Goal: Task Accomplishment & Management: Manage account settings

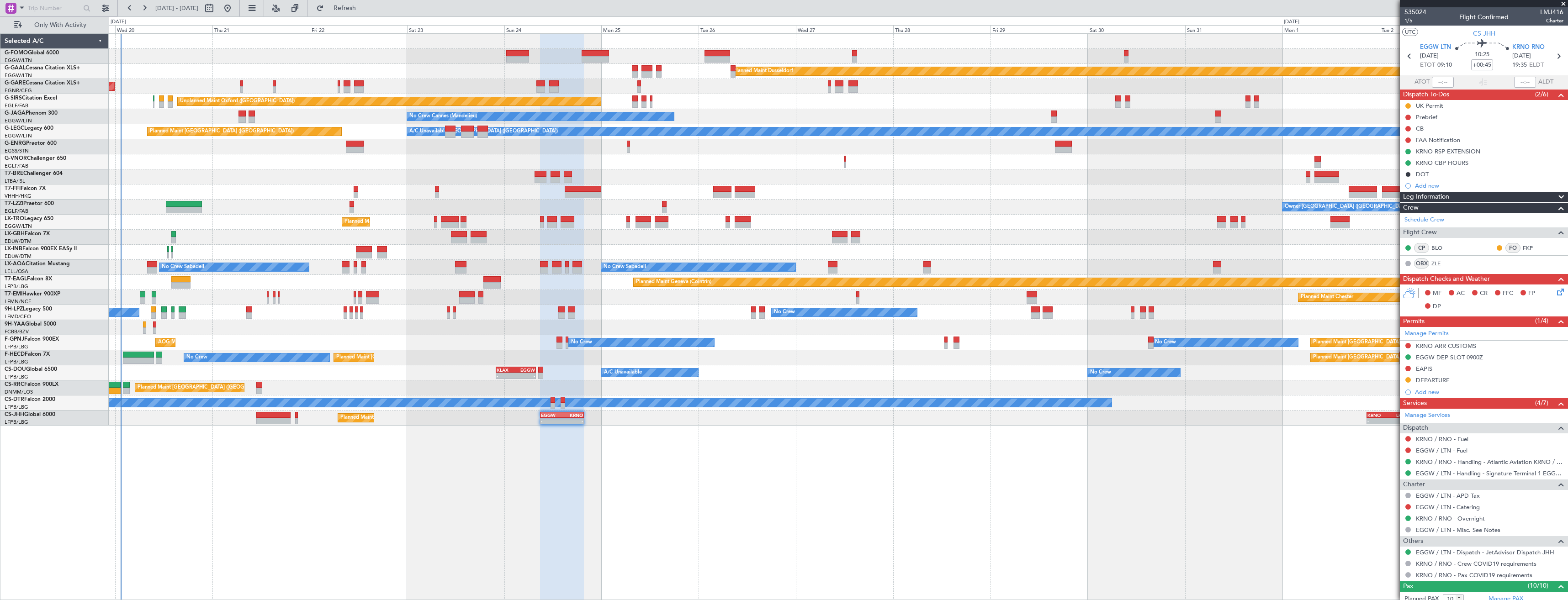
click at [153, 102] on div "Unplanned Maint Oxford ([GEOGRAPHIC_DATA])" at bounding box center [838, 102] width 1459 height 15
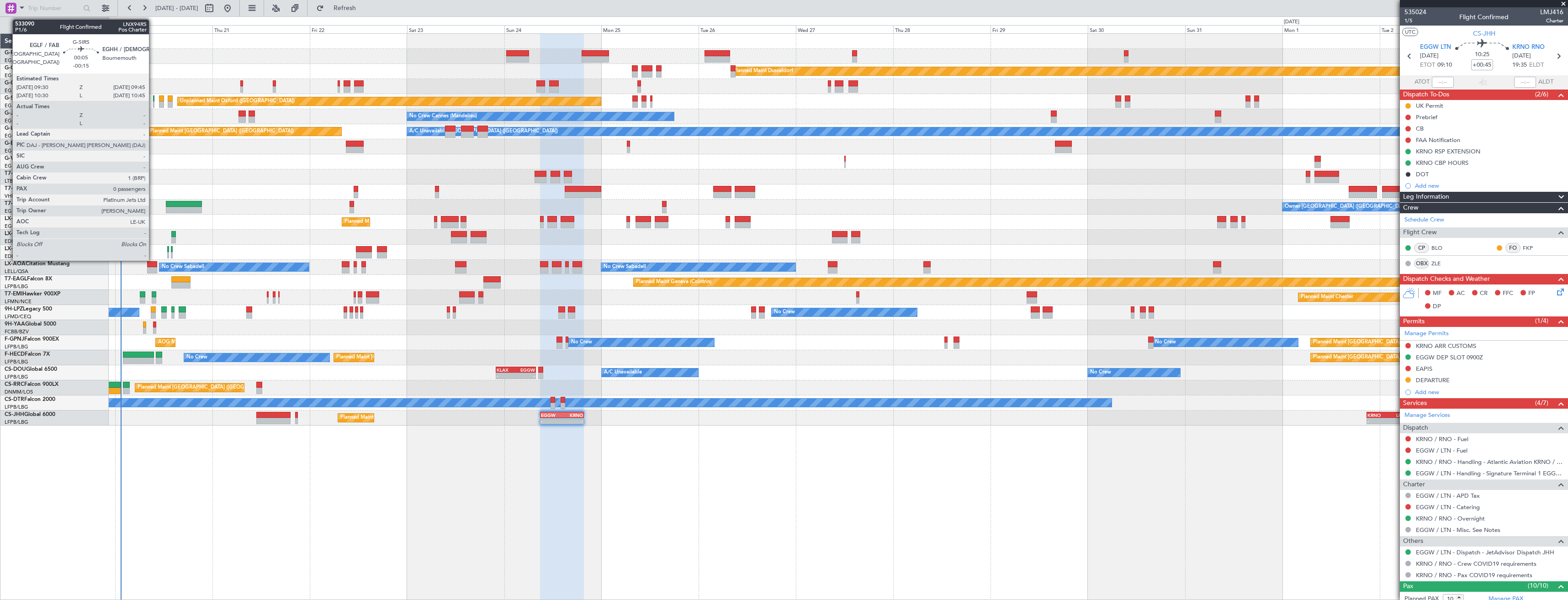
click at [153, 102] on div at bounding box center [153, 105] width 1 height 7
type input "-00:15"
type input "0"
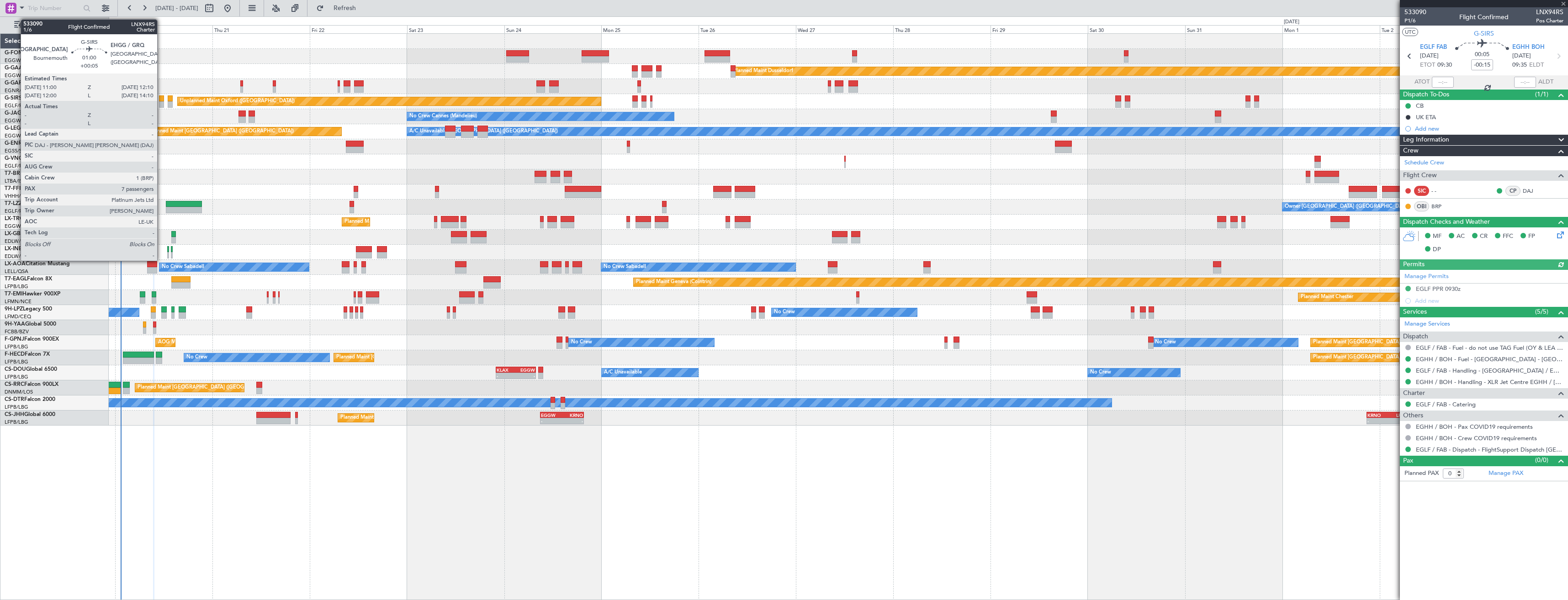
click at [161, 102] on div at bounding box center [161, 105] width 5 height 7
type input "+00:05"
type input "7"
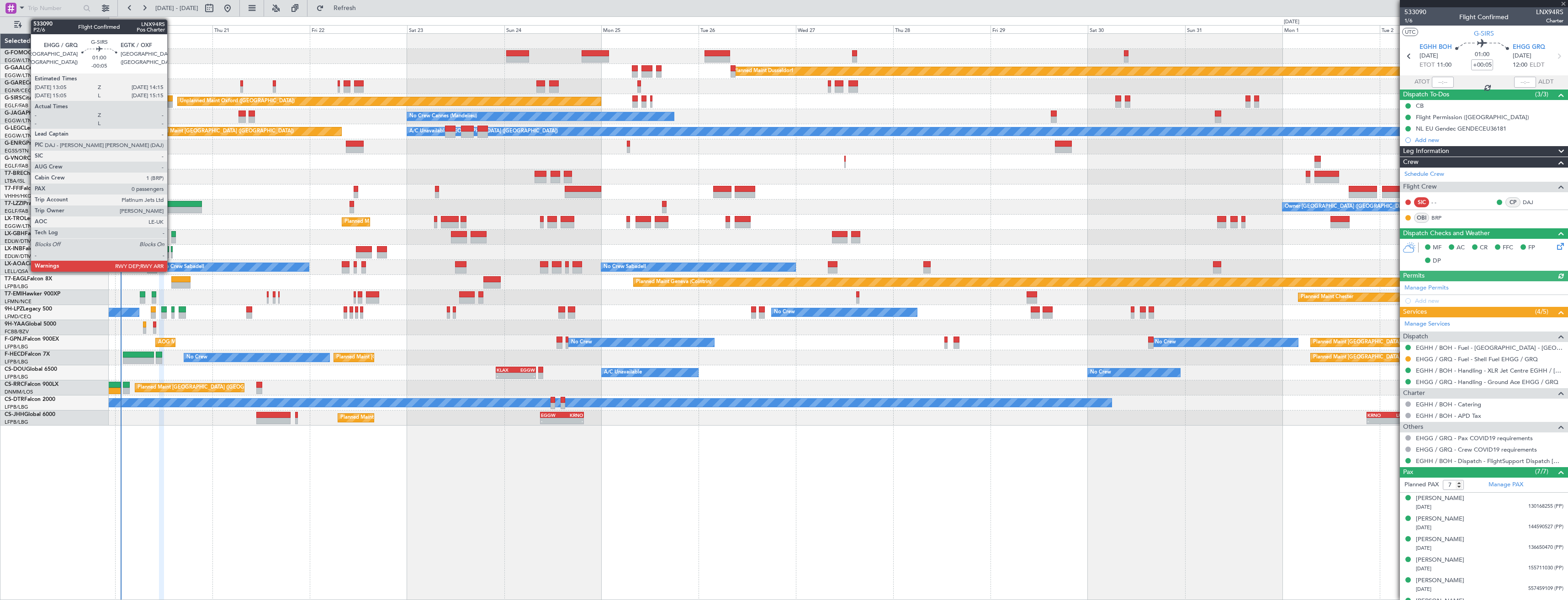
click at [171, 103] on div at bounding box center [170, 105] width 5 height 7
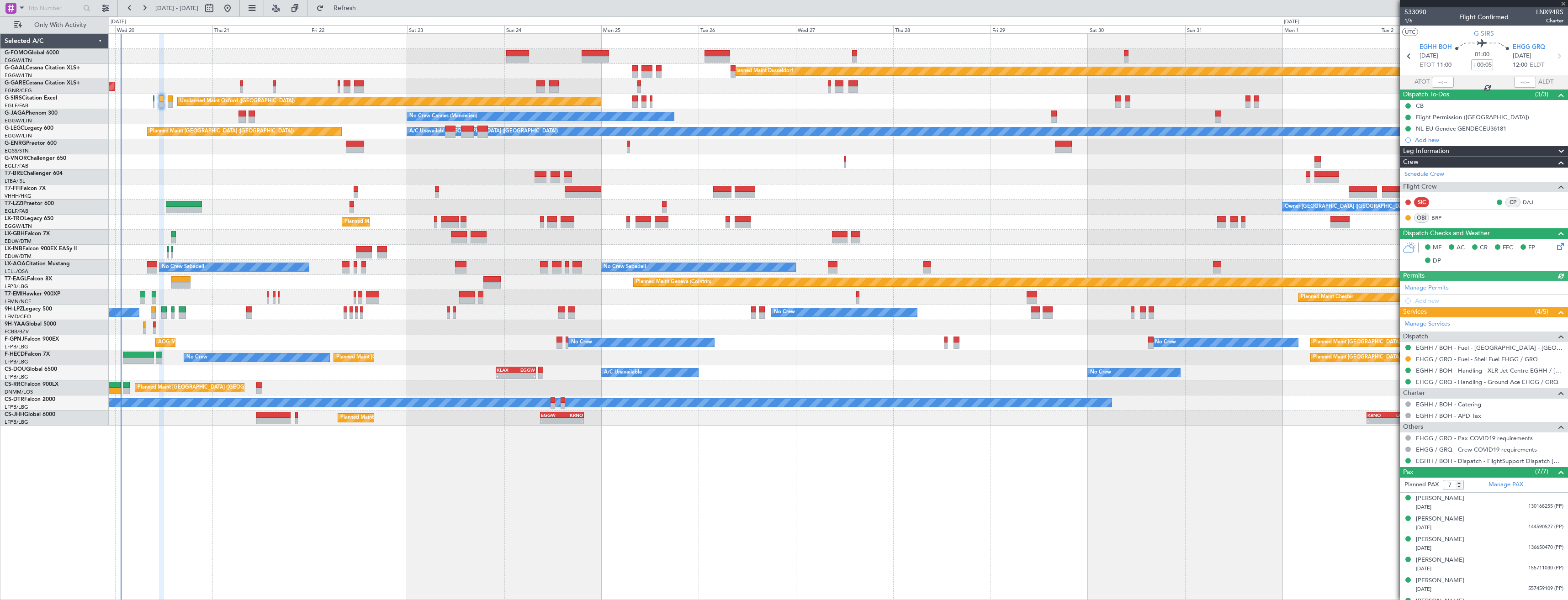
type input "-00:05"
type input "0"
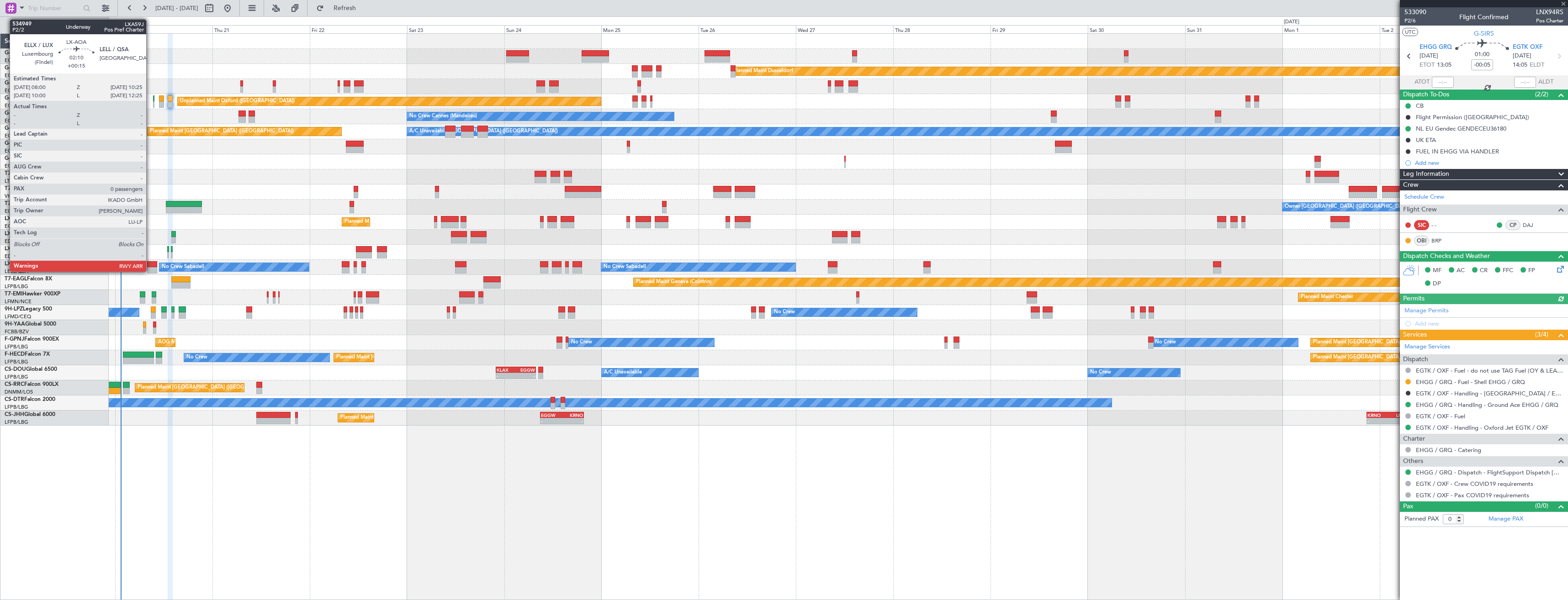
click at [150, 271] on div at bounding box center [152, 270] width 10 height 7
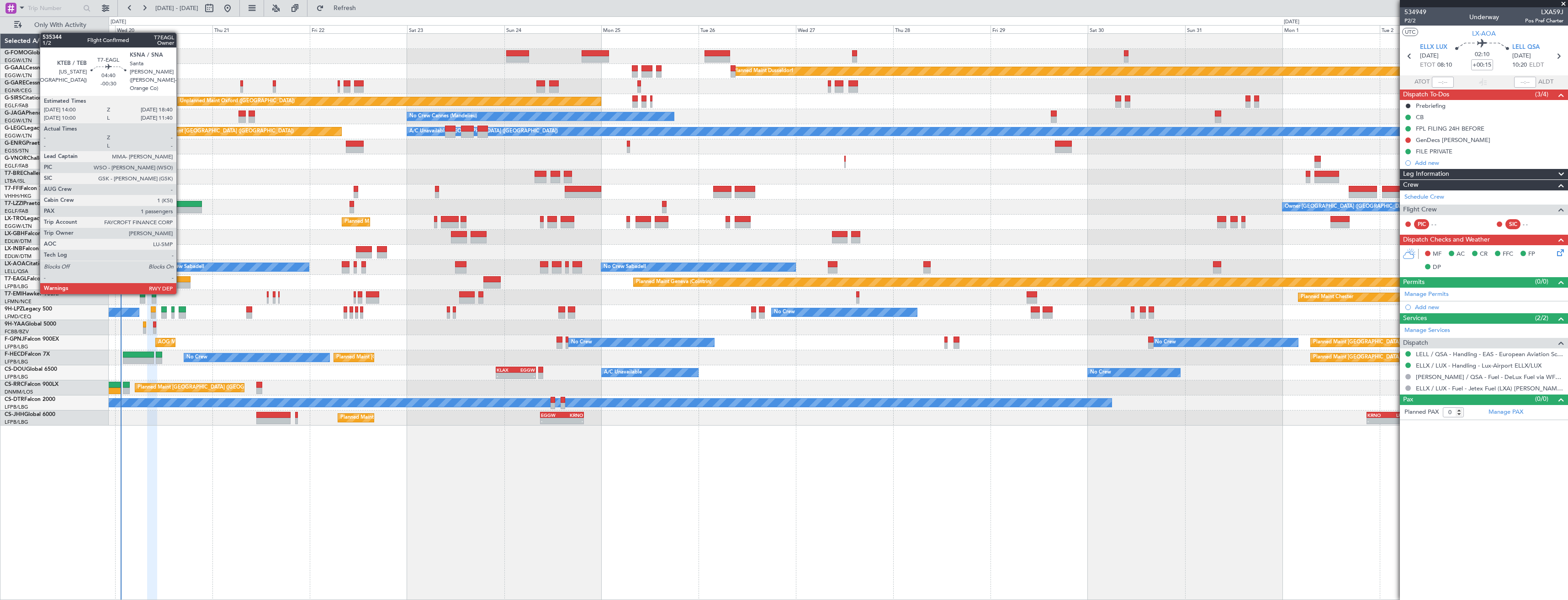
click at [180, 285] on div at bounding box center [181, 285] width 19 height 7
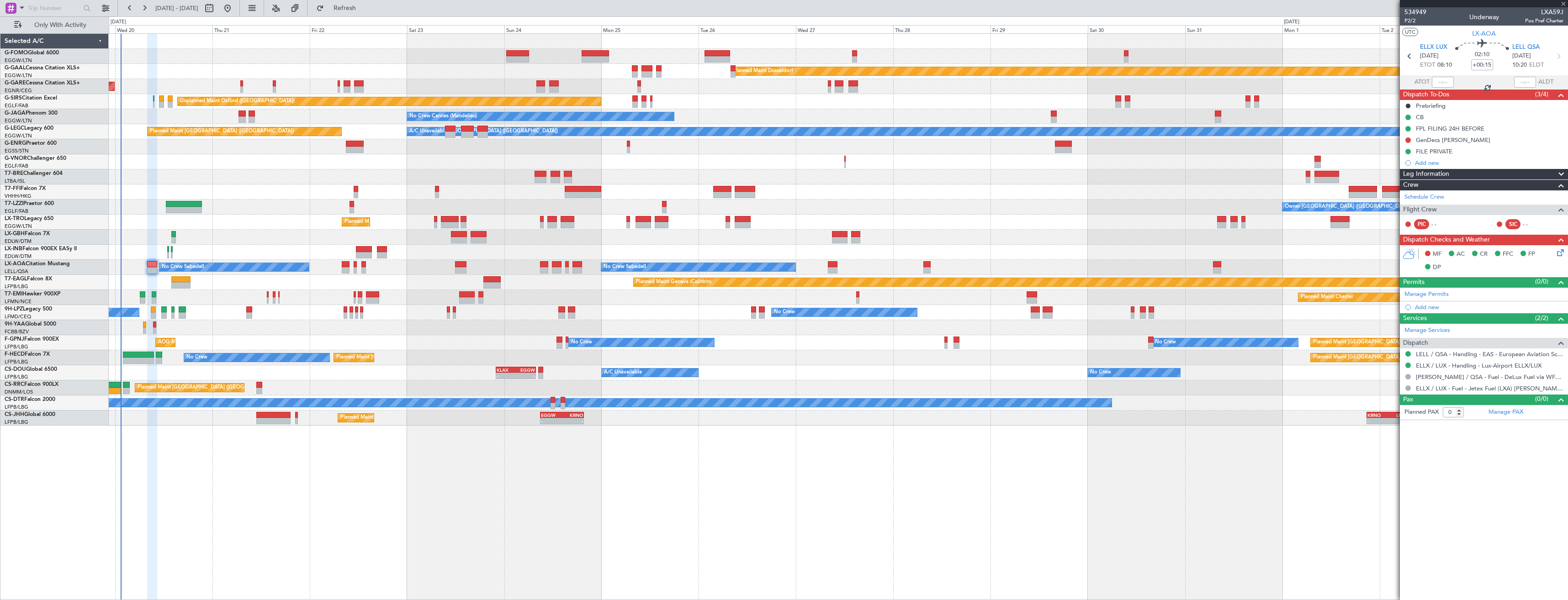
type input "-00:30"
type input "1"
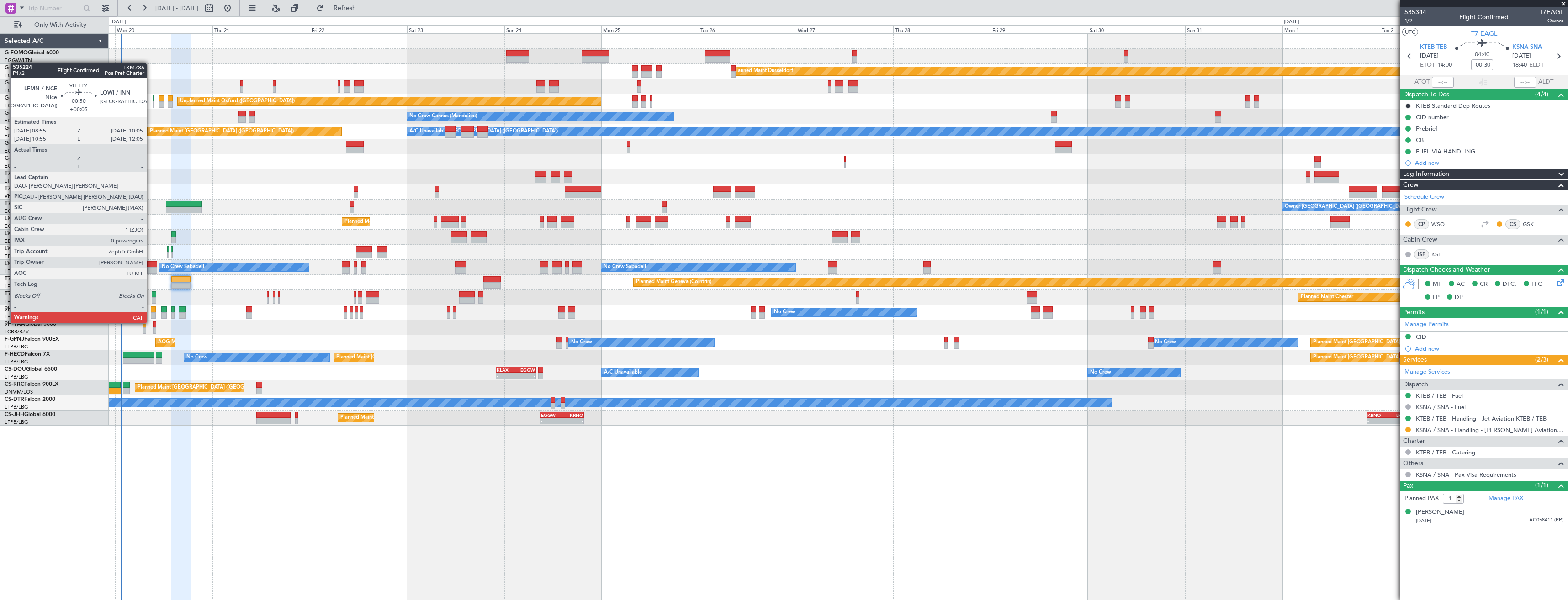
click at [151, 314] on div at bounding box center [153, 315] width 5 height 7
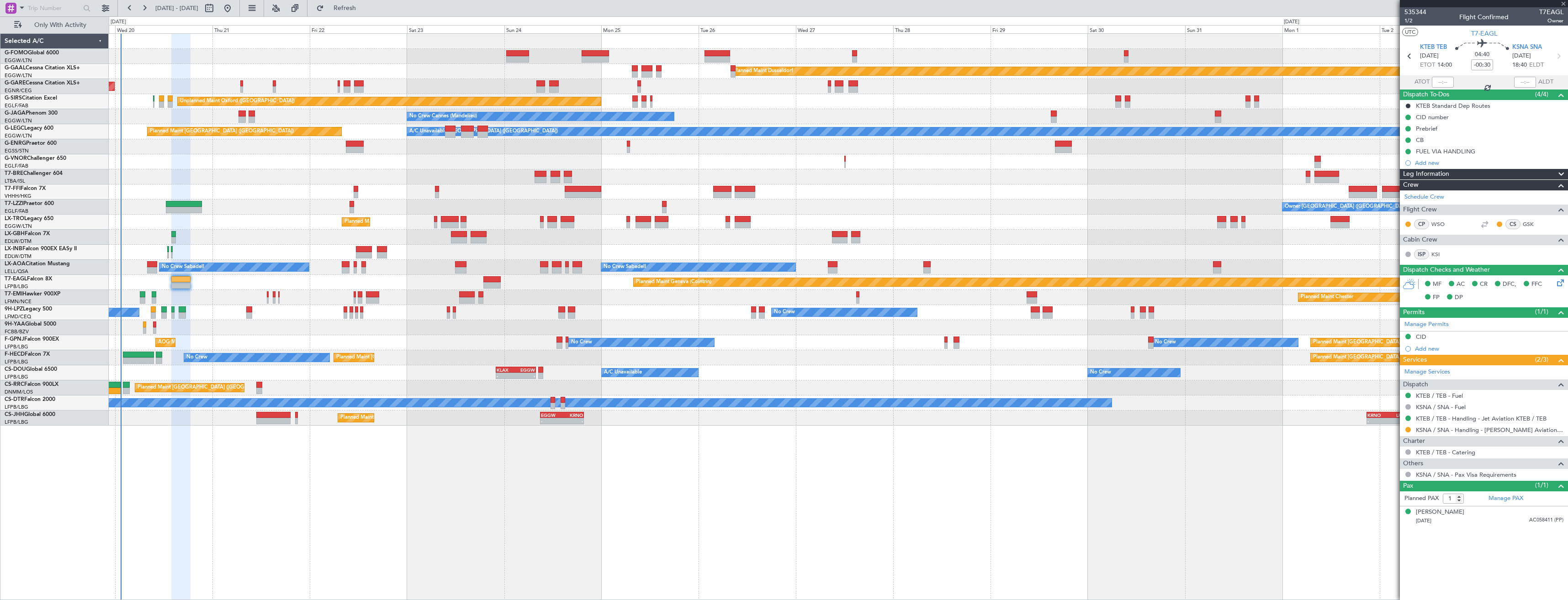
type input "+00:05"
type input "0"
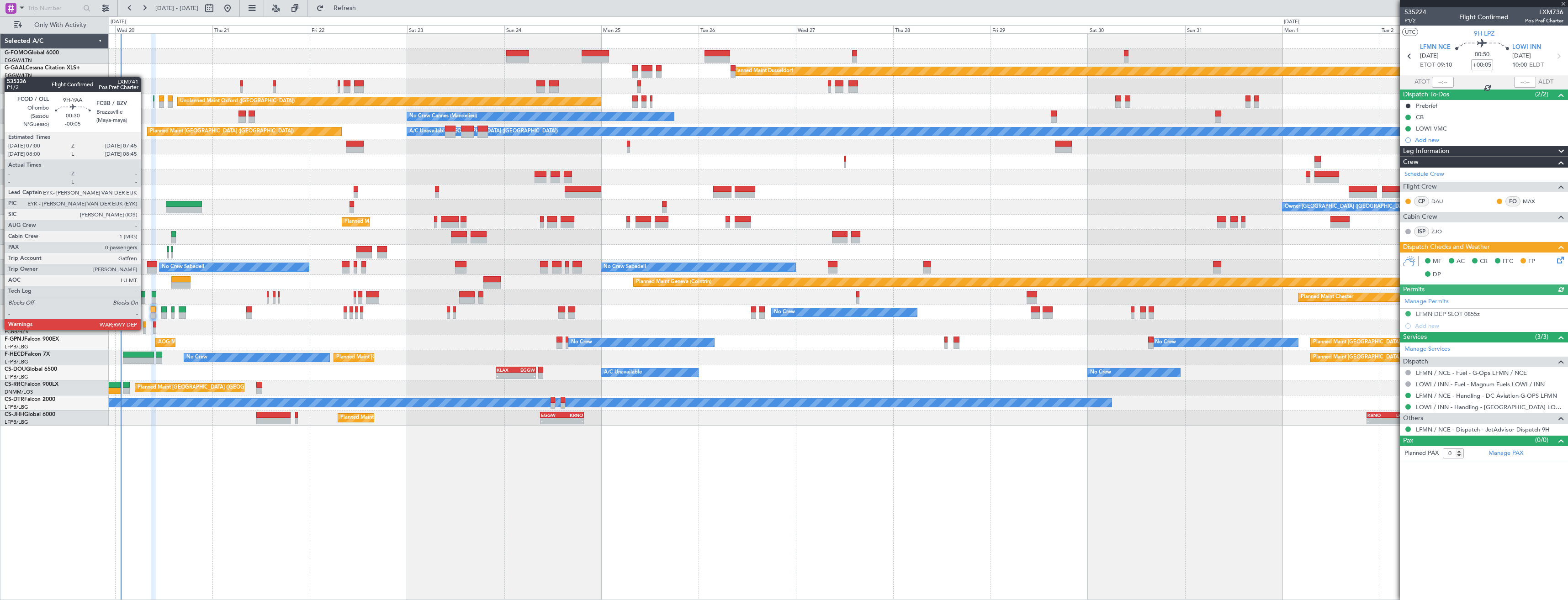
click at [145, 329] on div at bounding box center [144, 330] width 3 height 7
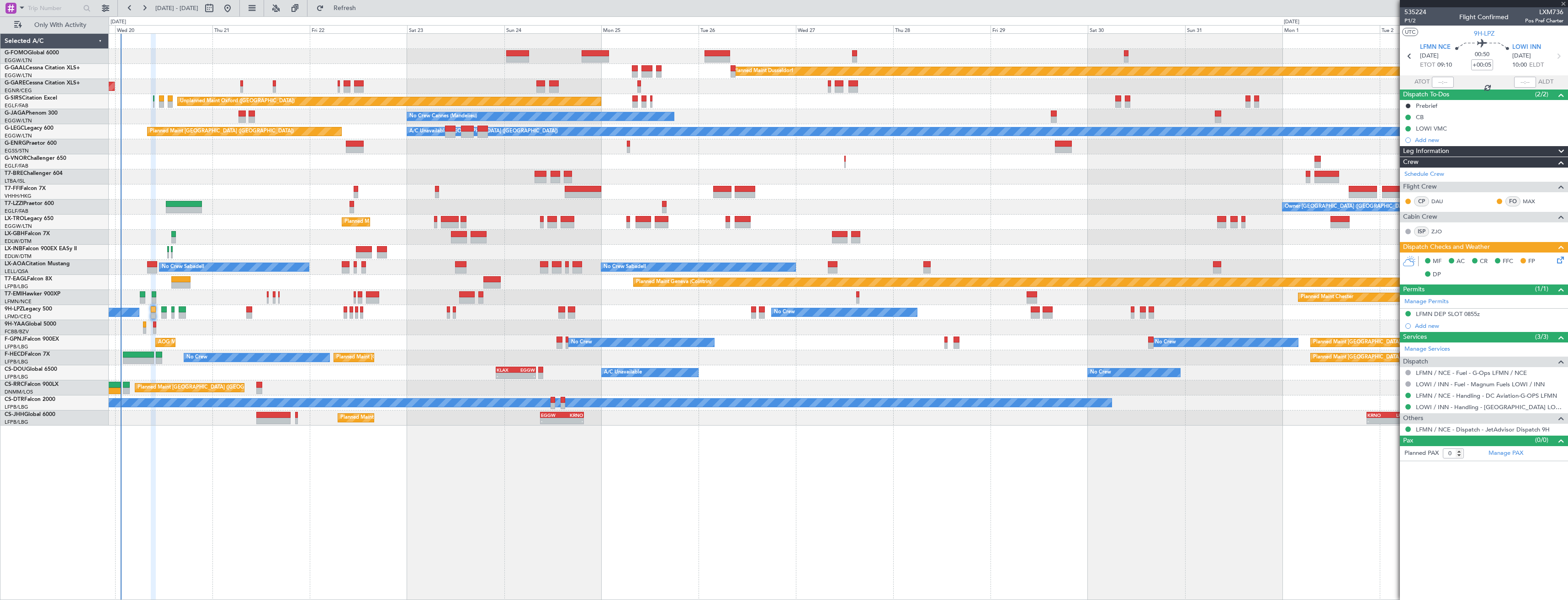
type input "-00:05"
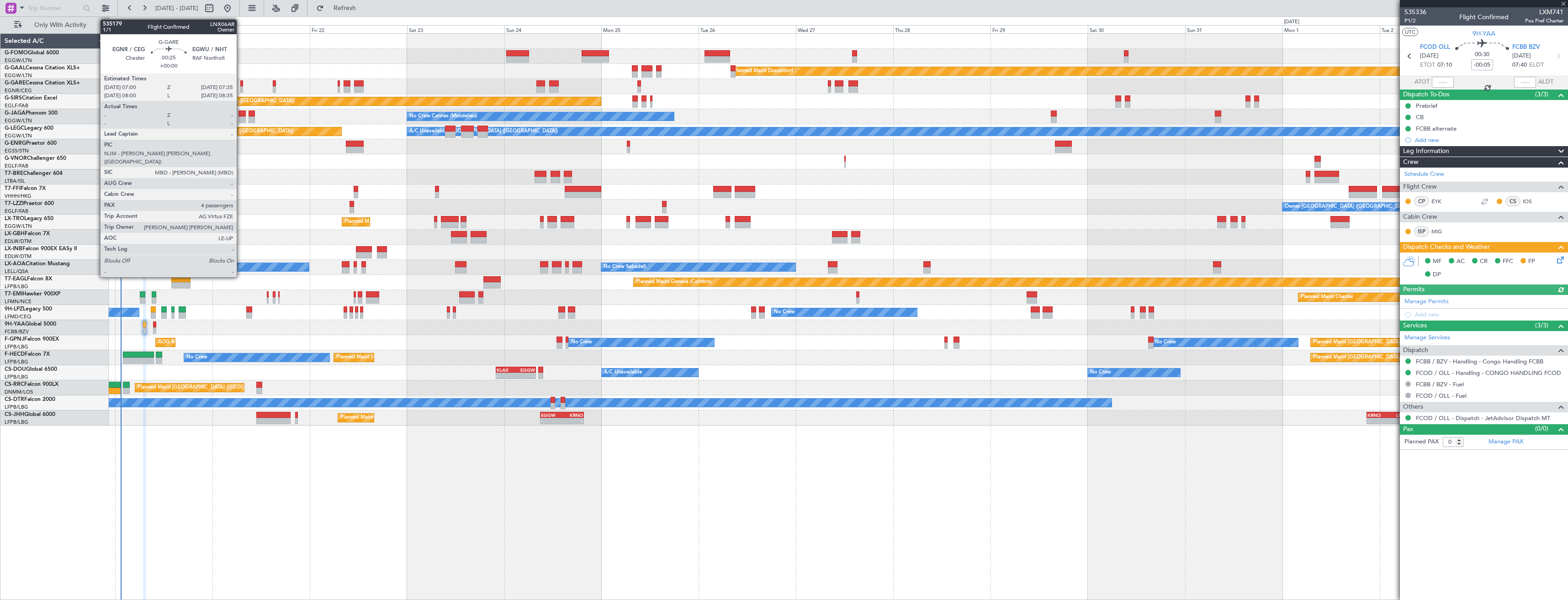
click at [241, 86] on div at bounding box center [242, 83] width 3 height 7
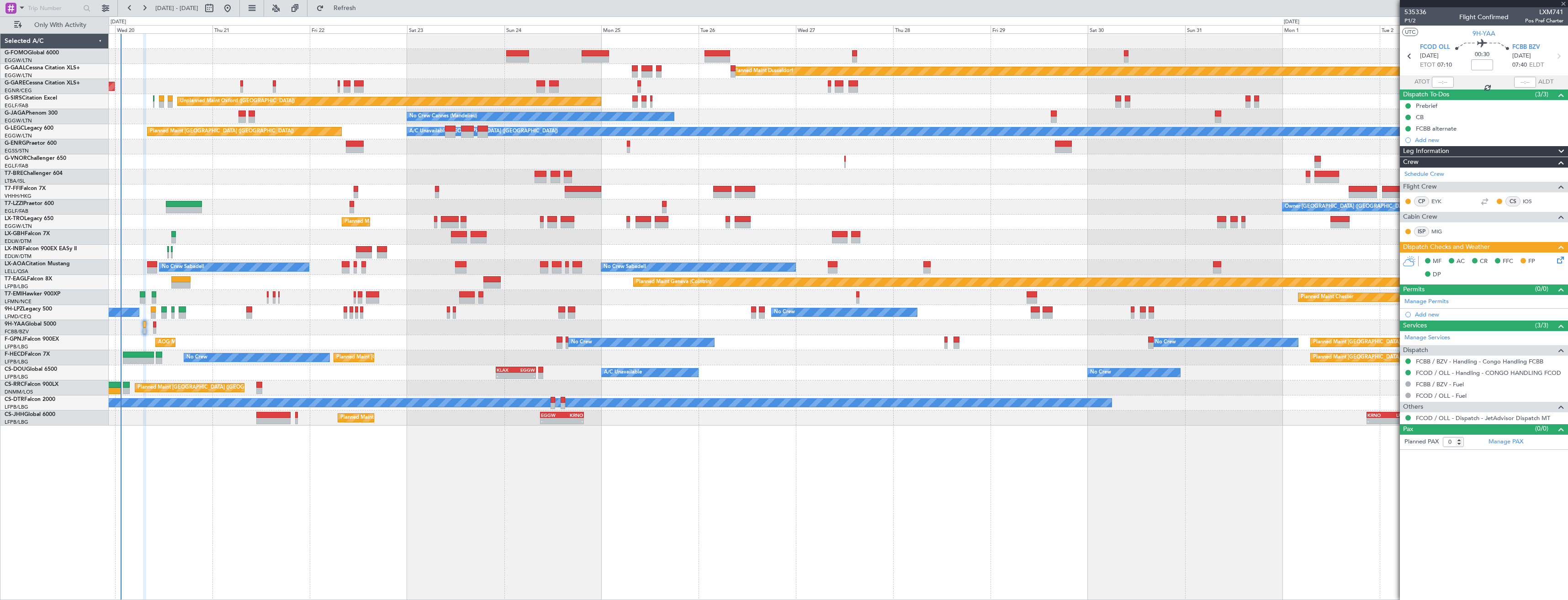
type input "4"
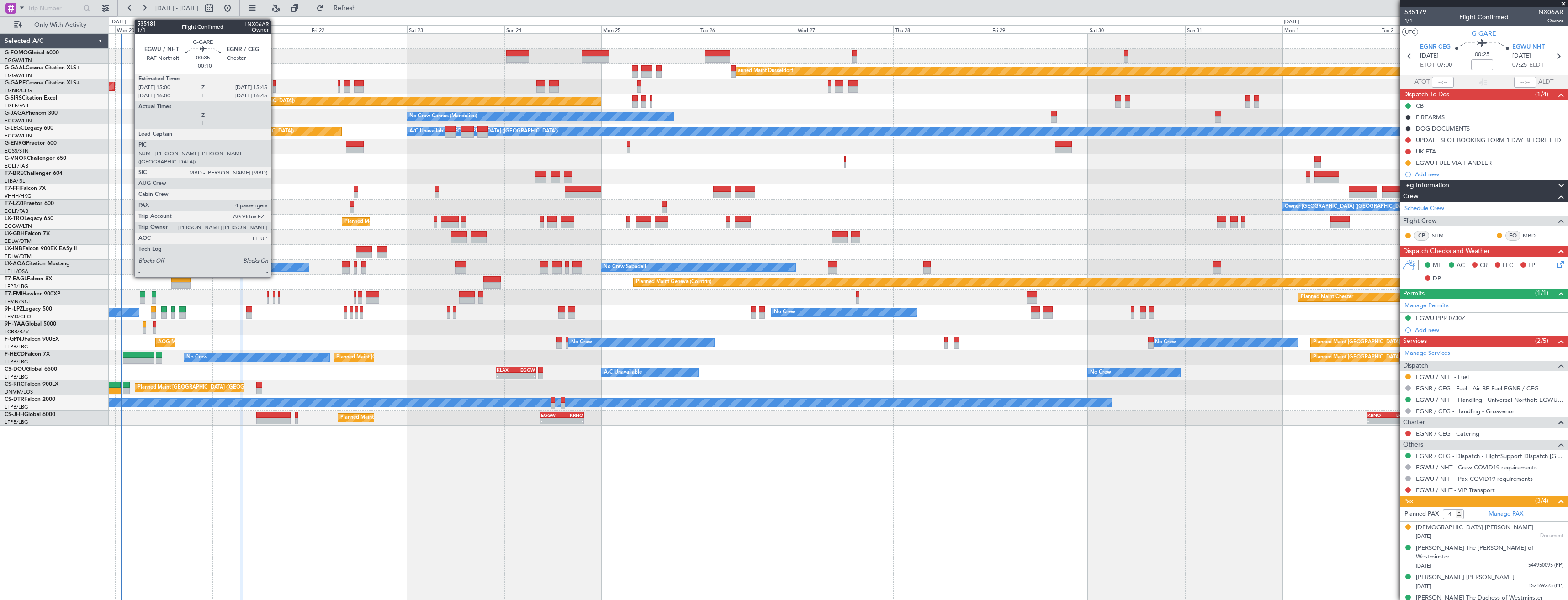
click at [275, 88] on div at bounding box center [274, 89] width 3 height 7
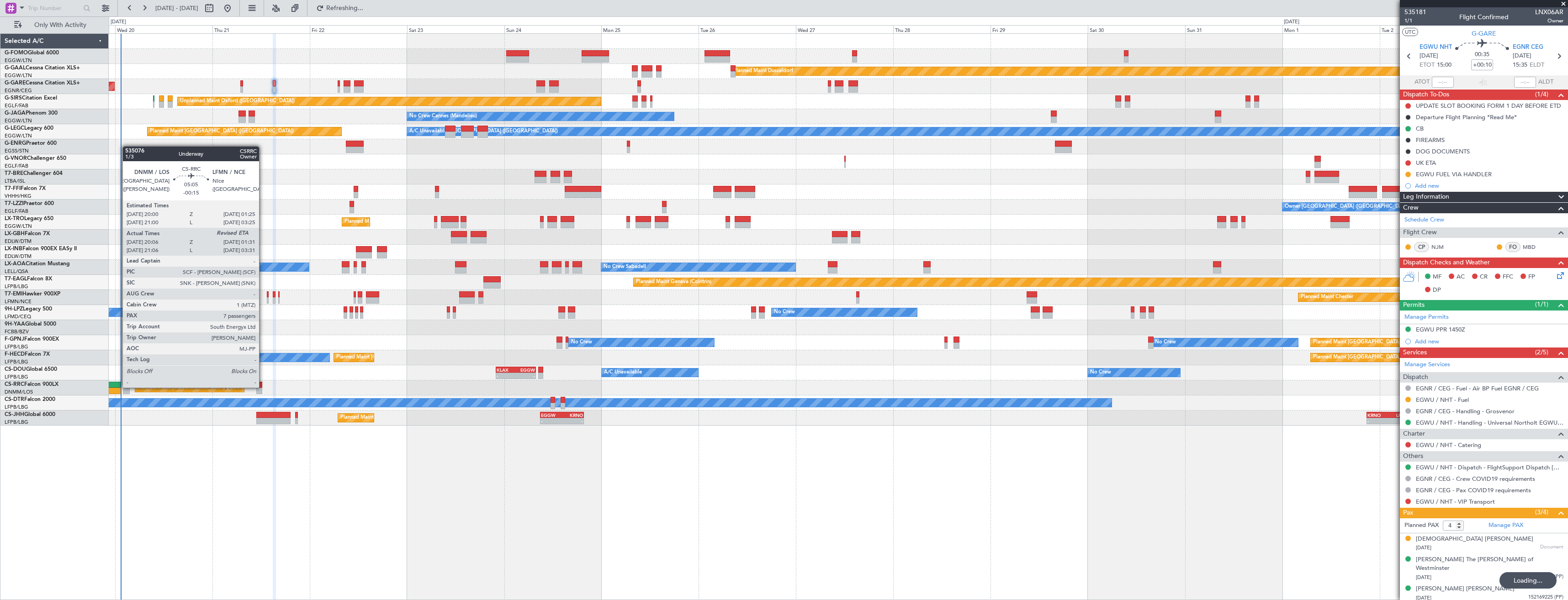
click at [118, 387] on div at bounding box center [109, 385] width 23 height 7
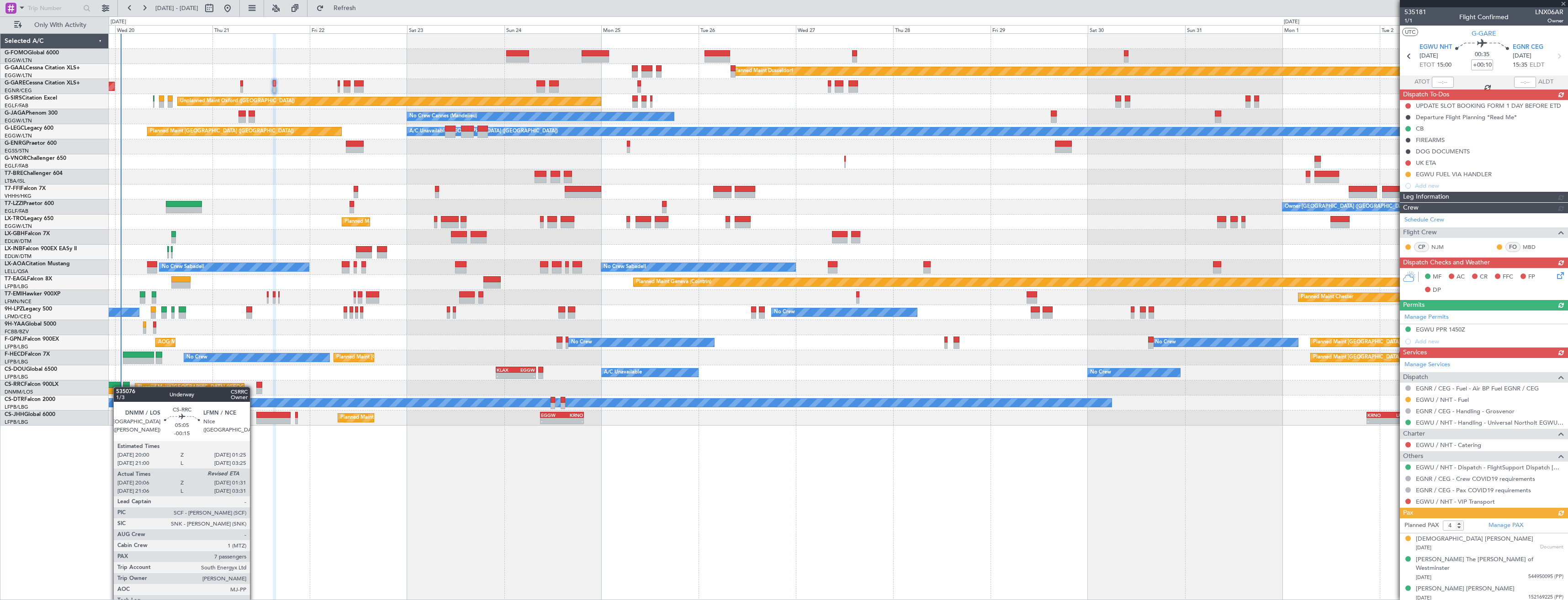
type input "-00:15"
type input "20:21"
type input "7"
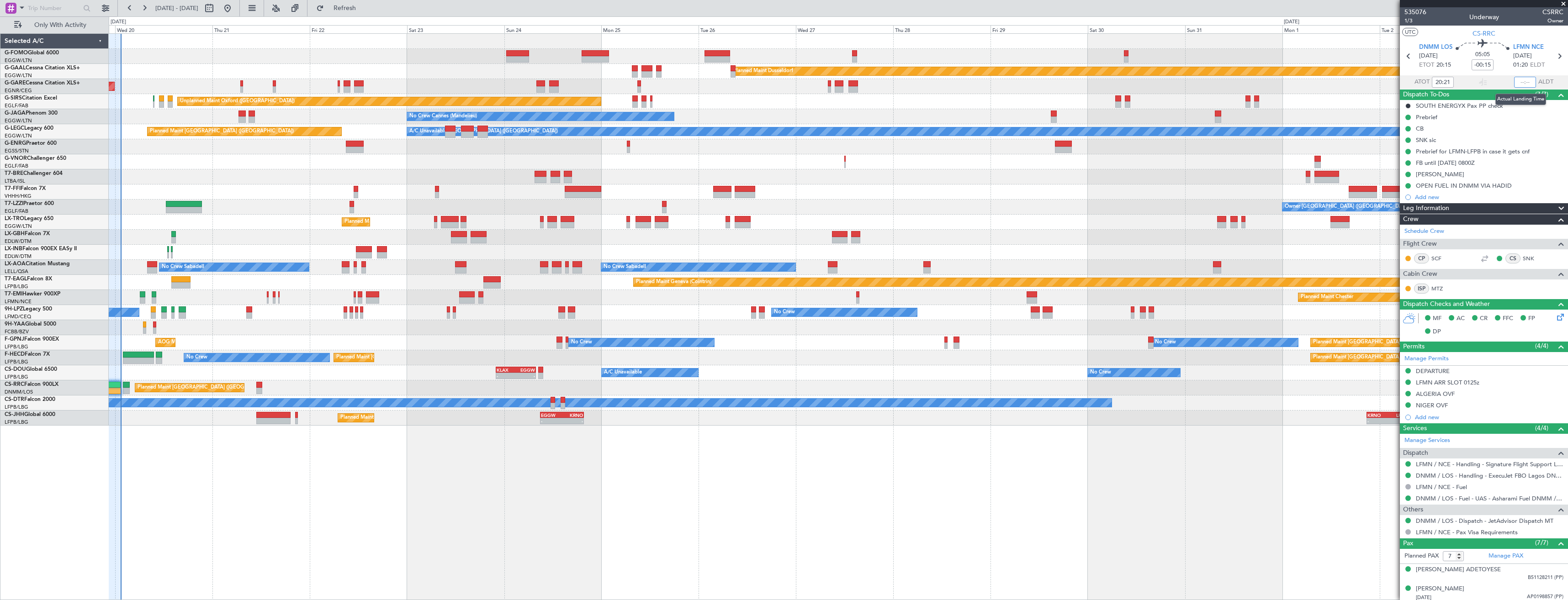
click at [1516, 82] on input "text" at bounding box center [1525, 82] width 22 height 11
type input "01:27"
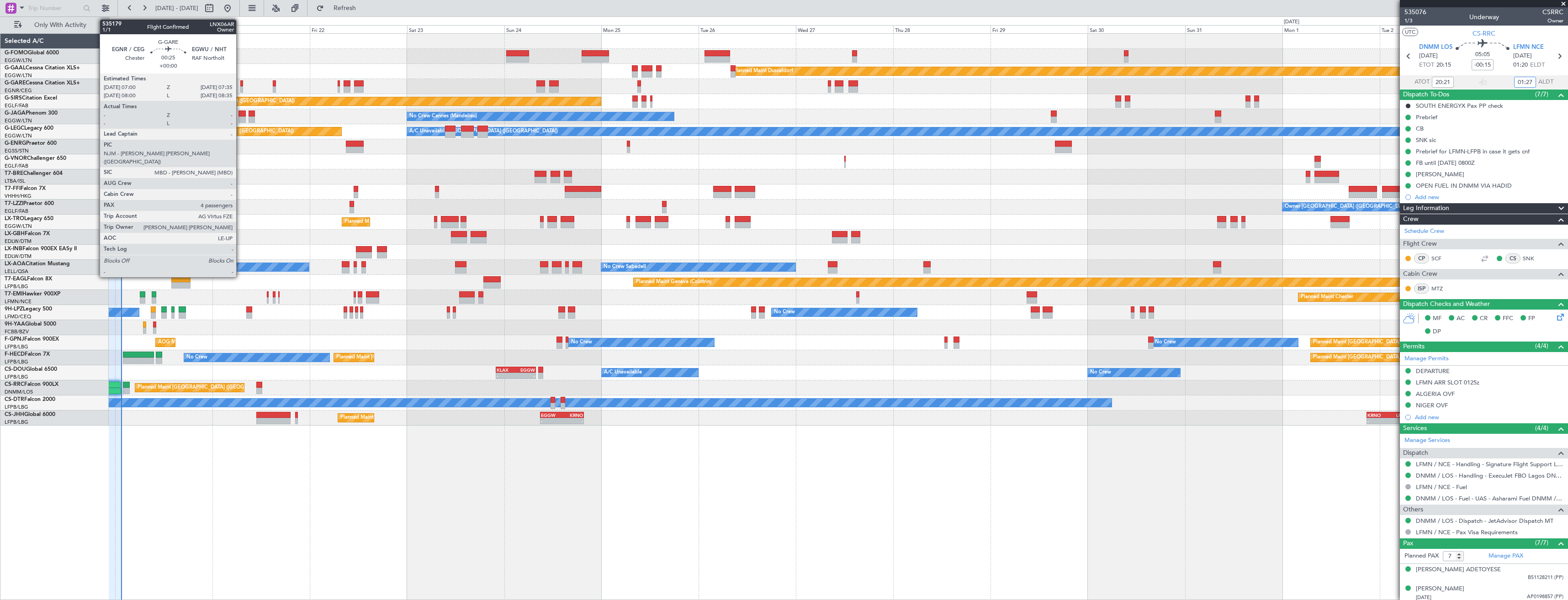
click at [240, 88] on div at bounding box center [242, 89] width 3 height 7
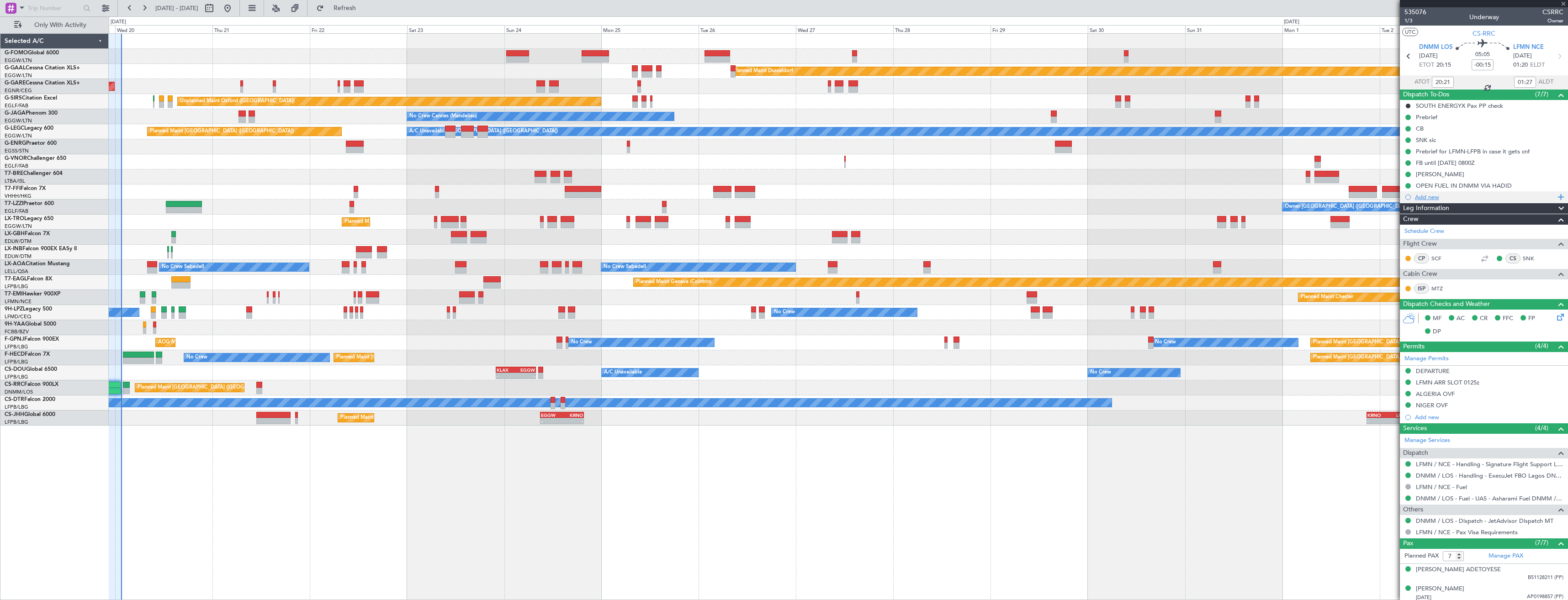
type input "4"
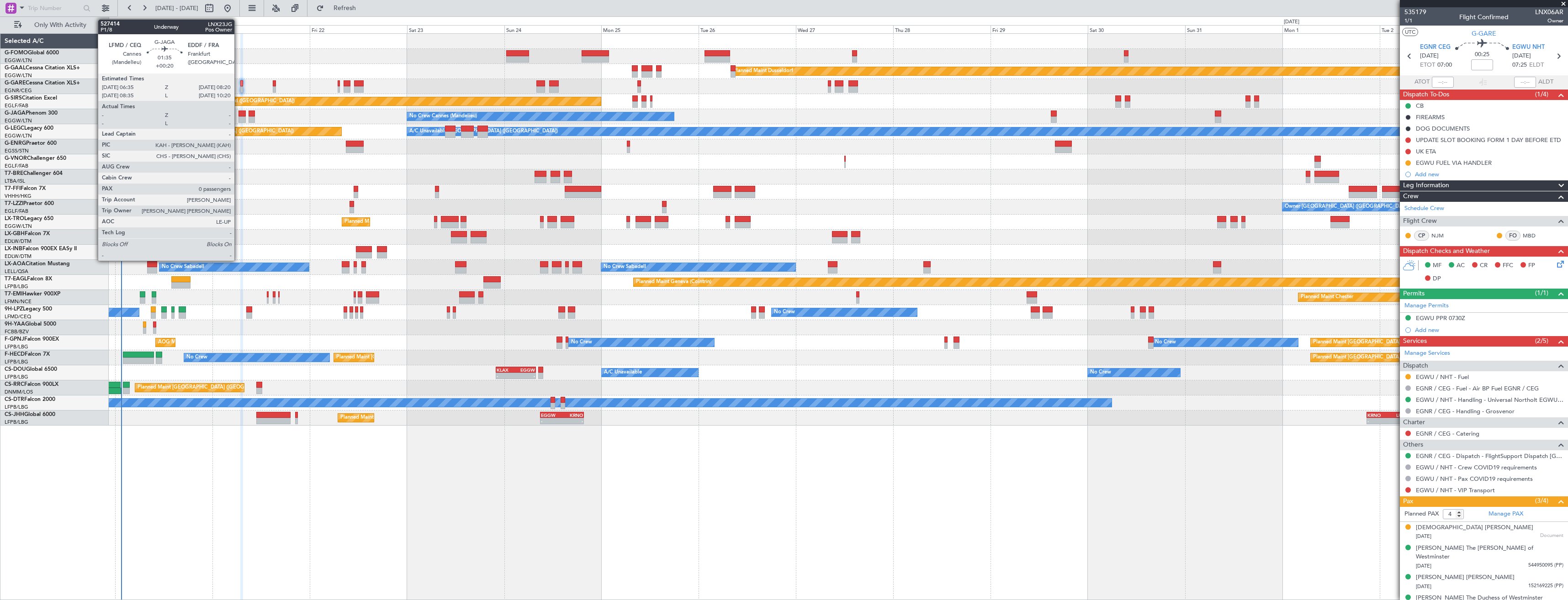
click at [239, 113] on div at bounding box center [242, 114] width 7 height 7
type input "+00:20"
type input "0"
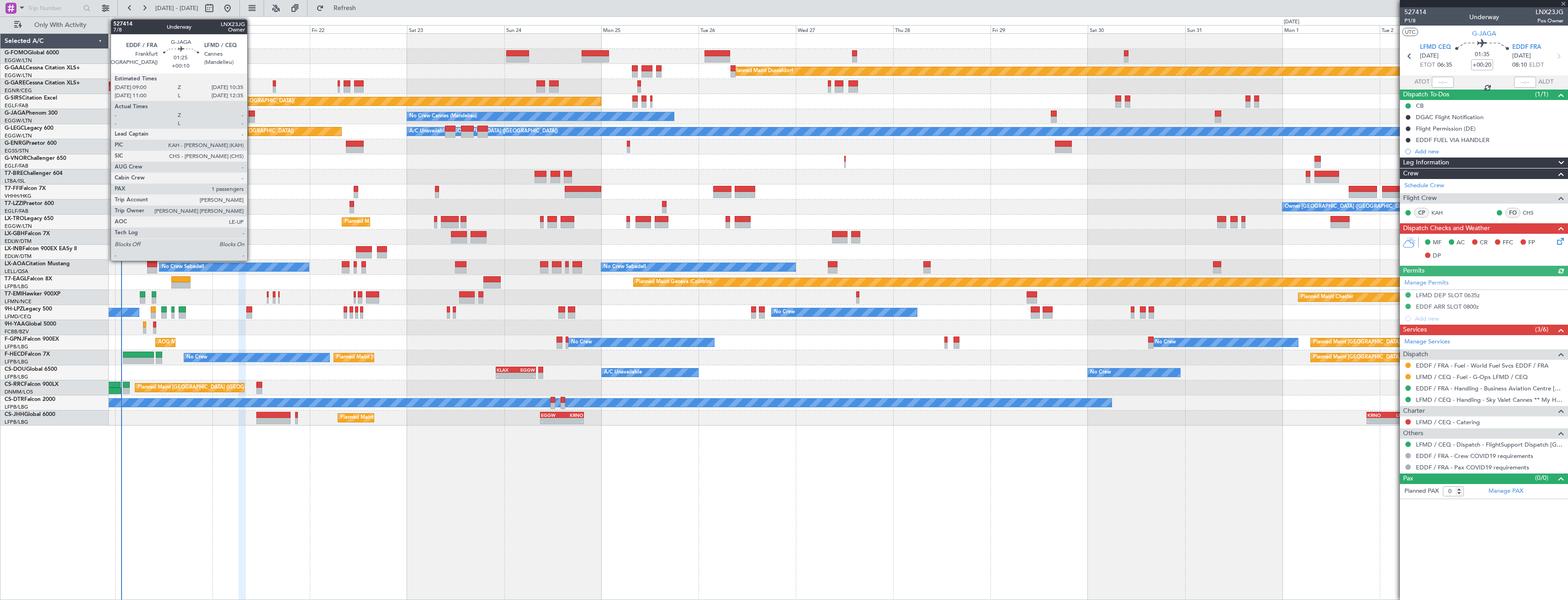
click at [251, 117] on div at bounding box center [251, 119] width 7 height 7
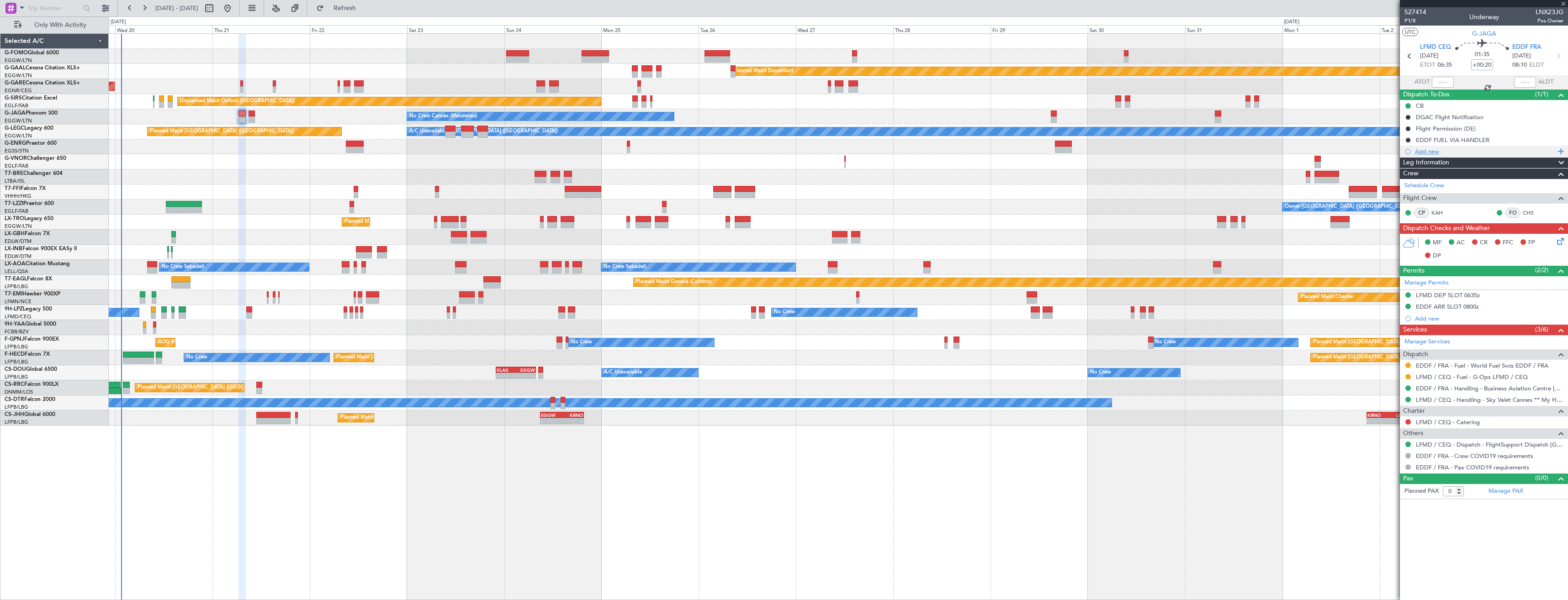
type input "+00:10"
type input "1"
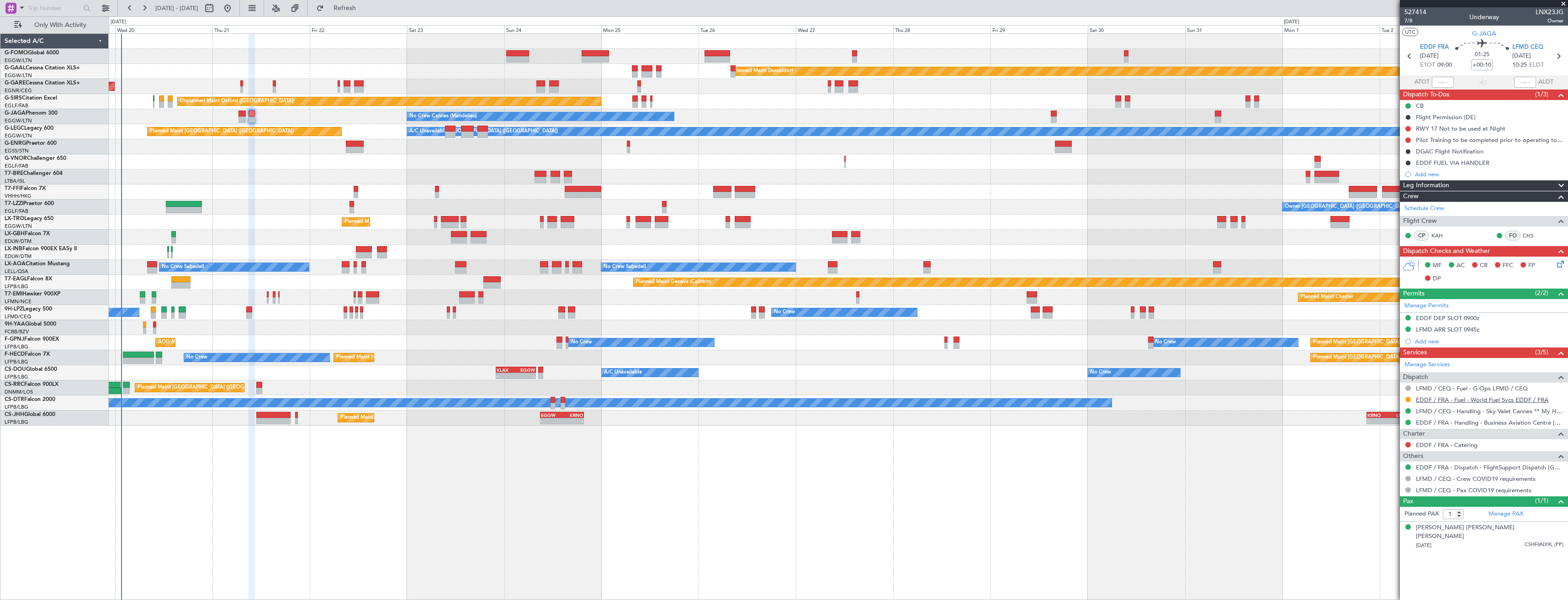
click at [1470, 402] on link "EDDF / FRA - Fuel - World Fuel Svcs EDDF / FRA" at bounding box center [1482, 400] width 133 height 8
click at [1419, 402] on link "EDDF / FRA - Fuel - World Fuel Svcs EDDF / FRA" at bounding box center [1482, 400] width 133 height 8
click at [1432, 403] on mat-tooltip-component "EDDF / FRA - Fuel - World Fuel Svcs EDDF / FRA" at bounding box center [1481, 416] width 127 height 24
click at [1432, 402] on link "EDDF / FRA - Fuel - World Fuel Svcs EDDF / FRA" at bounding box center [1482, 400] width 133 height 8
click at [364, 11] on span "Refresh" at bounding box center [345, 8] width 38 height 7
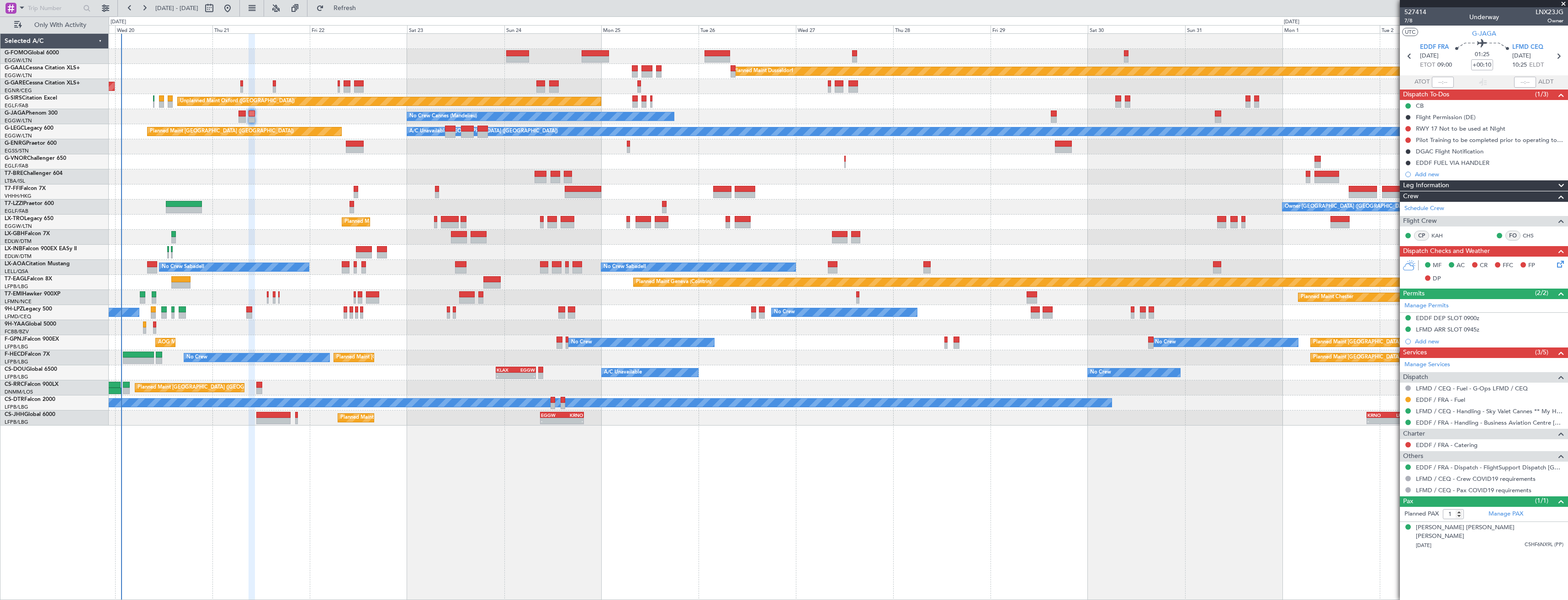
drag, startPoint x: 1437, startPoint y: 400, endPoint x: 1379, endPoint y: 361, distance: 69.9
click at [1437, 400] on link "EDDF / FRA - Fuel" at bounding box center [1440, 400] width 49 height 8
click at [1412, 61] on icon at bounding box center [1410, 57] width 12 height 12
type input "+00:20"
type input "0"
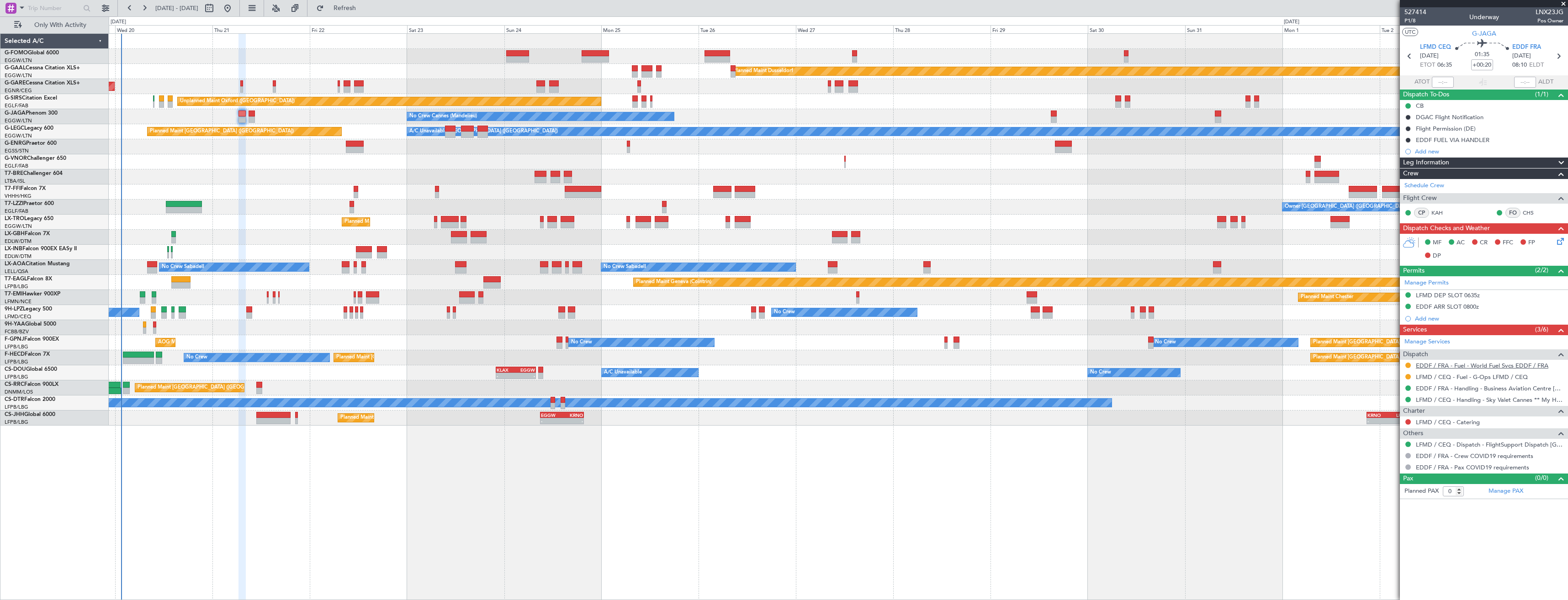
click at [1467, 364] on link "EDDF / FRA - Fuel - World Fuel Svcs EDDF / FRA" at bounding box center [1482, 365] width 133 height 8
click at [364, 7] on span "Refresh" at bounding box center [345, 8] width 38 height 7
click at [1511, 142] on div "EDDF FUEL VIA HANDLER" at bounding box center [1484, 140] width 168 height 12
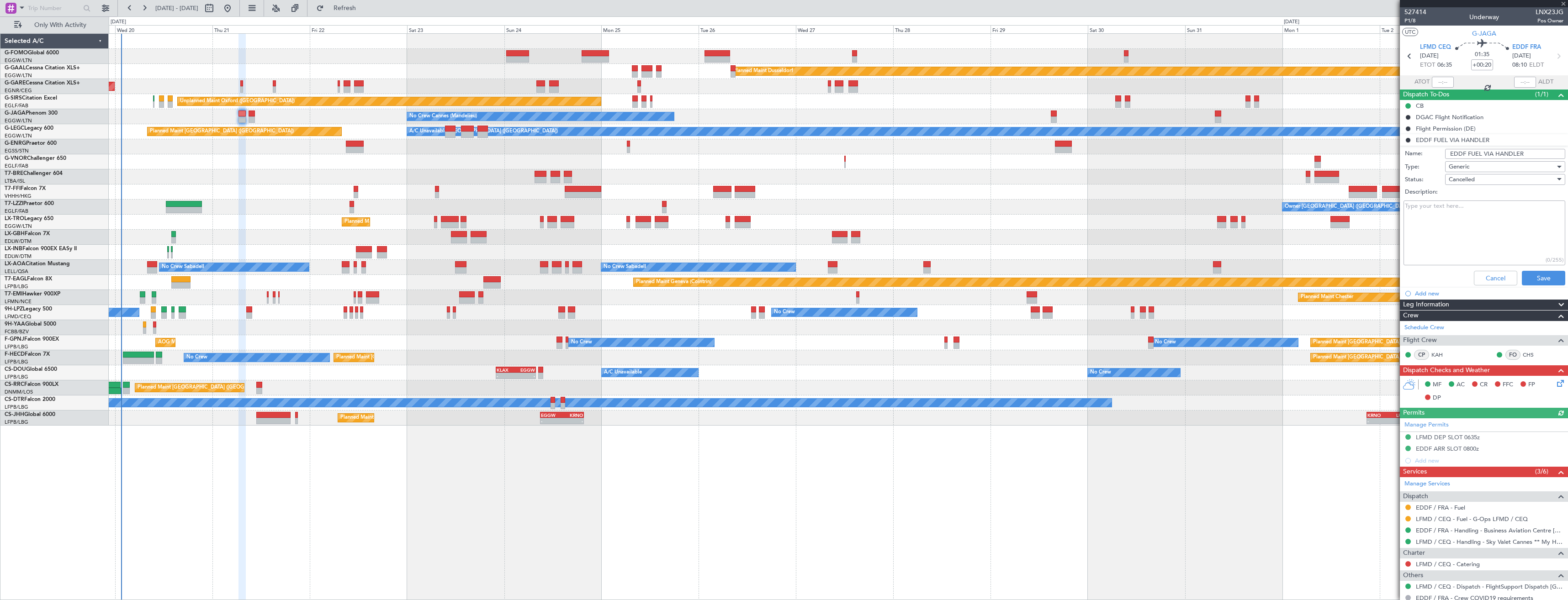
click at [1522, 153] on input "EDDF FUEL VIA HANDLER" at bounding box center [1505, 154] width 120 height 10
type input "EDDF FUEL VIA WFS"
click at [1497, 167] on div "Generic" at bounding box center [1502, 167] width 107 height 14
click at [1497, 167] on div at bounding box center [784, 300] width 1568 height 600
click at [1488, 175] on div "Cancelled" at bounding box center [1502, 180] width 107 height 14
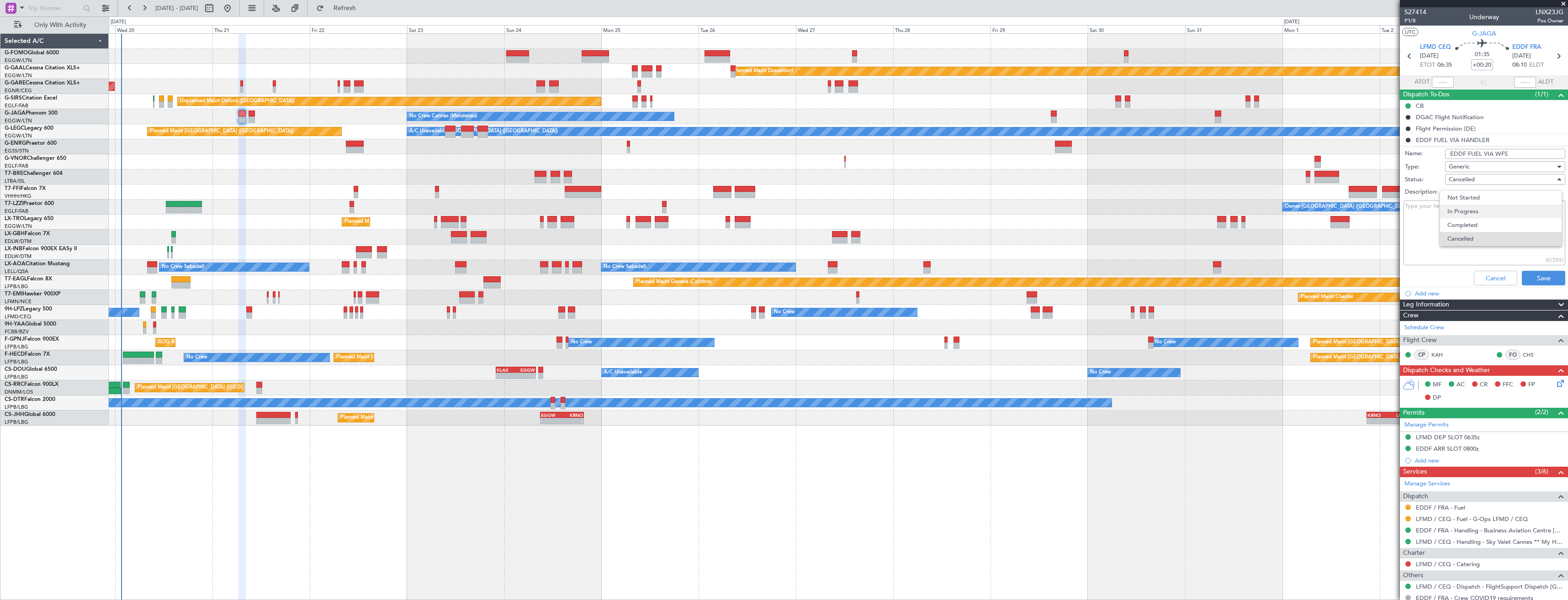
click at [1461, 217] on span "In Progress" at bounding box center [1501, 211] width 107 height 14
click at [1527, 283] on button "Save" at bounding box center [1543, 278] width 43 height 15
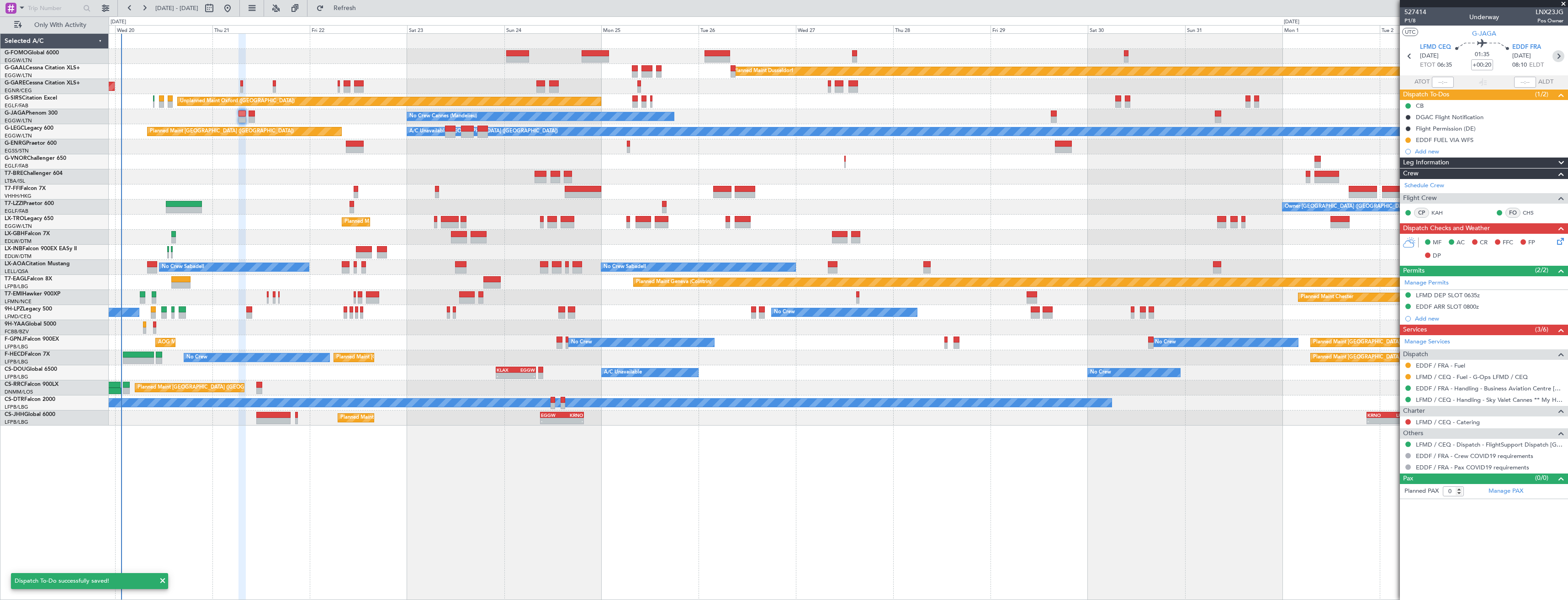
click at [1561, 56] on icon at bounding box center [1558, 57] width 12 height 12
type input "+00:10"
type input "1"
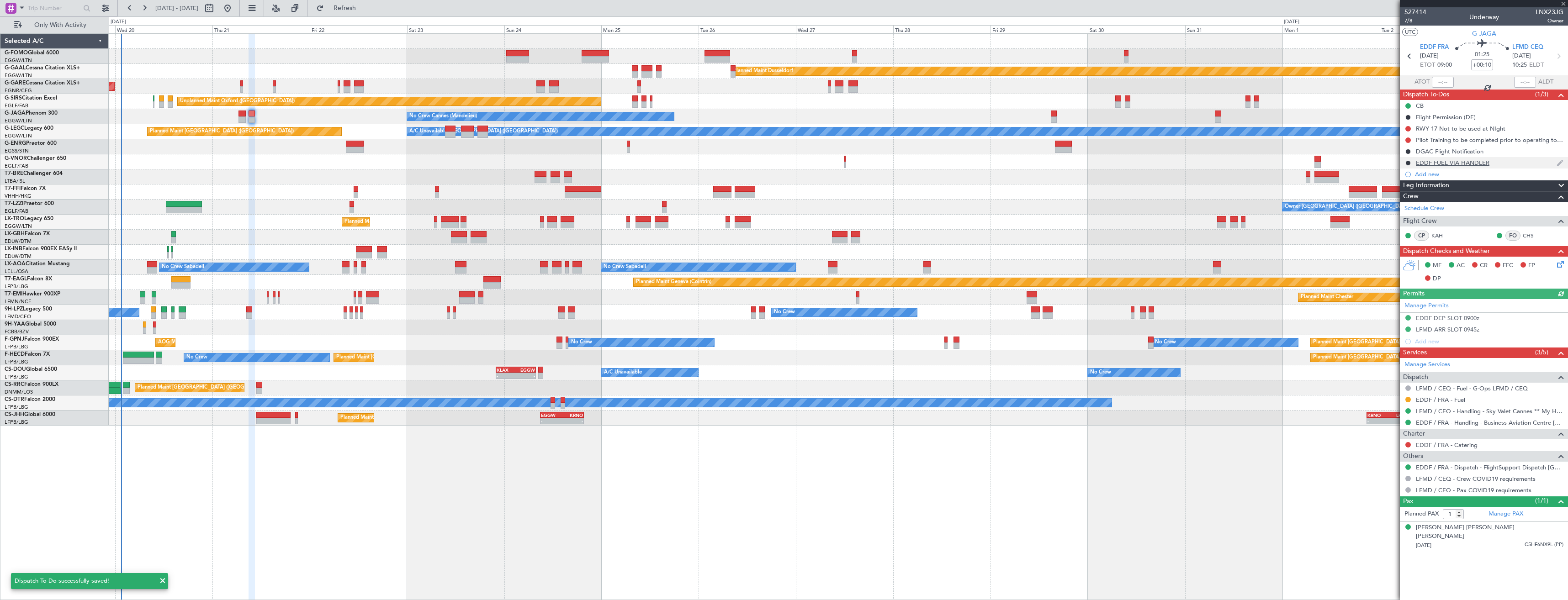
click at [1507, 166] on div "EDDF FUEL VIA HANDLER" at bounding box center [1484, 162] width 168 height 12
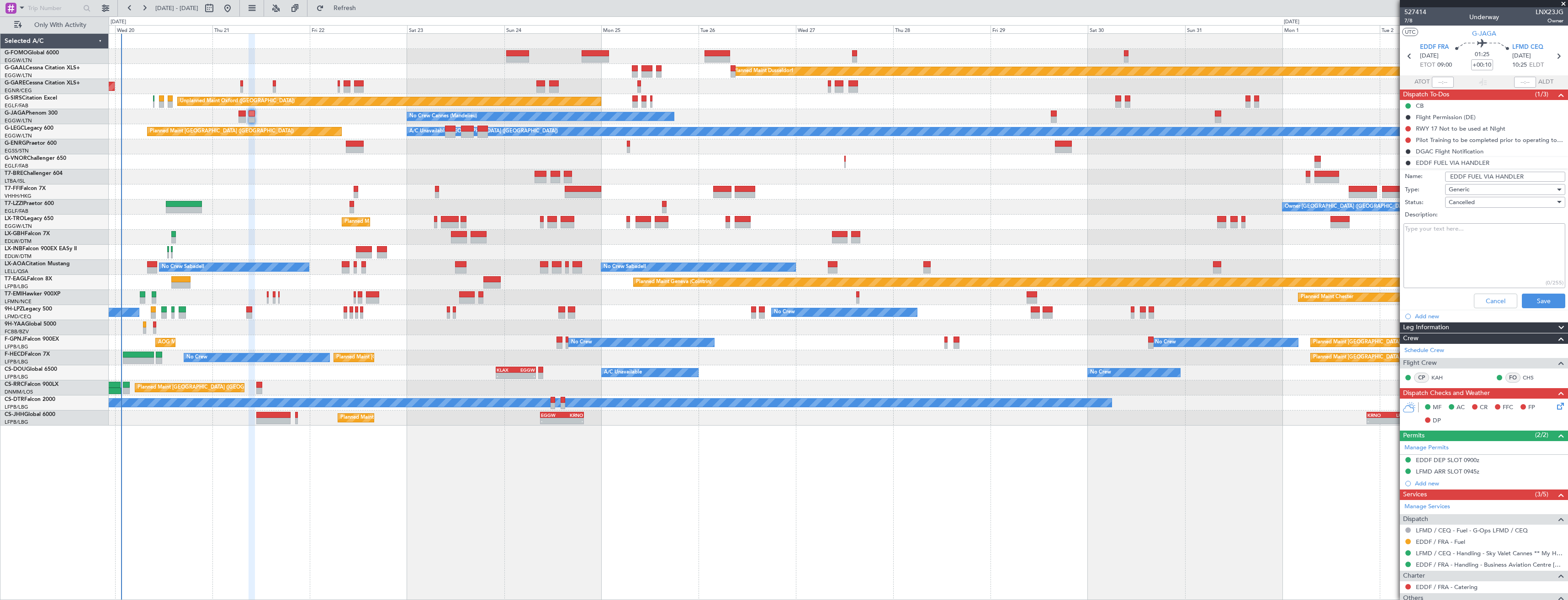
drag, startPoint x: 1524, startPoint y: 173, endPoint x: 1493, endPoint y: 175, distance: 31.1
click at [1493, 175] on input "EDDF FUEL VIA HANDLER" at bounding box center [1505, 176] width 120 height 10
type input "EDDF FUEL VIA WFS"
click at [1486, 189] on div "Generic" at bounding box center [1502, 189] width 107 height 14
click at [1485, 190] on div at bounding box center [784, 300] width 1568 height 600
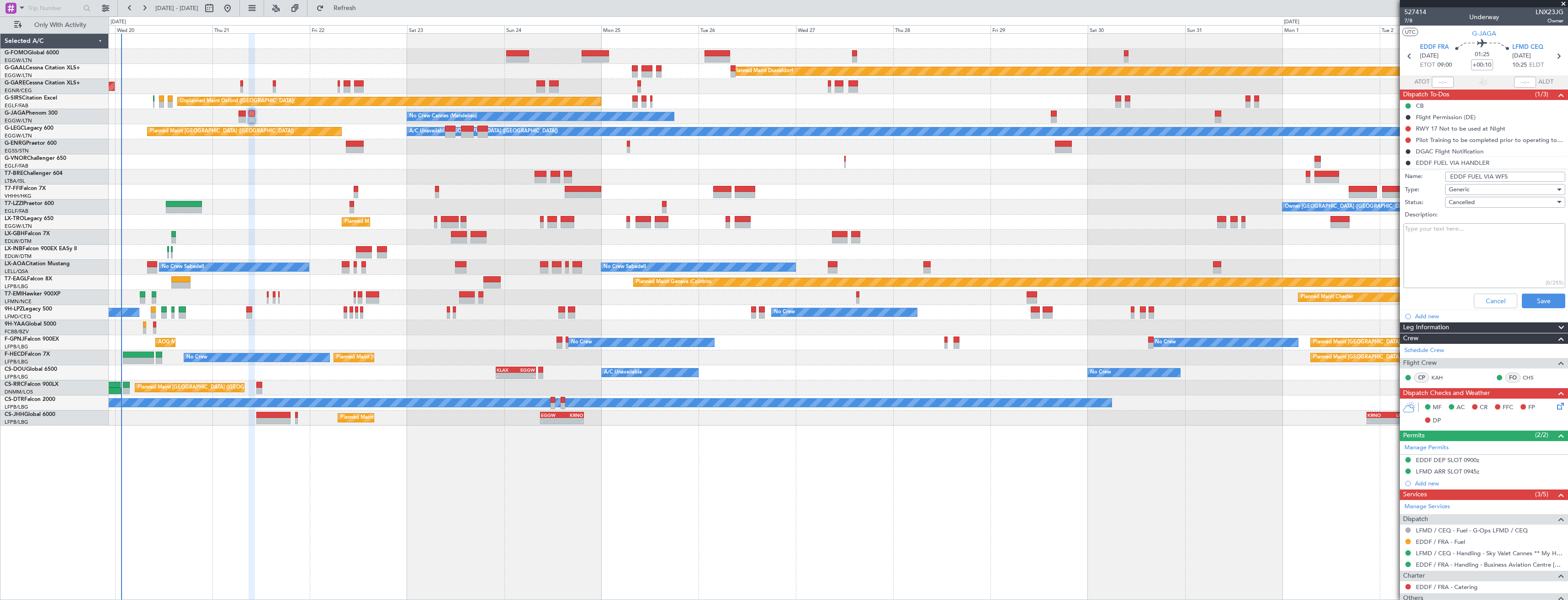
click at [1482, 204] on div "Cancelled" at bounding box center [1502, 202] width 107 height 14
click at [1484, 238] on span "In Progress" at bounding box center [1501, 234] width 107 height 14
click at [1522, 299] on button "Save" at bounding box center [1543, 301] width 43 height 15
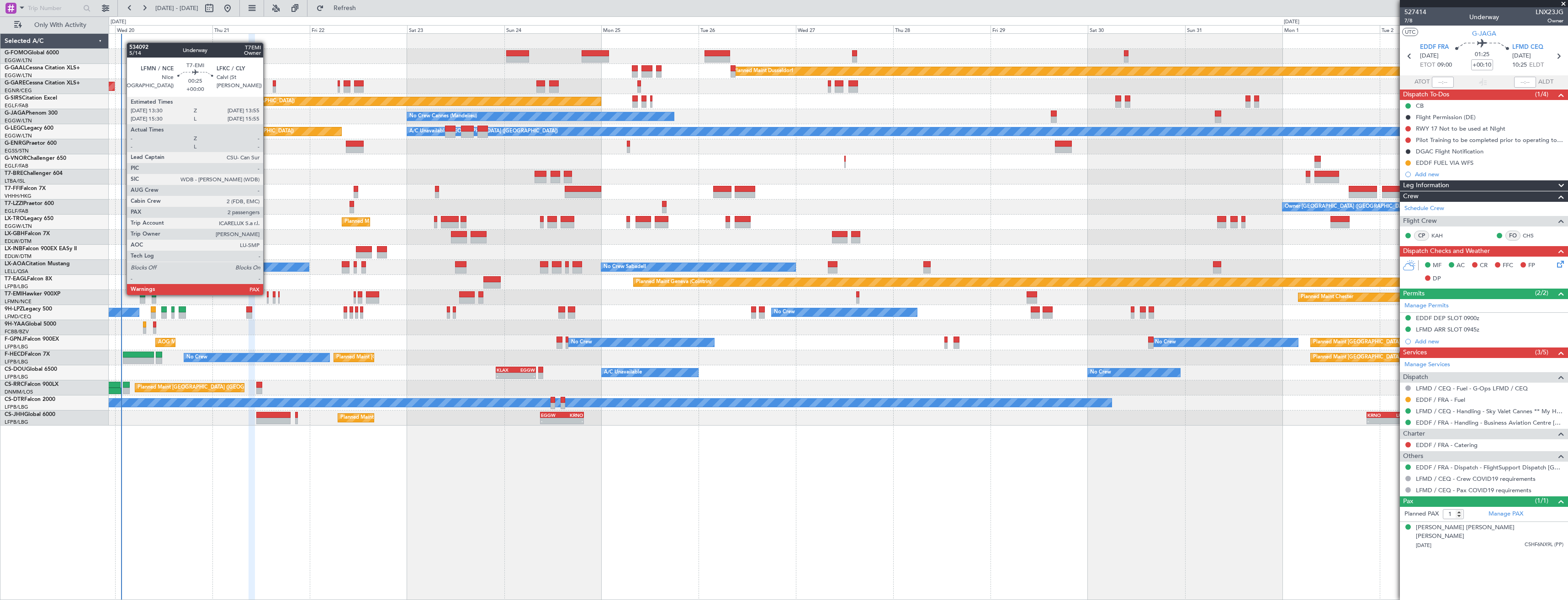
click at [267, 294] on div at bounding box center [267, 295] width 2 height 7
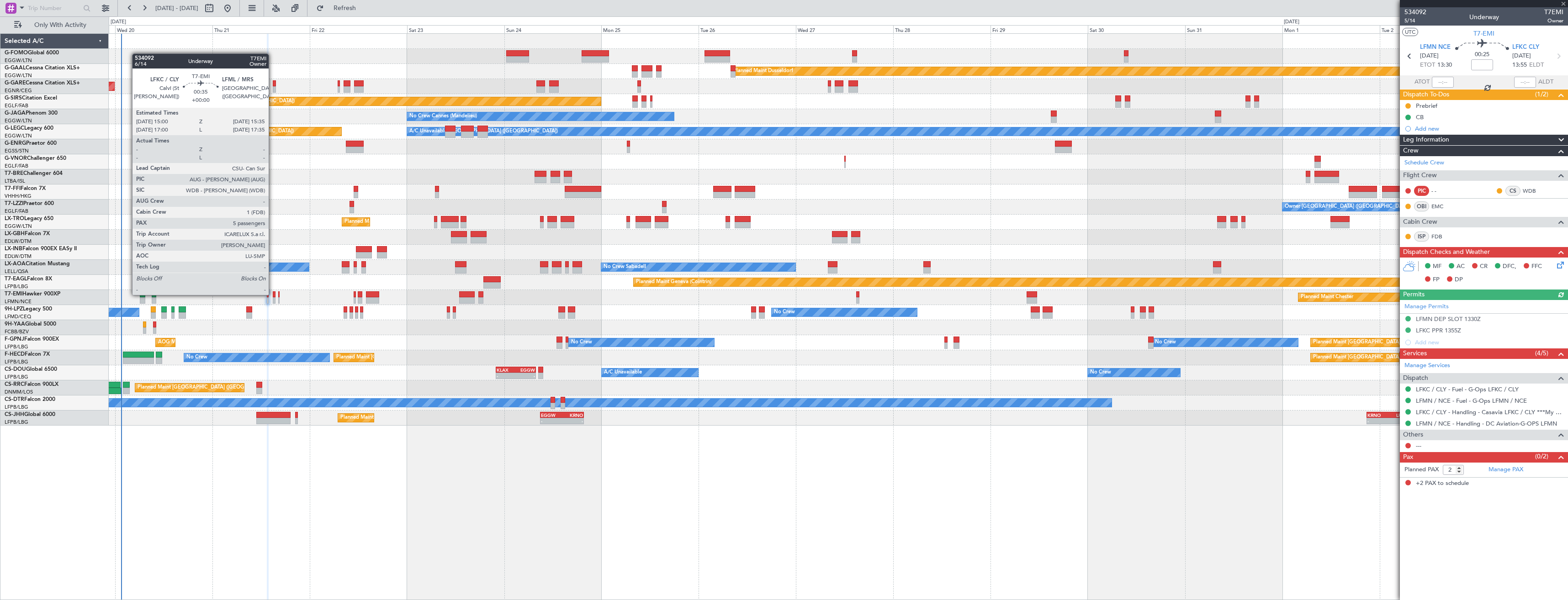
click at [273, 294] on div at bounding box center [274, 295] width 3 height 7
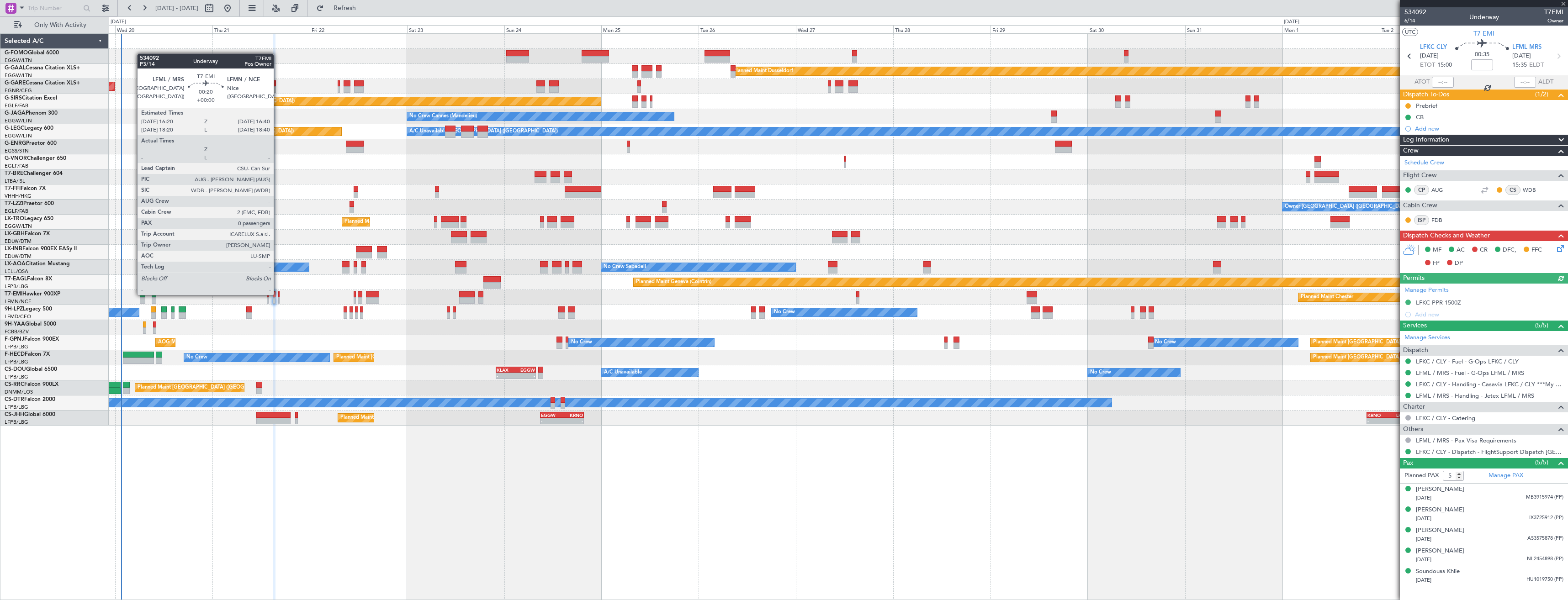
click at [278, 294] on div at bounding box center [279, 295] width 1 height 7
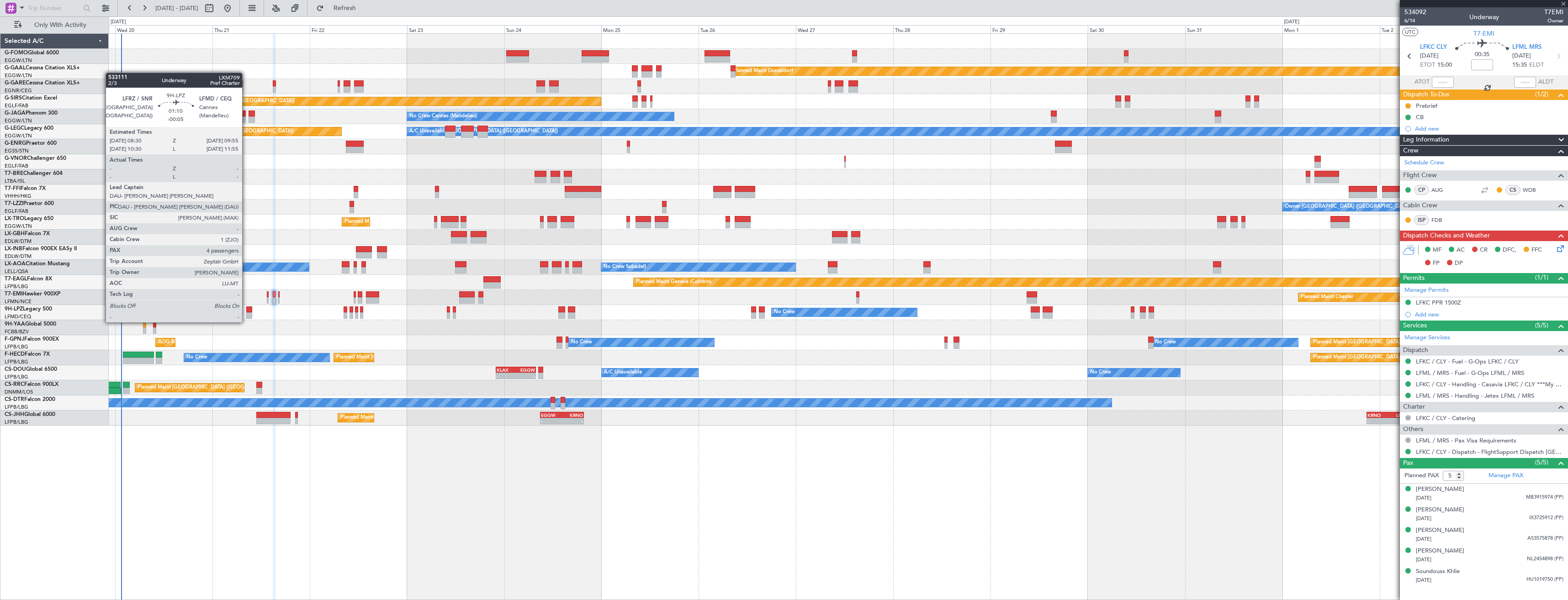
type input "0"
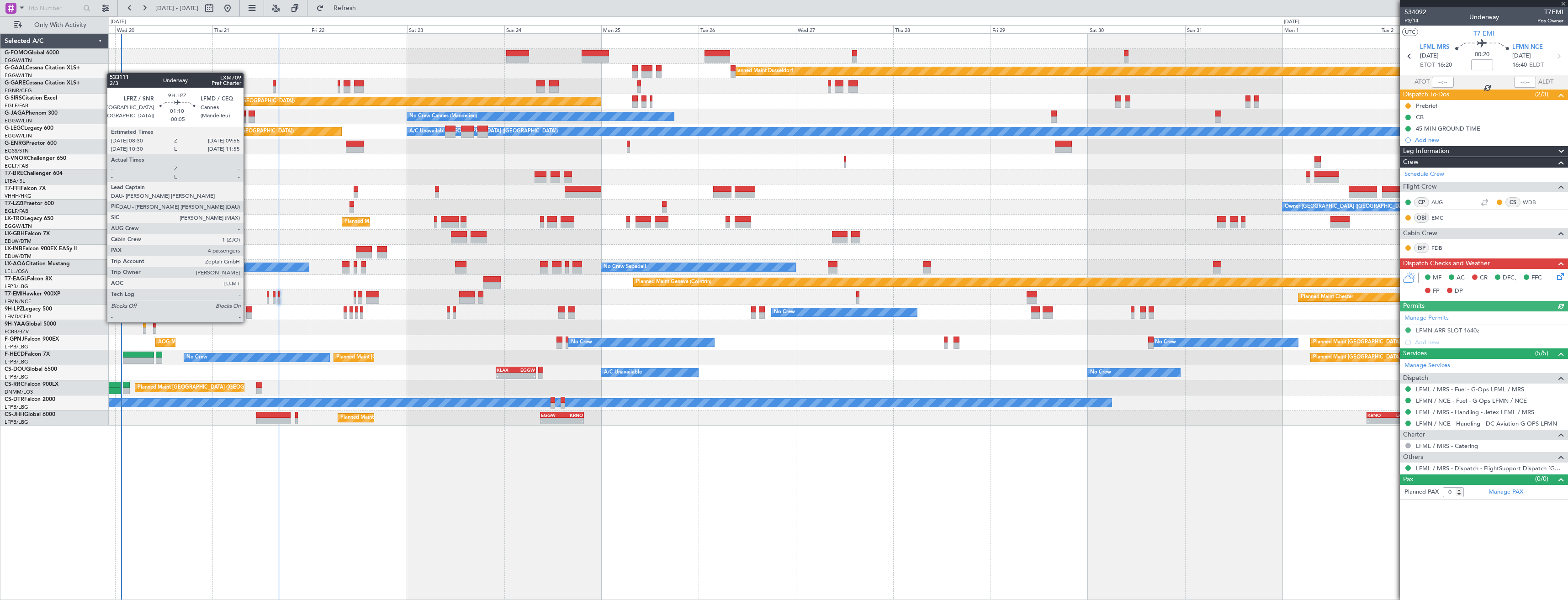
click at [248, 313] on div at bounding box center [250, 315] width 6 height 7
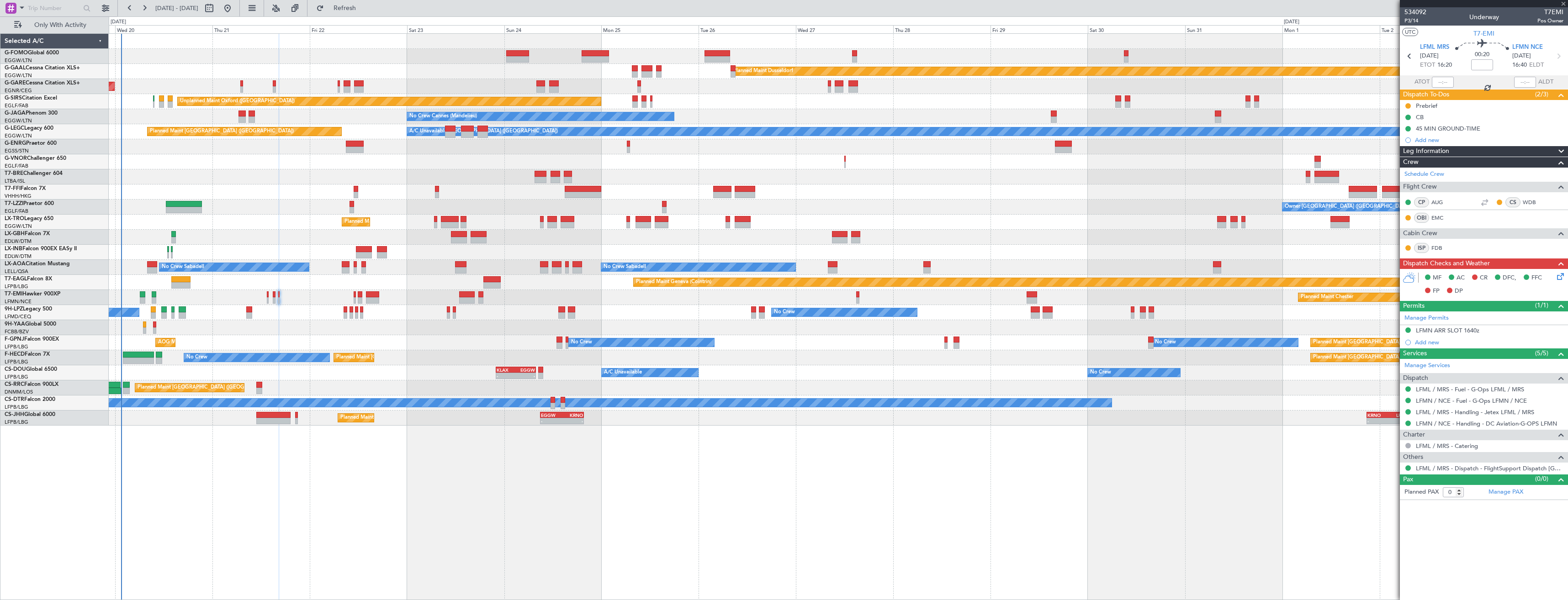
type input "-00:05"
type input "4"
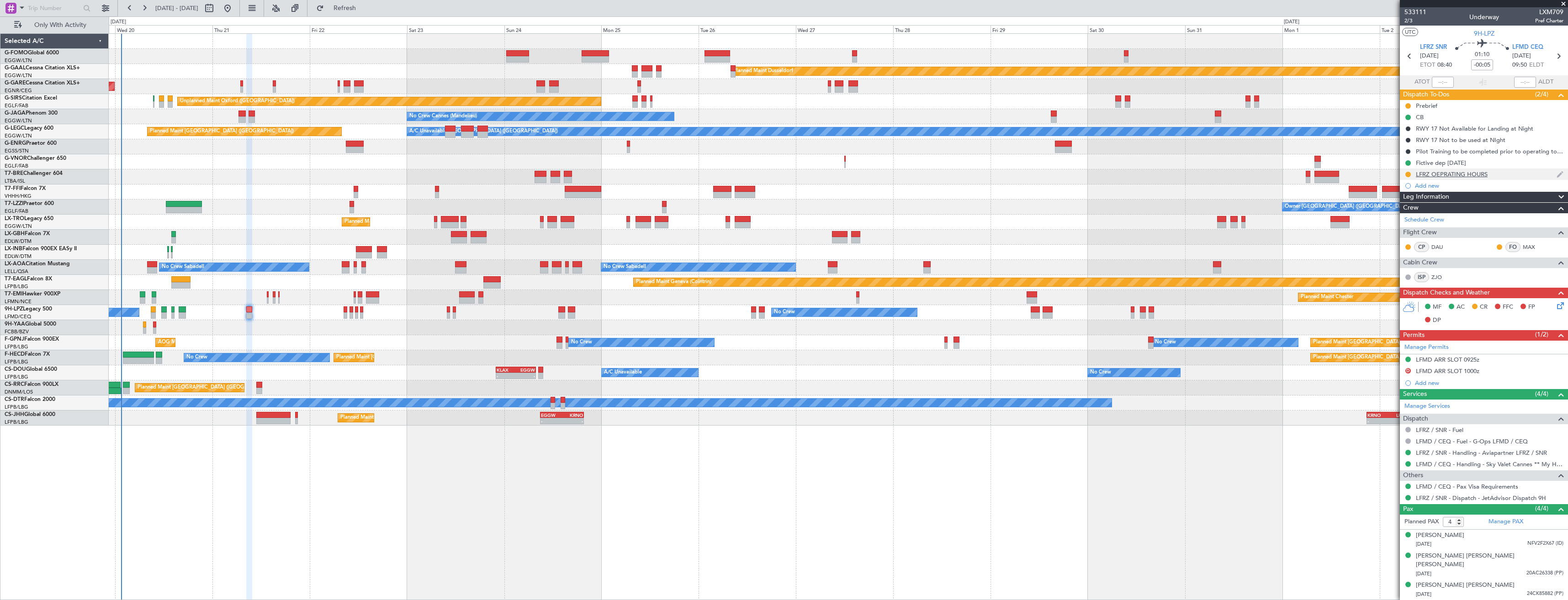
click at [1501, 176] on div "LFRZ OEPRATING HOURS" at bounding box center [1484, 174] width 168 height 12
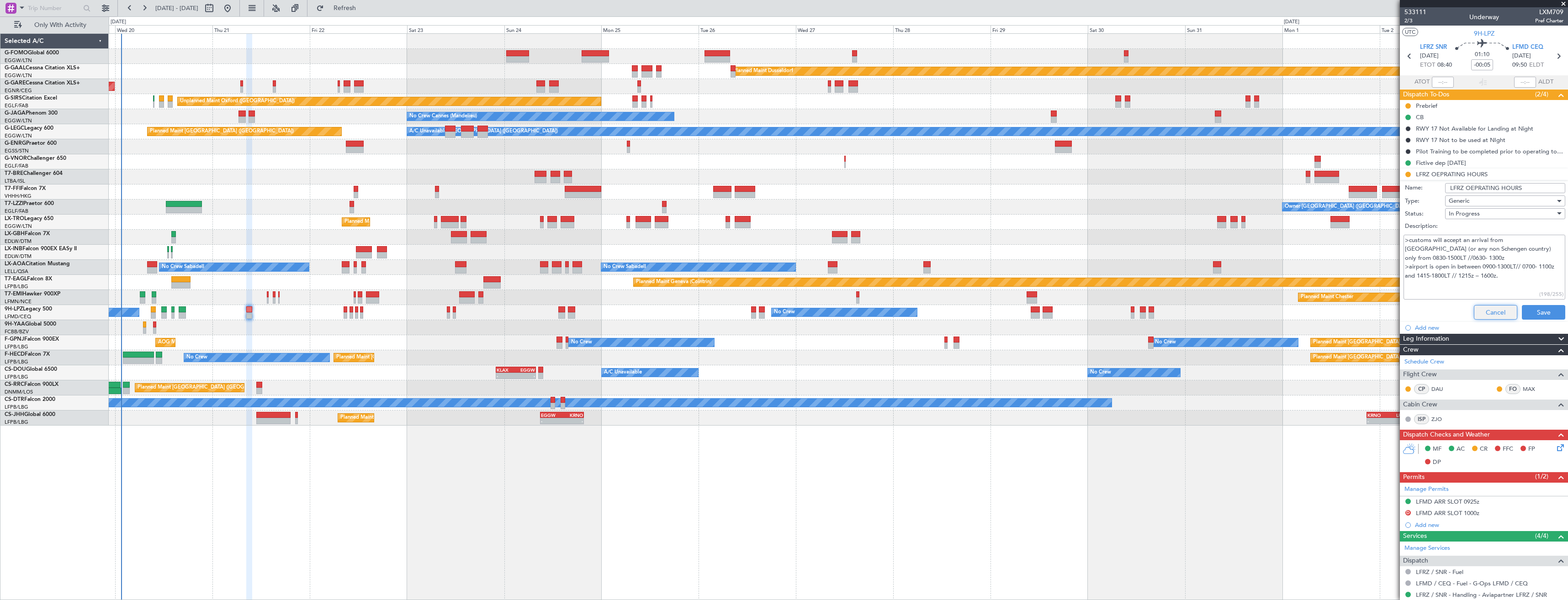
click at [1483, 314] on button "Cancel" at bounding box center [1495, 312] width 43 height 15
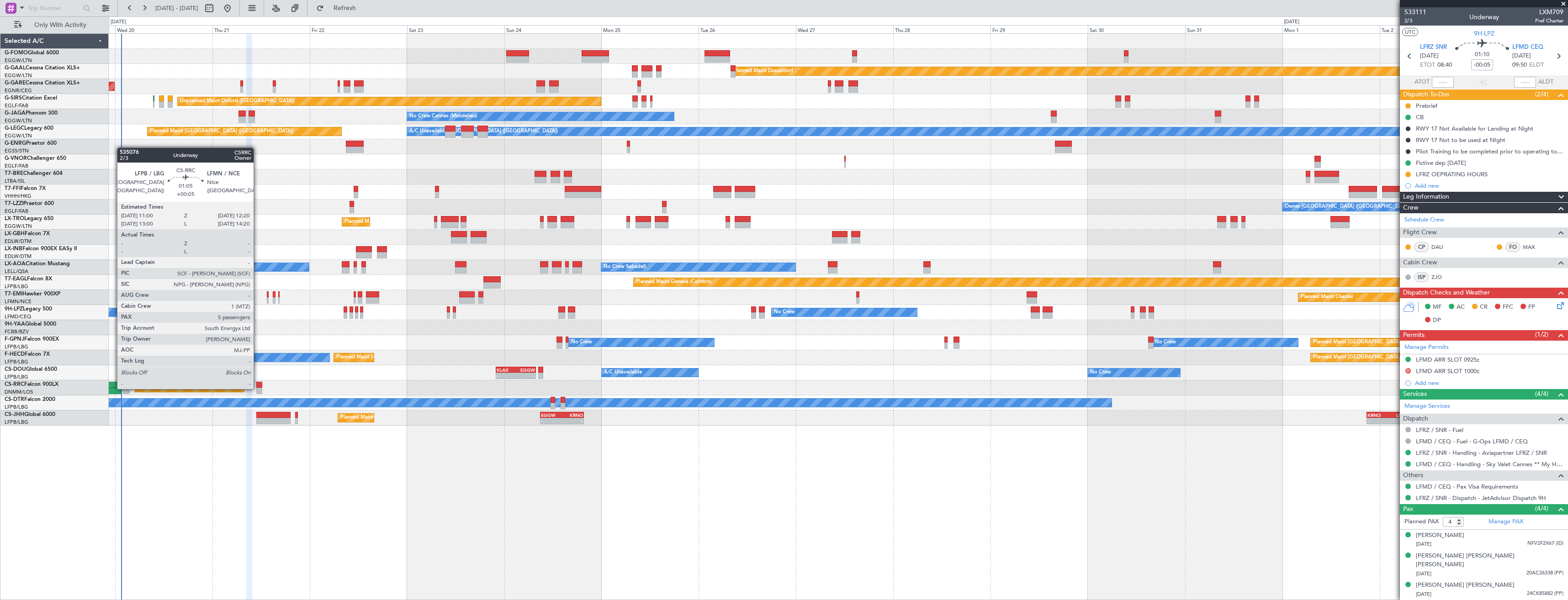
click at [257, 388] on div at bounding box center [259, 391] width 5 height 7
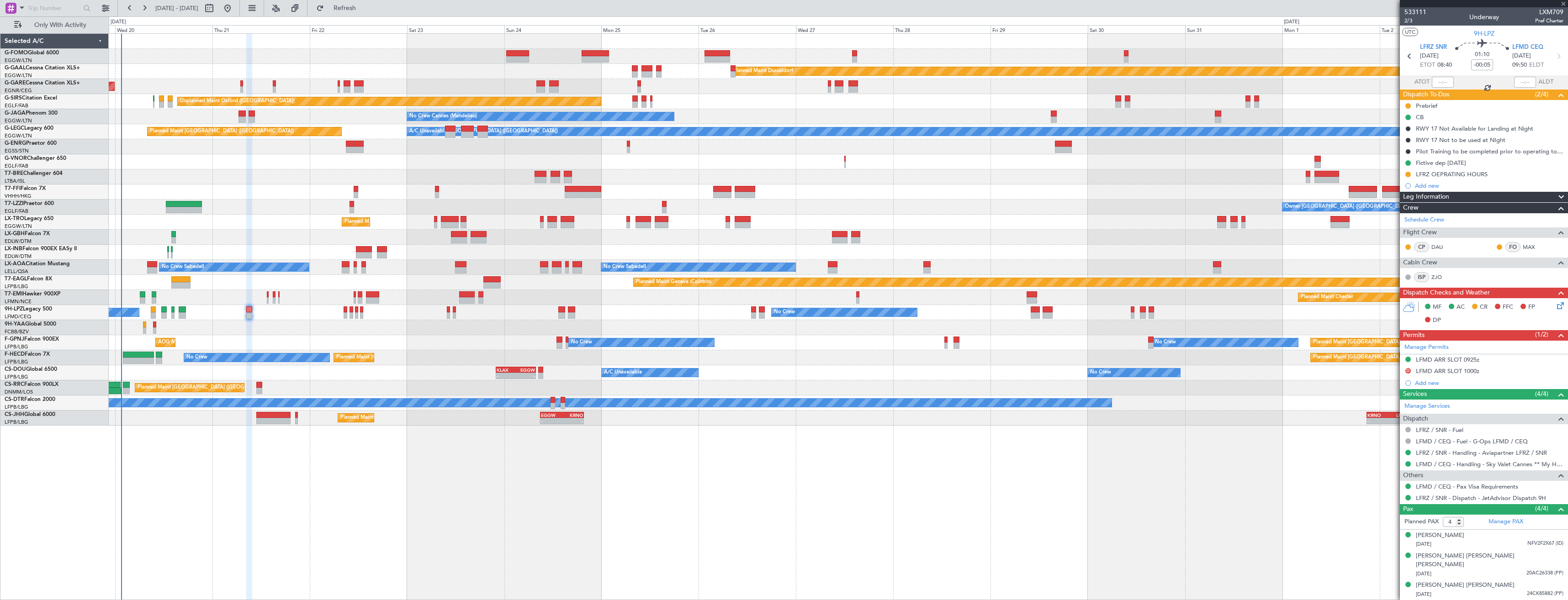
type input "+00:05"
type input "5"
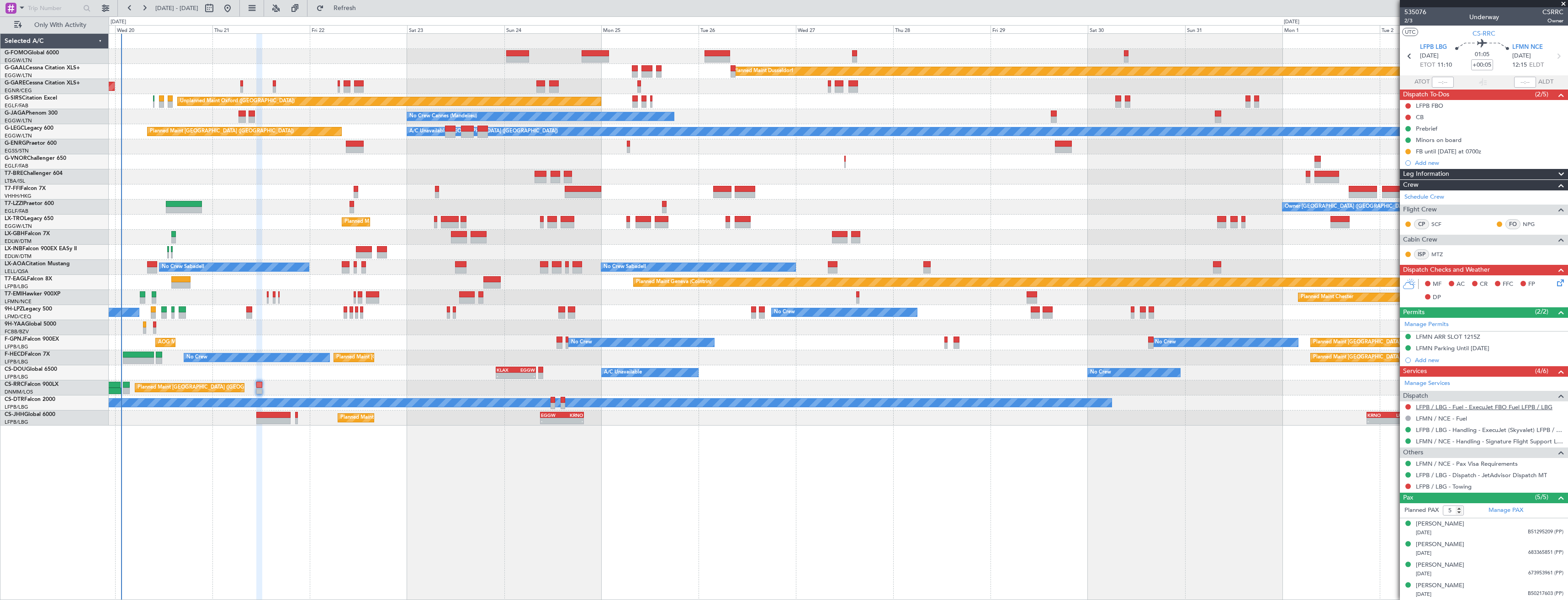
click at [1444, 407] on link "LFPB / LBG - Fuel - ExecuJet FBO Fuel LFPB / LBG" at bounding box center [1484, 407] width 136 height 8
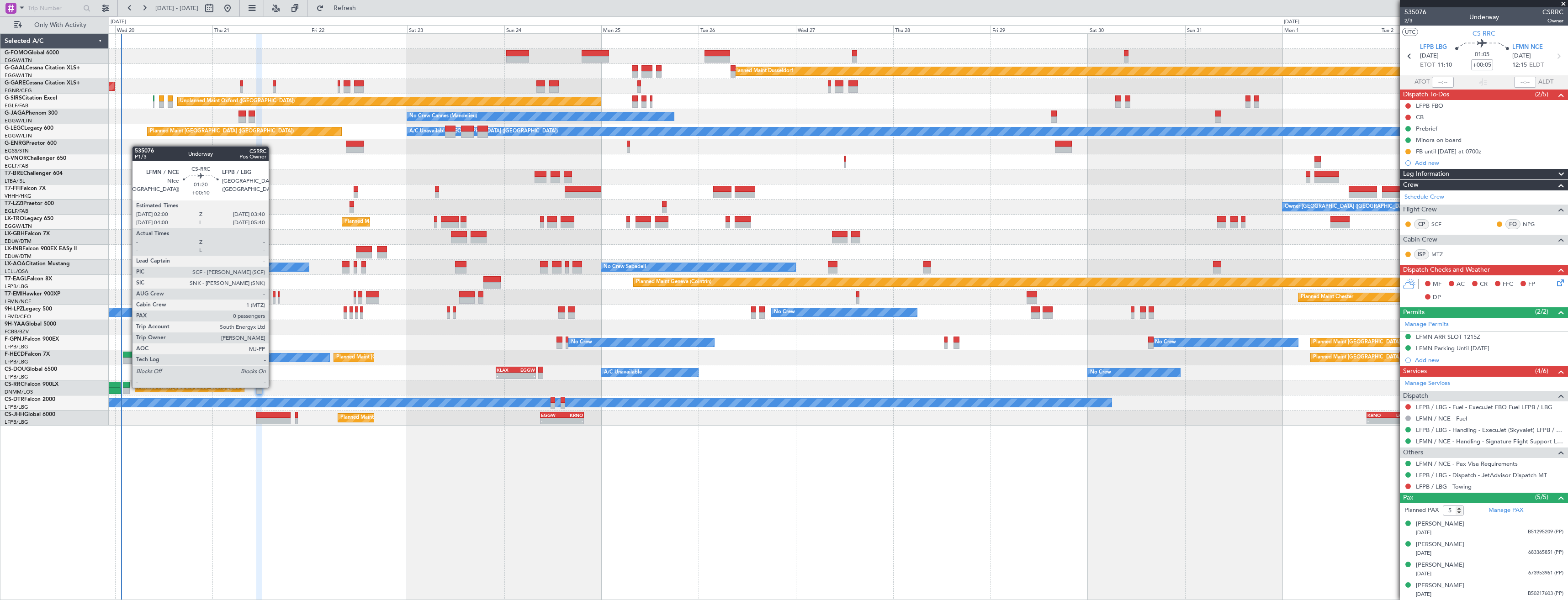
click at [127, 387] on div at bounding box center [126, 385] width 7 height 7
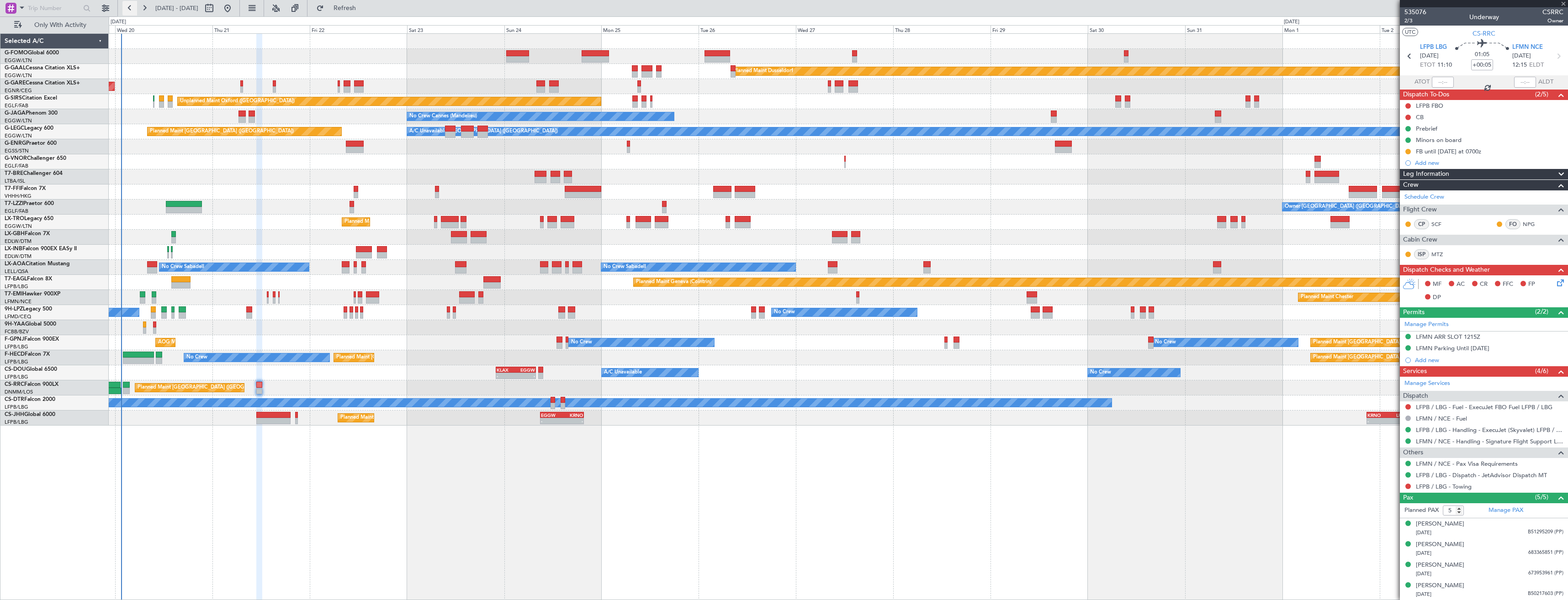
type input "+00:10"
type input "0"
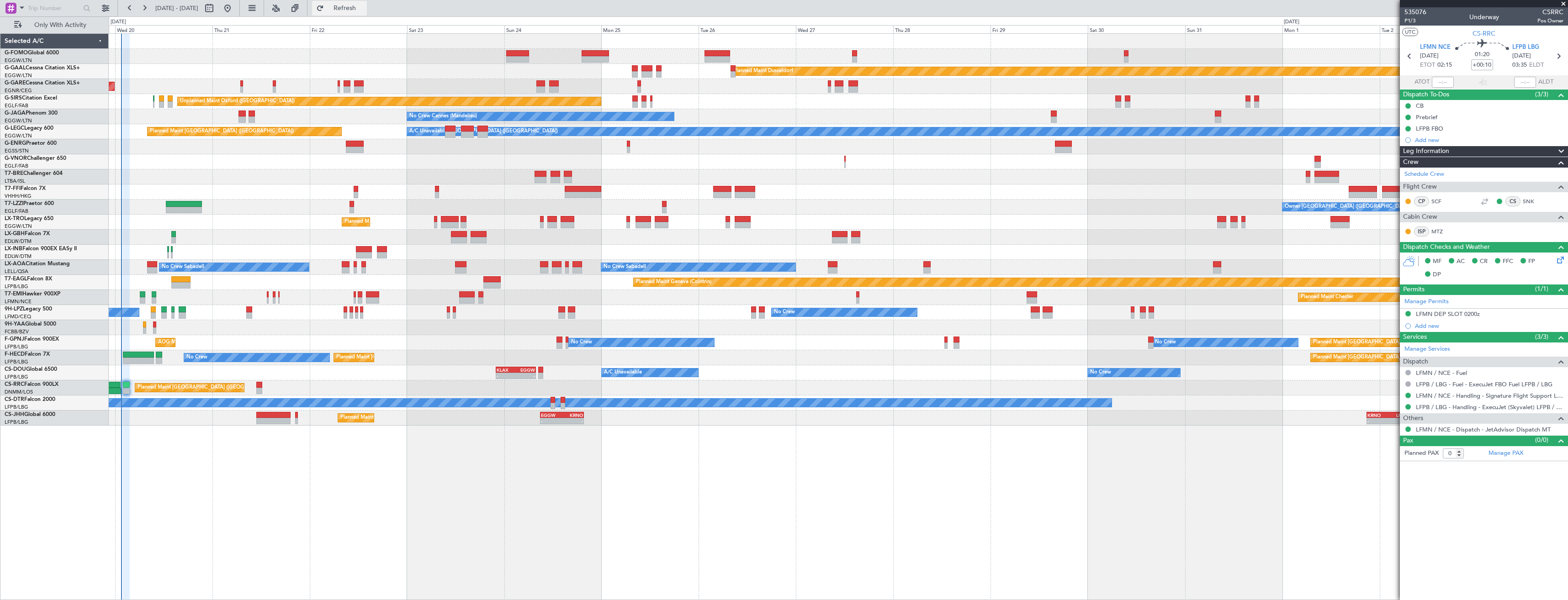
click at [364, 10] on span "Refresh" at bounding box center [345, 8] width 38 height 7
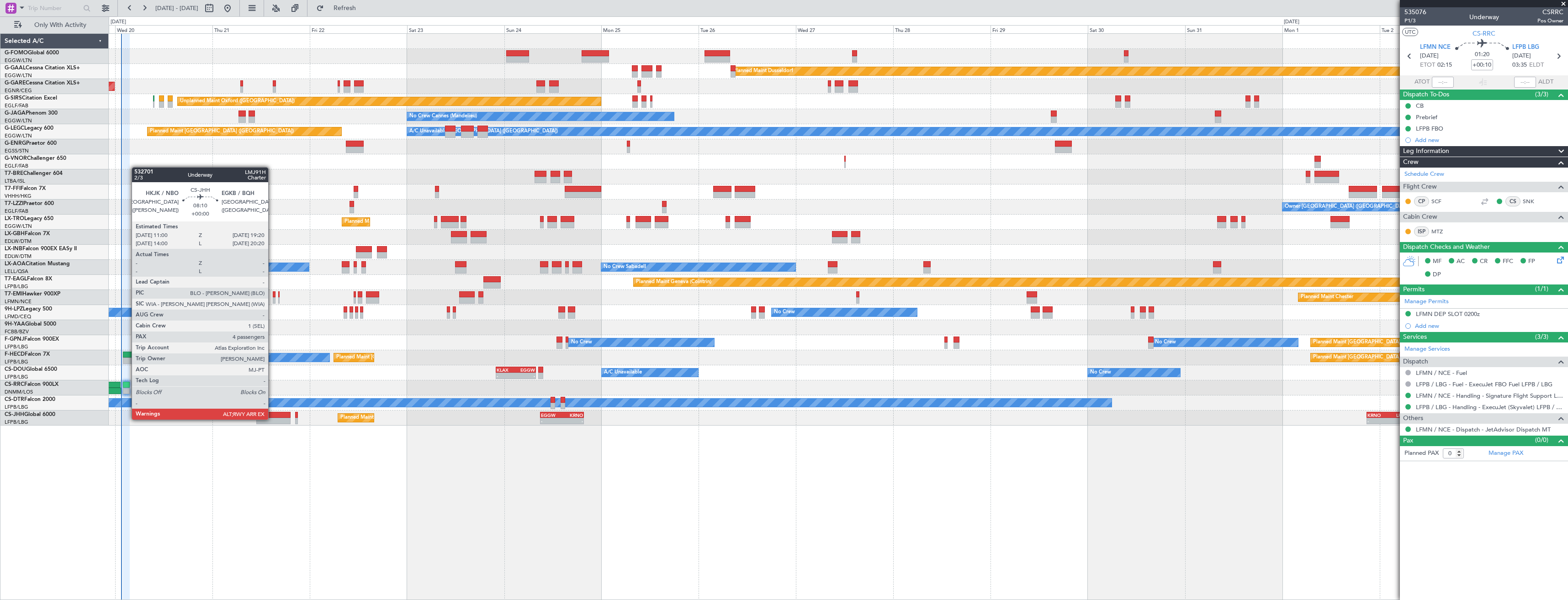
click at [272, 419] on div at bounding box center [273, 421] width 34 height 7
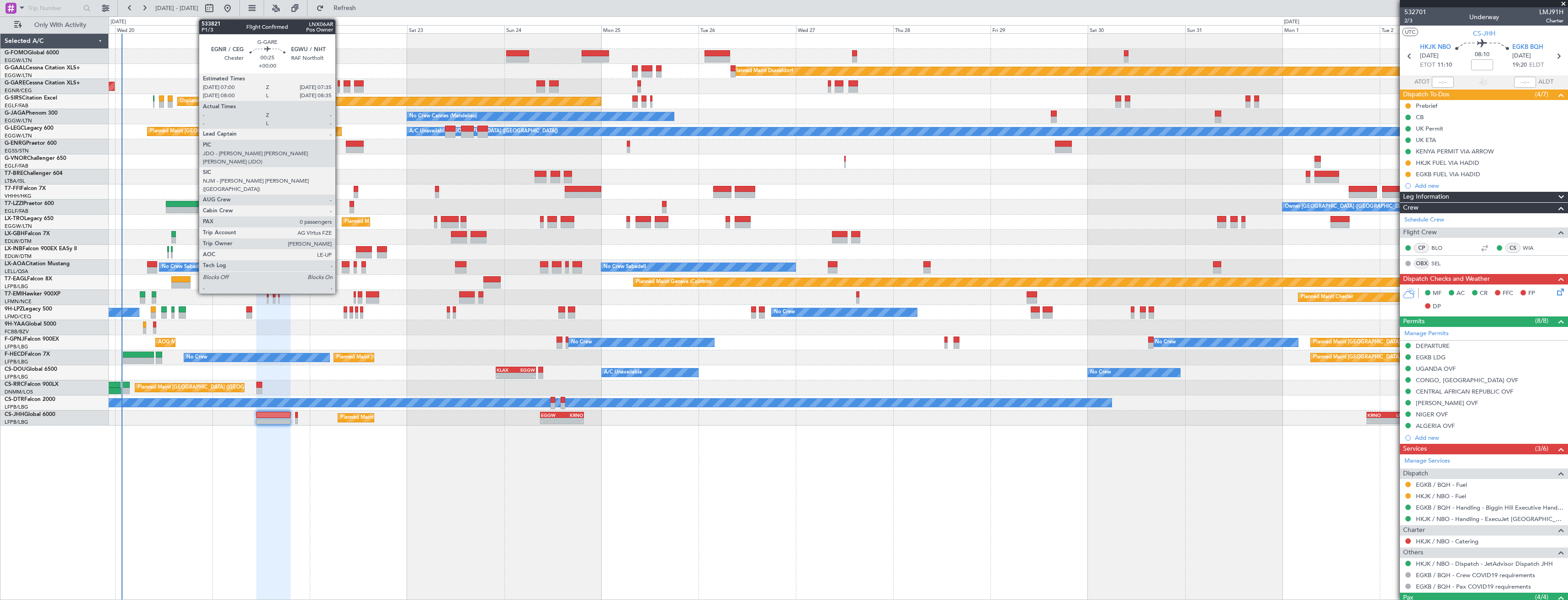
click at [340, 88] on div at bounding box center [339, 89] width 3 height 7
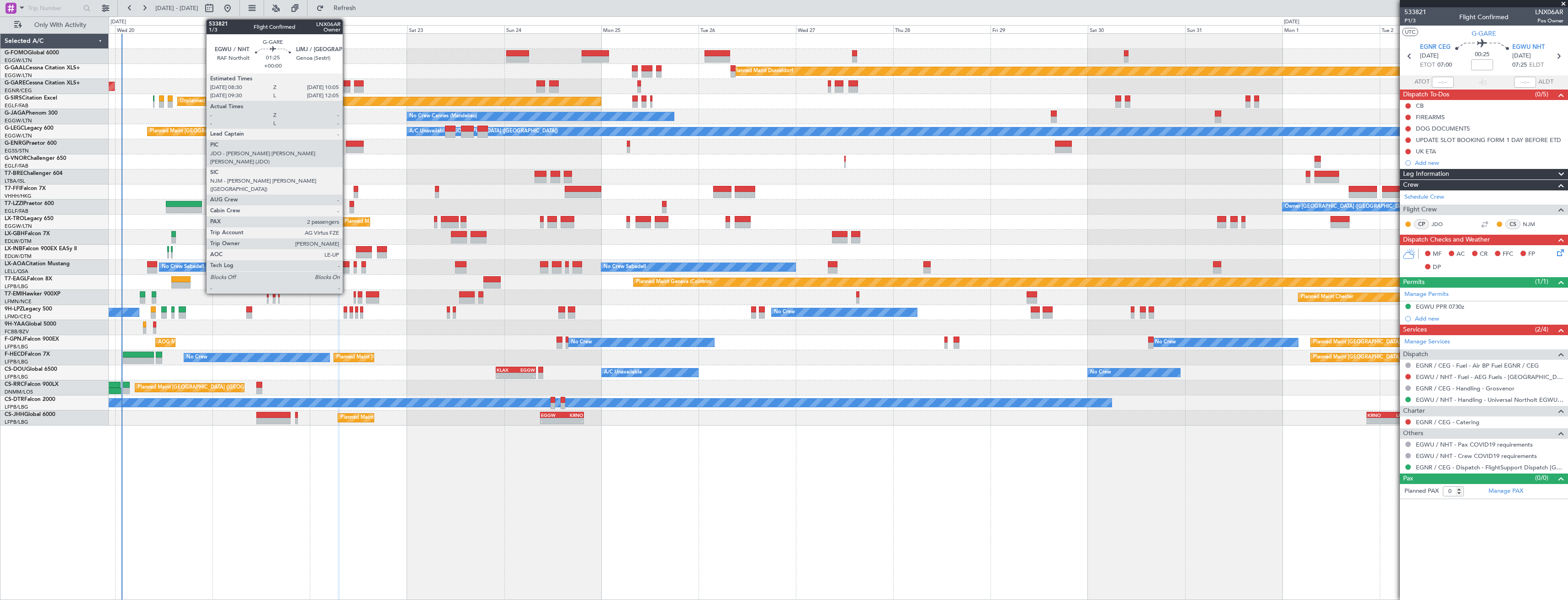
click at [347, 89] on div at bounding box center [346, 89] width 7 height 7
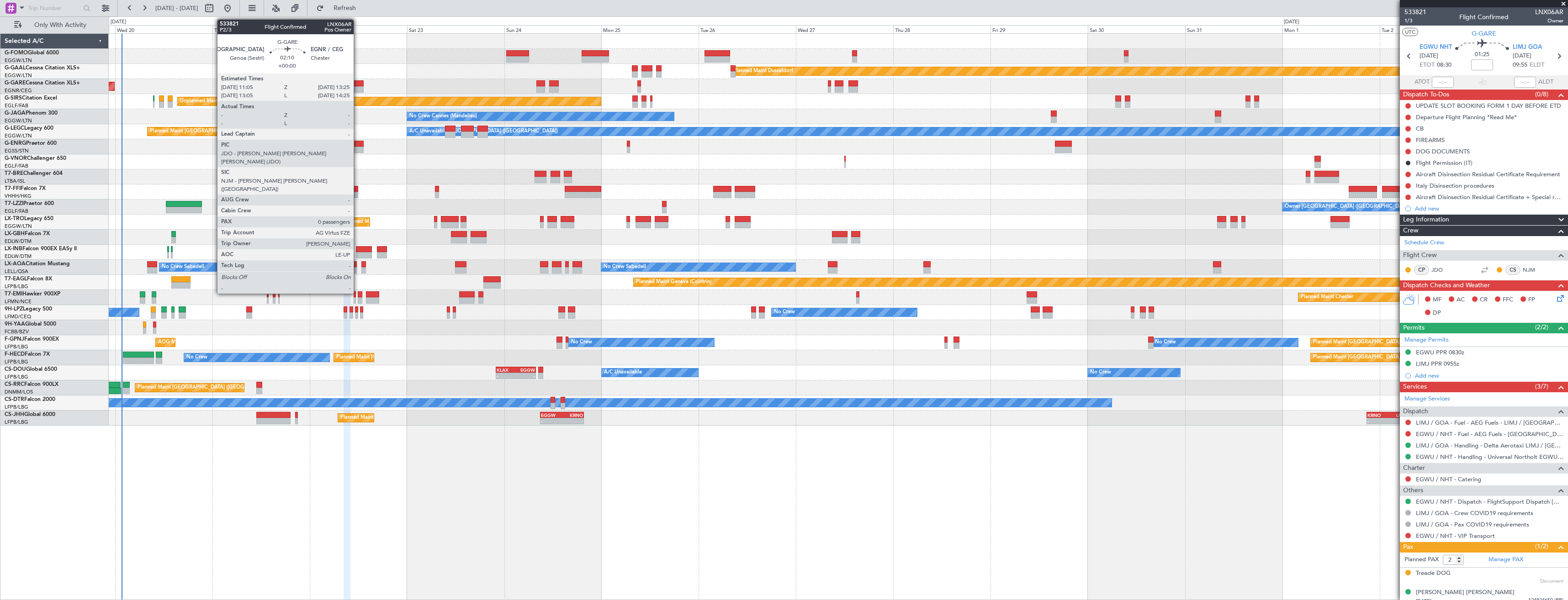
click at [358, 88] on div at bounding box center [359, 89] width 10 height 7
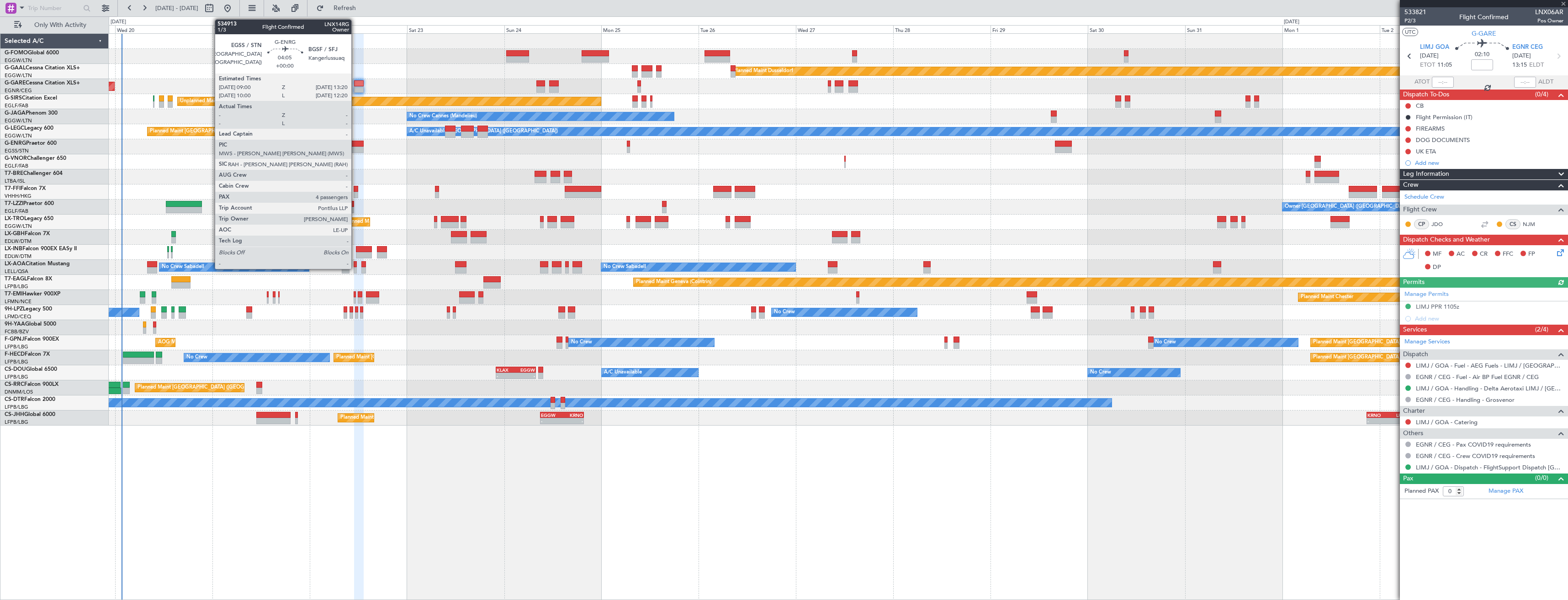
click at [355, 146] on div at bounding box center [354, 144] width 18 height 7
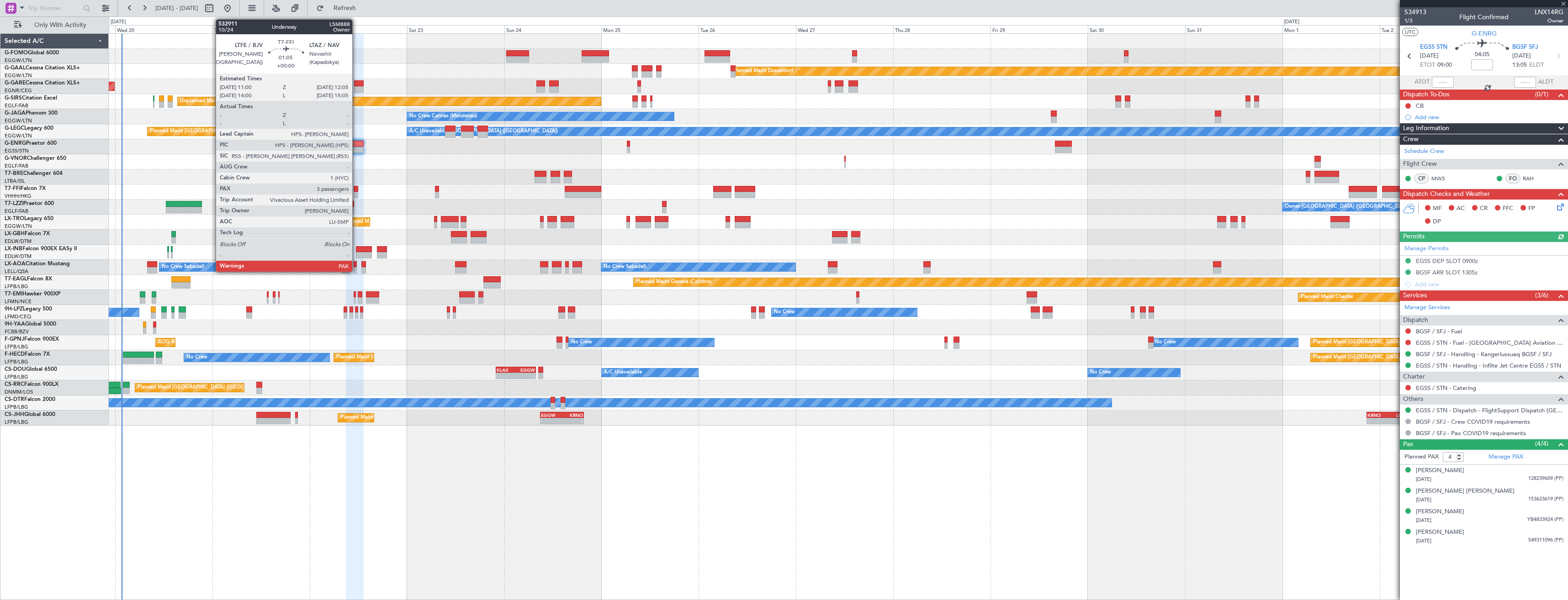
click at [356, 190] on div at bounding box center [356, 189] width 5 height 7
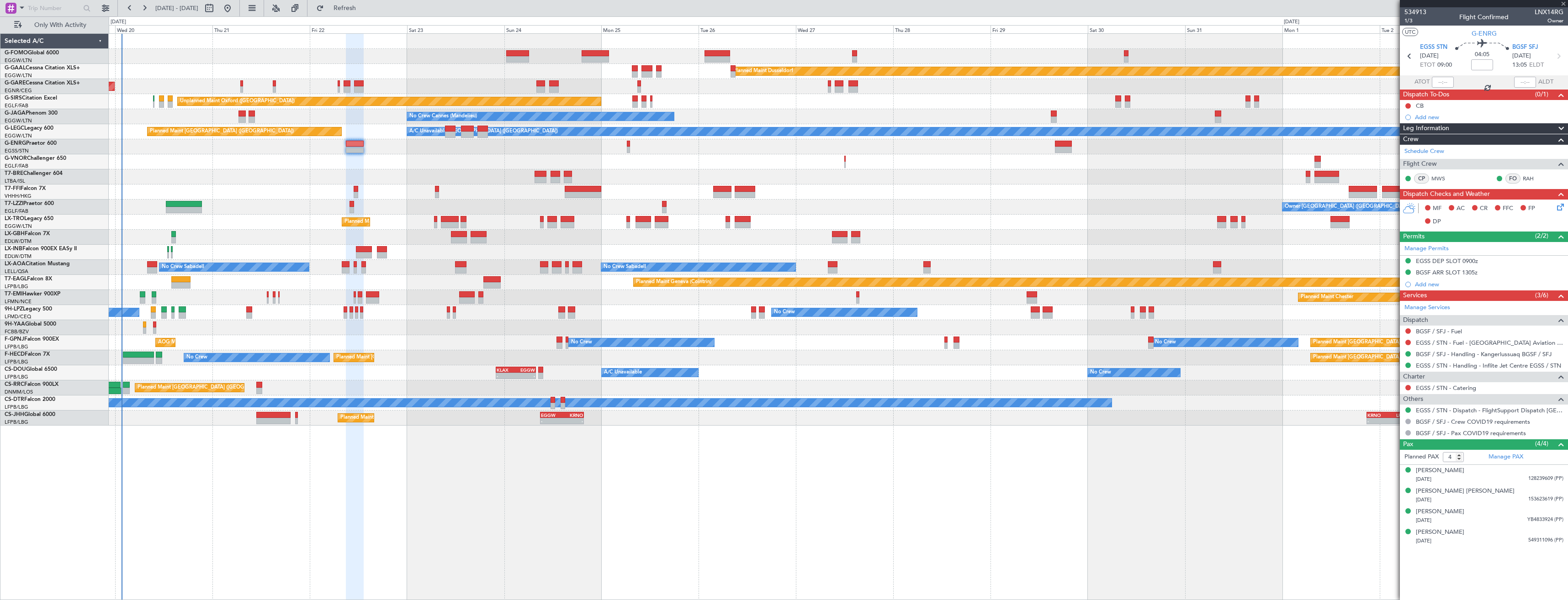
type input "3"
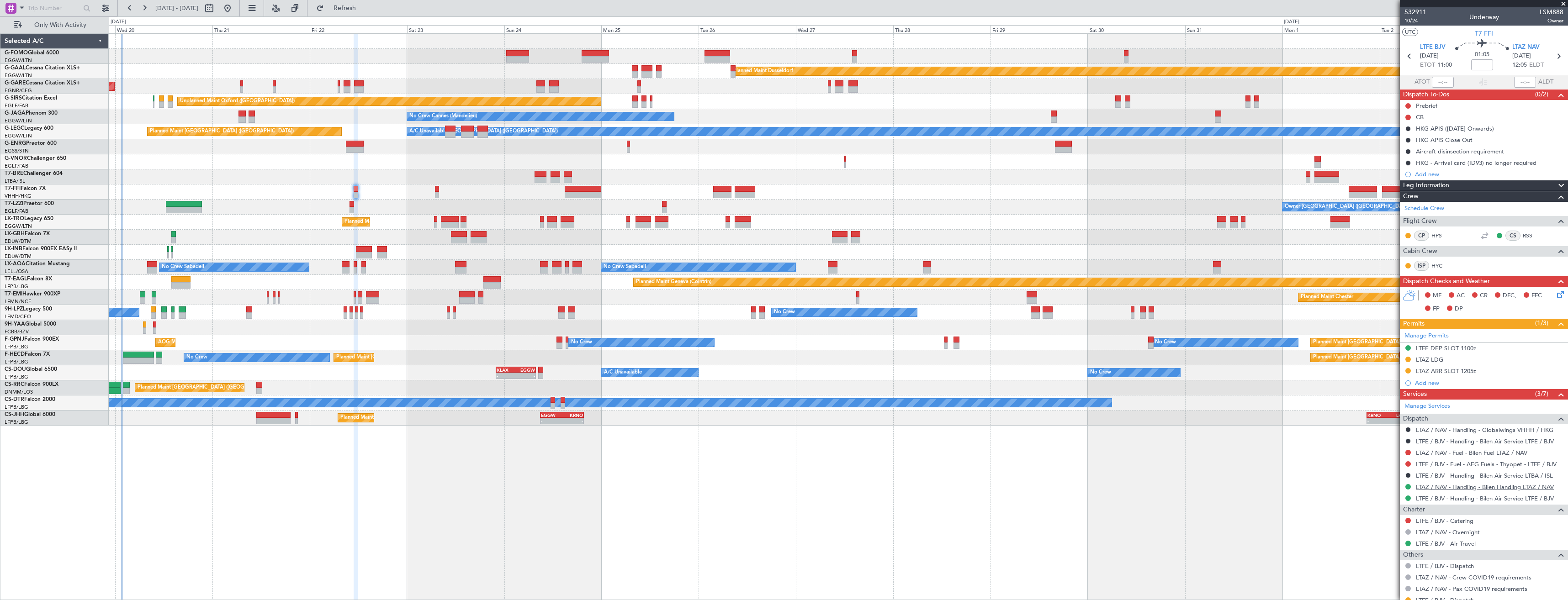
click at [1447, 487] on link "LTAZ / NAV - Handling - Bilen Handling LTAZ / NAV" at bounding box center [1485, 487] width 138 height 8
click at [1552, 56] on icon at bounding box center [1558, 57] width 12 height 12
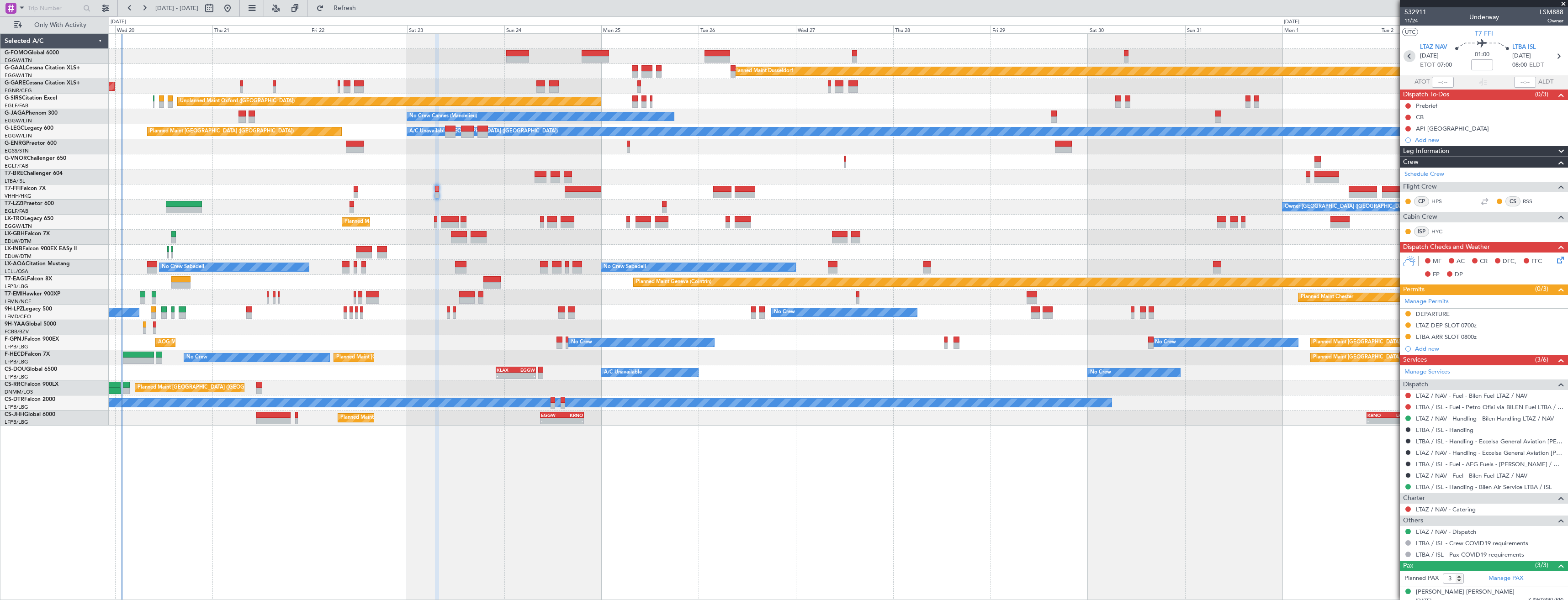
click at [1404, 56] on icon at bounding box center [1410, 57] width 12 height 12
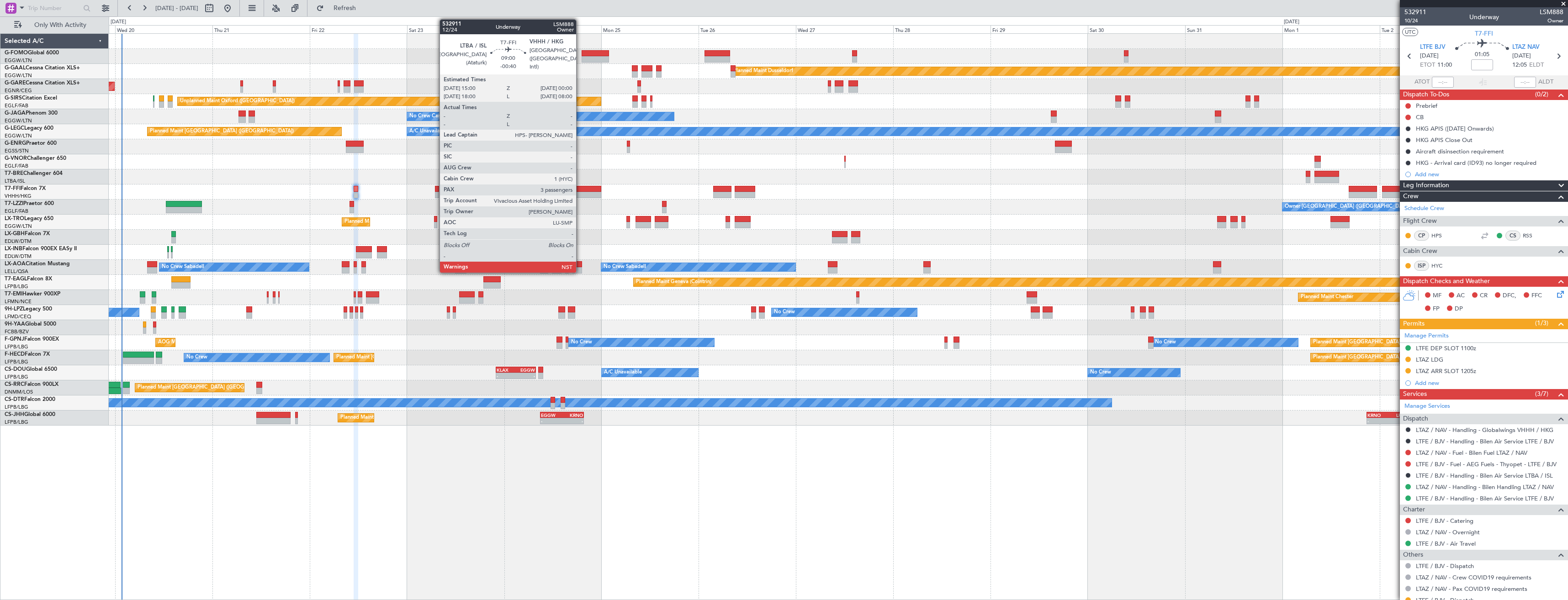
click at [580, 196] on div at bounding box center [583, 195] width 37 height 7
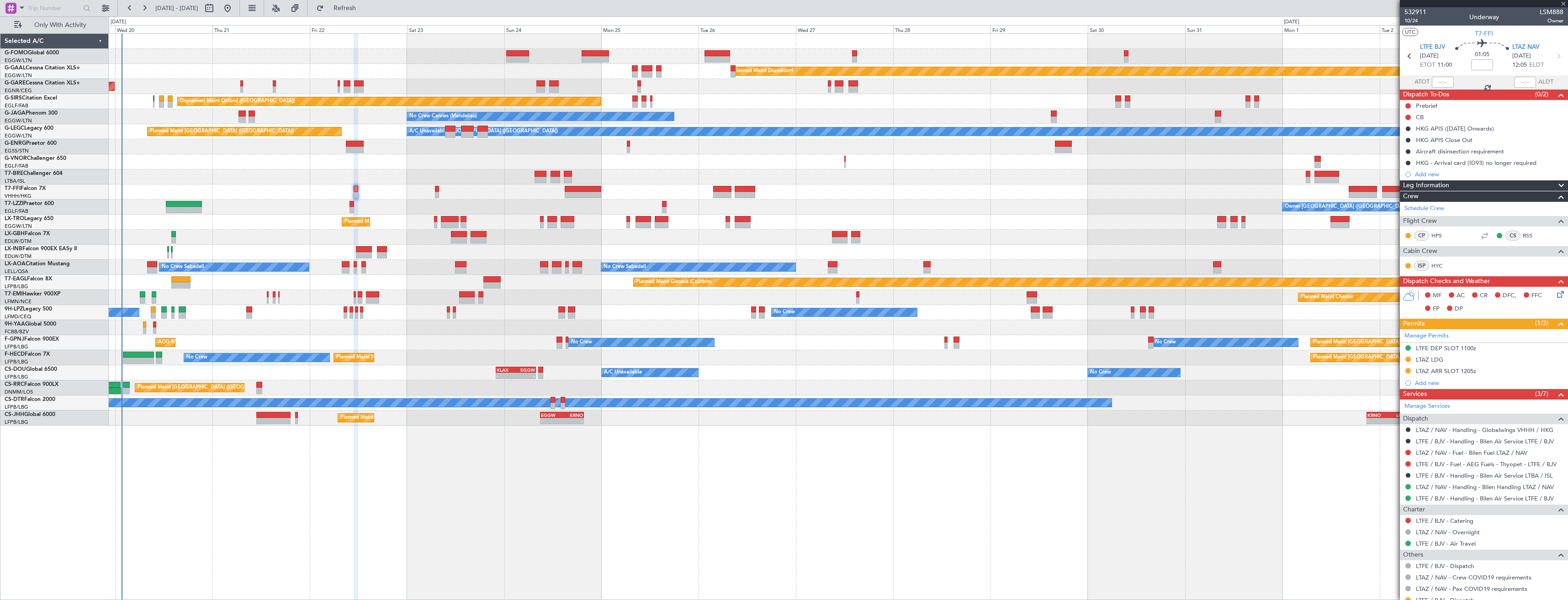
type input "-00:40"
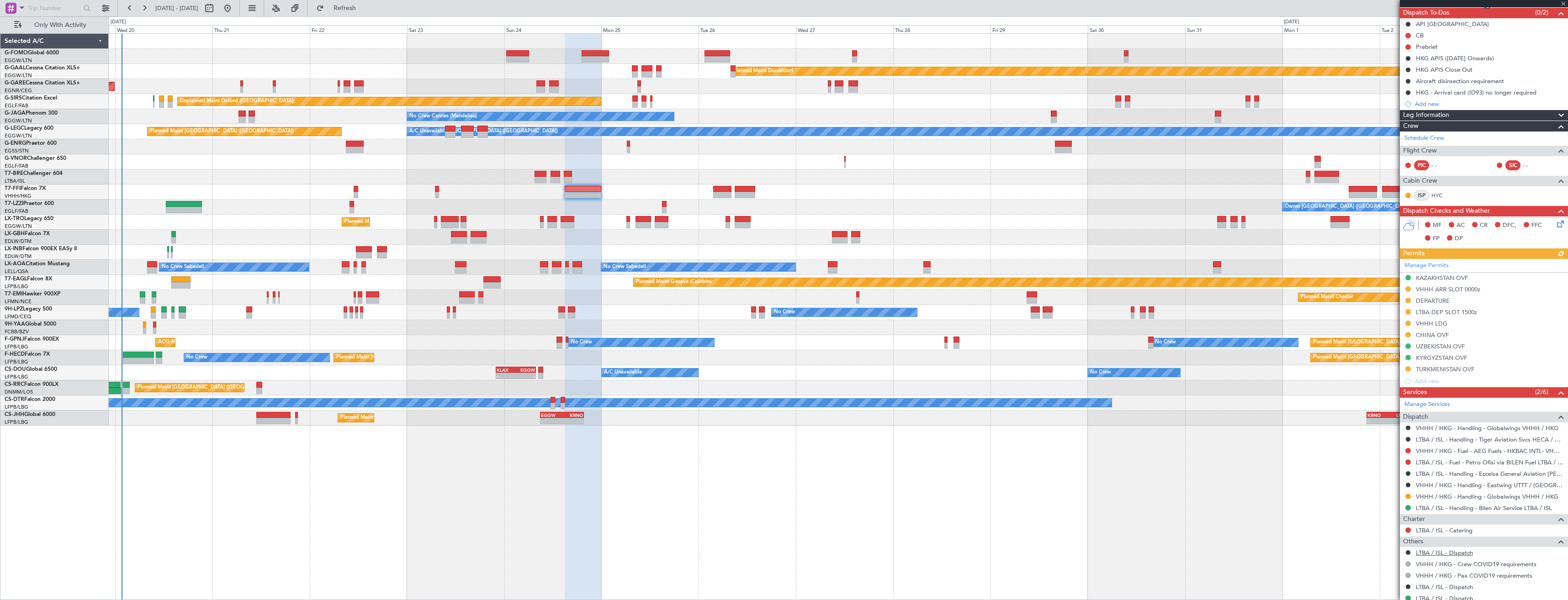
scroll to position [91, 0]
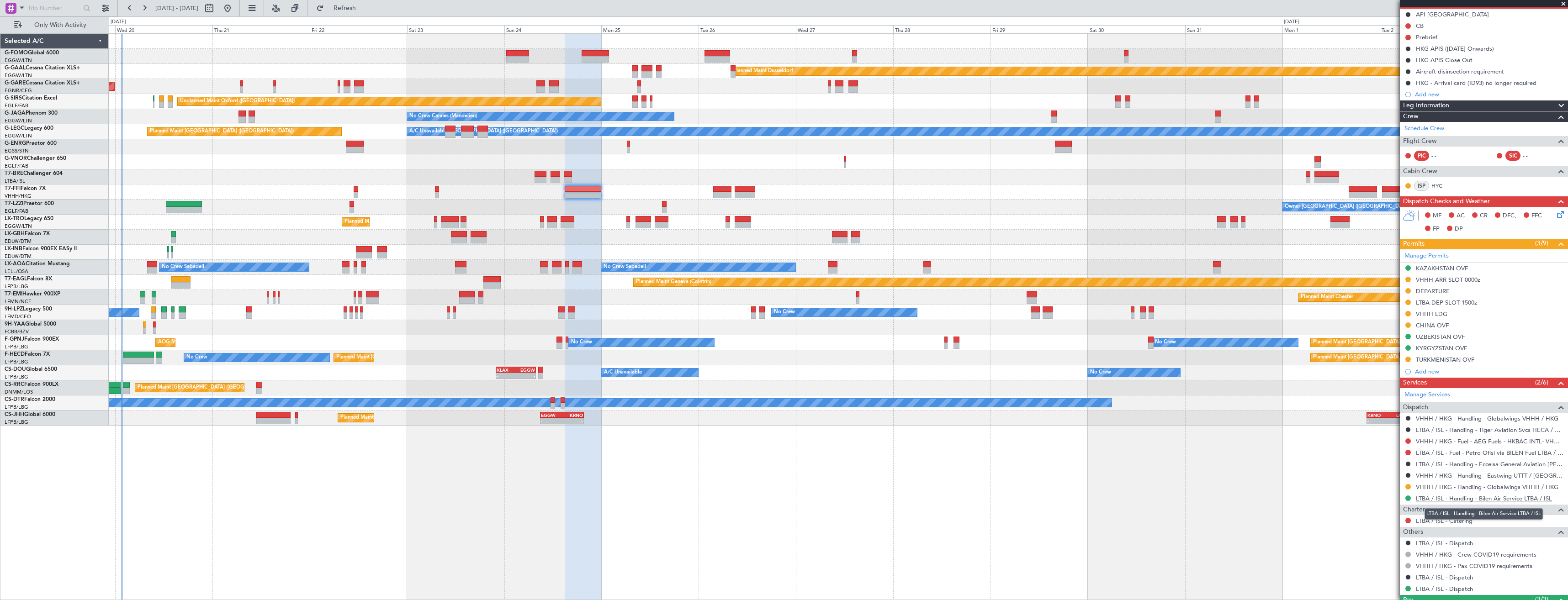
click at [1451, 498] on link "LTBA / ISL - Handling - Bilen Air Service LTBA / ISL" at bounding box center [1484, 498] width 136 height 8
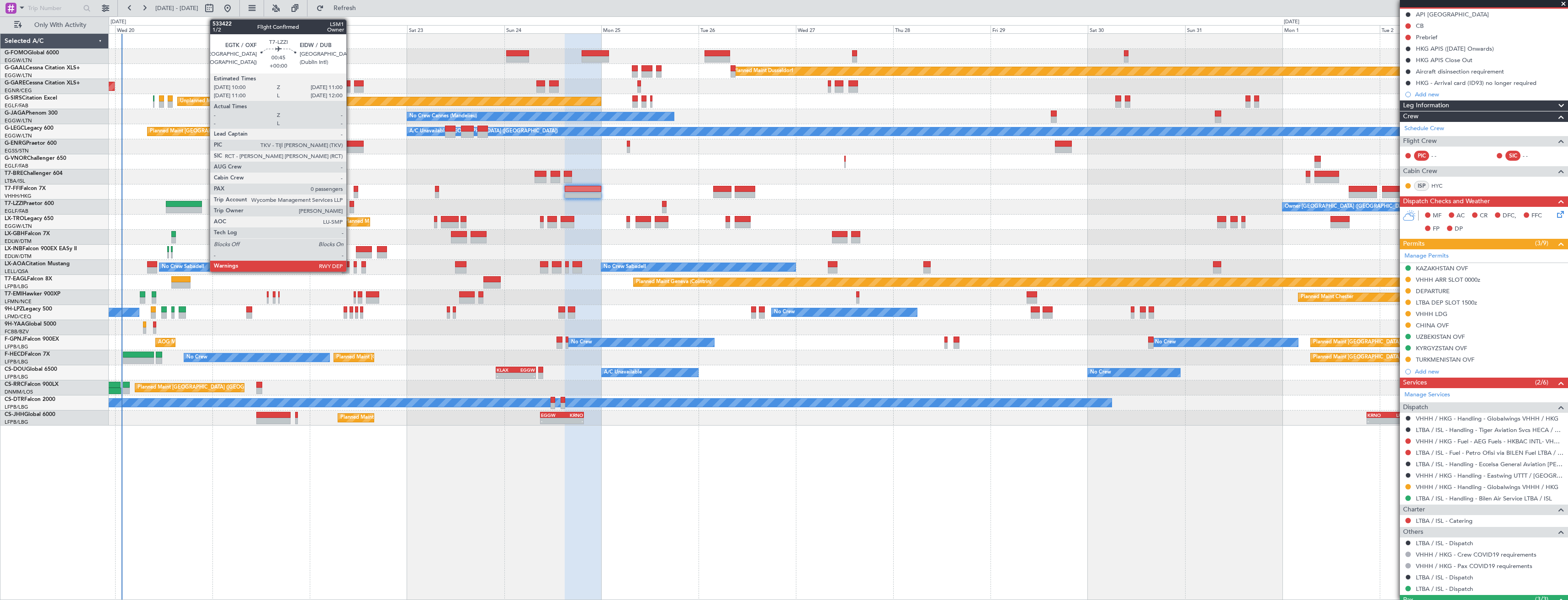
click at [351, 205] on div at bounding box center [351, 204] width 4 height 7
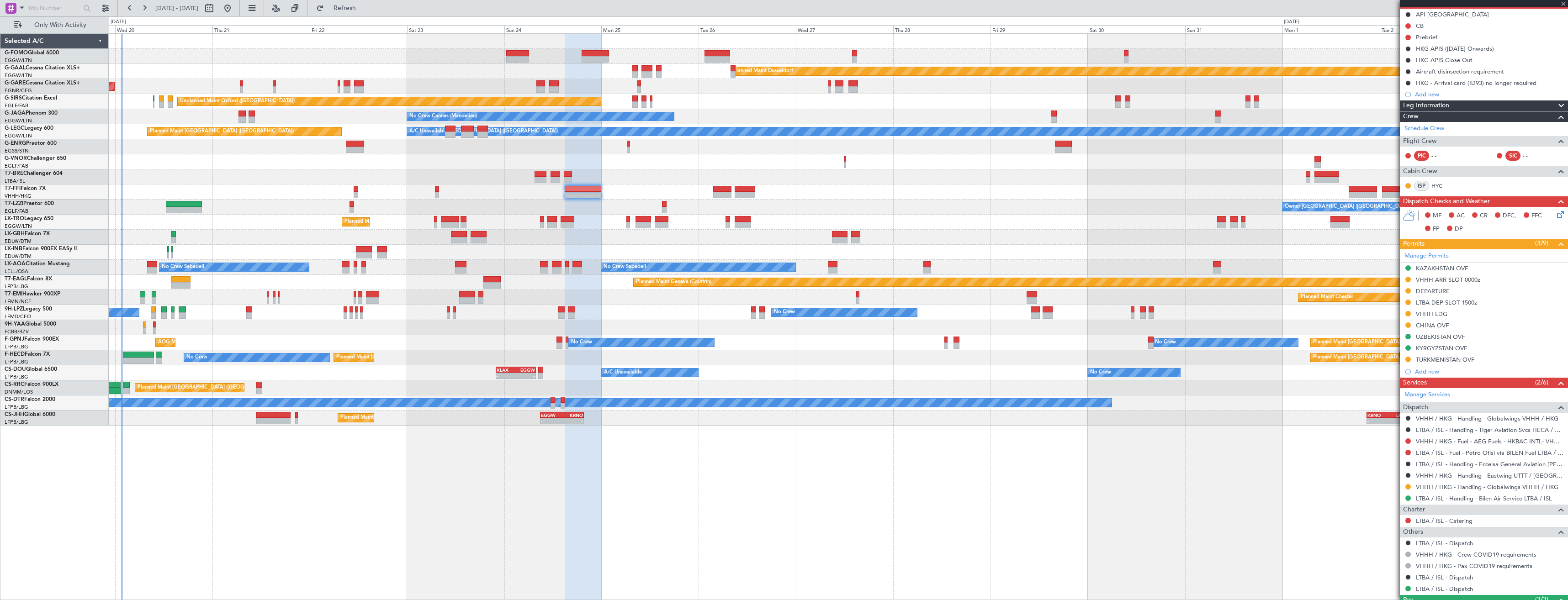
type input "0"
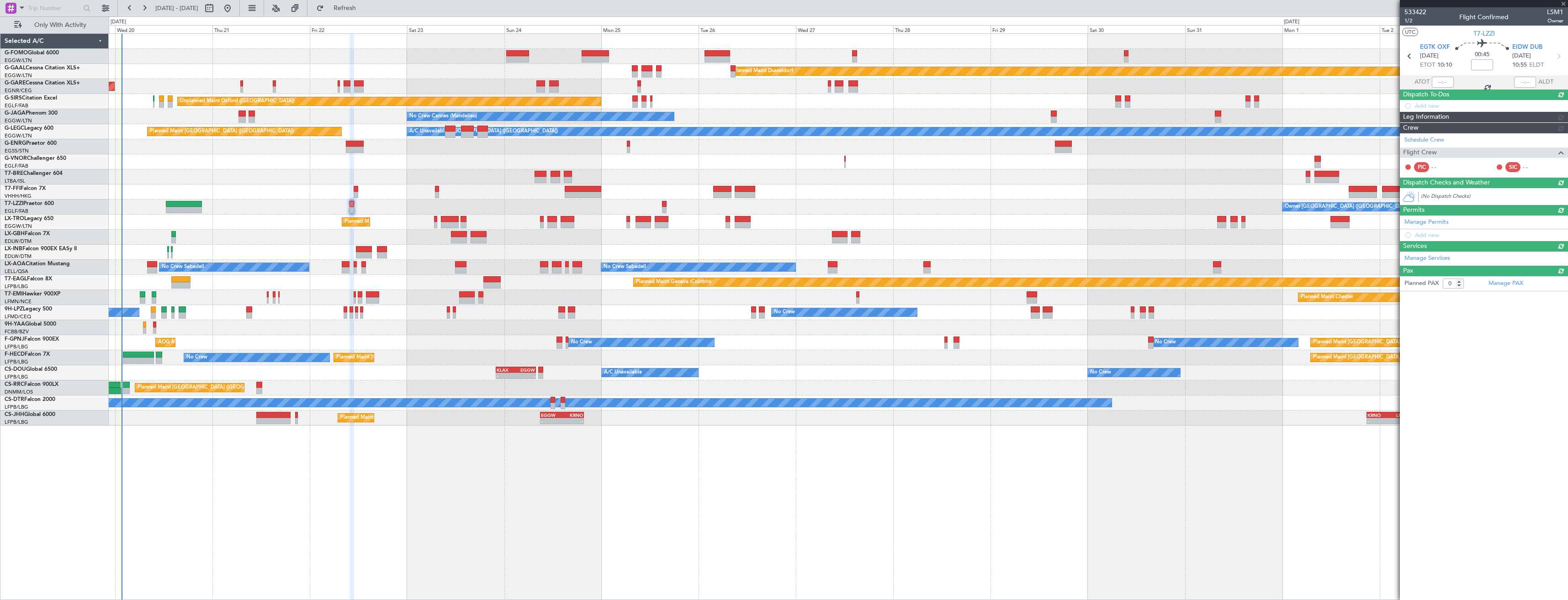
scroll to position [0, 0]
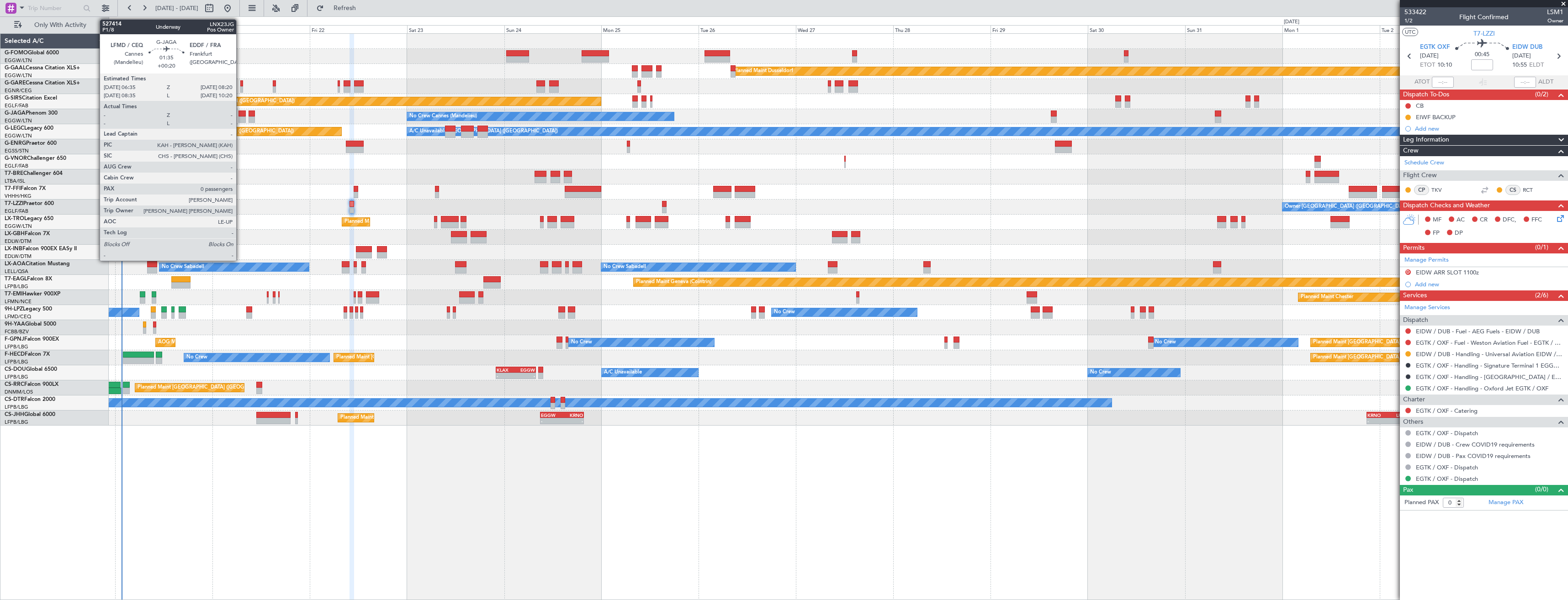
click at [240, 117] on div at bounding box center [242, 119] width 7 height 7
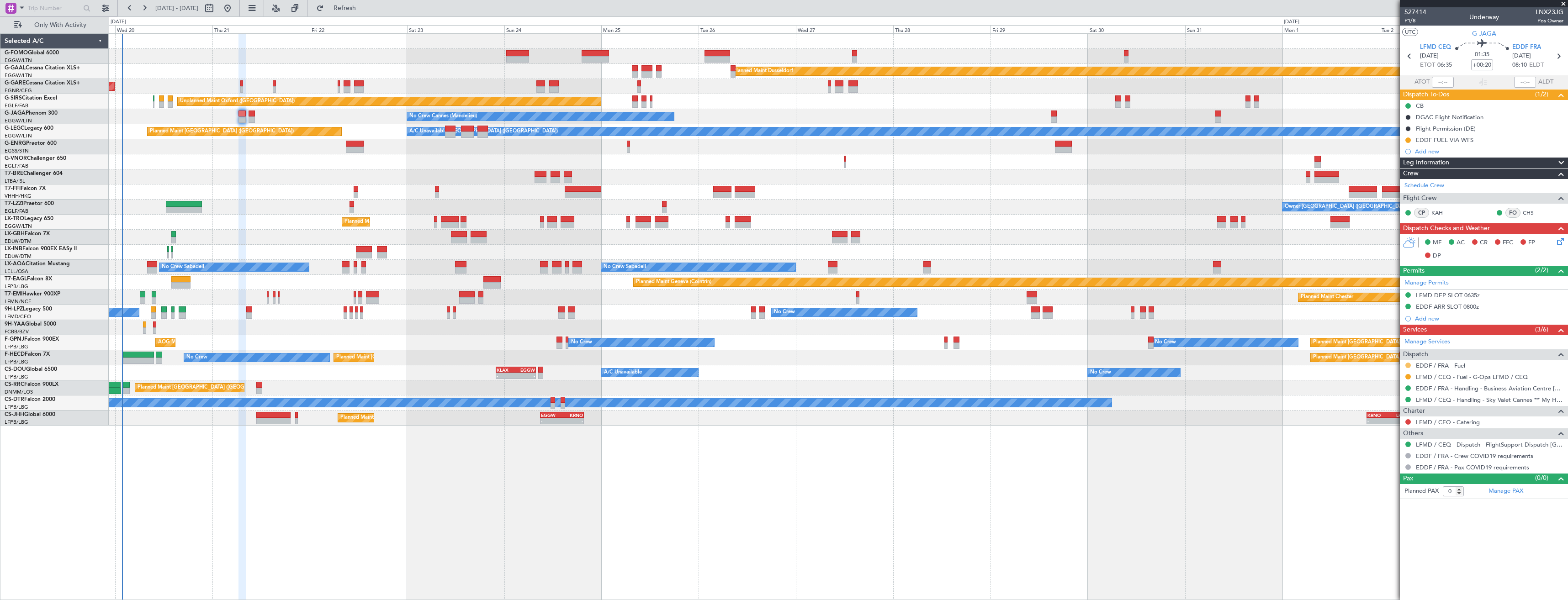
click at [1406, 365] on button at bounding box center [1408, 365] width 5 height 5
click at [1377, 470] on span "Confirmed" at bounding box center [1382, 474] width 29 height 9
click at [1410, 139] on button at bounding box center [1408, 140] width 5 height 5
click at [1401, 183] on span "Completed" at bounding box center [1412, 180] width 30 height 9
click at [1558, 58] on icon at bounding box center [1558, 57] width 12 height 12
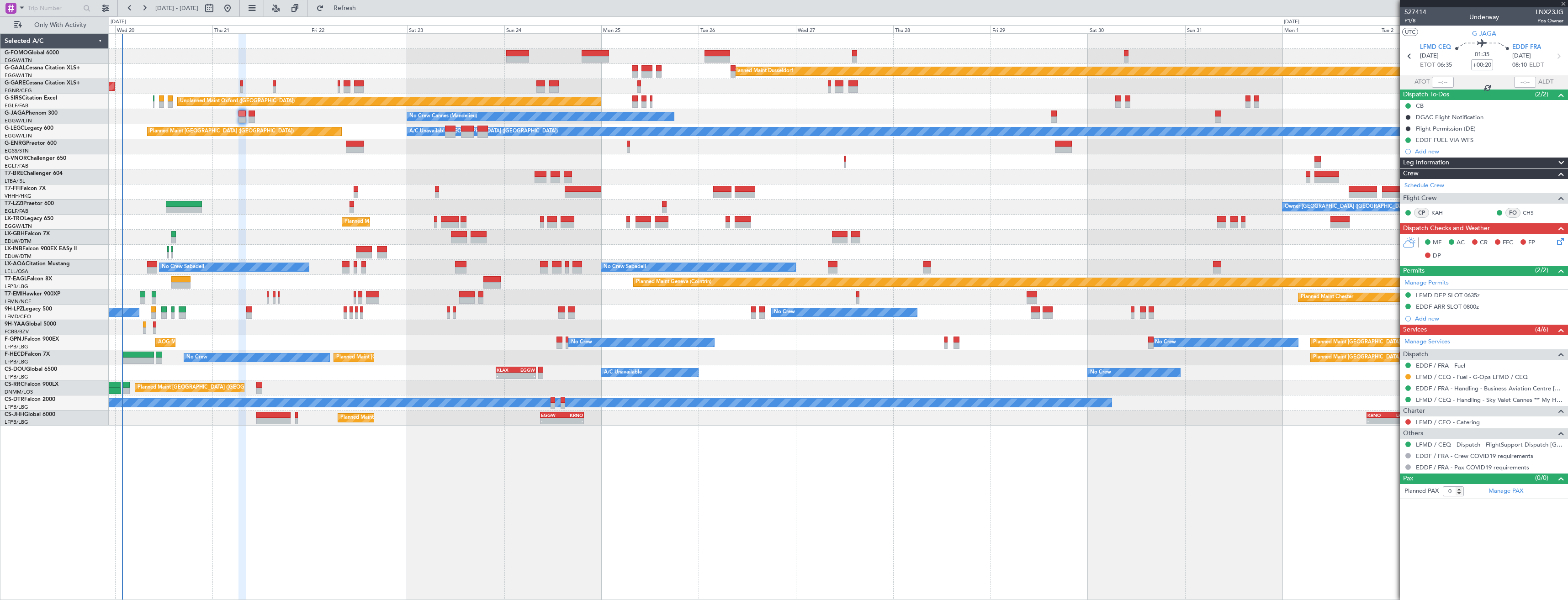
type input "+00:10"
type input "1"
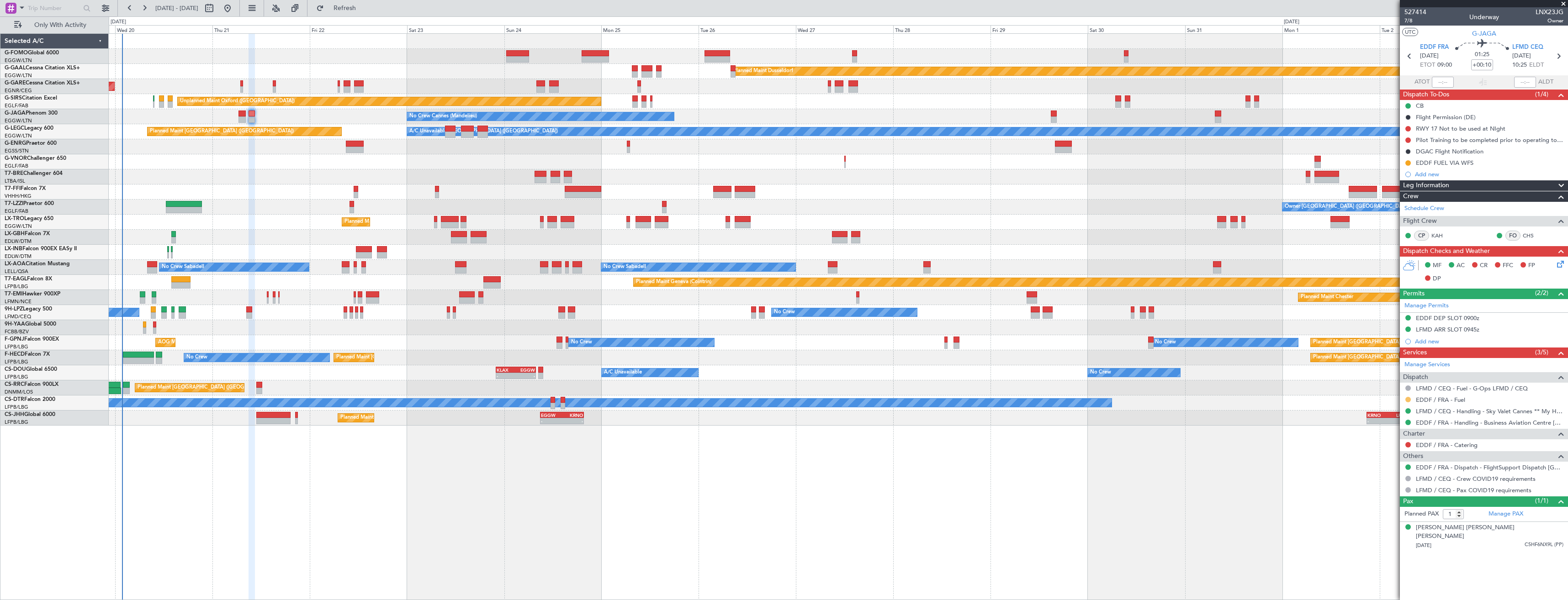
click at [1409, 400] on button at bounding box center [1408, 399] width 5 height 5
click at [1384, 510] on span "Confirmed" at bounding box center [1382, 508] width 29 height 9
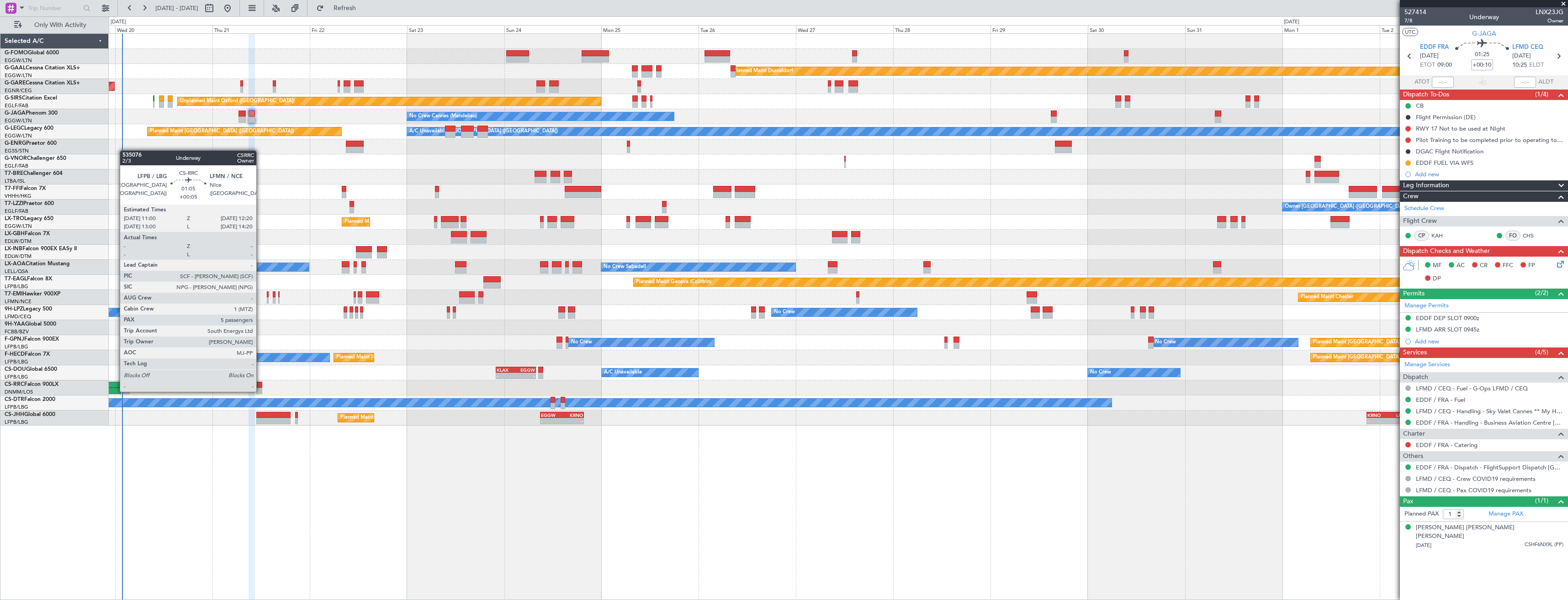
click at [261, 391] on div at bounding box center [259, 391] width 5 height 7
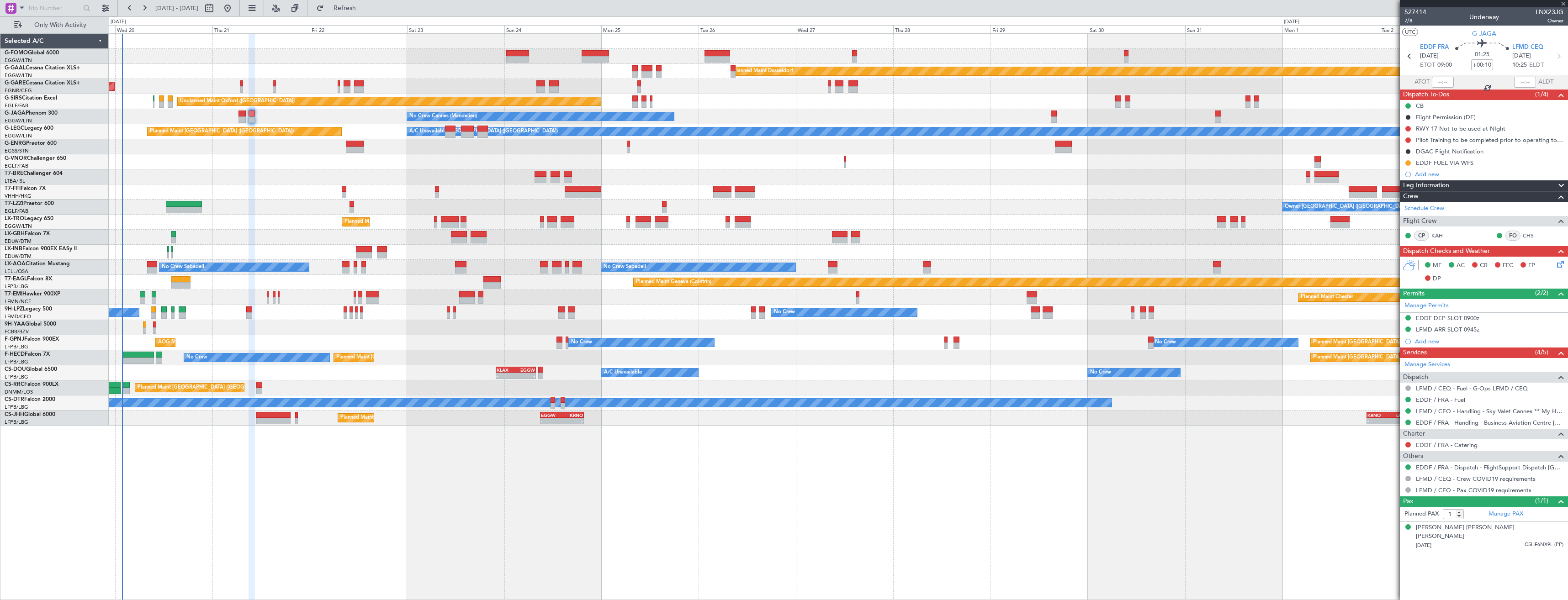
type input "+00:05"
type input "5"
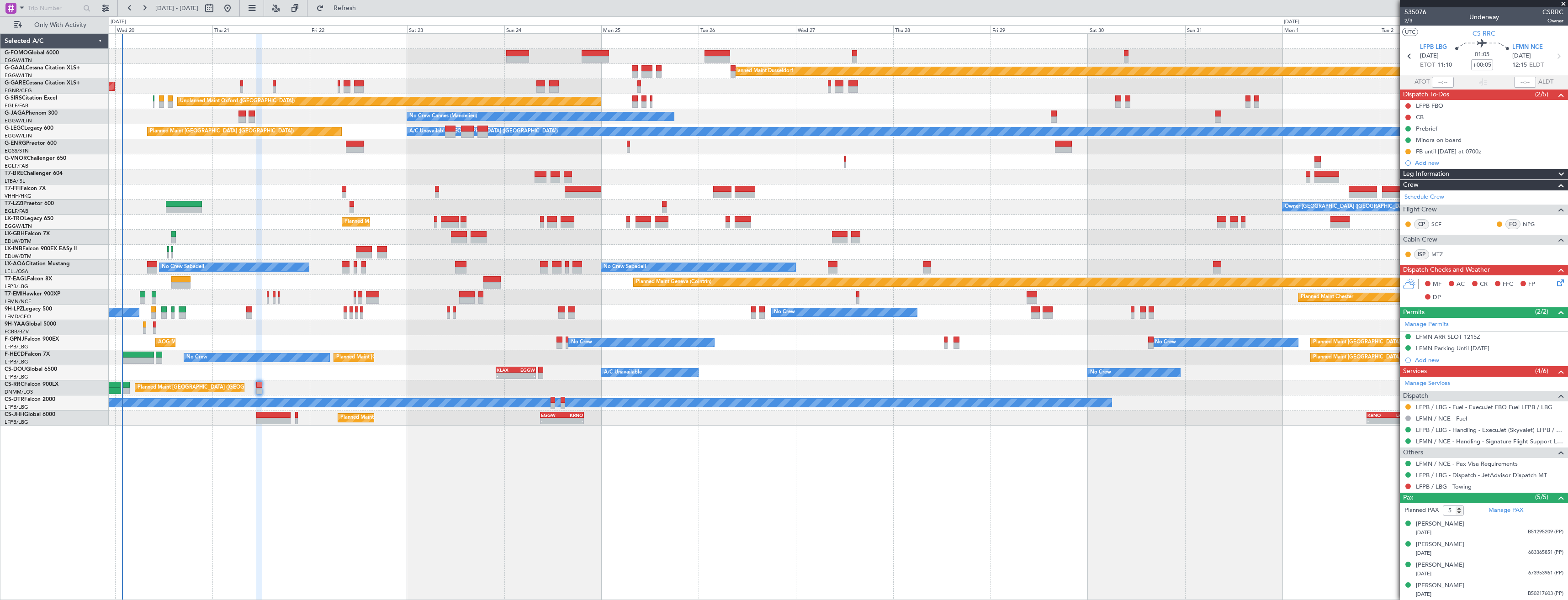
drag, startPoint x: 1408, startPoint y: 406, endPoint x: 1399, endPoint y: 425, distance: 21.0
click at [1408, 406] on button at bounding box center [1408, 406] width 5 height 5
click at [1390, 514] on span "Confirmed" at bounding box center [1382, 515] width 29 height 9
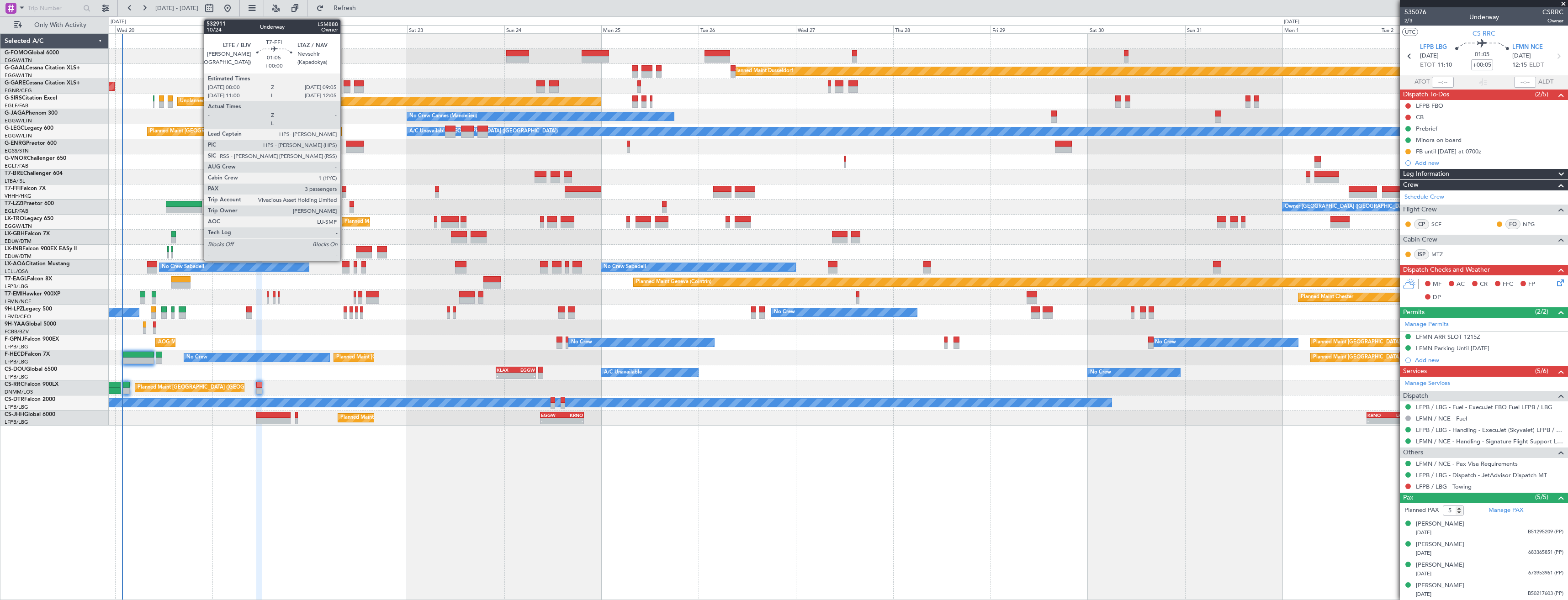
click at [345, 191] on div at bounding box center [344, 189] width 5 height 7
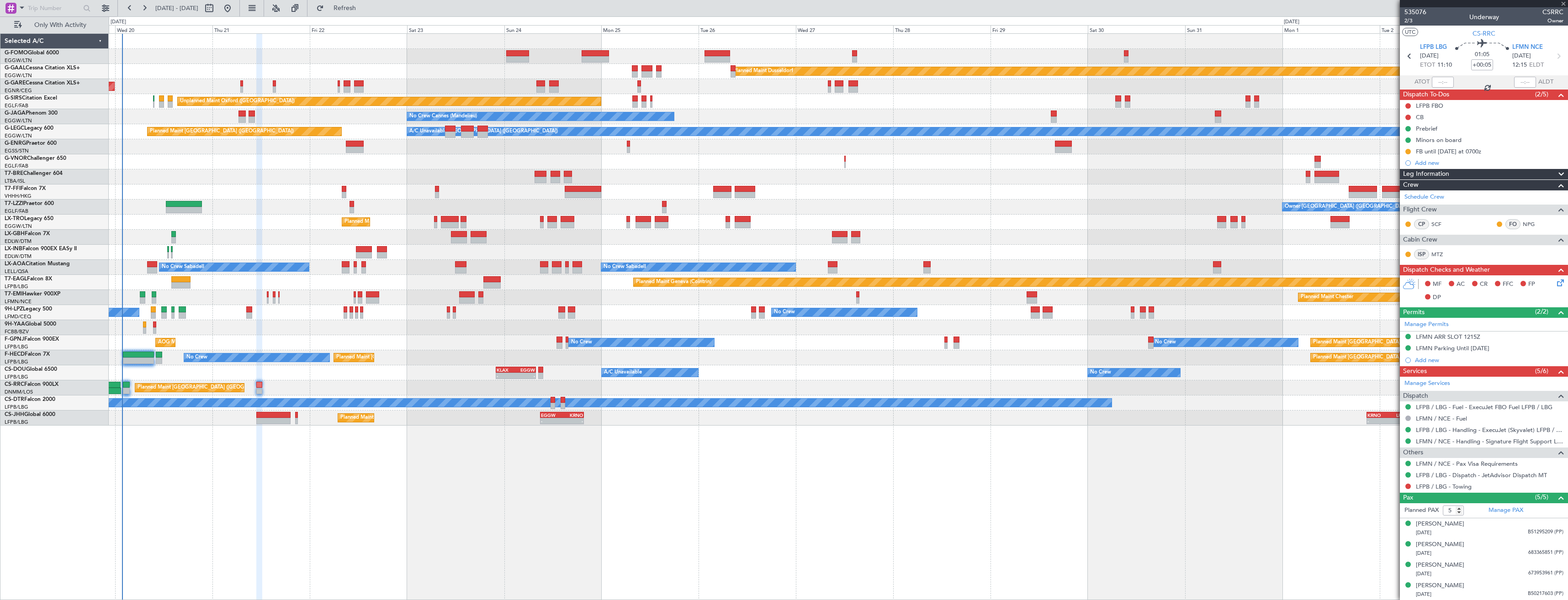
type input "3"
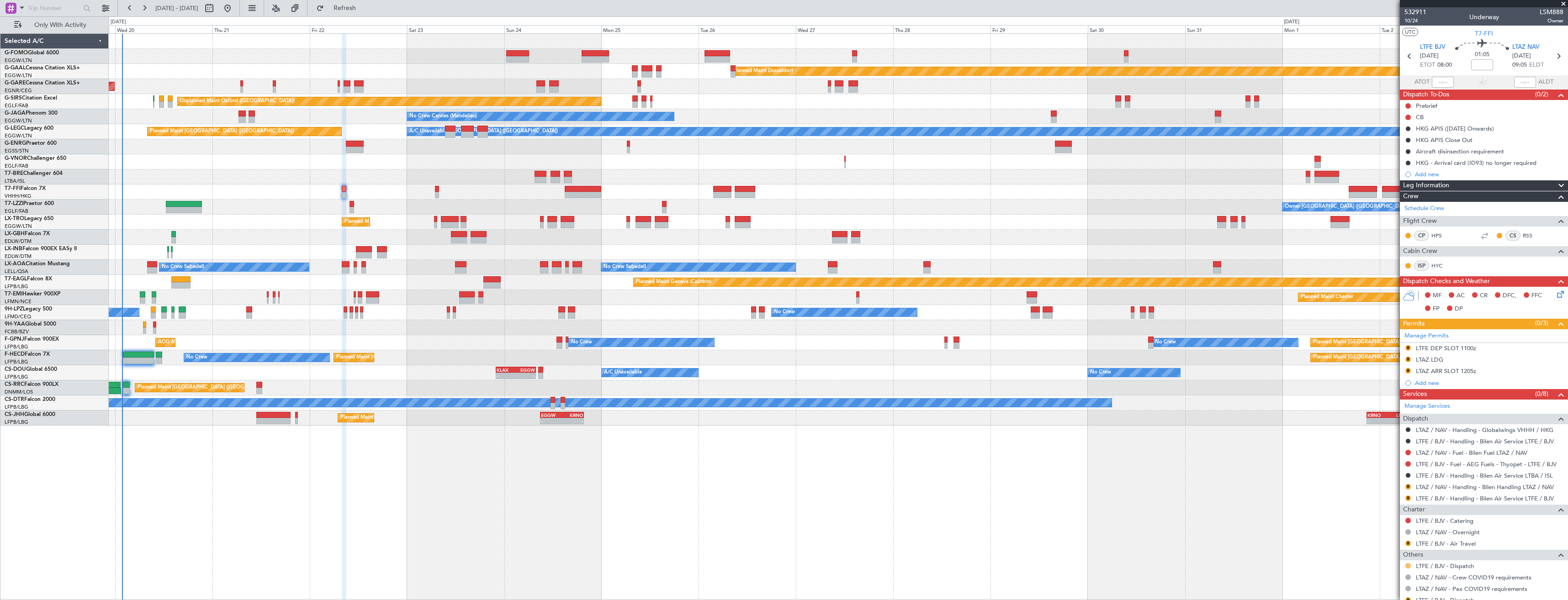
click at [1408, 565] on button at bounding box center [1408, 565] width 5 height 5
click at [1393, 550] on span "Confirmed" at bounding box center [1382, 552] width 29 height 9
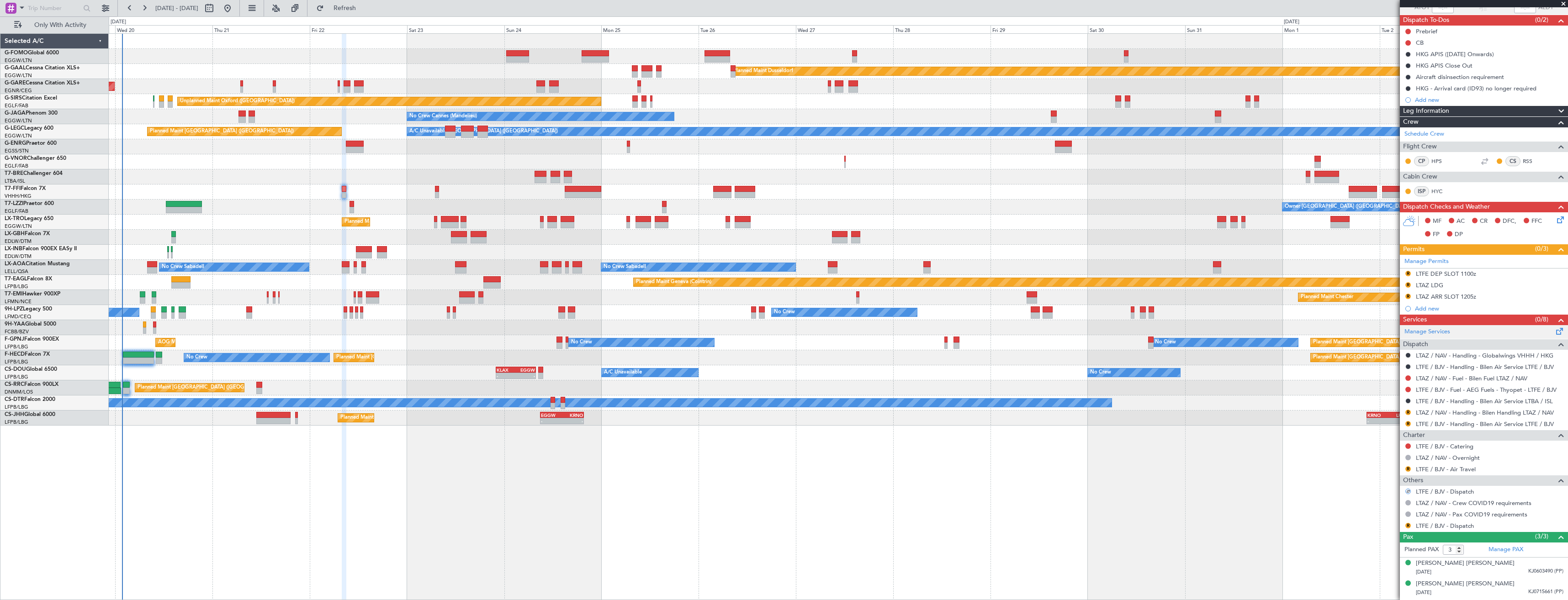
scroll to position [93, 0]
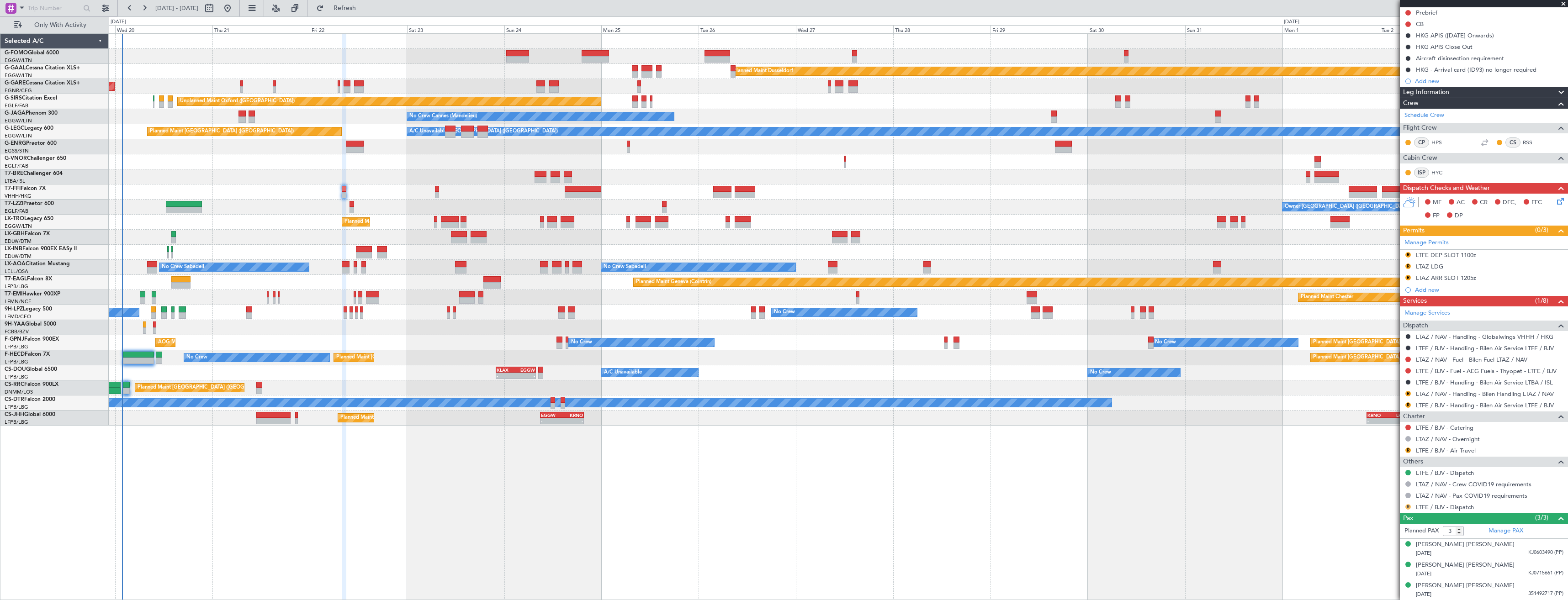
click at [1405, 507] on button "R" at bounding box center [1408, 507] width 5 height 5
click at [1382, 397] on span "Not Required" at bounding box center [1386, 397] width 37 height 9
click at [1441, 406] on link "LTFE / BJV - Handling - Bilen Air Service LTFE / BJV" at bounding box center [1485, 405] width 138 height 8
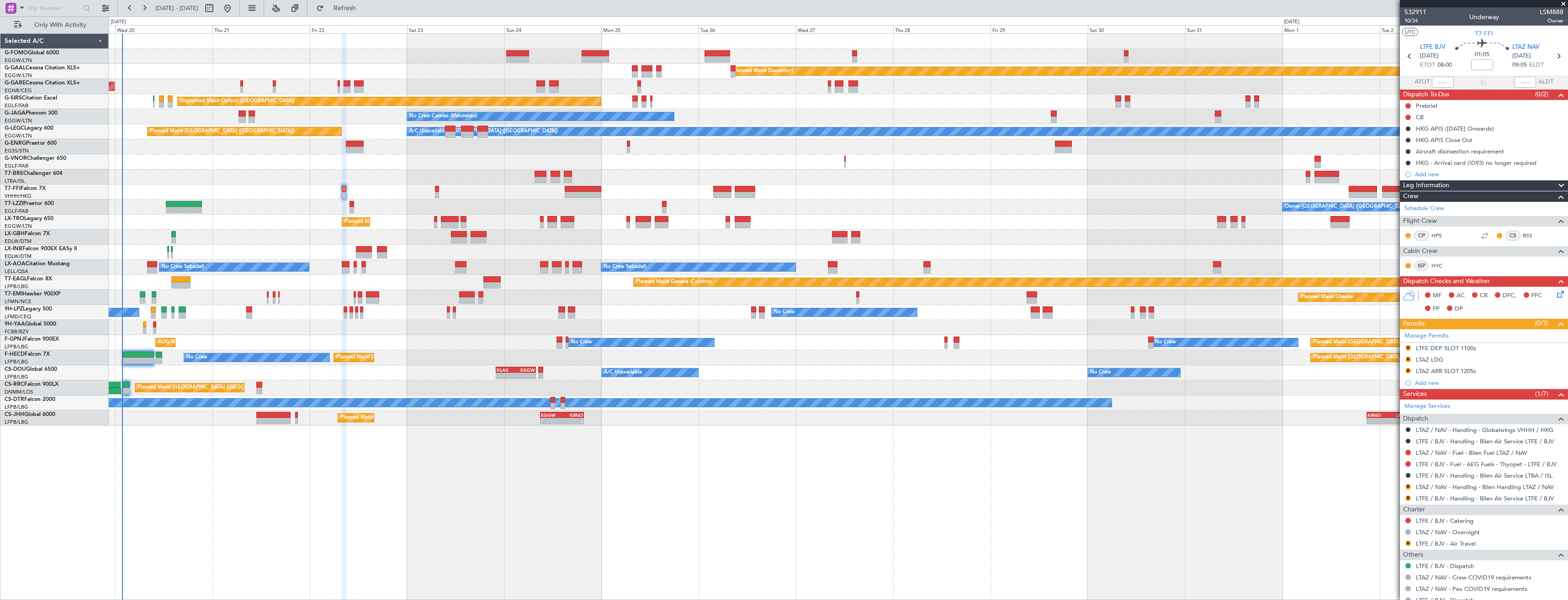
scroll to position [93, 0]
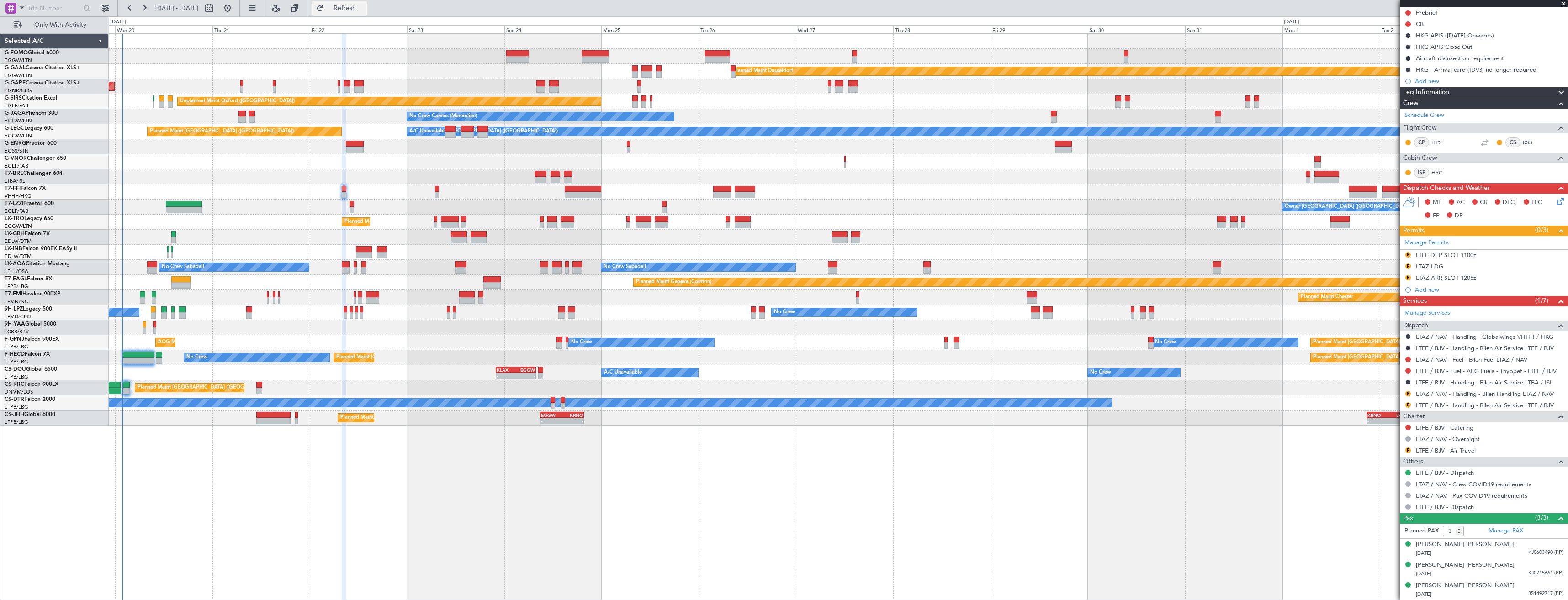
click at [354, 10] on button "Refresh" at bounding box center [340, 9] width 55 height 15
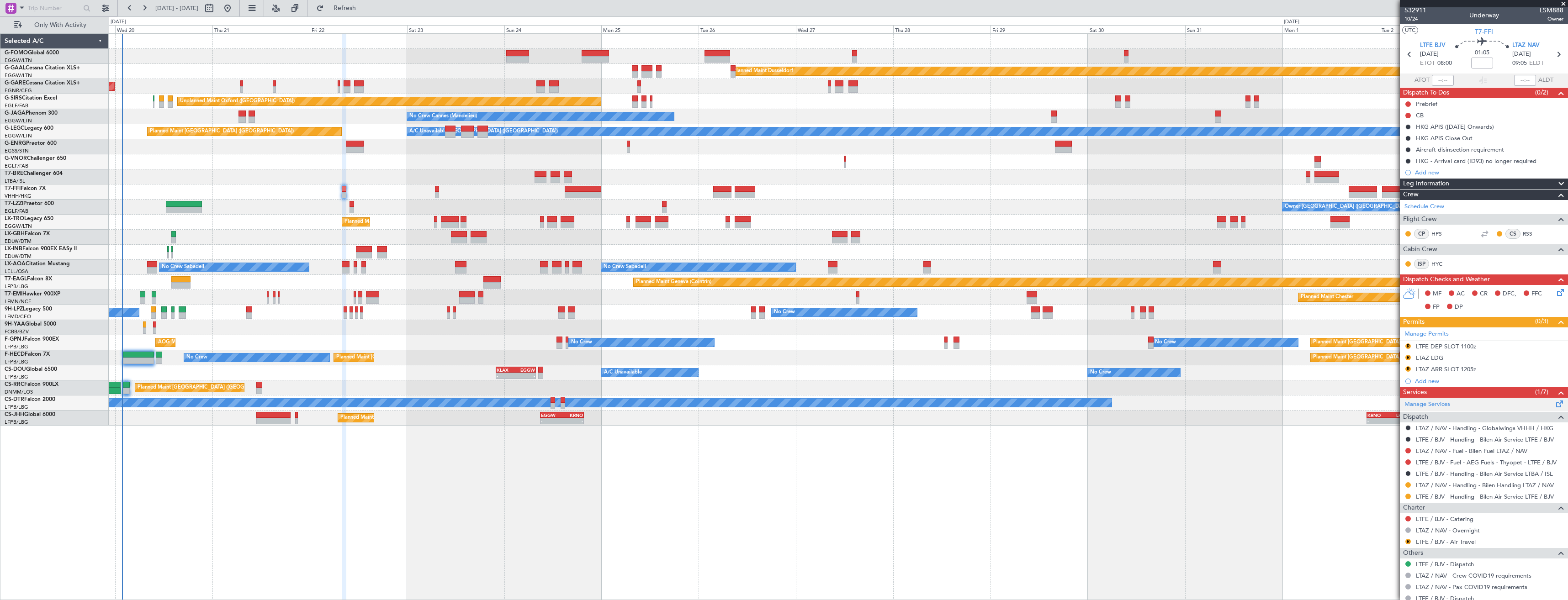
scroll to position [0, 0]
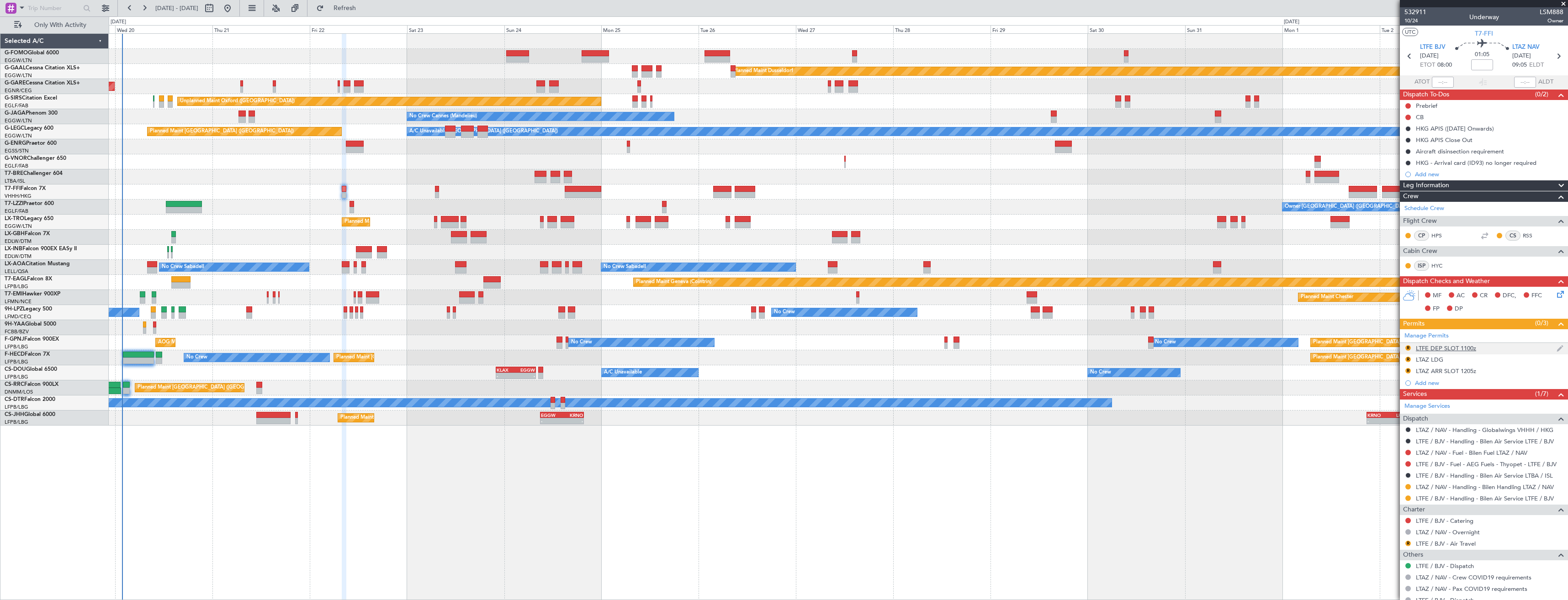
click at [1491, 351] on div "R LTFE DEP SLOT 1100z" at bounding box center [1484, 349] width 168 height 12
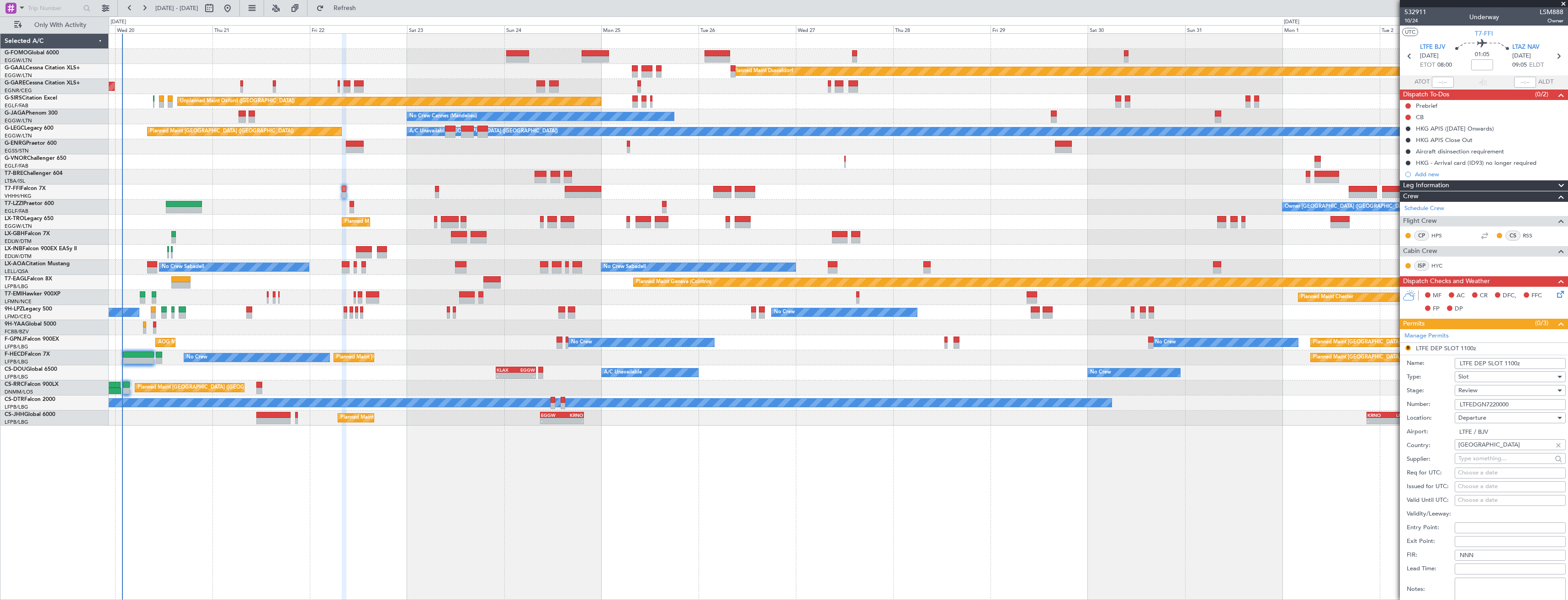
click at [1510, 363] on input "LTFE DEP SLOT 1100z" at bounding box center [1510, 363] width 111 height 11
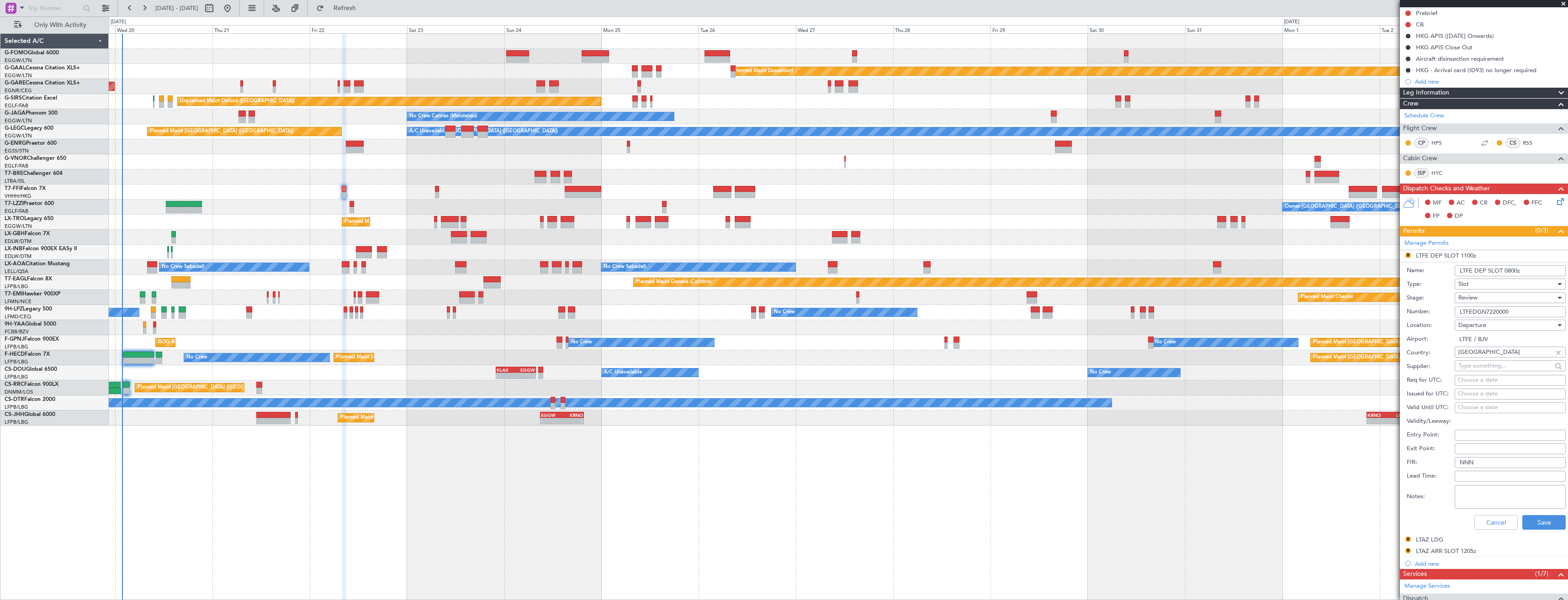
scroll to position [137, 0]
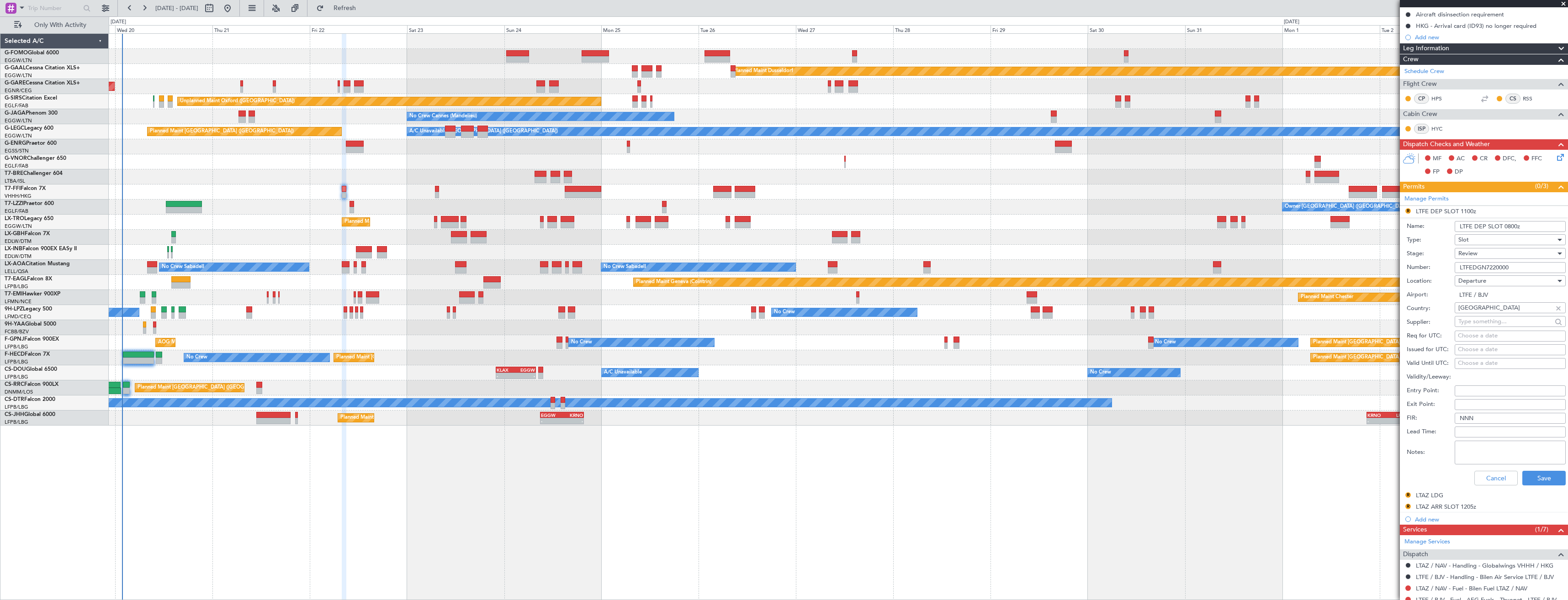
type input "LTFE DEP SLOT 0800z"
click at [1488, 253] on div "Review" at bounding box center [1507, 253] width 97 height 14
click at [1497, 309] on span "Requested" at bounding box center [1507, 313] width 96 height 14
click at [1544, 475] on button "Save" at bounding box center [1544, 478] width 43 height 15
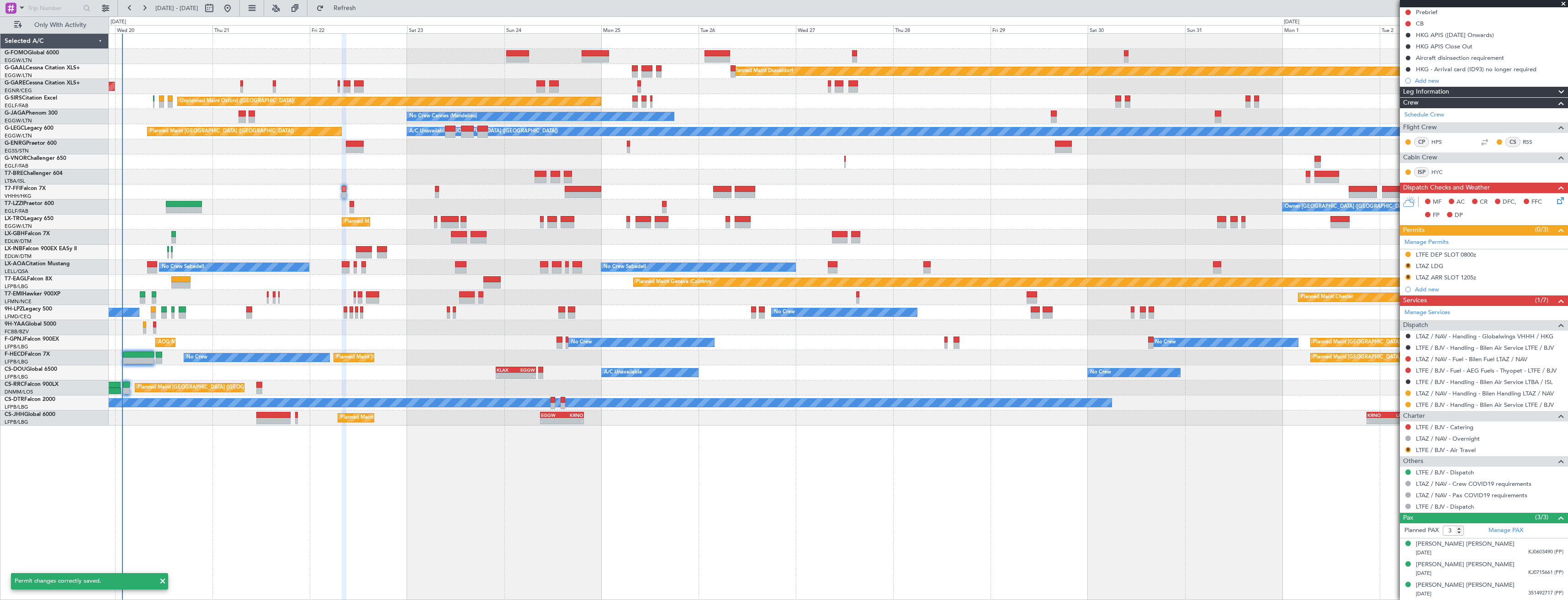
scroll to position [93, 0]
click at [1406, 266] on button "R" at bounding box center [1408, 266] width 5 height 5
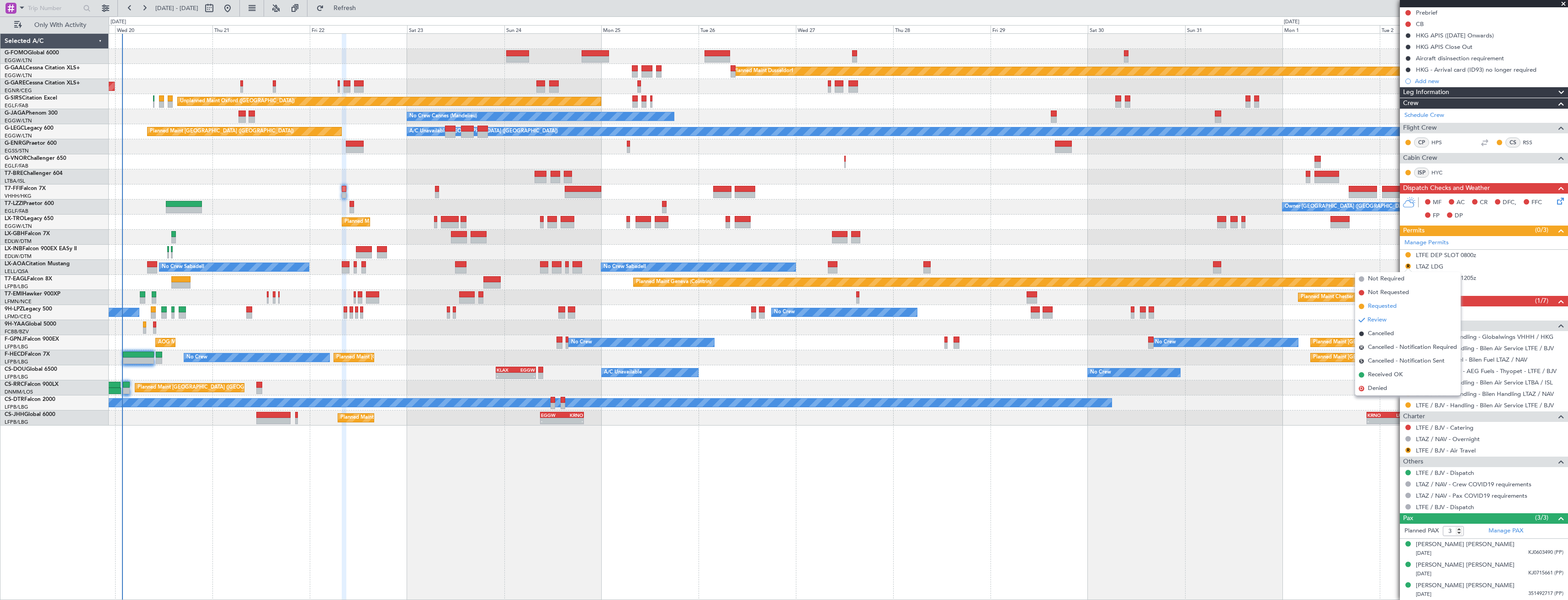
click at [1396, 305] on span "Requested" at bounding box center [1382, 306] width 29 height 9
click at [1493, 279] on div "R LTAZ ARR SLOT 1205z" at bounding box center [1484, 278] width 168 height 12
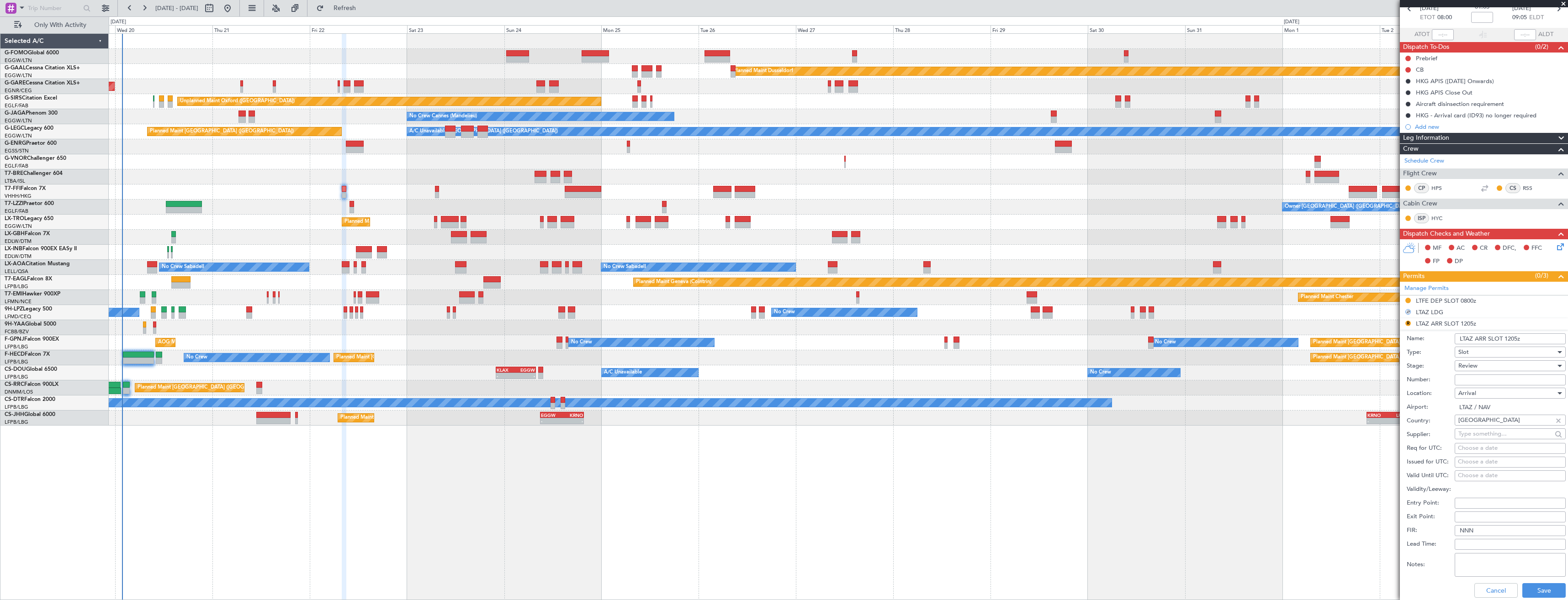
scroll to position [0, 0]
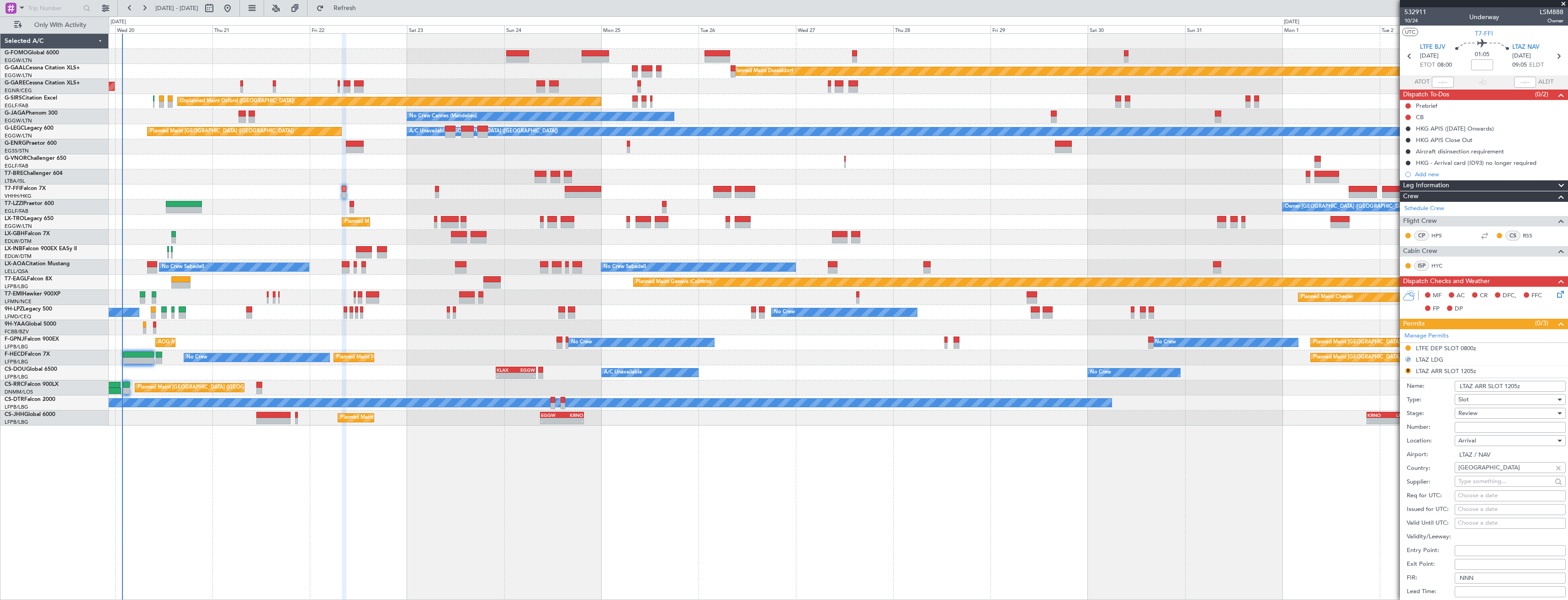
click at [1510, 388] on input "LTAZ ARR SLOT 1205z" at bounding box center [1510, 386] width 111 height 11
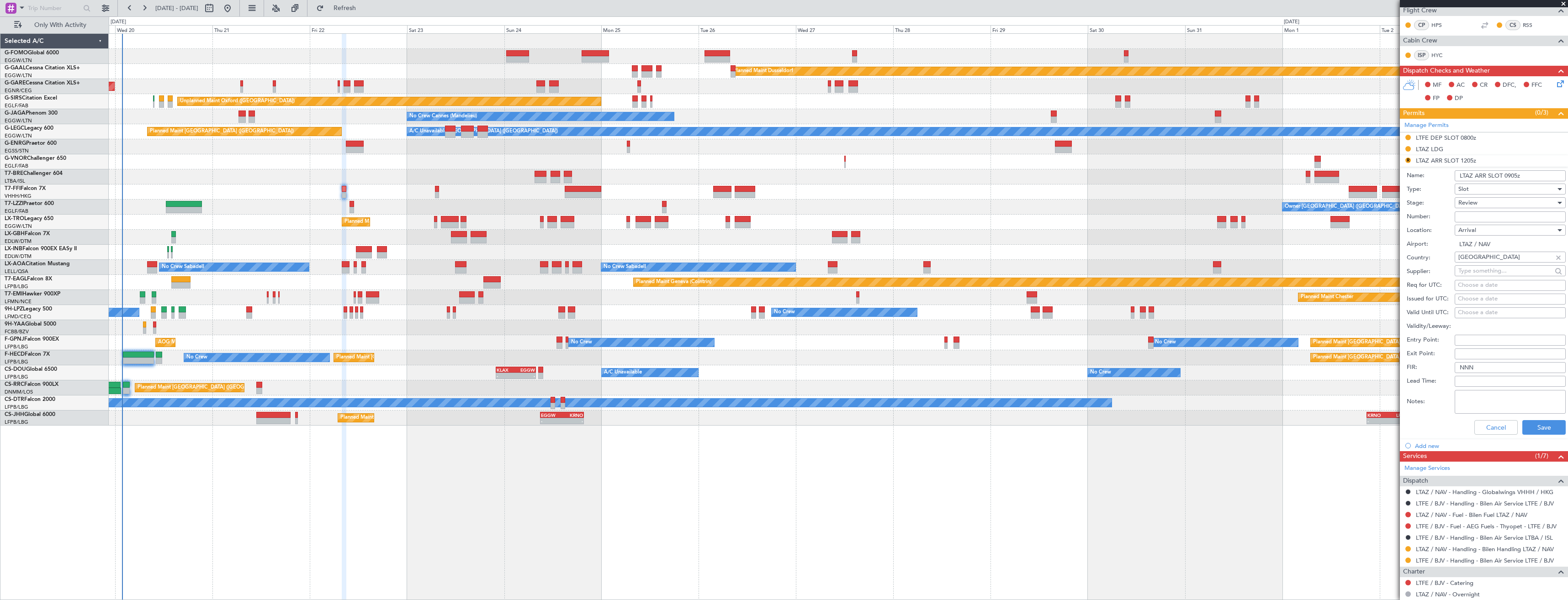
scroll to position [319, 0]
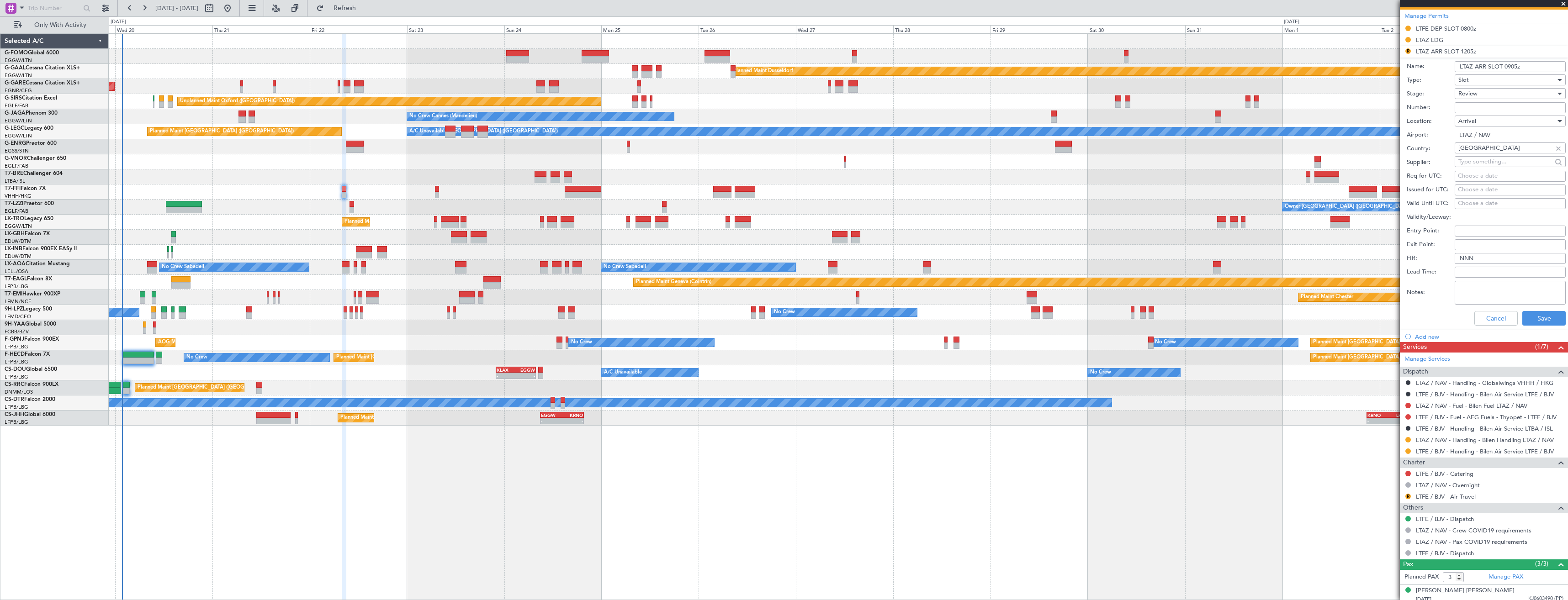
type input "LTAZ ARR SLOT 0905z"
click at [1472, 91] on span "Review" at bounding box center [1468, 94] width 19 height 9
click at [1480, 153] on span "Requested" at bounding box center [1507, 153] width 96 height 14
click at [1545, 315] on button "Save" at bounding box center [1544, 318] width 43 height 15
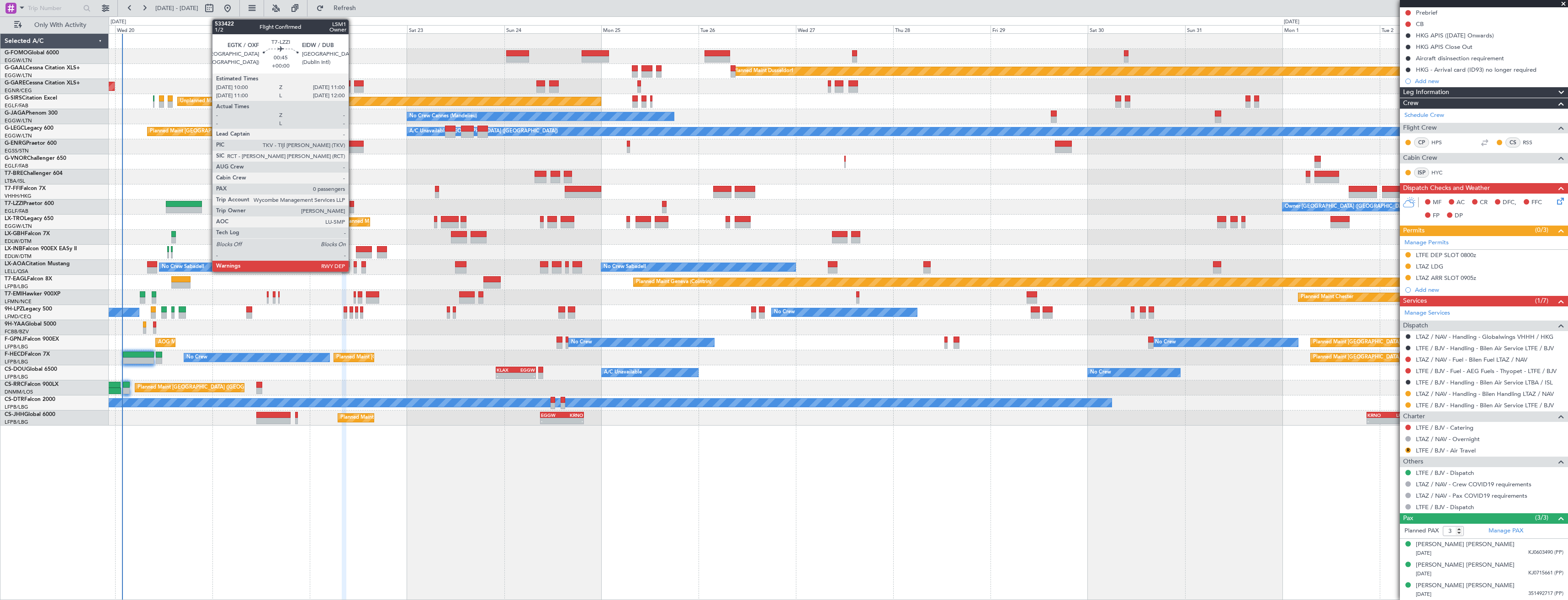
click at [352, 203] on div at bounding box center [351, 204] width 4 height 7
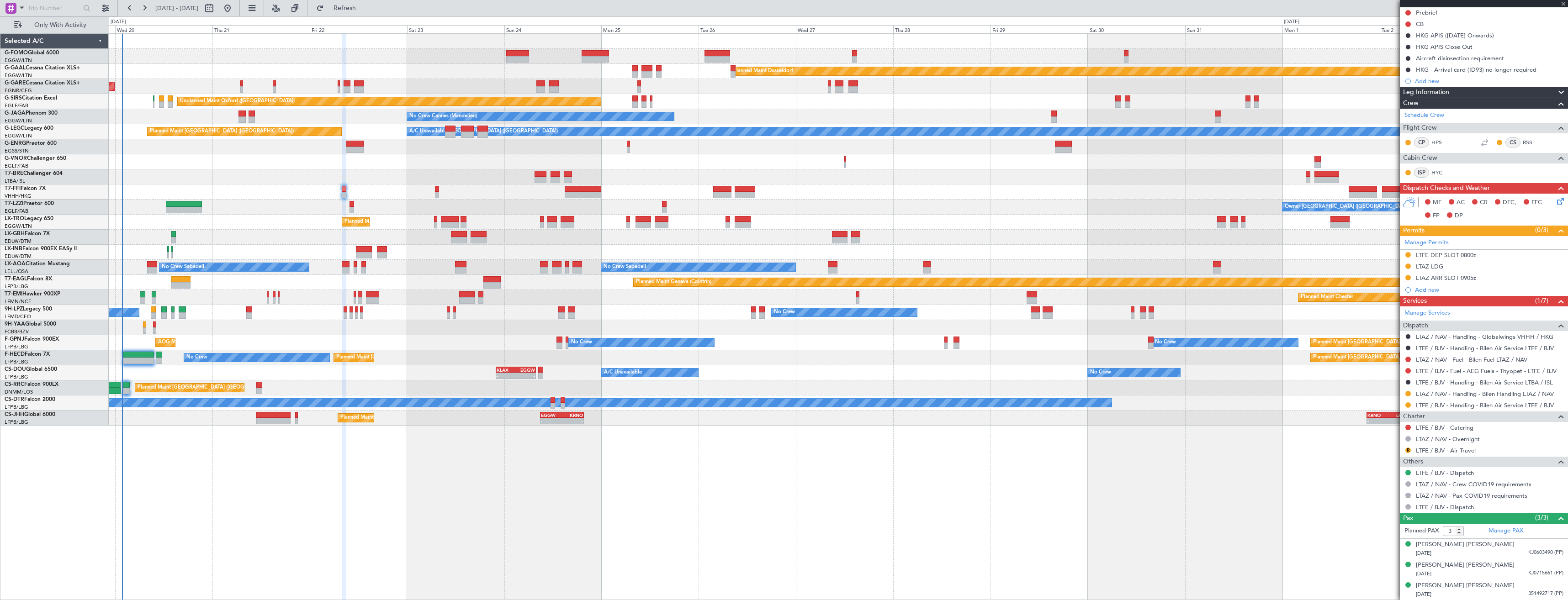
type input "0"
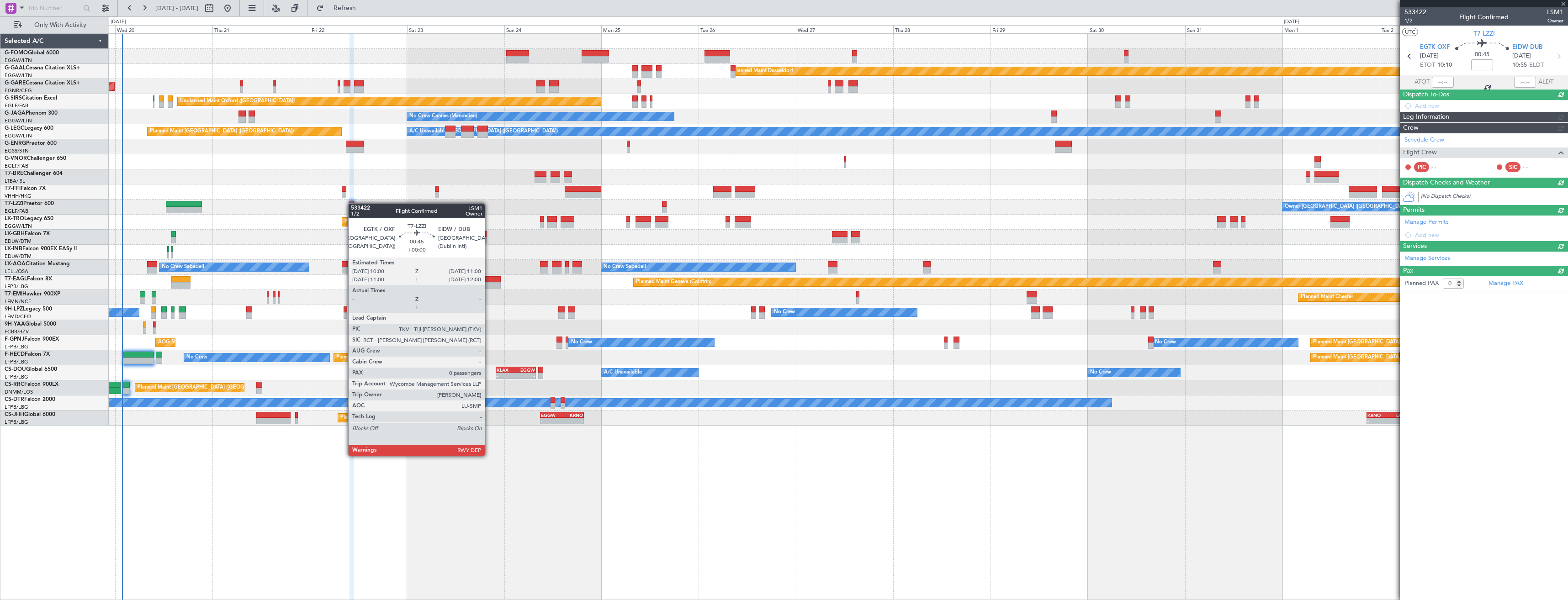
scroll to position [0, 0]
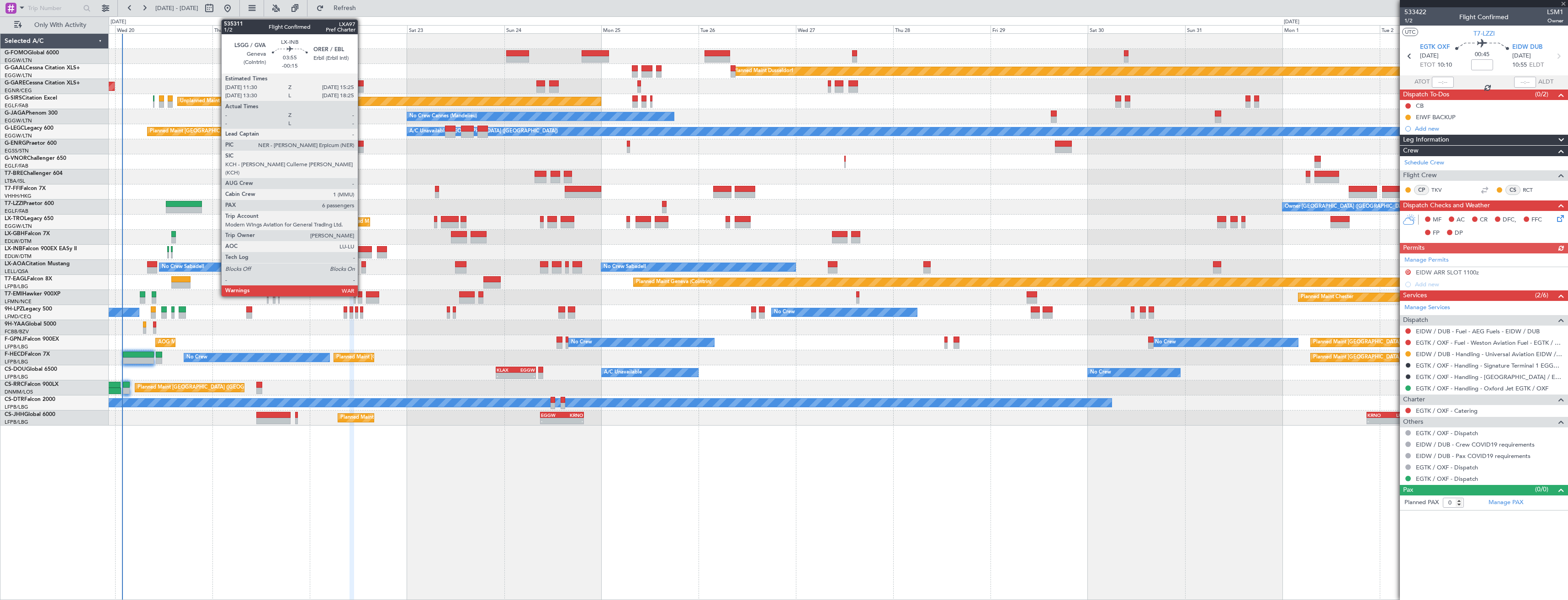
click at [362, 251] on div at bounding box center [364, 249] width 16 height 7
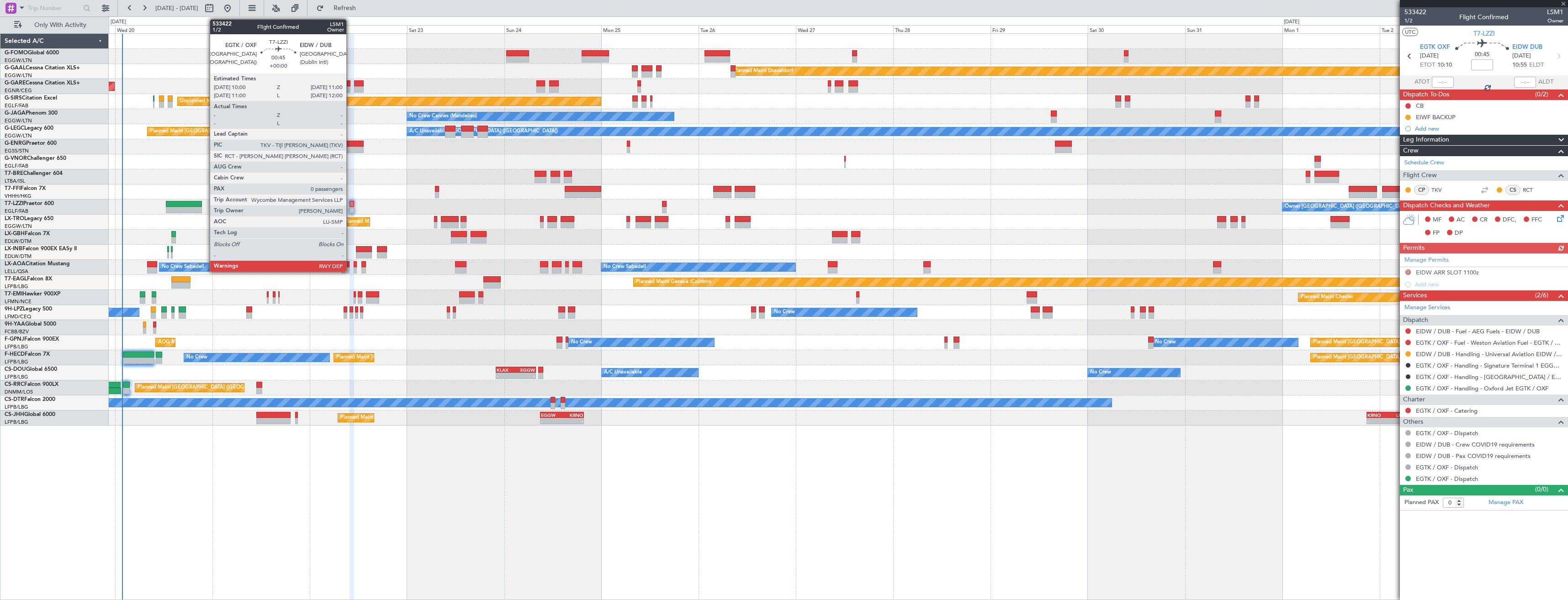
type input "-00:15"
type input "6"
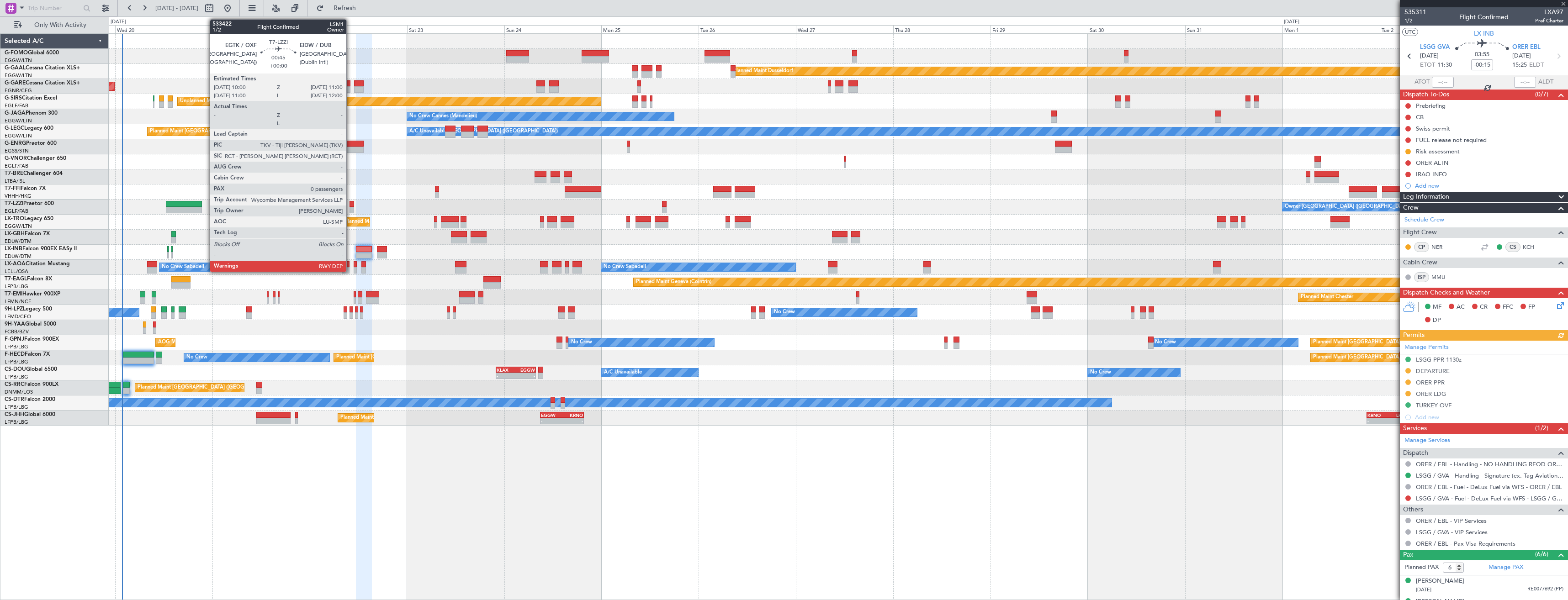
click at [351, 209] on div at bounding box center [351, 210] width 4 height 7
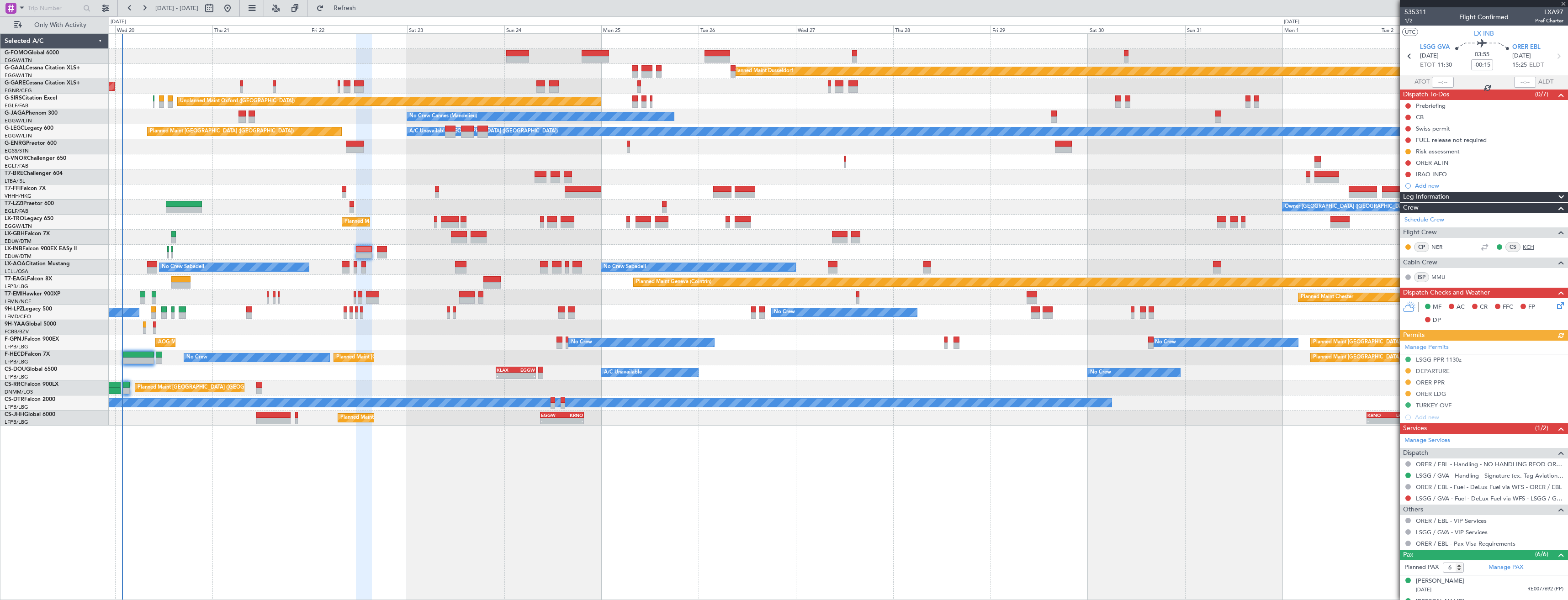
type input "0"
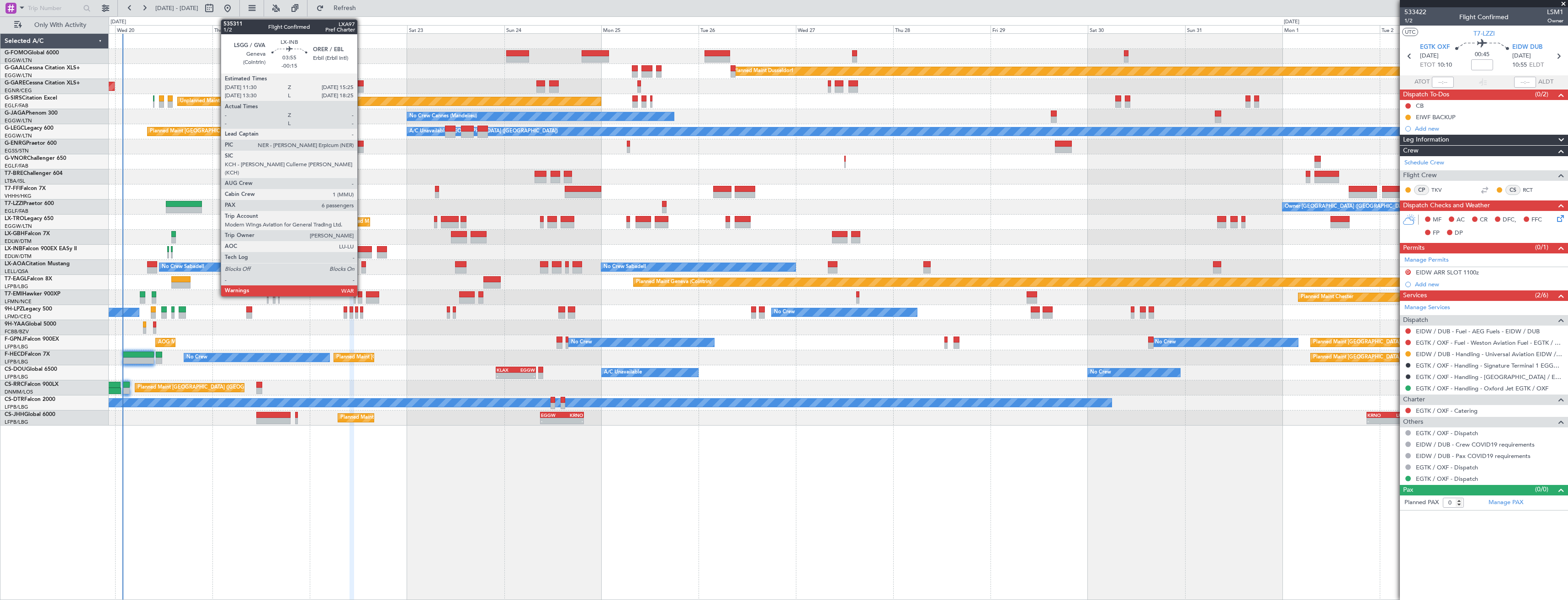
click at [360, 250] on div at bounding box center [364, 249] width 16 height 7
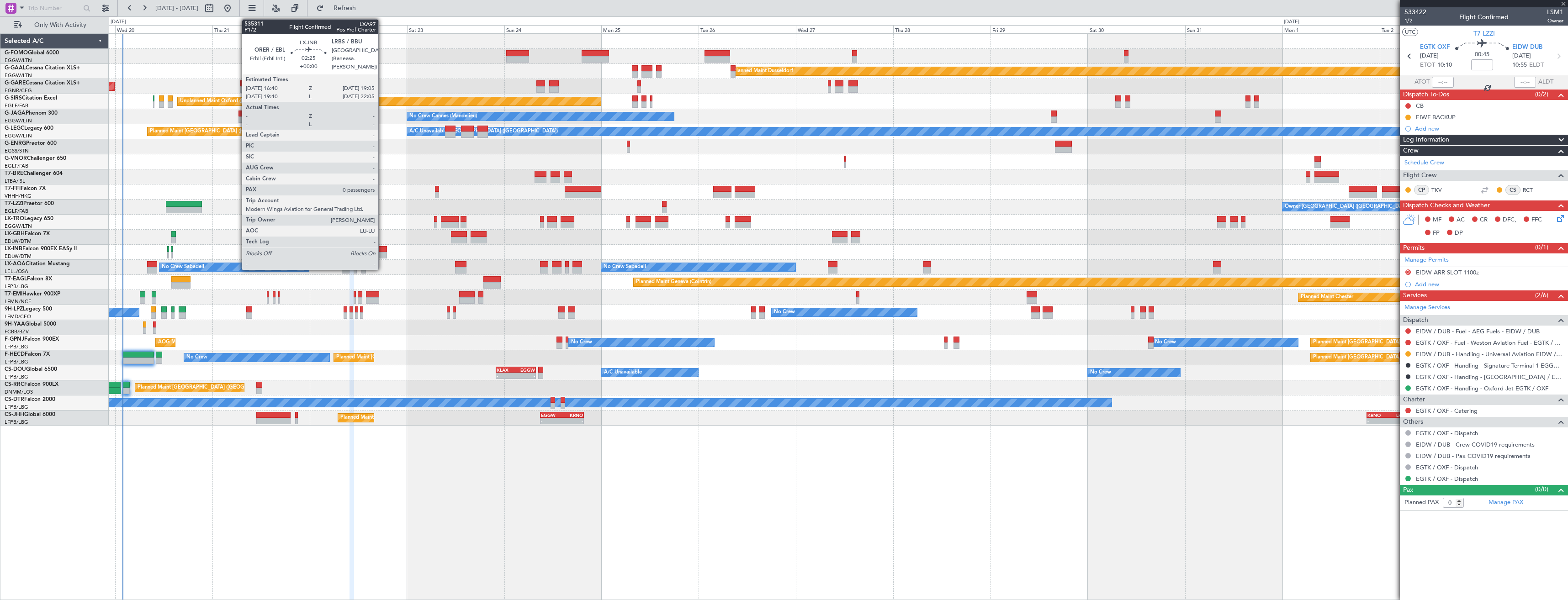
type input "-00:15"
type input "6"
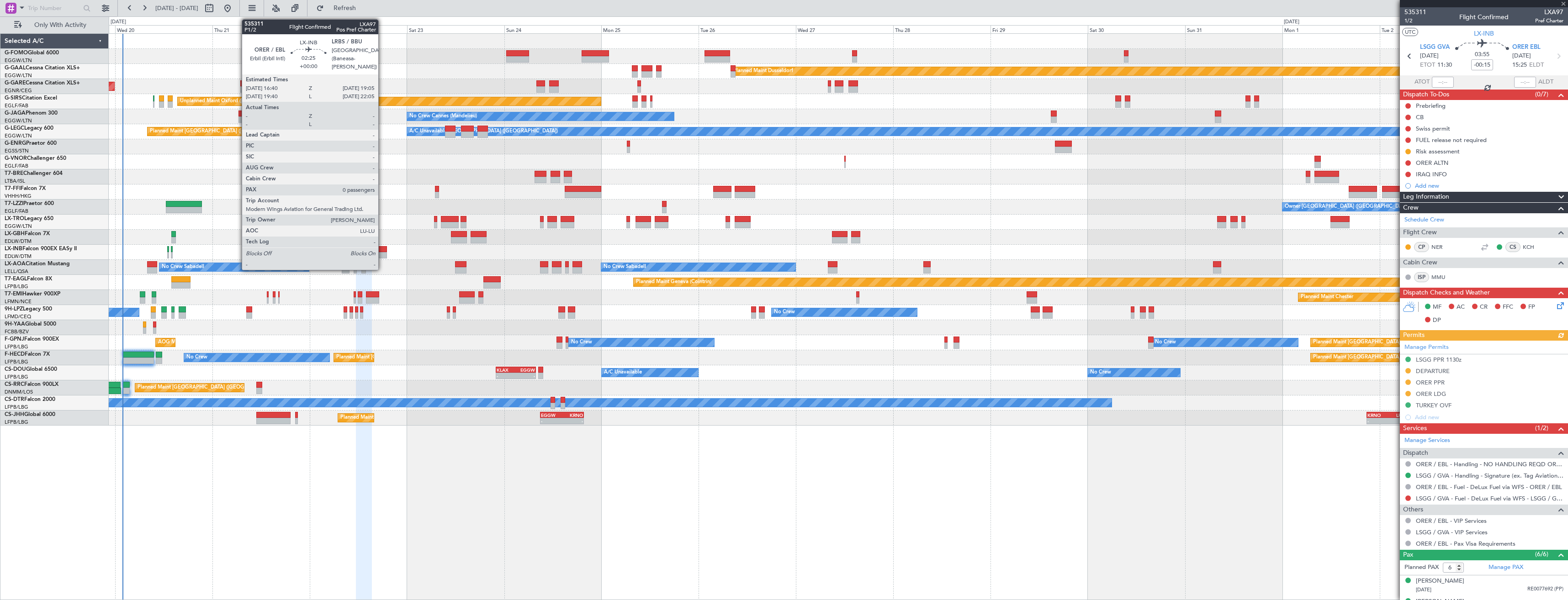
click at [382, 256] on div at bounding box center [382, 255] width 10 height 7
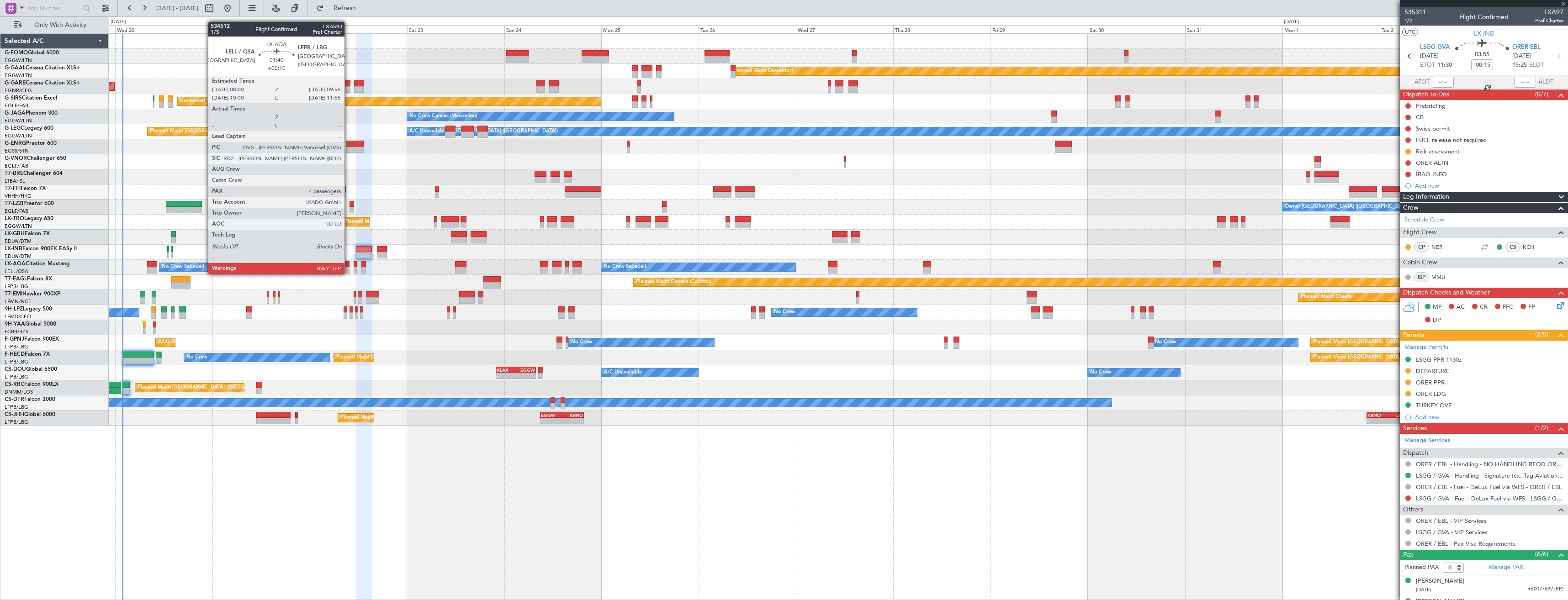
type input "0"
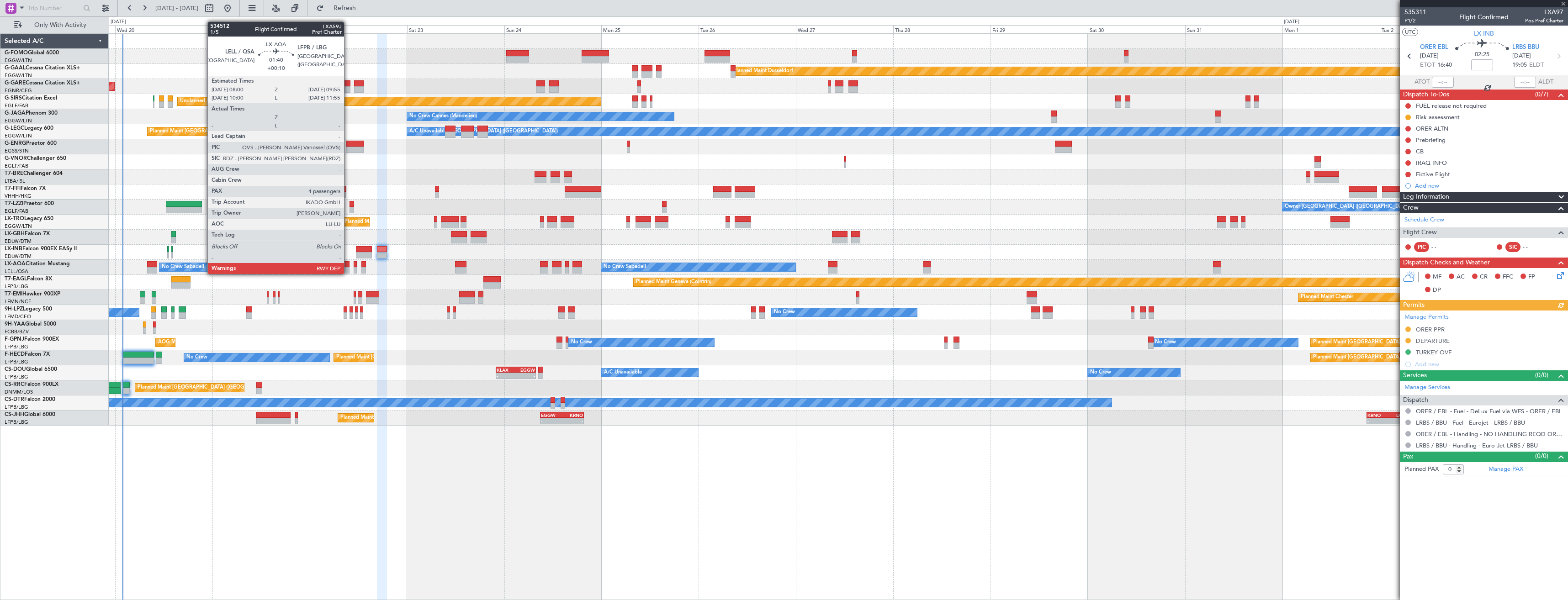
click at [348, 273] on div at bounding box center [346, 270] width 9 height 7
type input "+00:10"
type input "4"
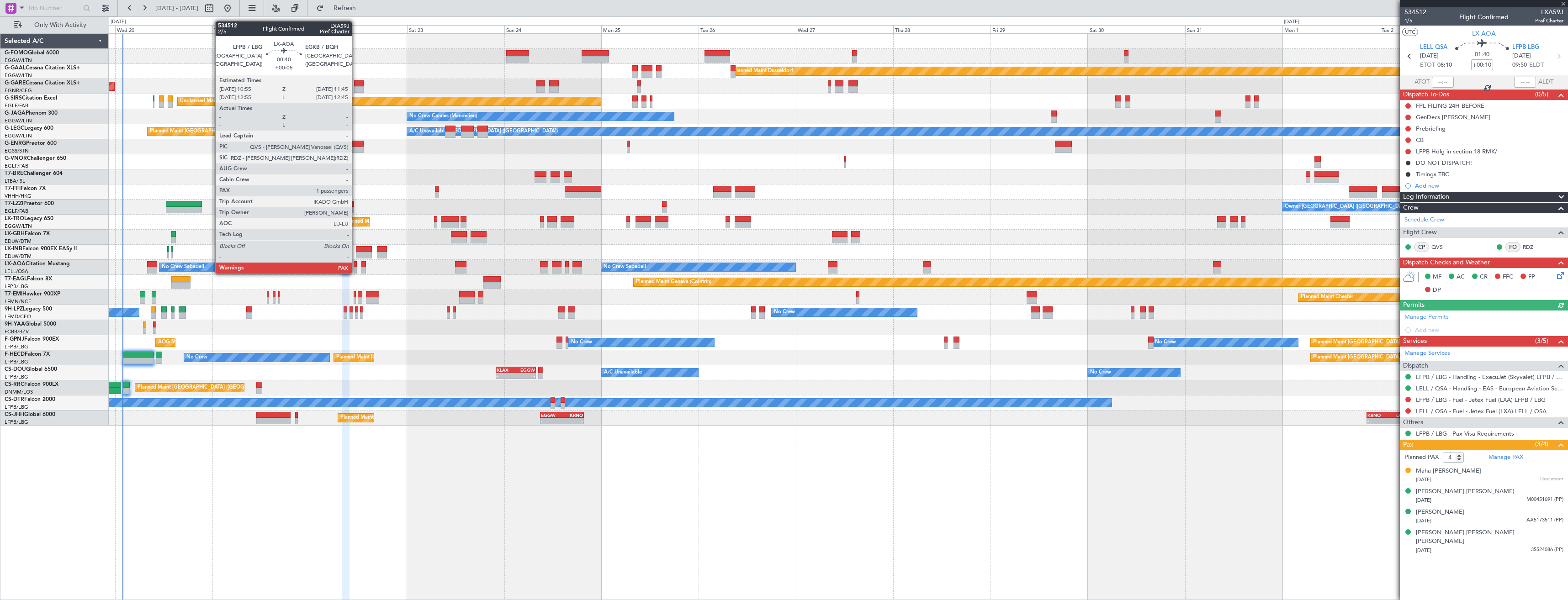
click at [356, 273] on div at bounding box center [355, 270] width 4 height 7
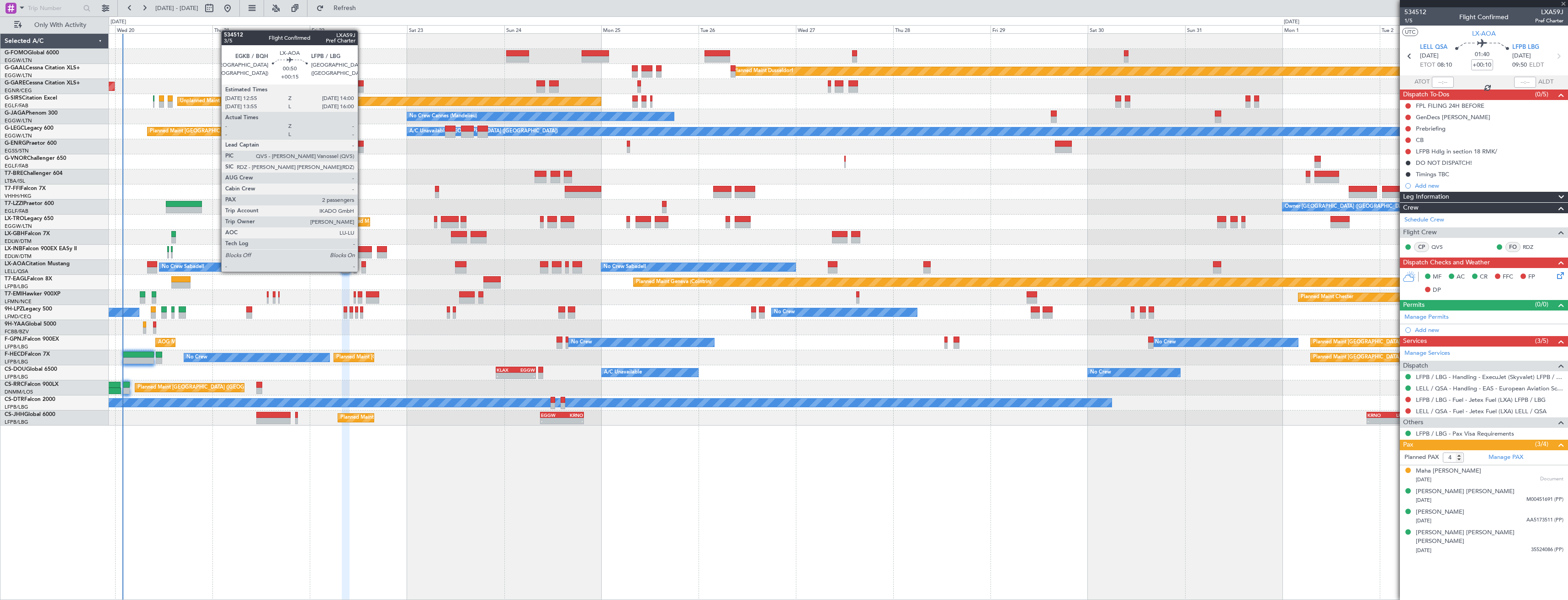
type input "+00:05"
type input "1"
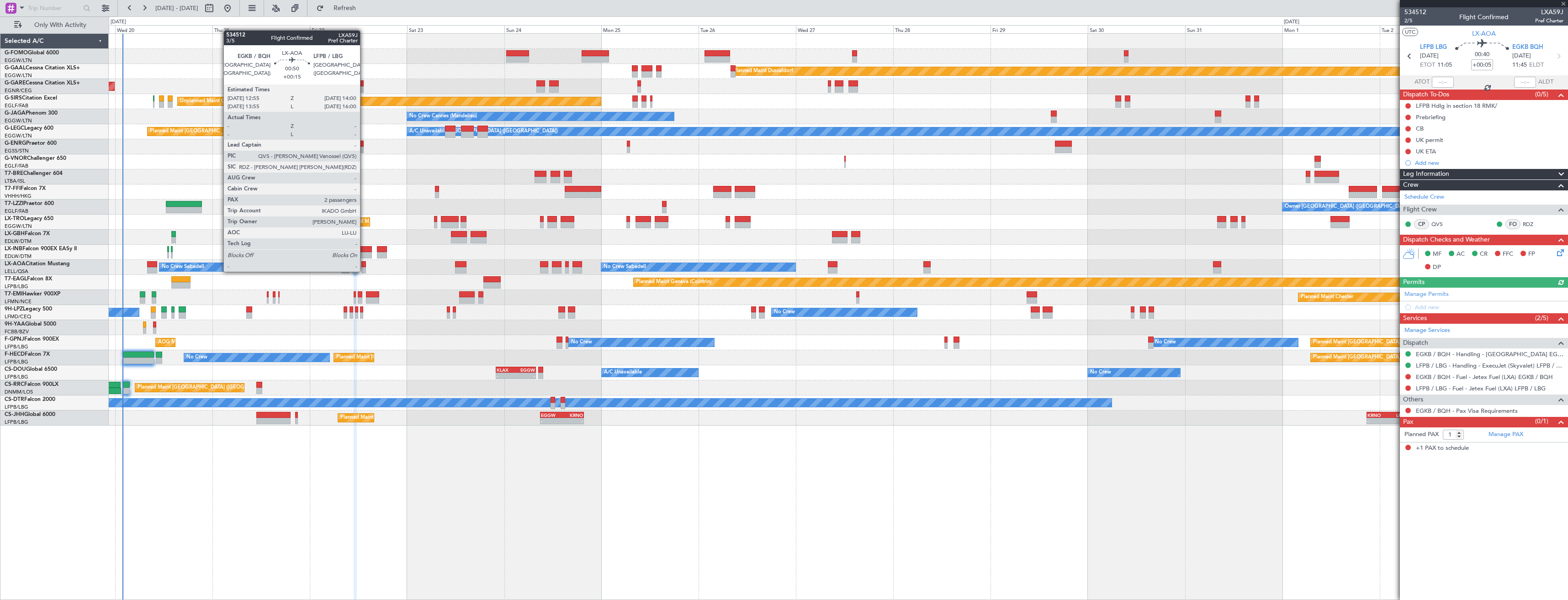
click at [364, 271] on div at bounding box center [364, 270] width 5 height 7
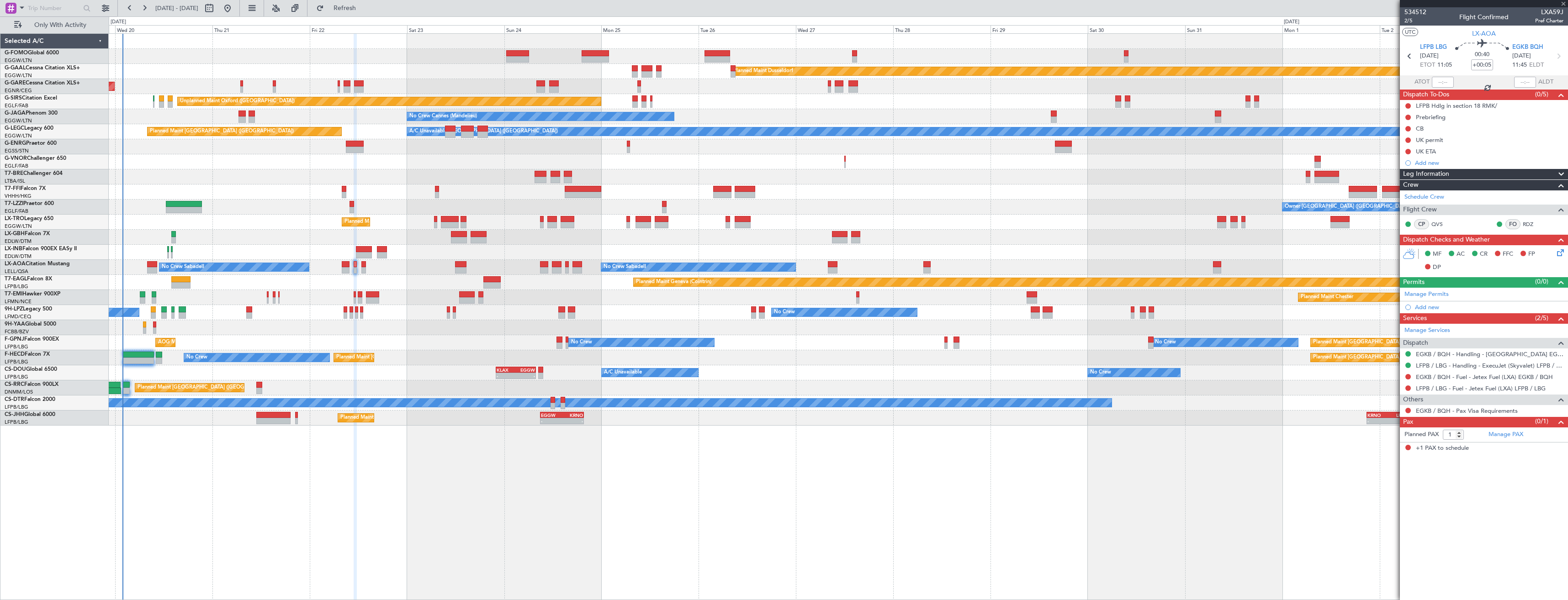
type input "+00:15"
type input "2"
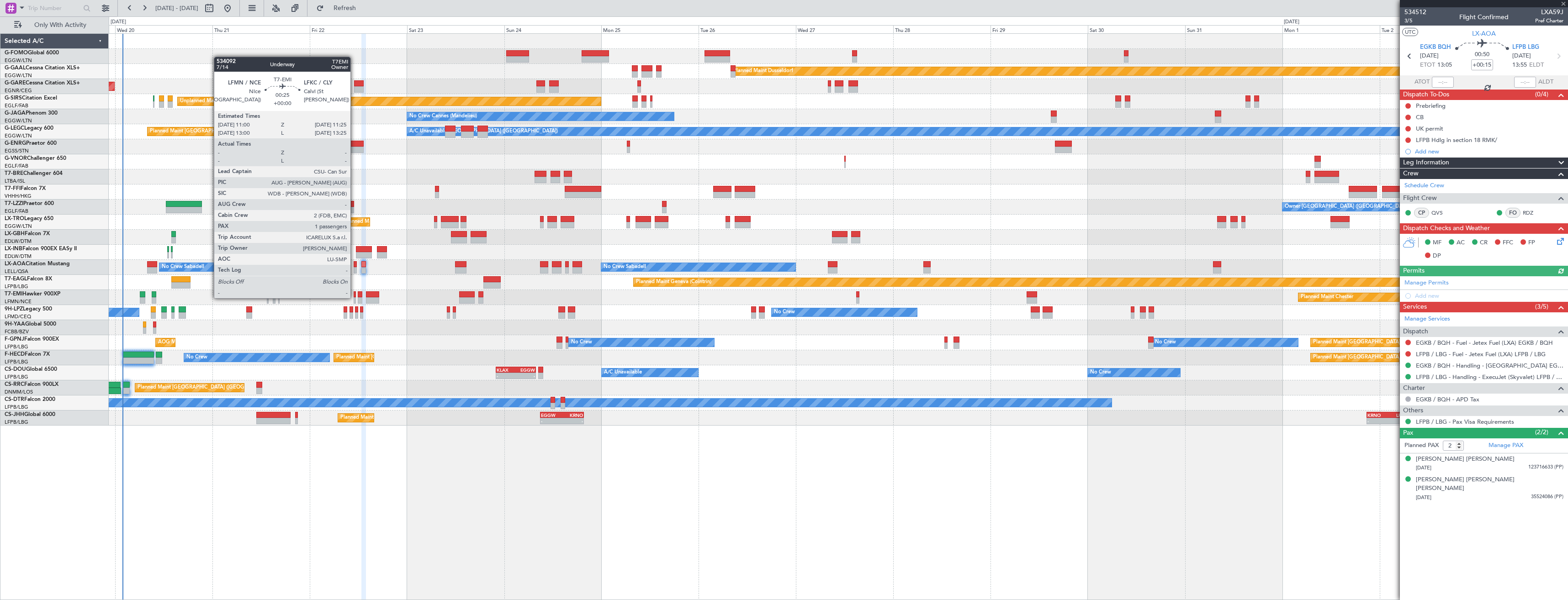
click at [354, 298] on div at bounding box center [354, 301] width 2 height 7
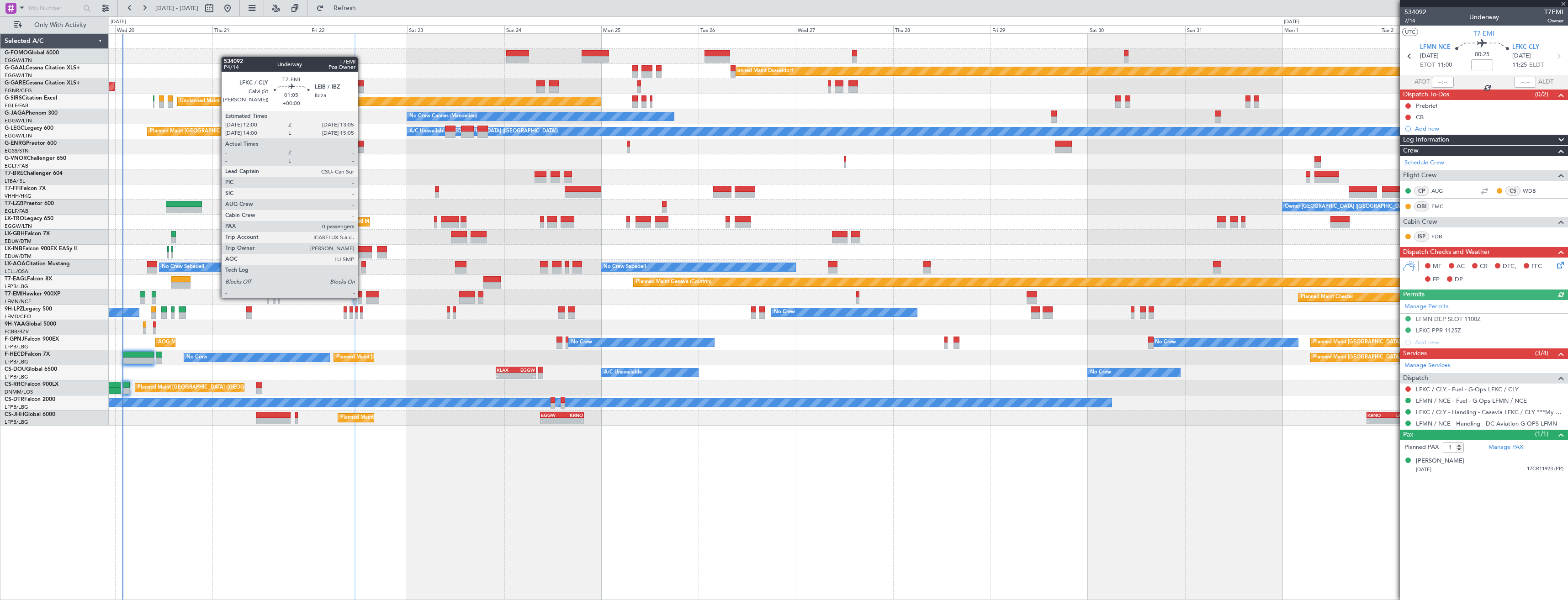
click at [362, 298] on div at bounding box center [360, 301] width 5 height 7
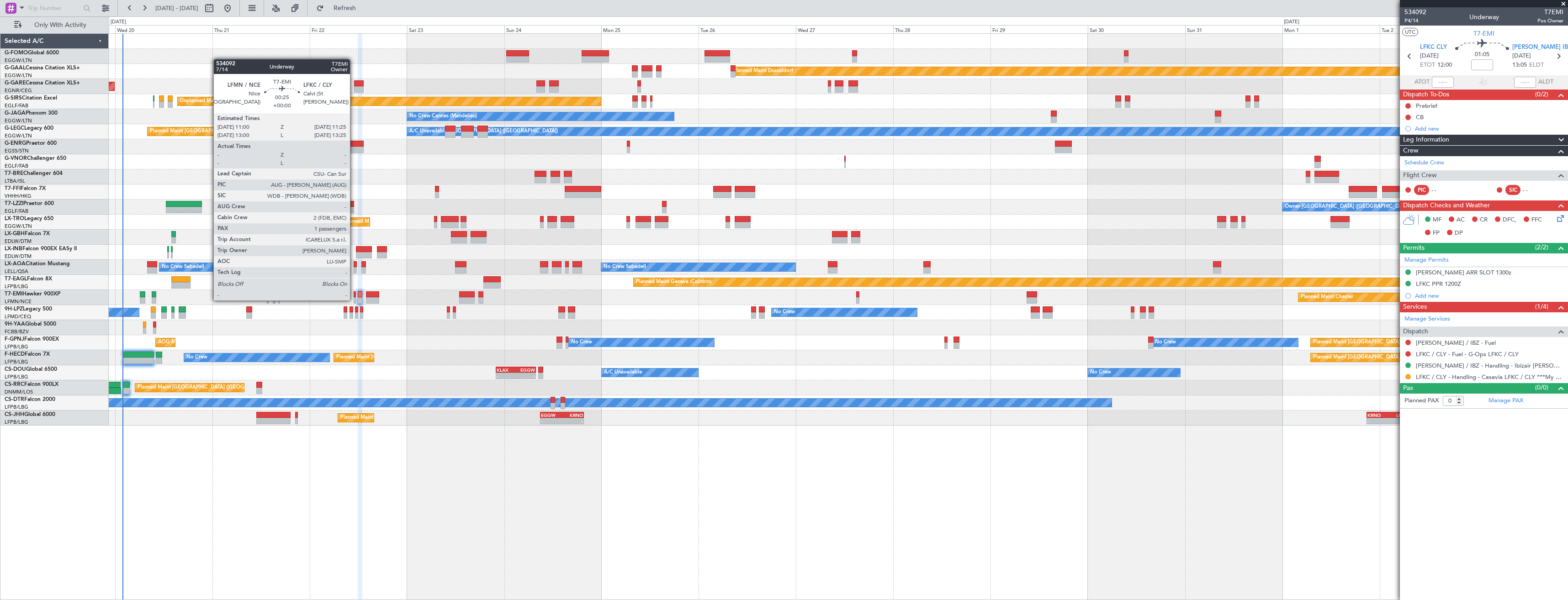
click at [354, 299] on div at bounding box center [354, 301] width 2 height 7
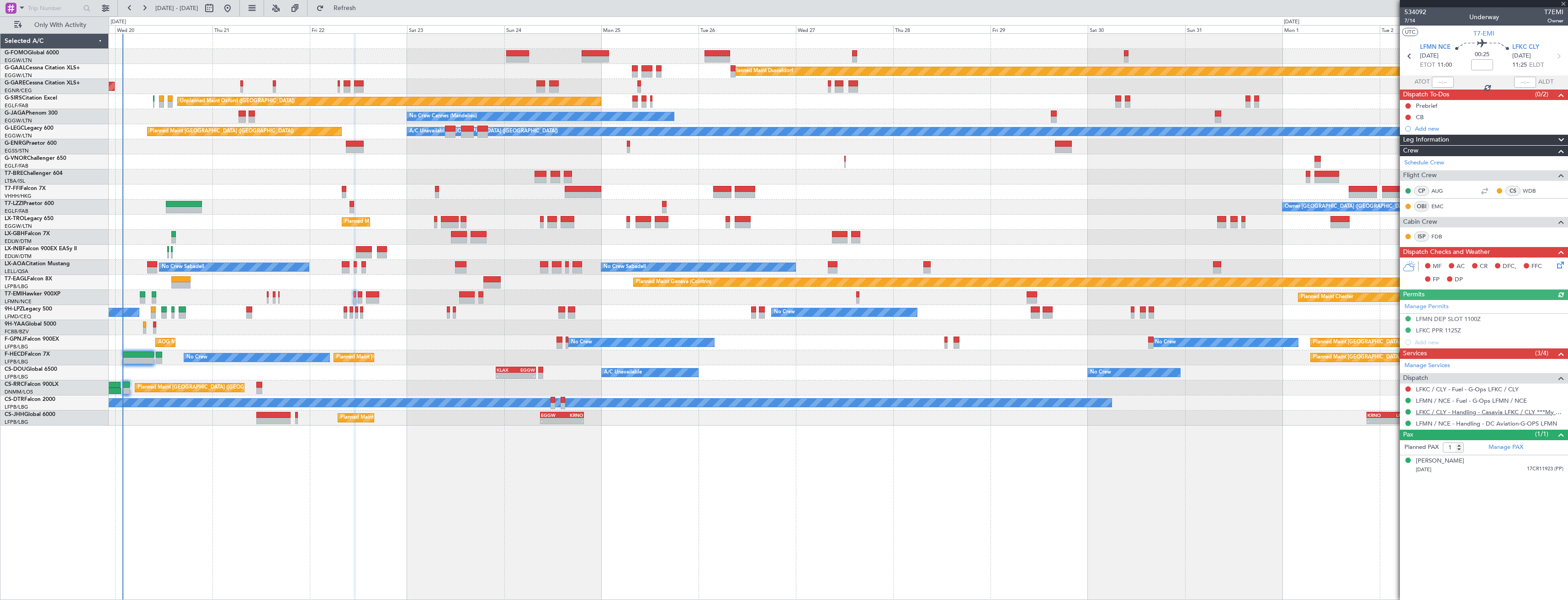
click at [1426, 411] on link "LFKC / CLY - Handling - Casavia LFKC / CLY ***My handling***" at bounding box center [1489, 412] width 147 height 8
click at [1487, 334] on div "LFKC PPR 1125Z" at bounding box center [1484, 330] width 168 height 12
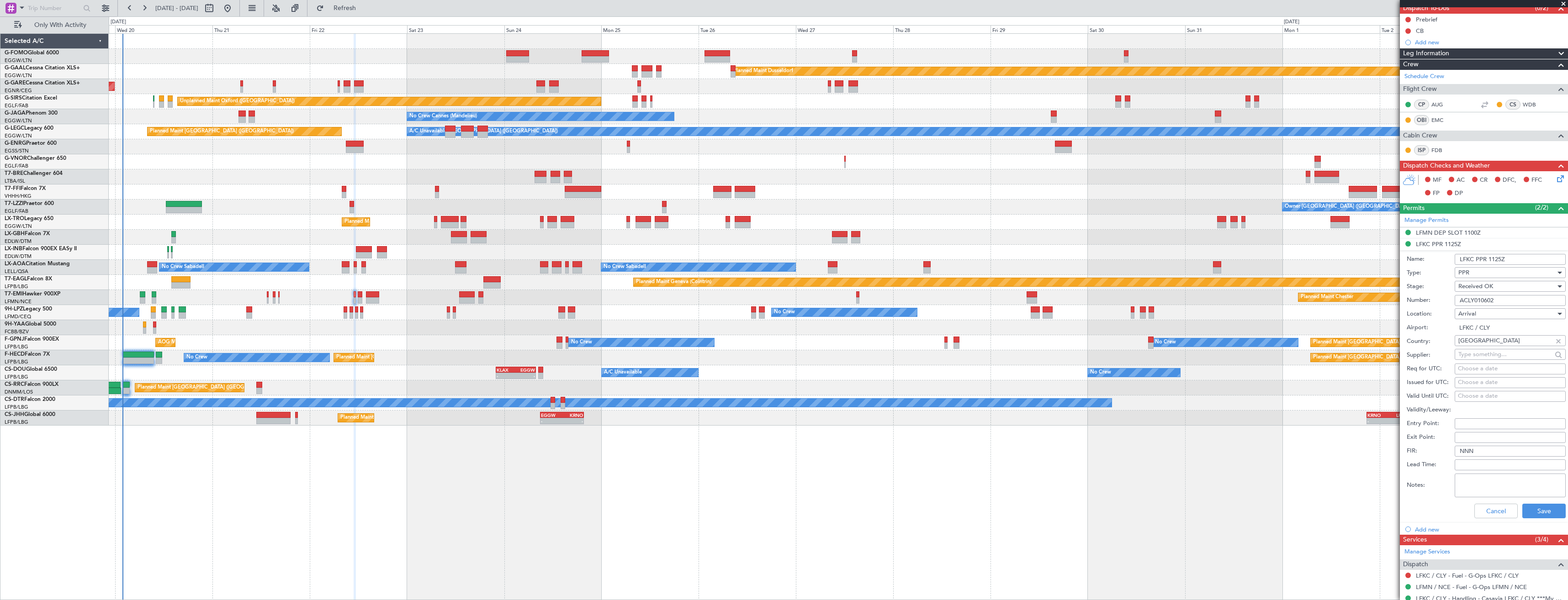
scroll to position [137, 0]
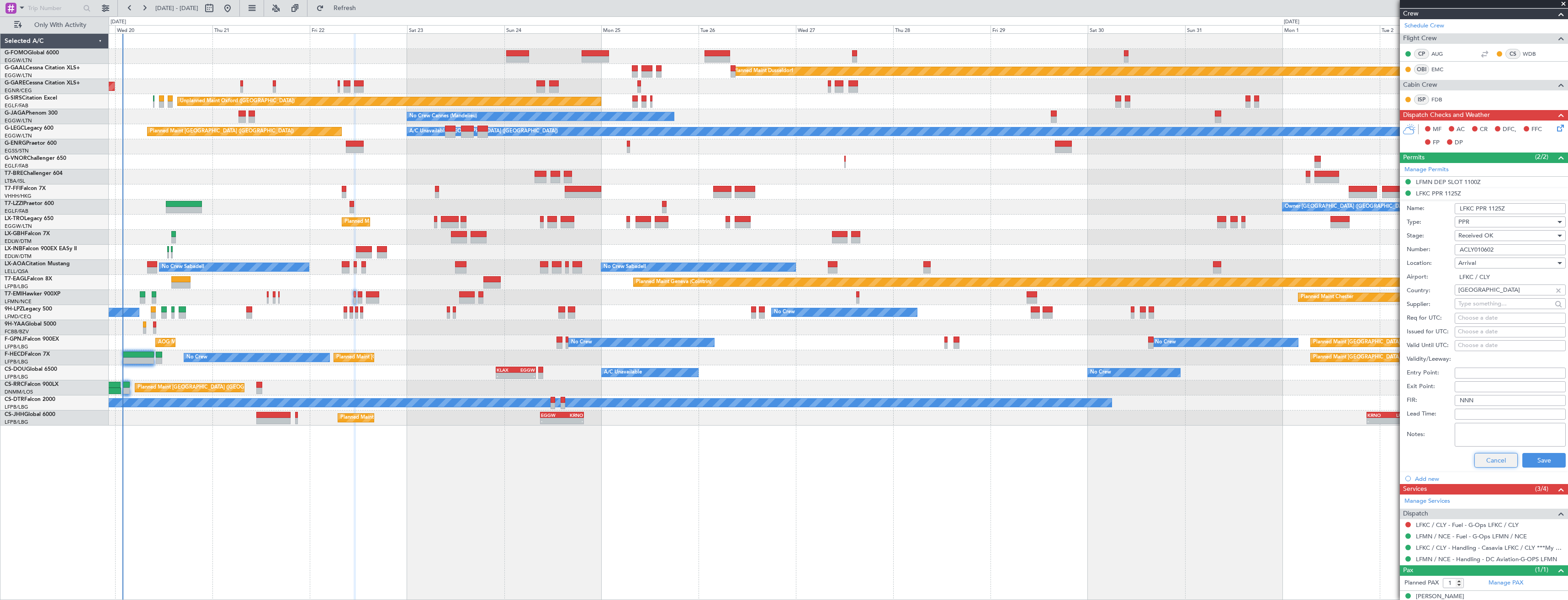
click at [1475, 463] on button "Cancel" at bounding box center [1496, 461] width 43 height 15
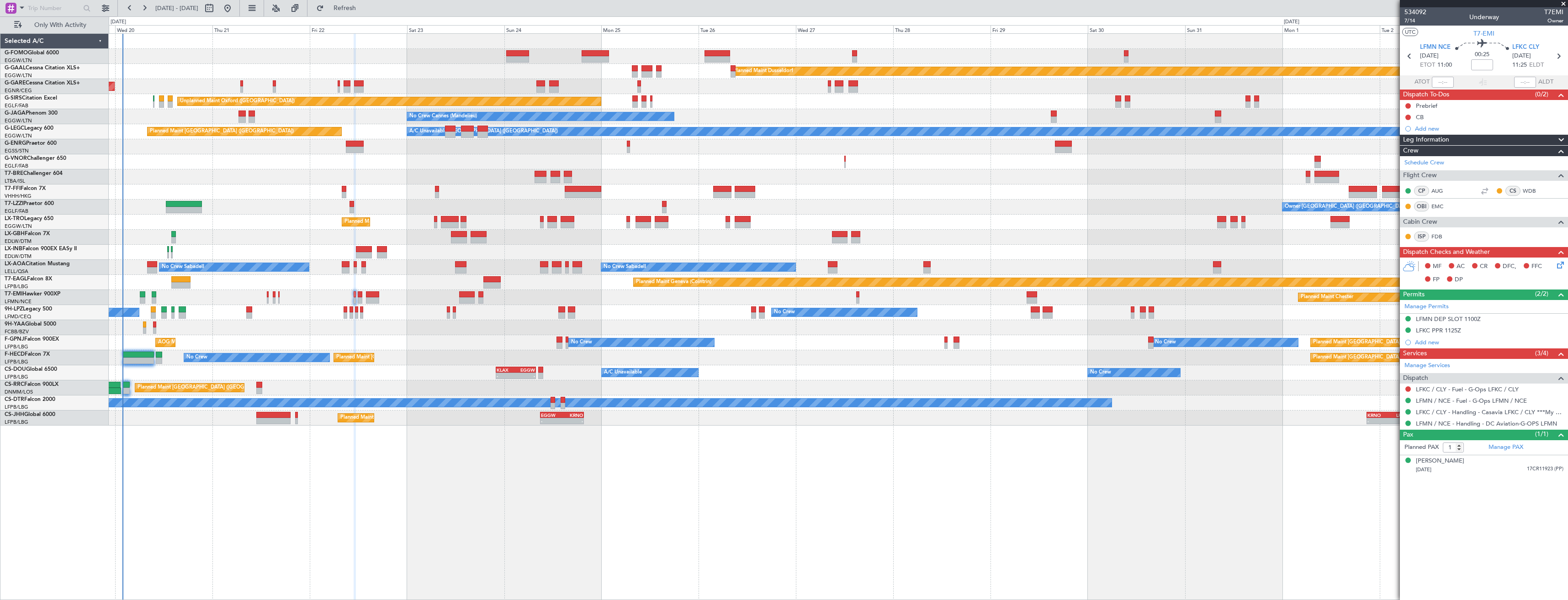
scroll to position [0, 0]
click at [1563, 60] on icon at bounding box center [1558, 57] width 12 height 12
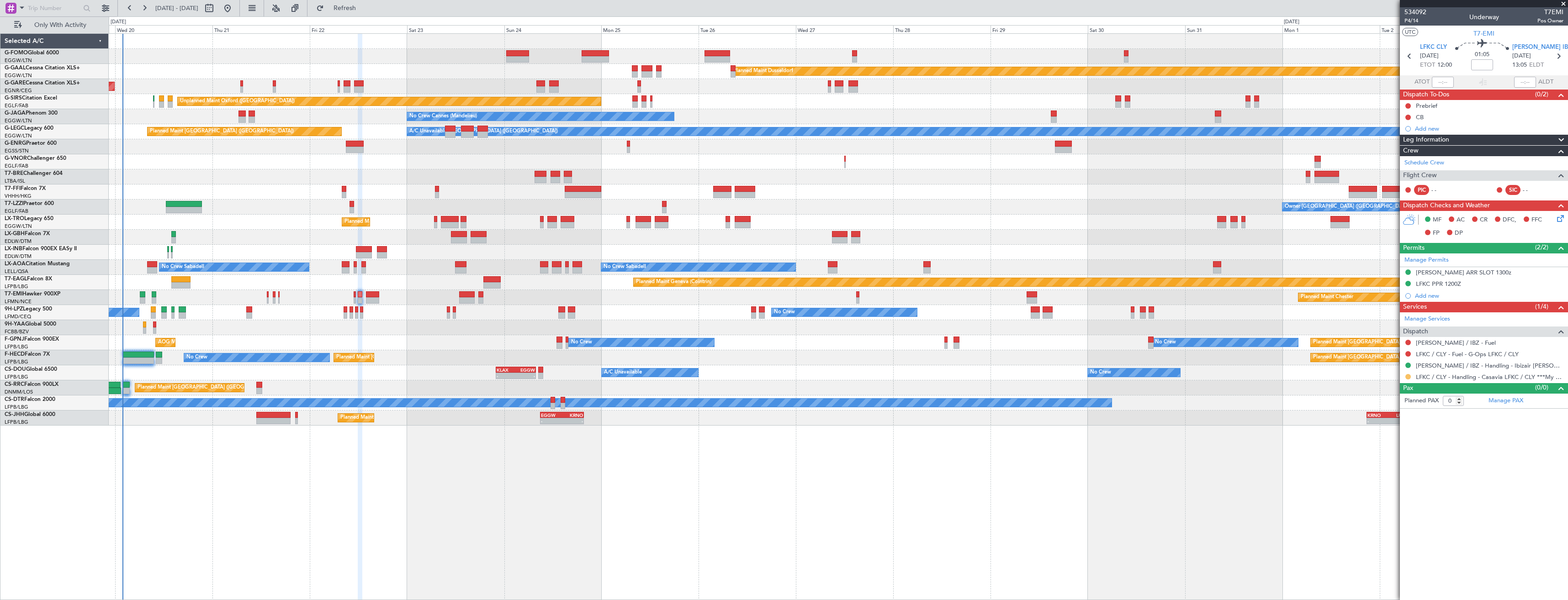
click at [1408, 376] on button at bounding box center [1408, 377] width 5 height 5
click at [1386, 486] on span "Confirmed" at bounding box center [1382, 485] width 29 height 9
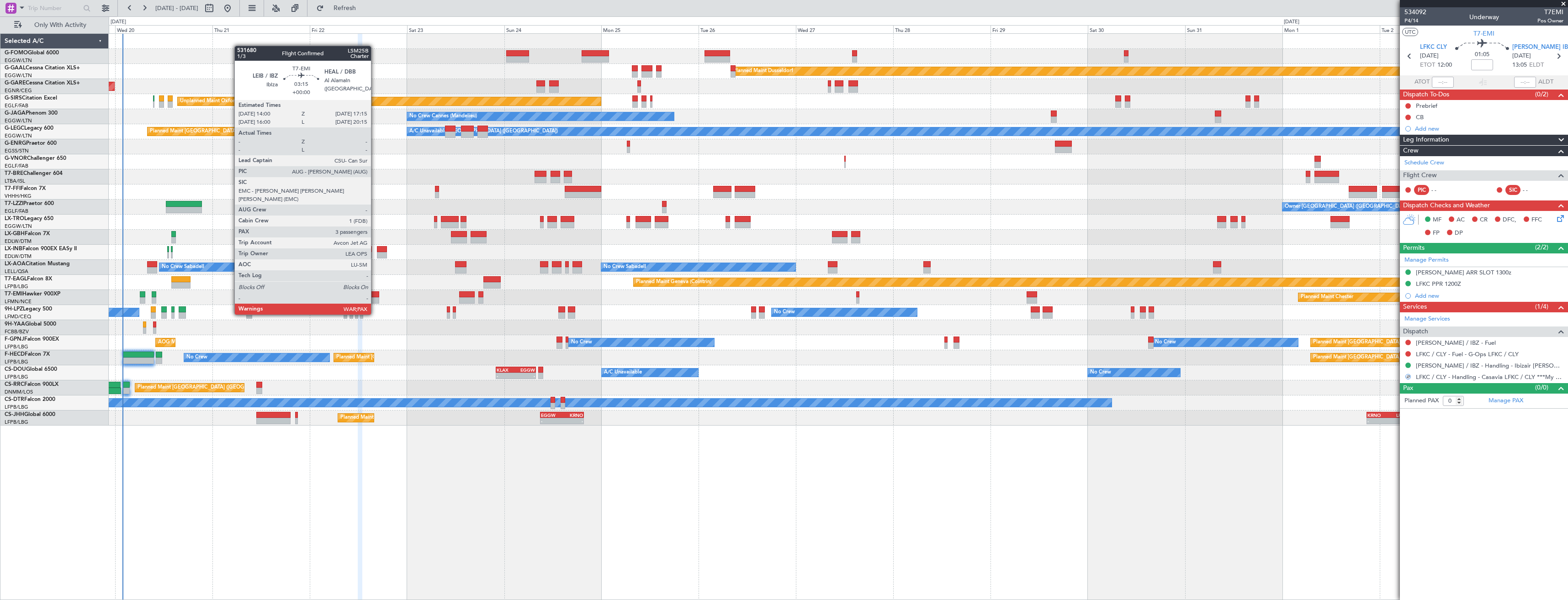
click at [375, 298] on div at bounding box center [373, 301] width 13 height 7
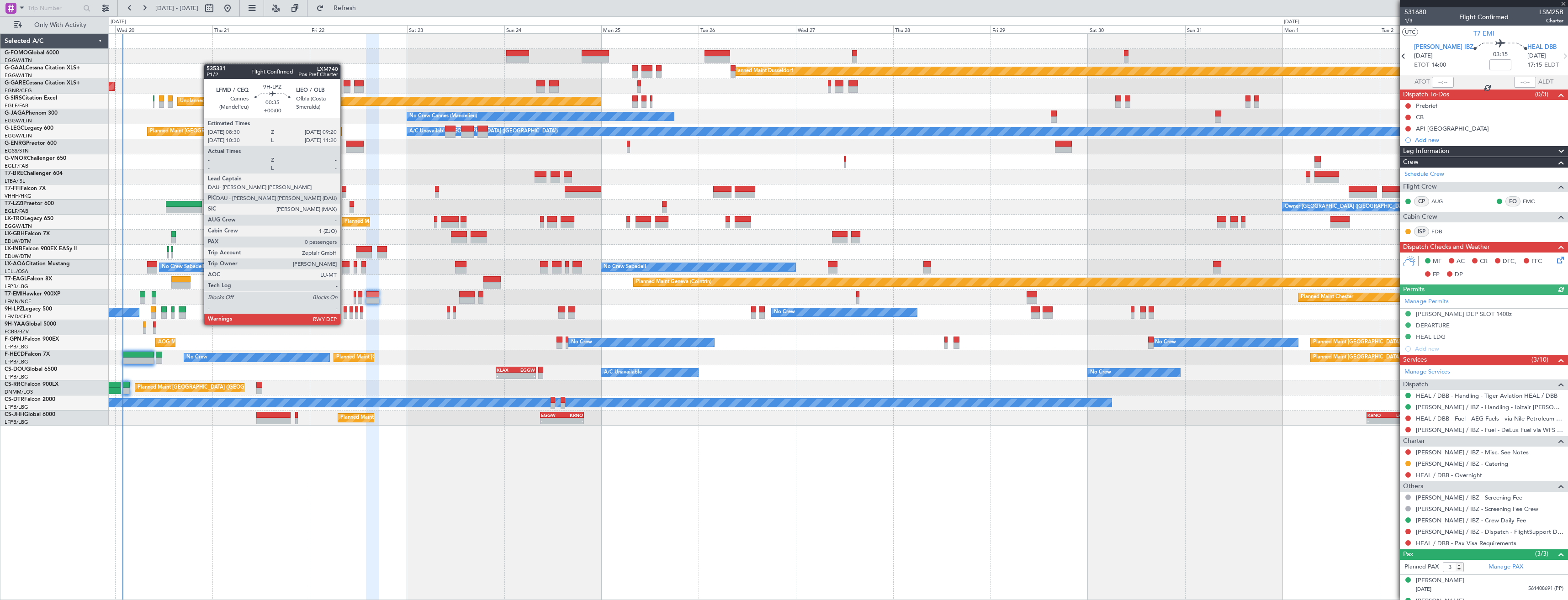
click at [345, 316] on div at bounding box center [345, 315] width 4 height 7
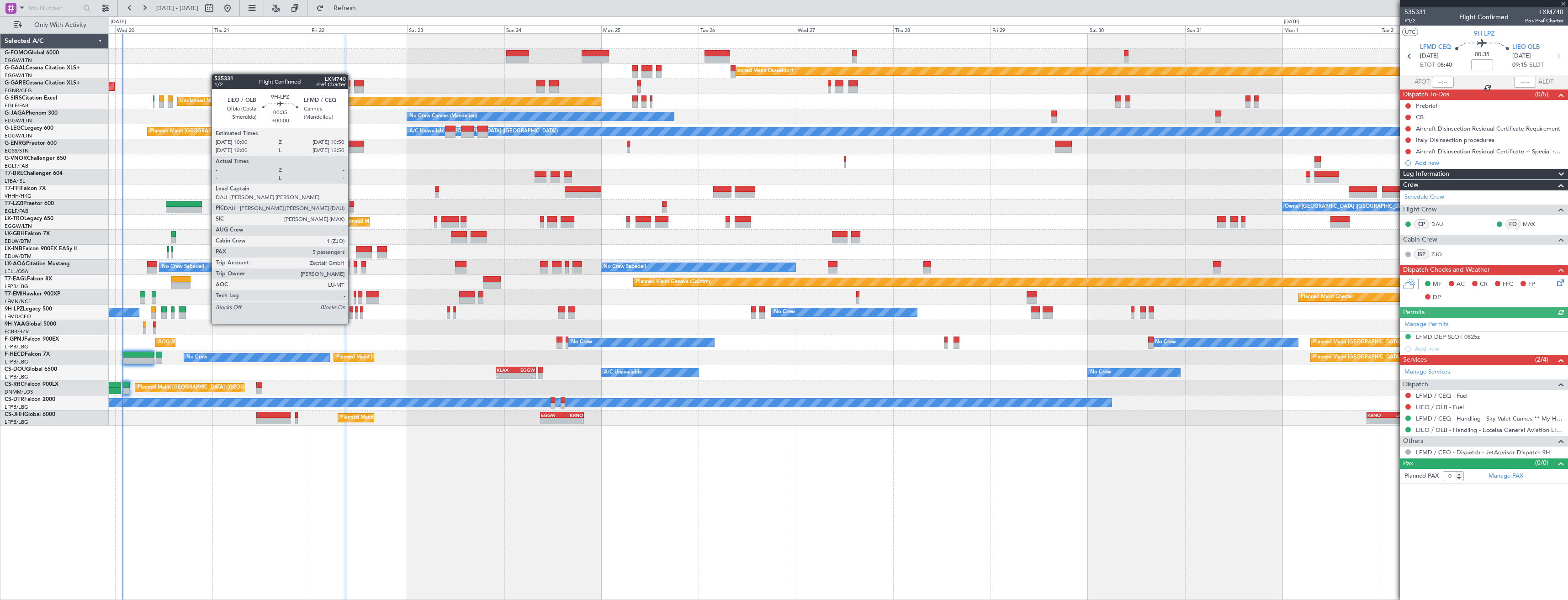
click at [352, 315] on div at bounding box center [351, 315] width 4 height 7
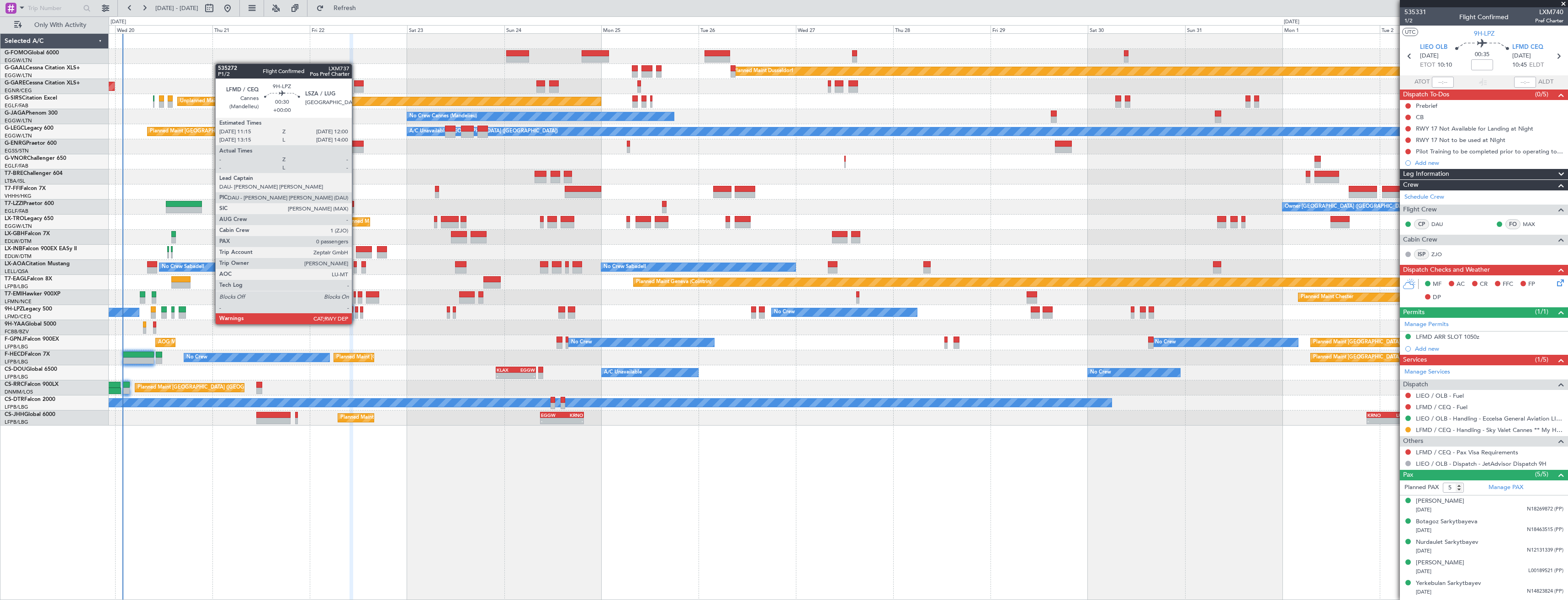
click at [356, 315] on div at bounding box center [356, 315] width 3 height 7
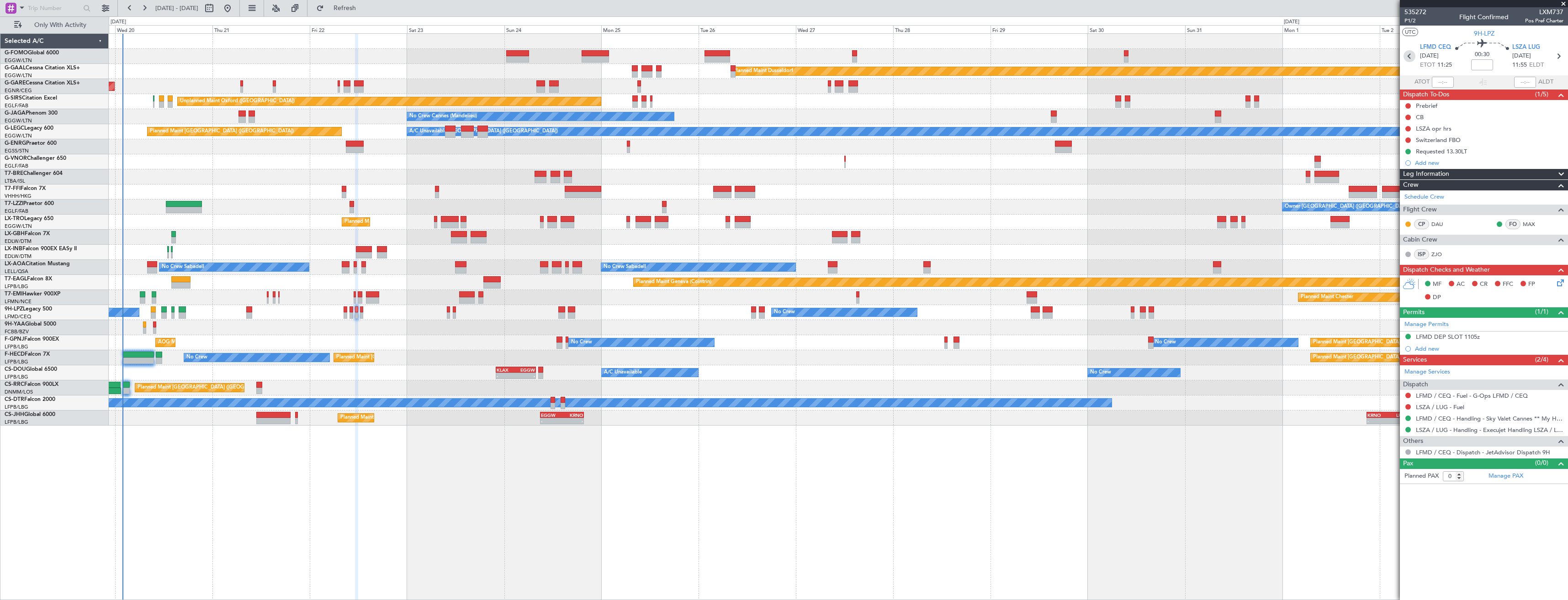
click at [1406, 60] on icon at bounding box center [1410, 57] width 12 height 12
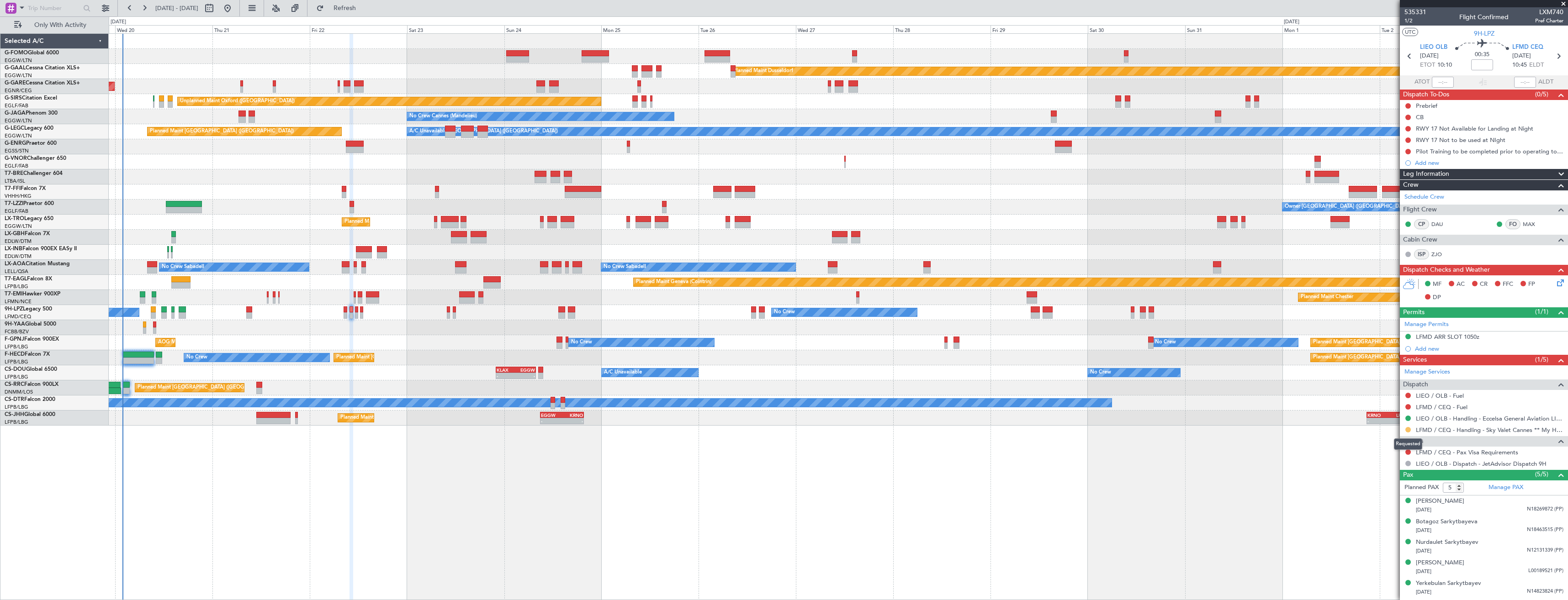
click at [1408, 431] on button at bounding box center [1408, 430] width 5 height 5
click at [1395, 535] on span "Confirmed" at bounding box center [1382, 538] width 29 height 9
click at [1554, 55] on icon at bounding box center [1558, 57] width 12 height 12
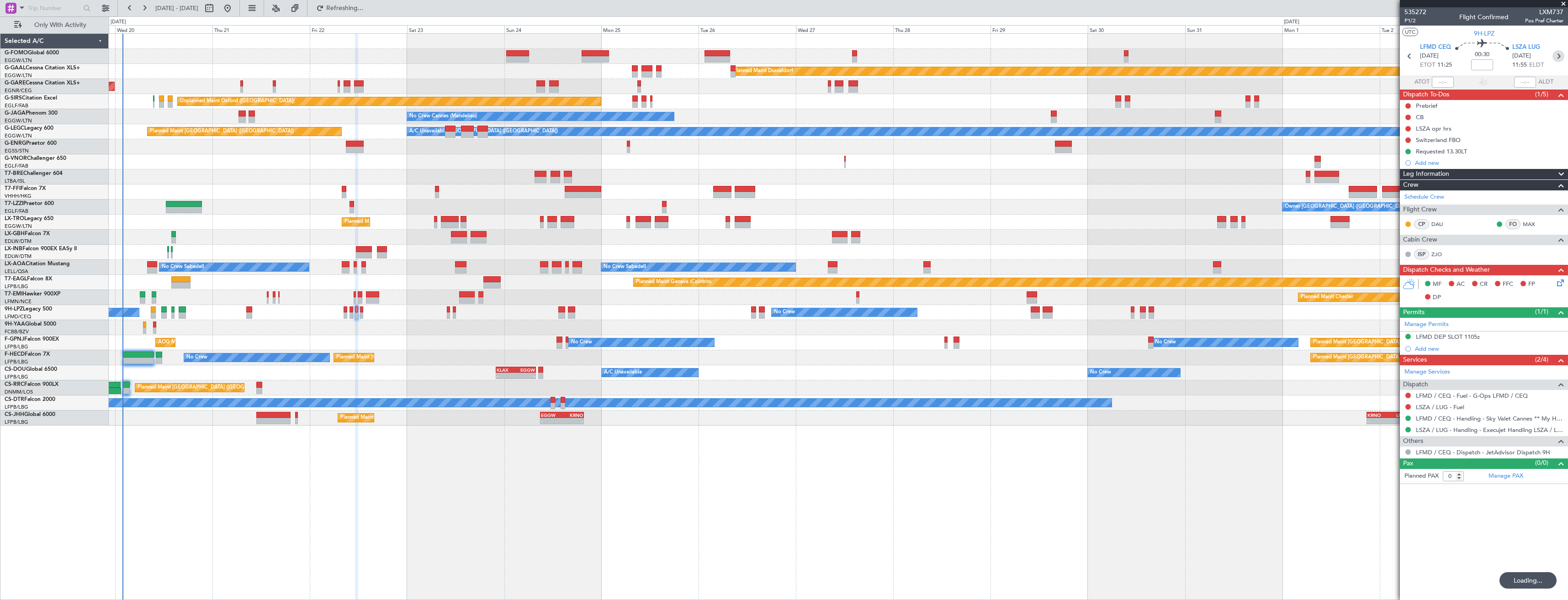
click at [1558, 58] on icon at bounding box center [1558, 57] width 12 height 12
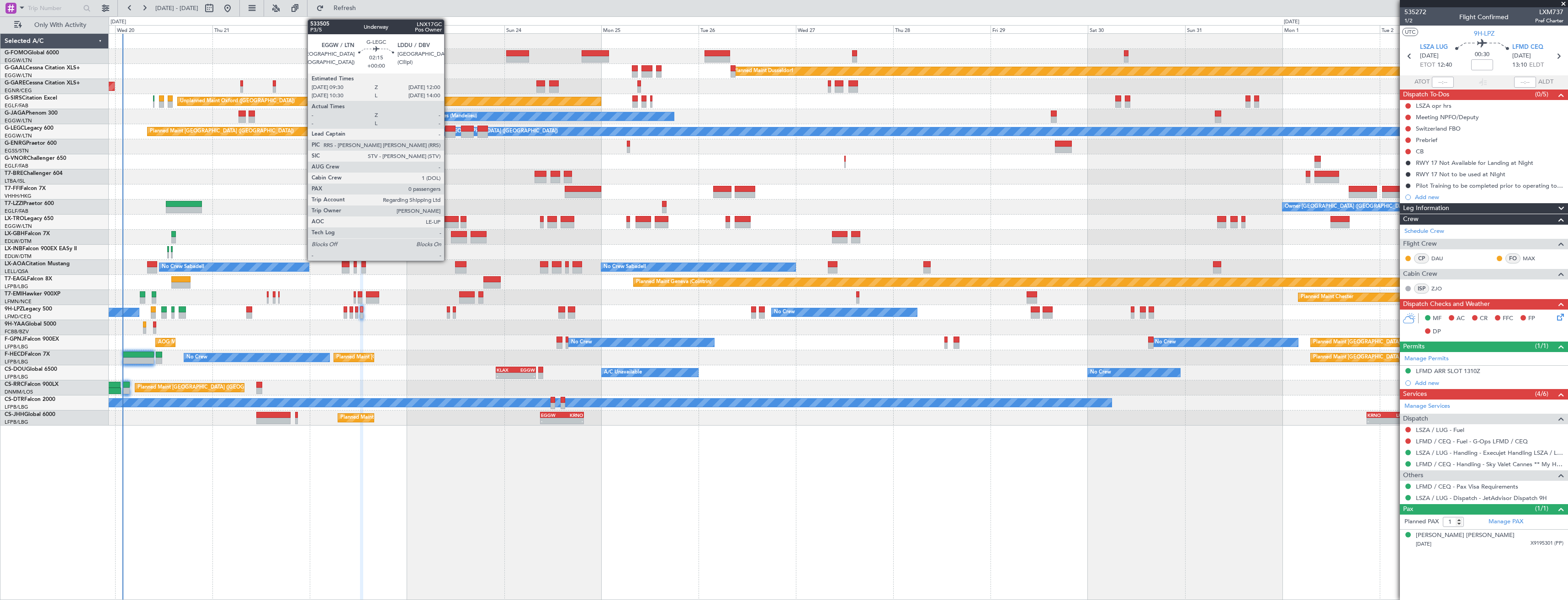
click at [448, 132] on div at bounding box center [450, 134] width 10 height 7
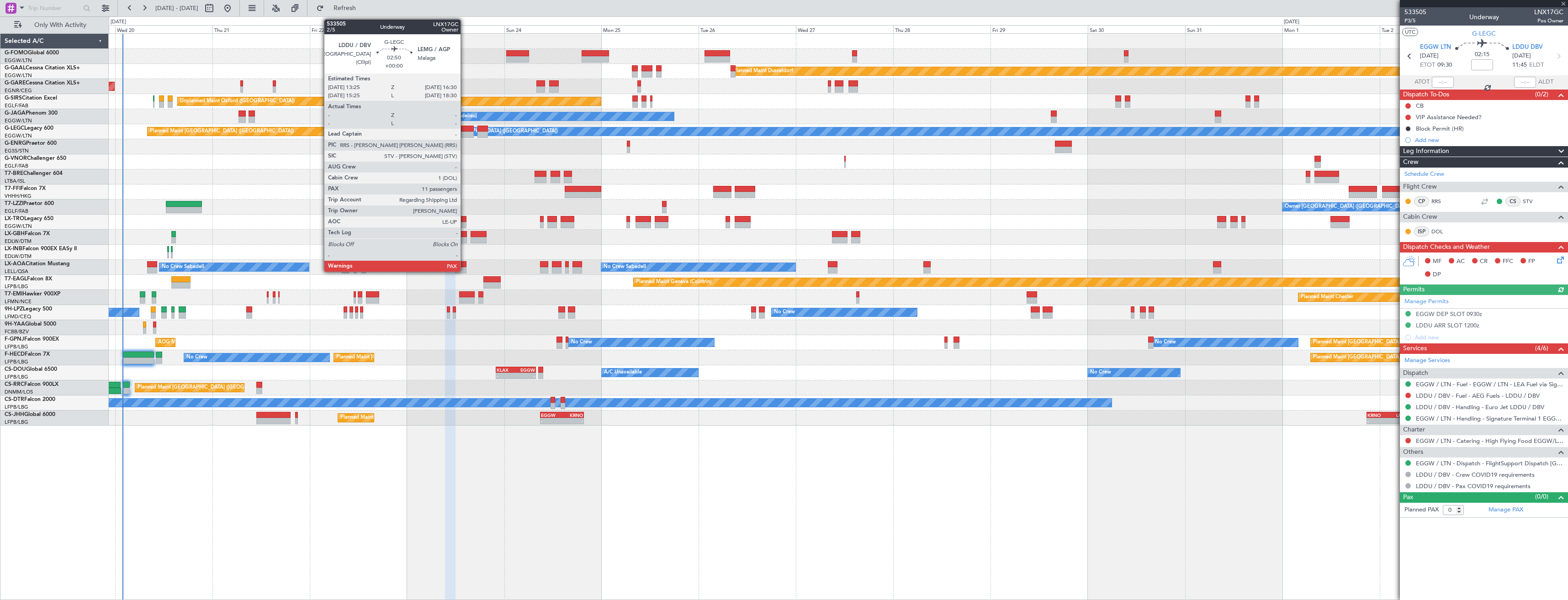
click at [464, 131] on div at bounding box center [467, 128] width 13 height 7
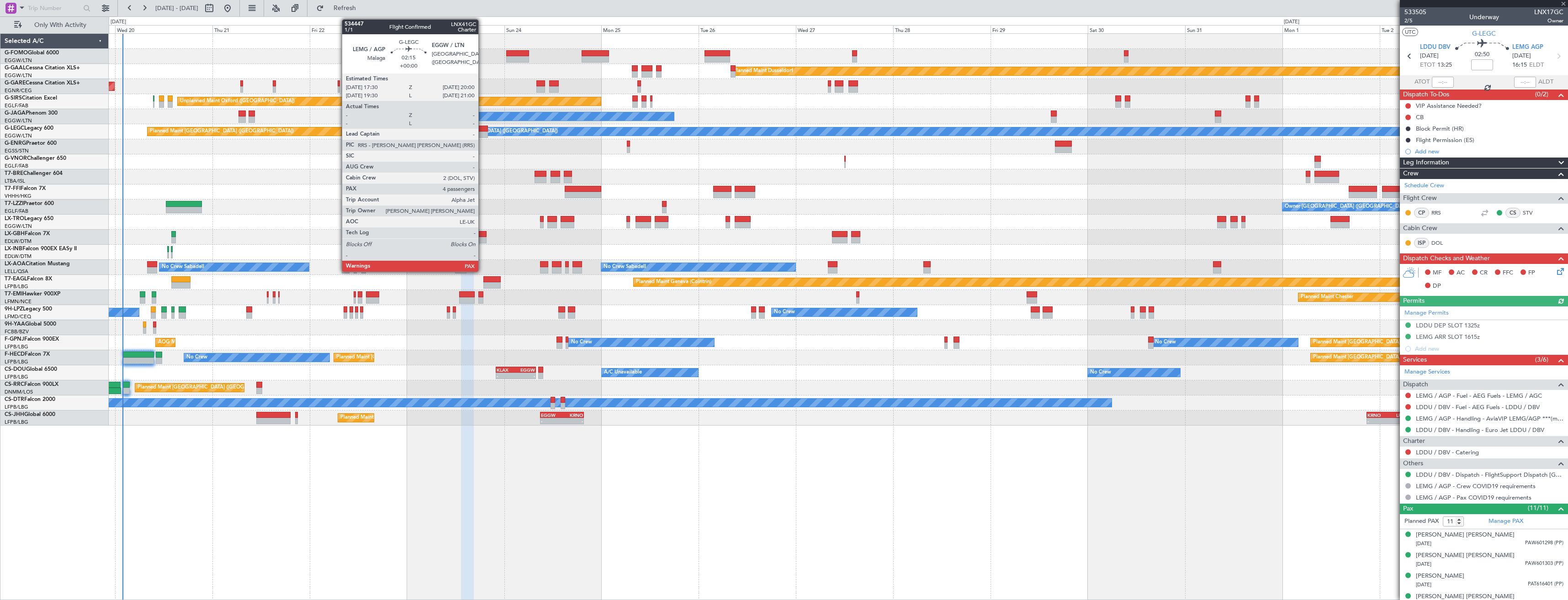
click at [483, 133] on div at bounding box center [482, 134] width 10 height 7
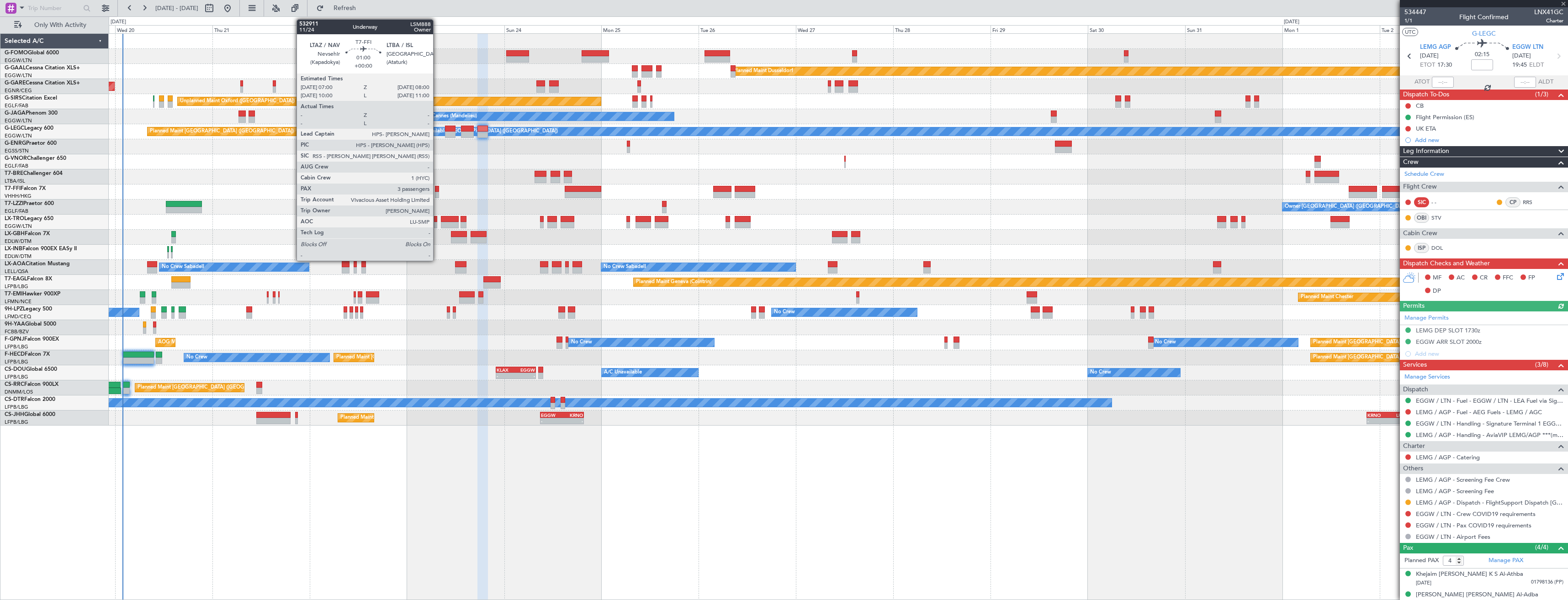
click at [437, 193] on div at bounding box center [437, 195] width 4 height 7
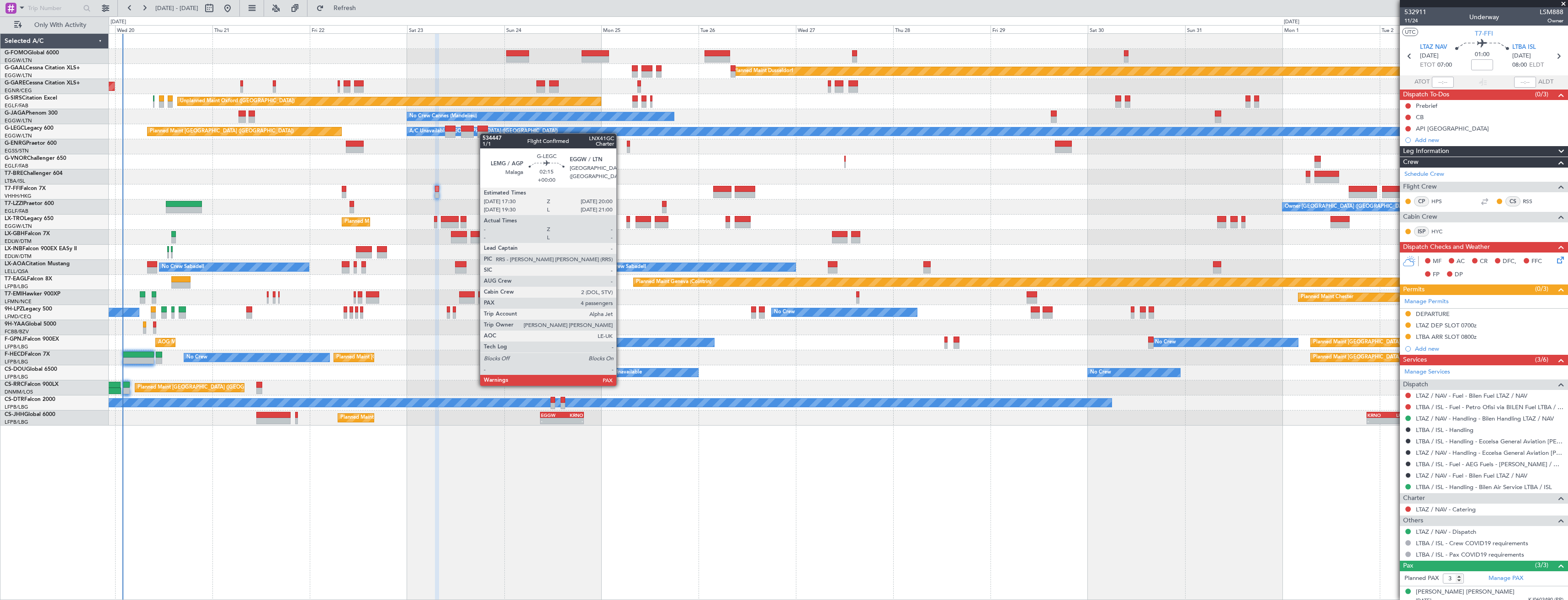
click at [485, 133] on div at bounding box center [482, 134] width 10 height 7
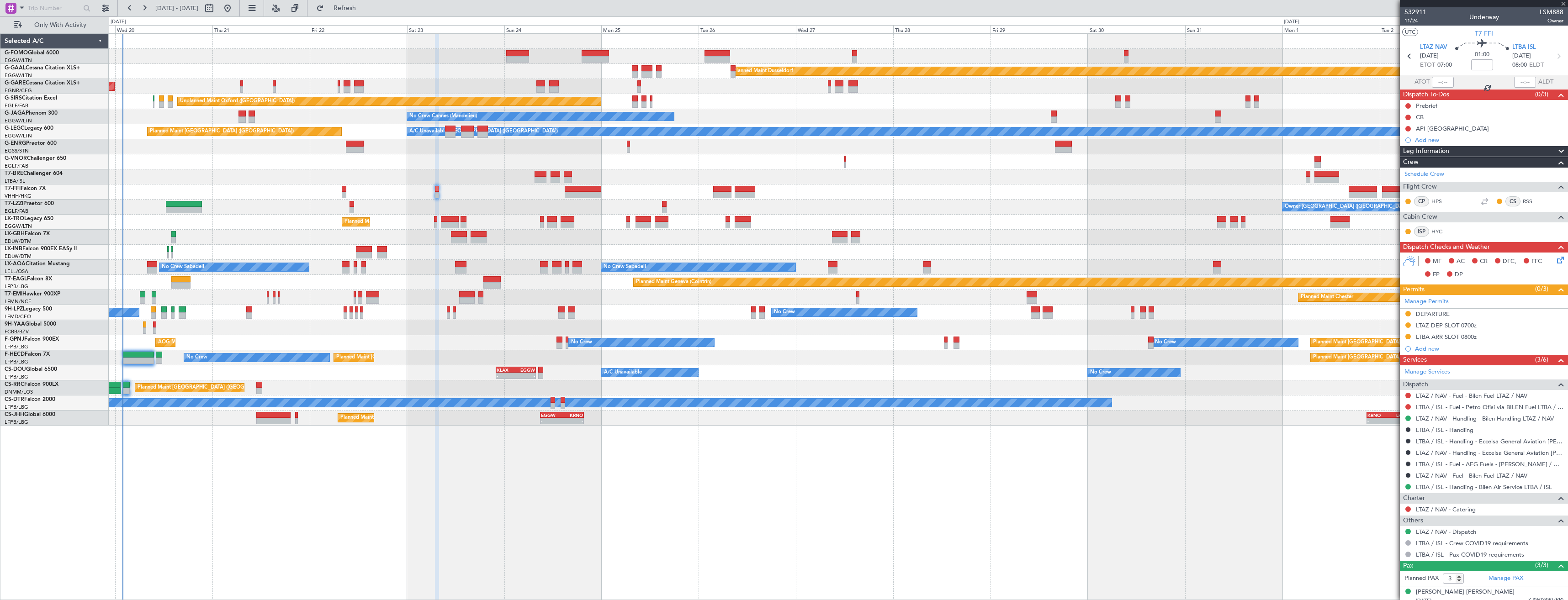
click at [485, 133] on div at bounding box center [482, 134] width 10 height 7
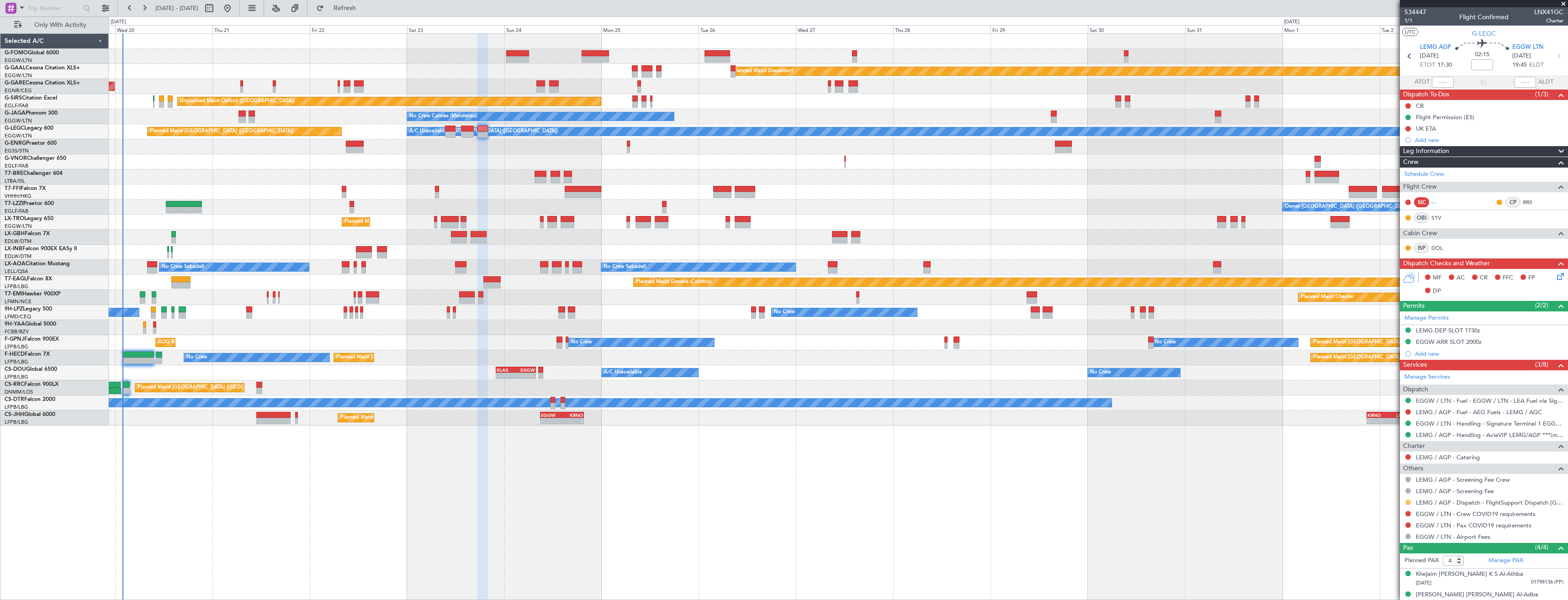
click at [1407, 502] on button at bounding box center [1408, 502] width 5 height 5
click at [1388, 483] on li "Confirmed" at bounding box center [1407, 489] width 105 height 14
click at [1410, 514] on button at bounding box center [1408, 514] width 5 height 5
drag, startPoint x: 1369, startPoint y: 404, endPoint x: 1371, endPoint y: 410, distance: 6.3
click at [1371, 405] on span "Not Required" at bounding box center [1386, 404] width 37 height 9
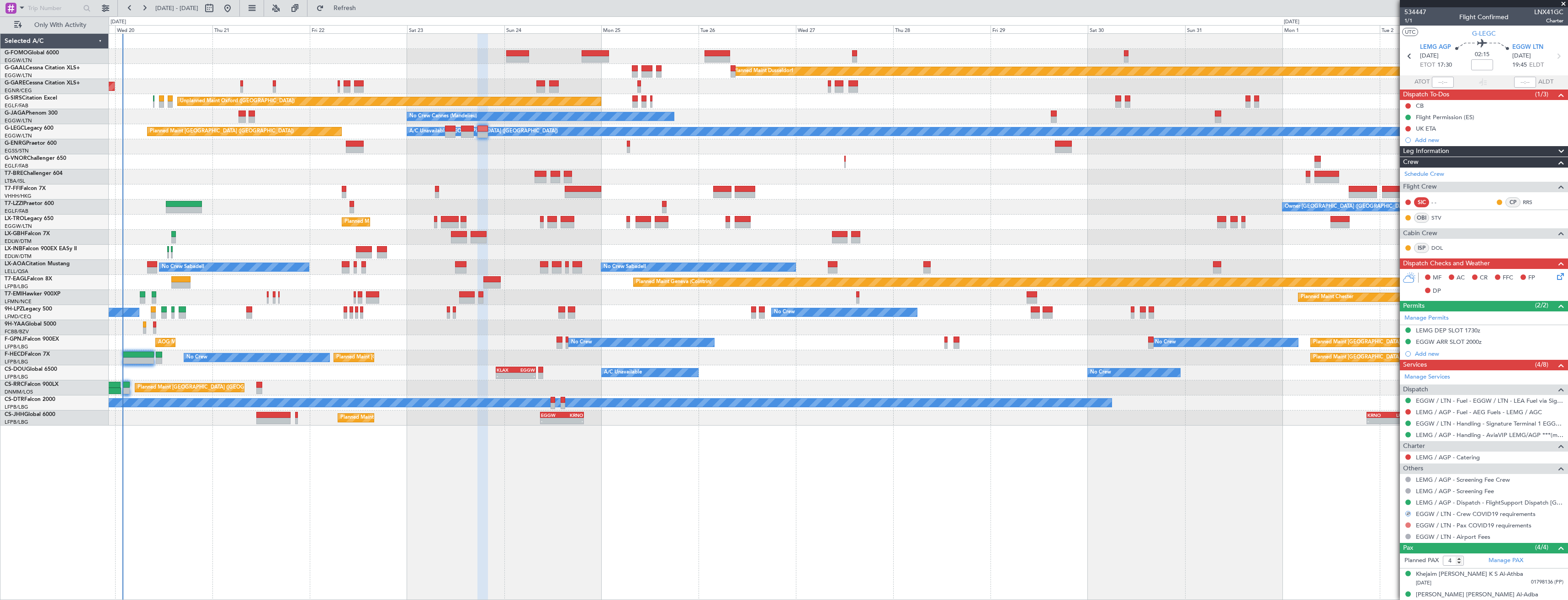
click at [1408, 526] on button at bounding box center [1408, 525] width 5 height 5
click at [1369, 414] on span "Not Required" at bounding box center [1386, 416] width 37 height 9
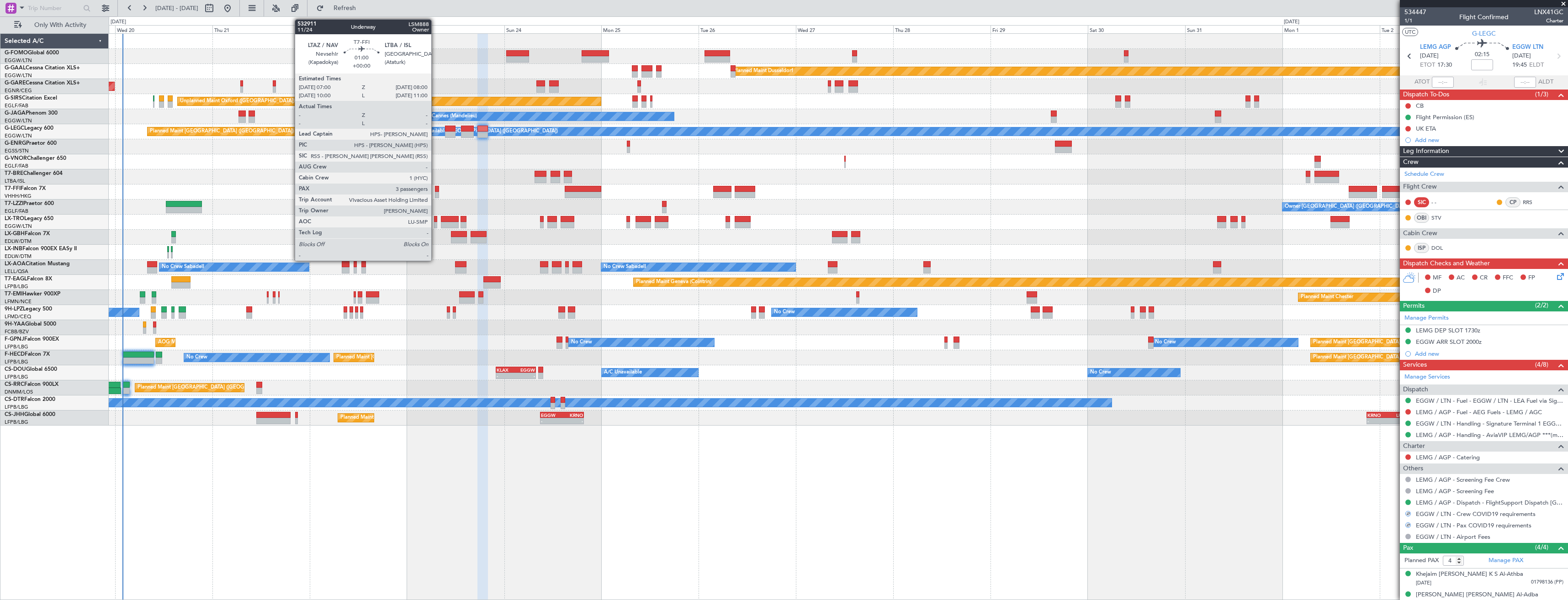
click at [435, 197] on div at bounding box center [437, 195] width 4 height 7
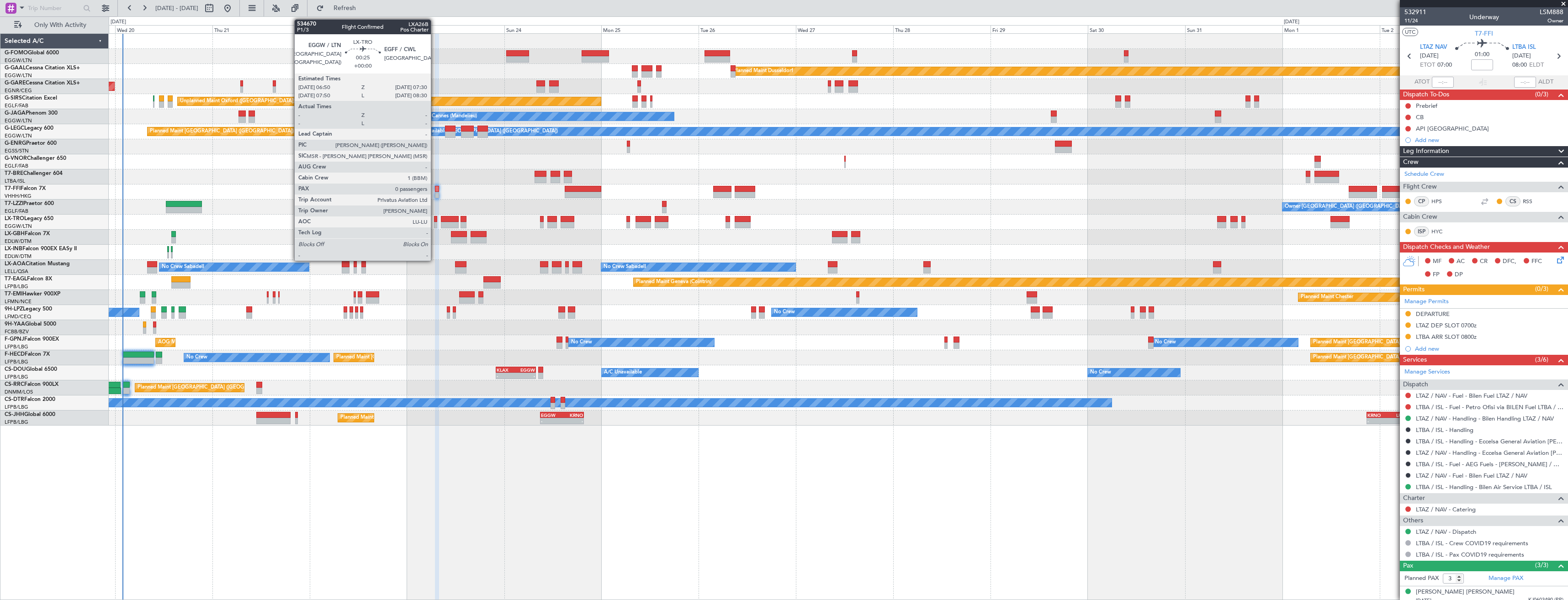
click at [435, 222] on div at bounding box center [435, 225] width 3 height 7
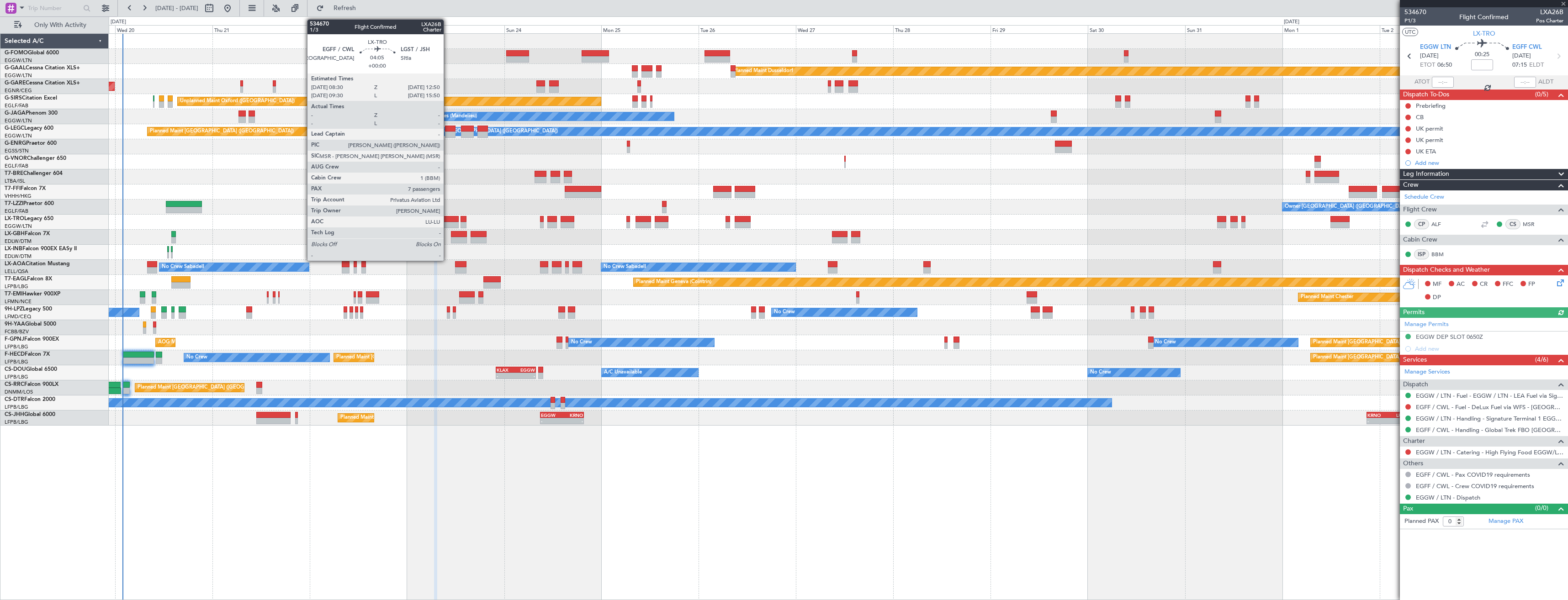
click at [448, 222] on div at bounding box center [449, 219] width 18 height 7
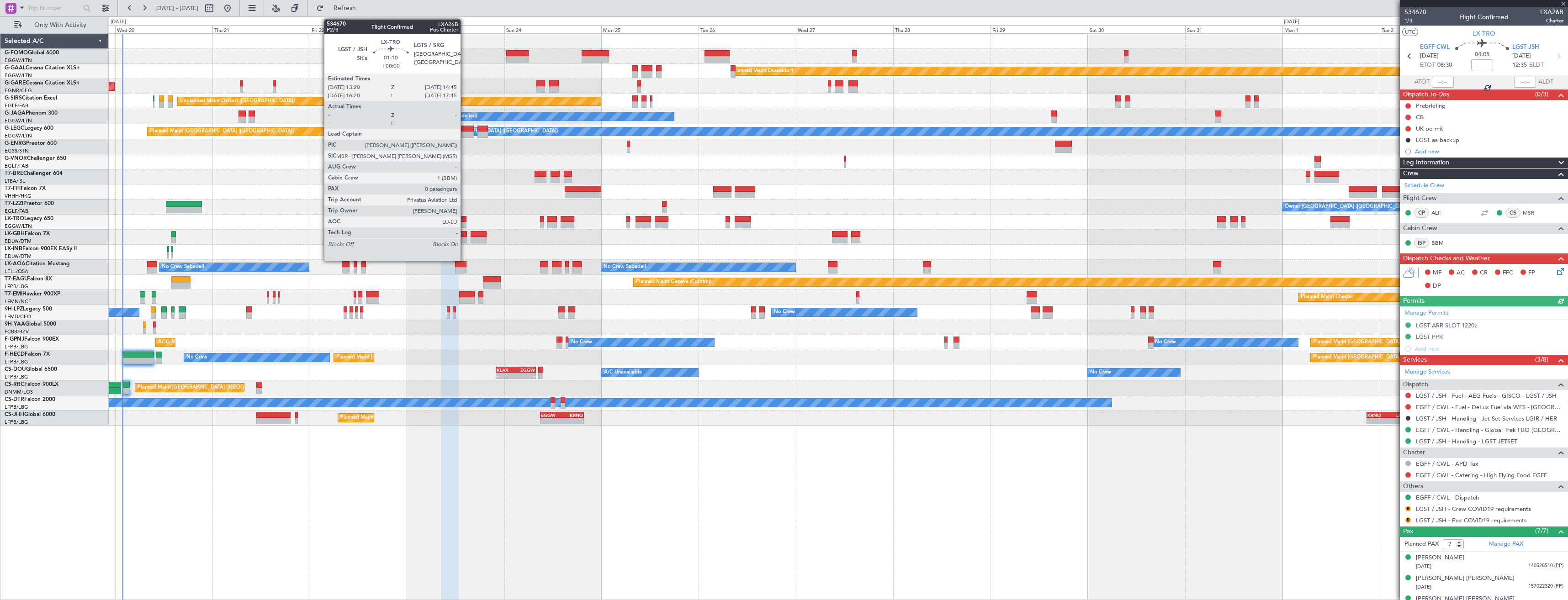
click at [464, 223] on div at bounding box center [464, 225] width 6 height 7
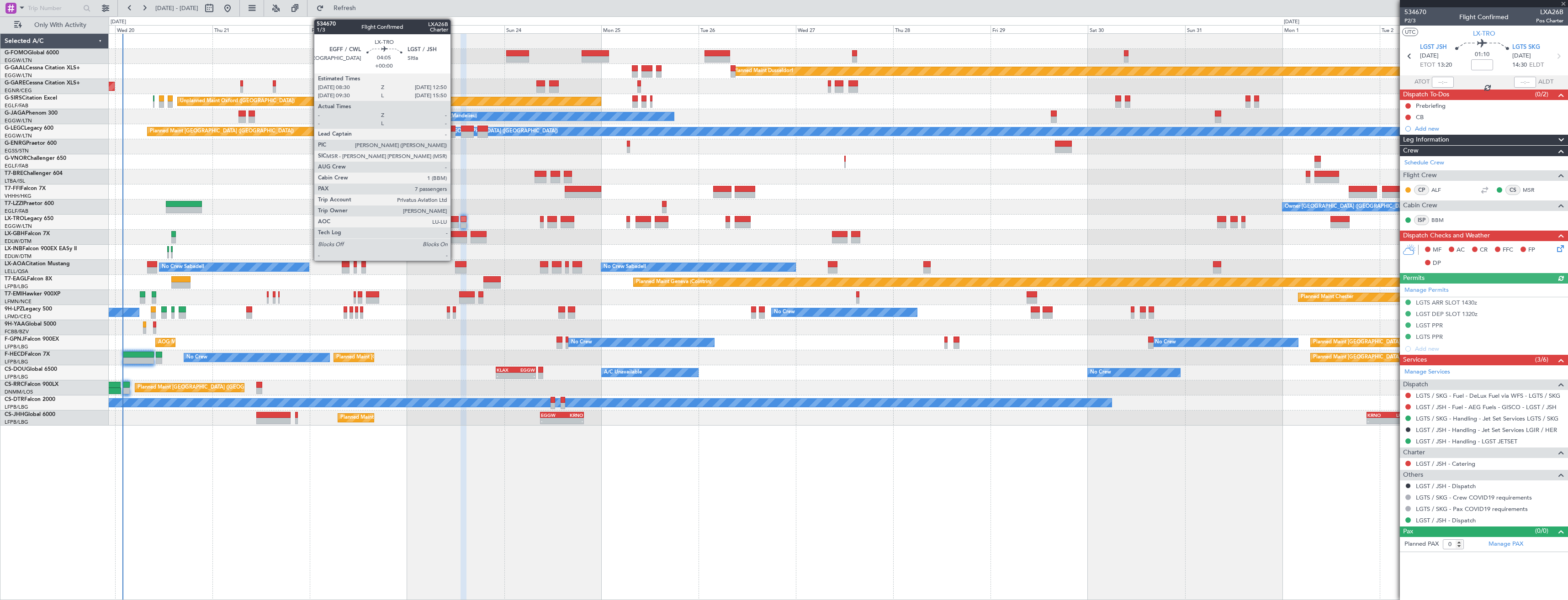
click at [455, 223] on div at bounding box center [449, 225] width 18 height 7
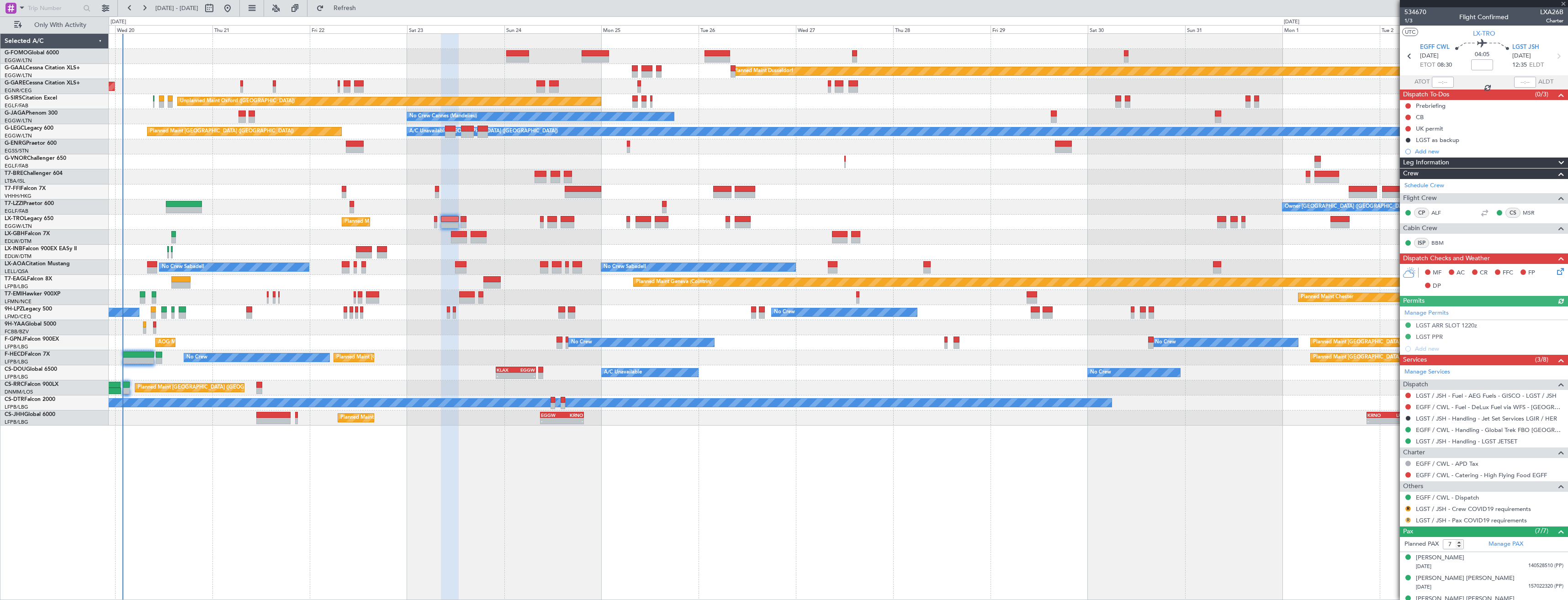
click at [1409, 519] on button "R" at bounding box center [1408, 520] width 5 height 5
click at [1387, 411] on span "Not Required" at bounding box center [1386, 410] width 37 height 9
click at [1410, 507] on button "R" at bounding box center [1408, 509] width 5 height 5
click at [1378, 399] on span "Not Required" at bounding box center [1386, 399] width 37 height 9
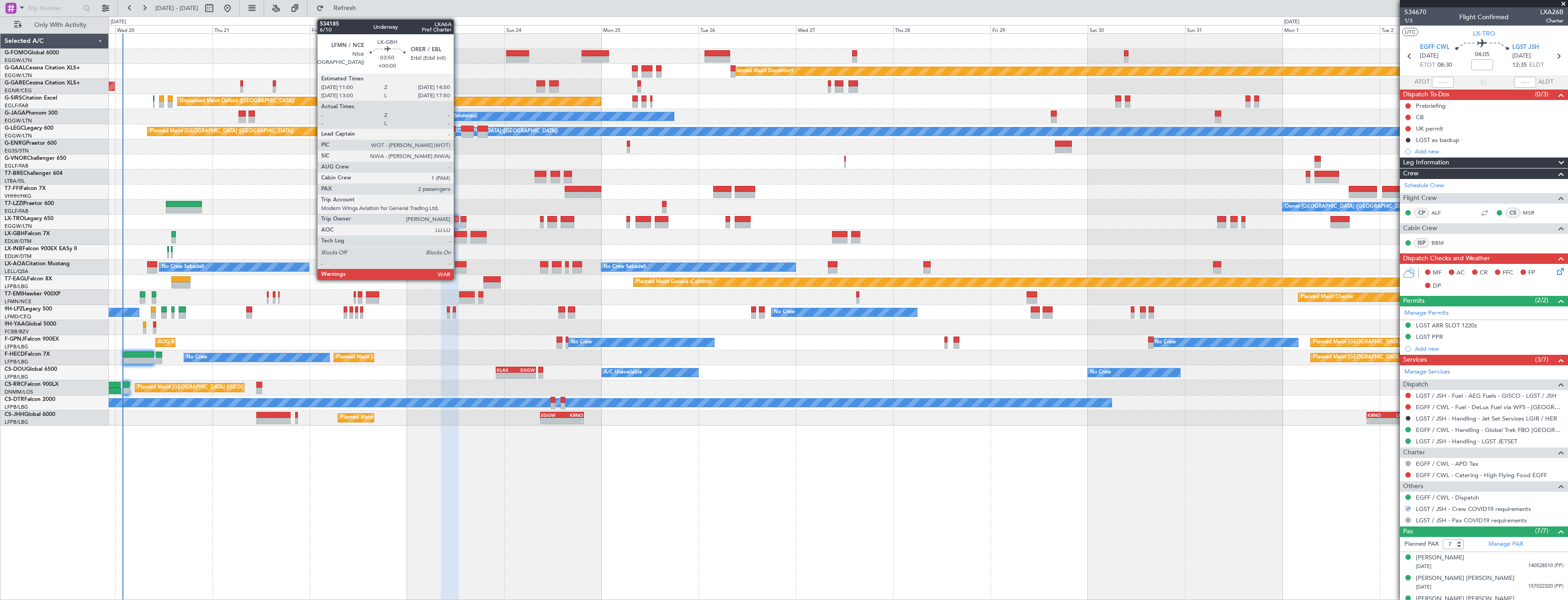
click at [458, 238] on div at bounding box center [459, 240] width 16 height 7
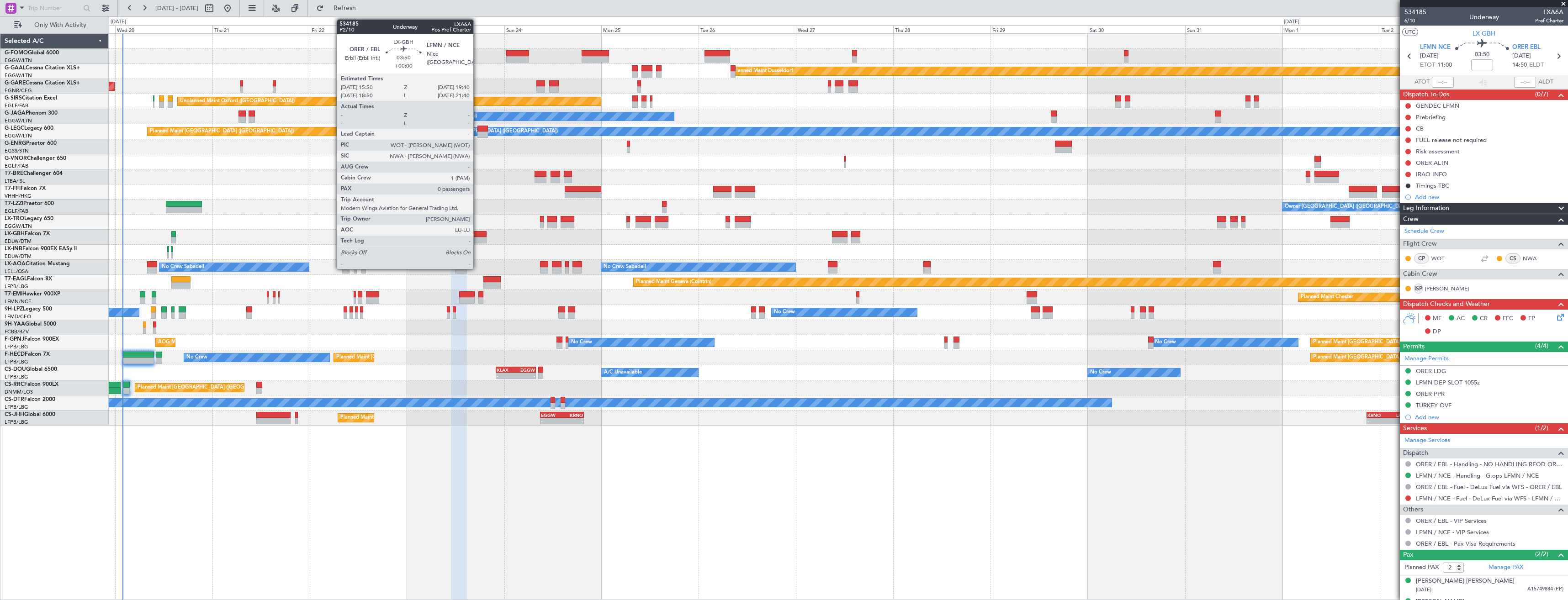
click at [477, 237] on div at bounding box center [478, 240] width 16 height 7
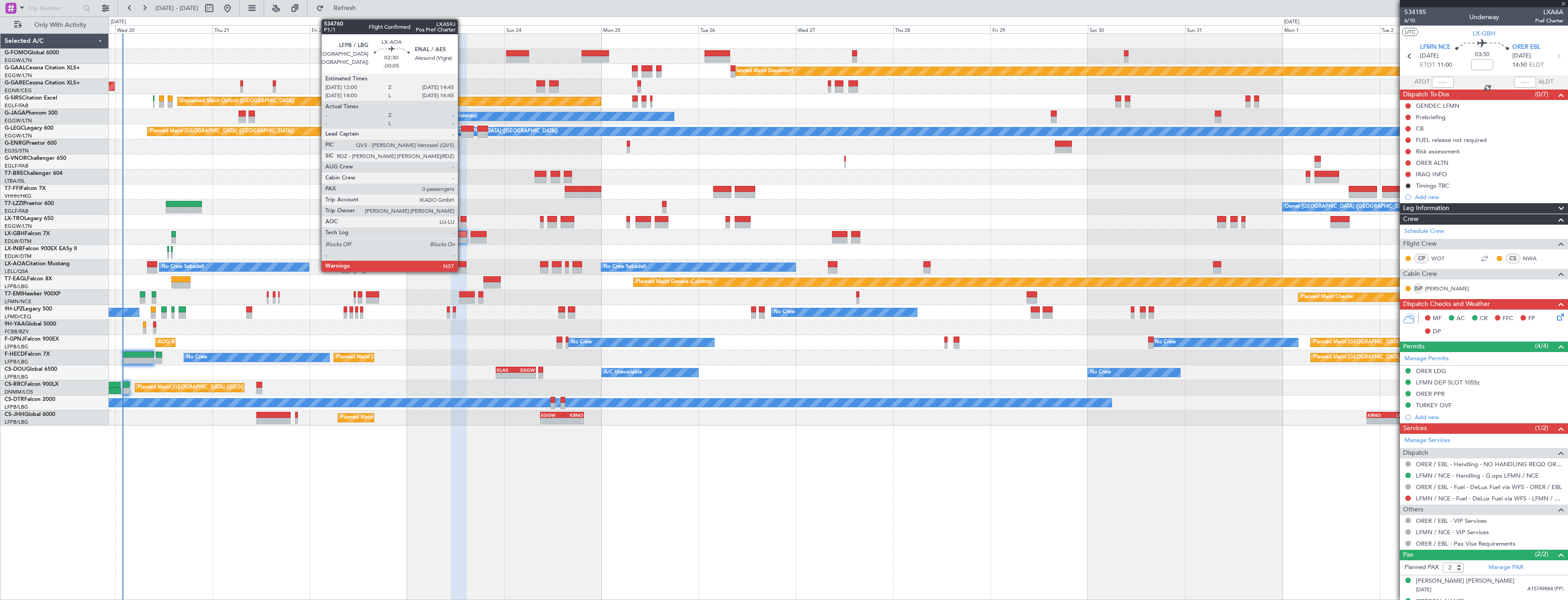
type input "0"
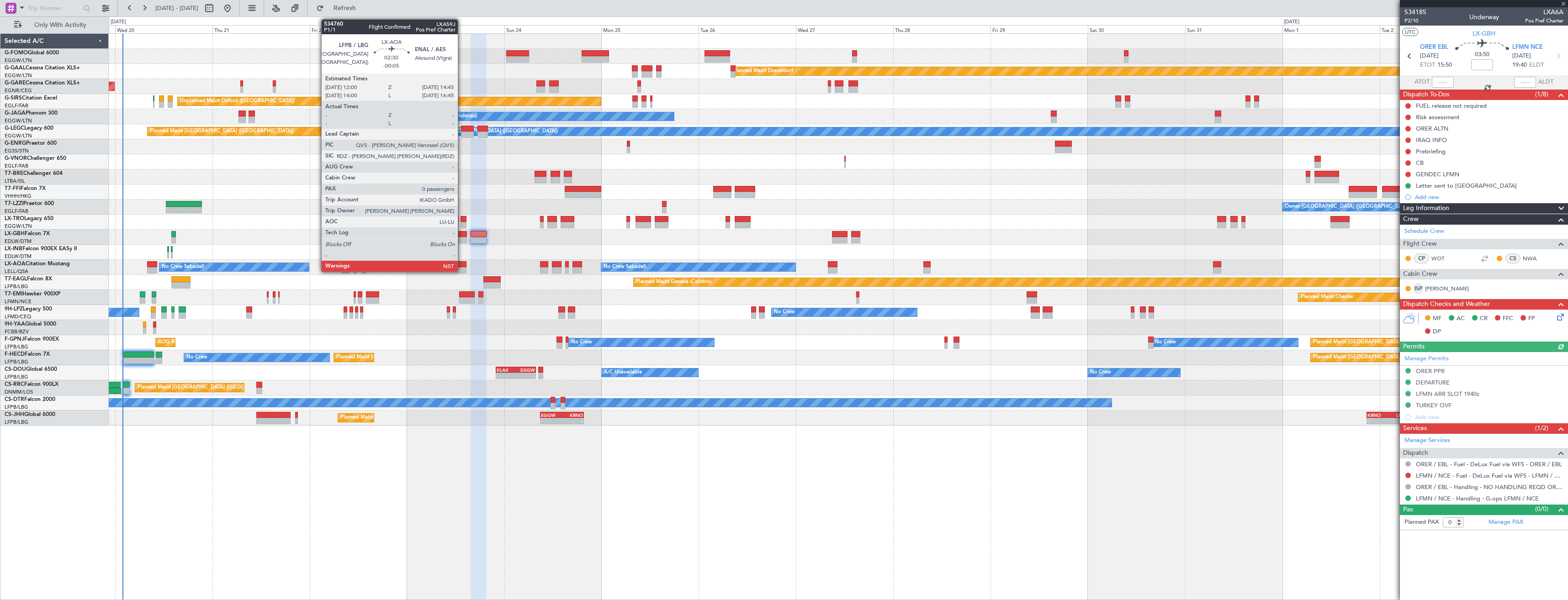
click at [462, 267] on div at bounding box center [461, 264] width 12 height 7
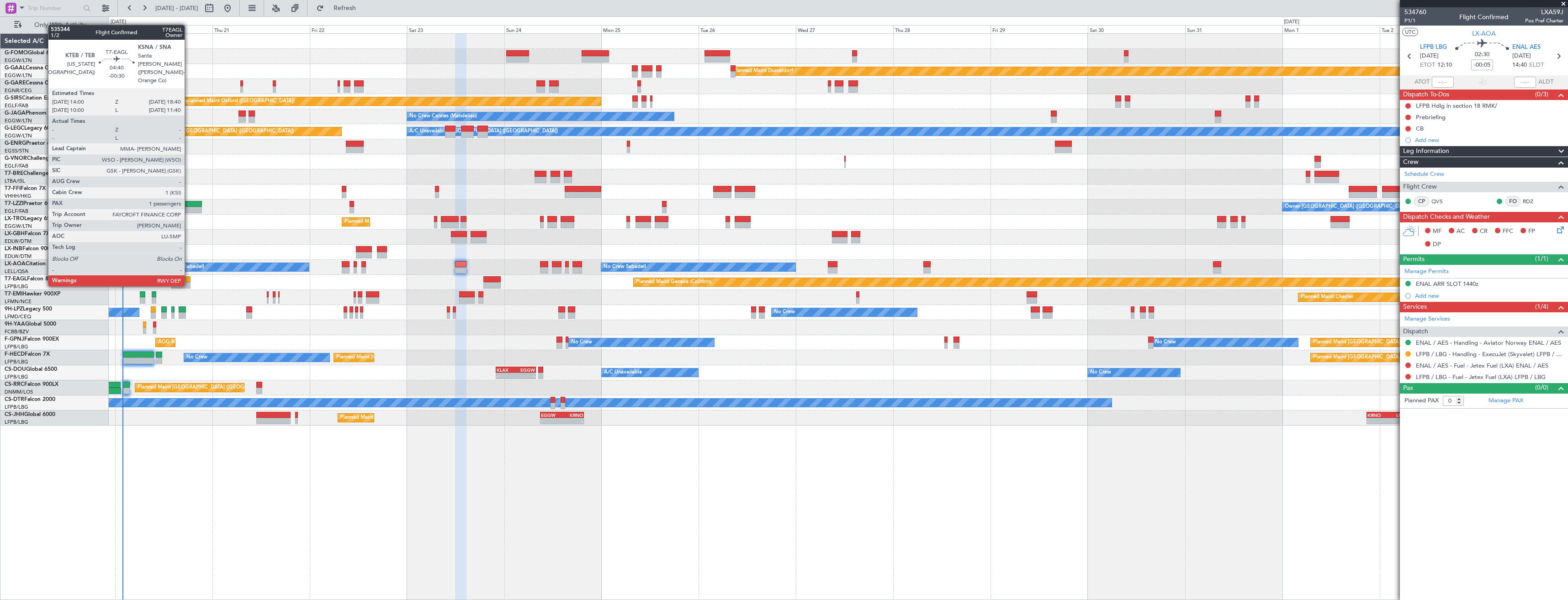
click at [189, 277] on div at bounding box center [181, 279] width 19 height 7
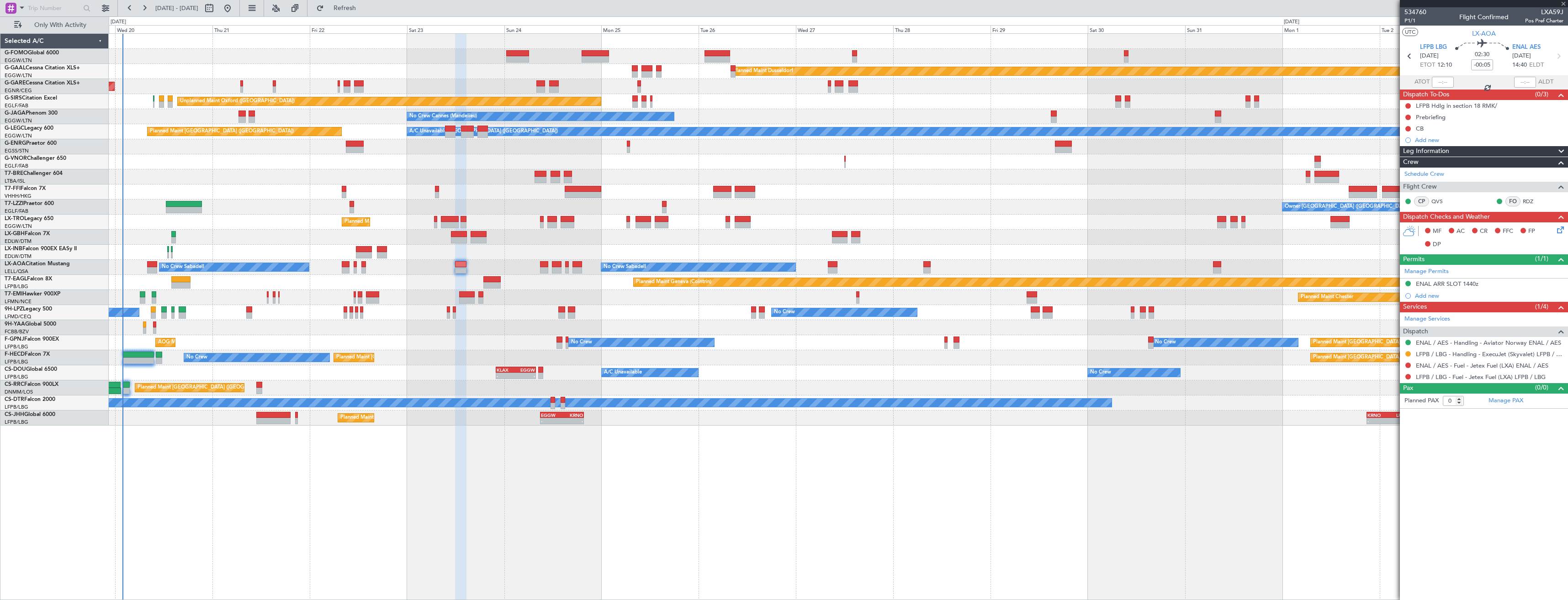
type input "-00:30"
type input "1"
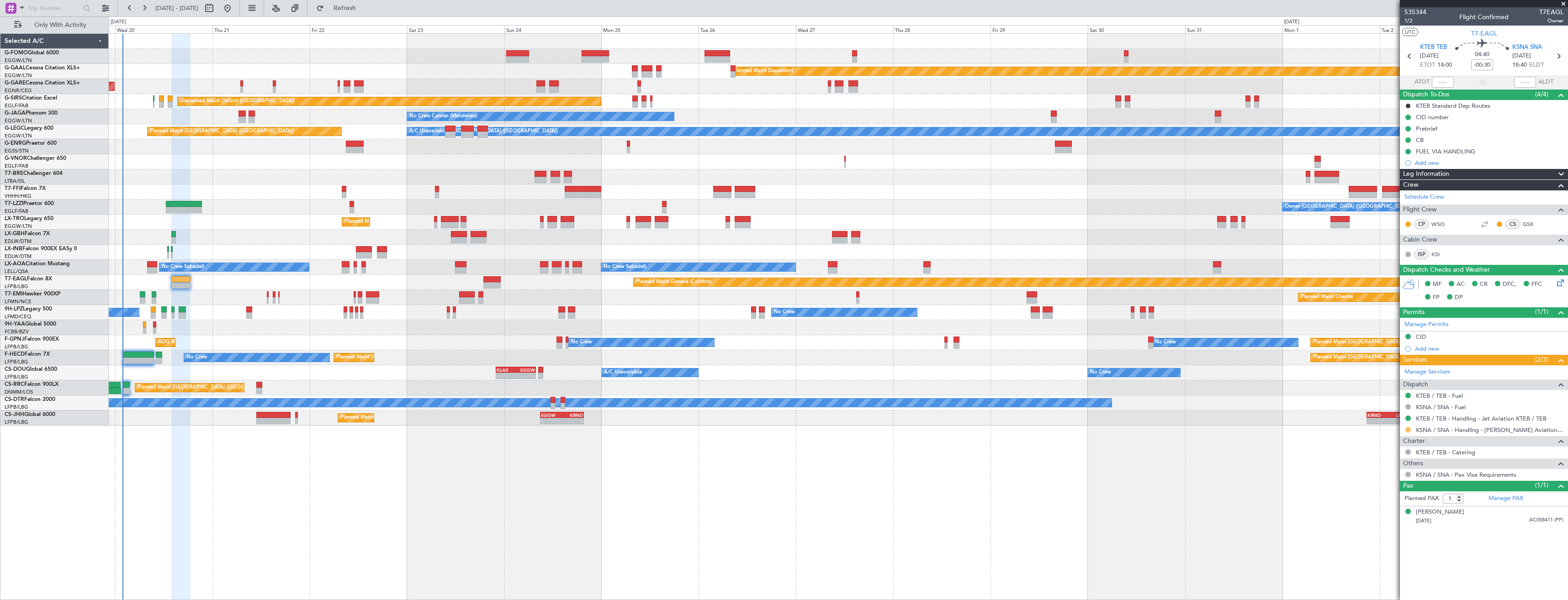
click at [1410, 428] on button at bounding box center [1408, 430] width 5 height 5
click at [1390, 535] on span "Confirmed" at bounding box center [1382, 538] width 29 height 9
click at [1555, 58] on icon at bounding box center [1558, 57] width 12 height 12
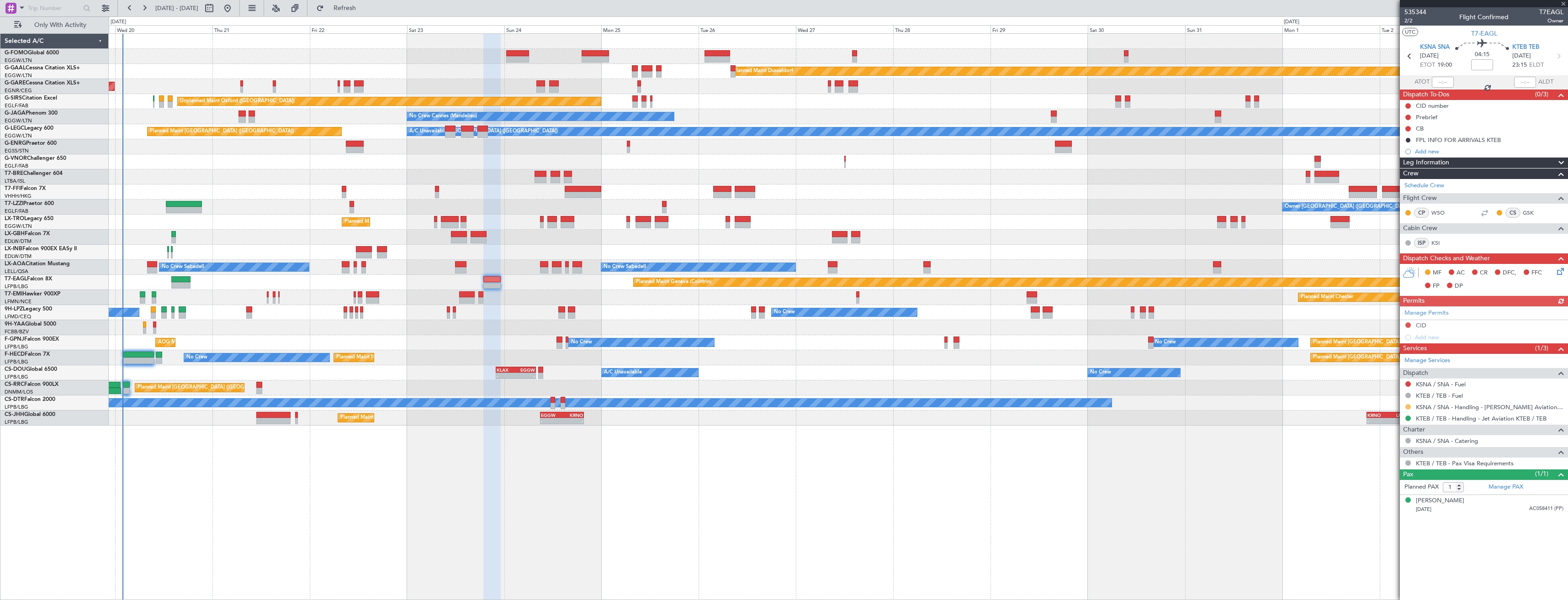
click at [1408, 408] on button at bounding box center [1408, 406] width 5 height 5
click at [1383, 520] on span "Confirmed" at bounding box center [1382, 515] width 29 height 9
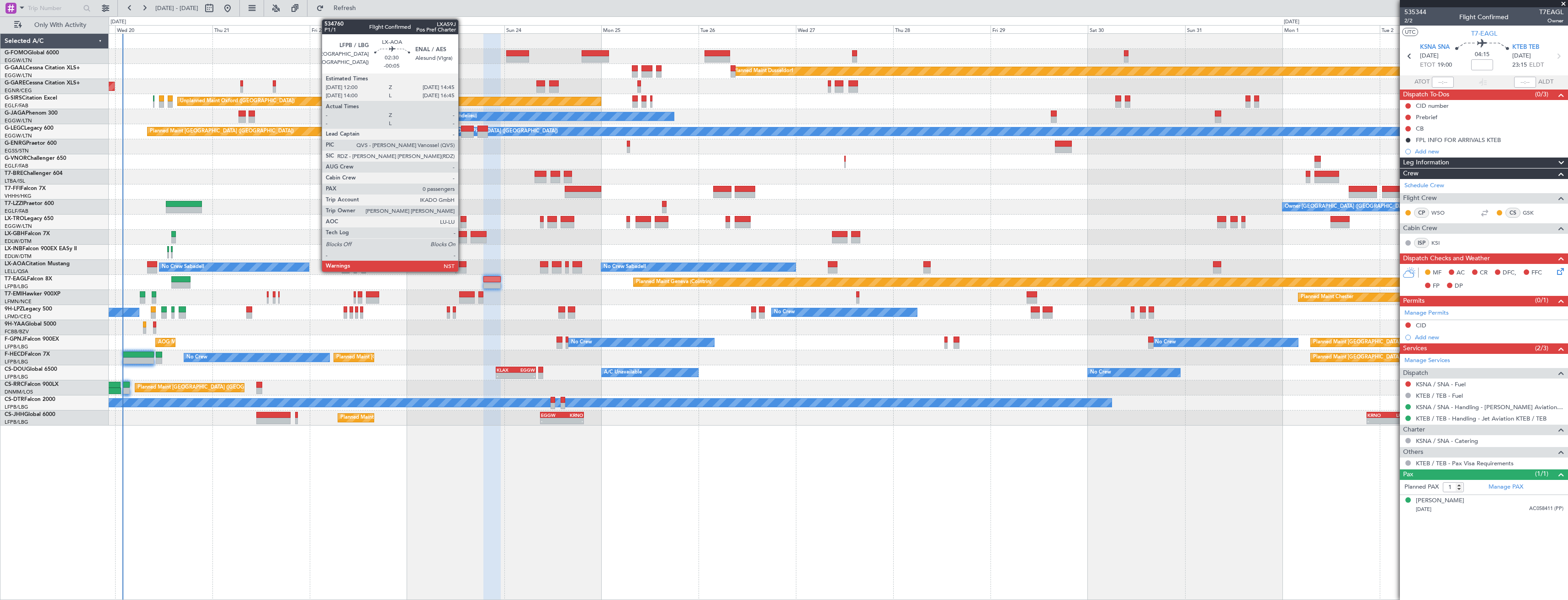
click at [463, 266] on div at bounding box center [461, 264] width 12 height 7
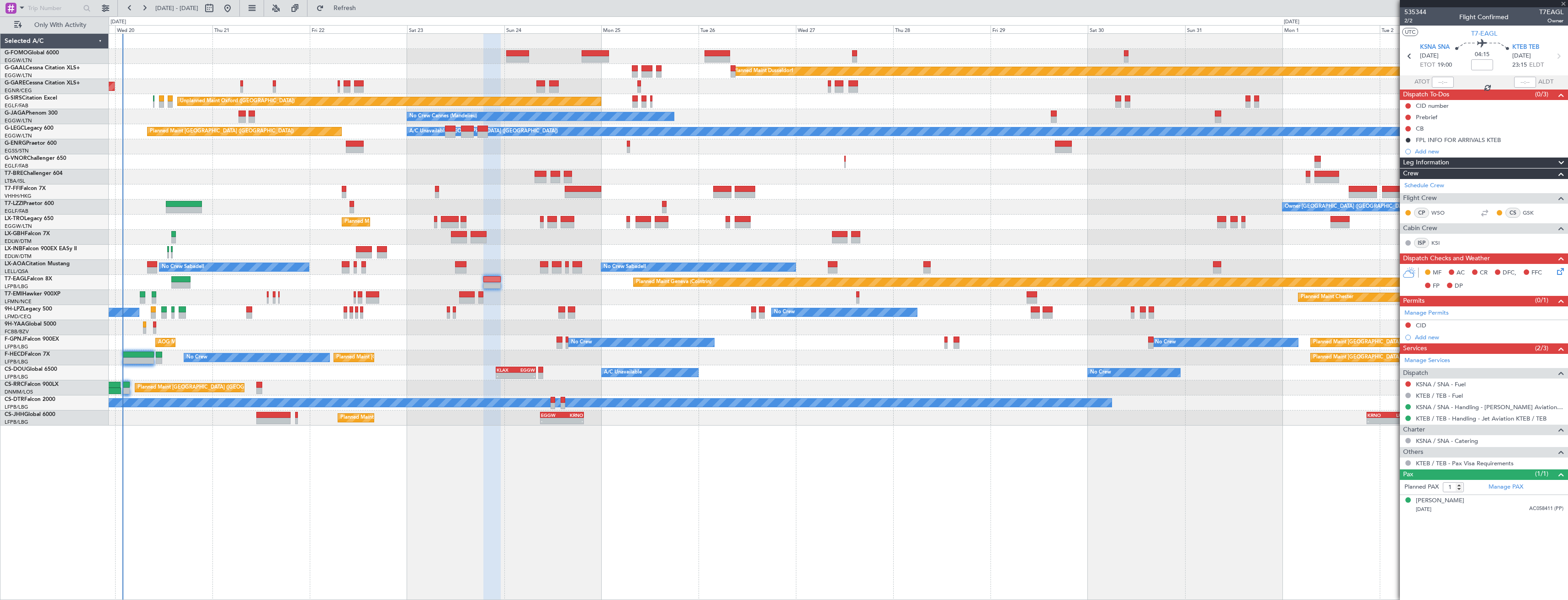
type input "-00:05"
type input "0"
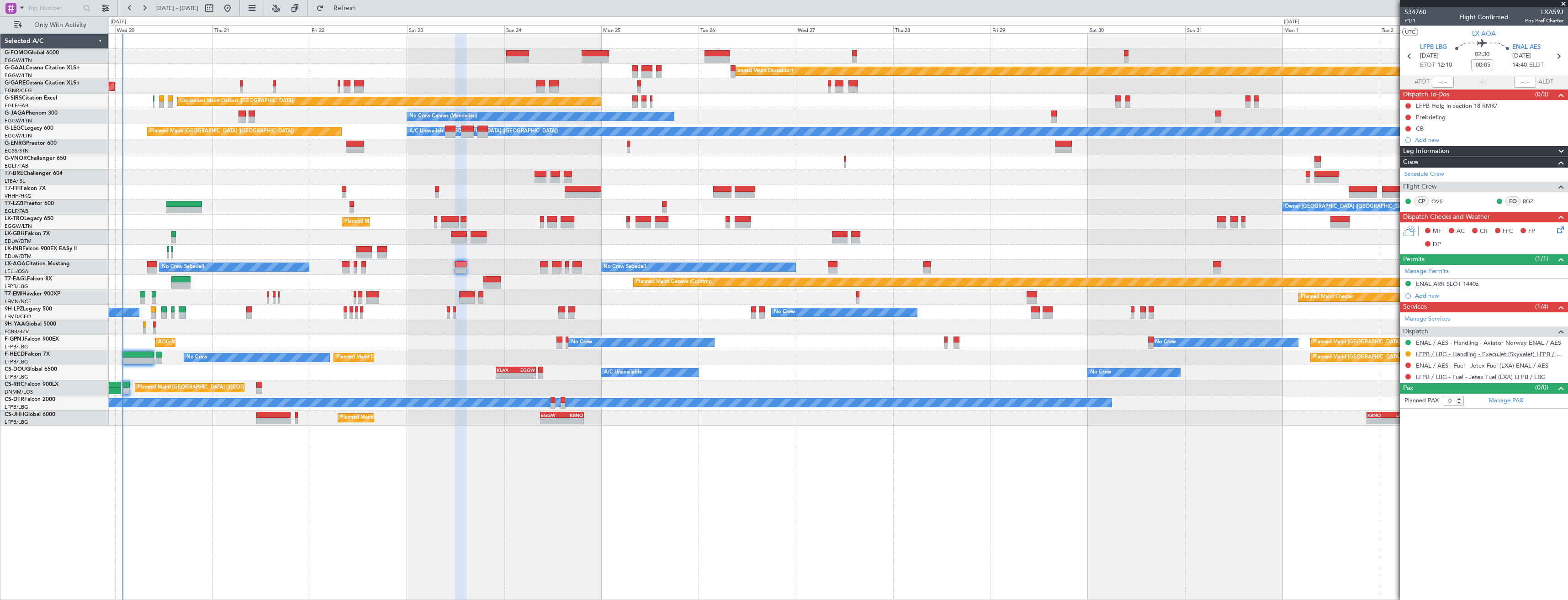
click at [1421, 355] on link "LFPB / LBG - Handling - ExecuJet (Skyvalet) LFPB / LBG" at bounding box center [1489, 354] width 147 height 8
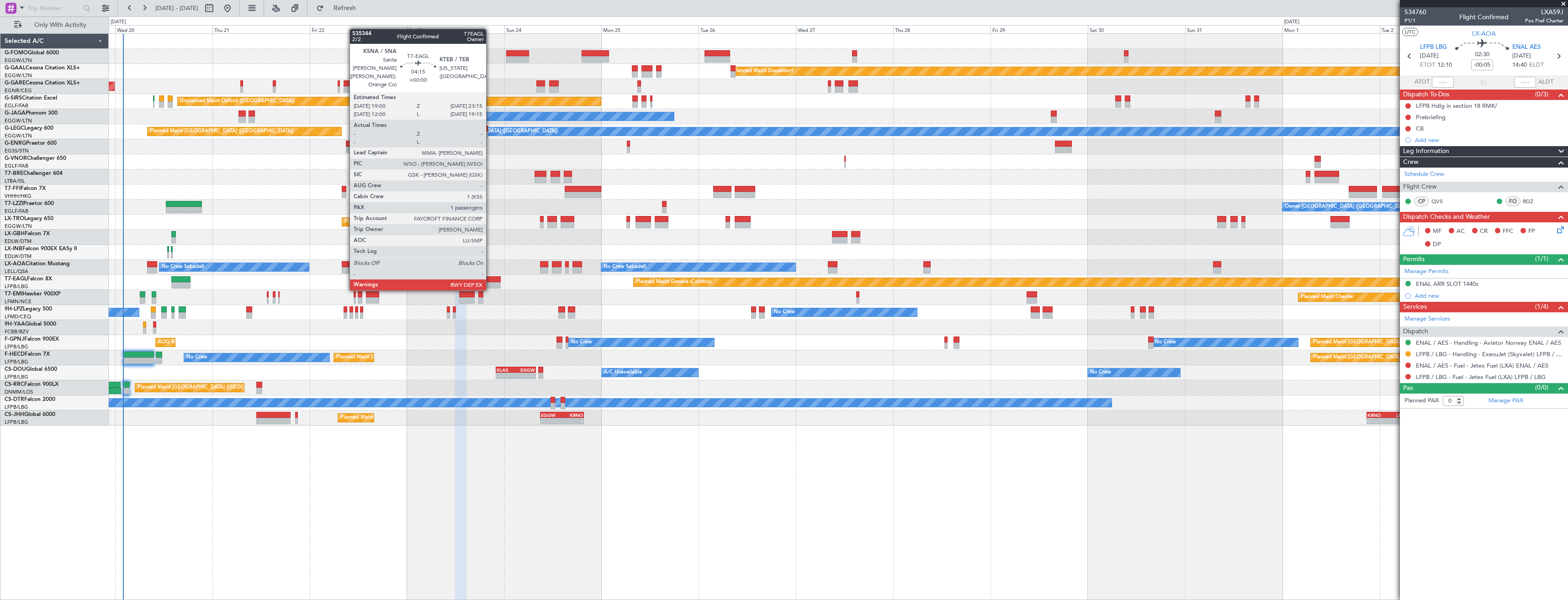
click at [490, 281] on div at bounding box center [492, 279] width 18 height 7
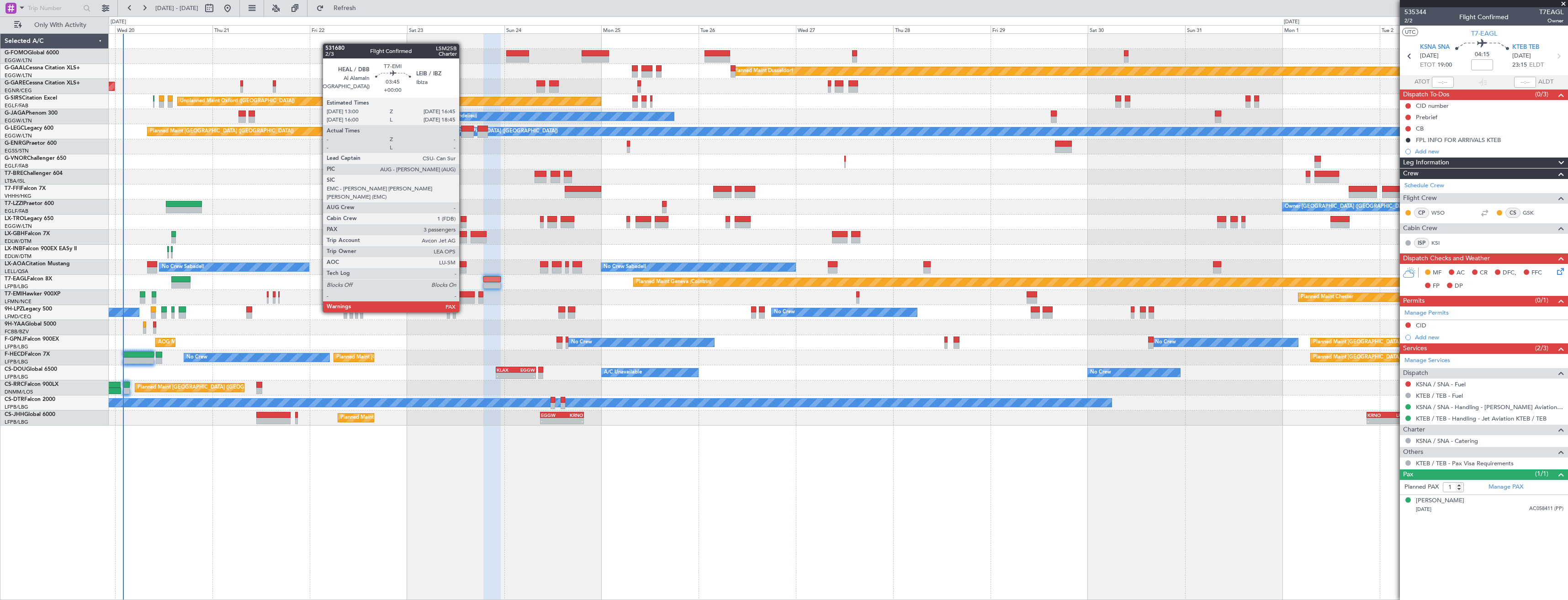
click at [463, 295] on div at bounding box center [467, 295] width 16 height 7
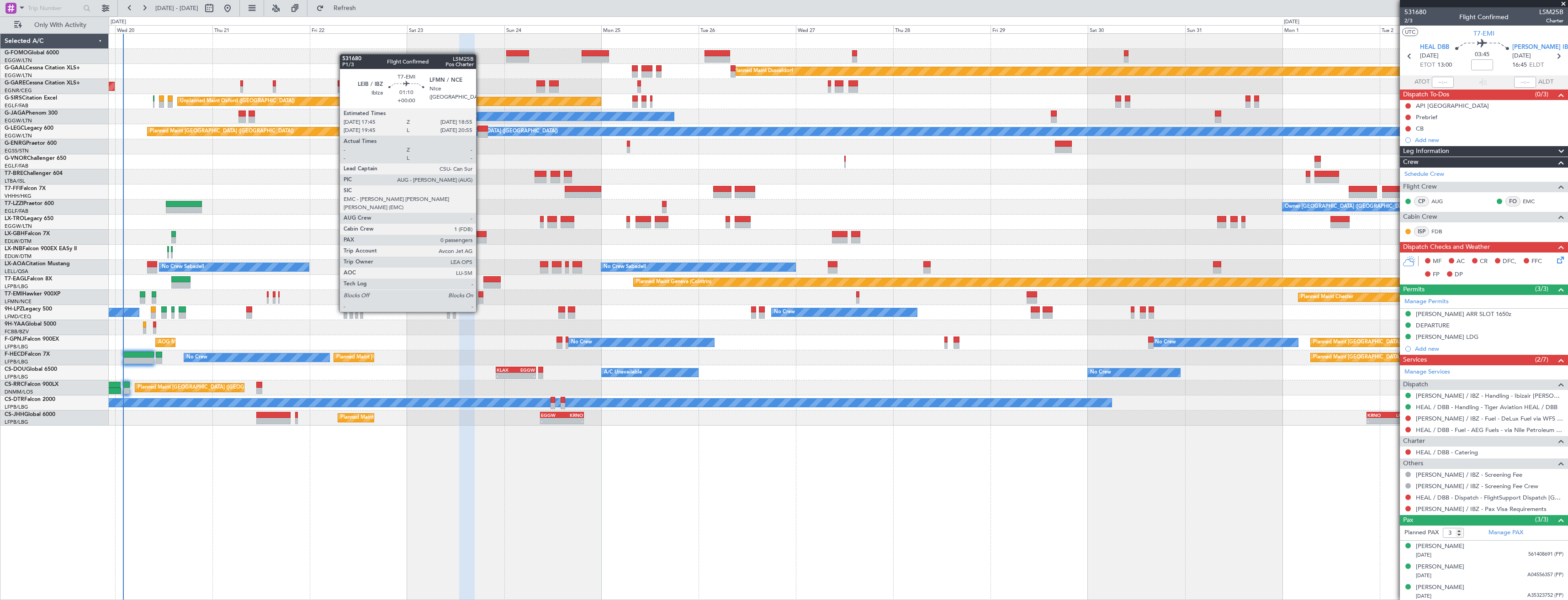
click at [480, 295] on div at bounding box center [481, 295] width 5 height 7
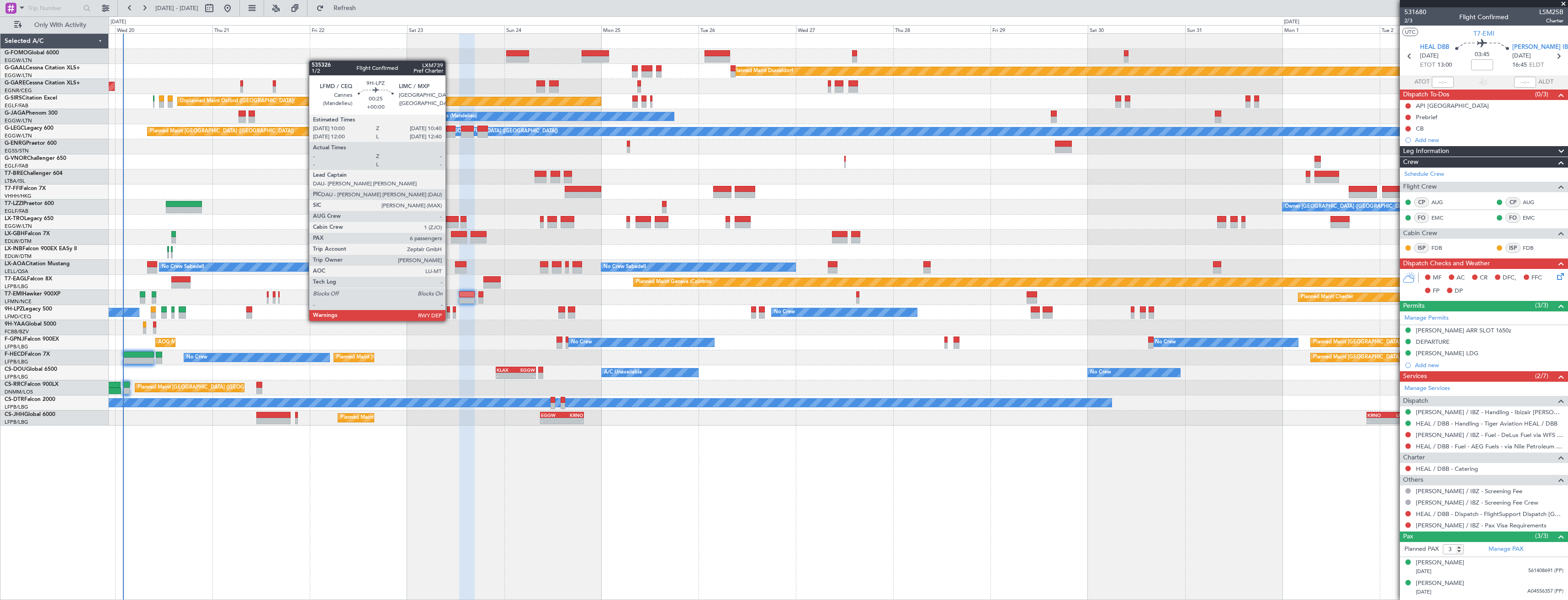
click at [450, 312] on div at bounding box center [448, 310] width 3 height 7
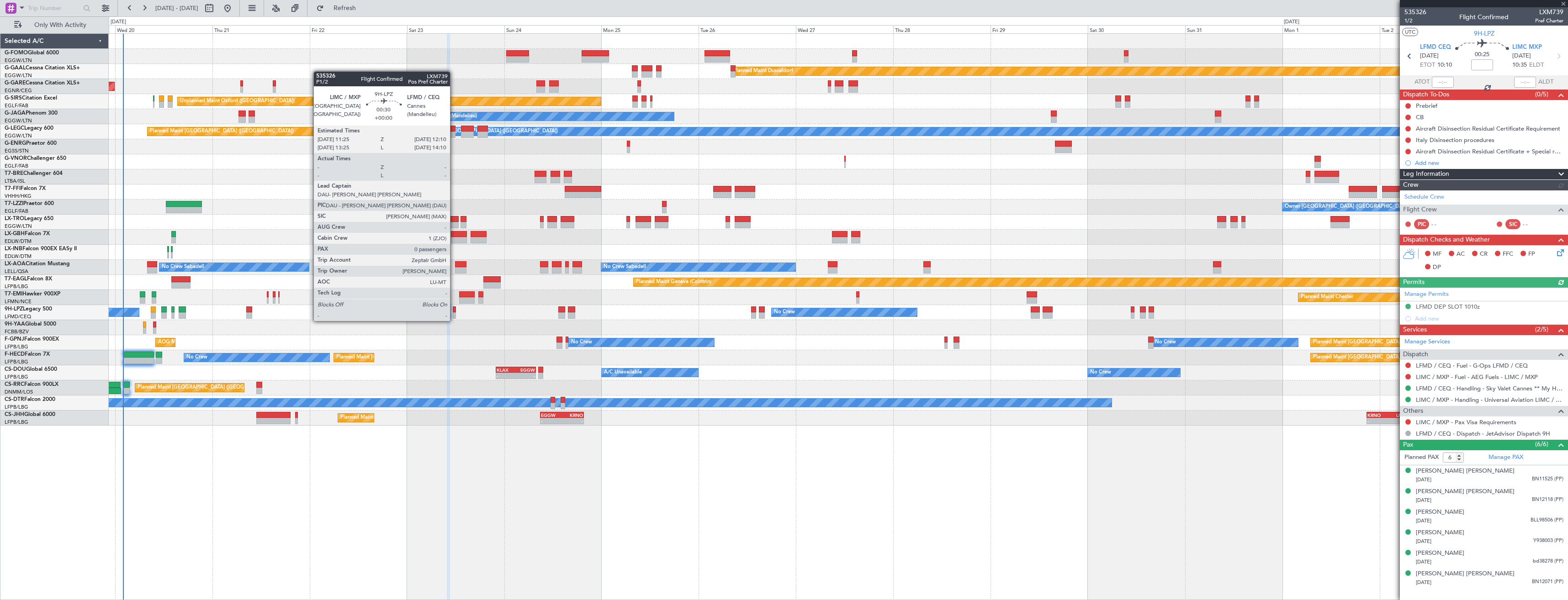
click at [454, 312] on div at bounding box center [454, 310] width 3 height 7
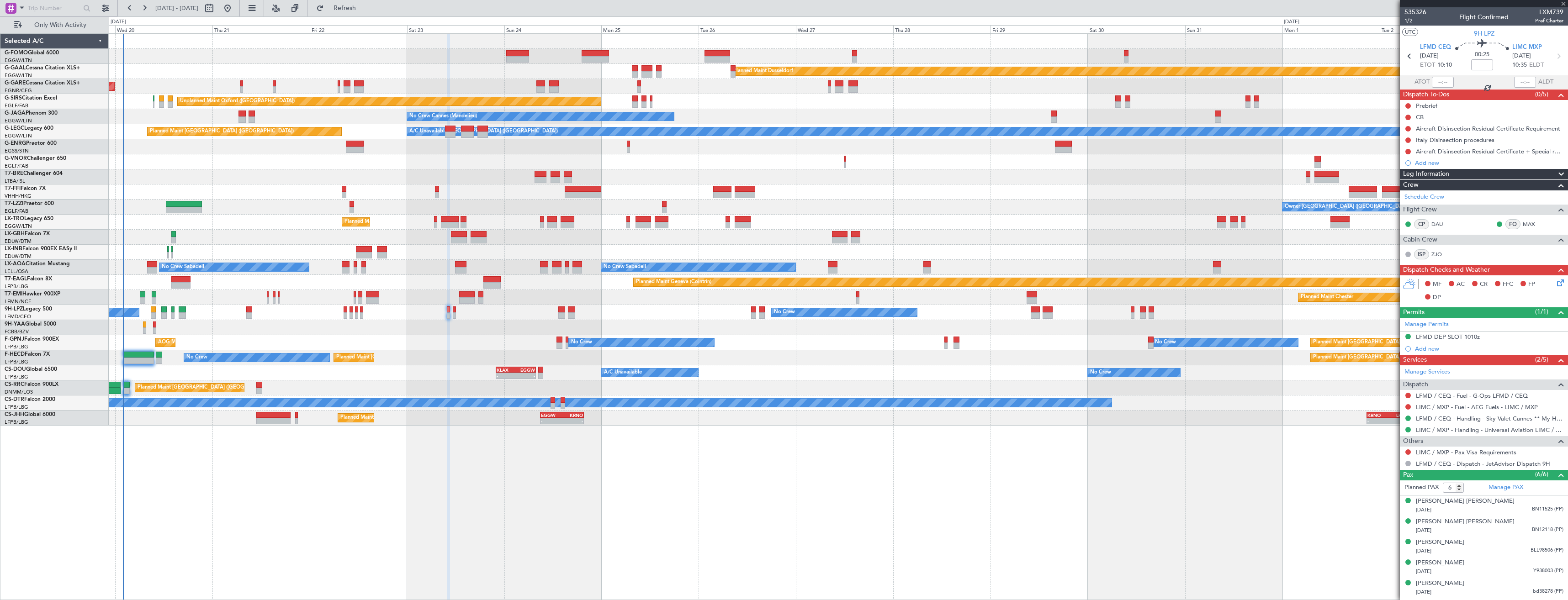
type input "0"
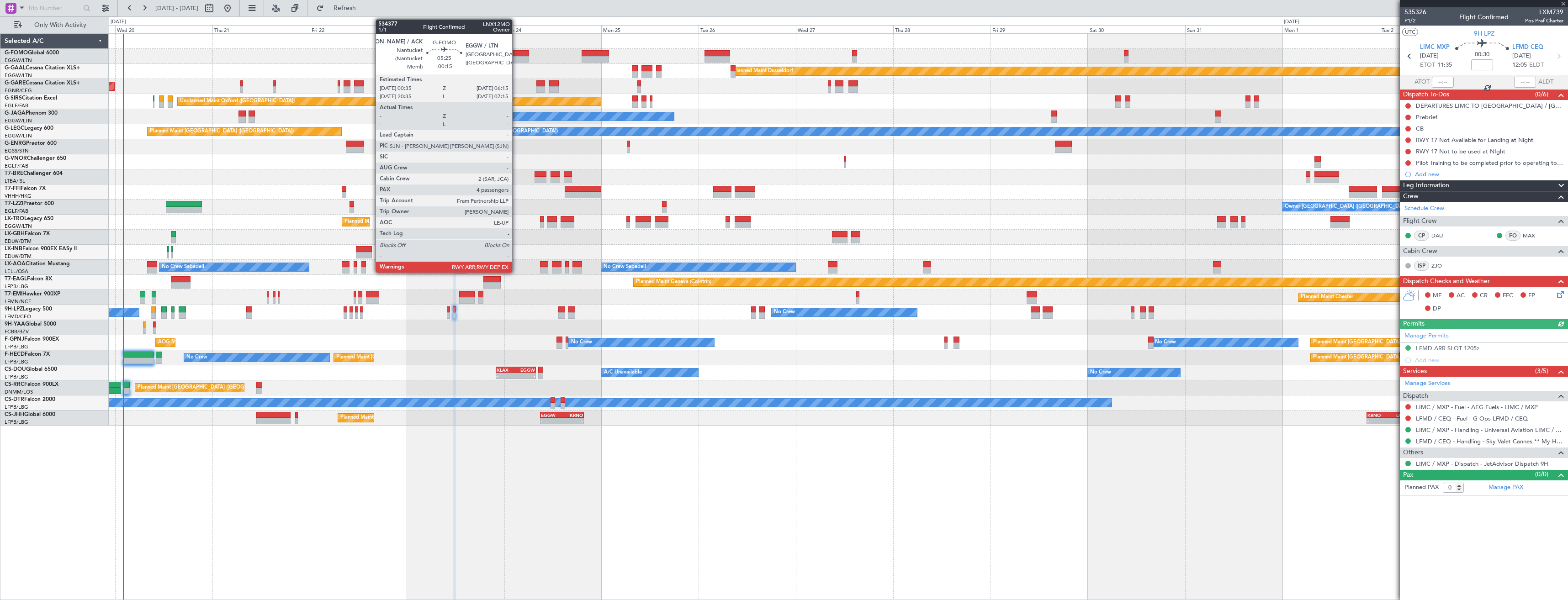
click at [516, 58] on div at bounding box center [518, 59] width 23 height 7
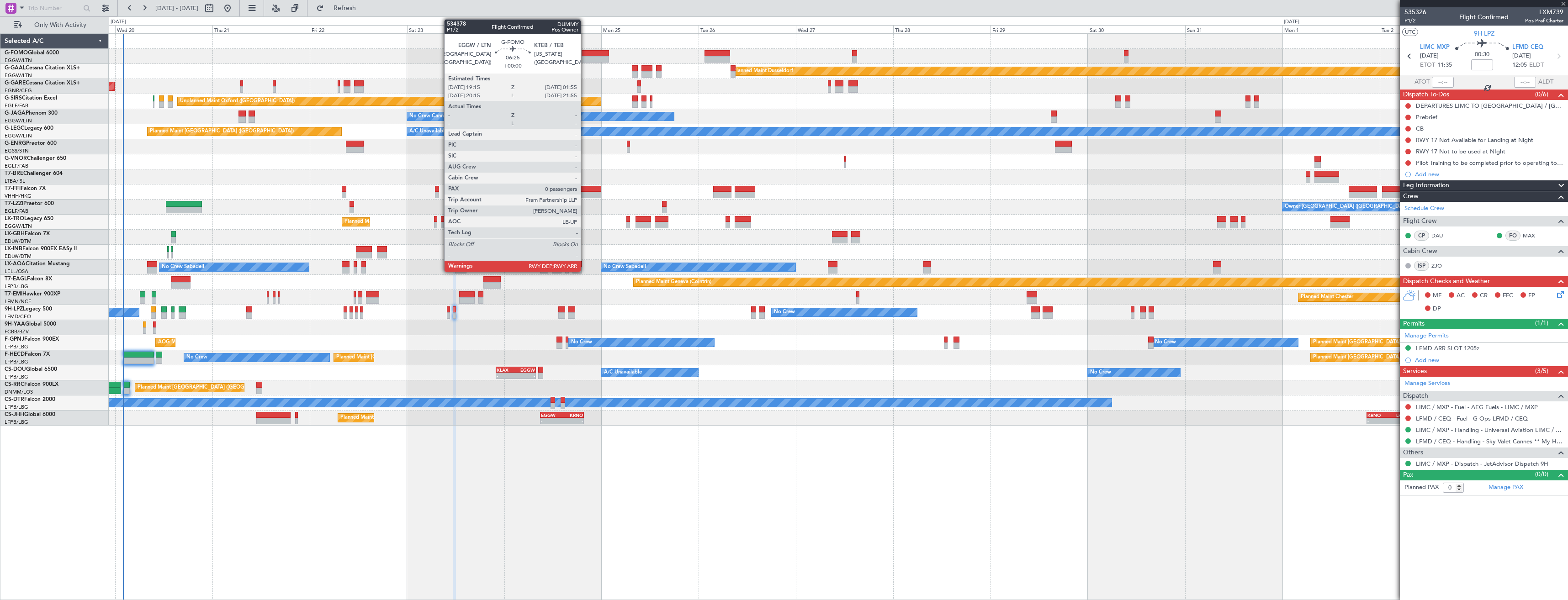
type input "-00:15"
type input "4"
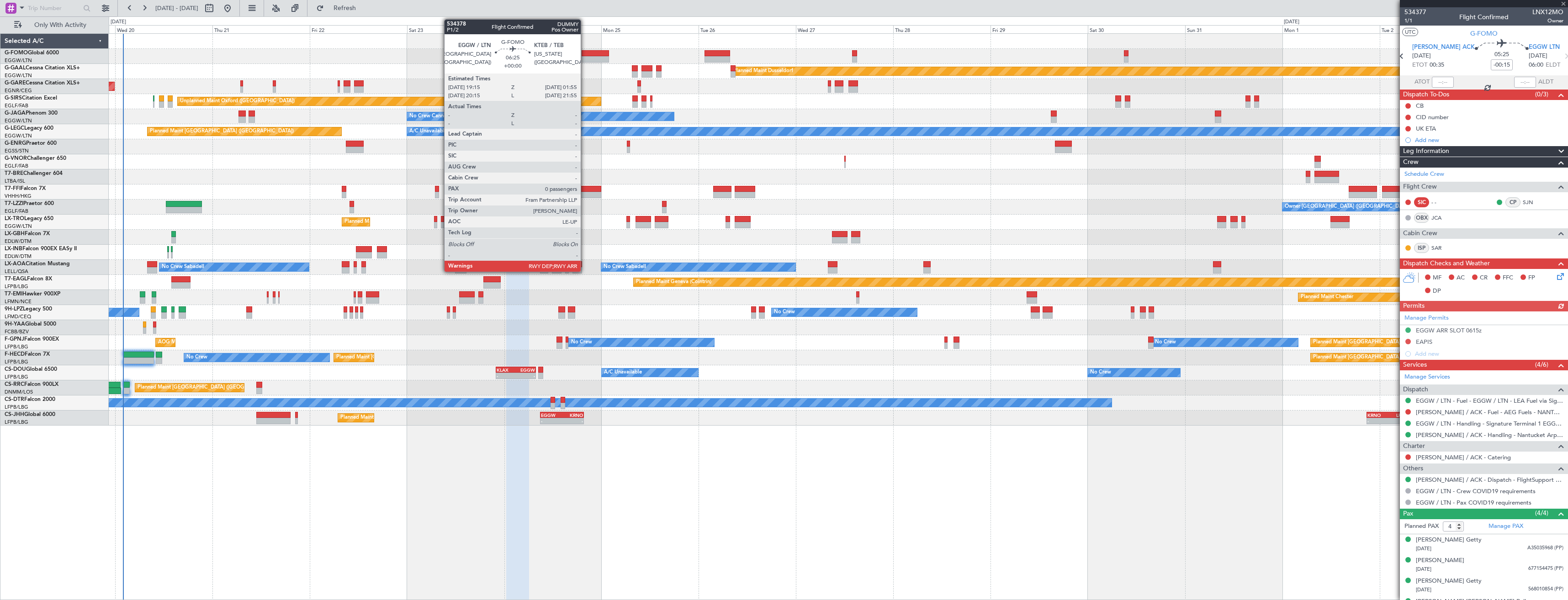
click at [585, 55] on div at bounding box center [595, 54] width 27 height 7
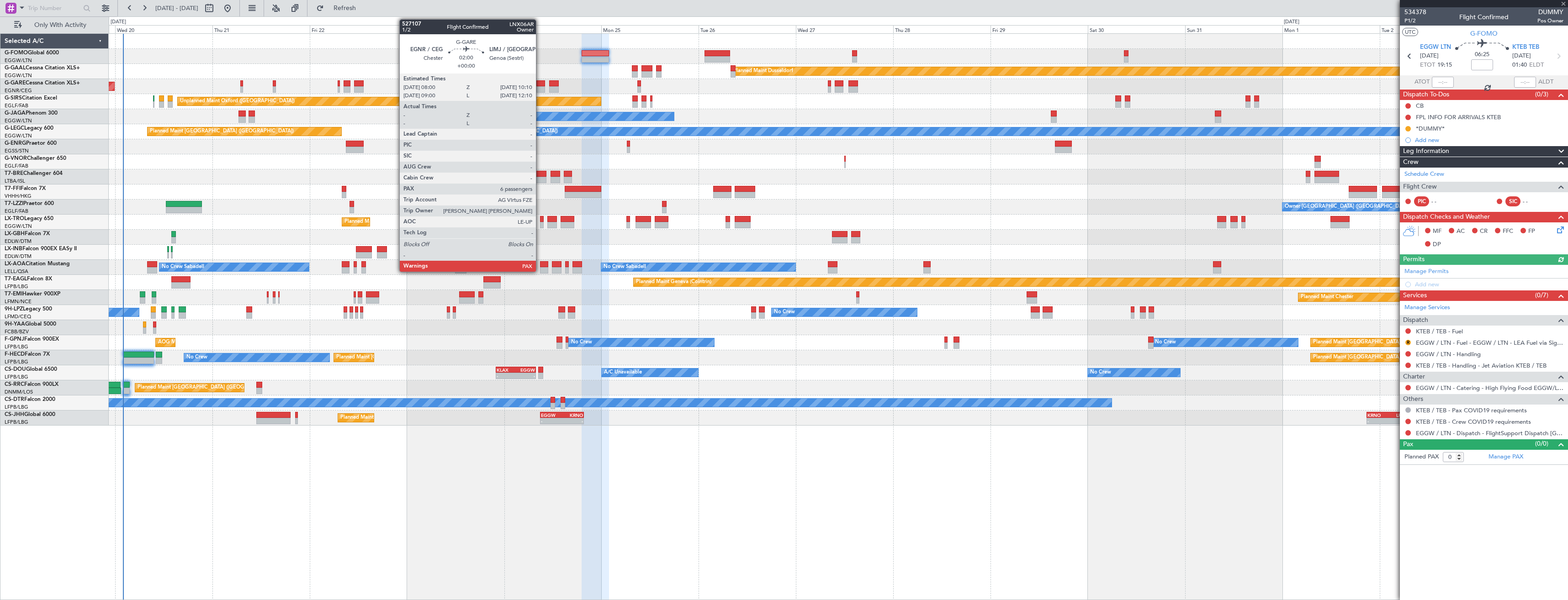
click at [540, 90] on div at bounding box center [541, 89] width 9 height 7
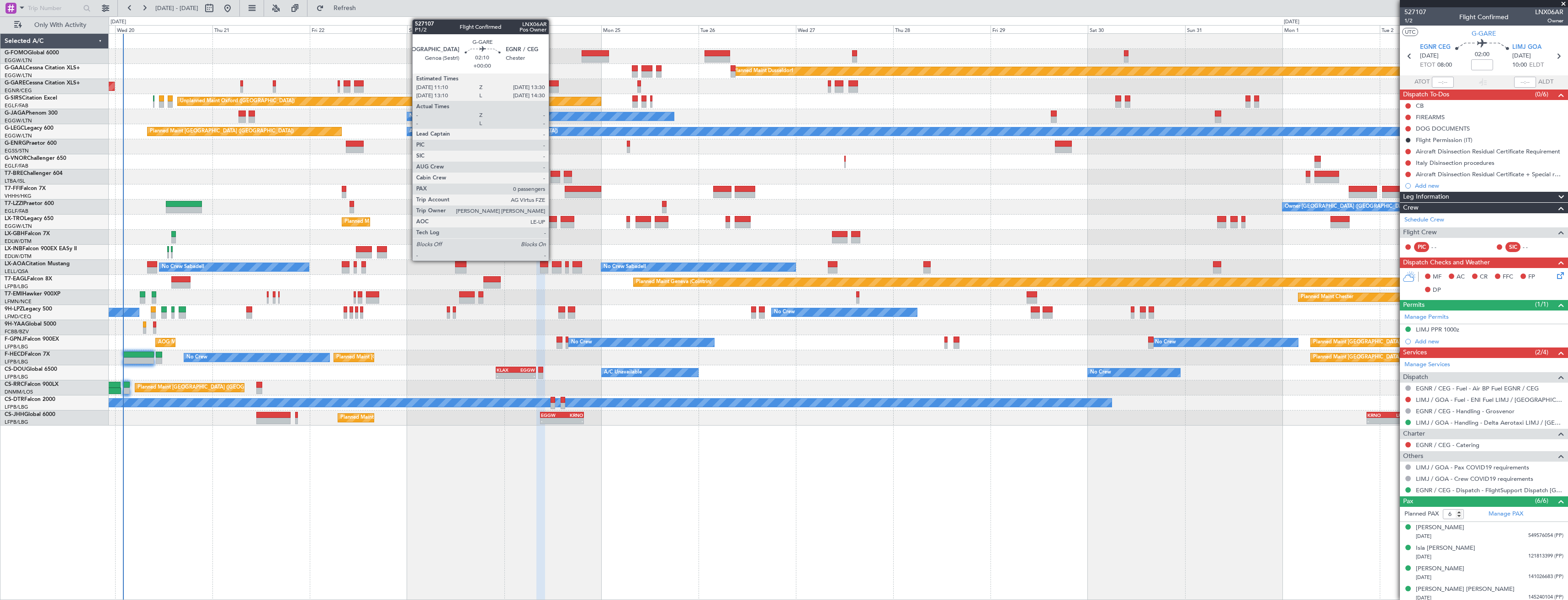
click at [553, 82] on div at bounding box center [554, 83] width 10 height 7
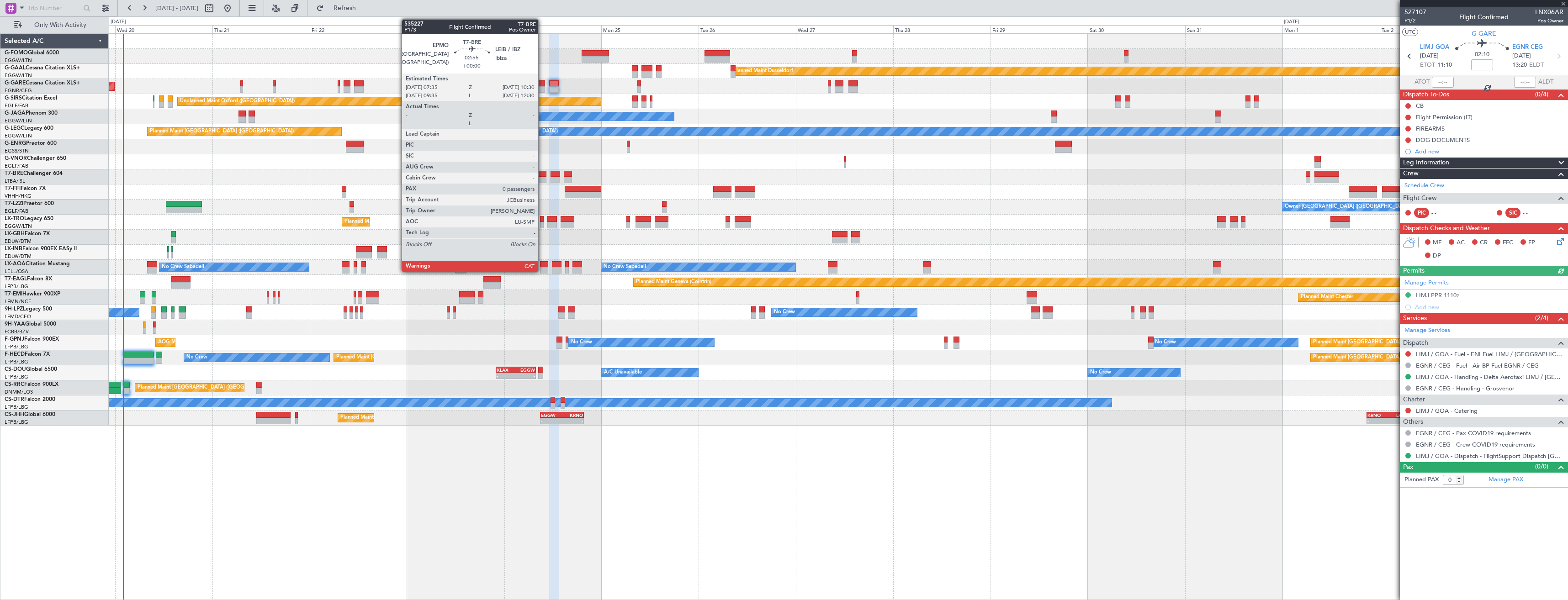
click at [542, 178] on div at bounding box center [541, 180] width 12 height 7
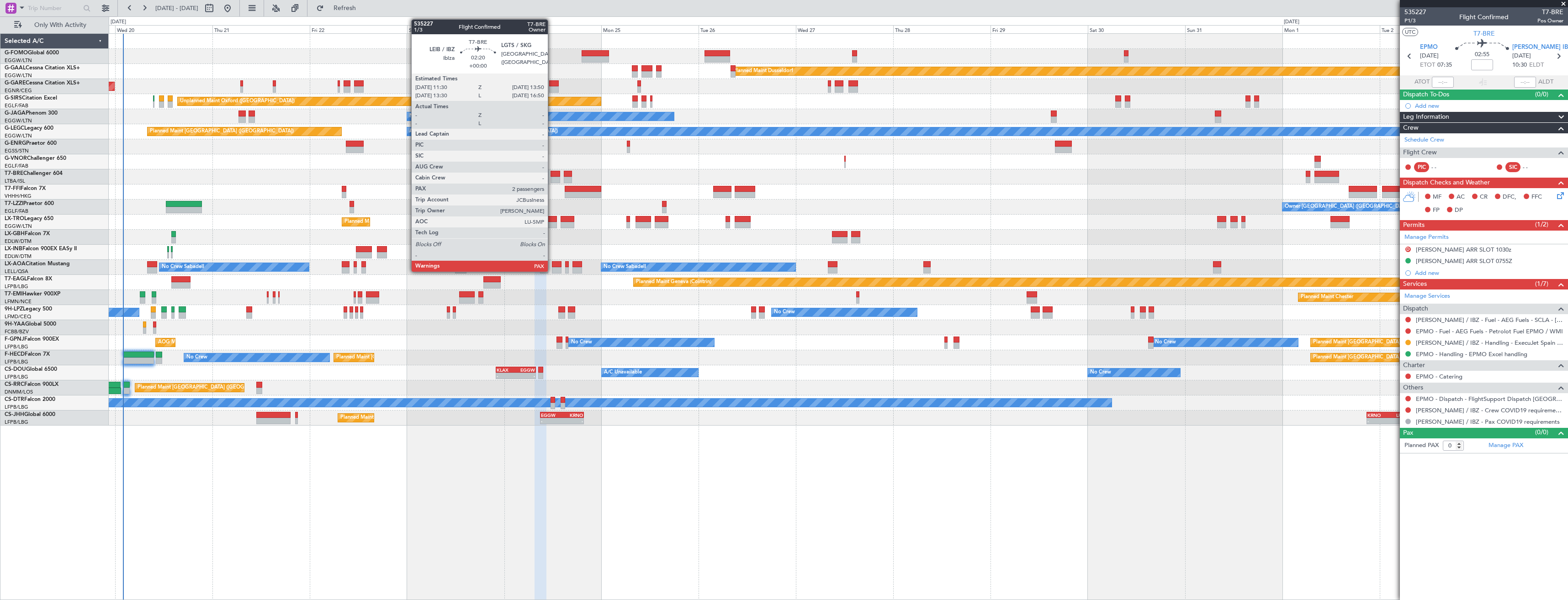
click at [552, 173] on div at bounding box center [555, 174] width 10 height 7
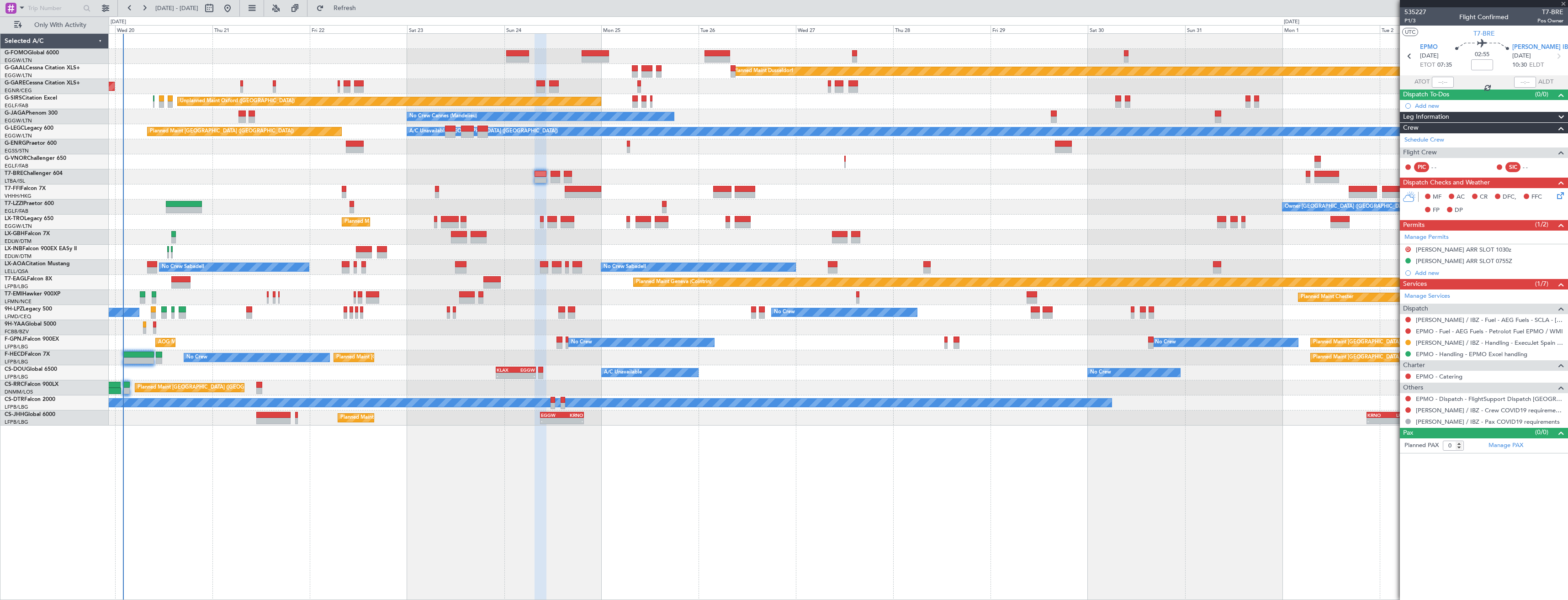
type input "2"
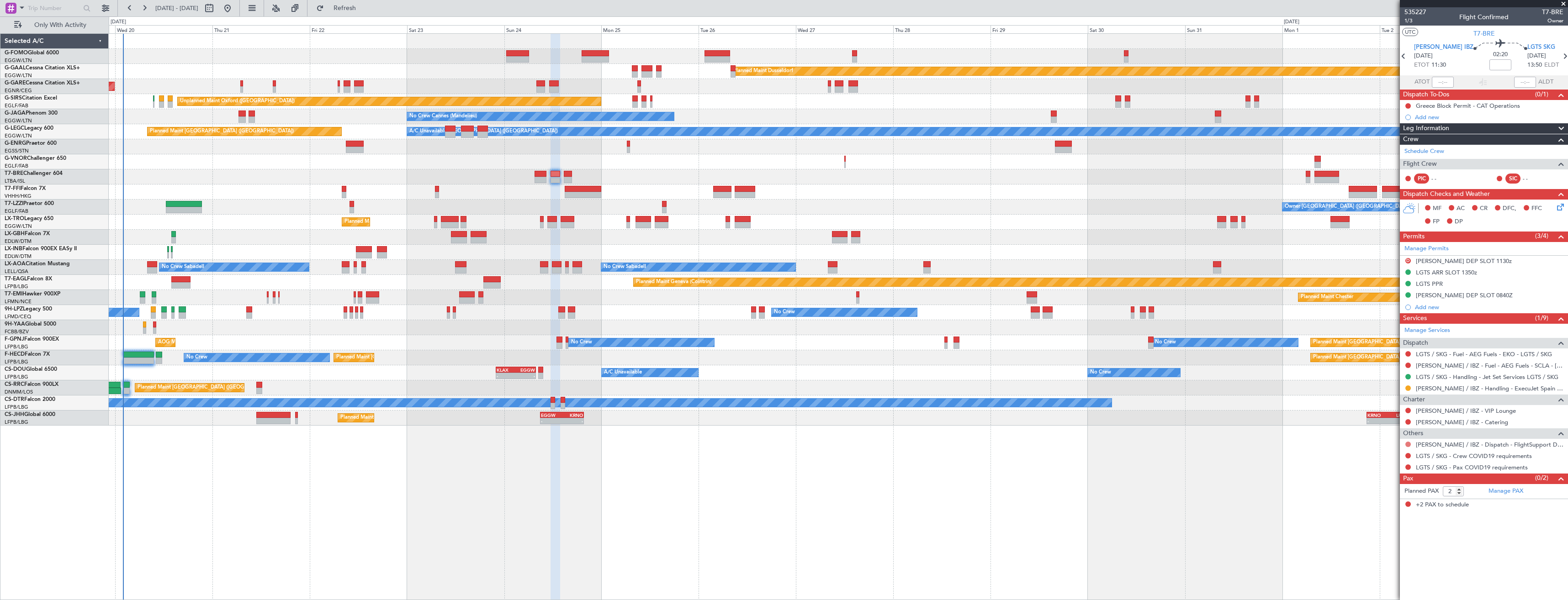
click at [1408, 444] on button at bounding box center [1408, 444] width 5 height 5
click at [1388, 552] on span "Confirmed" at bounding box center [1382, 553] width 29 height 9
click at [1409, 458] on button at bounding box center [1408, 456] width 5 height 5
click at [1390, 471] on mat-tooltip-component "Not Requested" at bounding box center [1408, 470] width 52 height 24
click at [1410, 455] on button at bounding box center [1408, 456] width 5 height 5
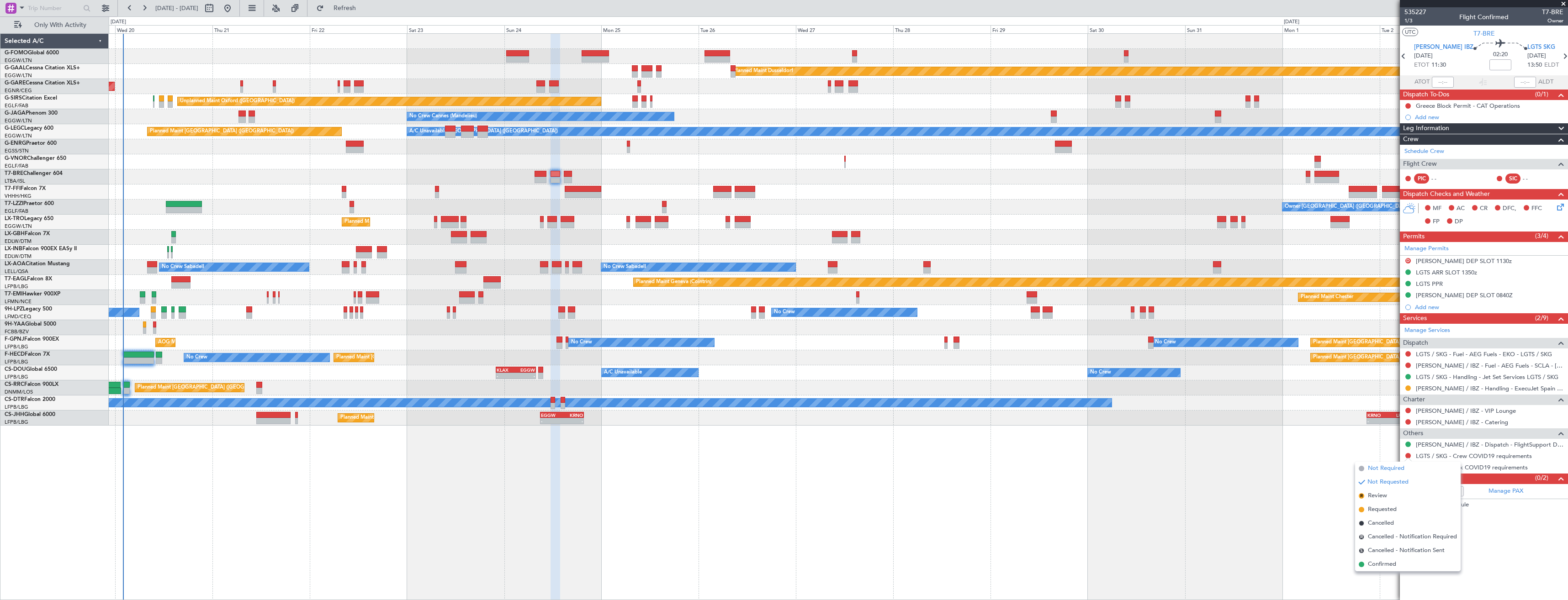
click at [1383, 468] on span "Not Required" at bounding box center [1386, 469] width 37 height 9
click at [1408, 464] on button at bounding box center [1408, 467] width 5 height 5
click at [1410, 55] on icon at bounding box center [1404, 57] width 12 height 12
type input "0"
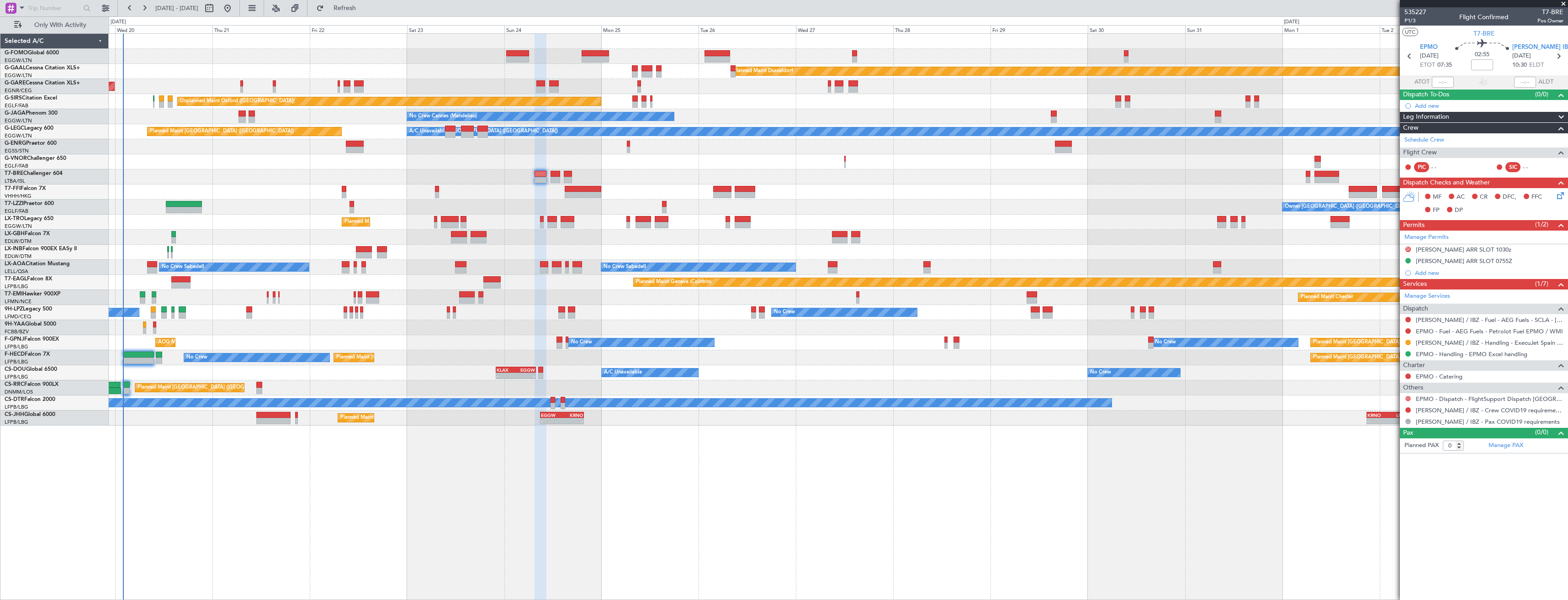
click at [1408, 399] on button at bounding box center [1408, 399] width 5 height 5
click at [1389, 506] on span "Confirmed" at bounding box center [1382, 507] width 29 height 9
click at [1407, 411] on button at bounding box center [1408, 410] width 5 height 5
click at [1365, 427] on li "Not Required" at bounding box center [1407, 423] width 105 height 14
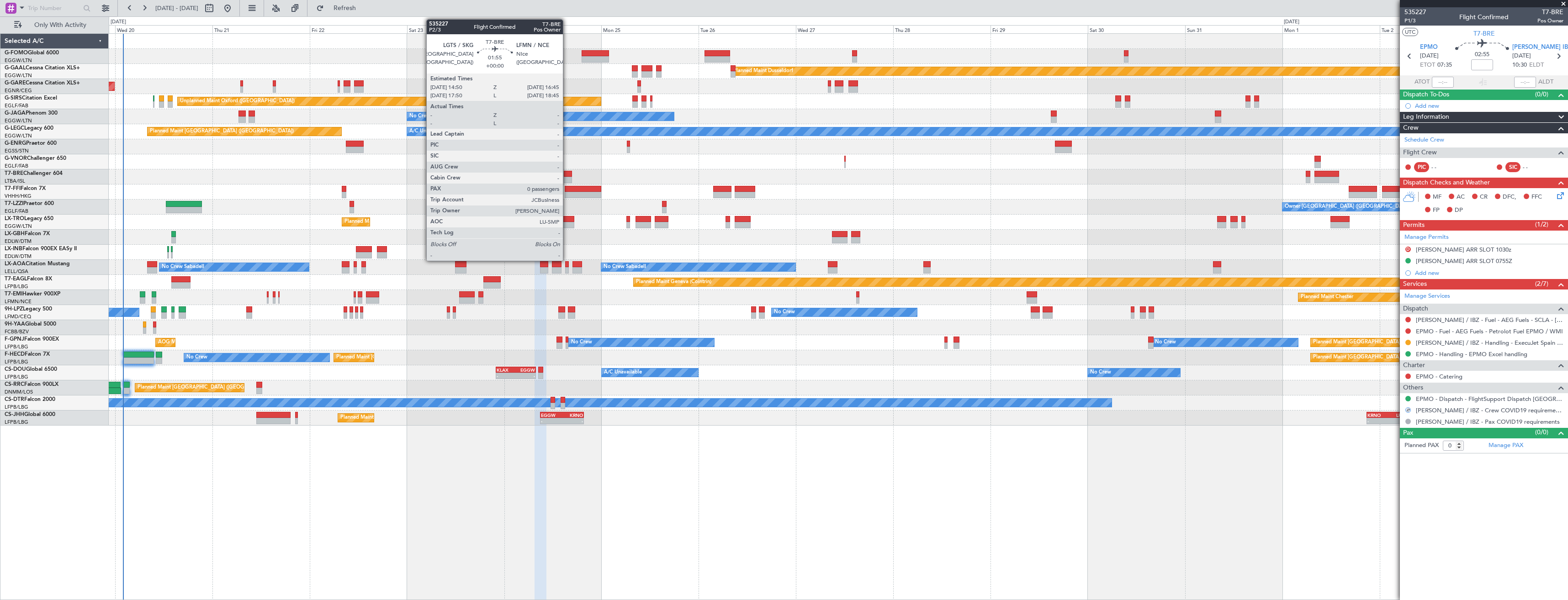
click at [567, 179] on div at bounding box center [568, 180] width 9 height 7
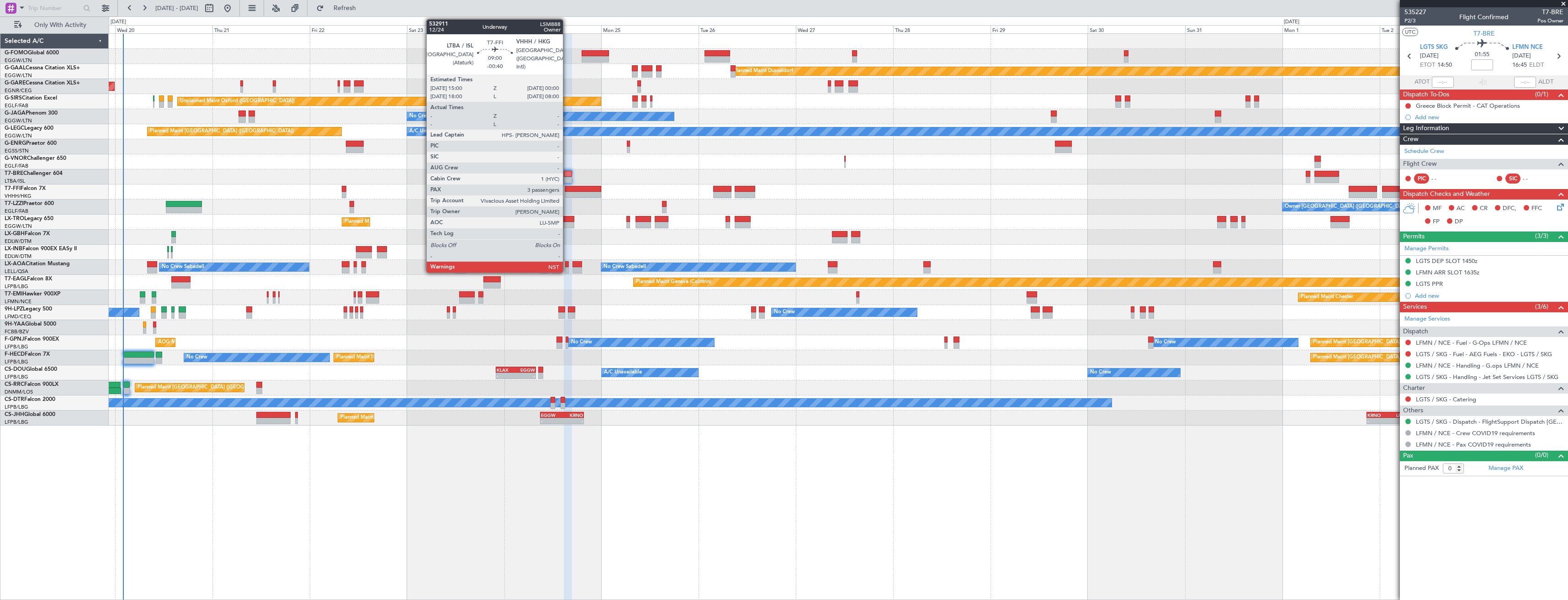
click at [567, 191] on div at bounding box center [583, 189] width 37 height 7
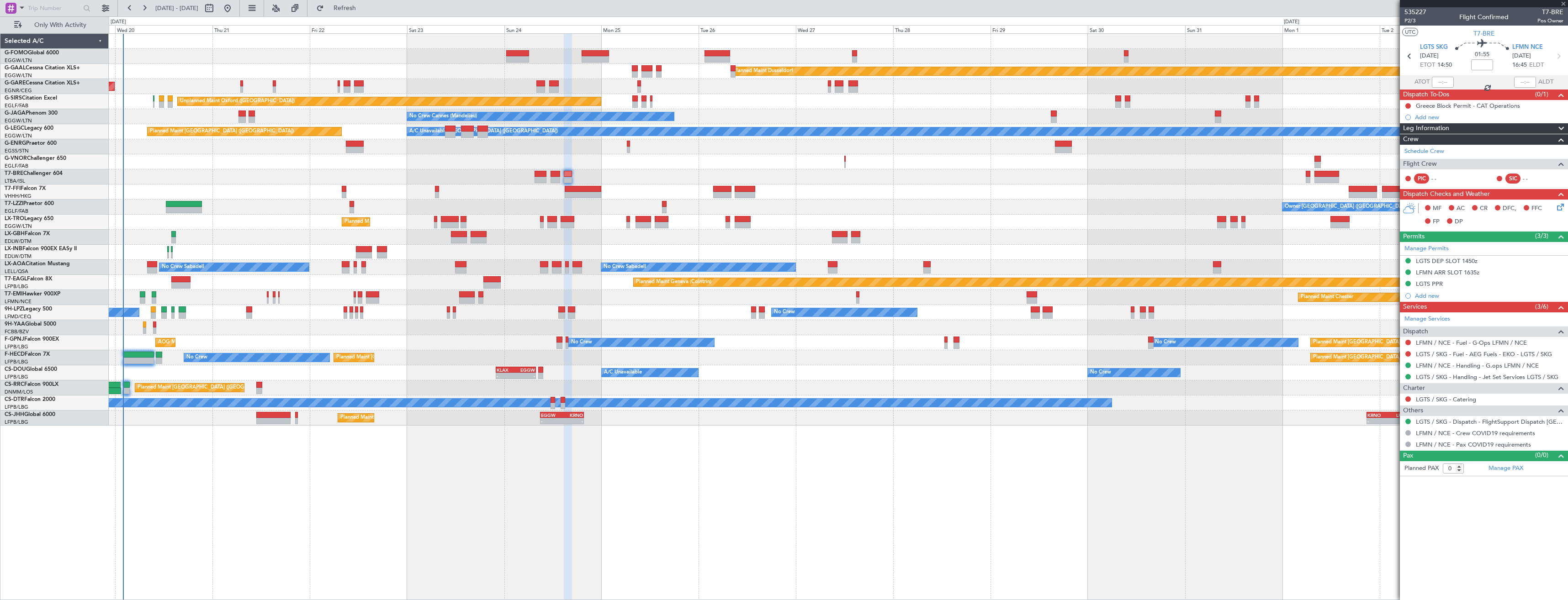
type input "-00:40"
type input "3"
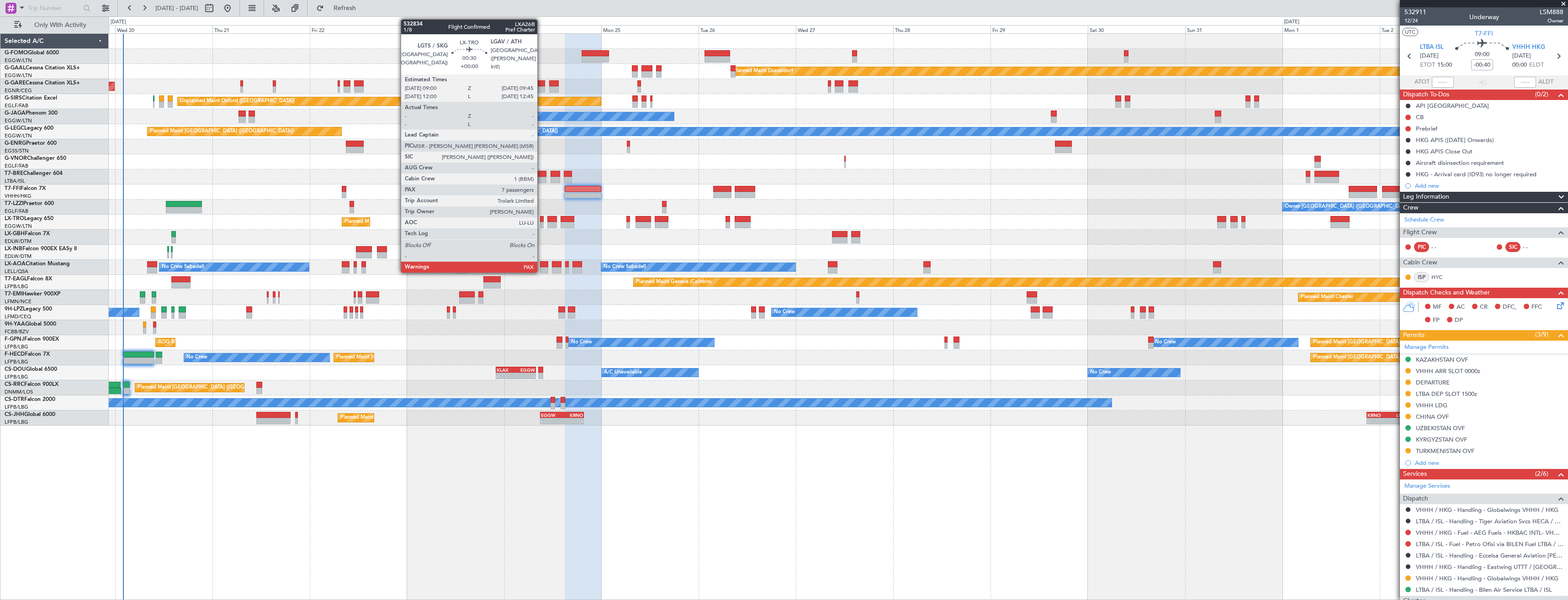
click at [541, 226] on div at bounding box center [541, 225] width 3 height 7
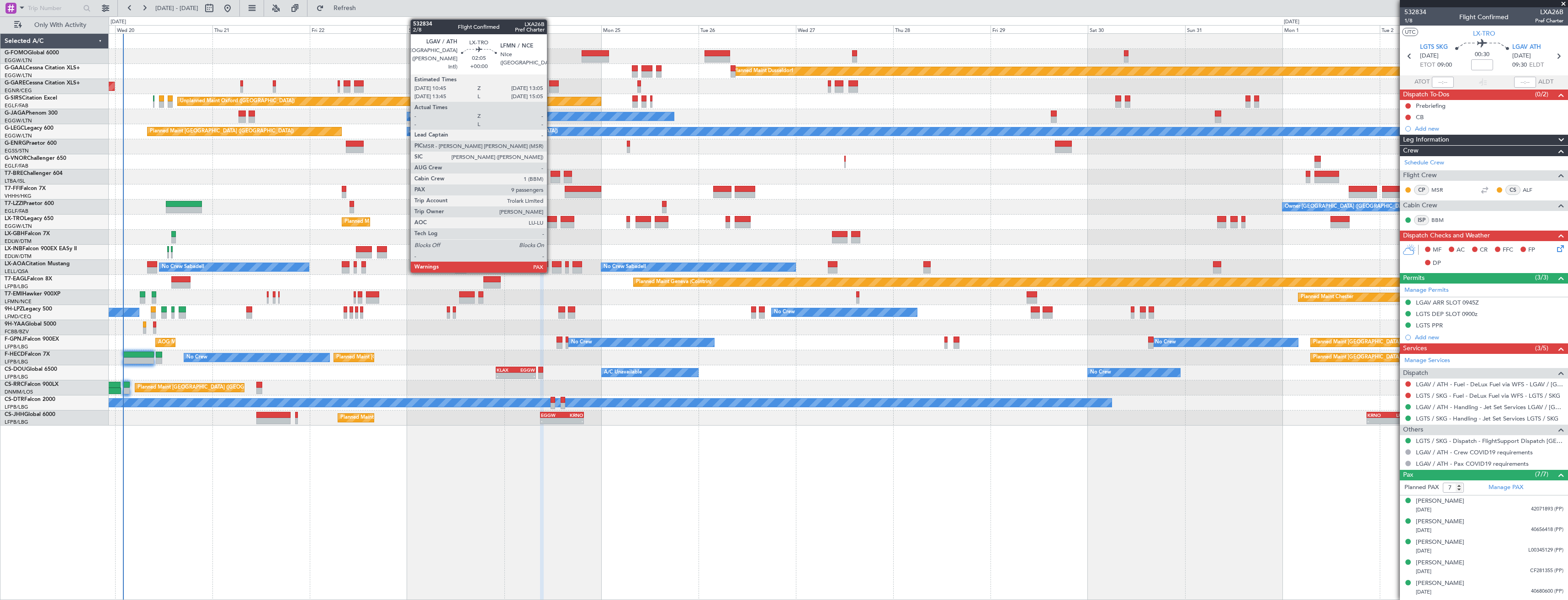
click at [551, 222] on div at bounding box center [552, 225] width 10 height 7
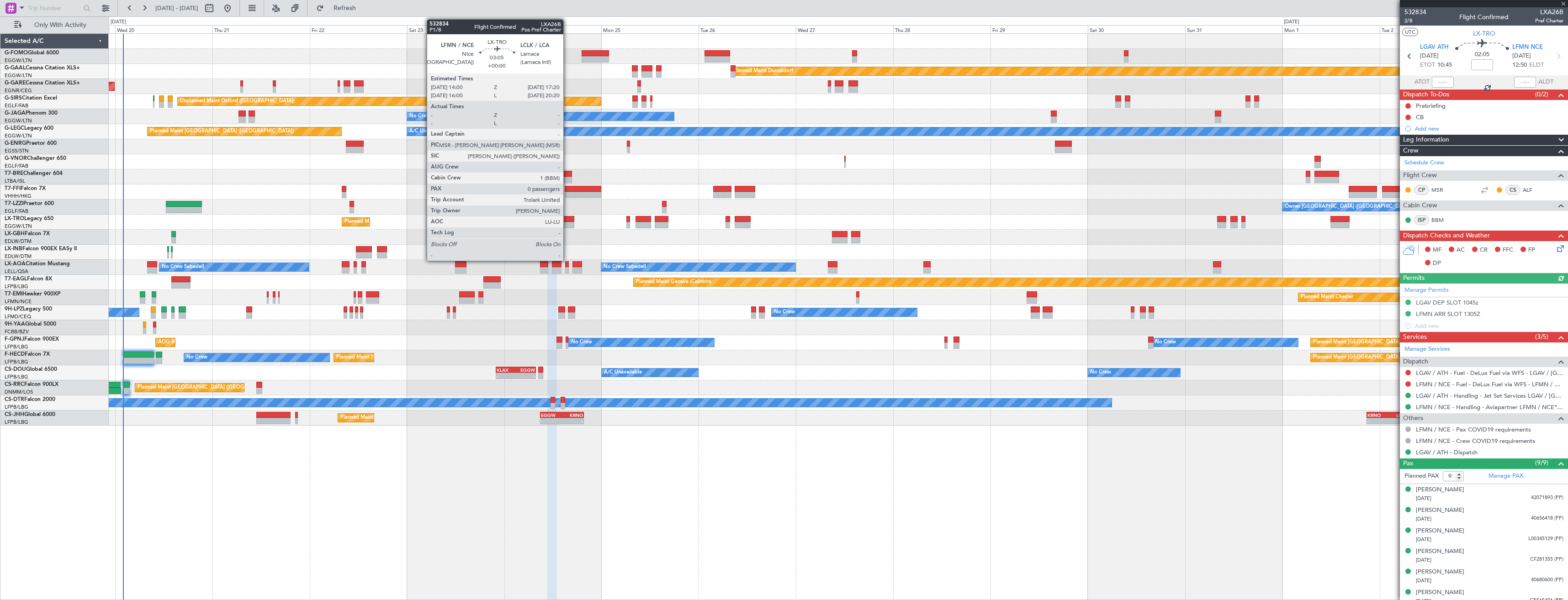
click at [567, 222] on div at bounding box center [567, 219] width 14 height 7
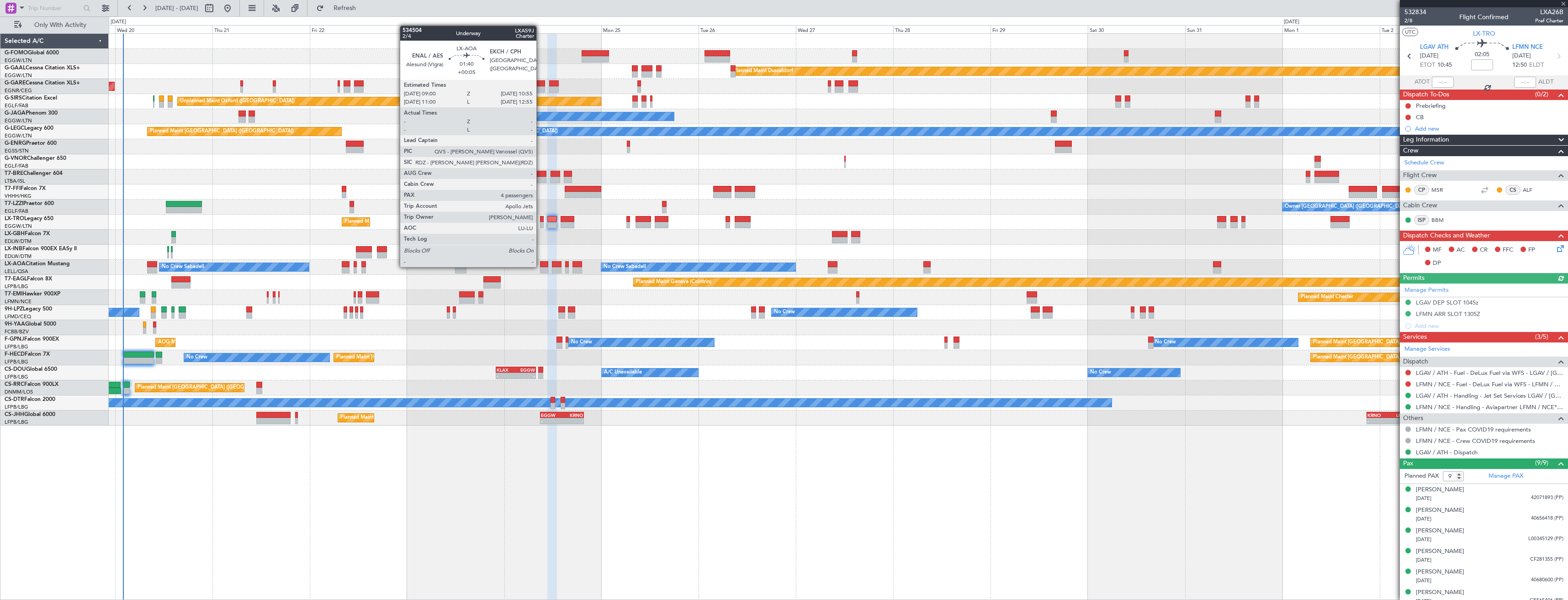
type input "0"
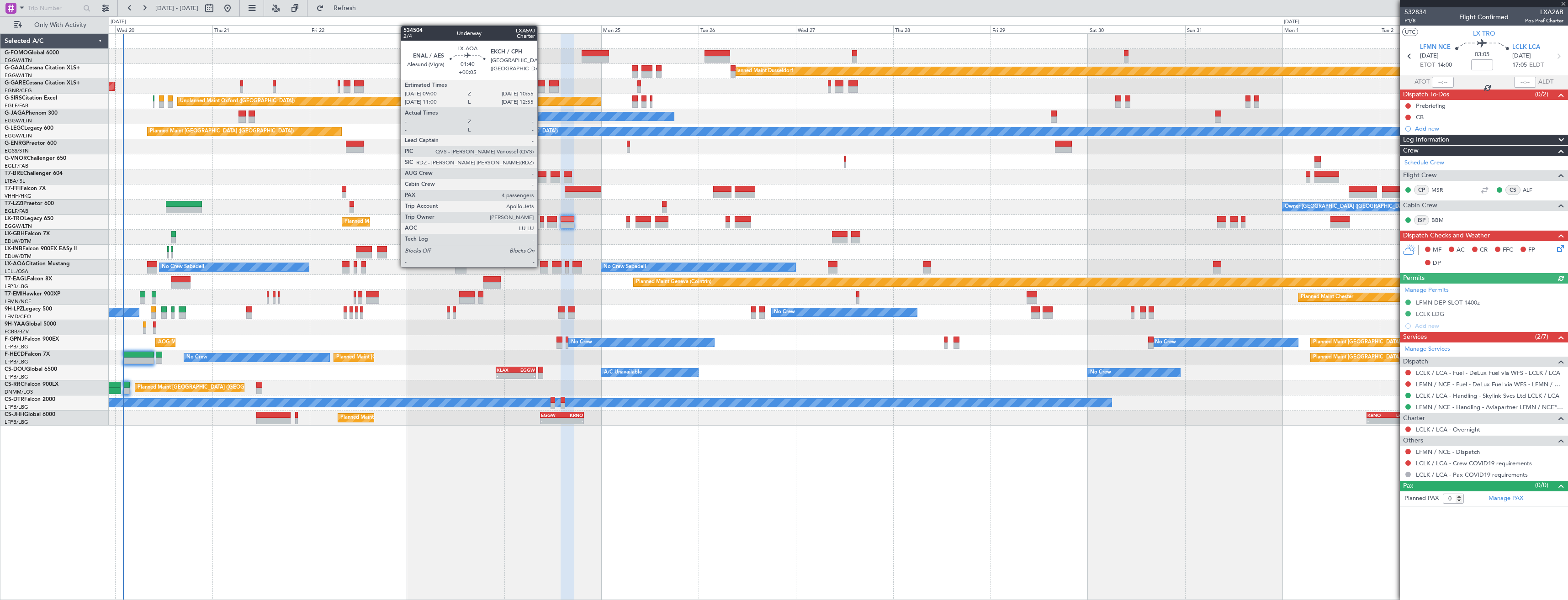
click at [541, 267] on div at bounding box center [544, 264] width 9 height 7
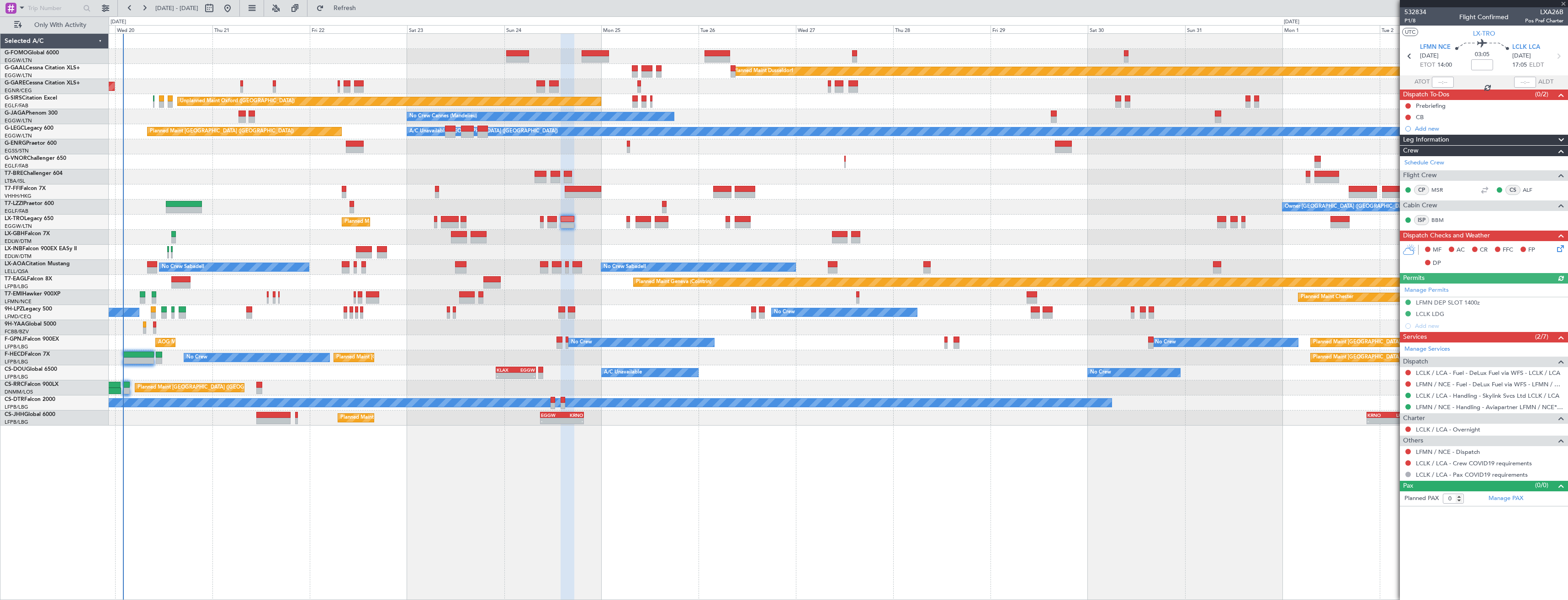
type input "+00:05"
type input "4"
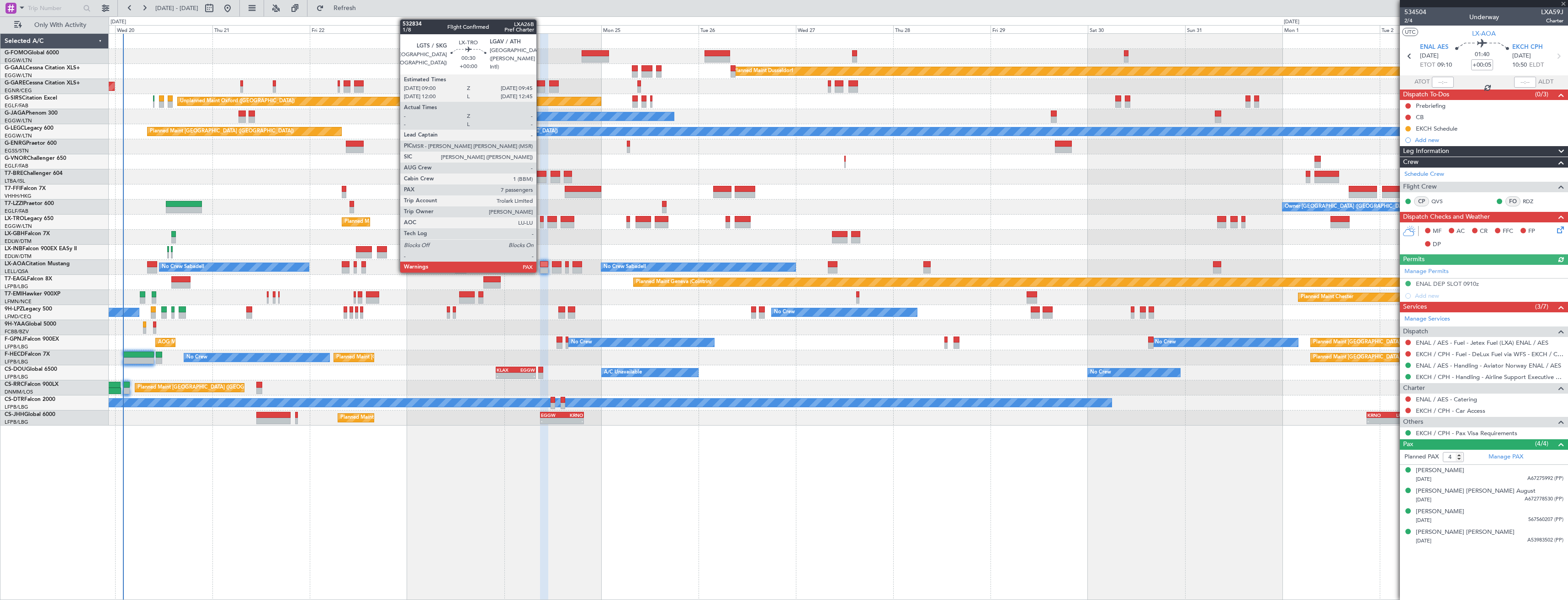
click at [541, 222] on div at bounding box center [541, 225] width 3 height 7
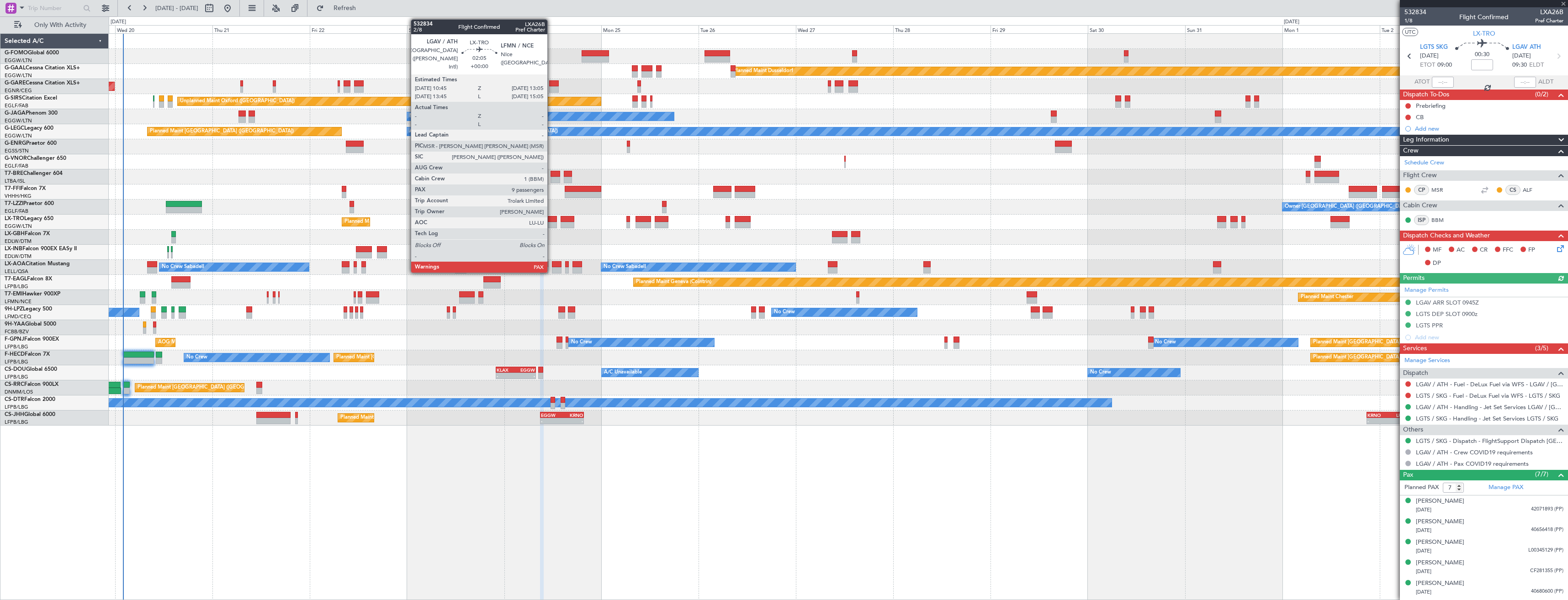
click at [551, 223] on div at bounding box center [552, 225] width 10 height 7
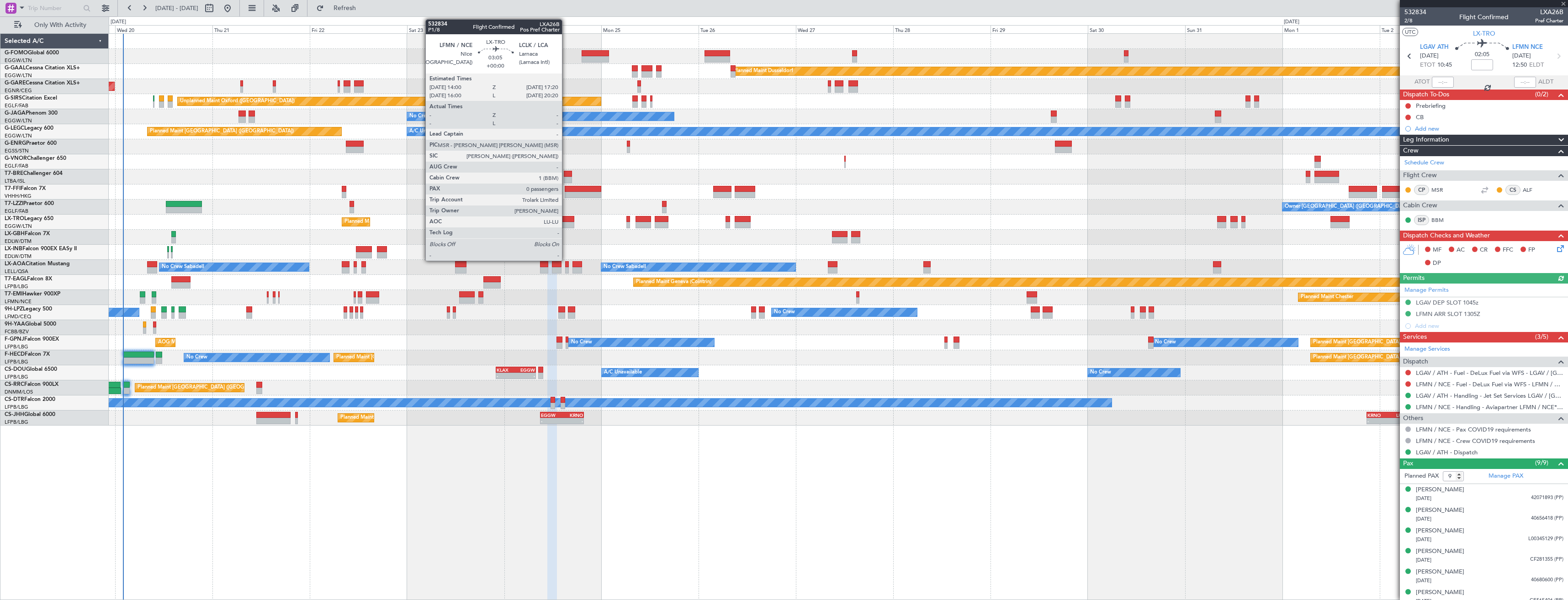
click at [566, 224] on div at bounding box center [567, 225] width 14 height 7
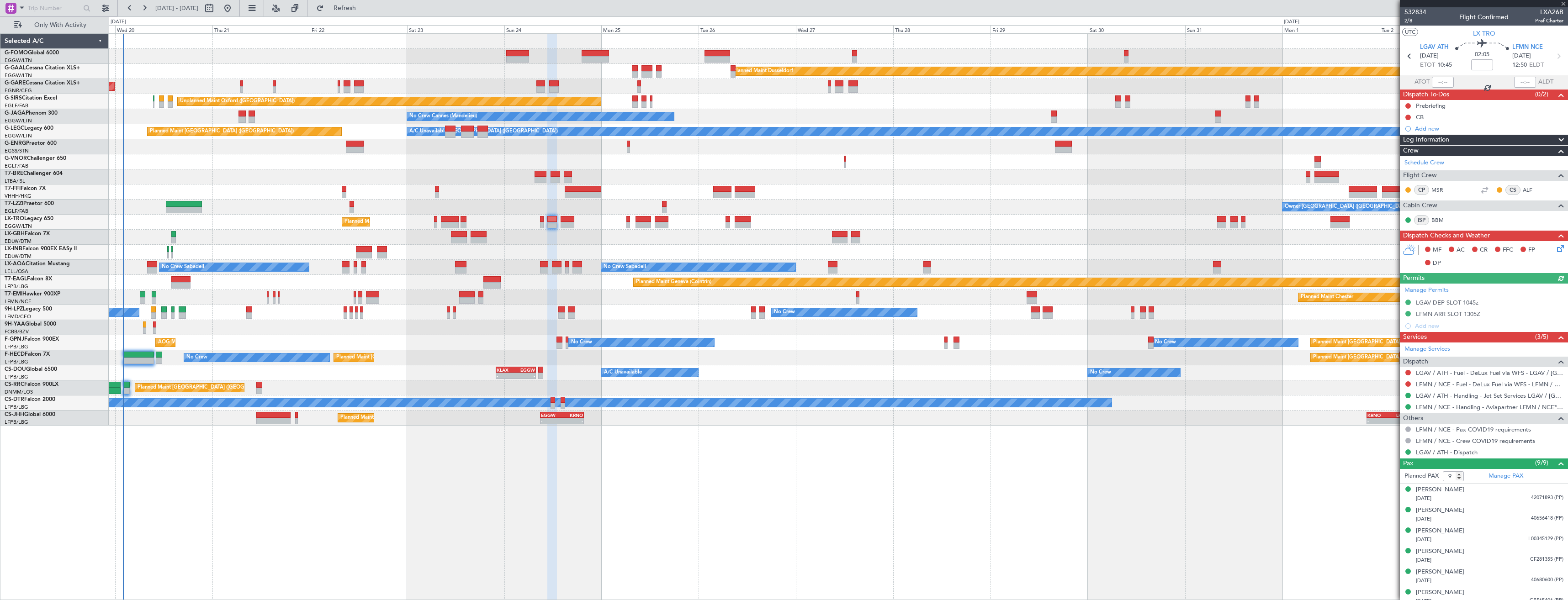
type input "0"
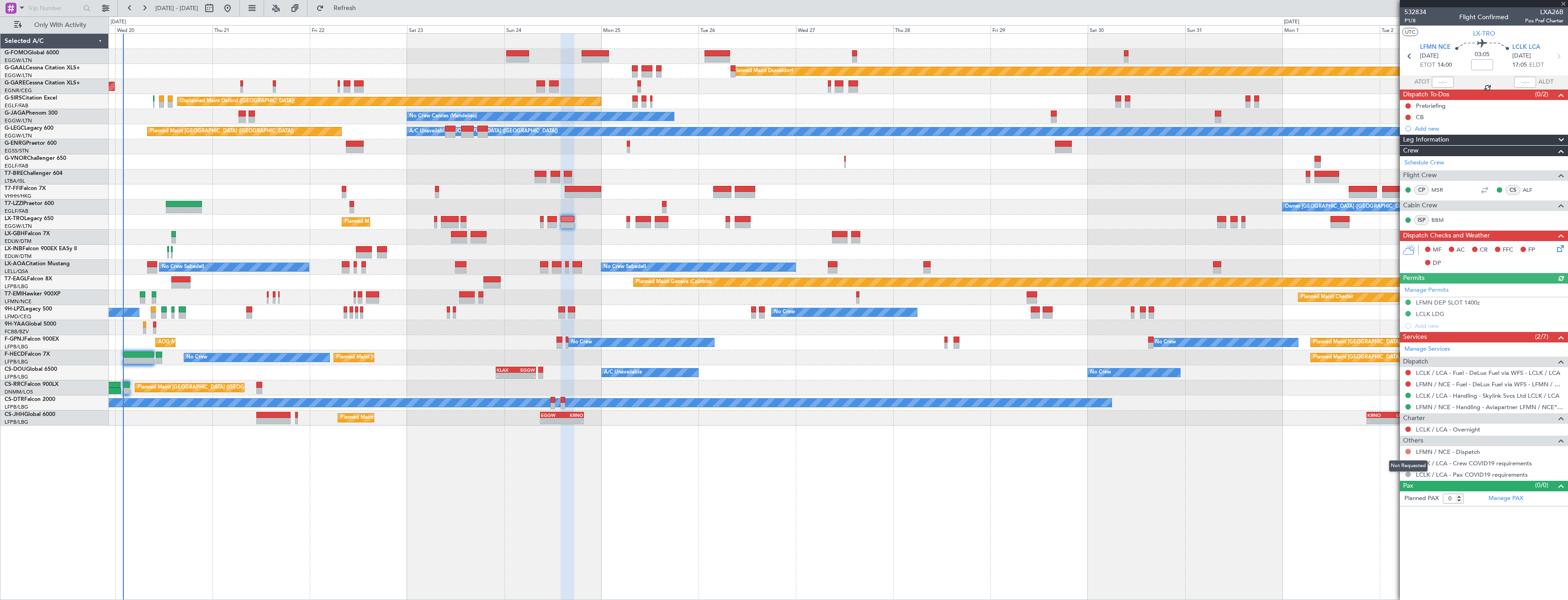
click at [1407, 452] on button at bounding box center [1408, 452] width 5 height 5
click at [1380, 556] on span "Confirmed" at bounding box center [1382, 560] width 29 height 9
click at [1406, 463] on button at bounding box center [1408, 463] width 5 height 5
click at [1382, 477] on span "Not Required" at bounding box center [1386, 476] width 37 height 9
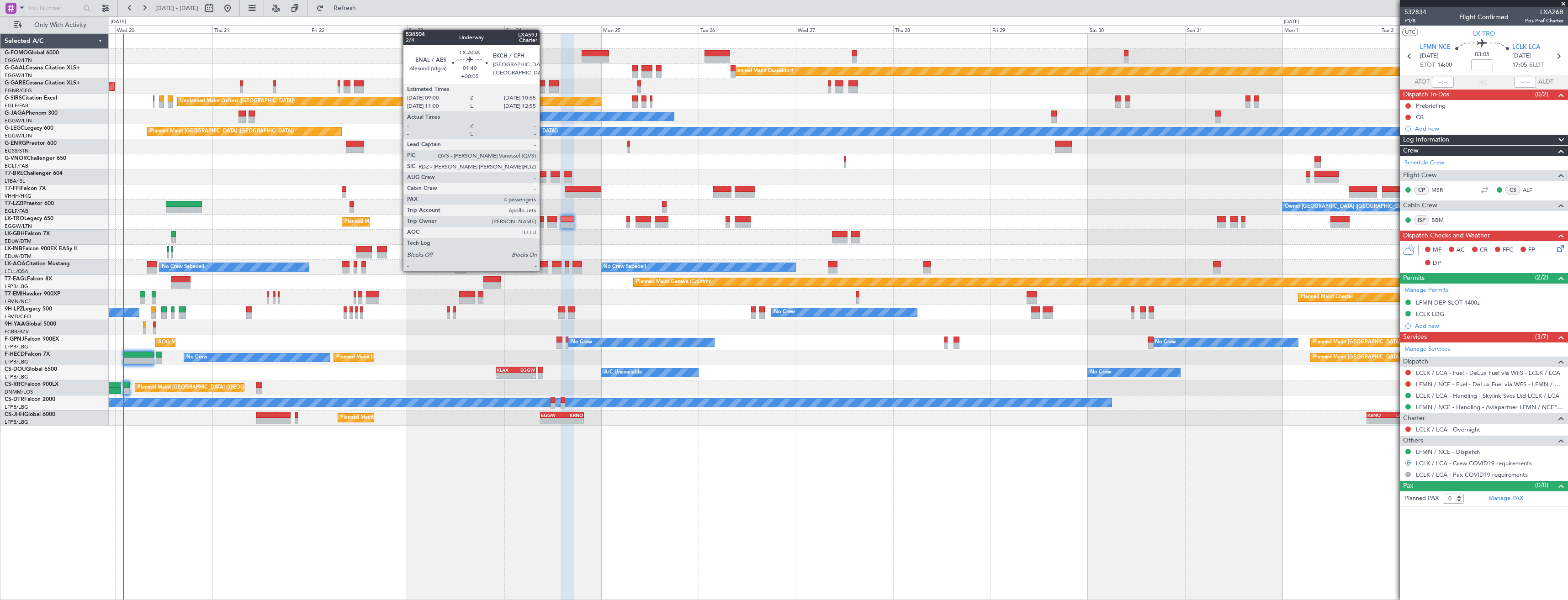
click at [544, 270] on div at bounding box center [544, 270] width 9 height 7
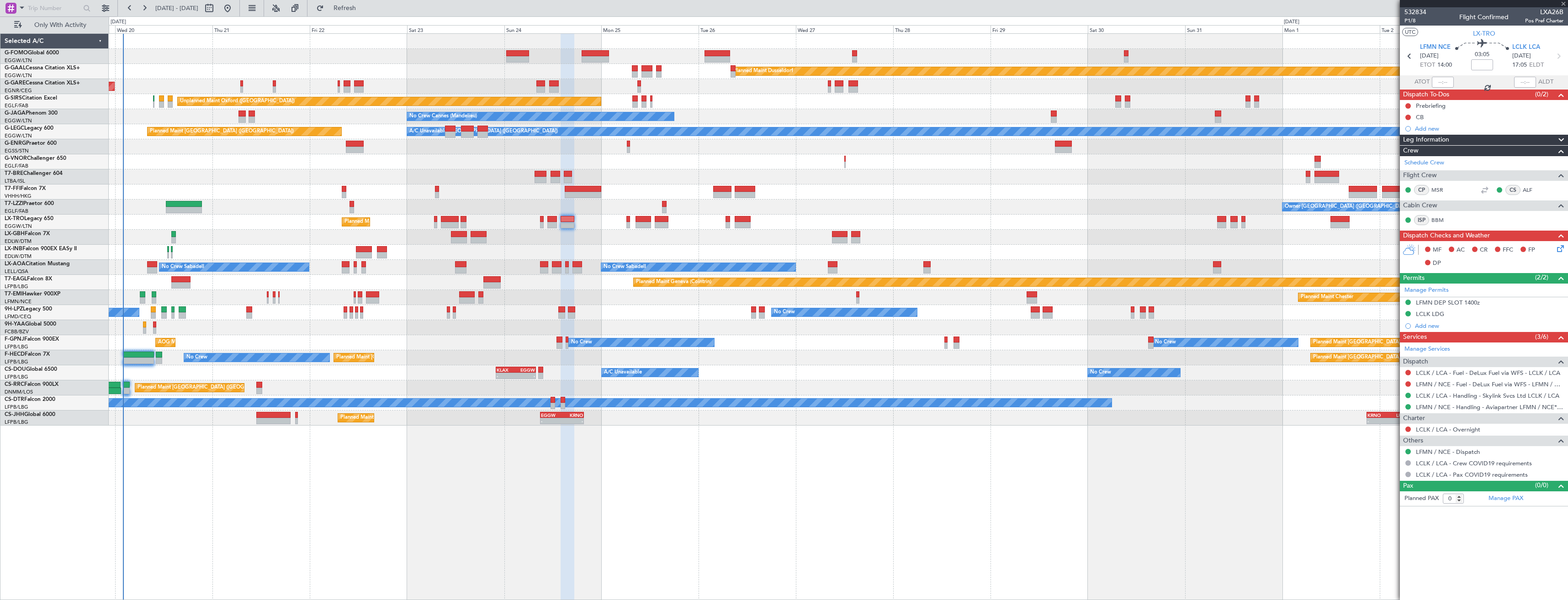
type input "+00:05"
type input "4"
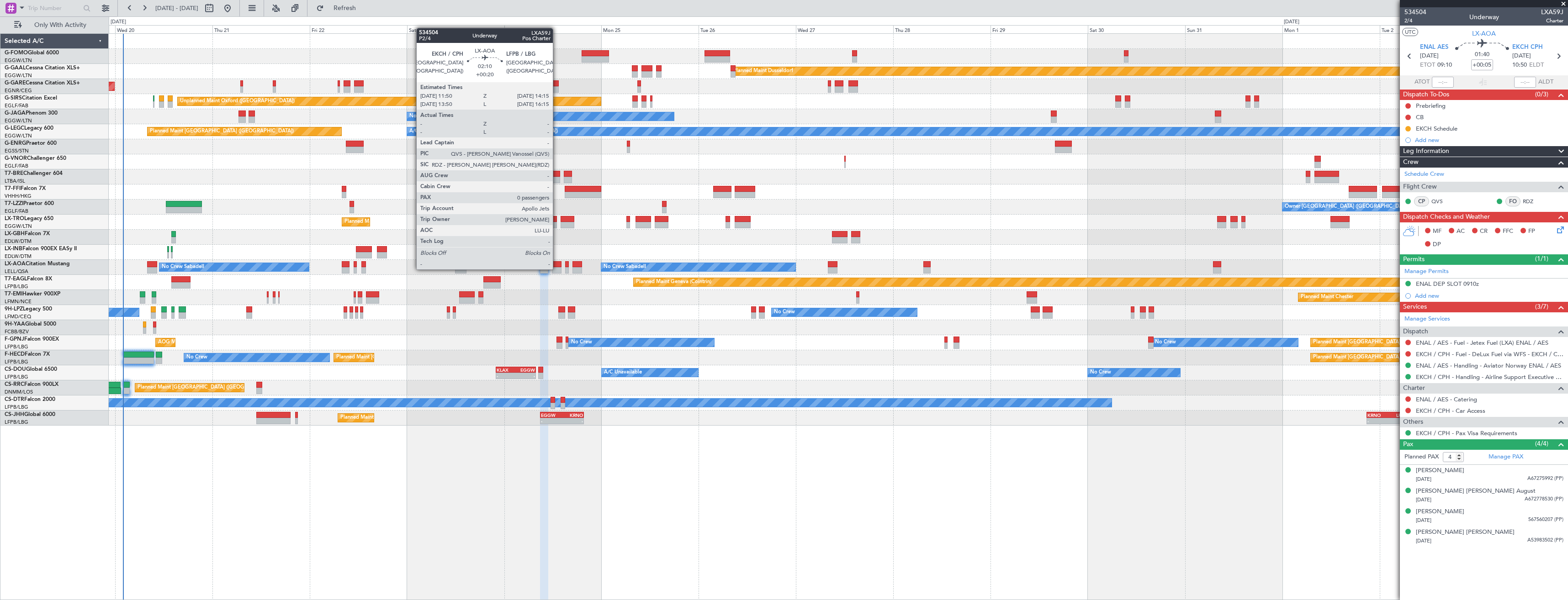
click at [557, 268] on div at bounding box center [557, 270] width 10 height 7
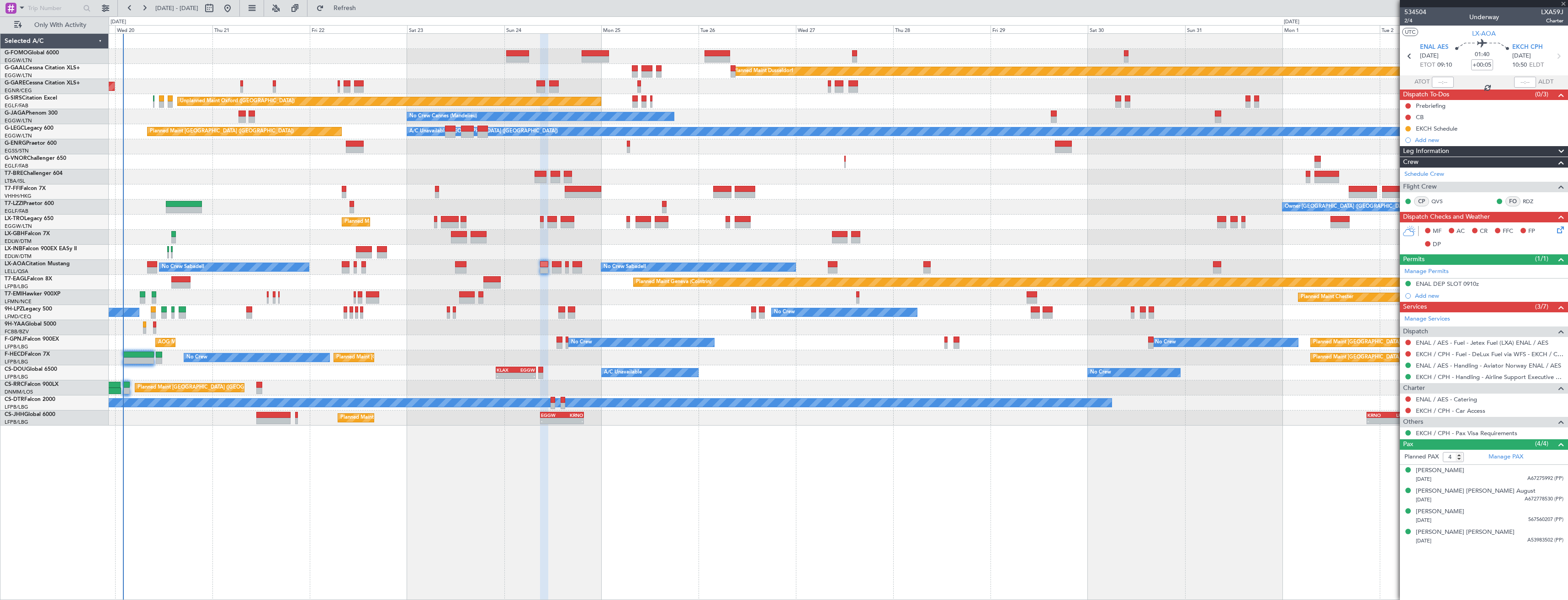
type input "+00:20"
type input "0"
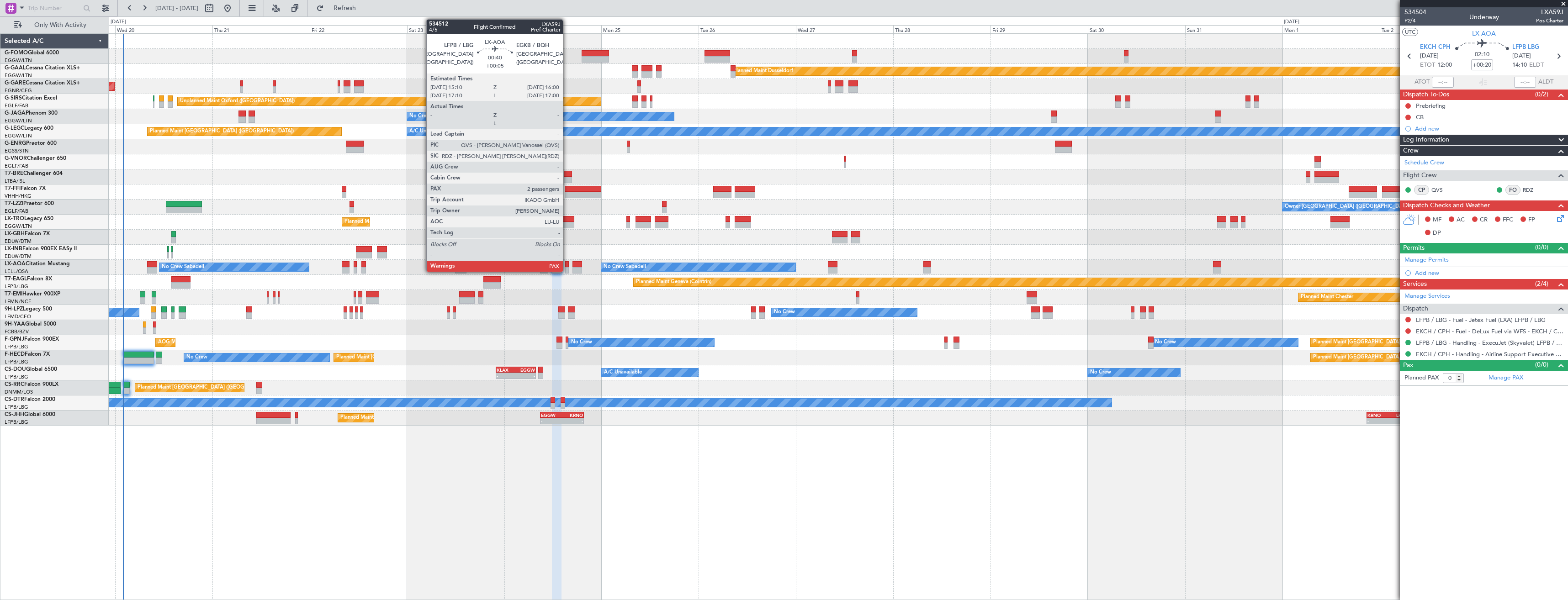
click at [567, 267] on div at bounding box center [567, 264] width 4 height 7
type input "+00:05"
type input "2"
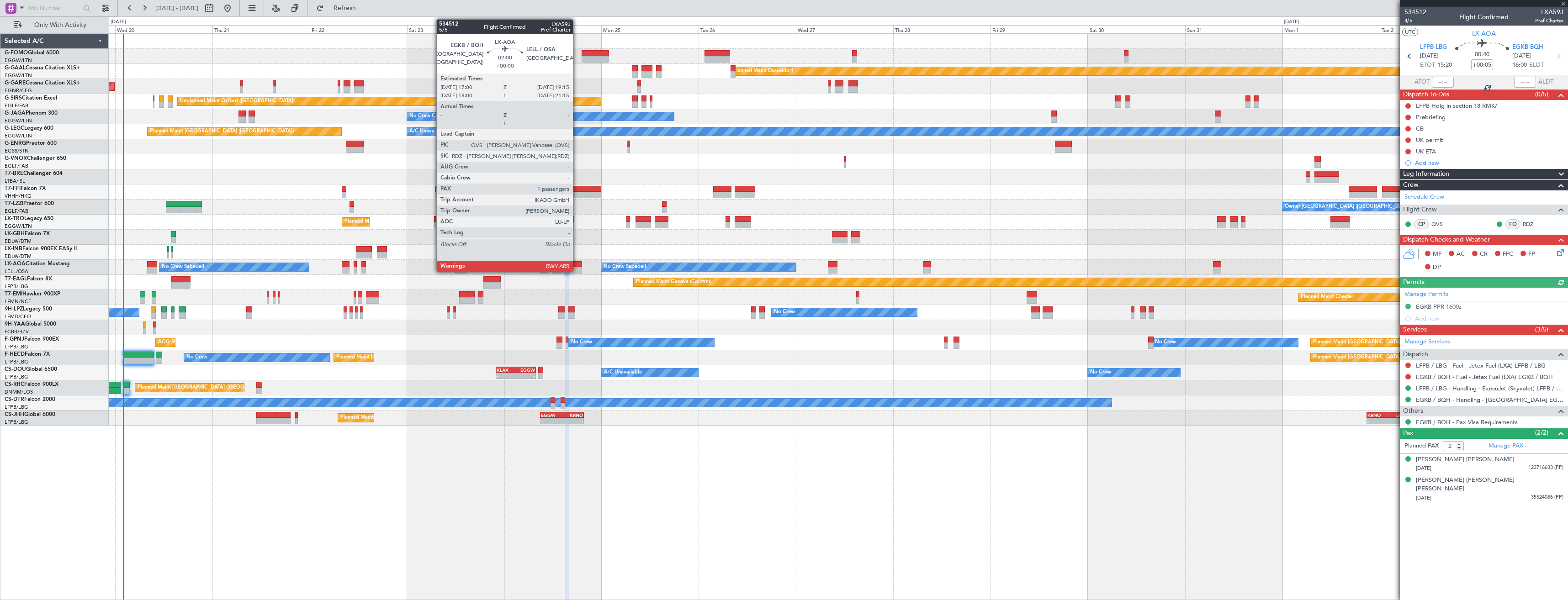
click at [577, 267] on div at bounding box center [576, 264] width 9 height 7
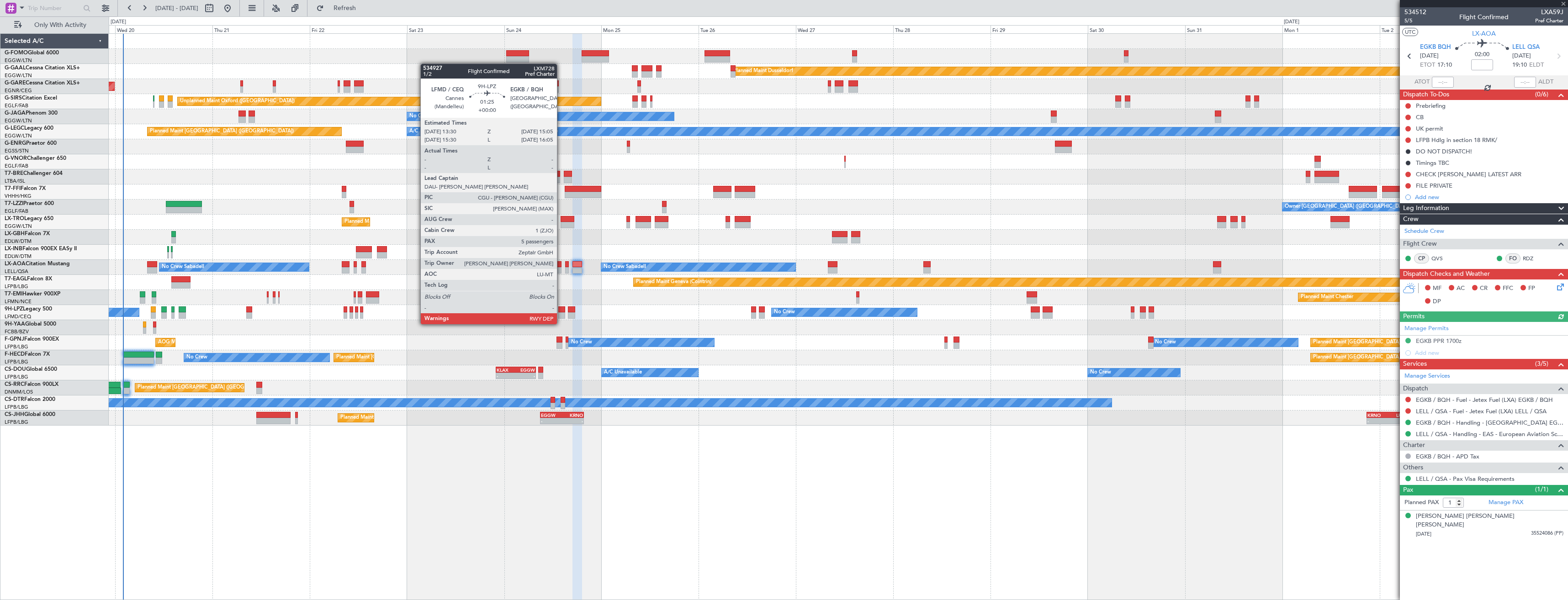
click at [561, 315] on div at bounding box center [561, 315] width 7 height 7
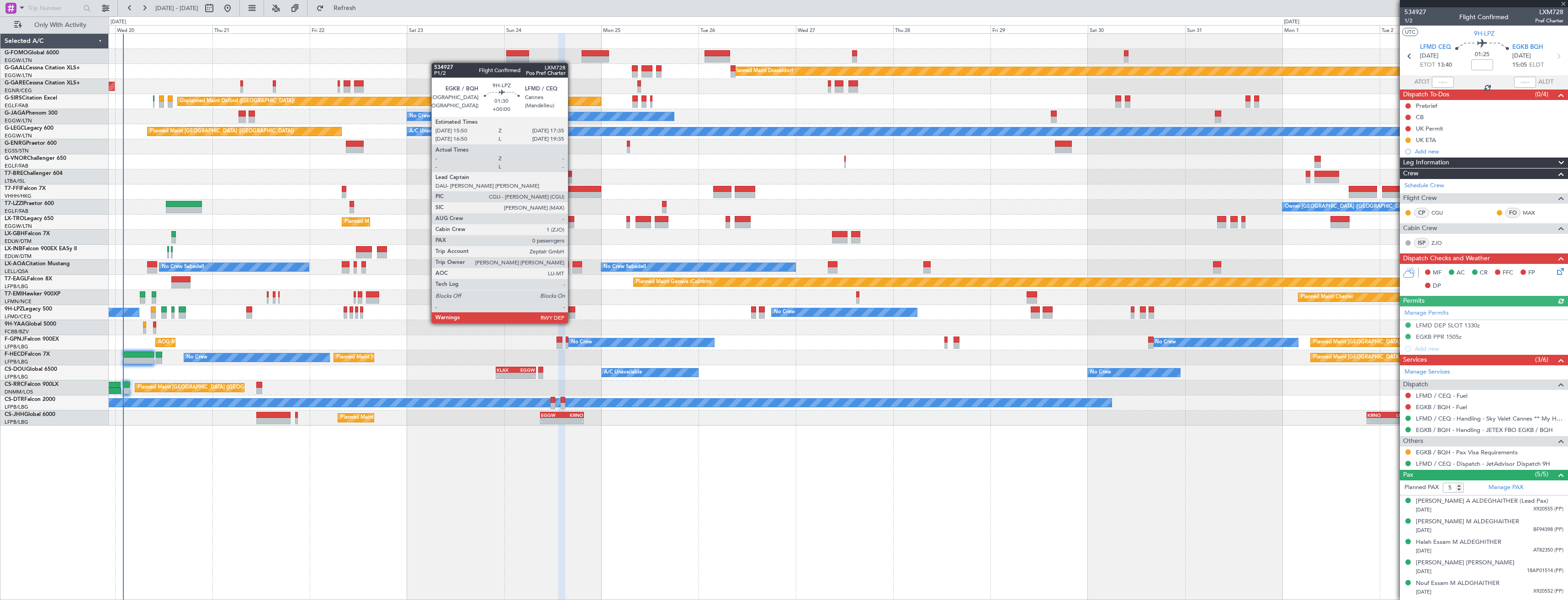
click at [572, 314] on div at bounding box center [572, 315] width 7 height 7
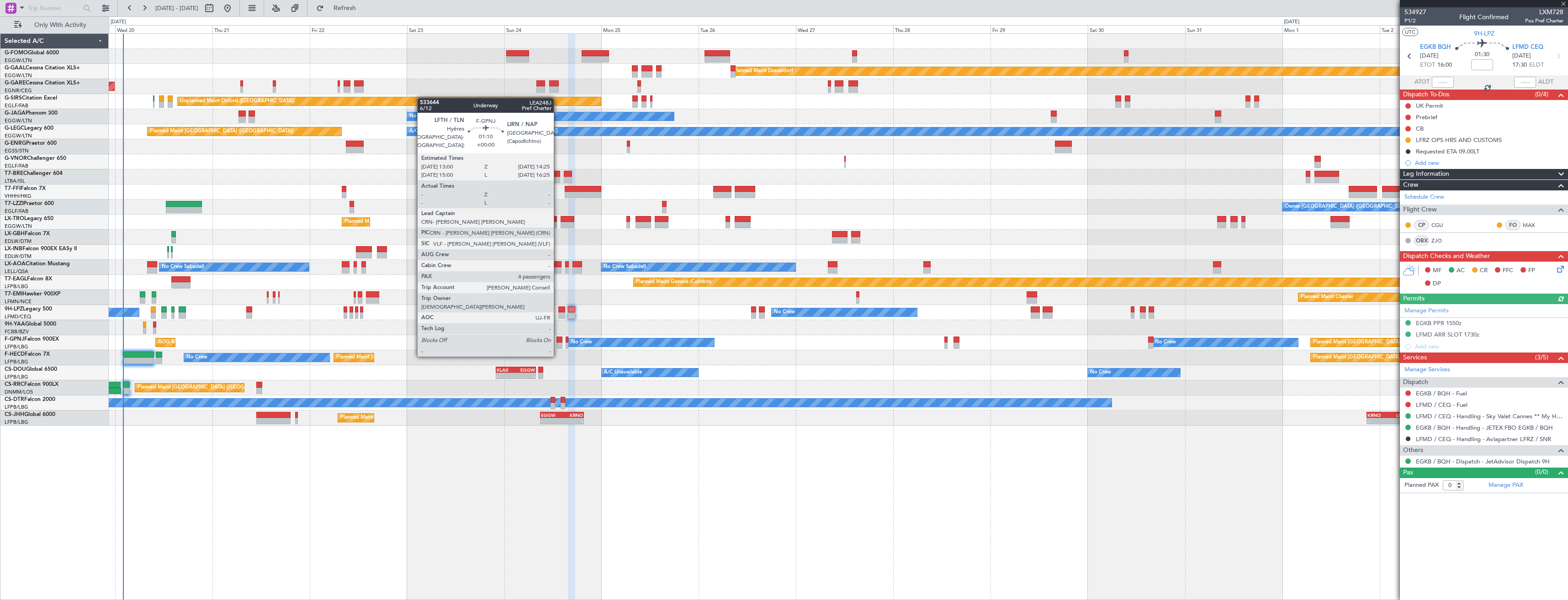
click at [558, 338] on div at bounding box center [559, 340] width 6 height 7
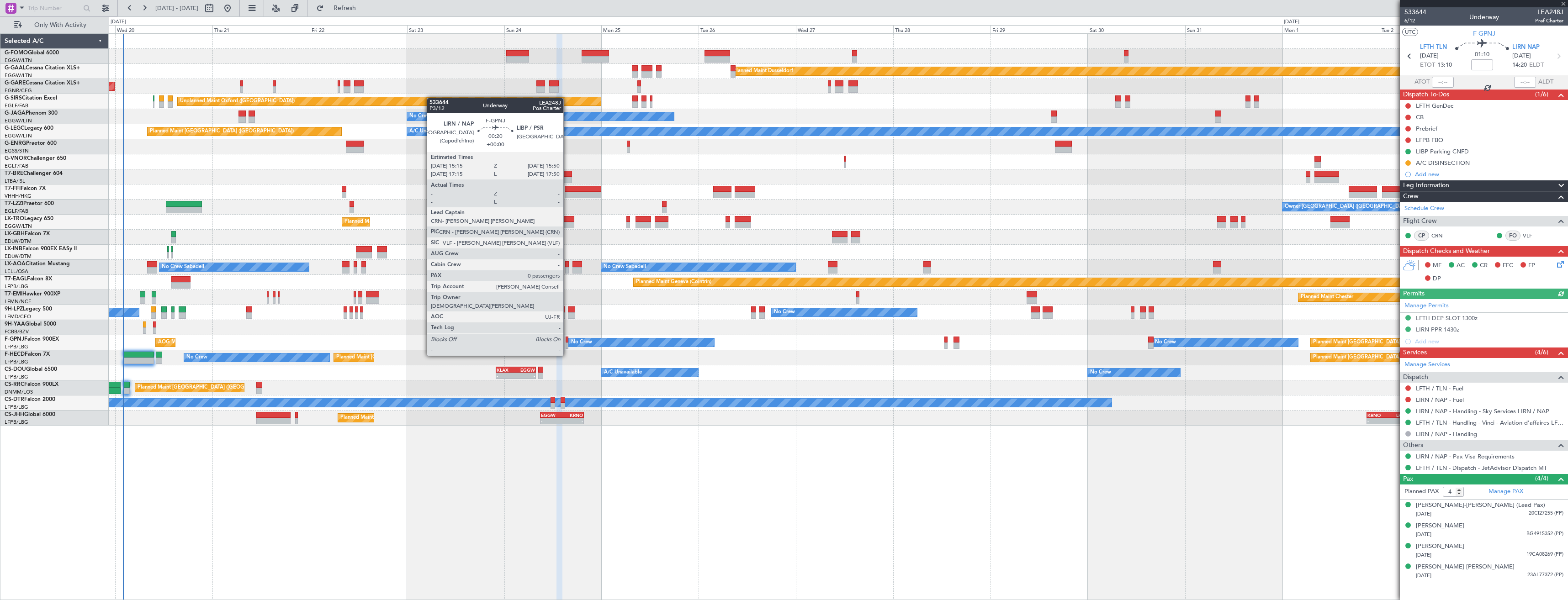
click at [567, 338] on div at bounding box center [567, 340] width 3 height 7
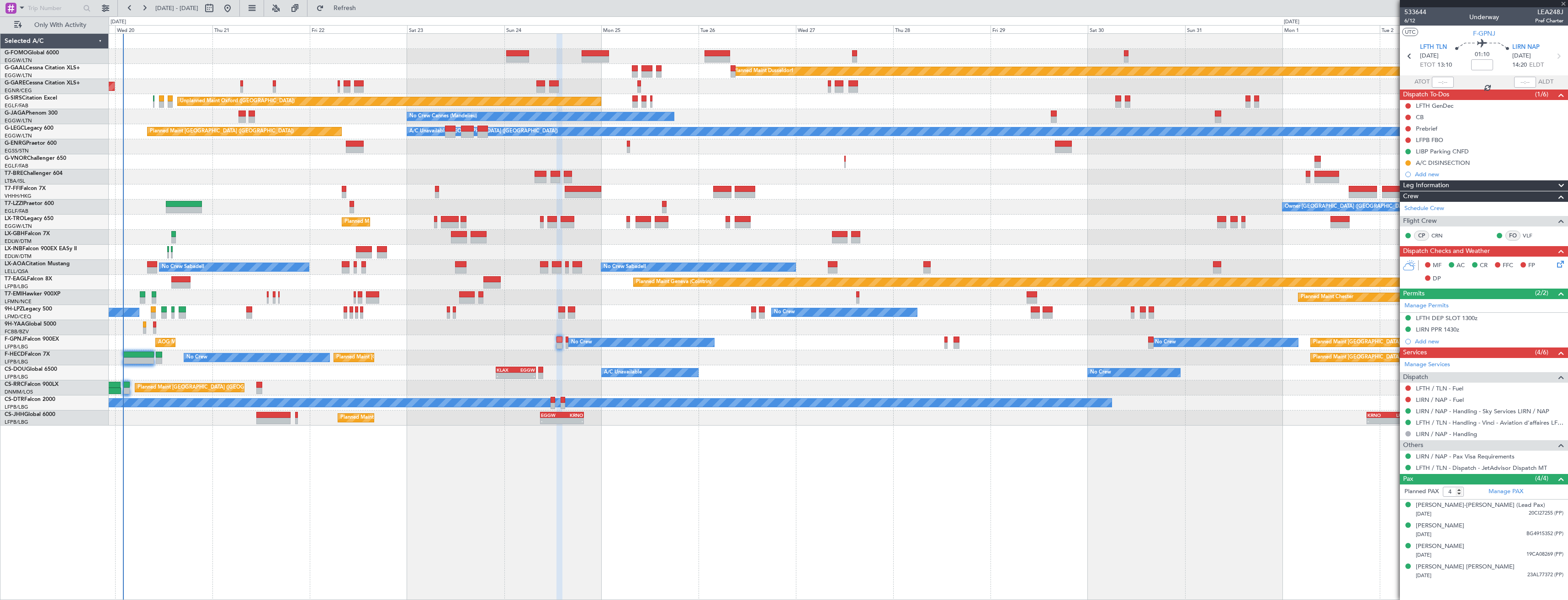
type input "0"
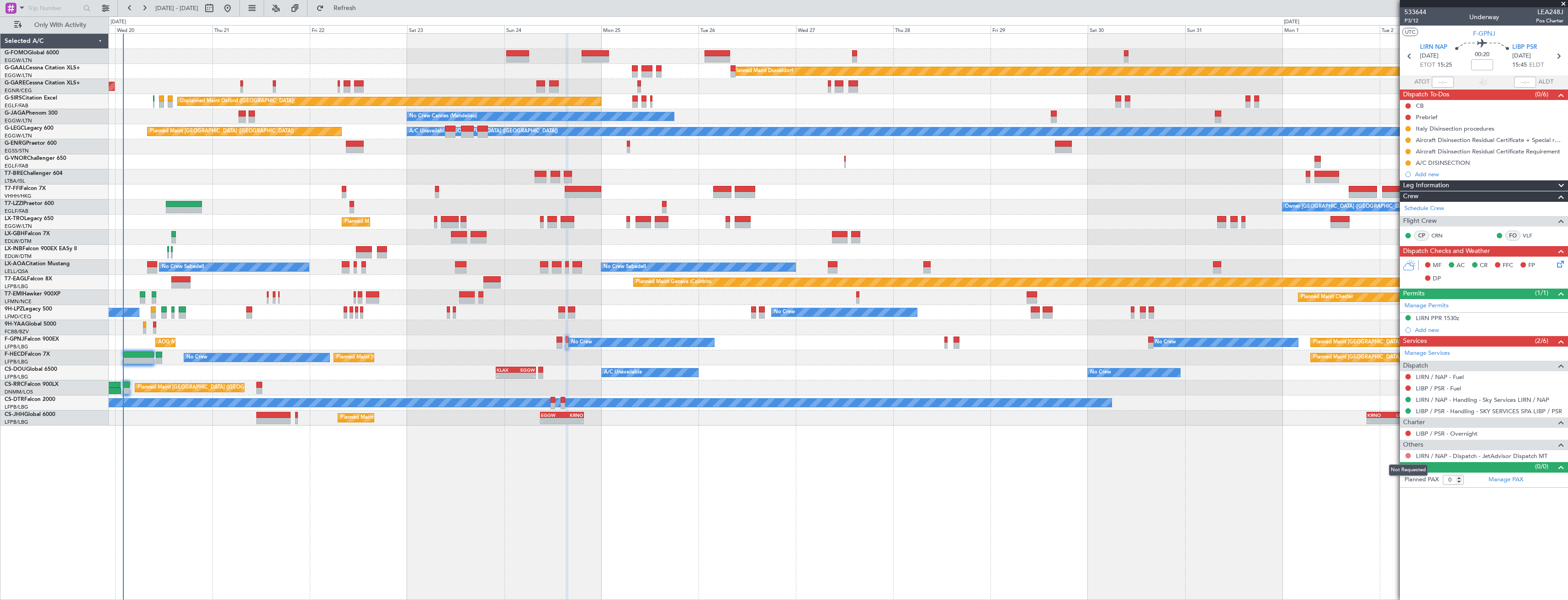
click at [1406, 455] on button at bounding box center [1408, 456] width 5 height 5
click at [1378, 562] on span "Confirmed" at bounding box center [1382, 564] width 29 height 9
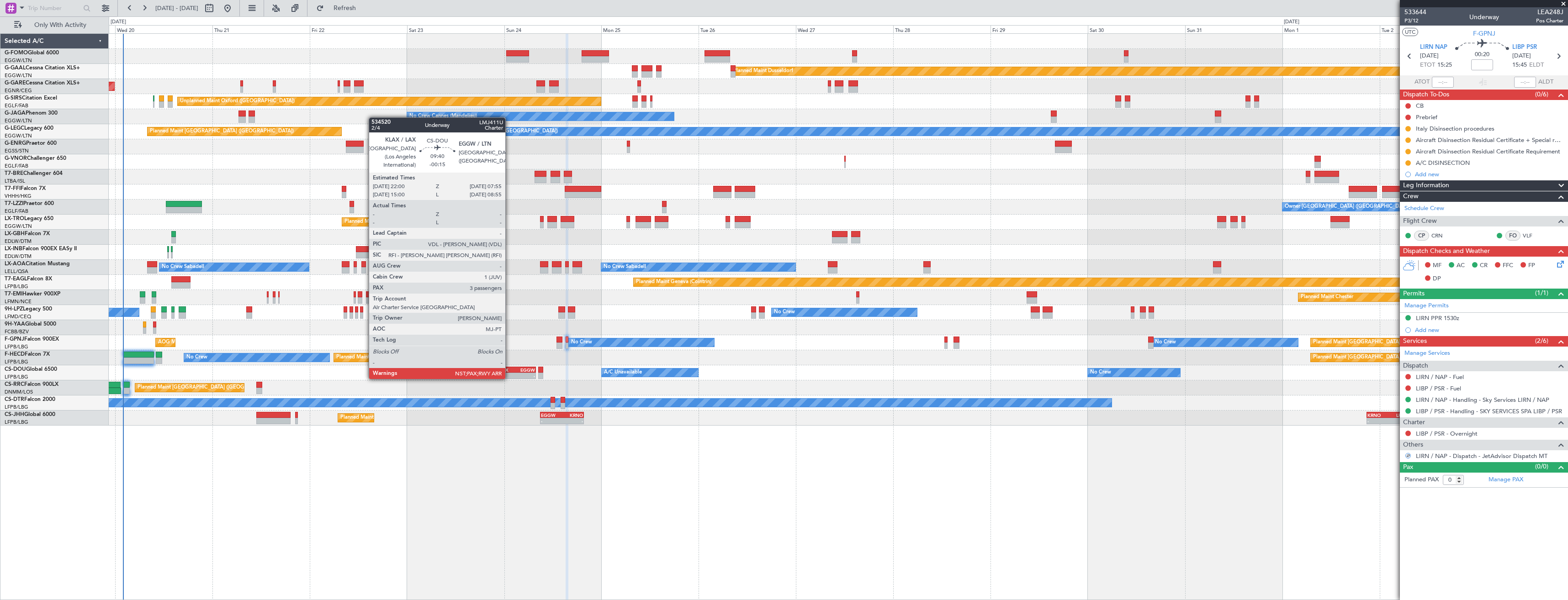
click at [509, 370] on div "KLAX" at bounding box center [506, 369] width 19 height 5
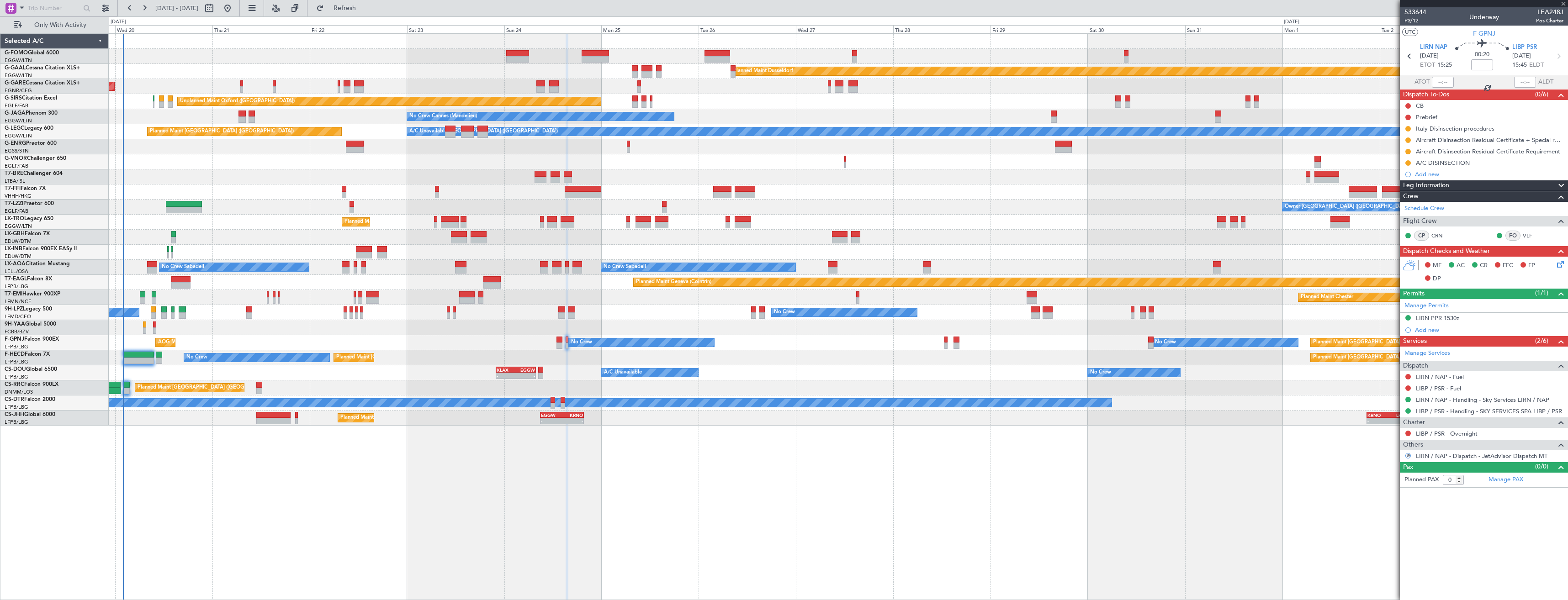
type input "-00:15"
type input "3"
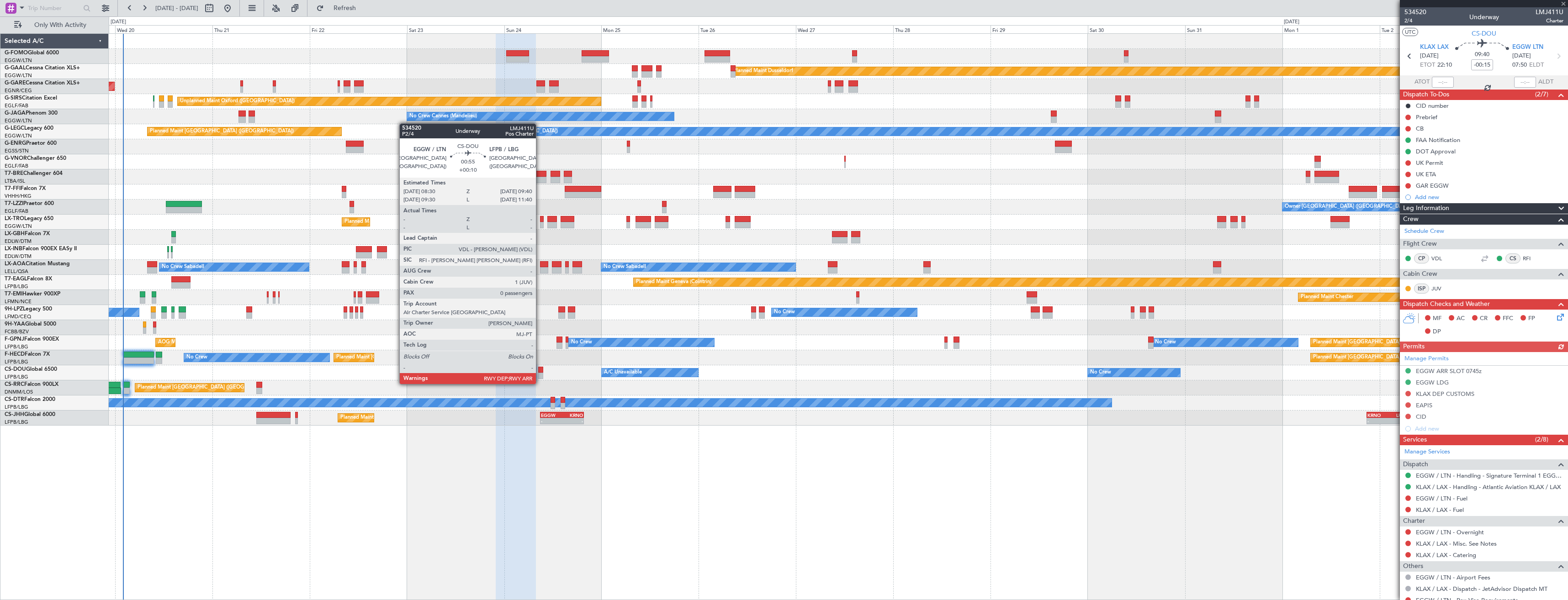
click at [540, 375] on div at bounding box center [541, 375] width 5 height 7
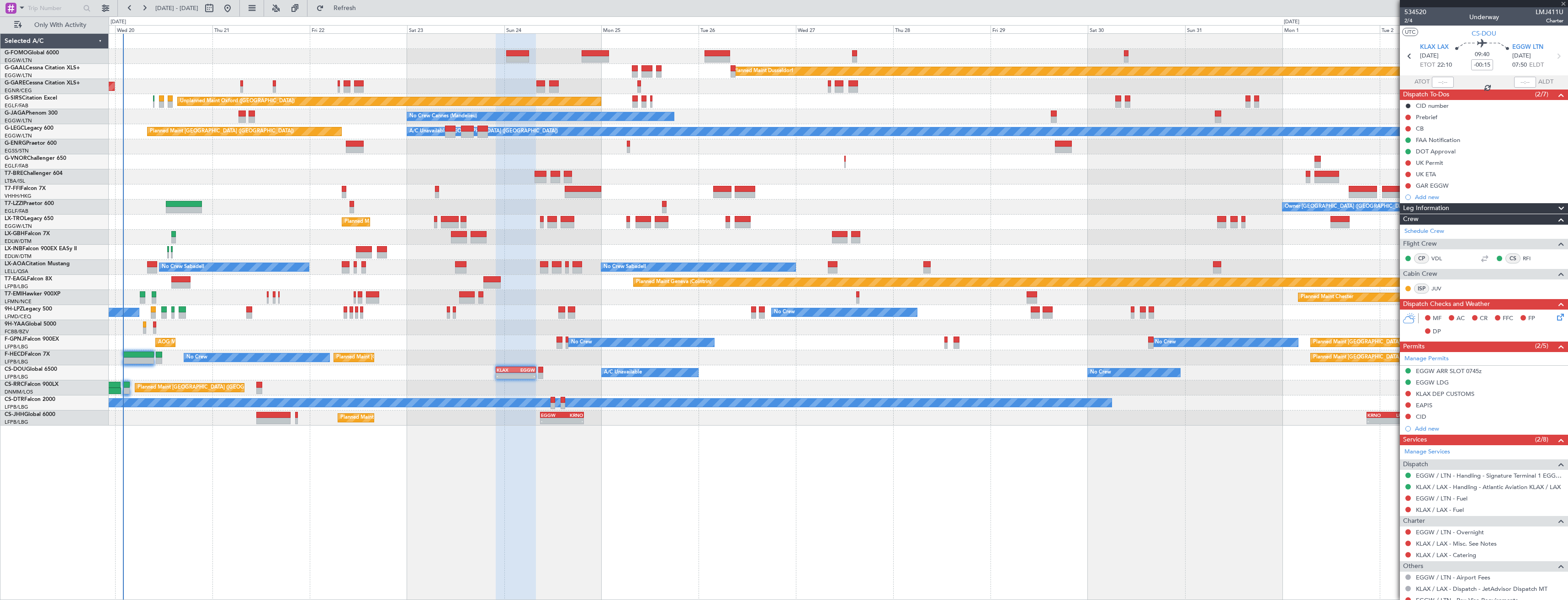
type input "+00:10"
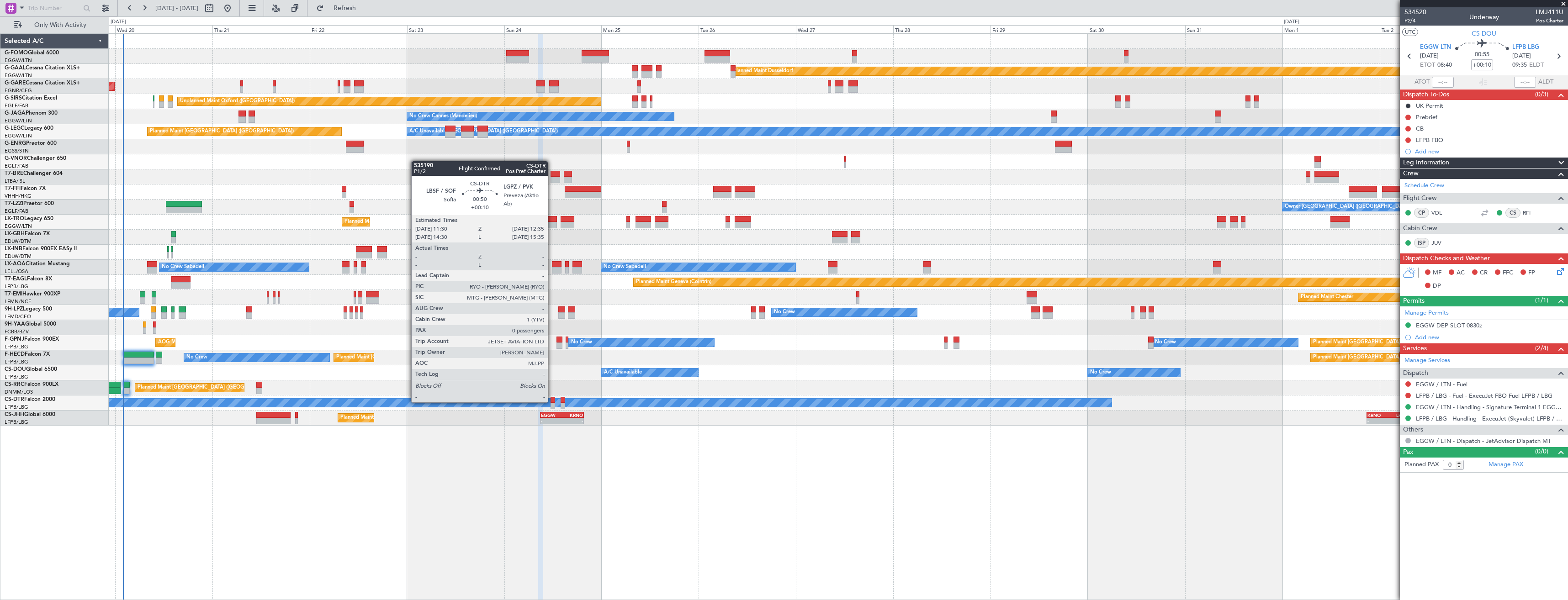
click at [552, 402] on div at bounding box center [553, 400] width 5 height 7
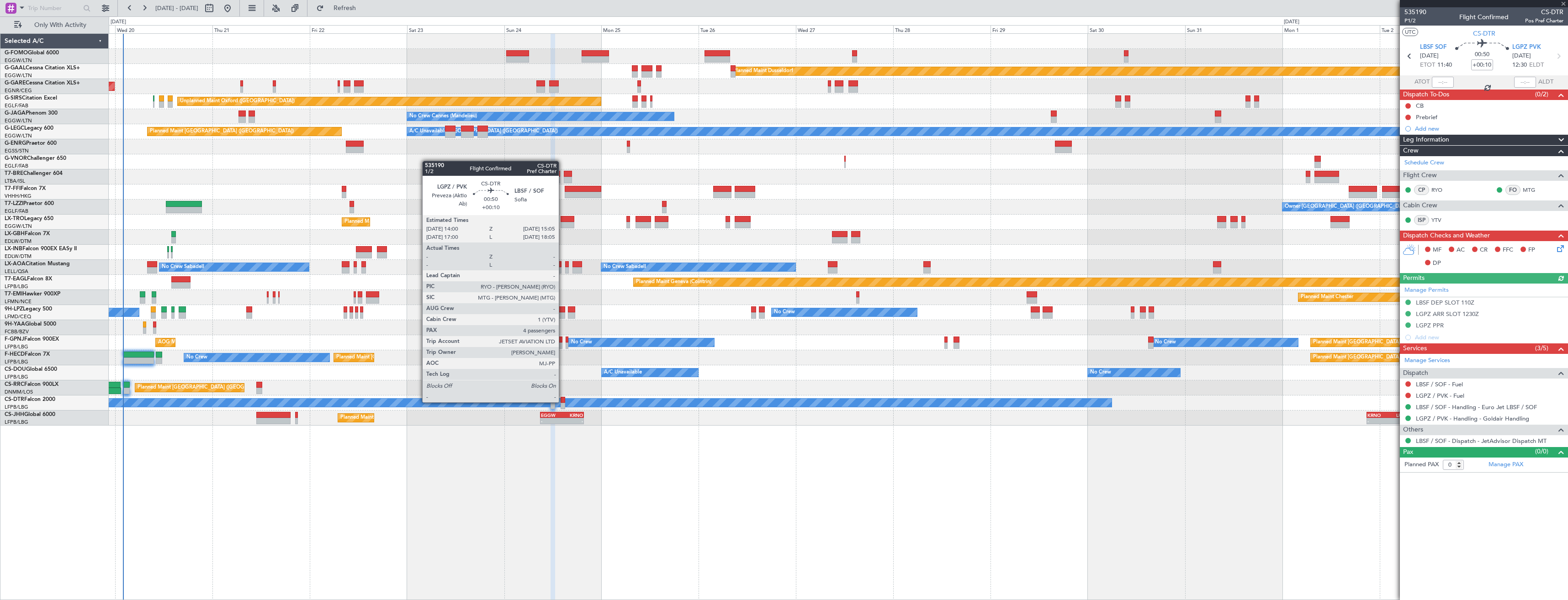
click at [563, 402] on div at bounding box center [563, 400] width 5 height 7
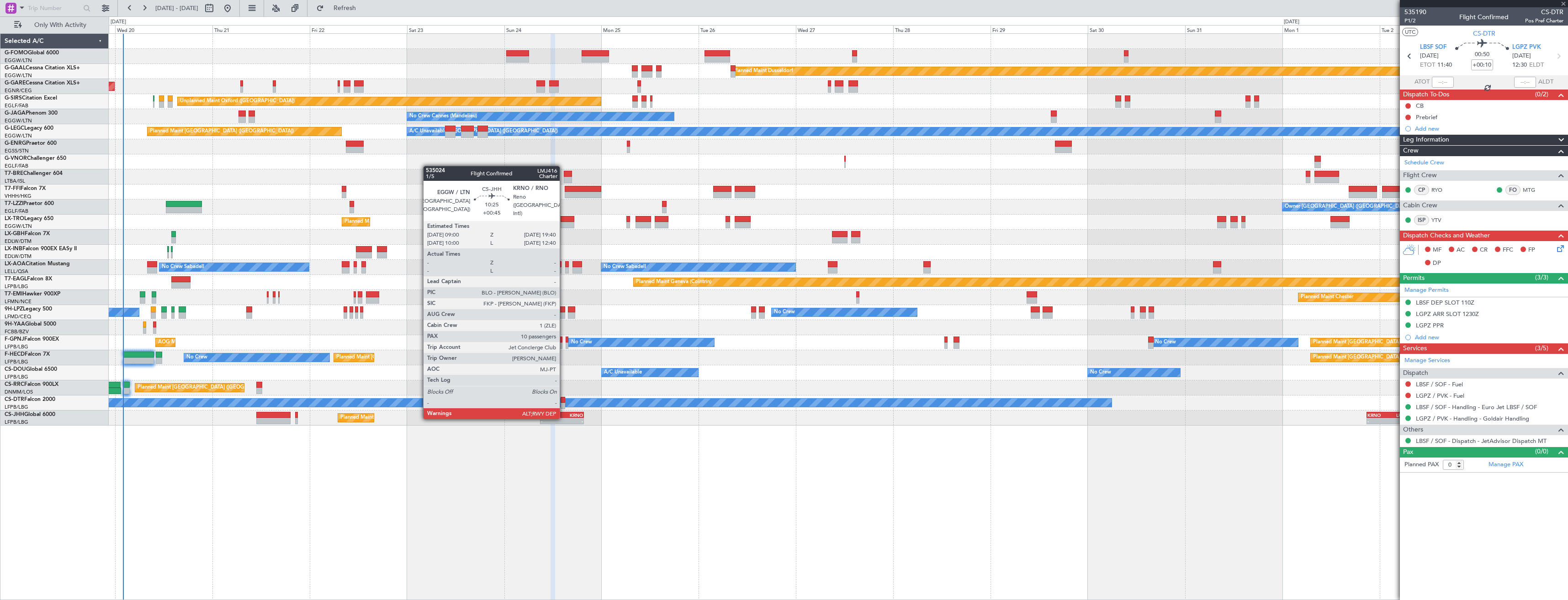
type input "4"
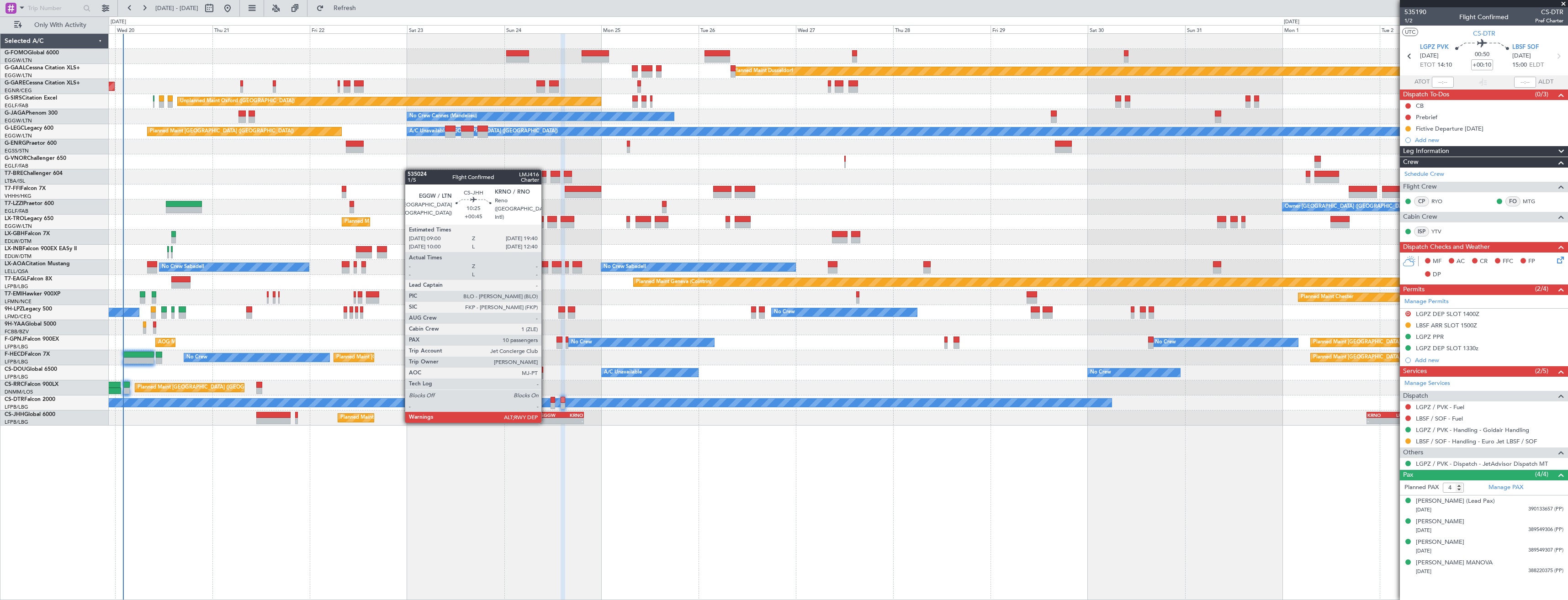
click at [545, 422] on div "-" at bounding box center [551, 421] width 21 height 5
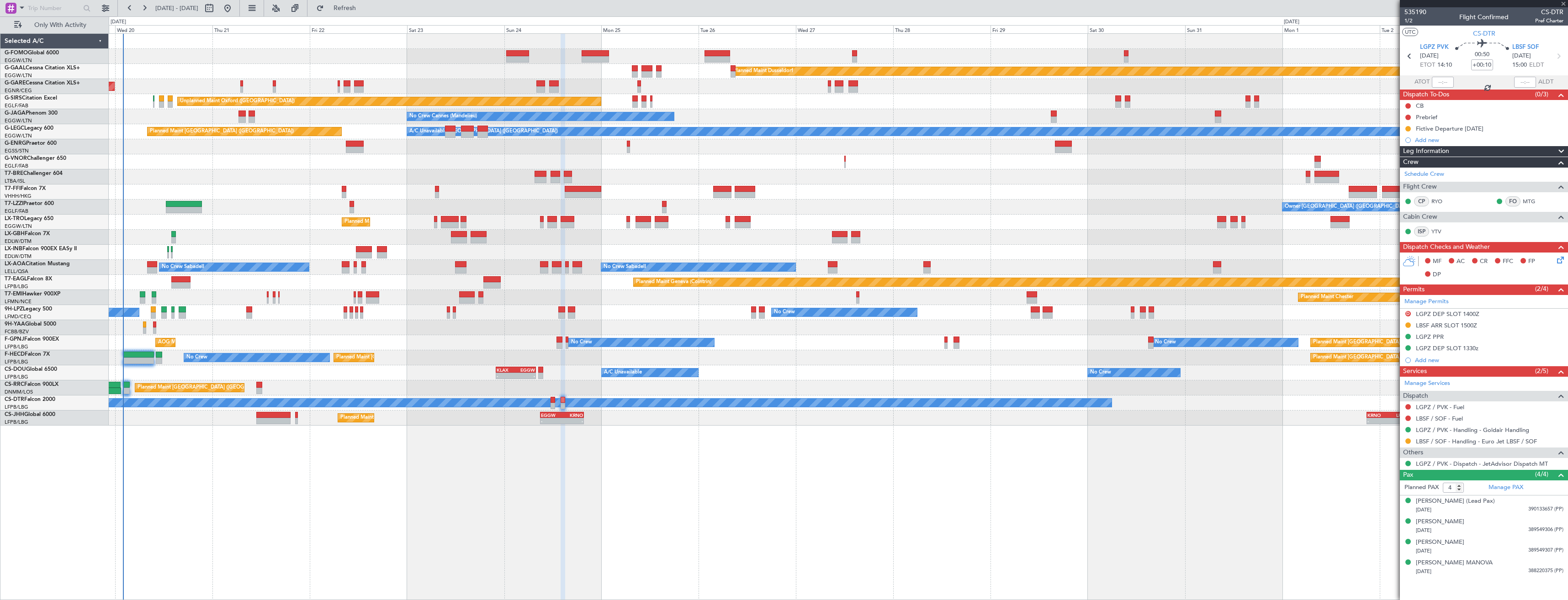
type input "+00:45"
type input "10"
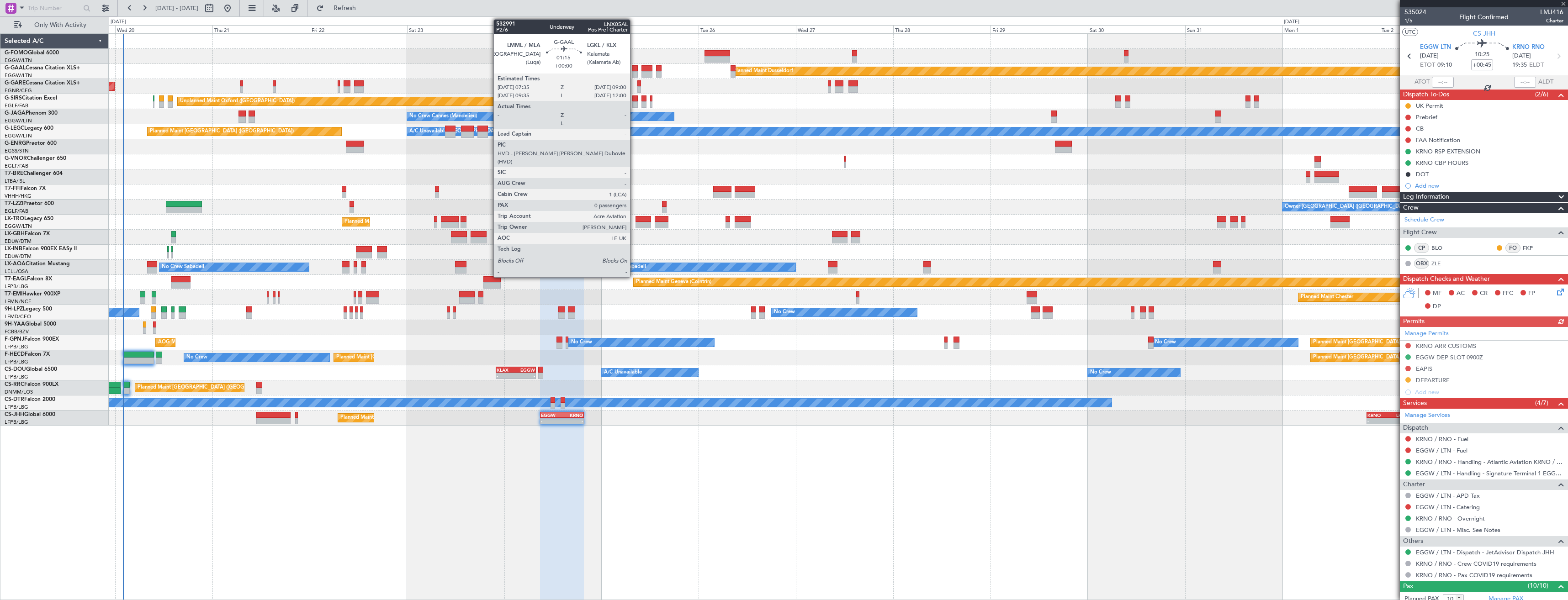
click at [634, 69] on div at bounding box center [635, 68] width 6 height 7
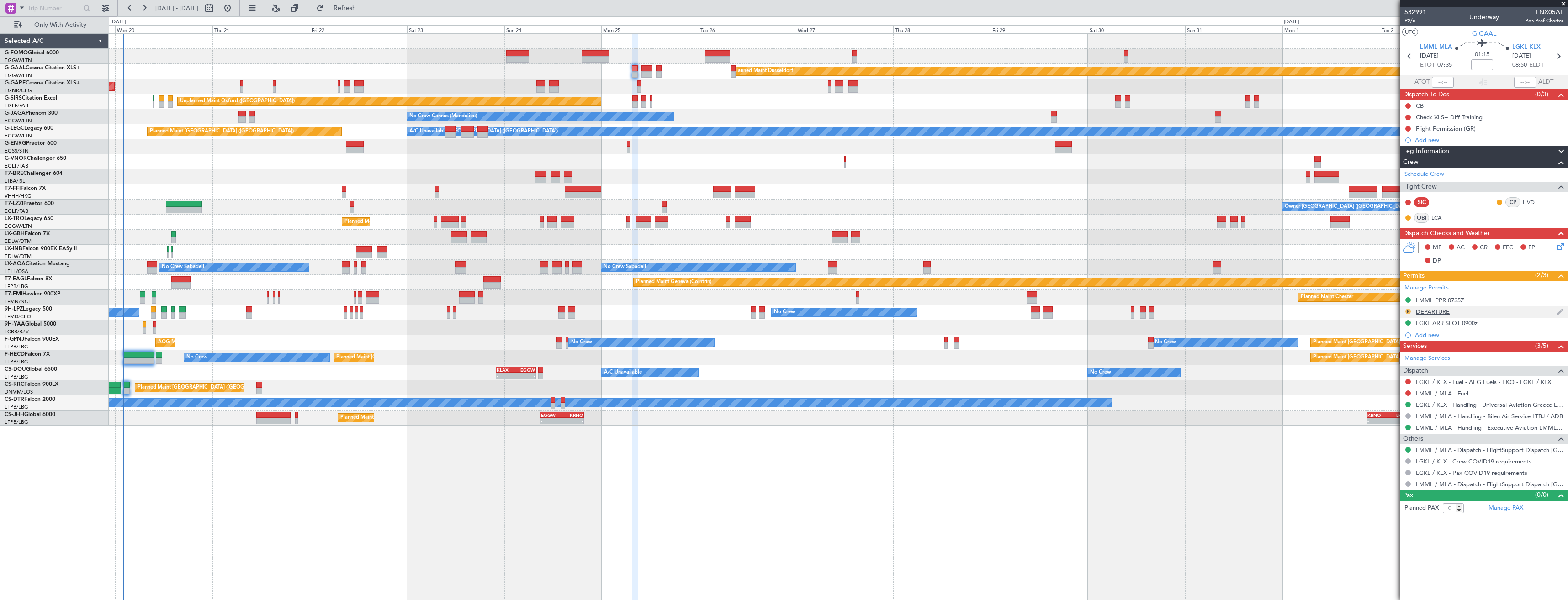
click at [1407, 313] on button "R" at bounding box center [1408, 311] width 5 height 5
click at [1378, 351] on span "Requested" at bounding box center [1382, 351] width 29 height 9
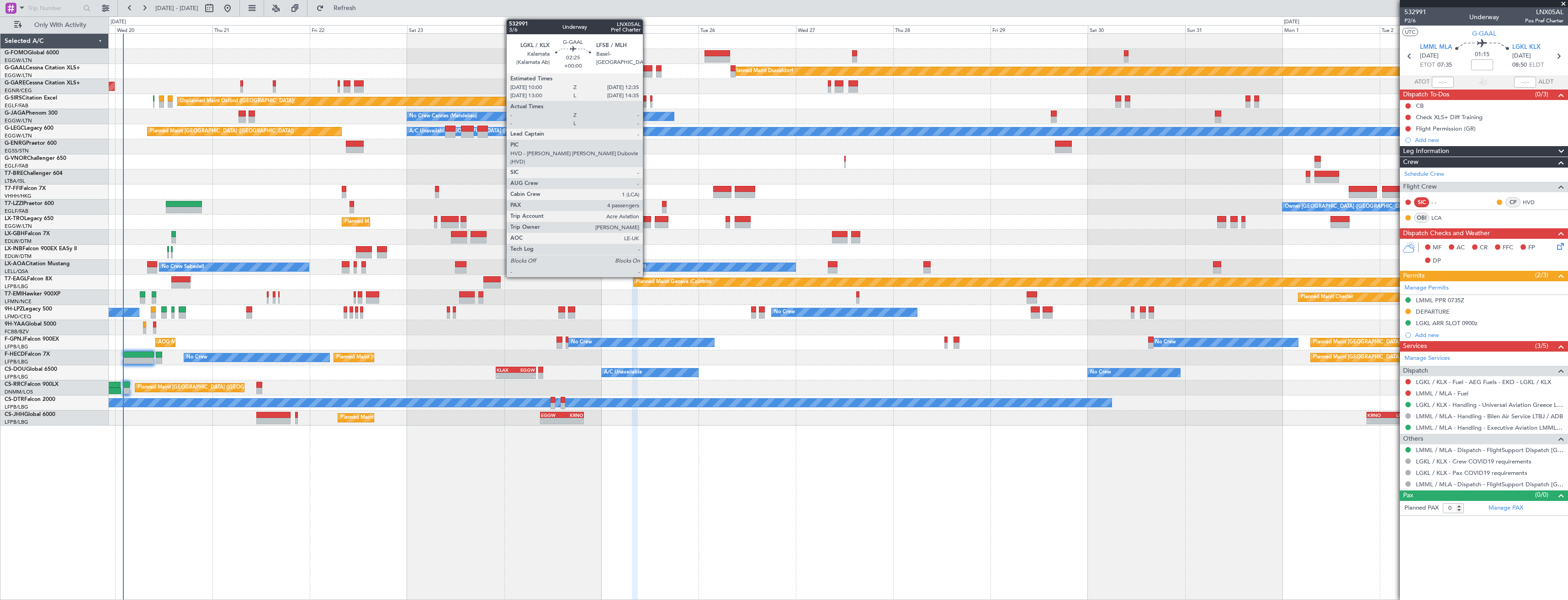
click at [647, 75] on div at bounding box center [646, 74] width 10 height 7
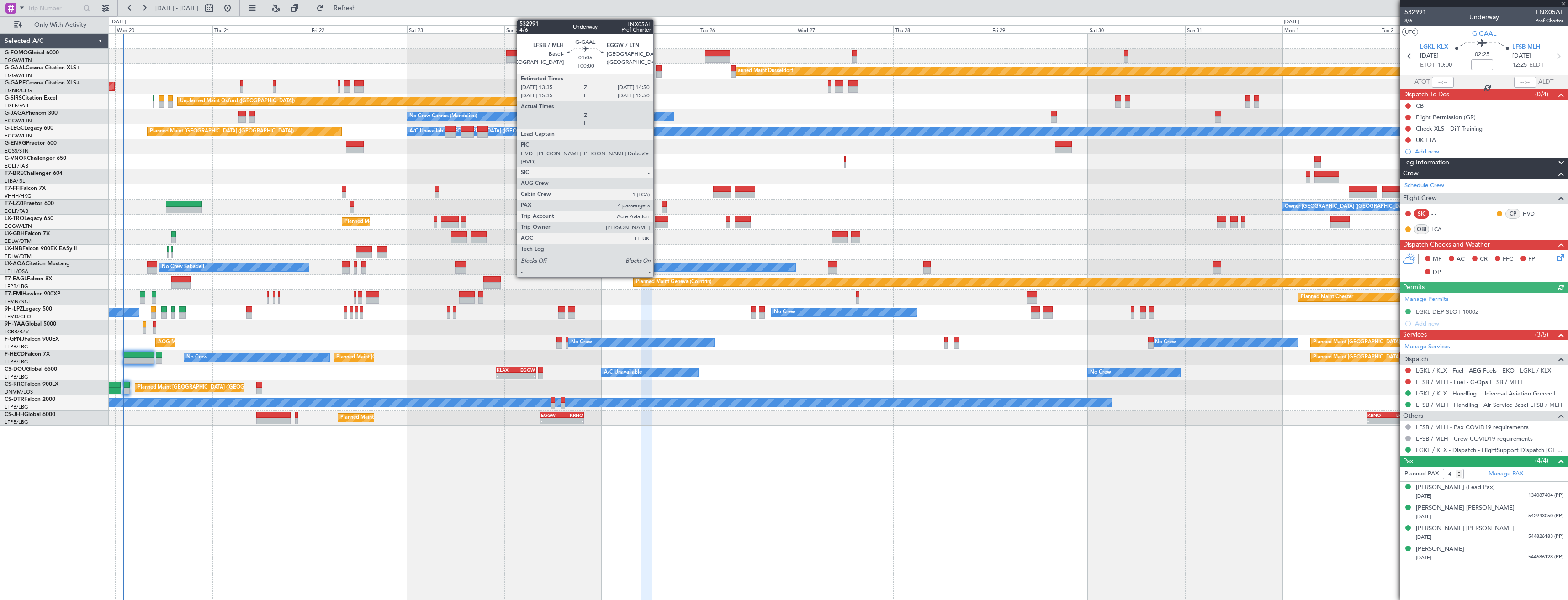
click at [657, 74] on div at bounding box center [659, 74] width 5 height 7
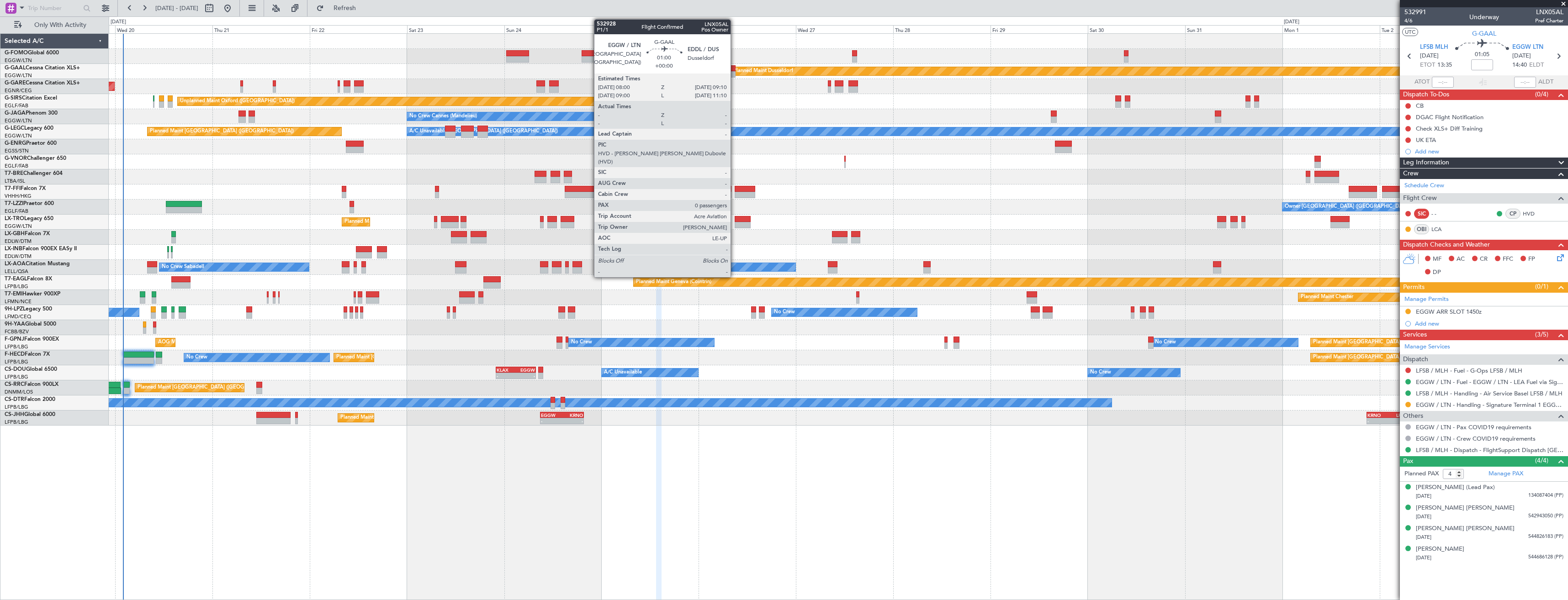
click at [735, 73] on div at bounding box center [733, 74] width 5 height 7
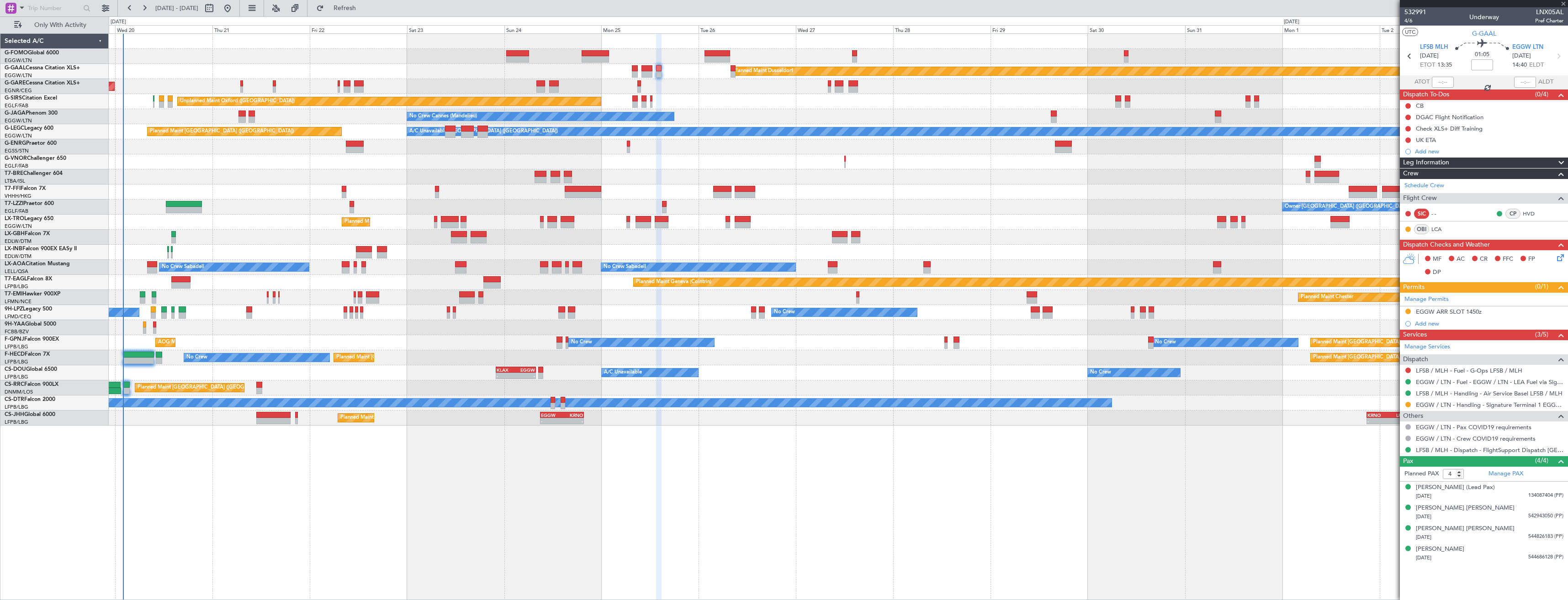
type input "0"
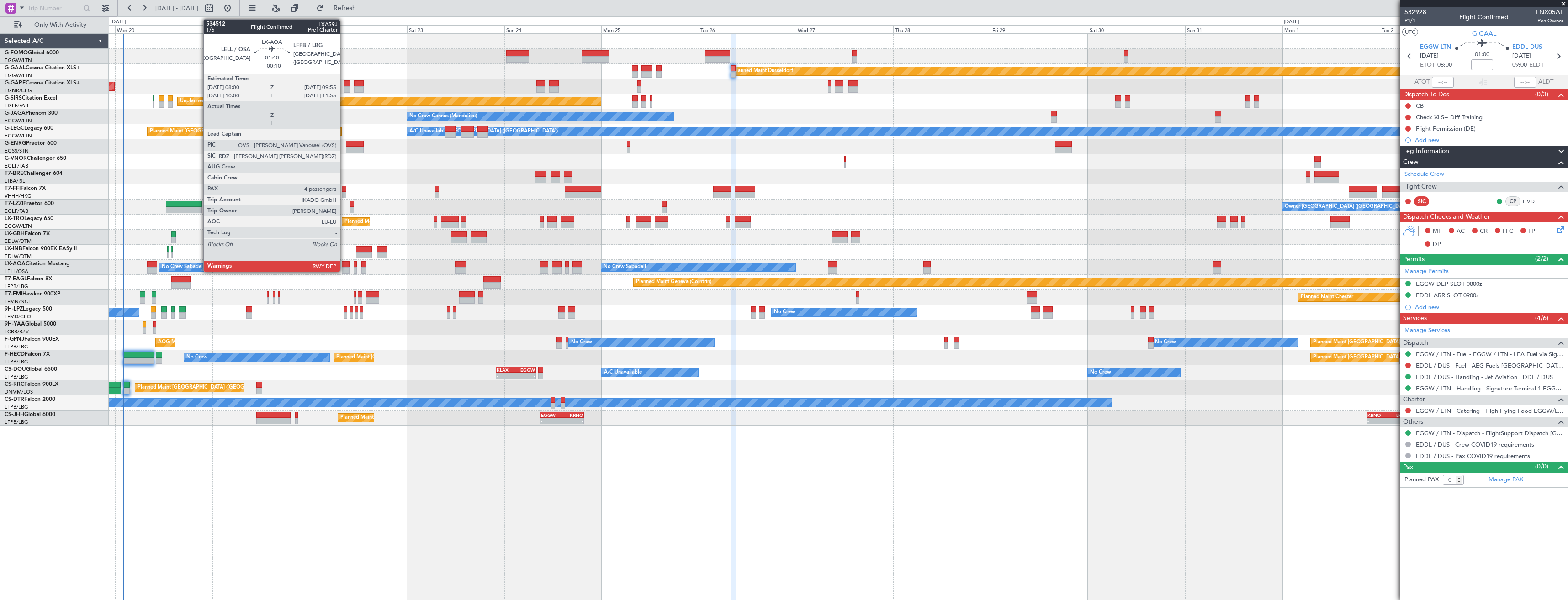
click at [344, 265] on div at bounding box center [346, 264] width 9 height 7
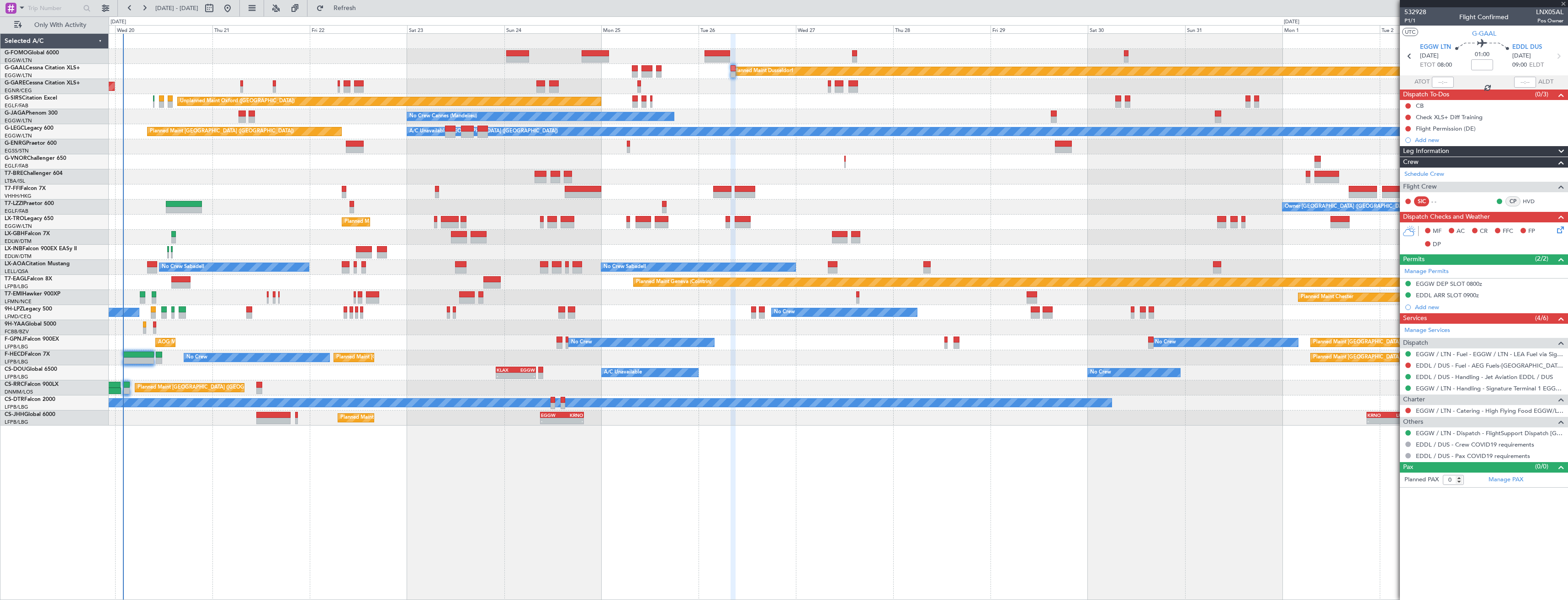
type input "+00:10"
type input "4"
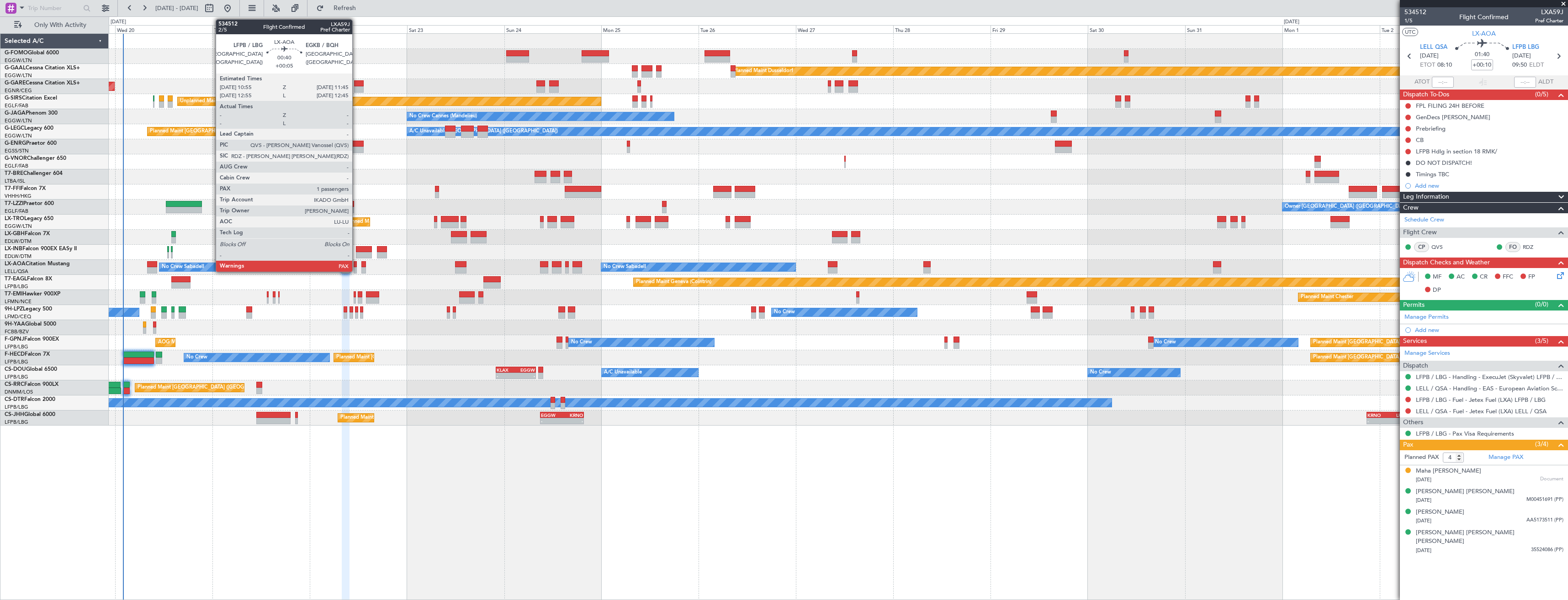
click at [356, 270] on div at bounding box center [355, 270] width 4 height 7
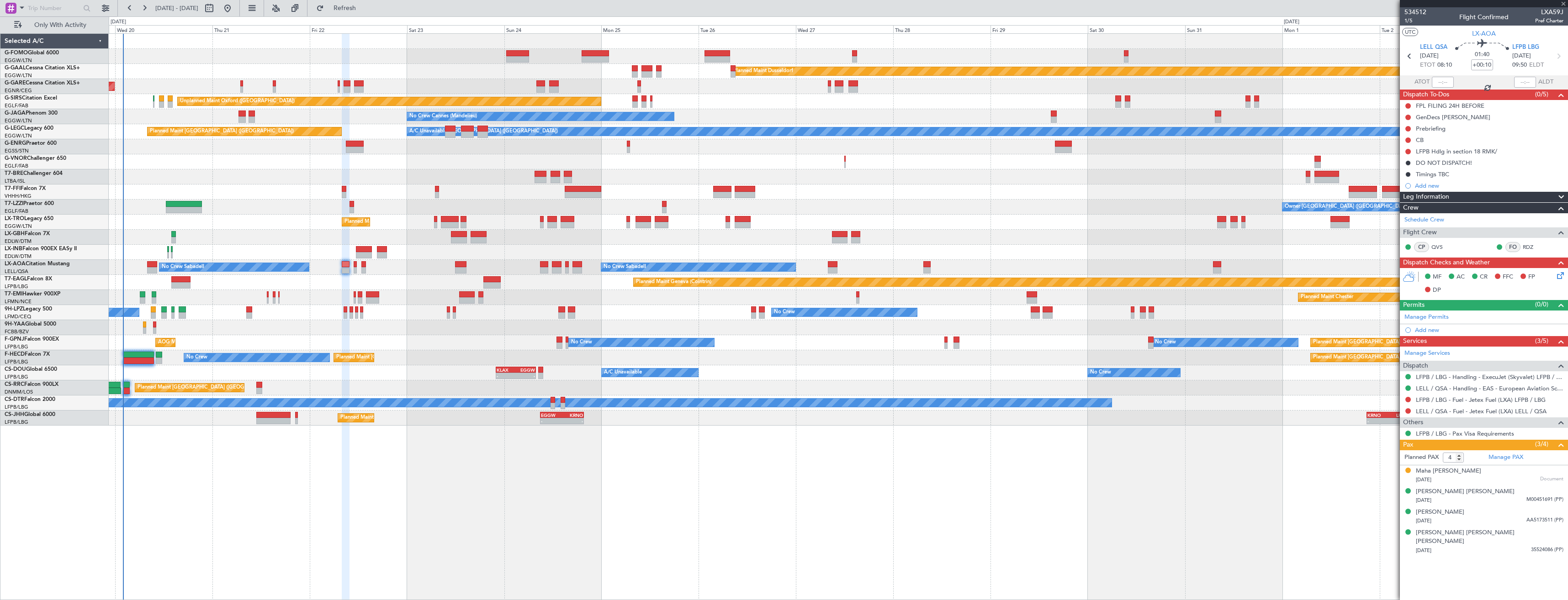
type input "+00:05"
type input "1"
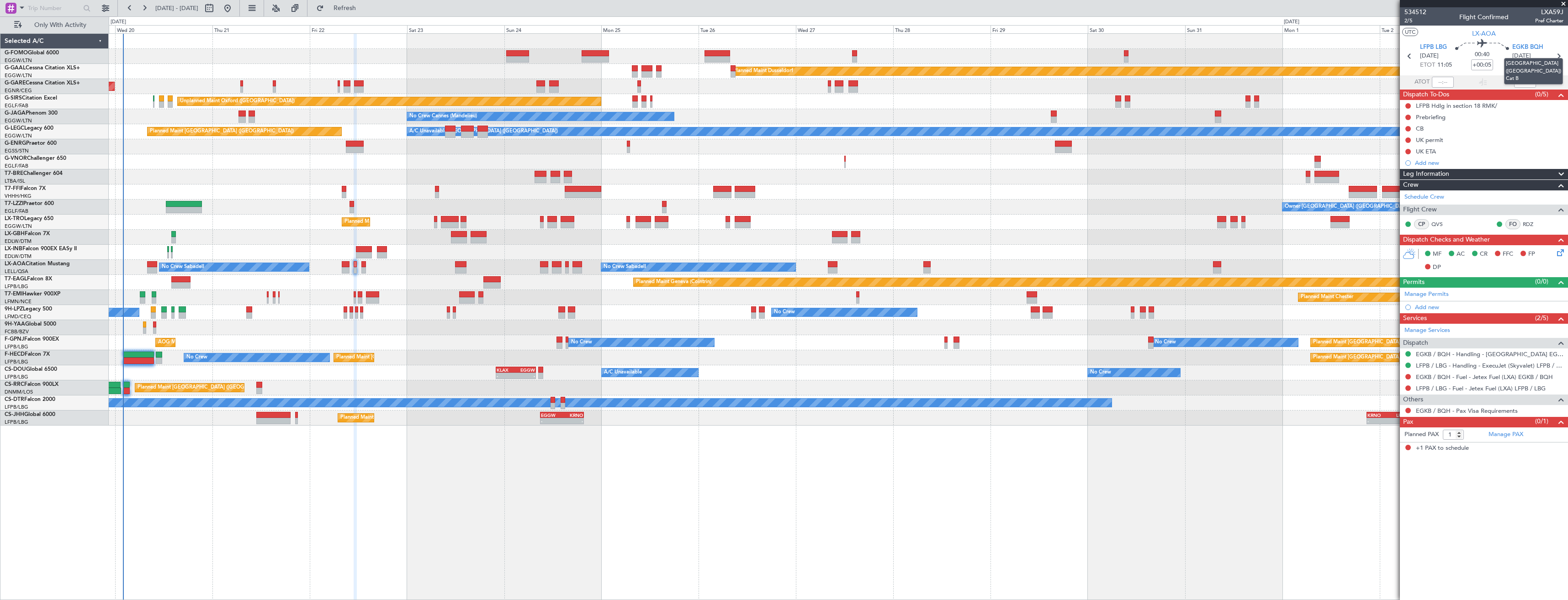
click at [1555, 54] on mat-tooltip-component "[GEOGRAPHIC_DATA] ([GEOGRAPHIC_DATA]) Cat B" at bounding box center [1533, 71] width 72 height 40
click at [1559, 57] on icon at bounding box center [1558, 57] width 12 height 12
type input "+00:15"
type input "2"
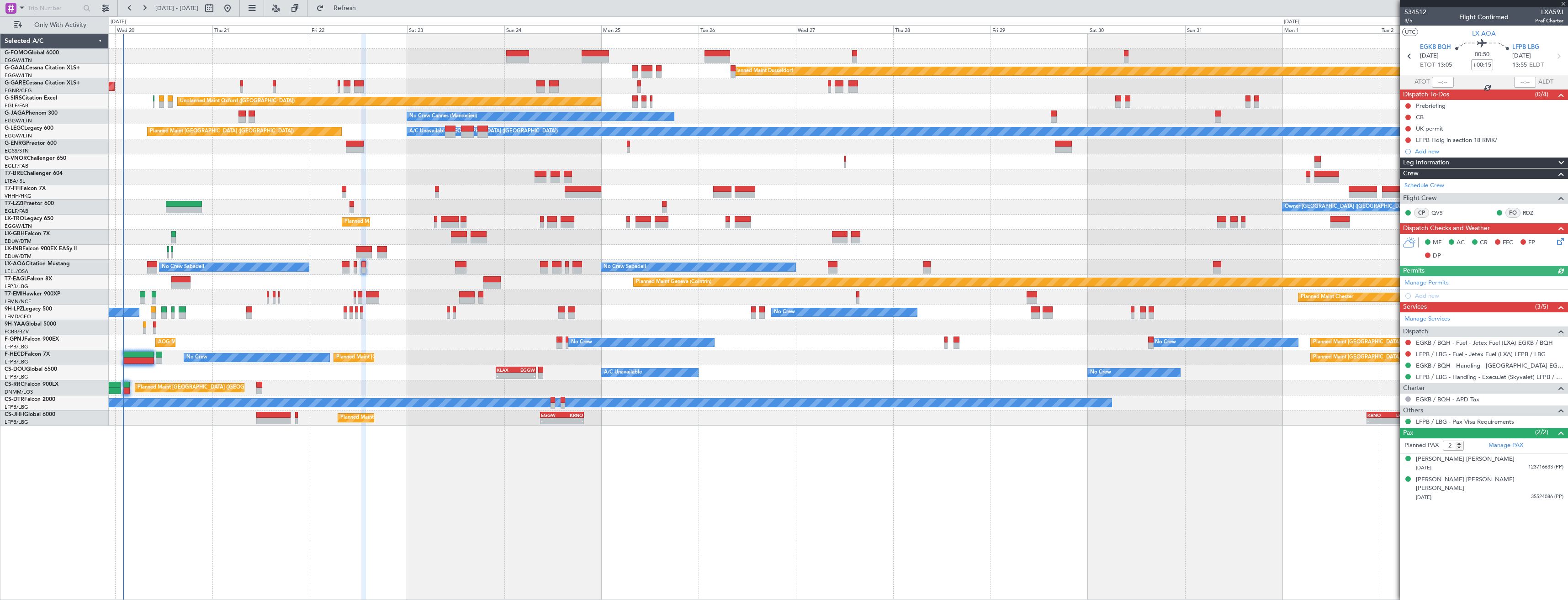
click at [1559, 57] on icon at bounding box center [1558, 57] width 12 height 12
click at [1558, 60] on icon at bounding box center [1558, 57] width 12 height 12
type input "-00:05"
type input "0"
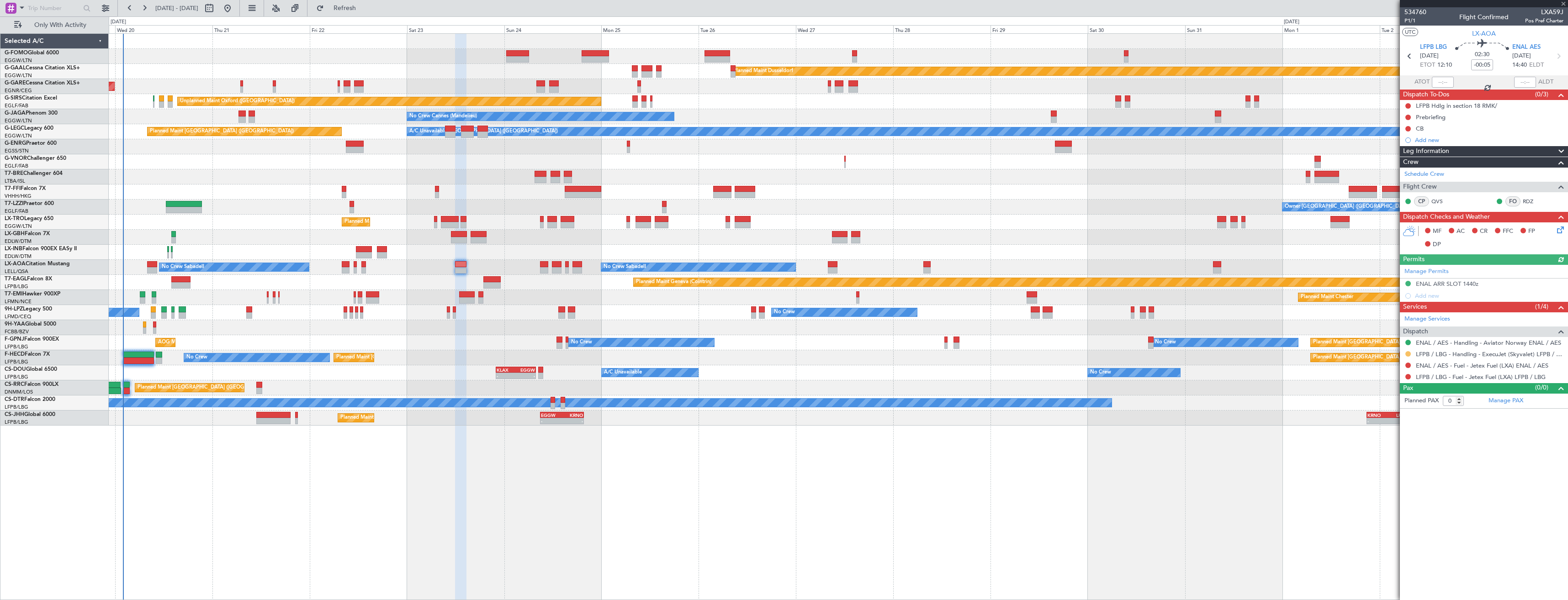
click at [1407, 354] on button at bounding box center [1408, 354] width 5 height 5
click at [1403, 459] on li "Confirmed" at bounding box center [1407, 462] width 105 height 14
click at [1560, 55] on icon at bounding box center [1558, 57] width 12 height 12
type input "+00:05"
type input "4"
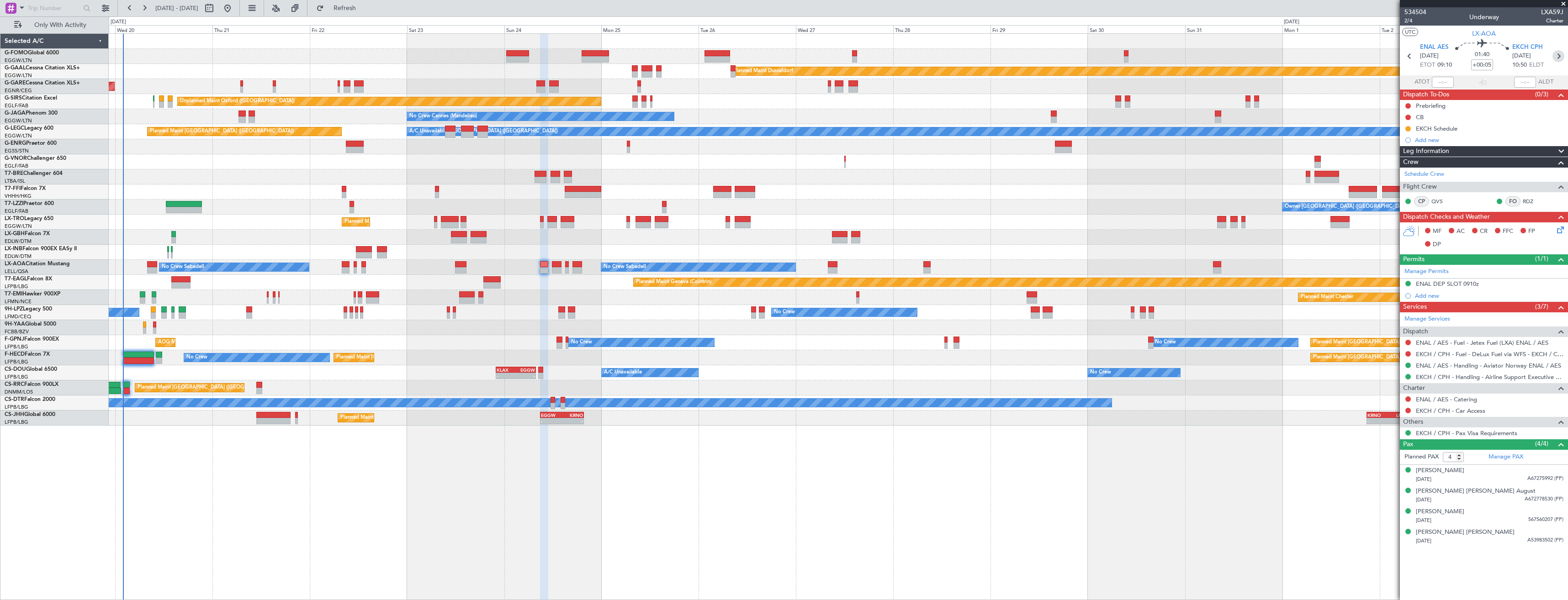
click at [1555, 61] on icon at bounding box center [1558, 57] width 12 height 12
type input "+00:20"
type input "0"
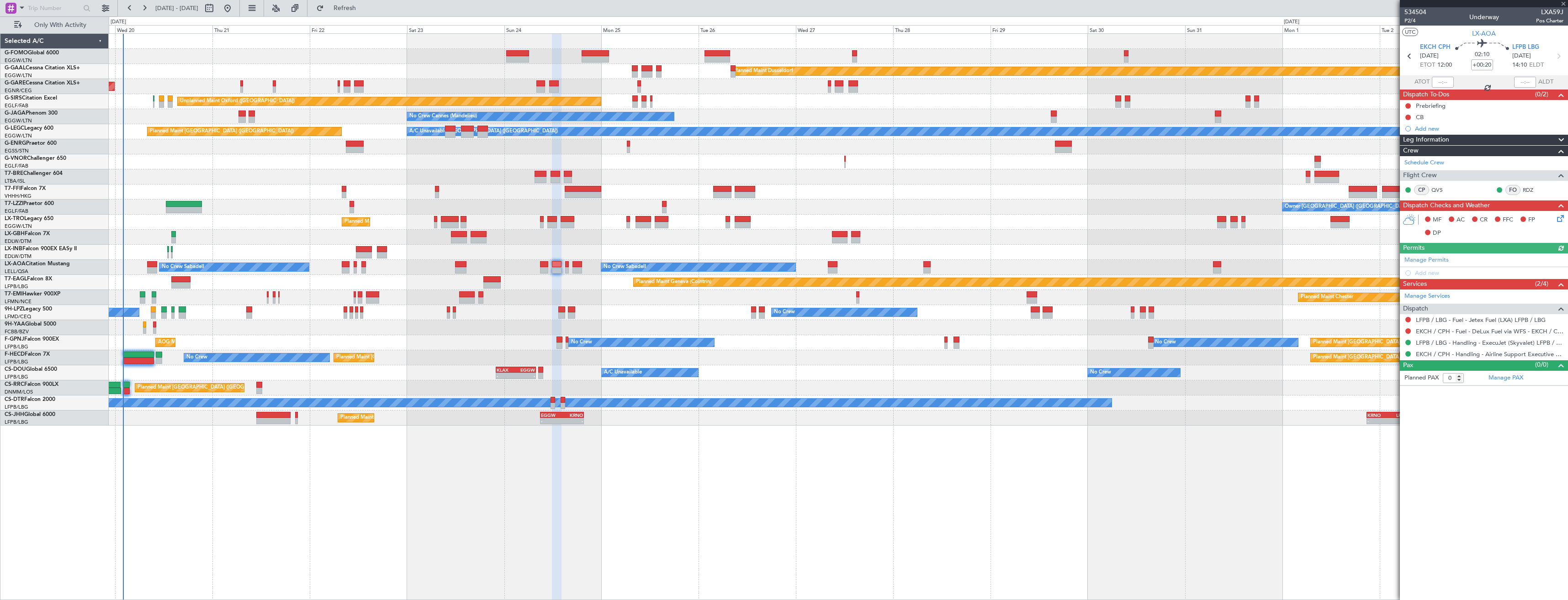
click at [1555, 61] on icon at bounding box center [1558, 57] width 12 height 12
type input "+00:05"
type input "2"
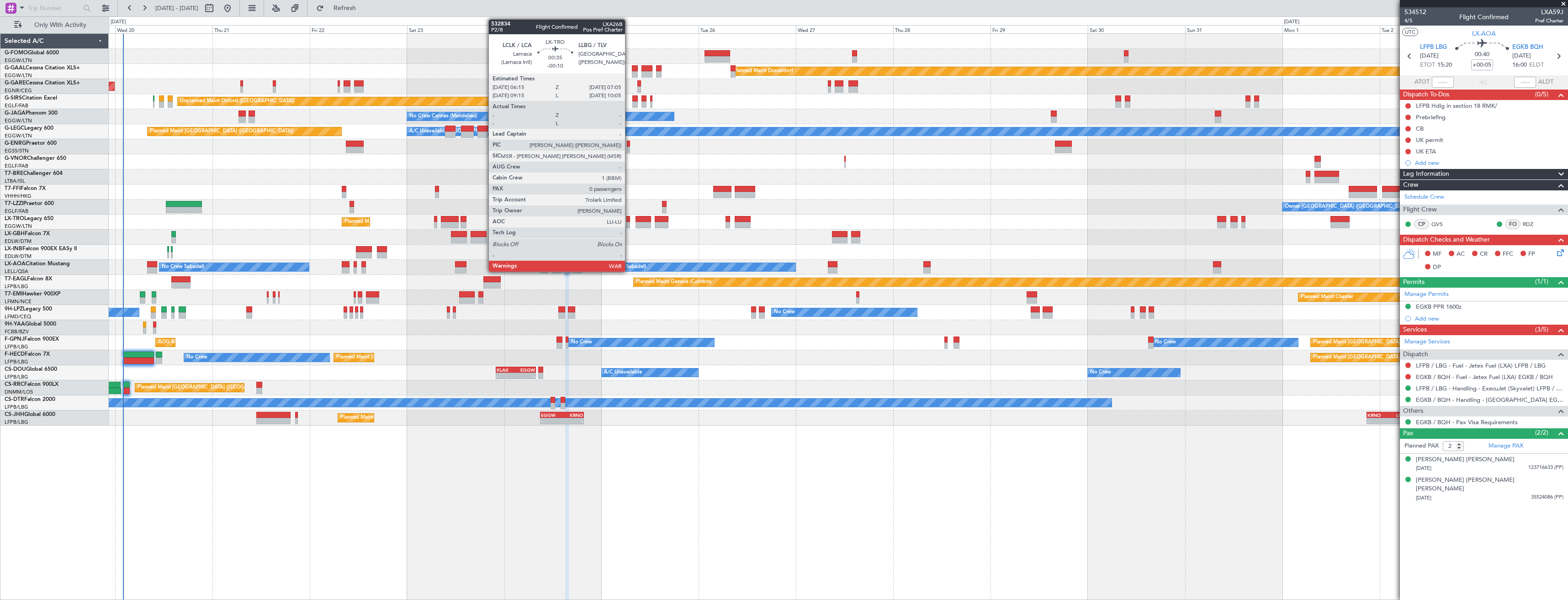
click at [629, 222] on div at bounding box center [628, 225] width 4 height 7
type input "-00:10"
type input "0"
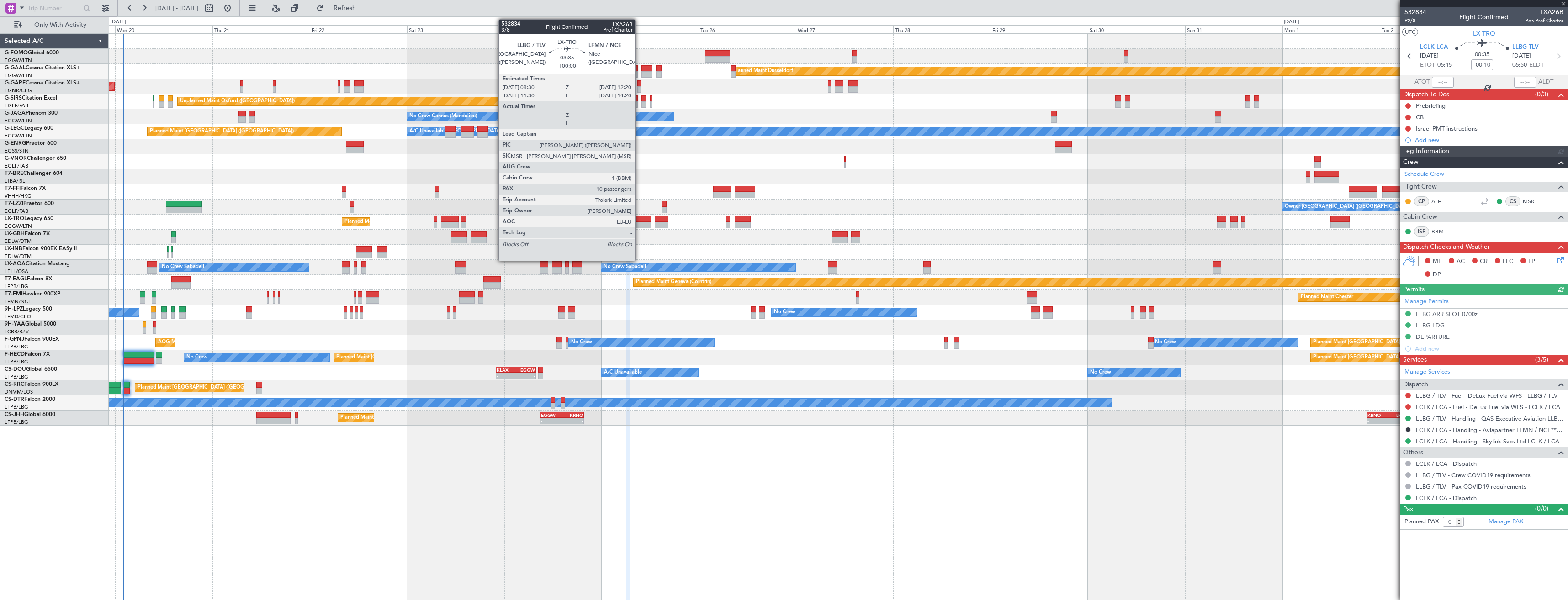
click at [639, 222] on div at bounding box center [643, 219] width 16 height 7
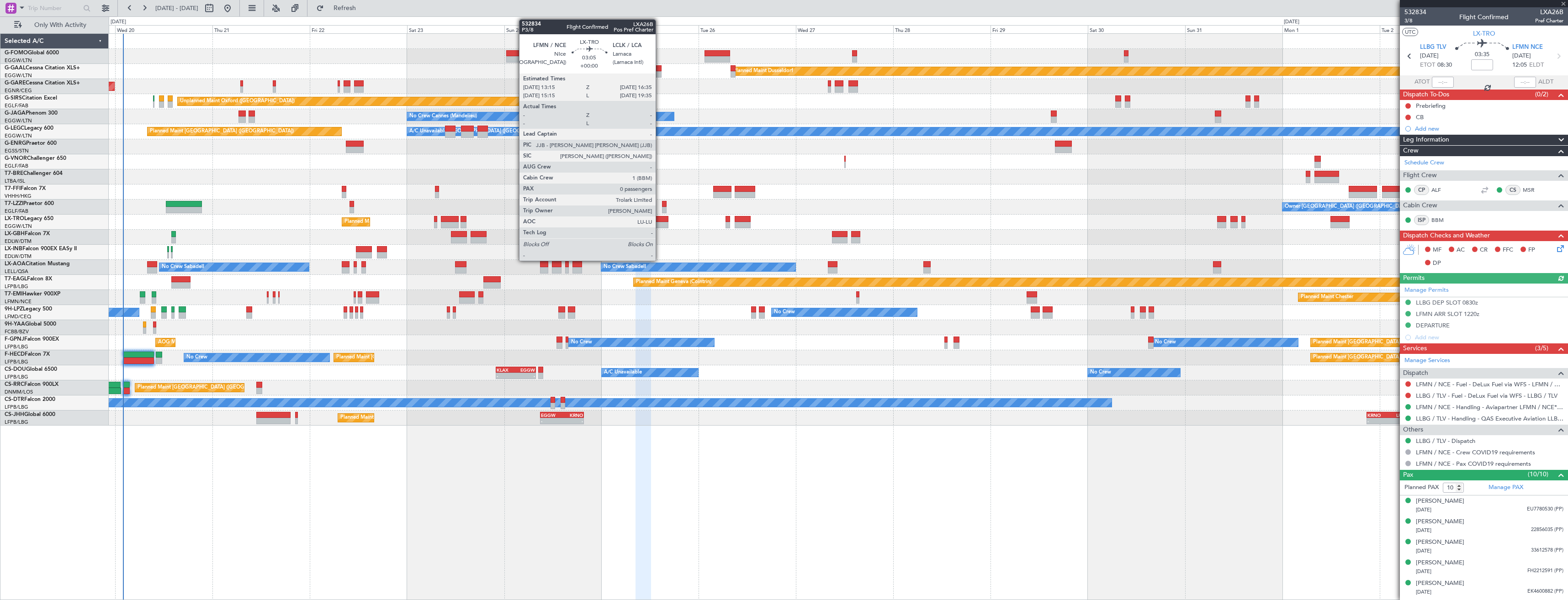
click at [660, 220] on div at bounding box center [662, 219] width 14 height 7
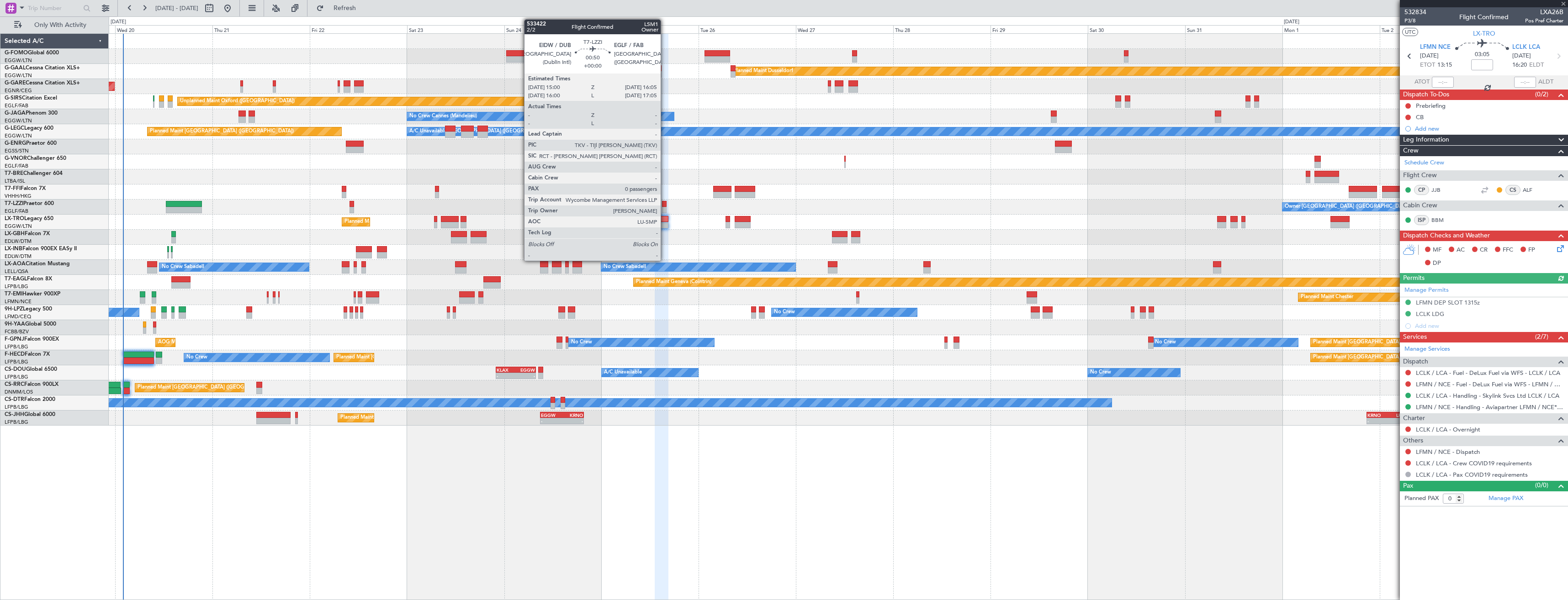
click at [665, 206] on div at bounding box center [665, 204] width 5 height 7
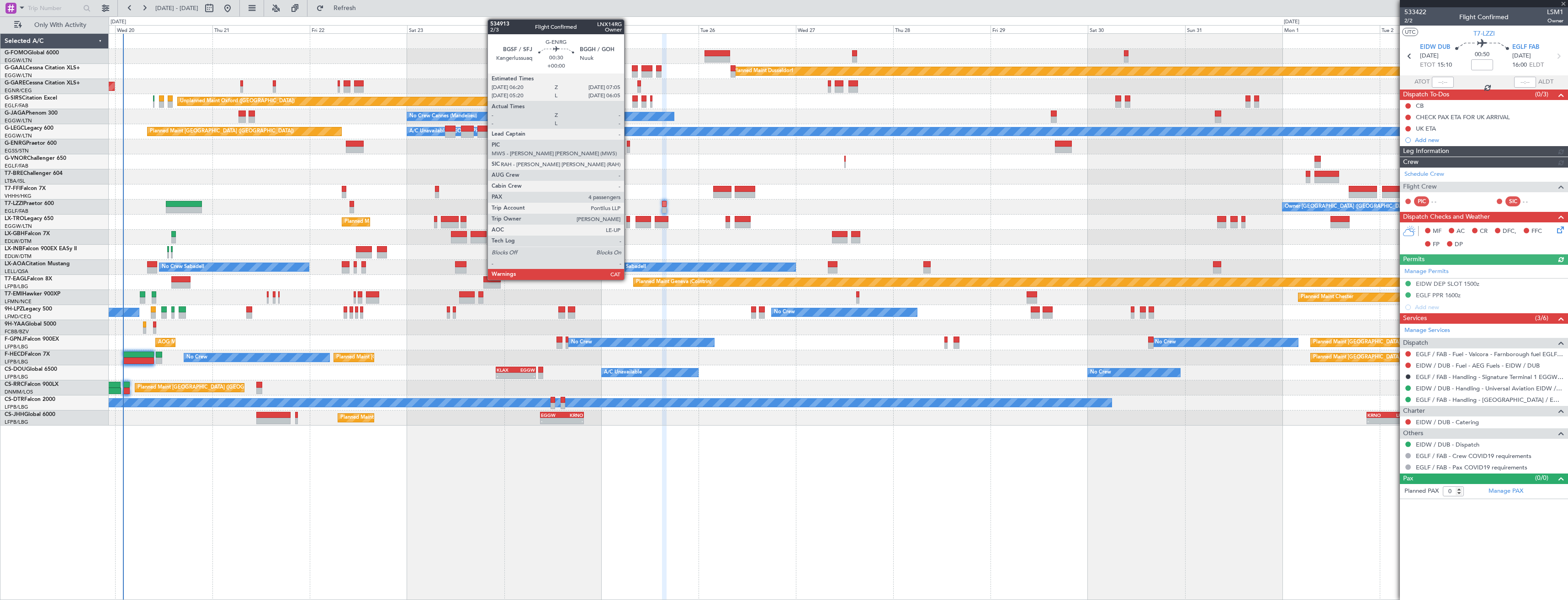
click at [628, 148] on div at bounding box center [628, 150] width 3 height 7
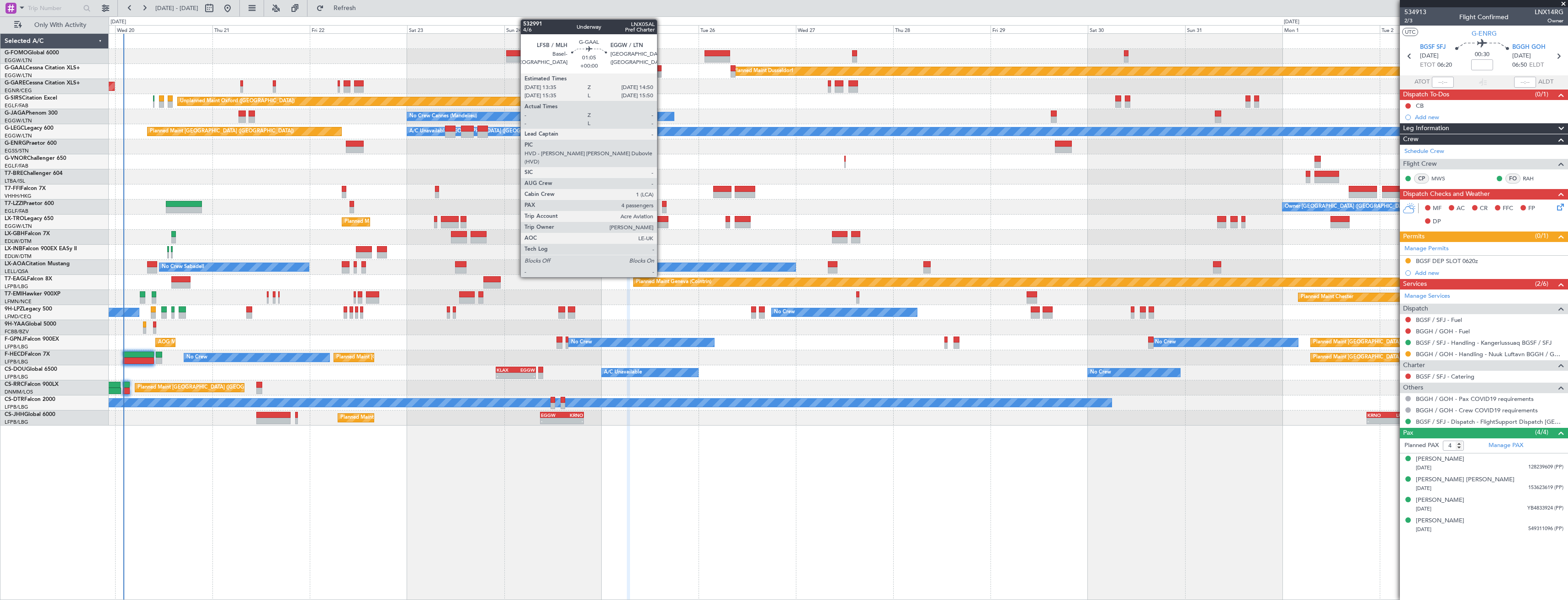
click at [661, 71] on div at bounding box center [659, 74] width 5 height 7
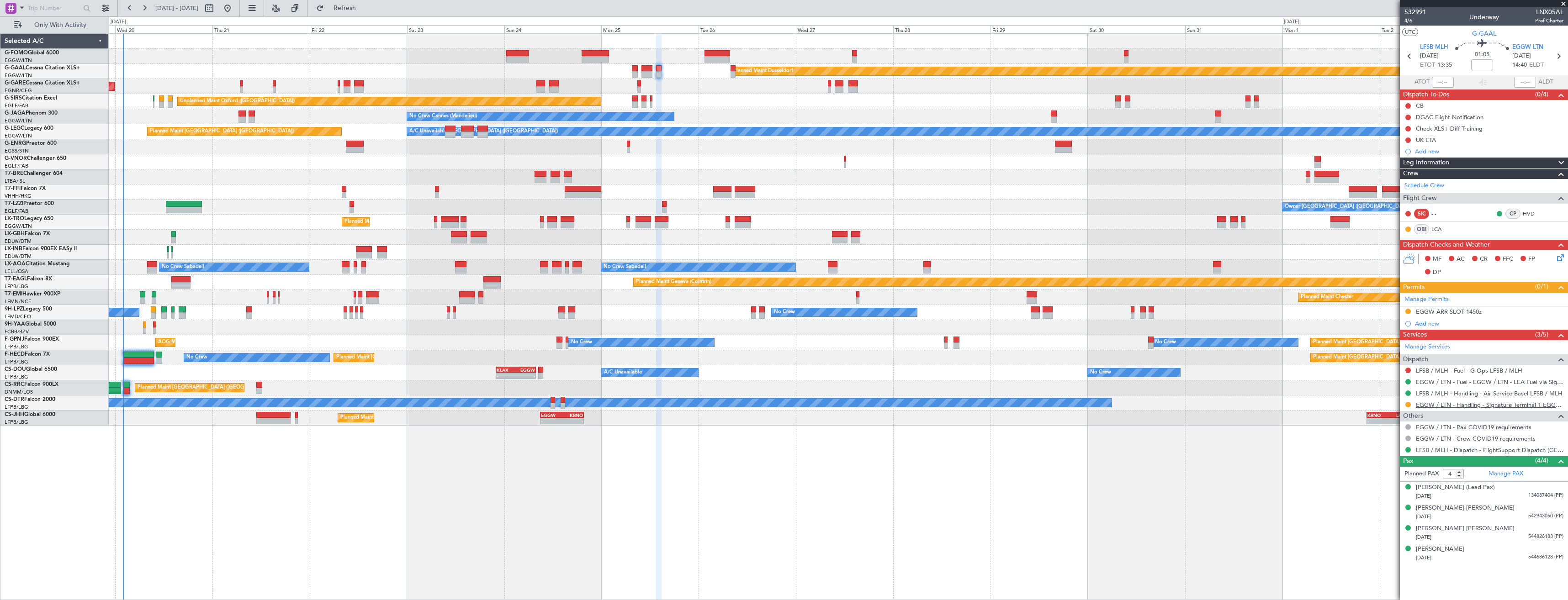
click at [1416, 408] on link "EGGW / LTN - Handling - Signature Terminal 1 EGGW / LTN" at bounding box center [1489, 405] width 147 height 8
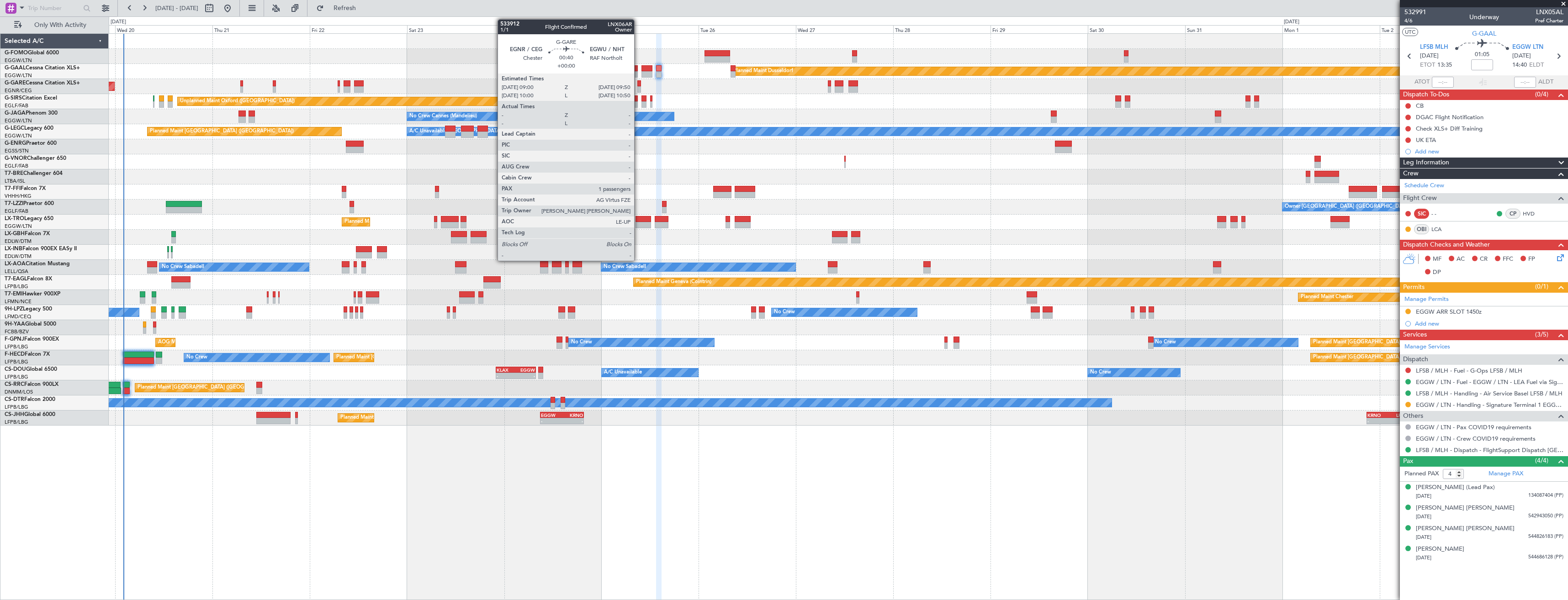
click at [639, 87] on div at bounding box center [639, 89] width 4 height 7
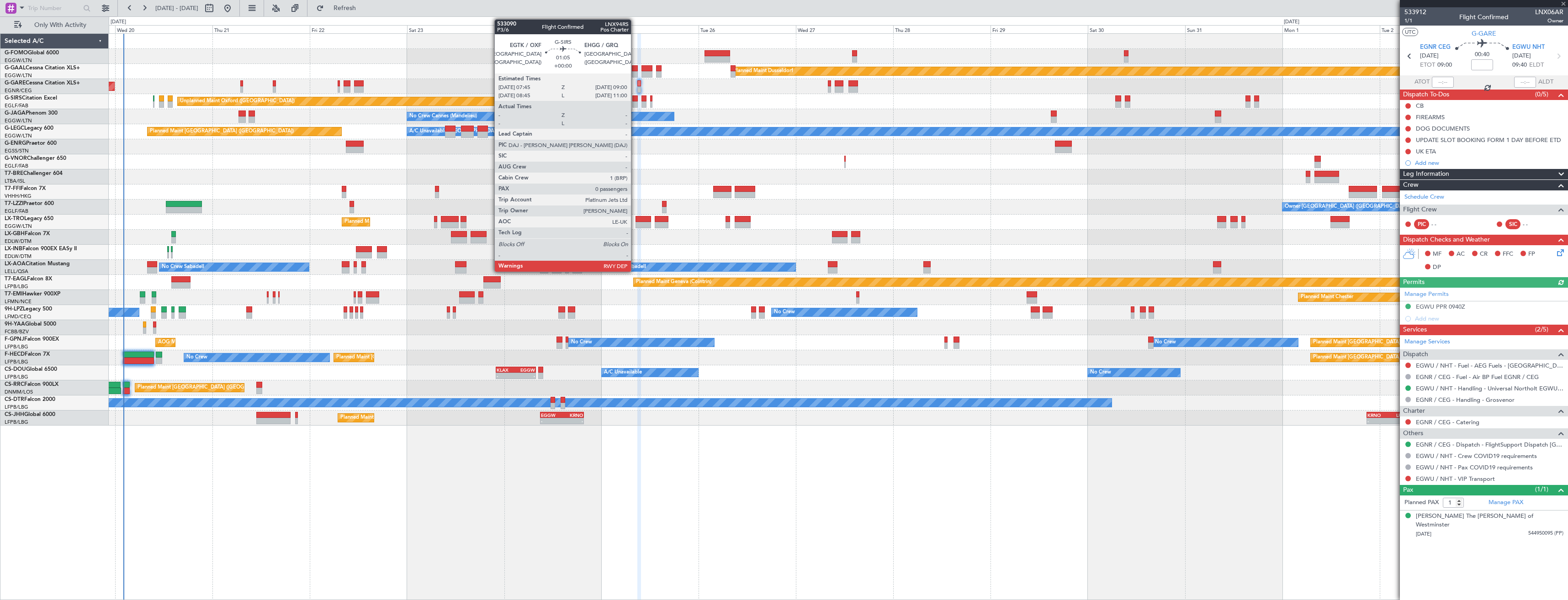
click at [635, 101] on div at bounding box center [635, 99] width 5 height 7
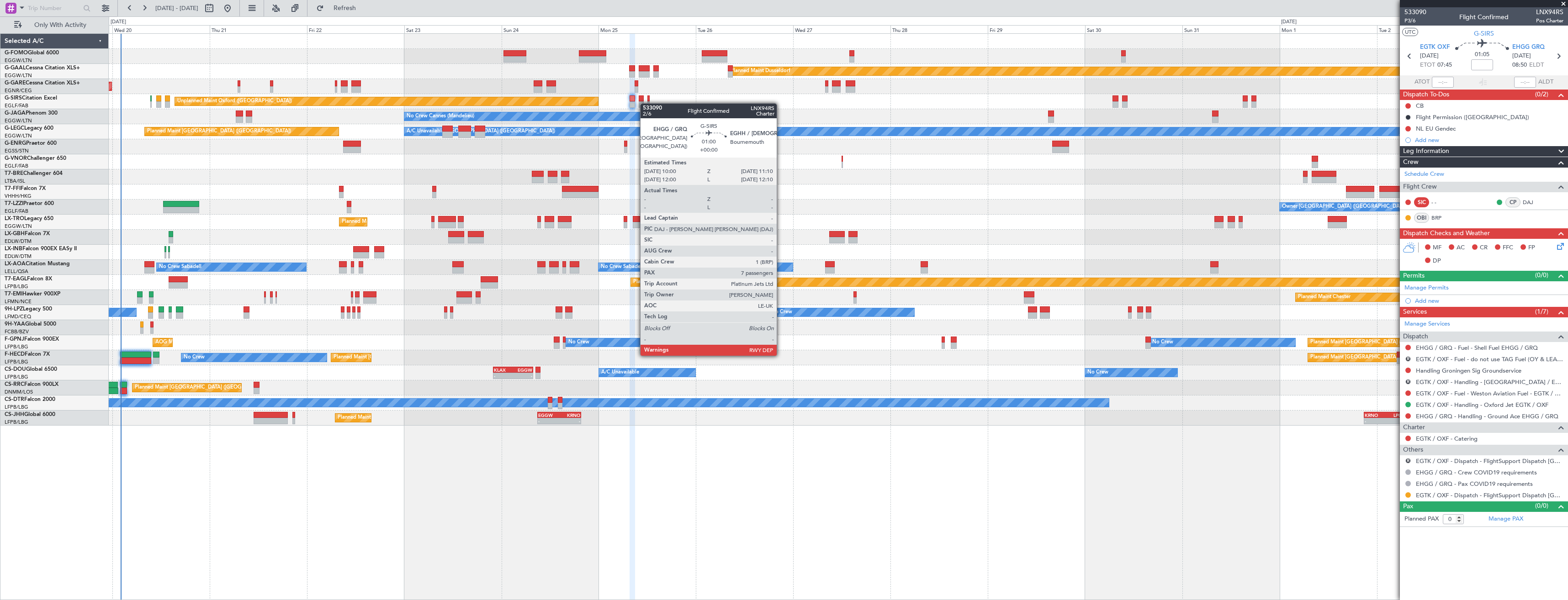
click at [641, 103] on div at bounding box center [641, 105] width 5 height 7
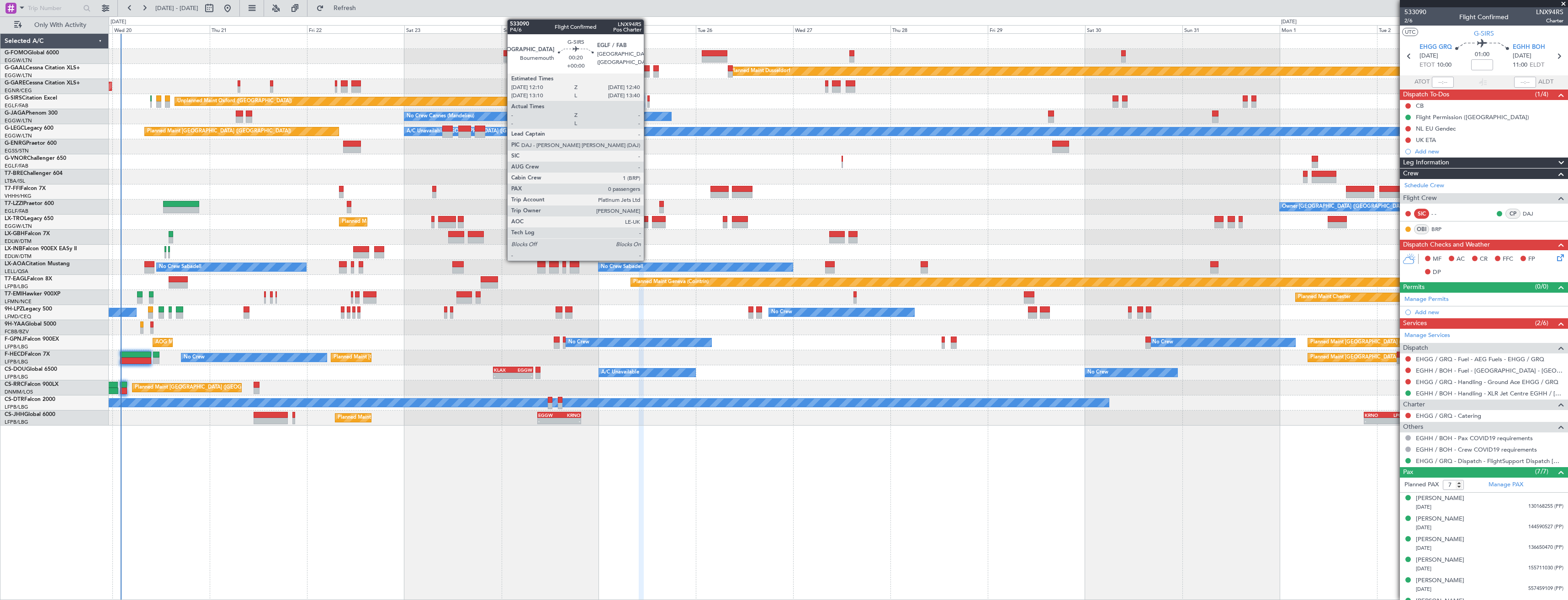
click at [648, 103] on div at bounding box center [649, 105] width 2 height 7
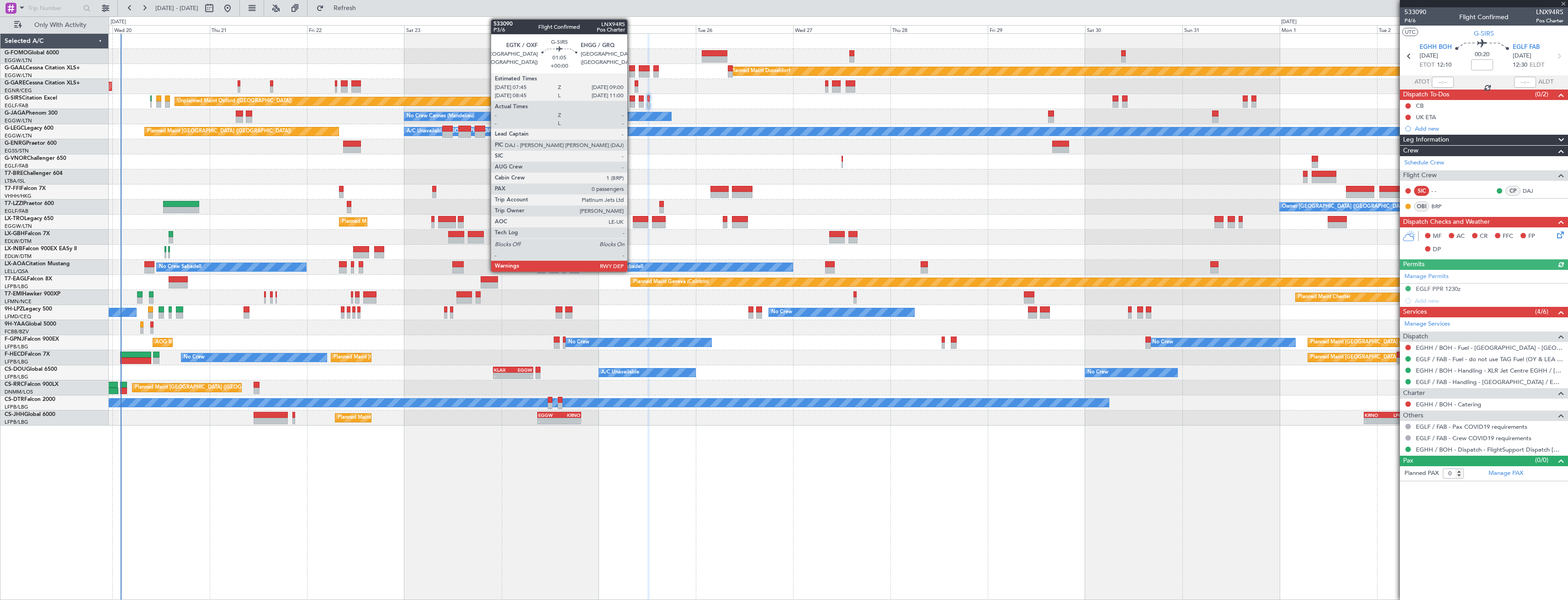
click at [631, 102] on div at bounding box center [632, 105] width 5 height 7
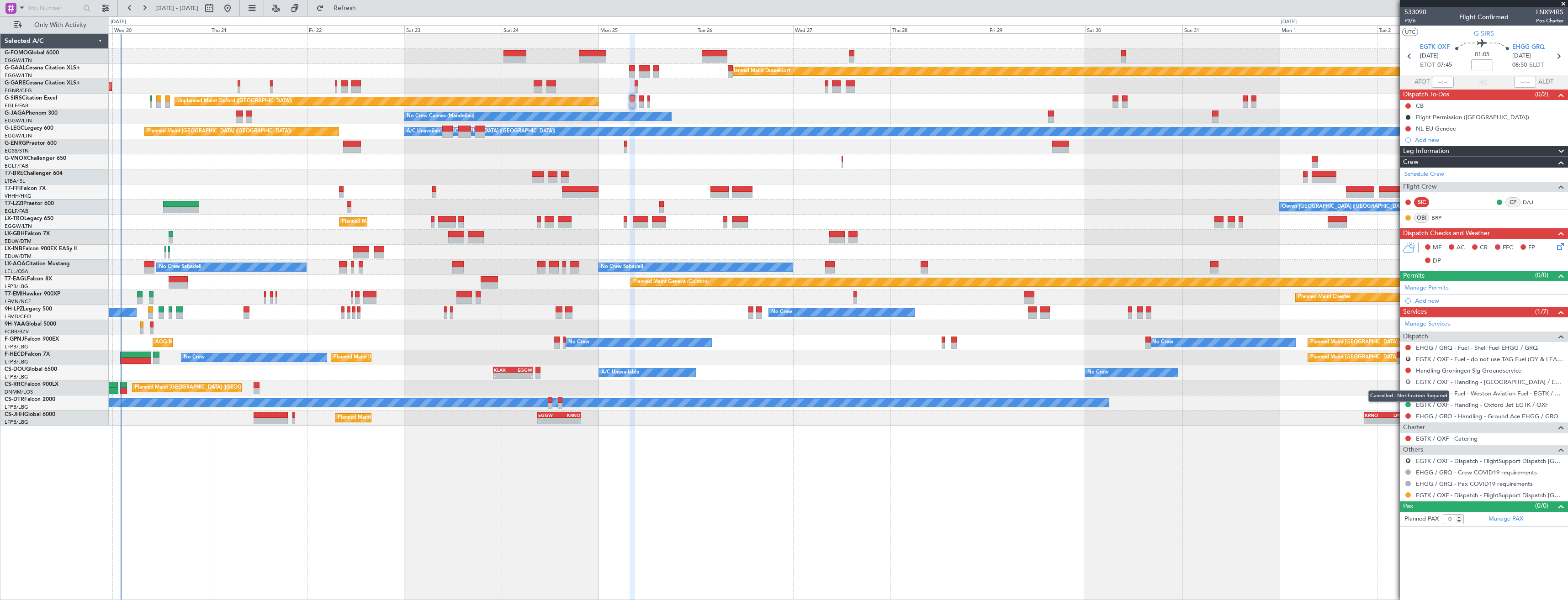
click at [1409, 380] on button "R" at bounding box center [1408, 382] width 5 height 5
click at [1379, 447] on span "Cancelled" at bounding box center [1381, 449] width 26 height 9
click at [1408, 358] on button "R" at bounding box center [1408, 358] width 5 height 5
click at [1384, 426] on span "Cancelled" at bounding box center [1381, 427] width 26 height 9
click at [1405, 459] on button "R" at bounding box center [1408, 461] width 5 height 5
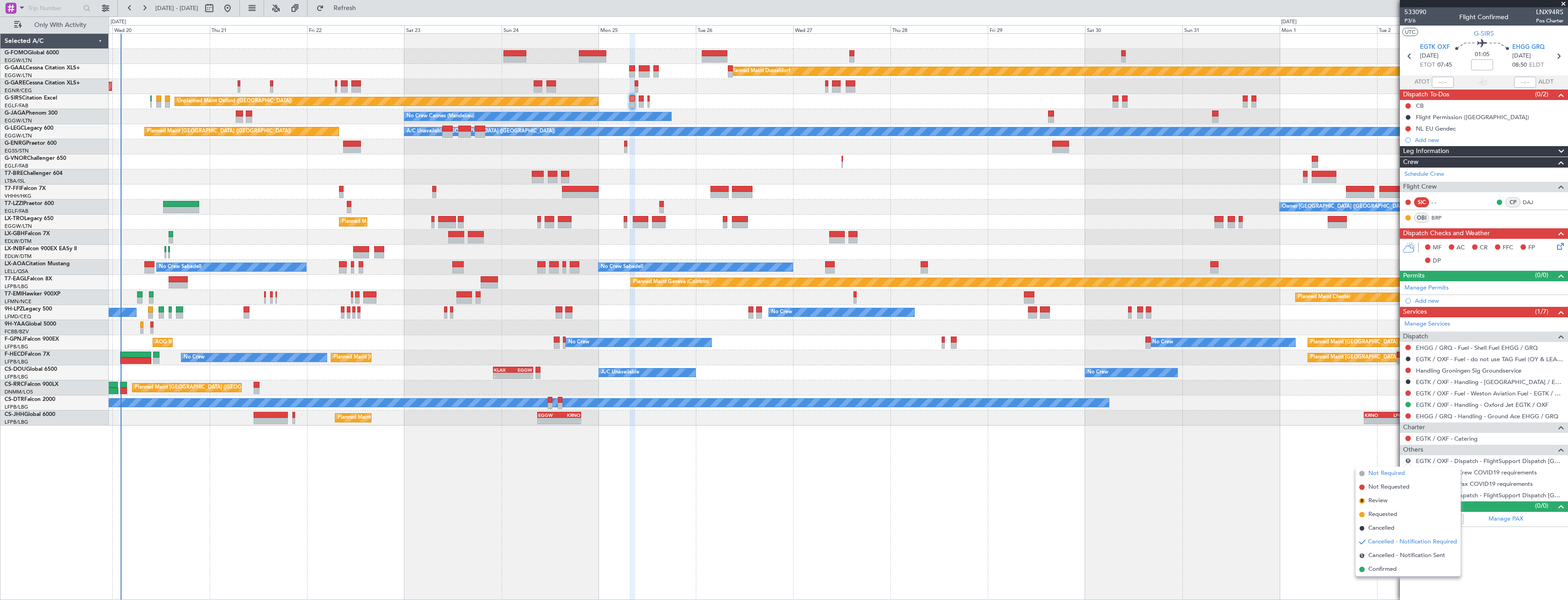
click at [1396, 473] on span "Not Required" at bounding box center [1387, 473] width 37 height 9
click at [1409, 494] on button at bounding box center [1408, 495] width 5 height 5
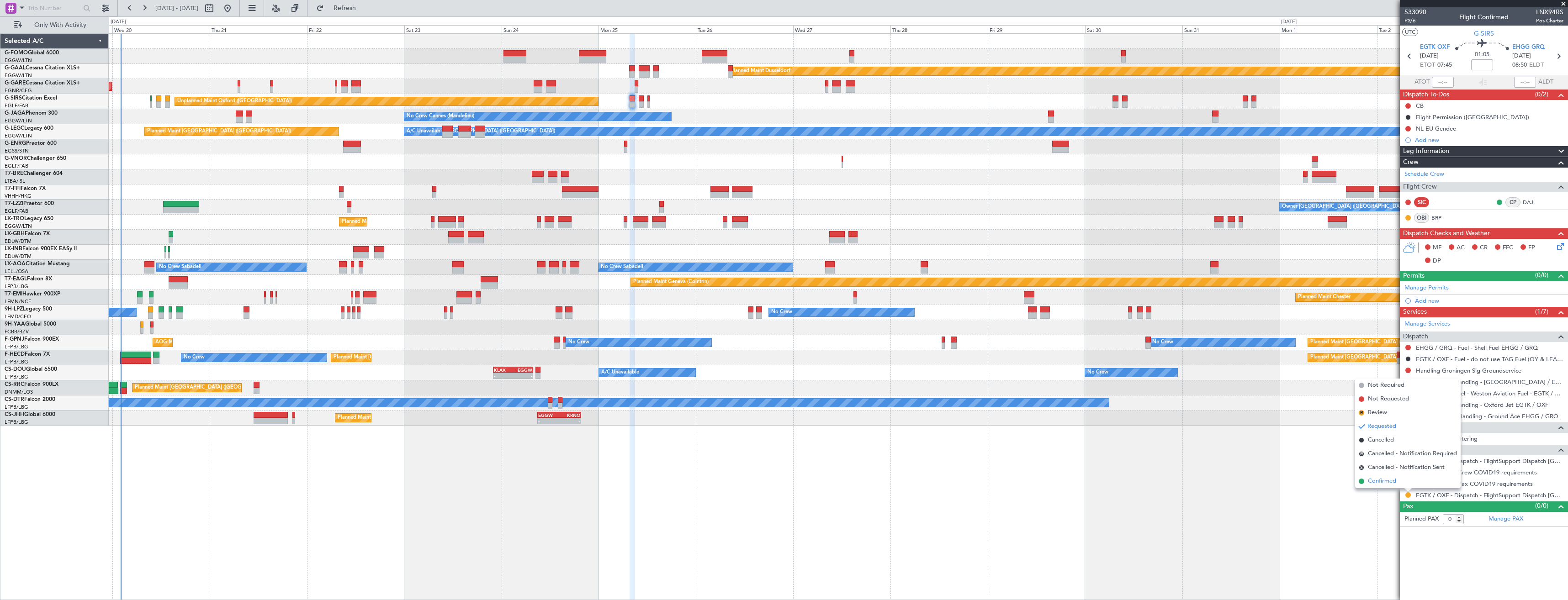
click at [1371, 481] on span "Confirmed" at bounding box center [1382, 481] width 29 height 9
click at [1558, 61] on icon at bounding box center [1558, 57] width 12 height 12
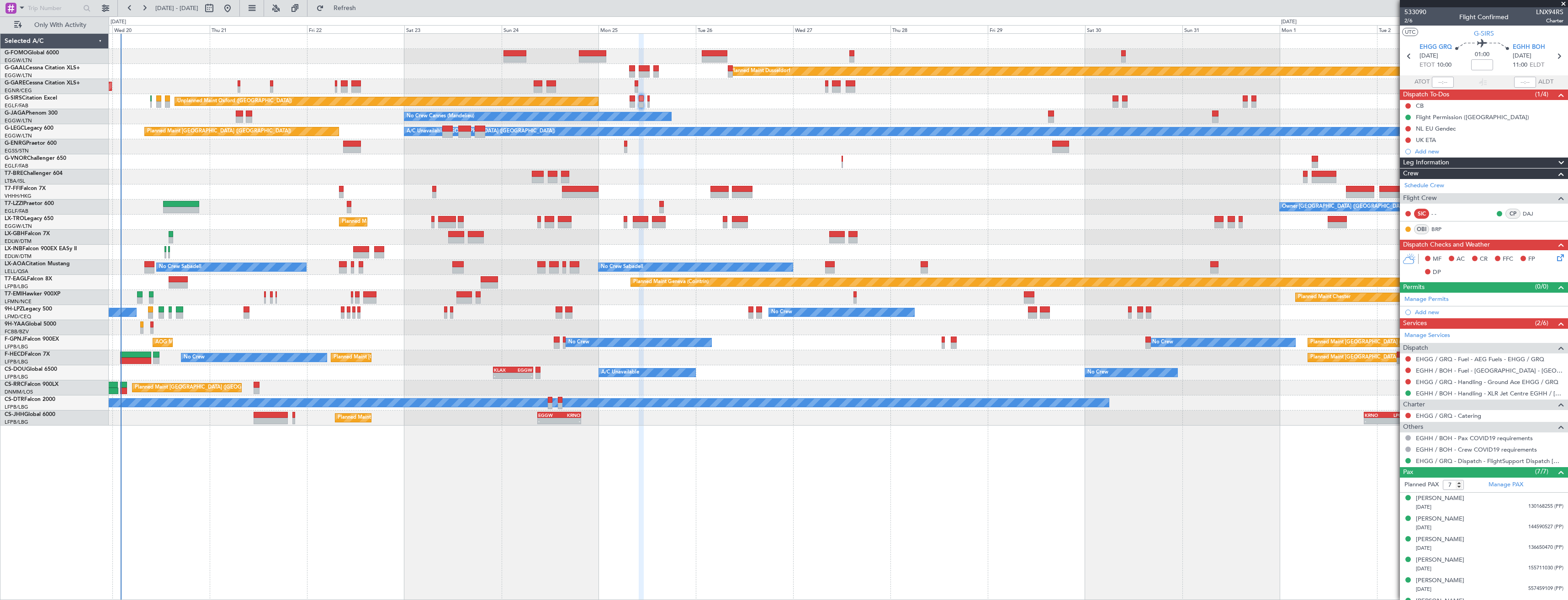
click at [1408, 63] on section "EHGG GRQ 25/08/2025 ETOT 10:00 01:00 EGHH BOH 25/08/2025 11:00 ELDT" at bounding box center [1484, 57] width 168 height 36
click at [1406, 58] on icon at bounding box center [1409, 57] width 12 height 12
type input "0"
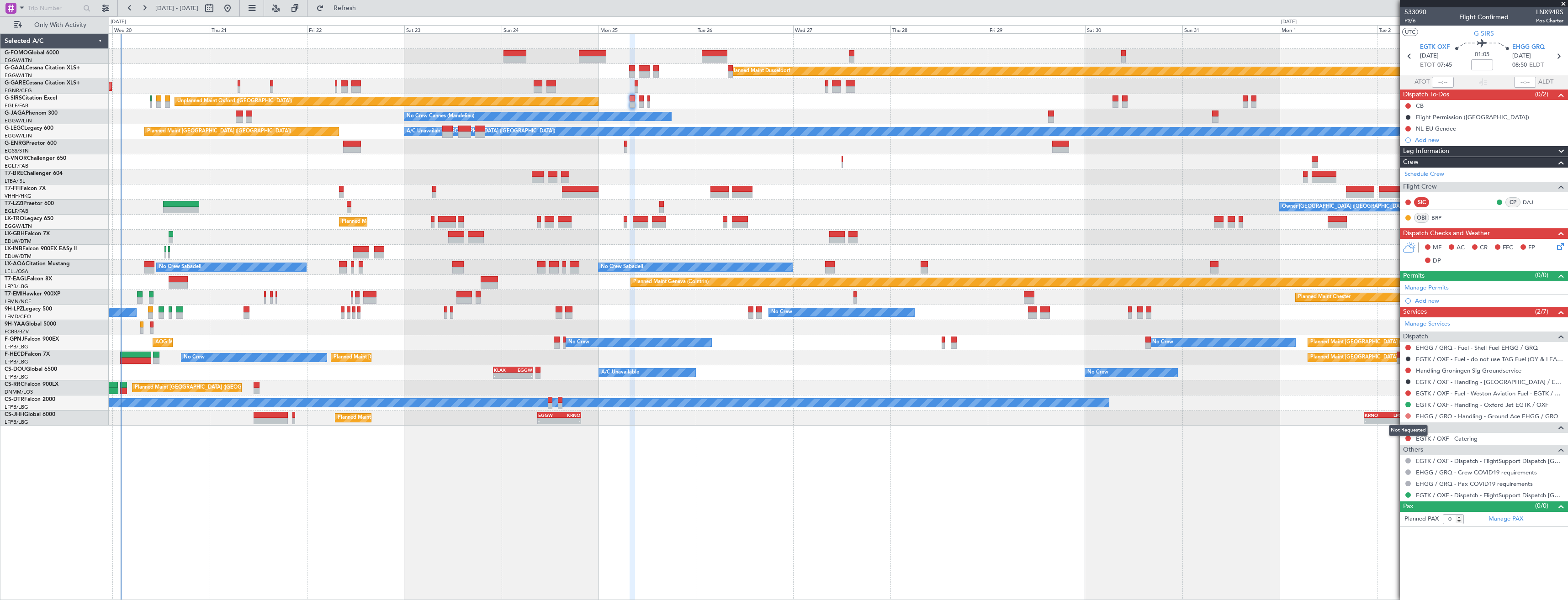
click at [1408, 417] on button at bounding box center [1408, 416] width 5 height 5
click at [1377, 520] on span "Confirmed" at bounding box center [1382, 525] width 29 height 9
click at [1409, 372] on button at bounding box center [1408, 370] width 5 height 5
click at [1388, 481] on span "Confirmed" at bounding box center [1382, 479] width 29 height 9
click at [1555, 56] on icon at bounding box center [1558, 57] width 12 height 12
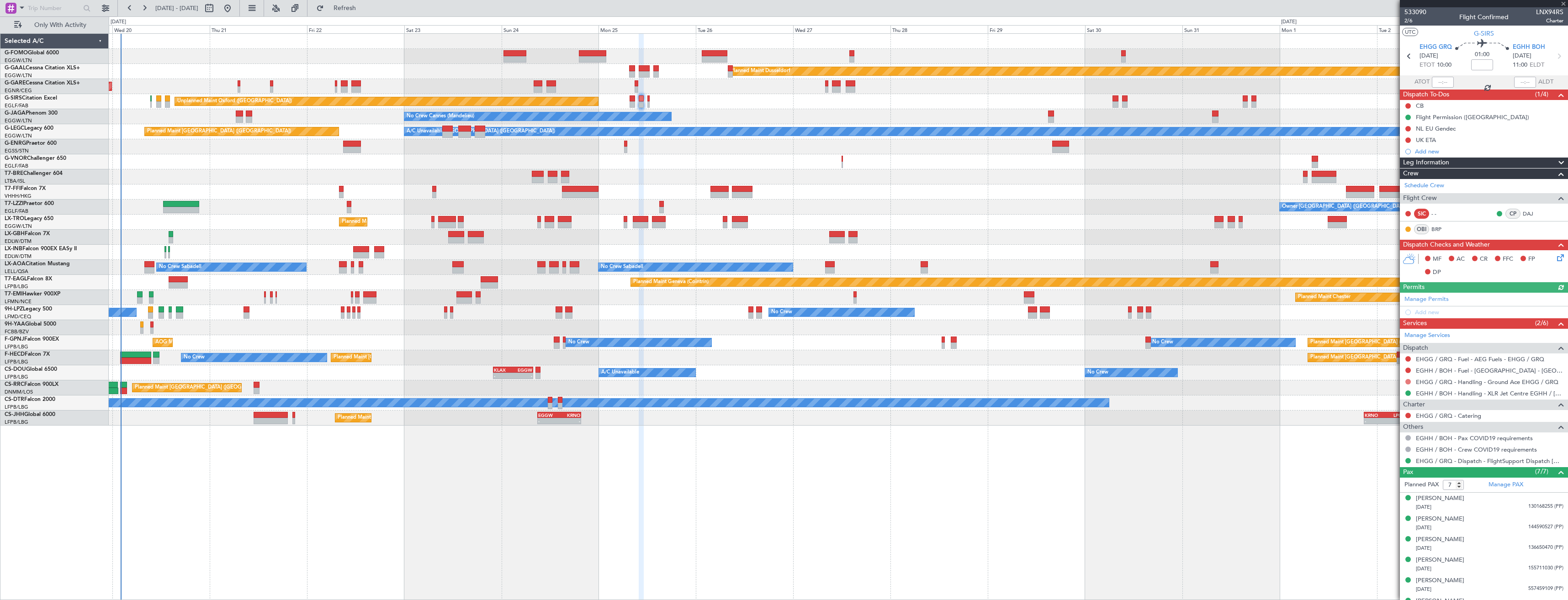
click at [1408, 382] on button at bounding box center [1408, 382] width 5 height 5
click at [1393, 487] on span "Confirmed" at bounding box center [1382, 490] width 29 height 9
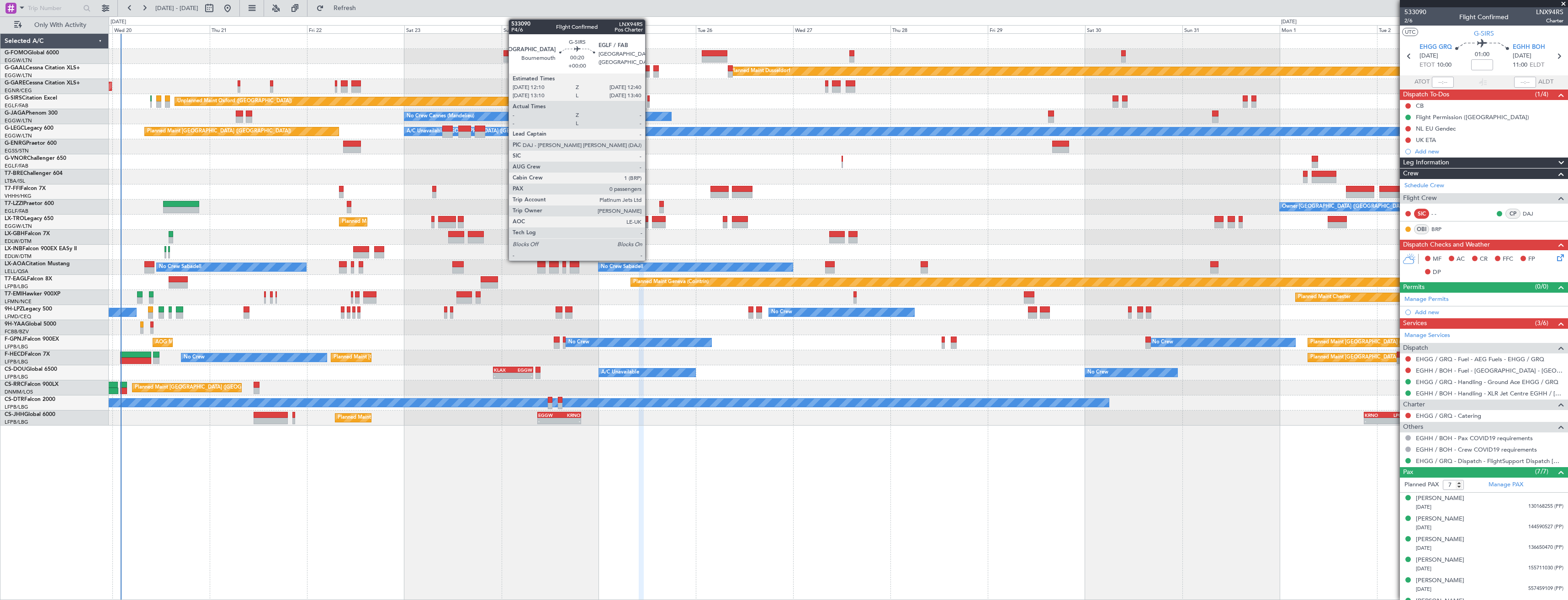
click at [649, 99] on div at bounding box center [649, 99] width 2 height 7
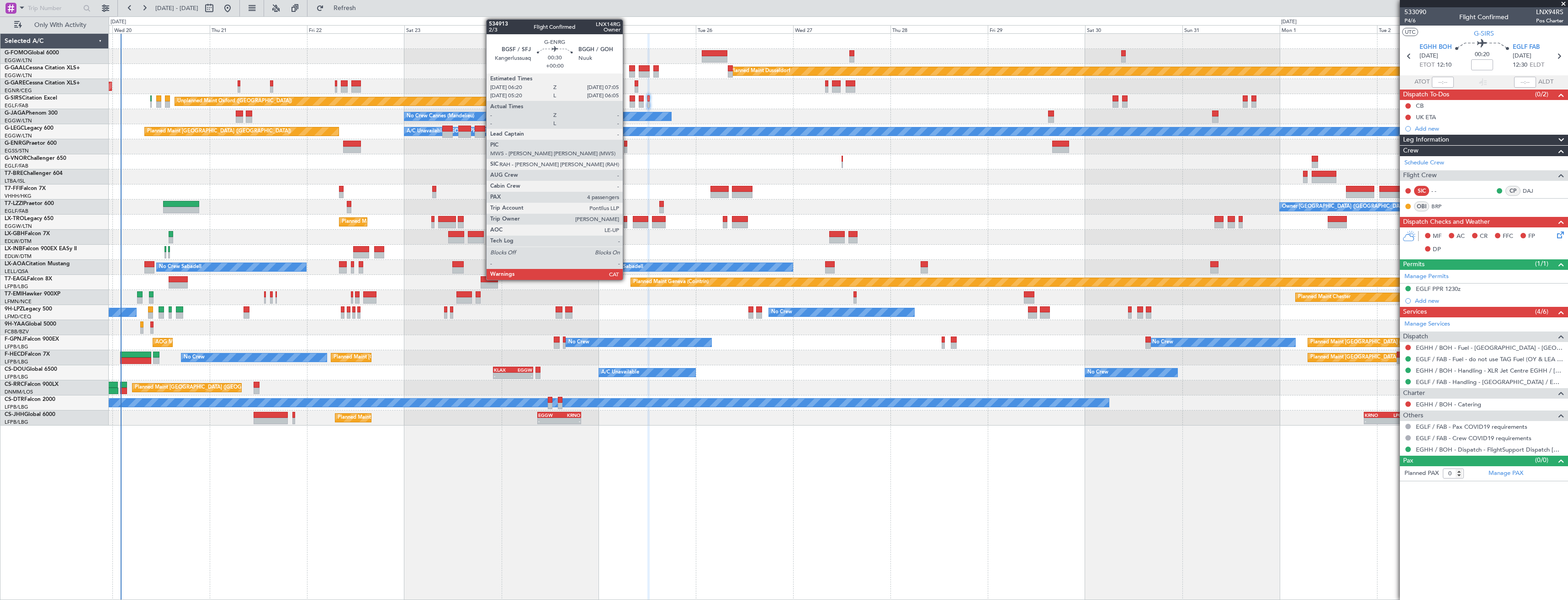
click at [627, 148] on div at bounding box center [625, 150] width 3 height 7
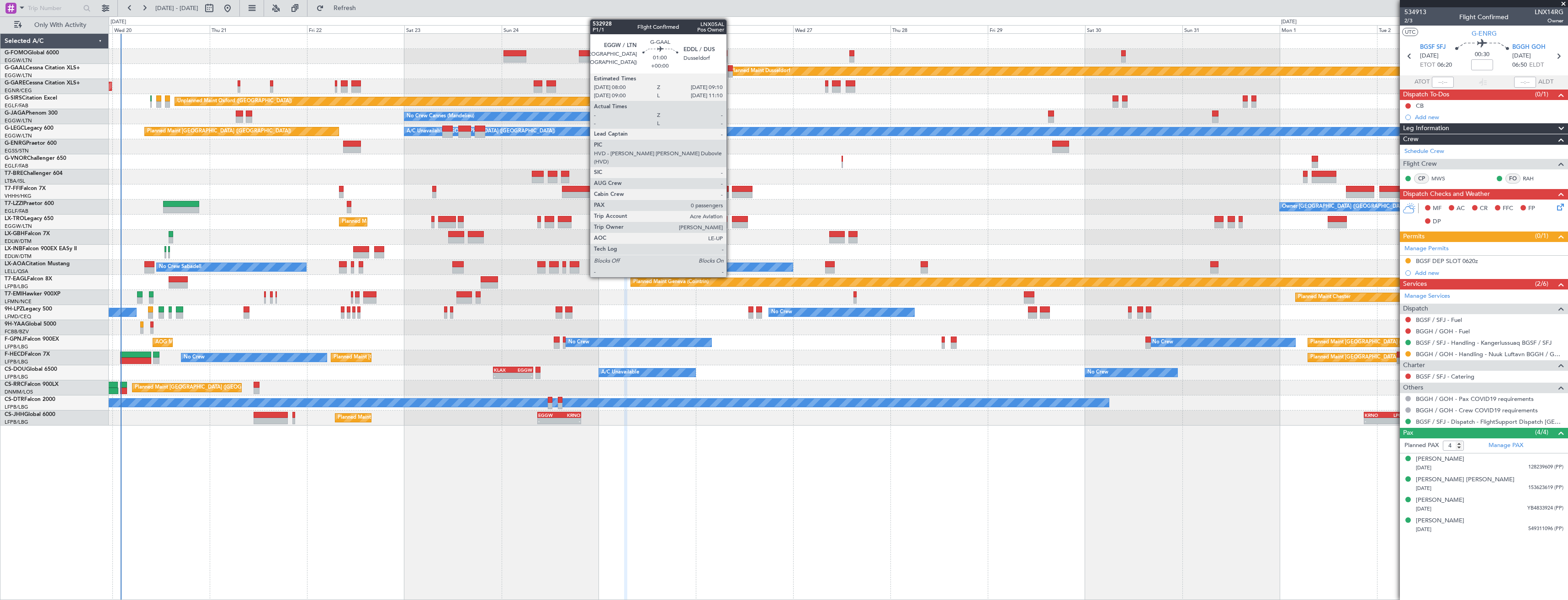
click at [730, 75] on div at bounding box center [730, 74] width 5 height 7
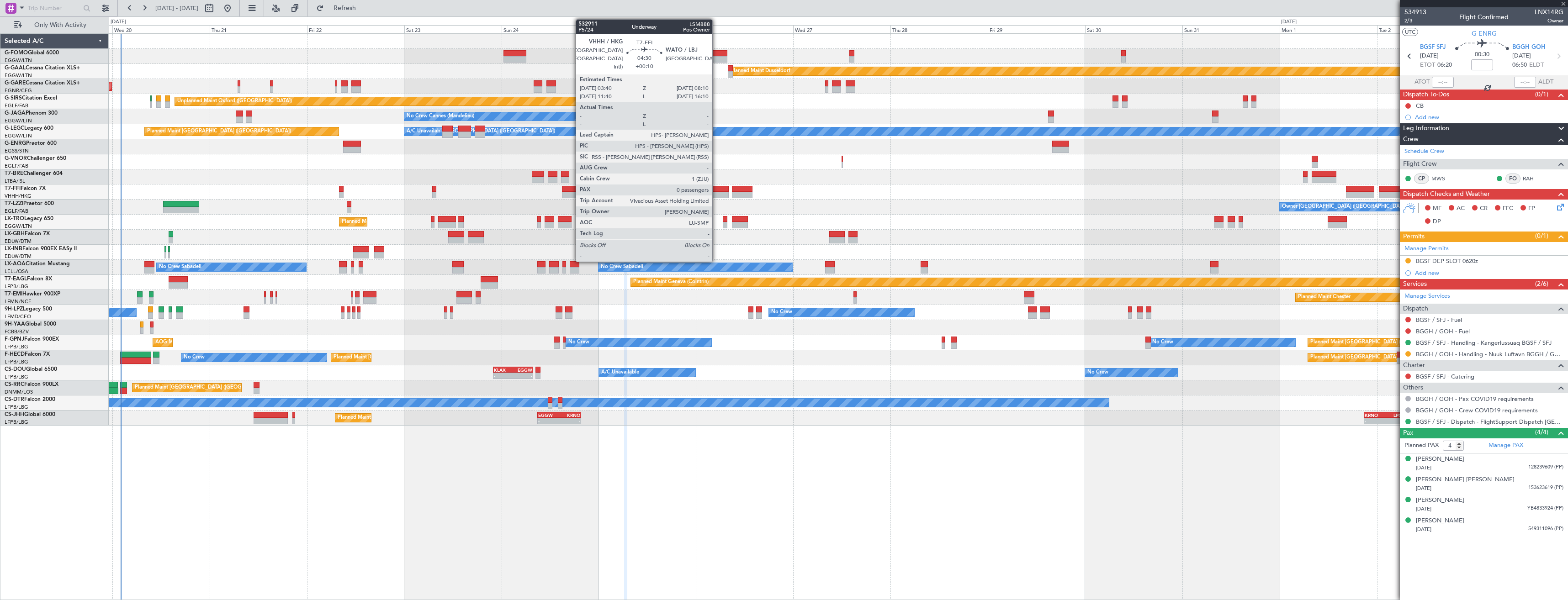
type input "0"
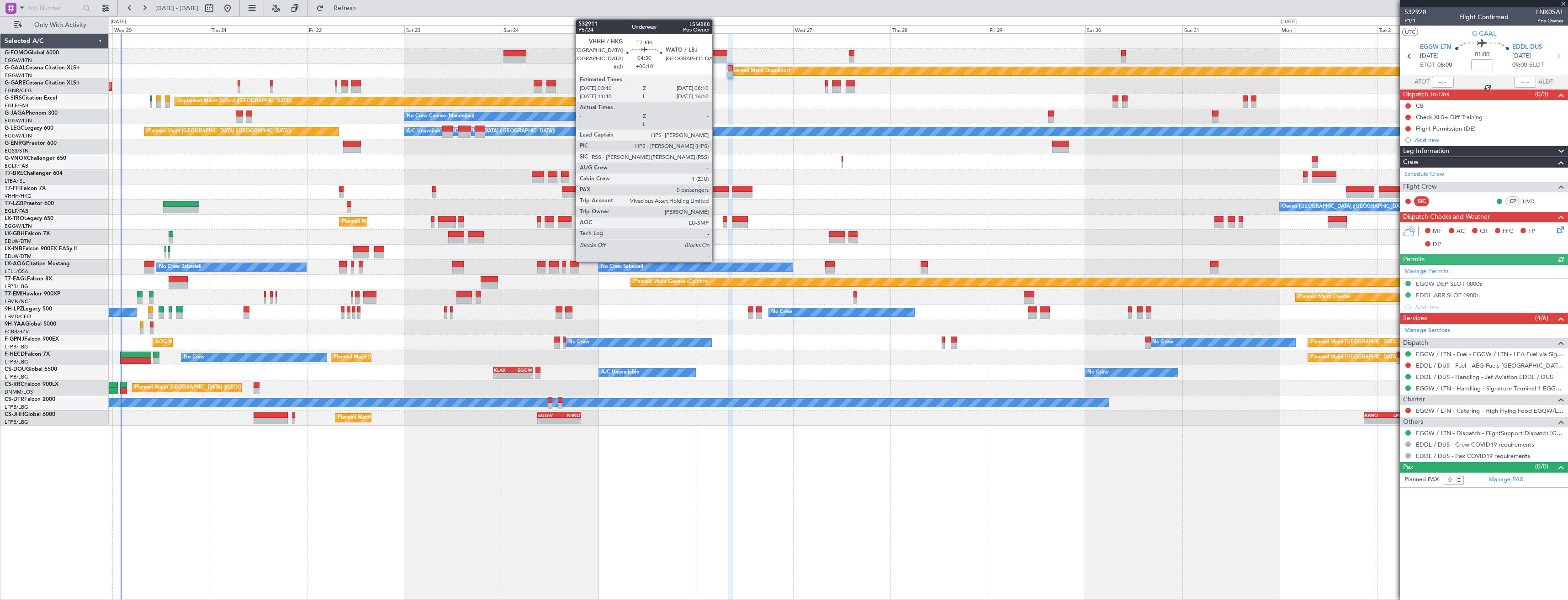
click at [716, 192] on div at bounding box center [719, 195] width 18 height 7
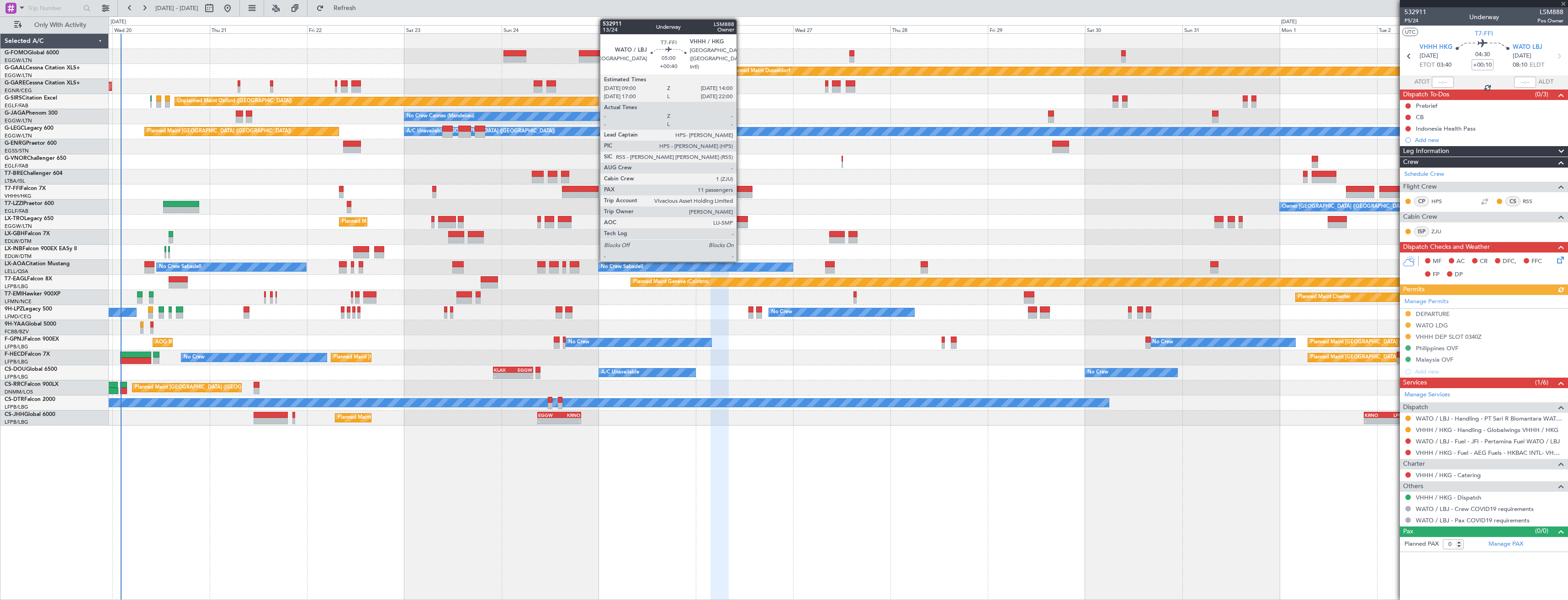
click at [741, 191] on div at bounding box center [742, 189] width 21 height 7
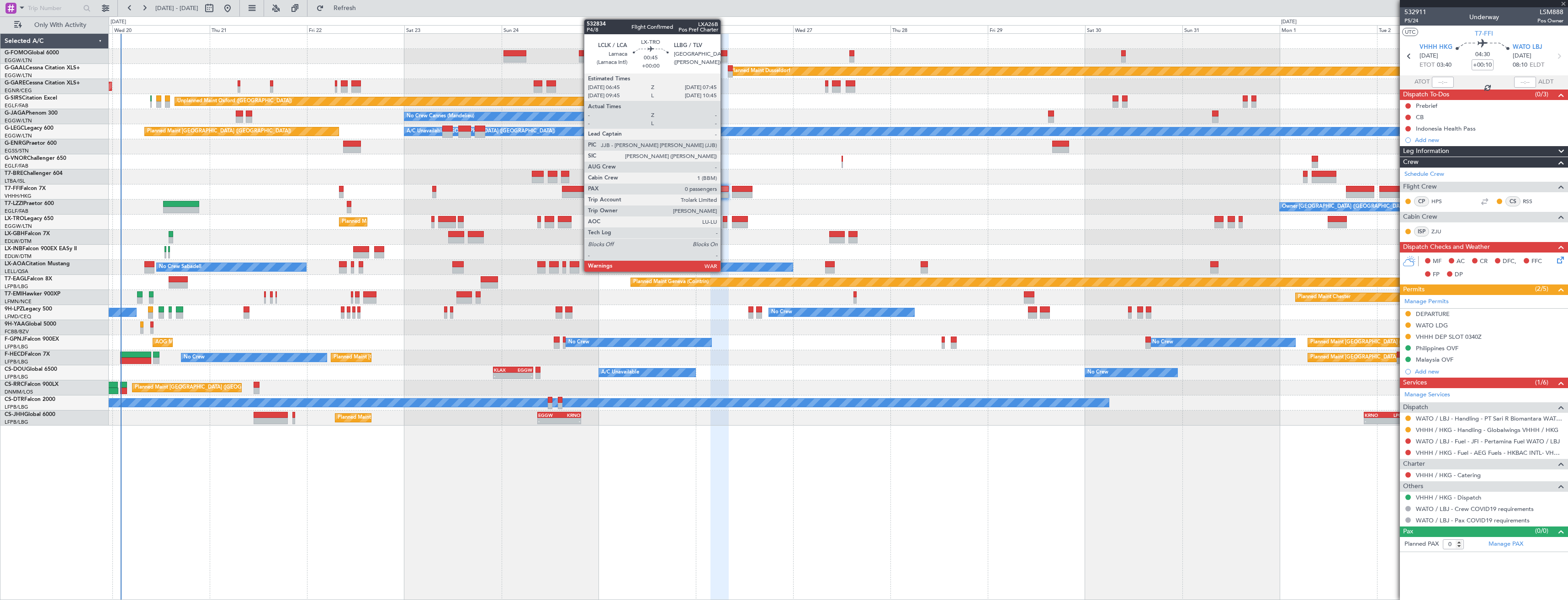
type input "+00:40"
type input "11"
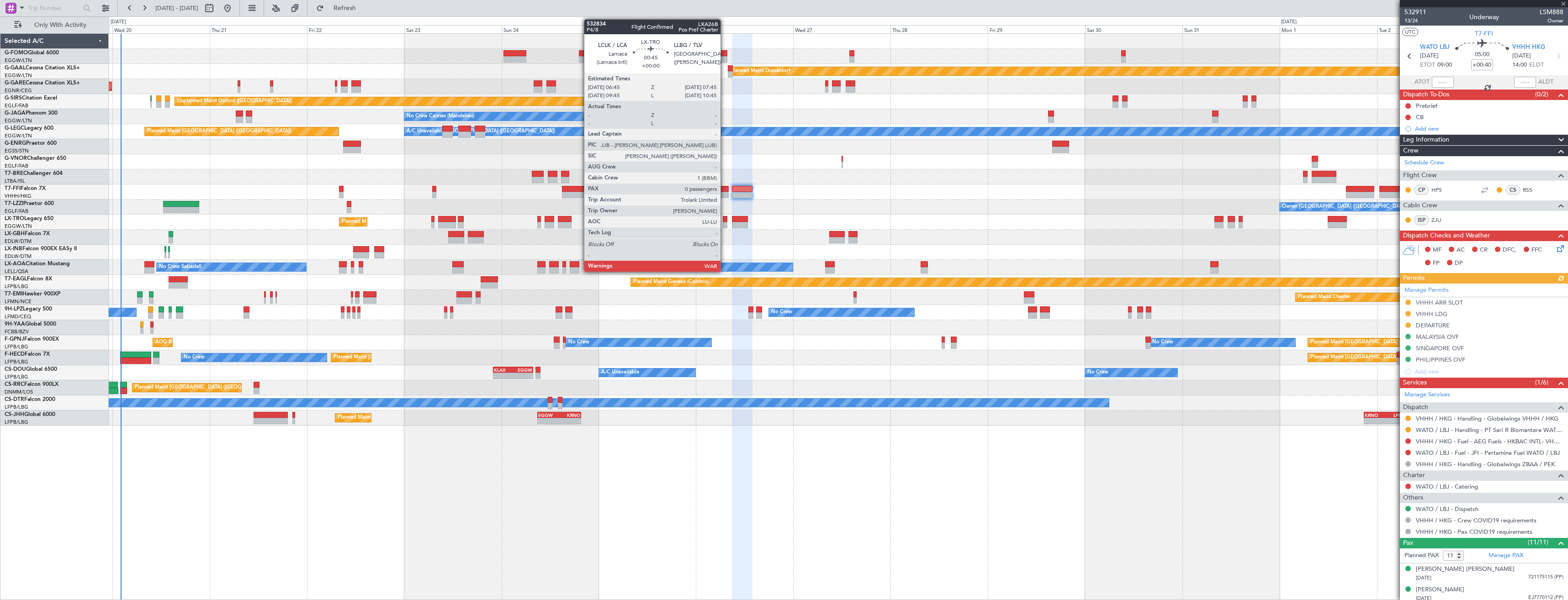
click at [724, 222] on div at bounding box center [724, 225] width 4 height 7
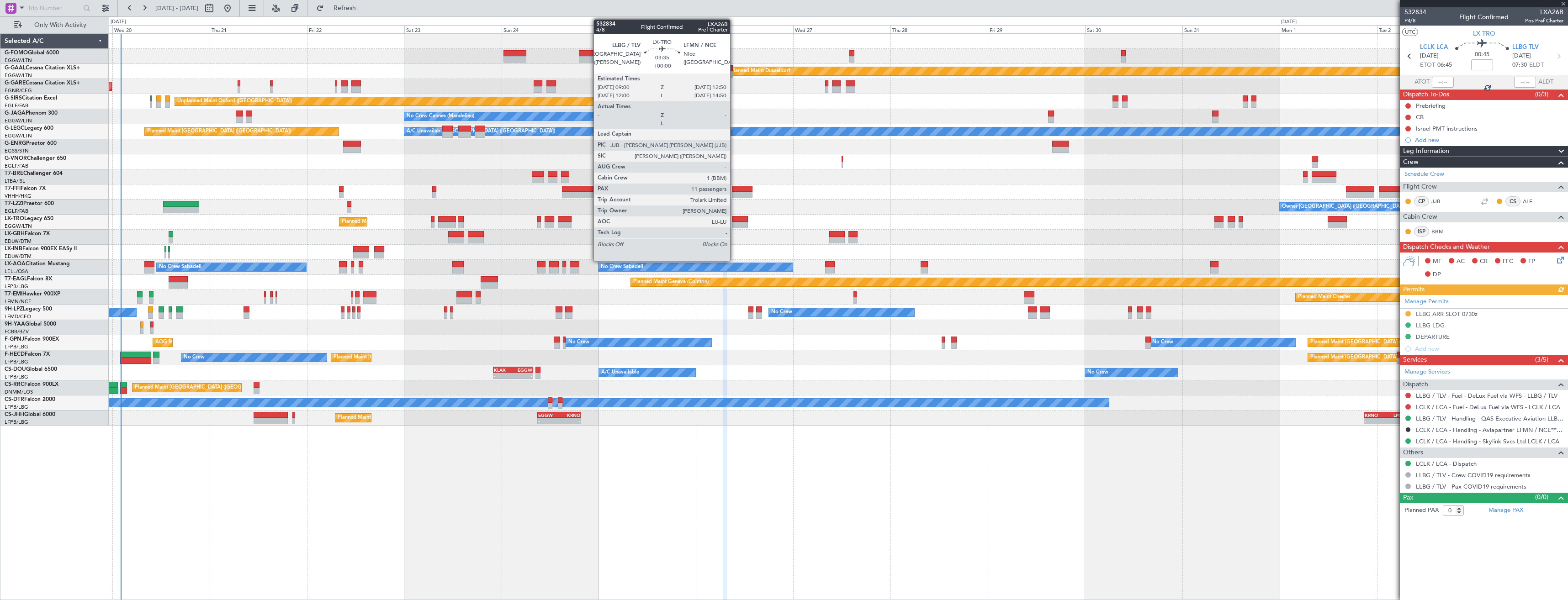
click at [734, 222] on div at bounding box center [740, 225] width 16 height 7
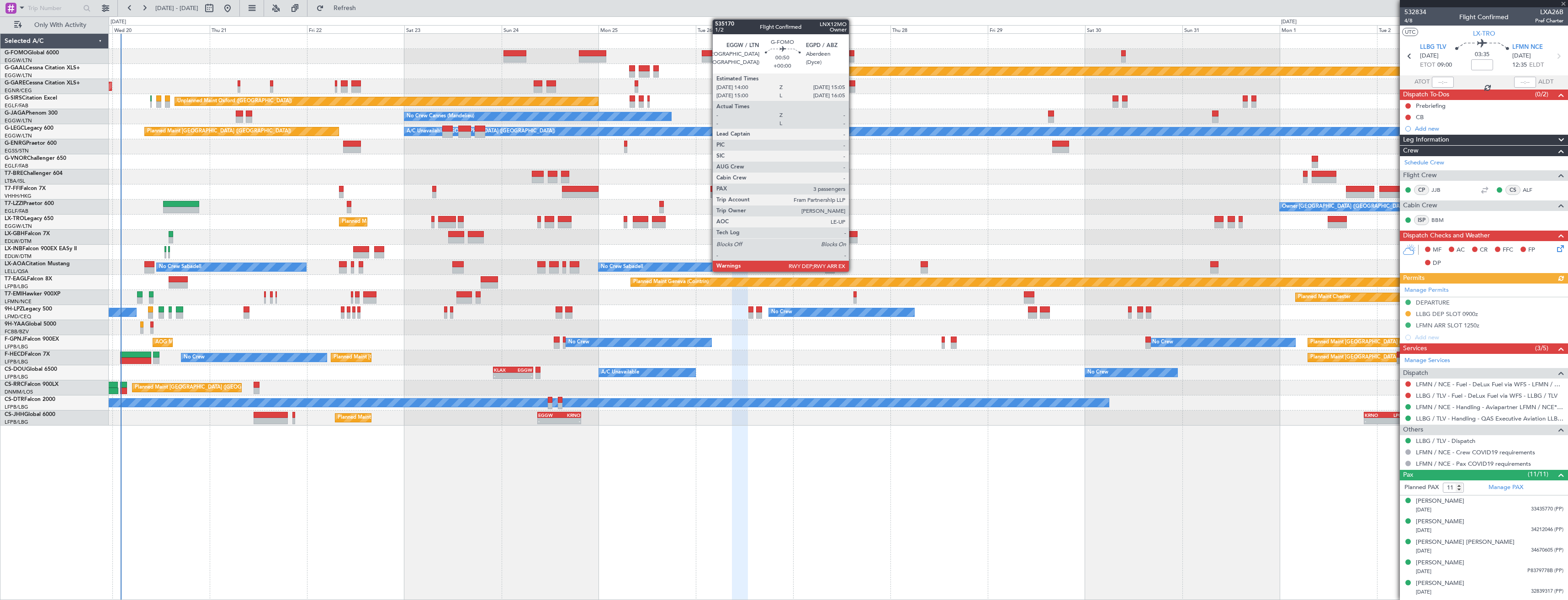
click at [853, 57] on div at bounding box center [852, 59] width 5 height 7
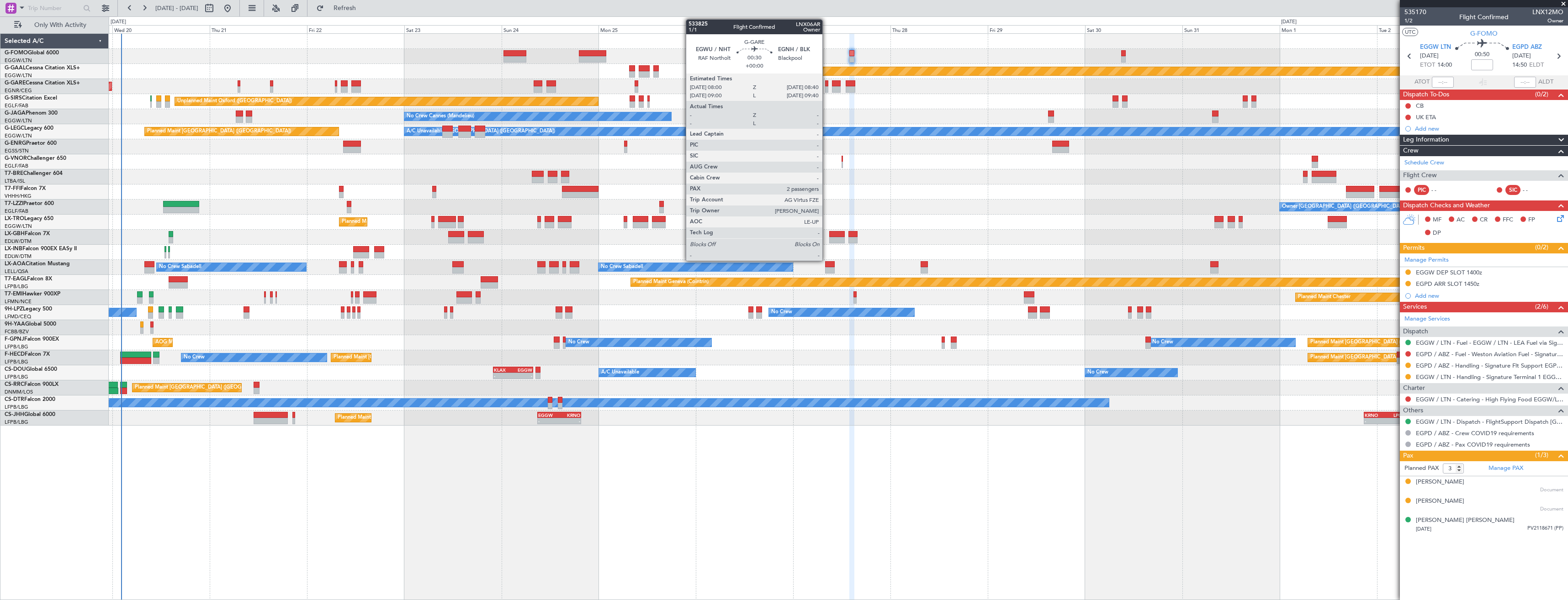
click at [827, 89] on div at bounding box center [827, 89] width 3 height 7
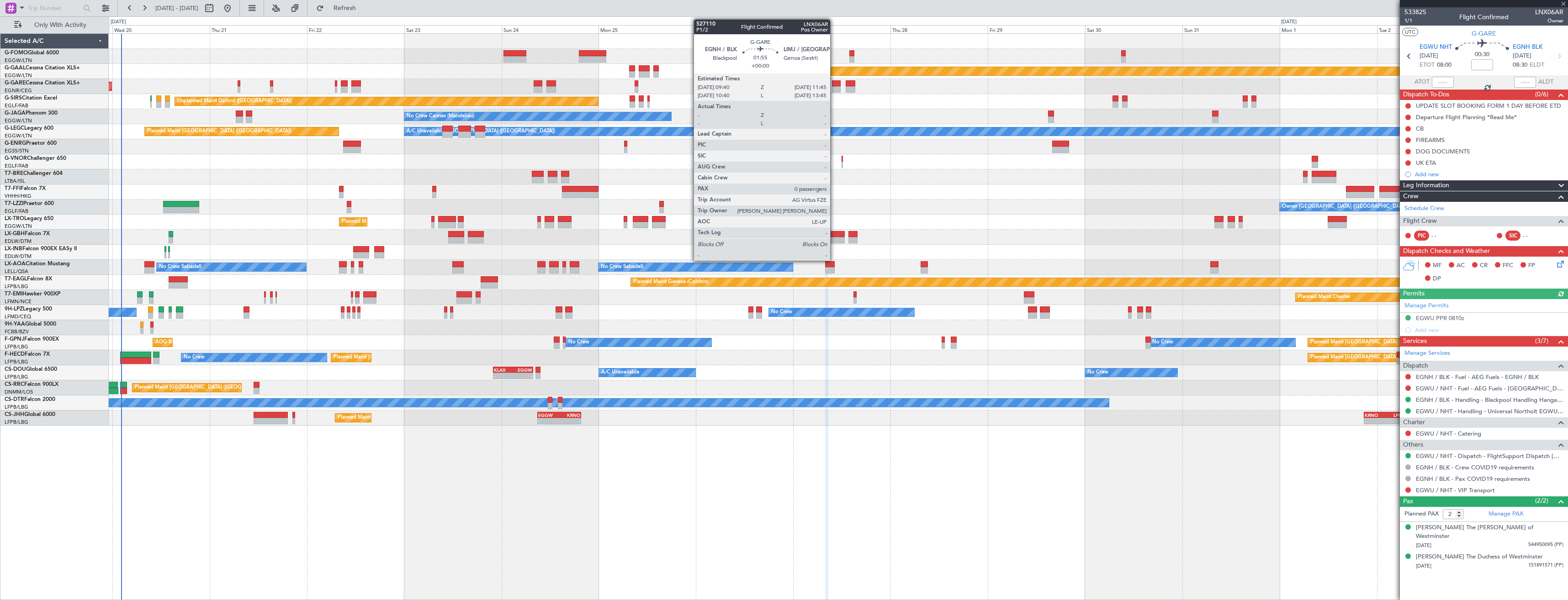
click at [835, 88] on div at bounding box center [836, 89] width 9 height 7
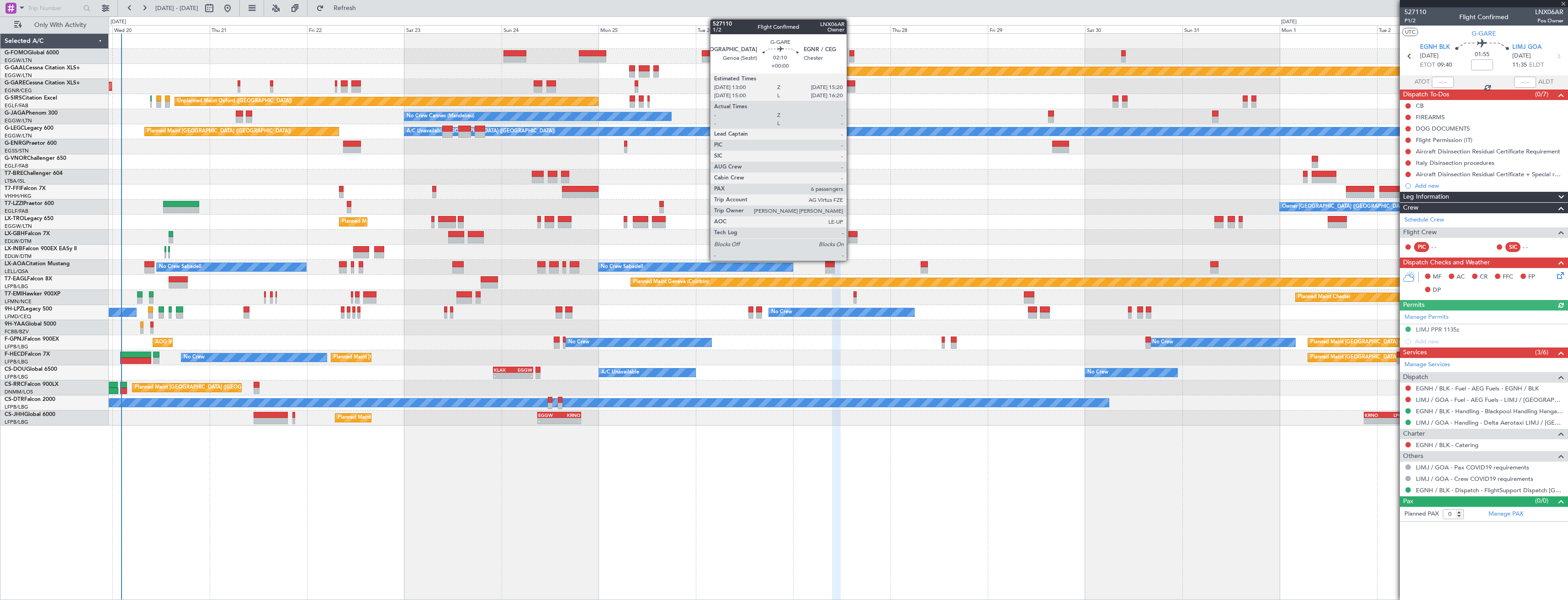
click at [851, 88] on div at bounding box center [850, 89] width 10 height 7
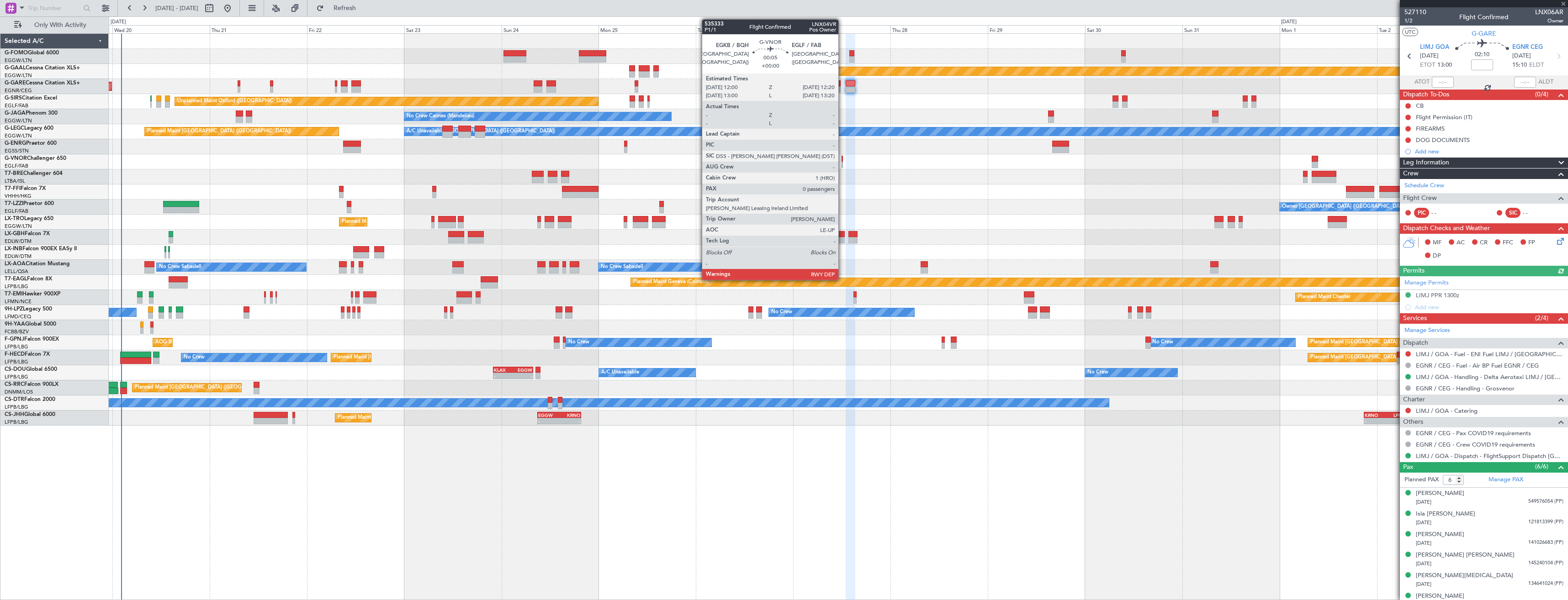
click at [842, 161] on div at bounding box center [842, 159] width 1 height 7
type input "0"
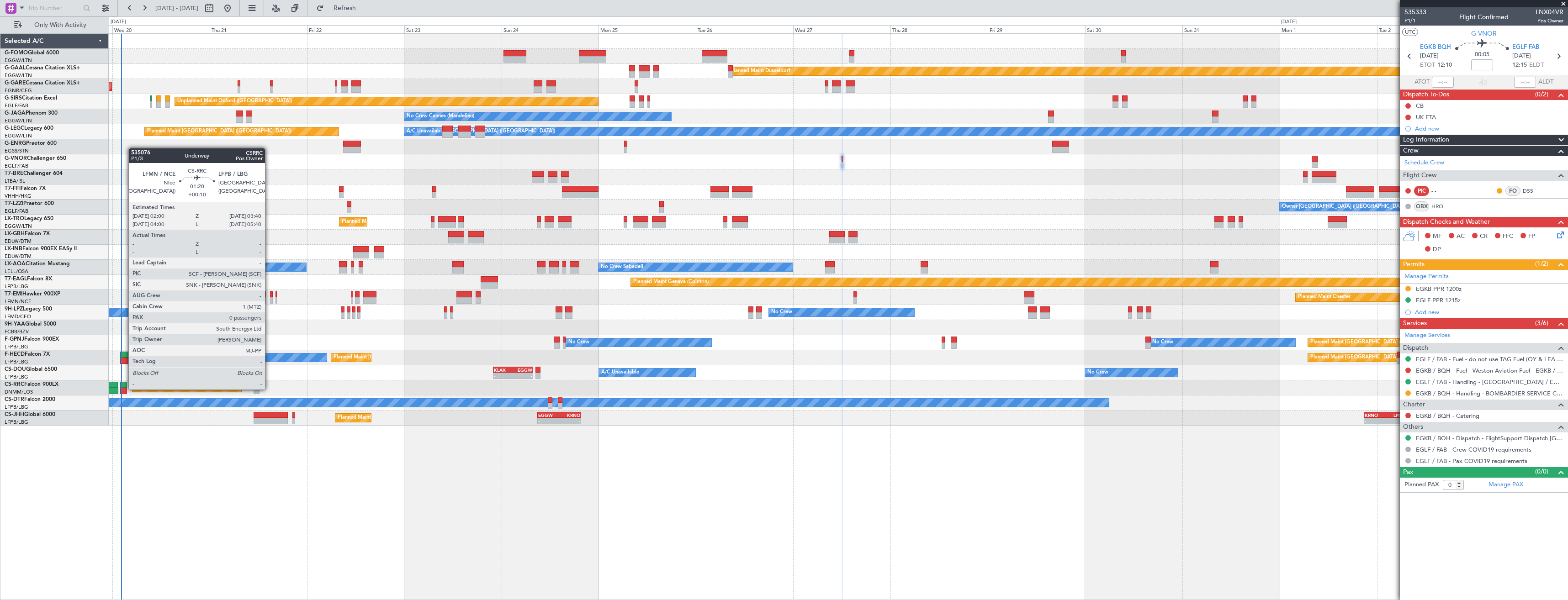
click at [124, 389] on div at bounding box center [123, 391] width 7 height 7
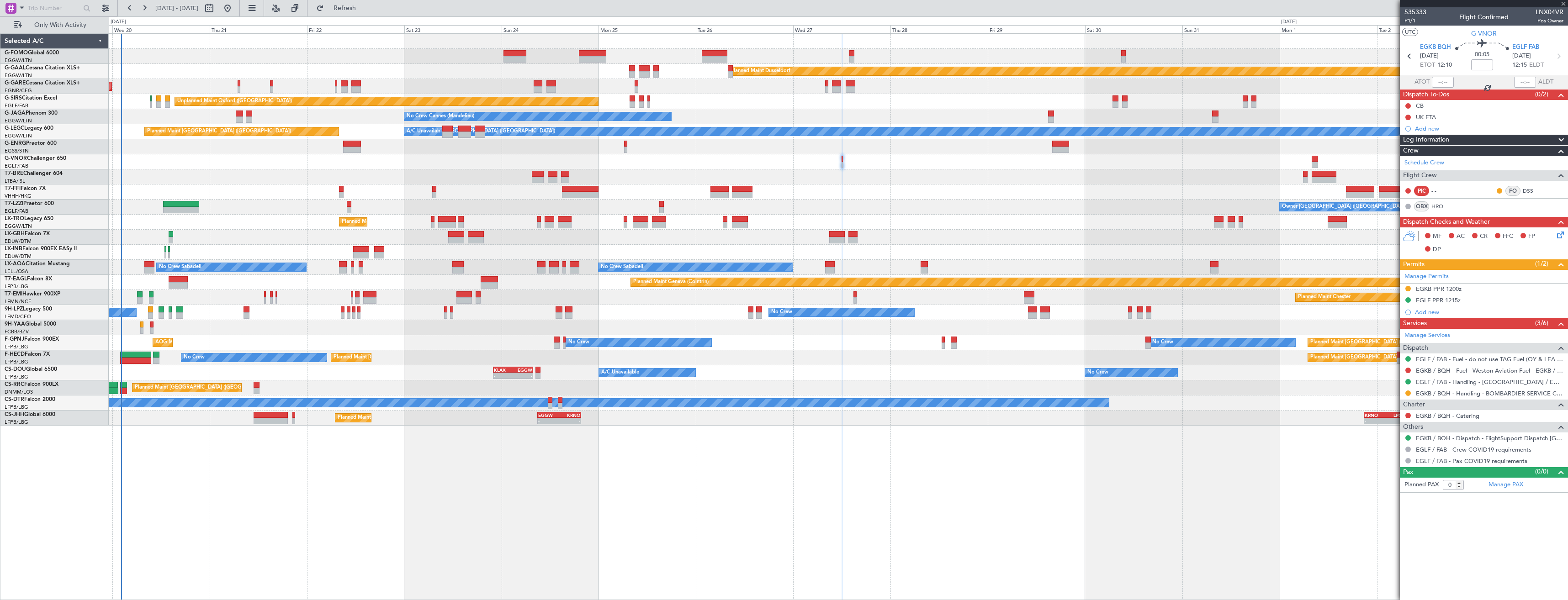
type input "+00:10"
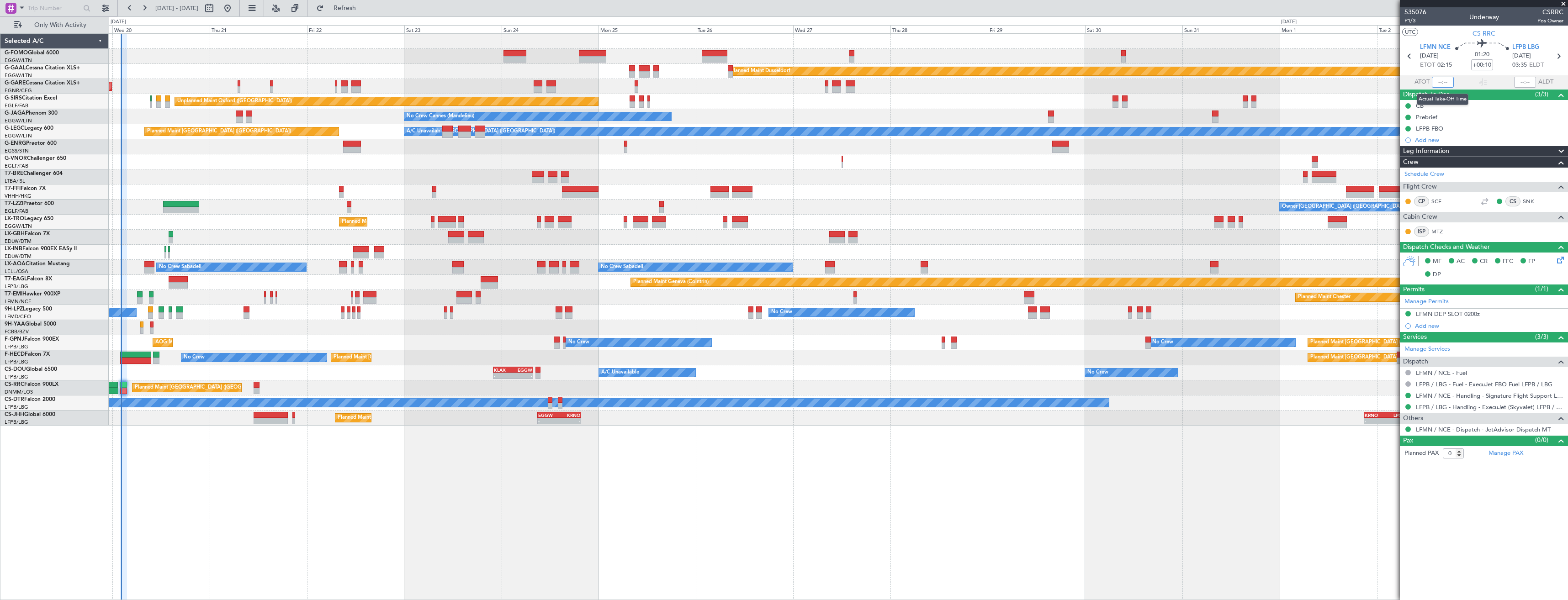
click at [1445, 81] on input "text" at bounding box center [1443, 82] width 22 height 11
type input "02:09"
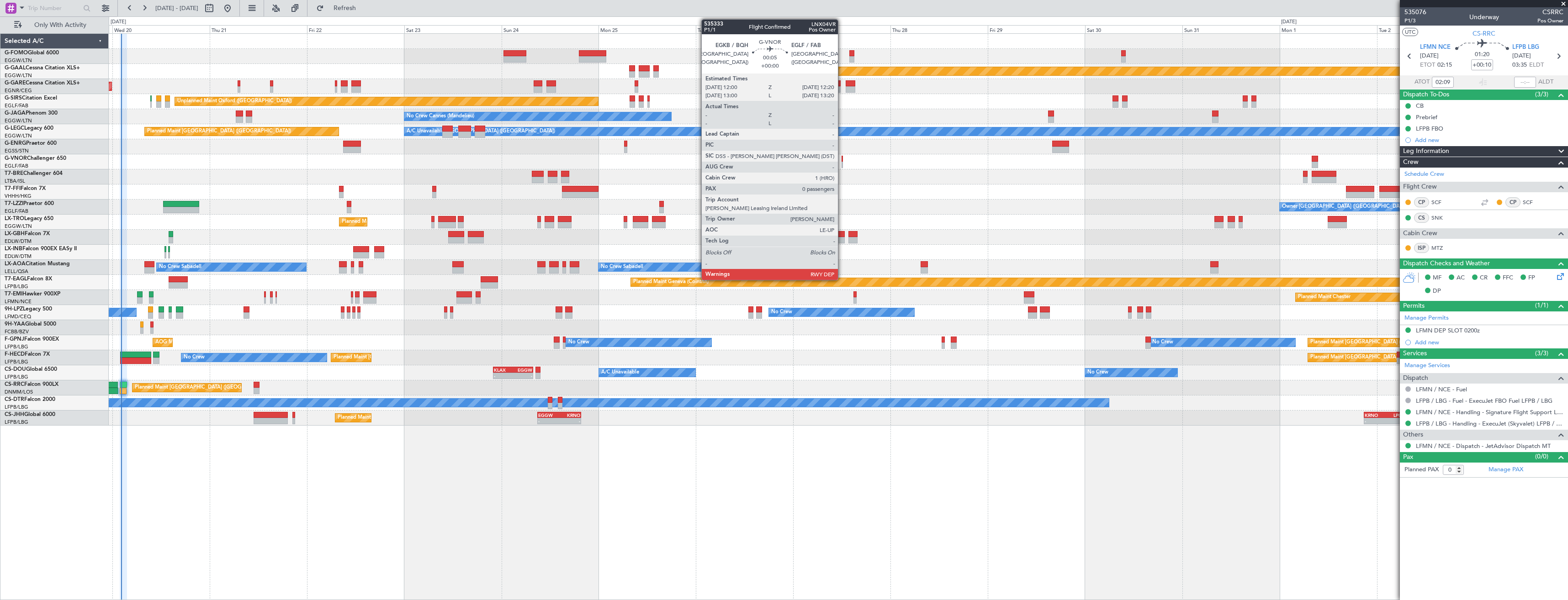
click at [842, 160] on div at bounding box center [842, 159] width 1 height 7
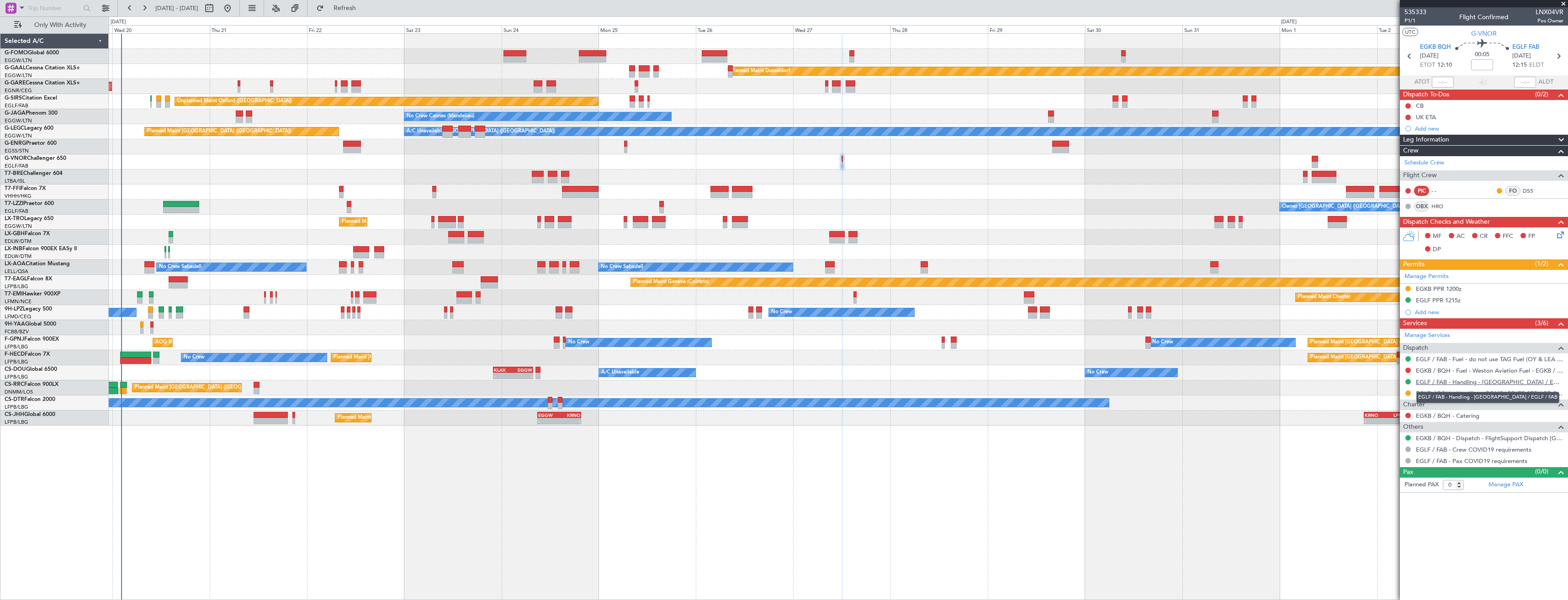
click at [1445, 378] on link "EGLF / FAB - Handling - [GEOGRAPHIC_DATA] / EGLF / FAB" at bounding box center [1489, 382] width 147 height 8
click at [1404, 56] on icon at bounding box center [1410, 57] width 12 height 12
click at [1531, 391] on link "EGKB / BQH - Handling - BOMBARDIER SERVICE CENTRE BIGGIN HILL" at bounding box center [1489, 393] width 147 height 8
click at [347, 12] on button "Refresh" at bounding box center [340, 9] width 55 height 15
click at [1449, 391] on link "EGKB / BQH - Handling - BOMBARDIER SERVICE CENTRE BIGGIN HILL" at bounding box center [1489, 393] width 147 height 8
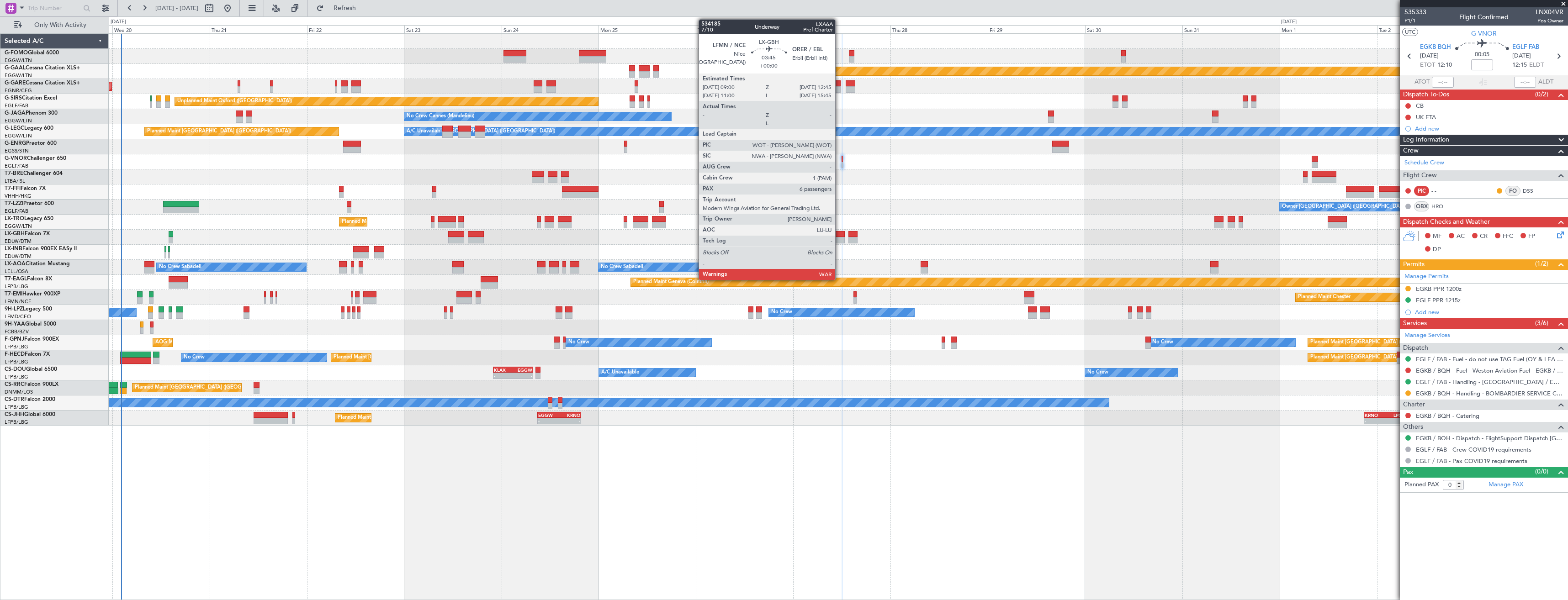
click at [839, 237] on div at bounding box center [837, 240] width 16 height 7
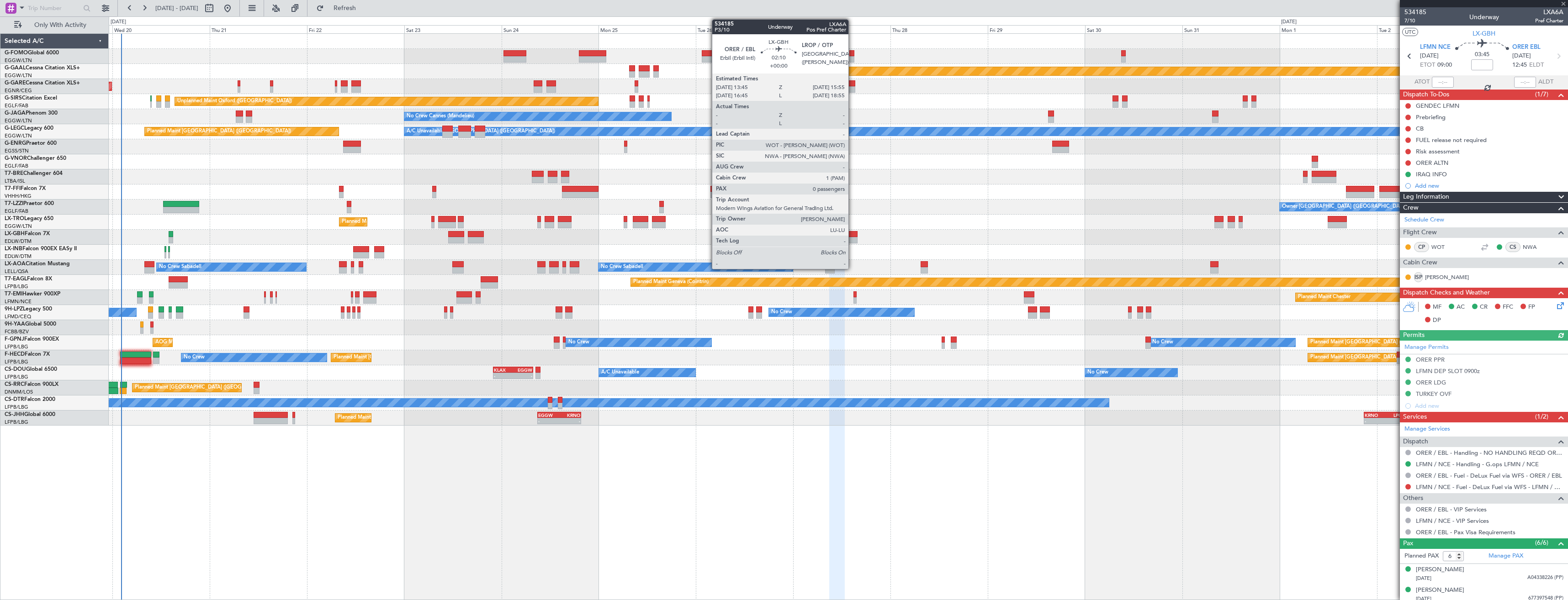
click at [853, 237] on div at bounding box center [853, 240] width 9 height 7
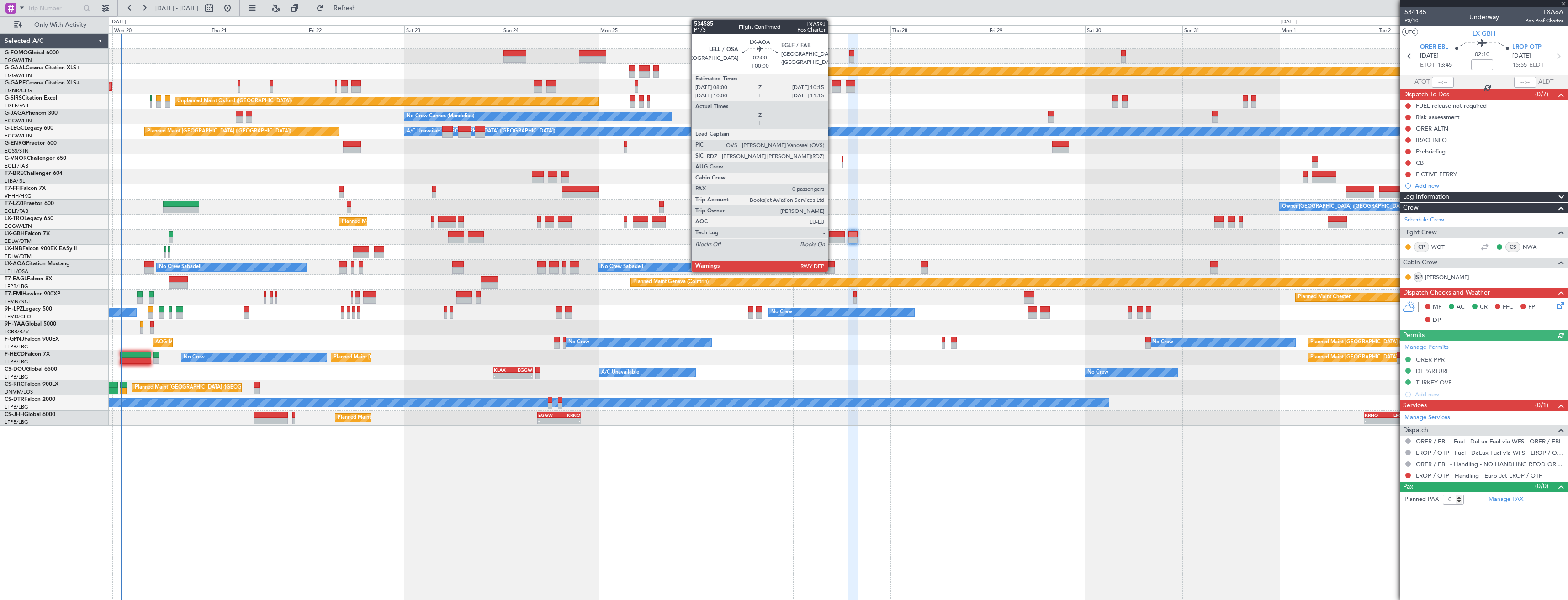
click at [832, 271] on div at bounding box center [830, 270] width 9 height 7
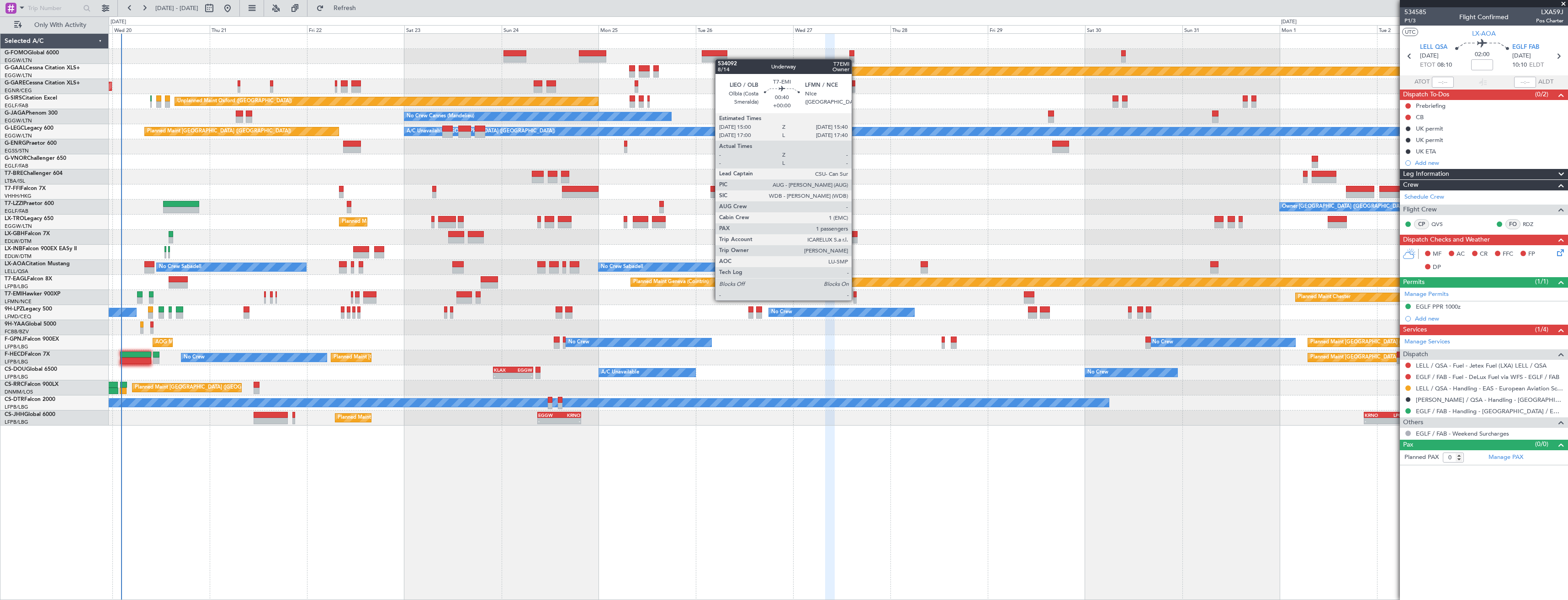
click at [856, 299] on div at bounding box center [855, 301] width 3 height 7
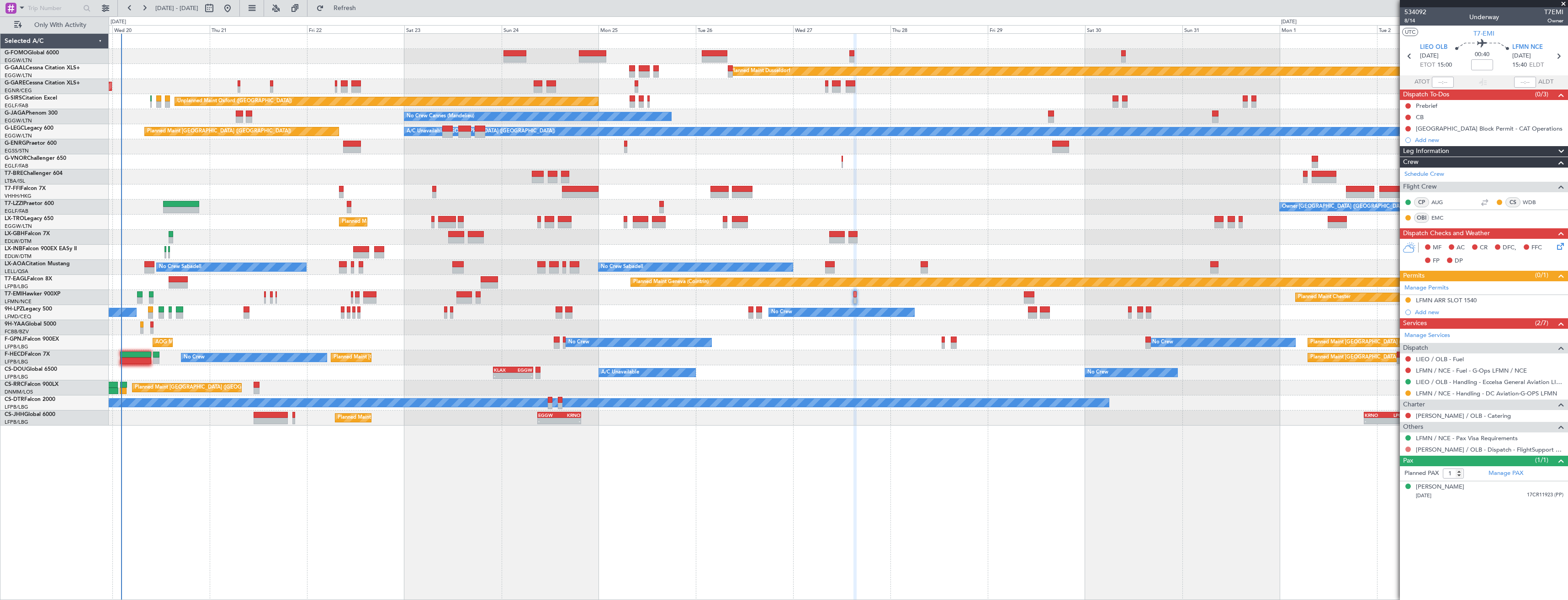
click at [1407, 450] on button at bounding box center [1408, 449] width 5 height 5
click at [1401, 557] on li "Confirmed" at bounding box center [1407, 558] width 105 height 14
click at [1560, 56] on icon at bounding box center [1558, 57] width 12 height 12
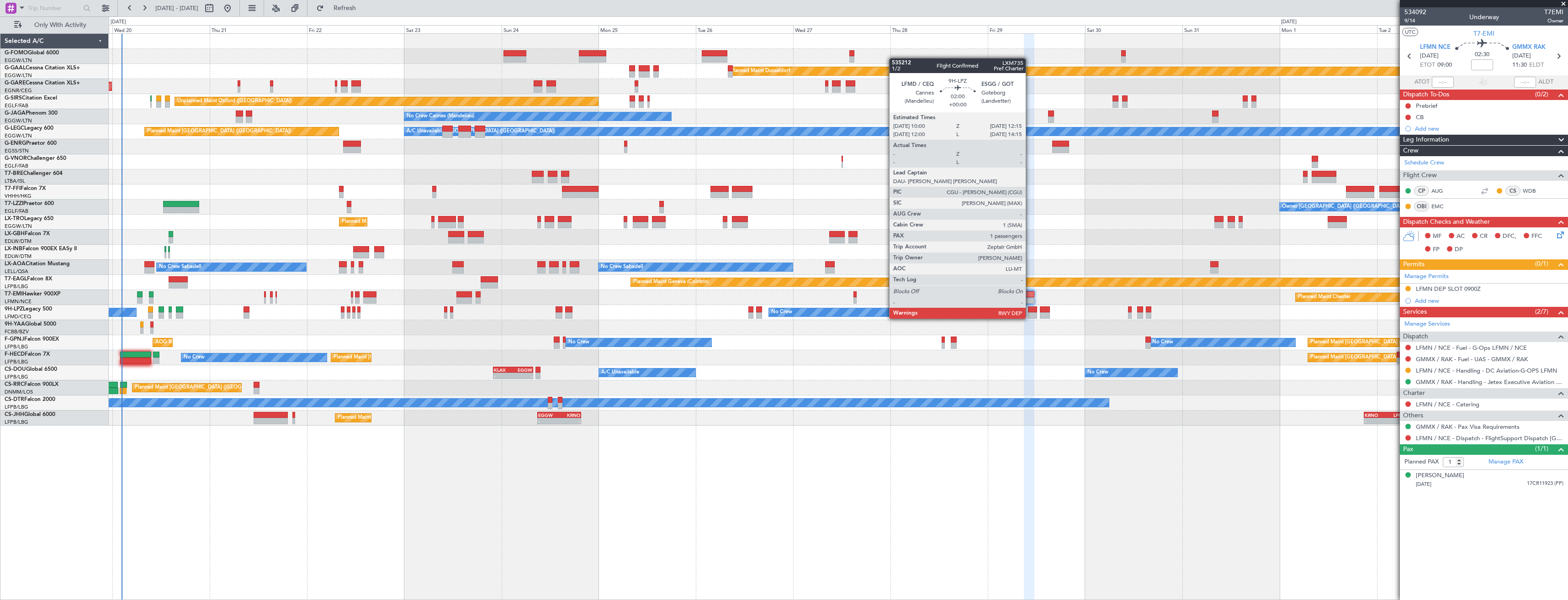
click at [1030, 310] on div at bounding box center [1032, 310] width 9 height 7
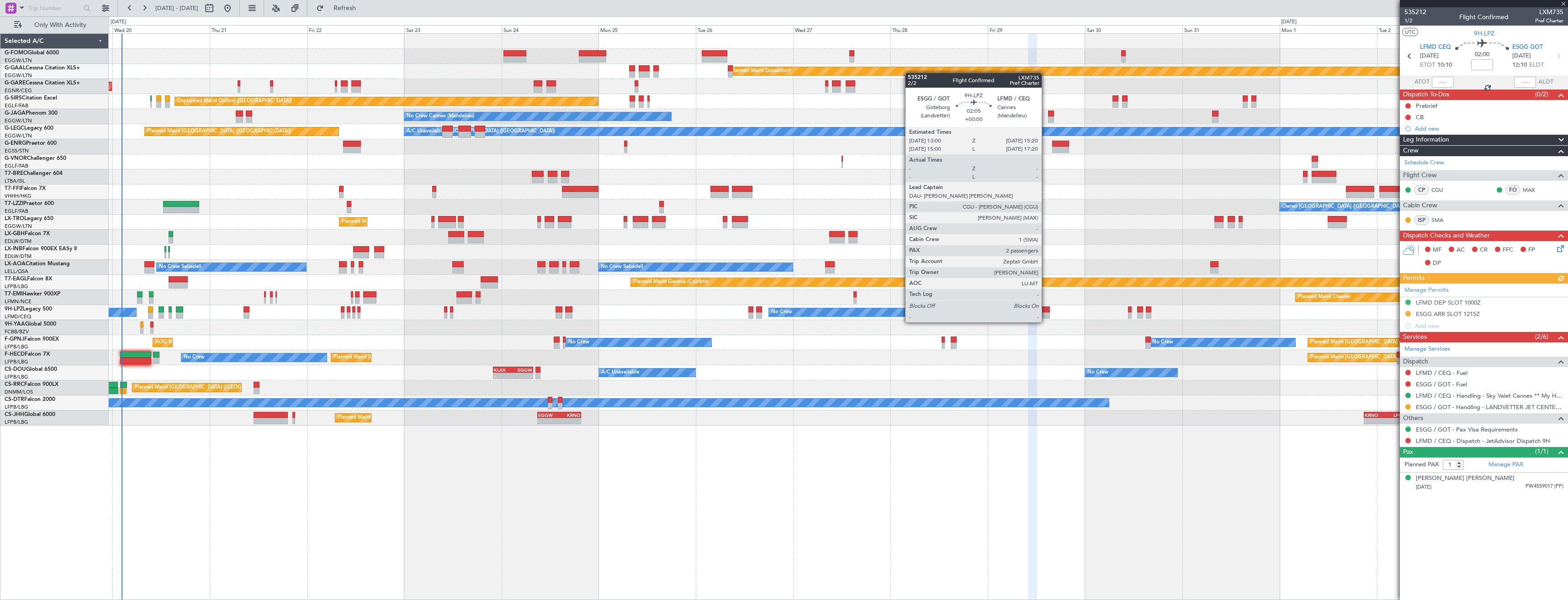
click at [1046, 313] on div at bounding box center [1045, 315] width 10 height 7
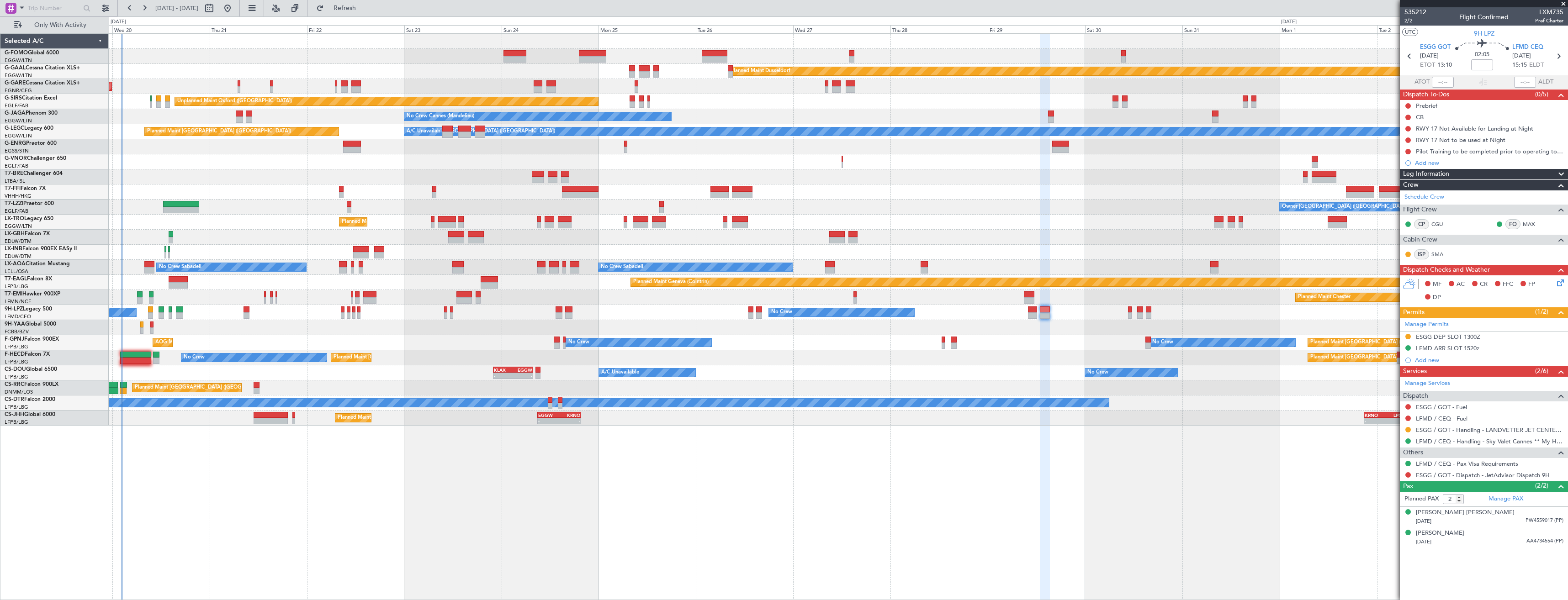
click at [1015, 332] on div at bounding box center [838, 327] width 1459 height 15
click at [961, 387] on div "Planned Maint [GEOGRAPHIC_DATA] ([GEOGRAPHIC_DATA])" at bounding box center [838, 388] width 1459 height 15
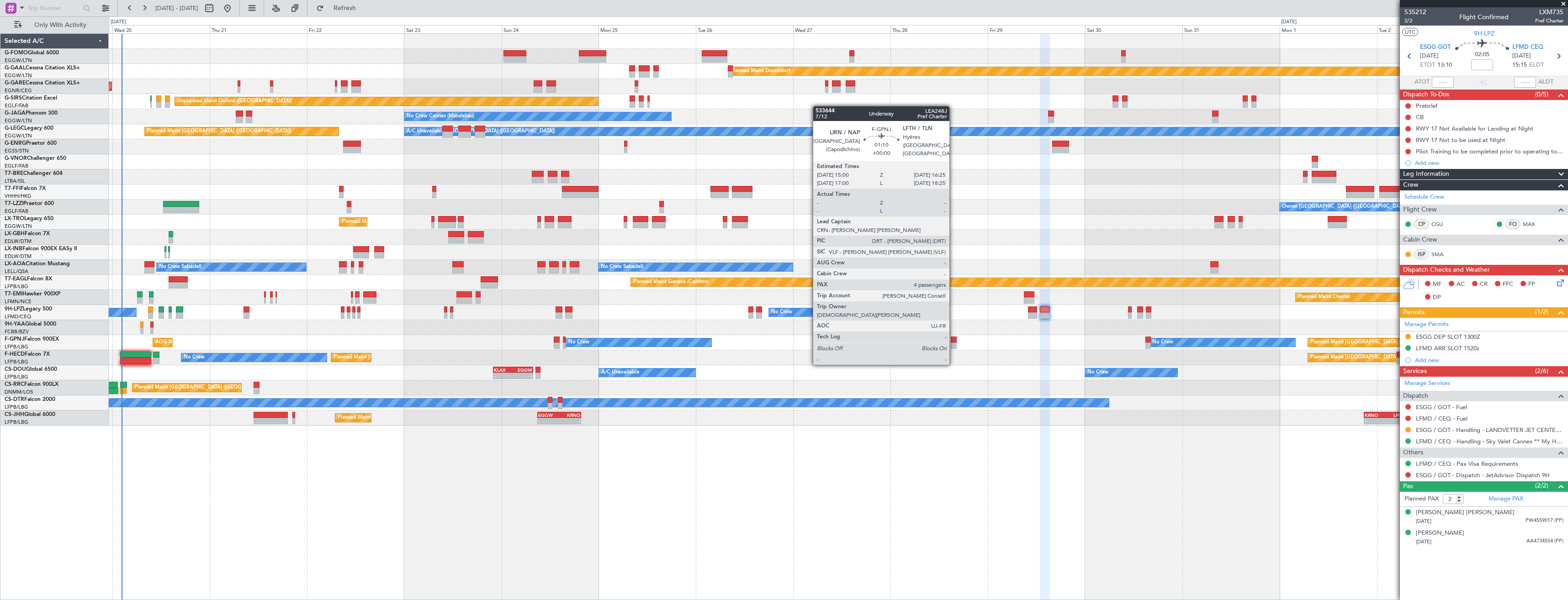
click at [953, 347] on div at bounding box center [954, 346] width 6 height 7
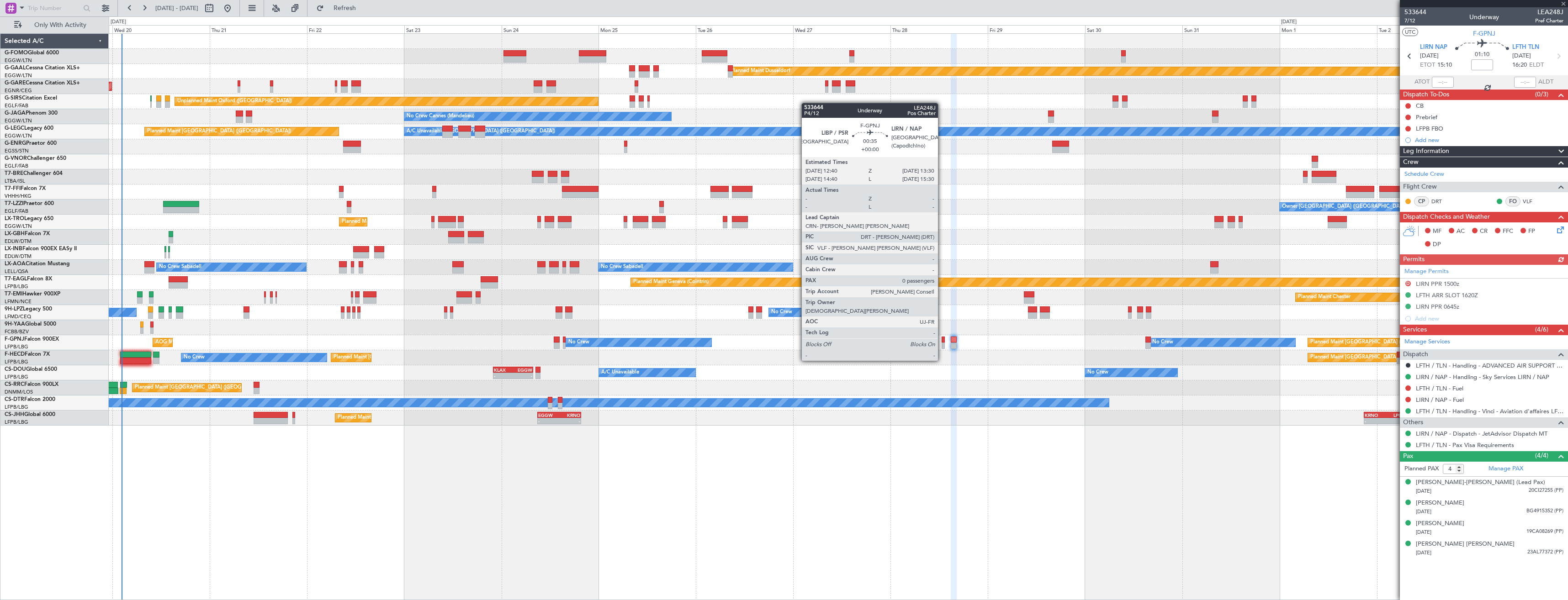
click at [942, 343] on div at bounding box center [943, 346] width 4 height 7
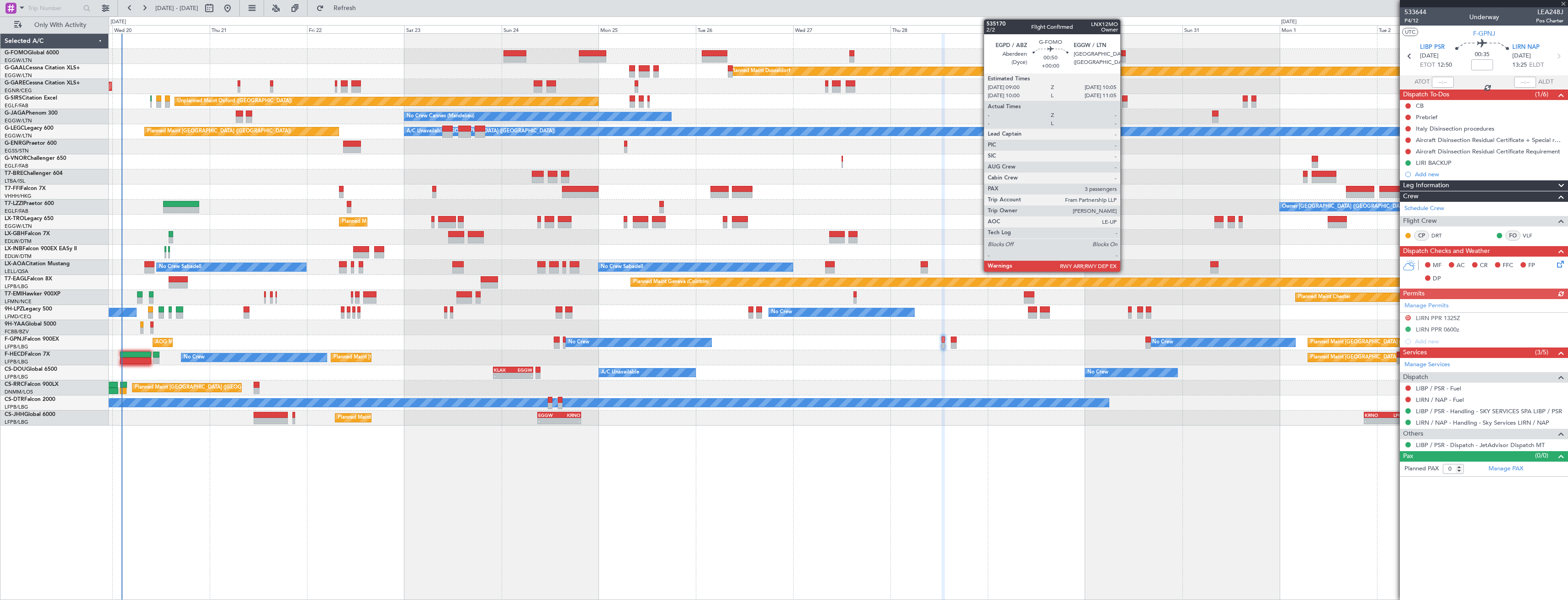
click at [1124, 55] on div at bounding box center [1124, 54] width 5 height 7
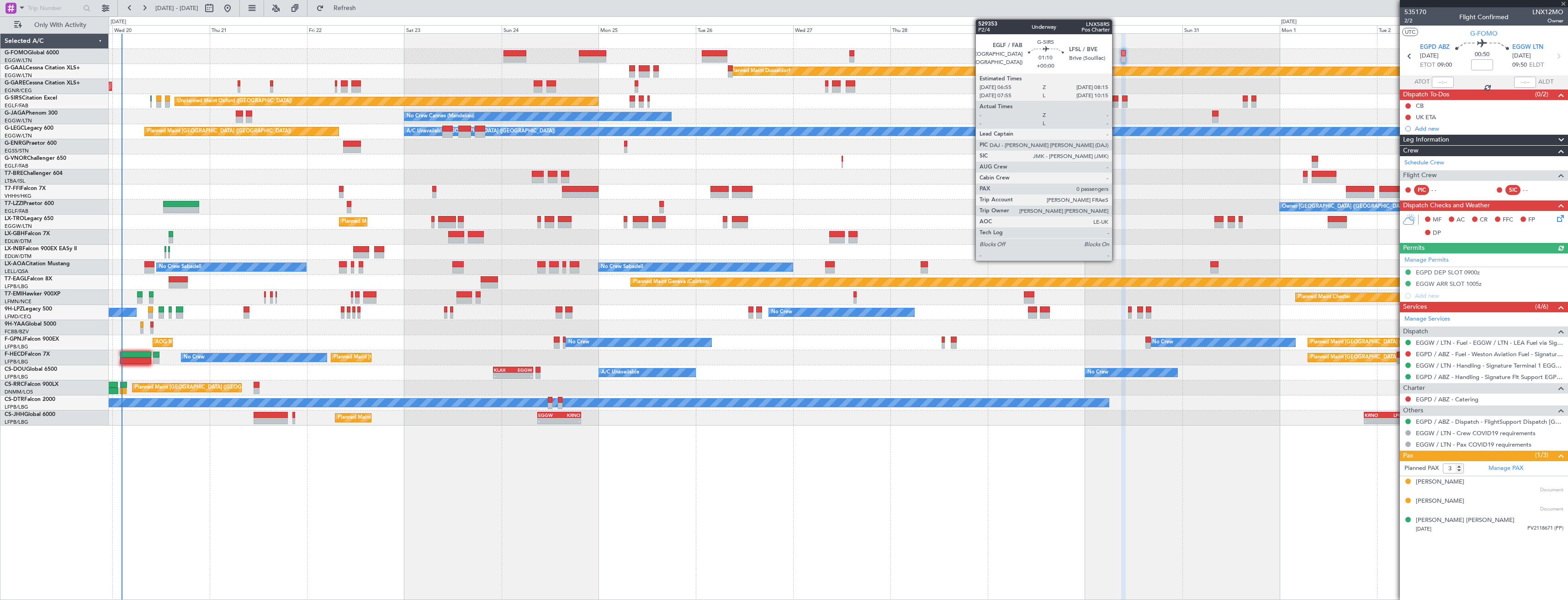
click at [1116, 103] on div at bounding box center [1115, 105] width 5 height 7
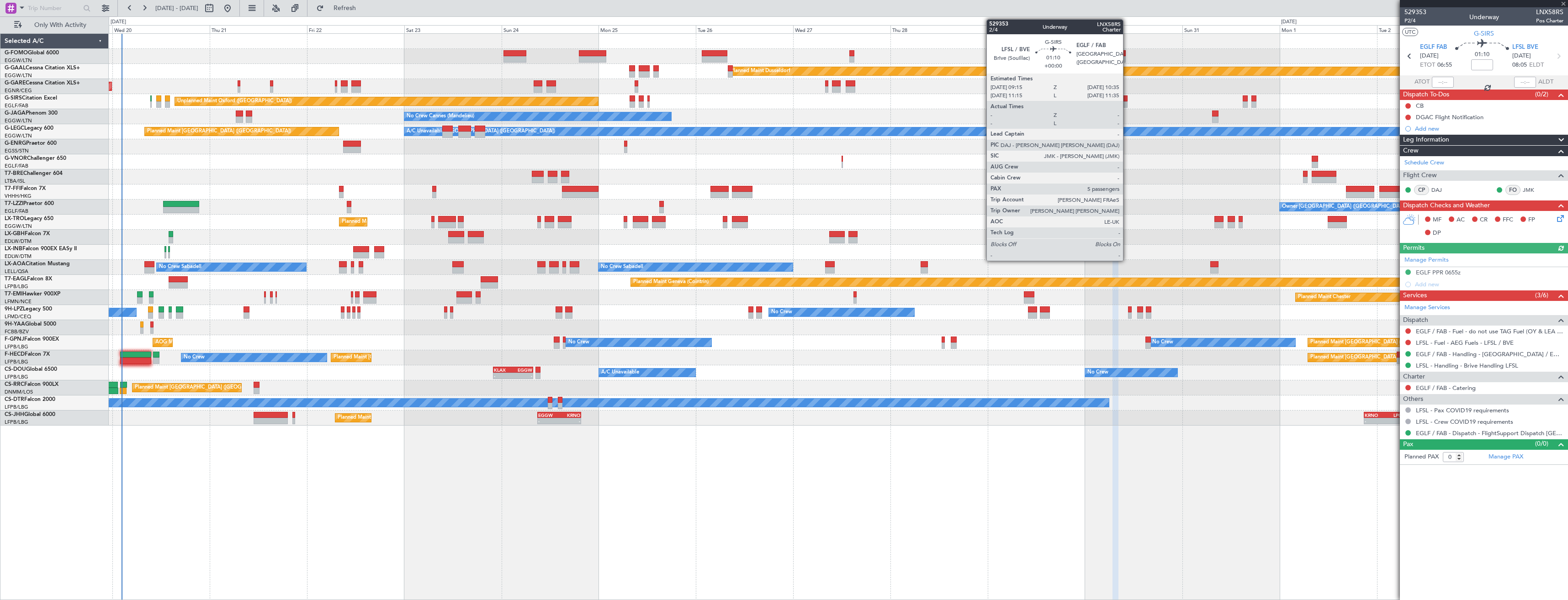
click at [1127, 103] on div at bounding box center [1124, 105] width 5 height 7
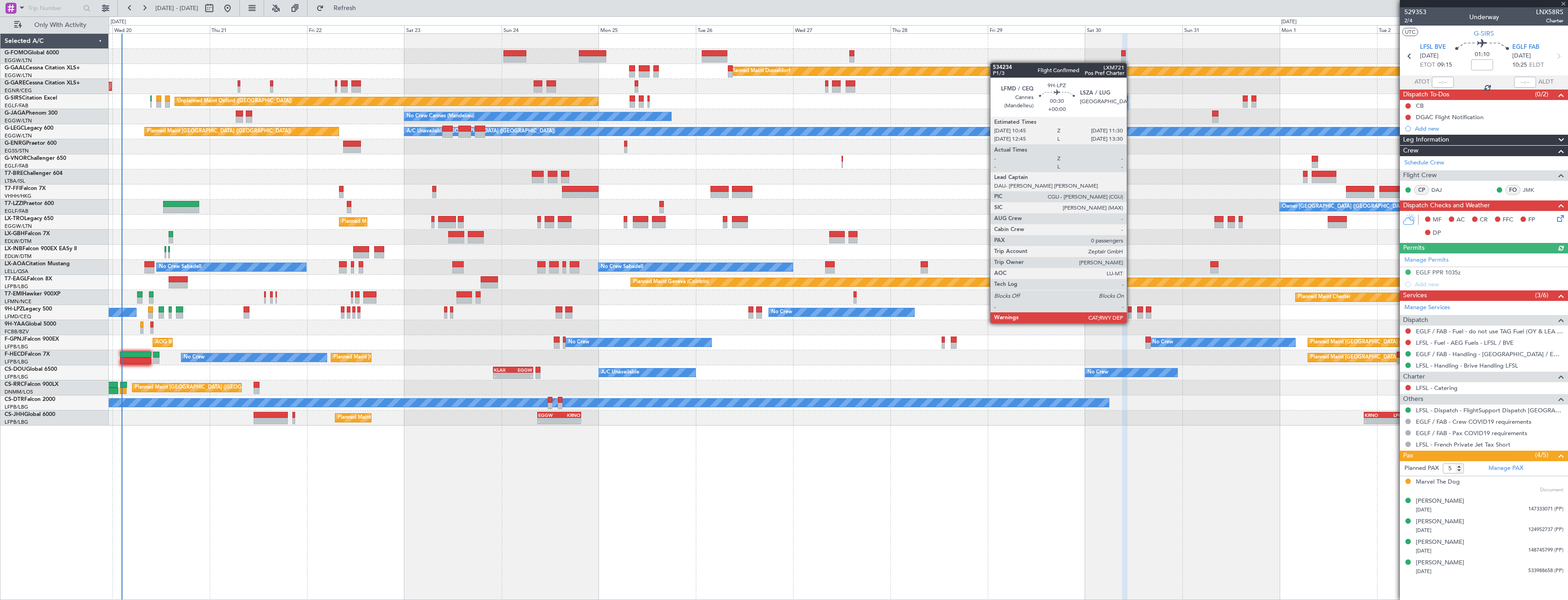
click at [1131, 314] on div at bounding box center [1129, 315] width 3 height 7
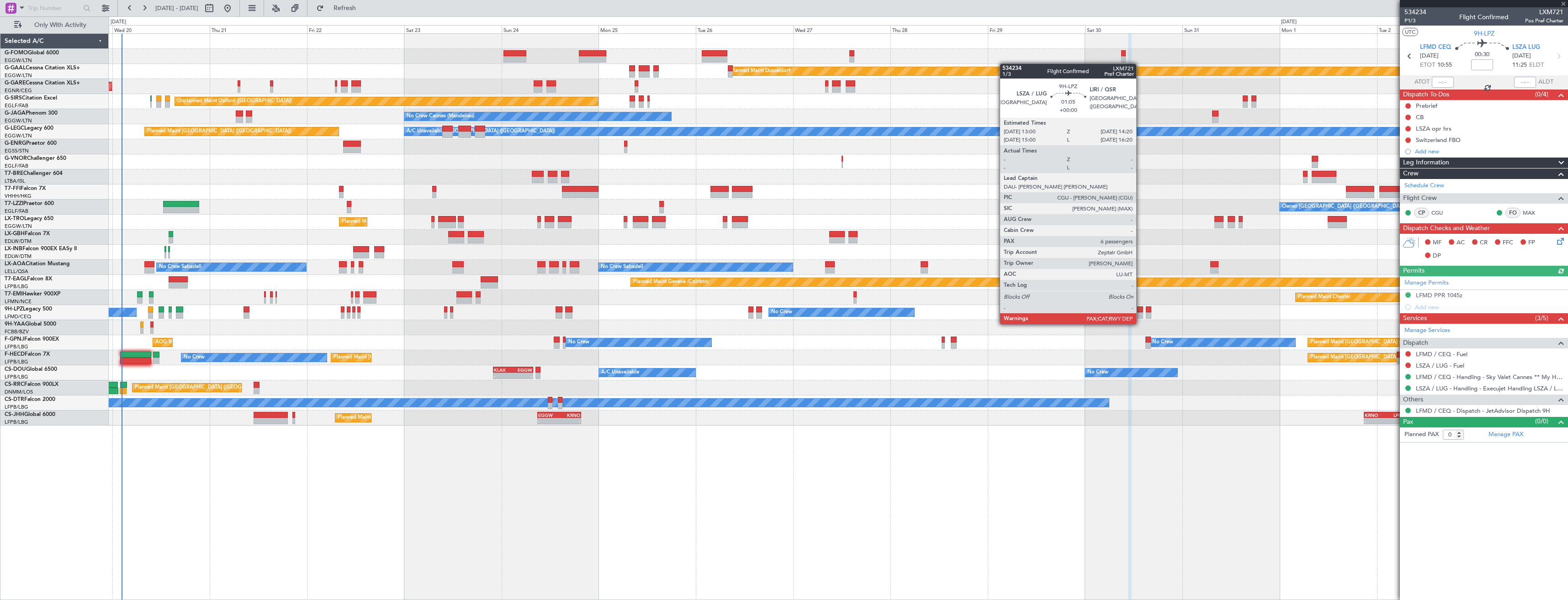
click at [1140, 315] on div at bounding box center [1139, 315] width 5 height 7
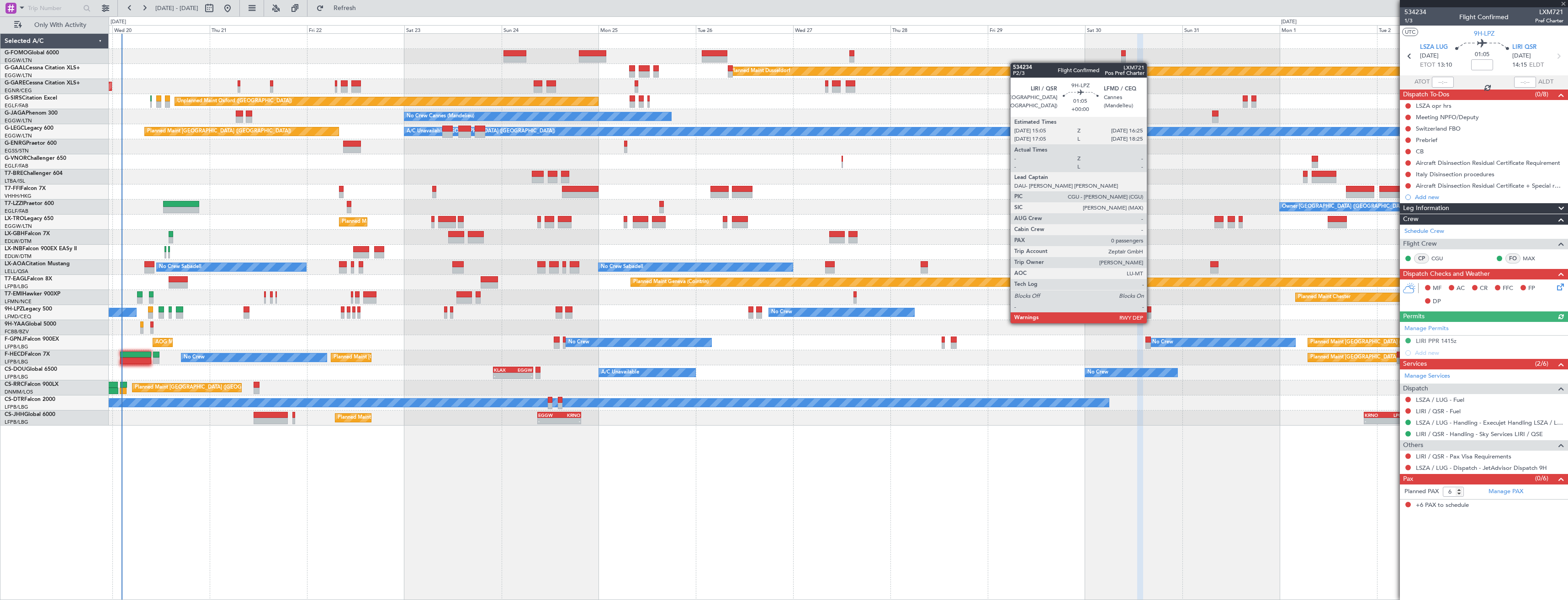
click at [1151, 314] on div at bounding box center [1148, 315] width 5 height 7
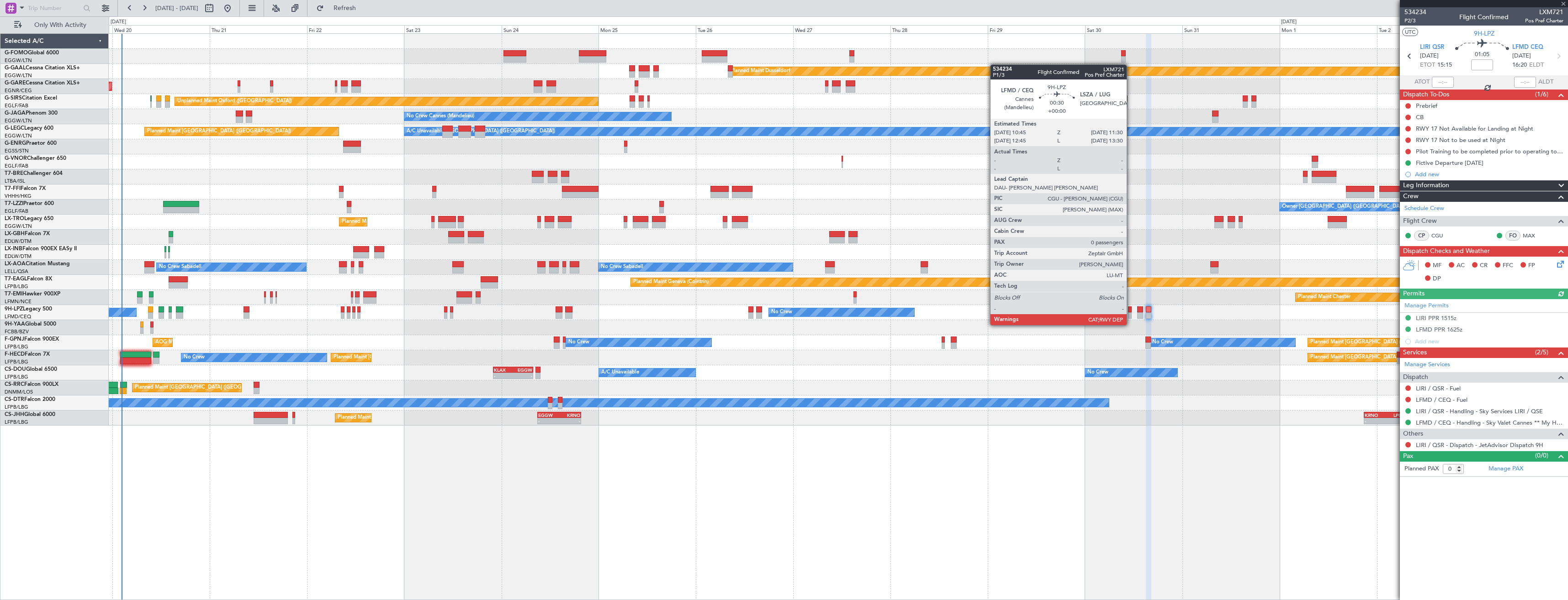
click at [1131, 316] on div at bounding box center [1129, 315] width 3 height 7
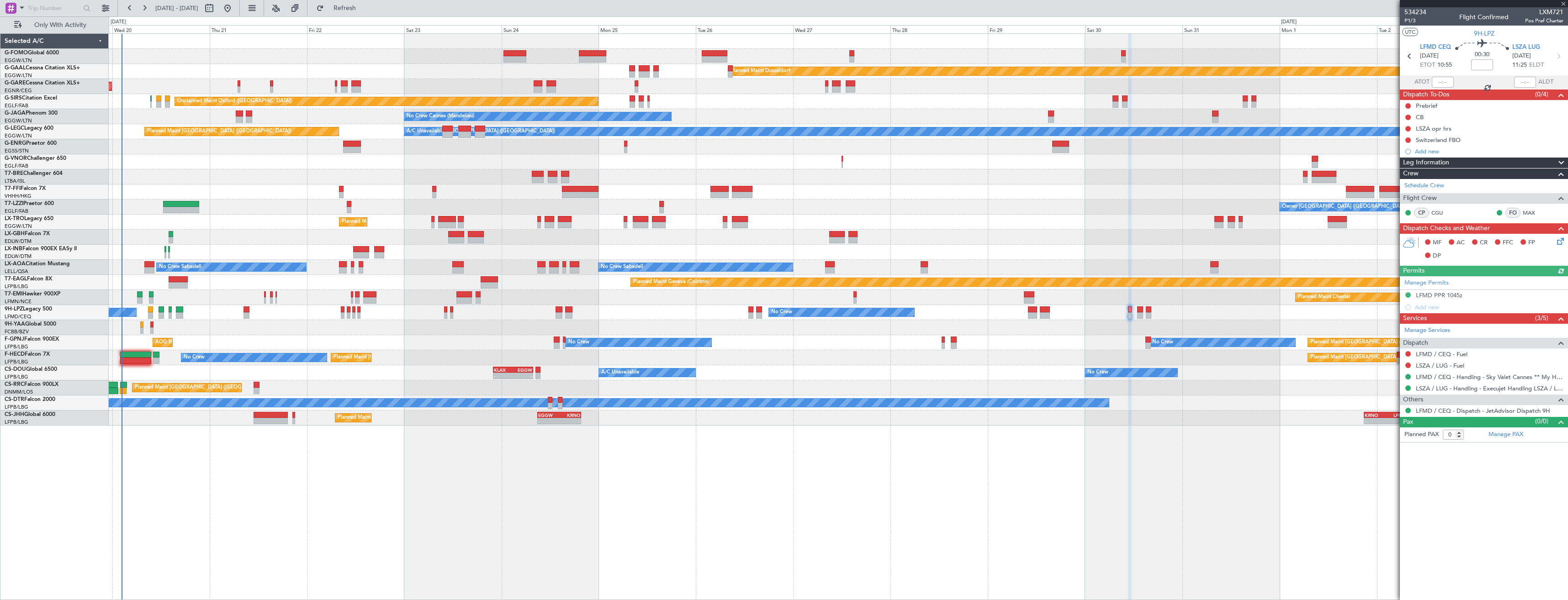
click at [1555, 60] on icon at bounding box center [1558, 57] width 12 height 12
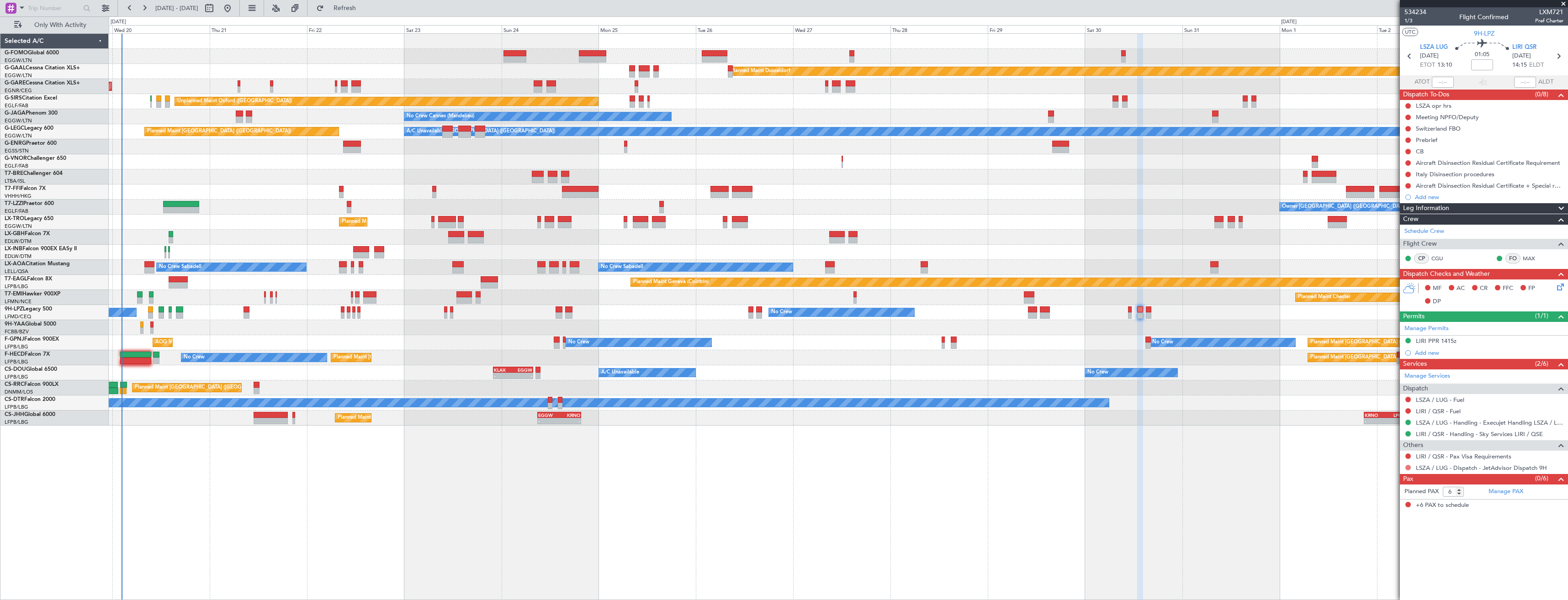
click at [1409, 468] on button at bounding box center [1408, 467] width 5 height 5
click at [1362, 576] on span at bounding box center [1361, 576] width 5 height 5
click at [1554, 51] on icon at bounding box center [1558, 57] width 12 height 12
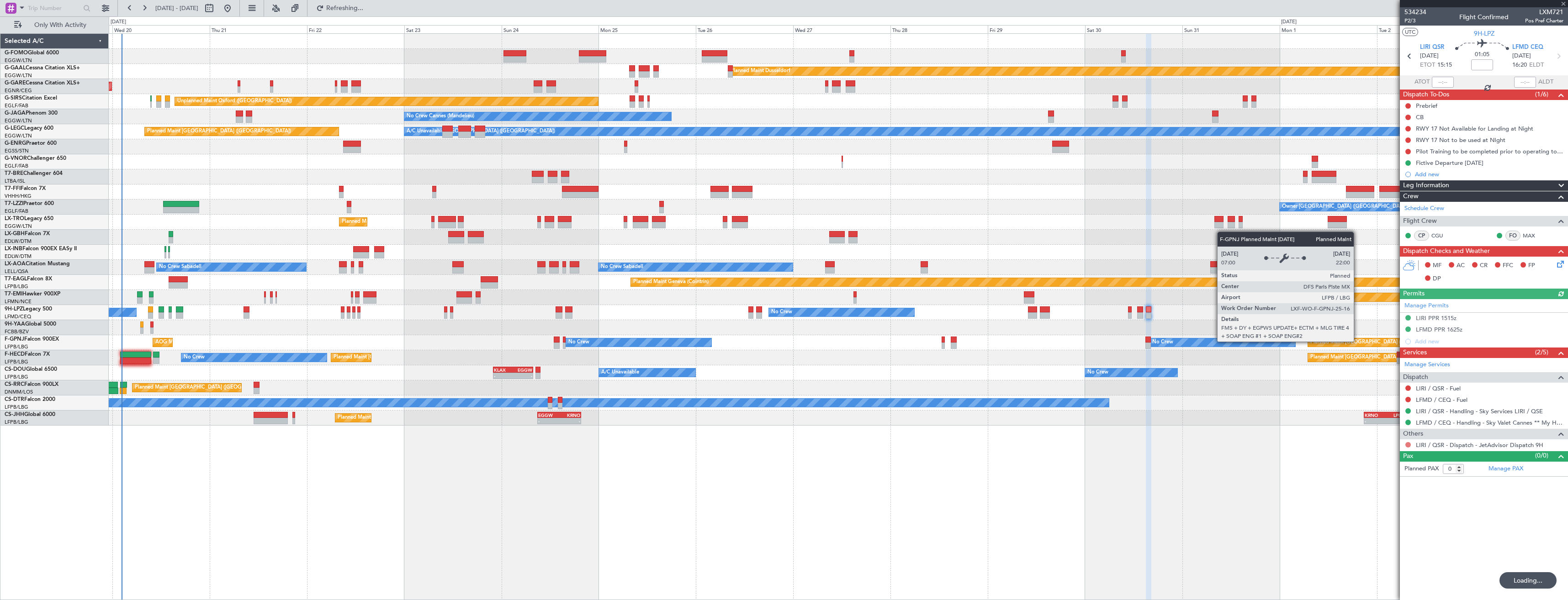
click at [1406, 447] on button at bounding box center [1408, 445] width 5 height 5
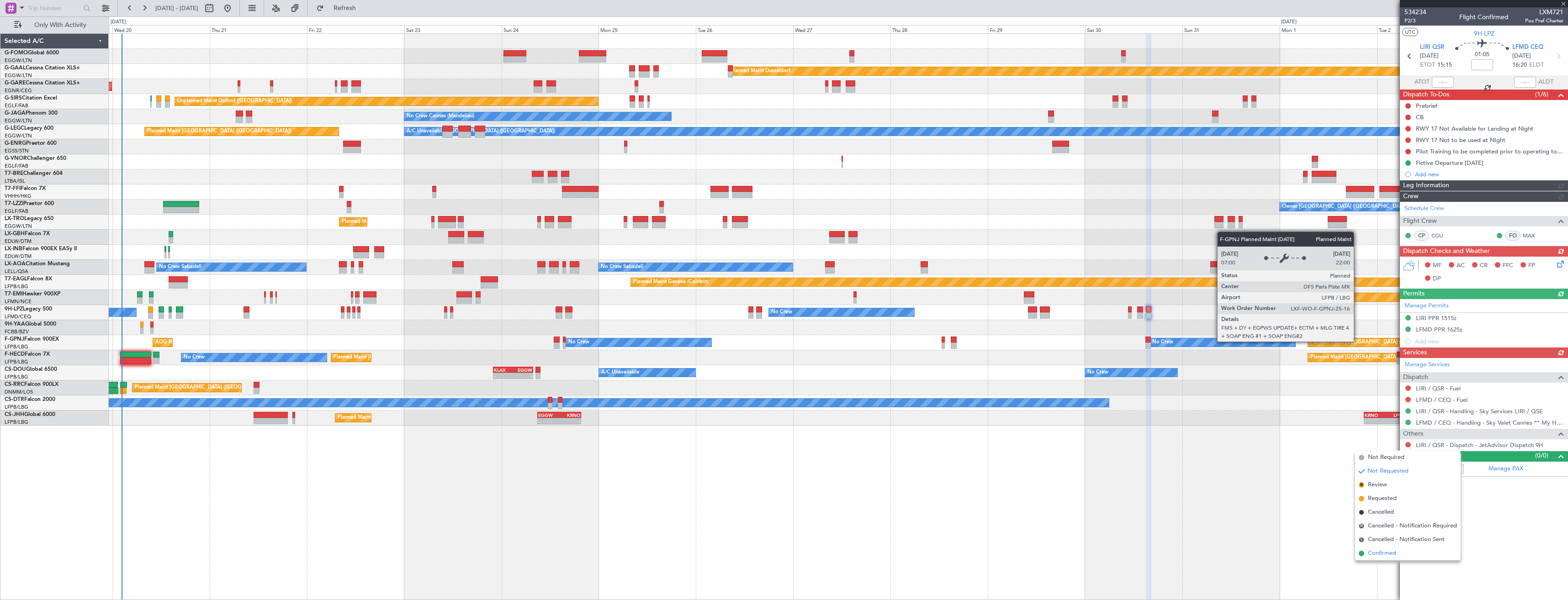
click at [1373, 552] on span "Confirmed" at bounding box center [1382, 553] width 29 height 9
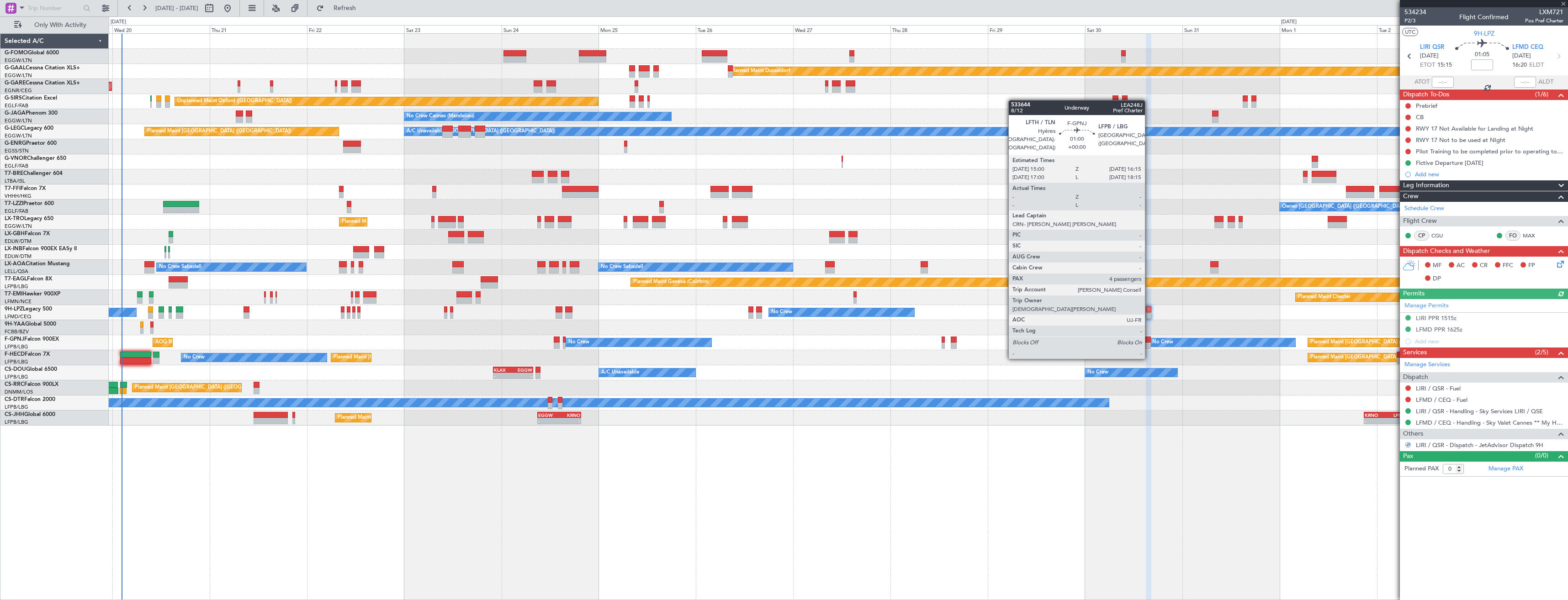
click at [1149, 341] on div at bounding box center [1148, 340] width 5 height 7
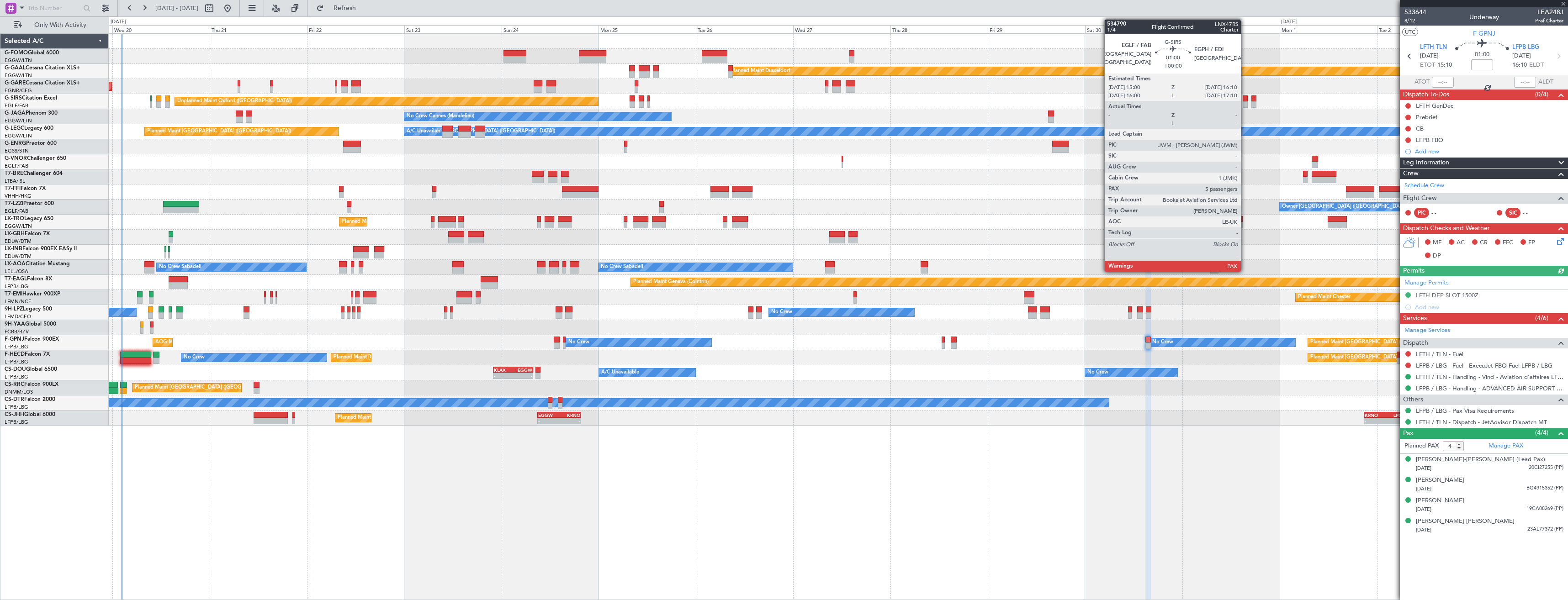
click at [1245, 100] on div at bounding box center [1245, 99] width 5 height 7
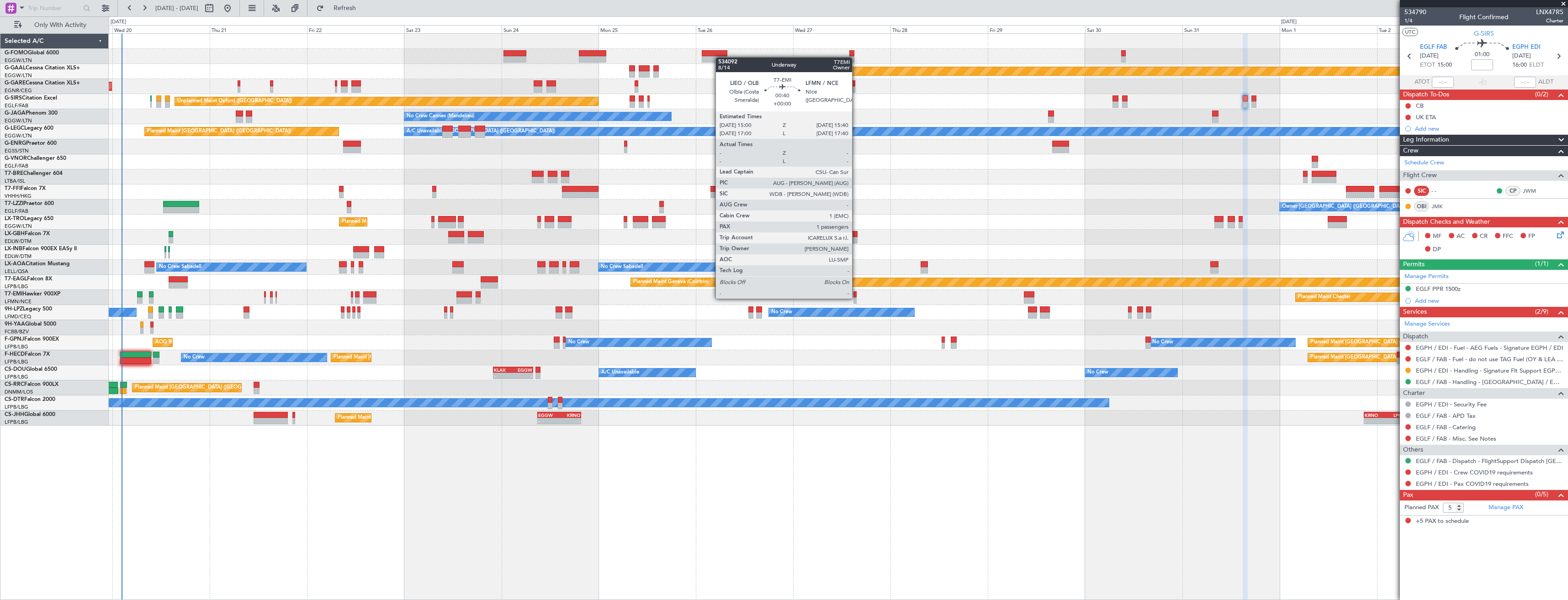
click at [856, 298] on div at bounding box center [855, 301] width 3 height 7
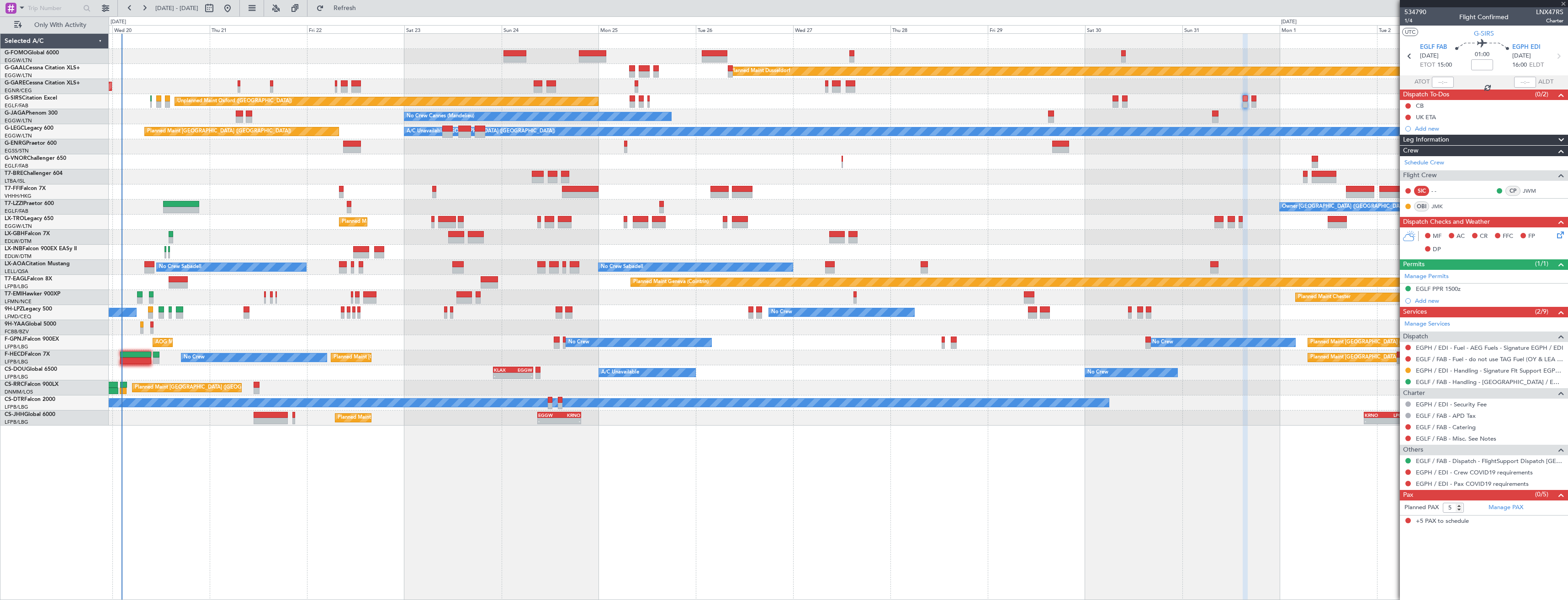
type input "1"
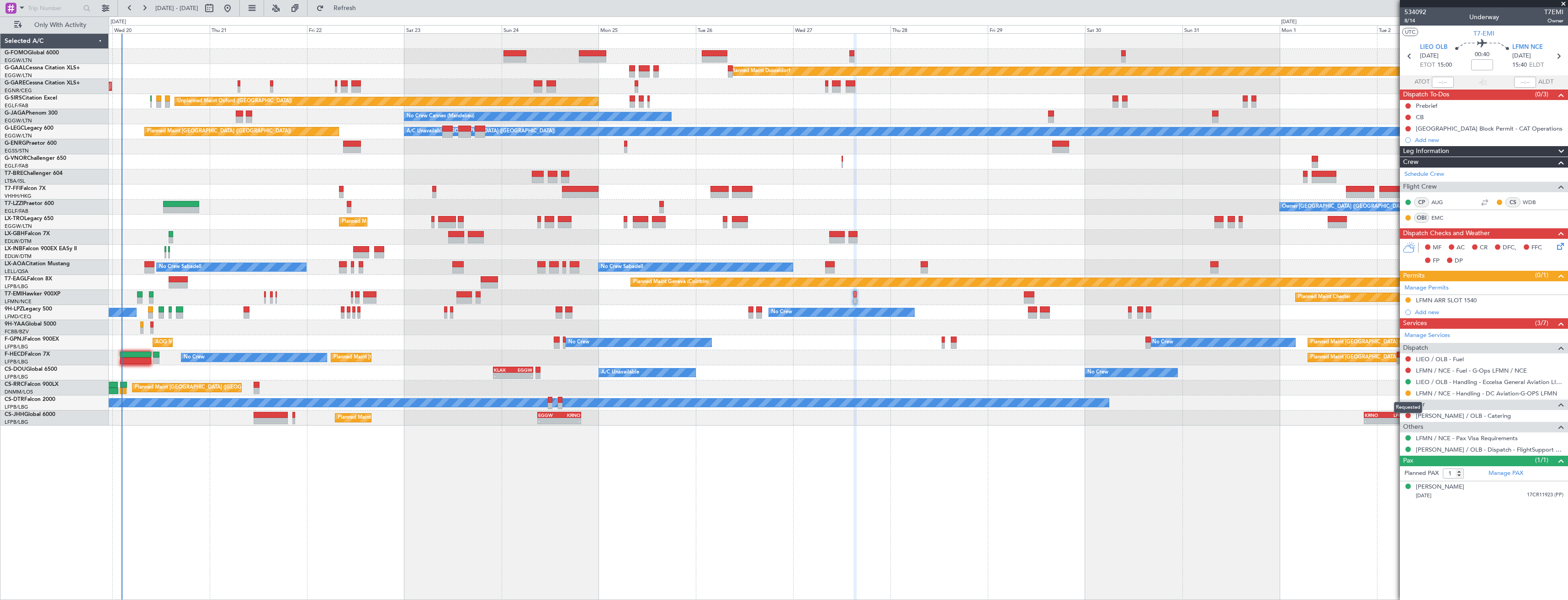
drag, startPoint x: 1408, startPoint y: 392, endPoint x: 1408, endPoint y: 410, distance: 18.0
click at [1408, 392] on button at bounding box center [1408, 393] width 5 height 5
click at [1402, 506] on li "Confirmed" at bounding box center [1407, 502] width 105 height 14
click at [1496, 305] on div "LFMN ARR SLOT 1540" at bounding box center [1484, 301] width 168 height 12
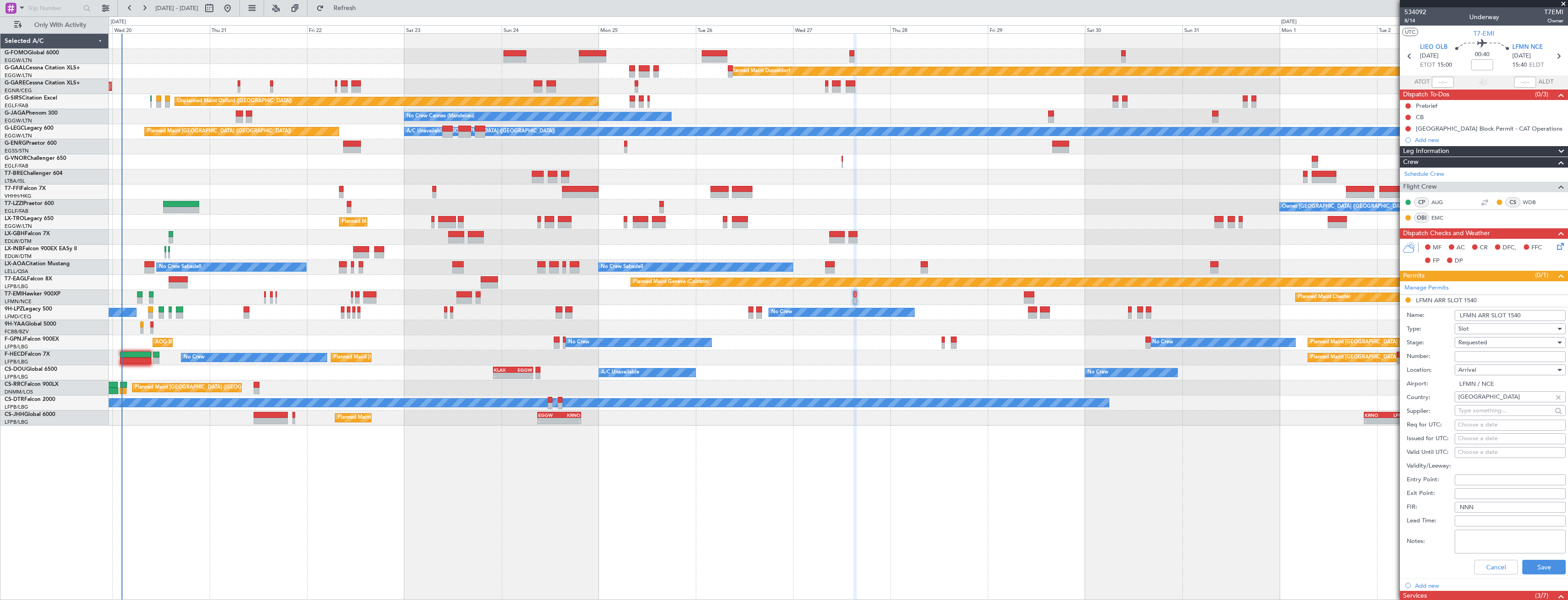
click at [1496, 358] on input "Number:" at bounding box center [1510, 357] width 111 height 11
paste input "LFMNA000059636"
type input "LFMNA000059636"
drag, startPoint x: 1496, startPoint y: 358, endPoint x: 1489, endPoint y: 344, distance: 15.7
click at [1489, 344] on div "Requested" at bounding box center [1507, 343] width 97 height 14
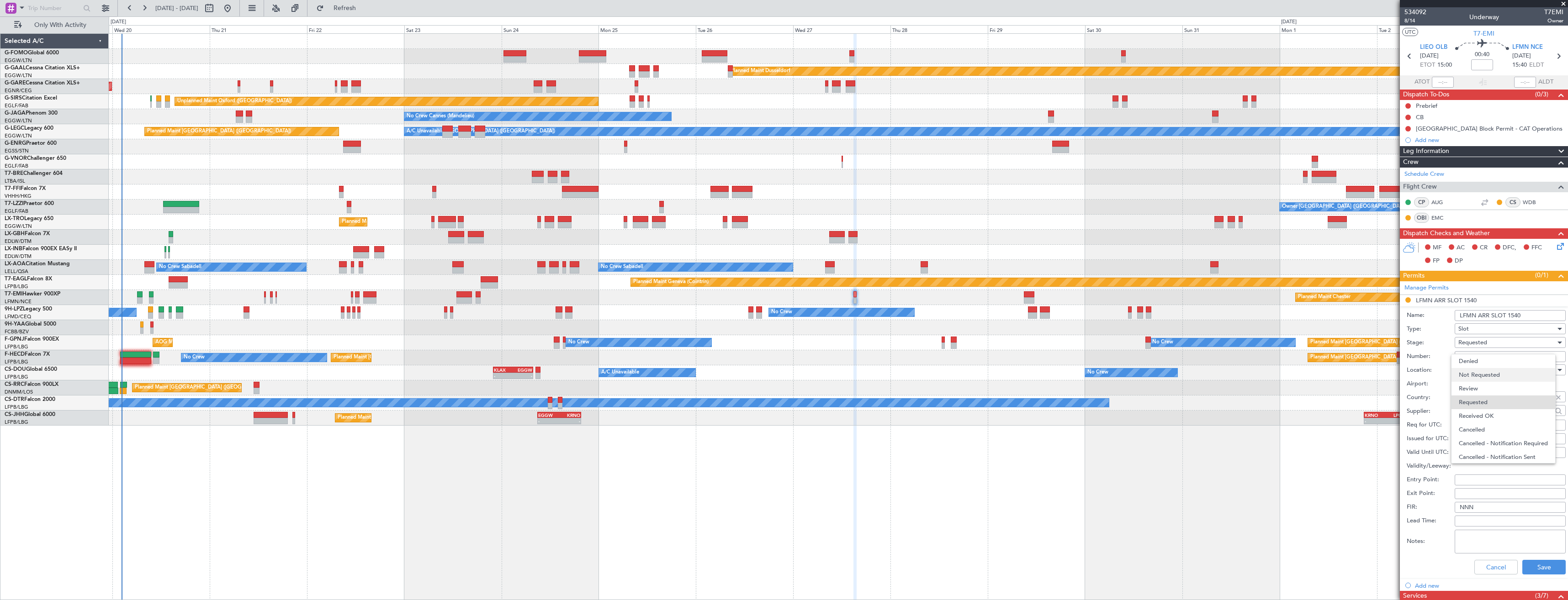
scroll to position [4, 0]
click at [1497, 411] on span "Received OK" at bounding box center [1507, 412] width 96 height 14
click at [1527, 315] on input "LFMN ARR SLOT 1540" at bounding box center [1510, 316] width 111 height 11
type input "LFMN ARR SLOT 1540z"
click at [1533, 563] on button "Save" at bounding box center [1544, 567] width 43 height 15
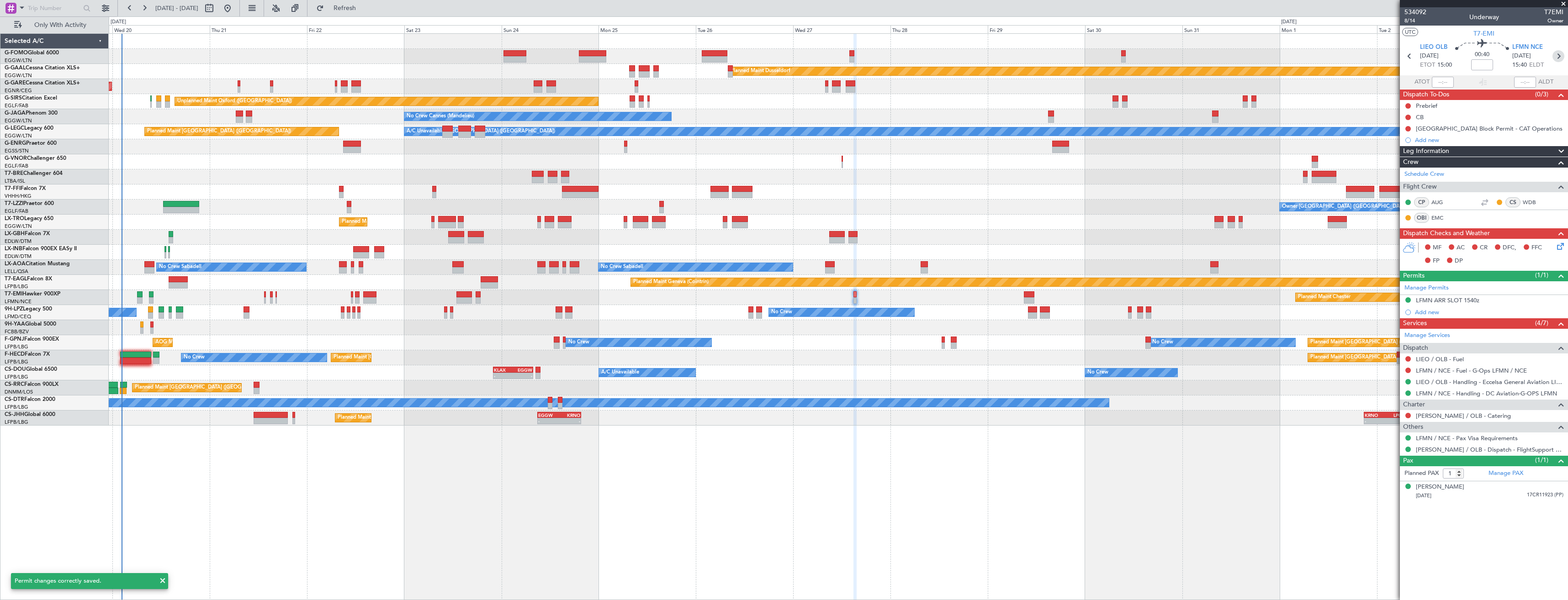
click at [1561, 54] on icon at bounding box center [1558, 57] width 12 height 12
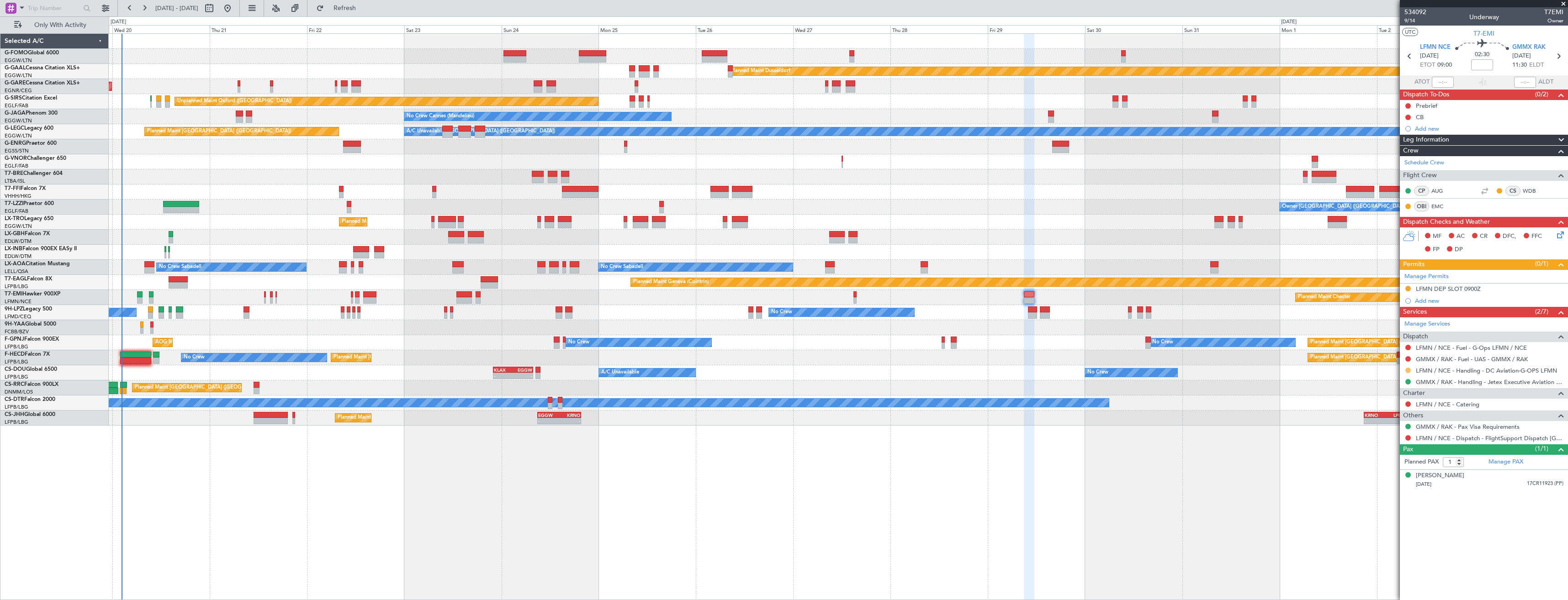
click at [1409, 368] on button at bounding box center [1408, 370] width 5 height 5
drag, startPoint x: 1391, startPoint y: 476, endPoint x: 1413, endPoint y: 407, distance: 72.4
click at [1391, 475] on span "Confirmed" at bounding box center [1382, 479] width 29 height 9
click at [1499, 285] on div "LFMN DEP SLOT 0900Z" at bounding box center [1484, 289] width 168 height 12
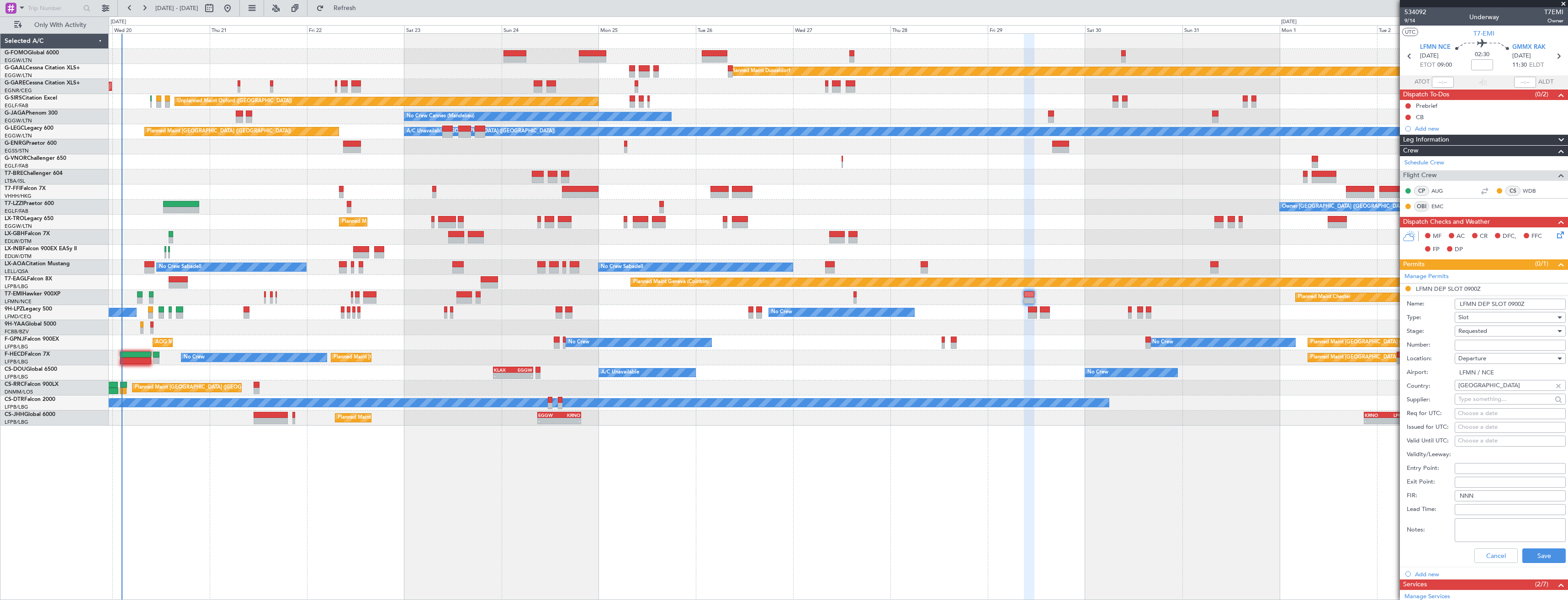
click at [1488, 340] on input "Number:" at bounding box center [1510, 345] width 111 height 11
paste input "LFMND000059637"
type input "LFMND000059637"
click at [1480, 330] on span "Requested" at bounding box center [1472, 331] width 29 height 9
click at [1492, 402] on span "Received OK" at bounding box center [1507, 400] width 96 height 14
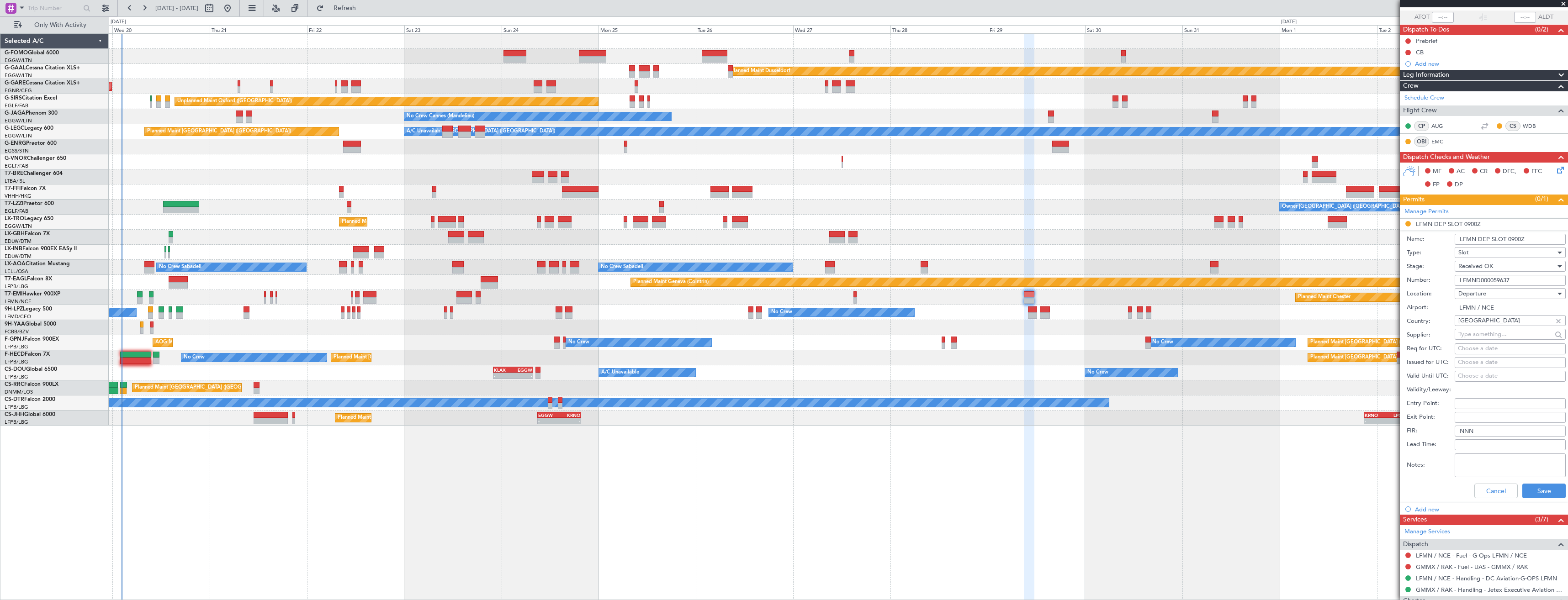
scroll to position [162, 0]
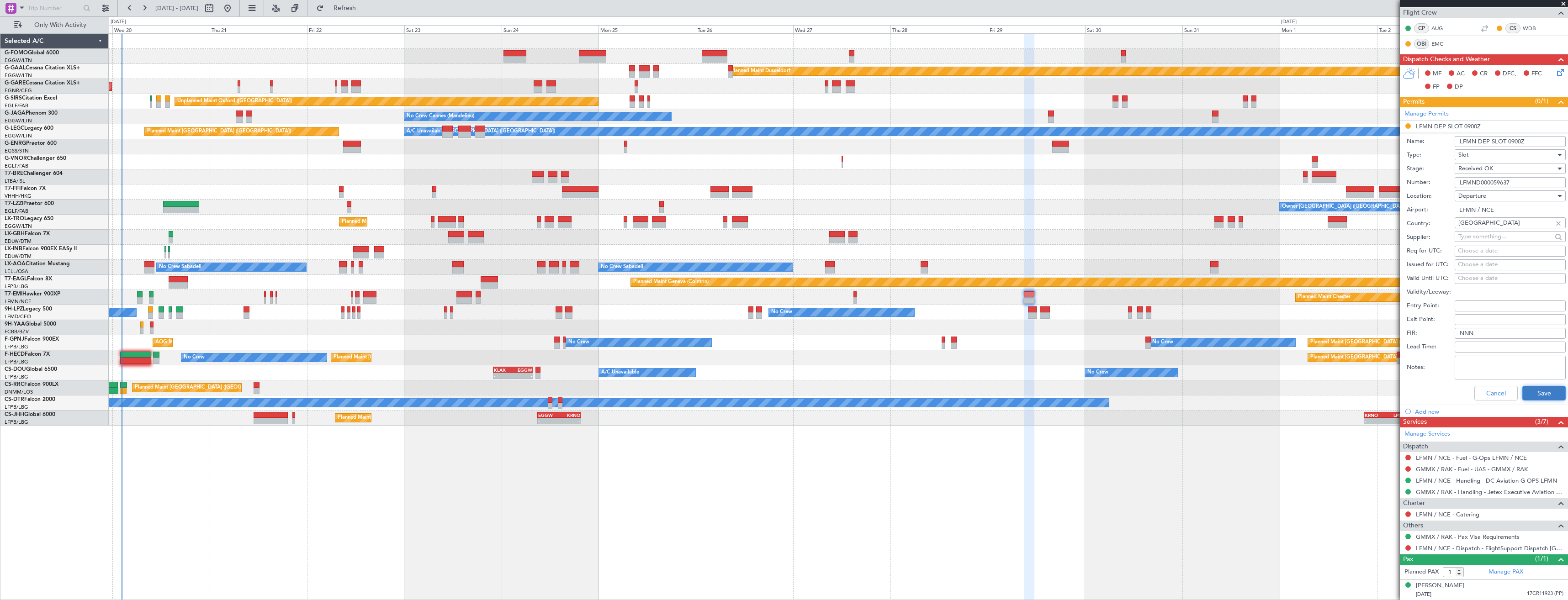
click at [1530, 391] on button "Save" at bounding box center [1544, 393] width 43 height 15
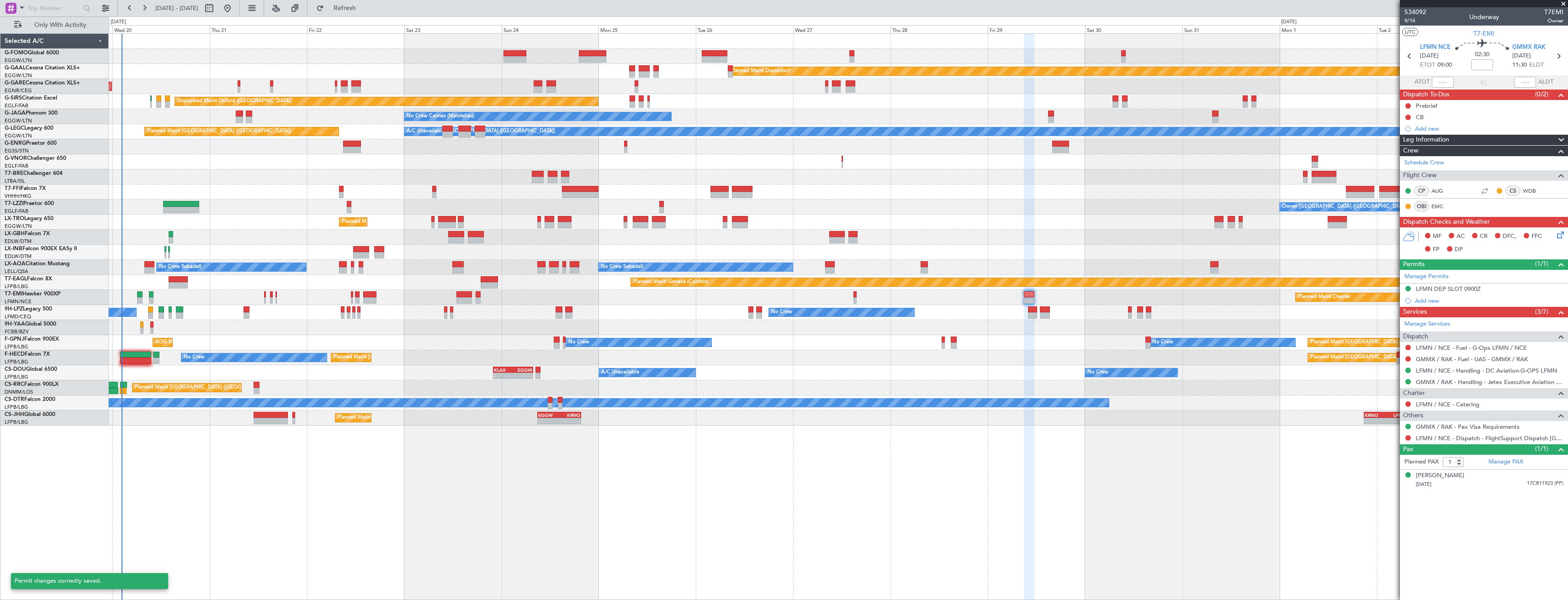
scroll to position [0, 0]
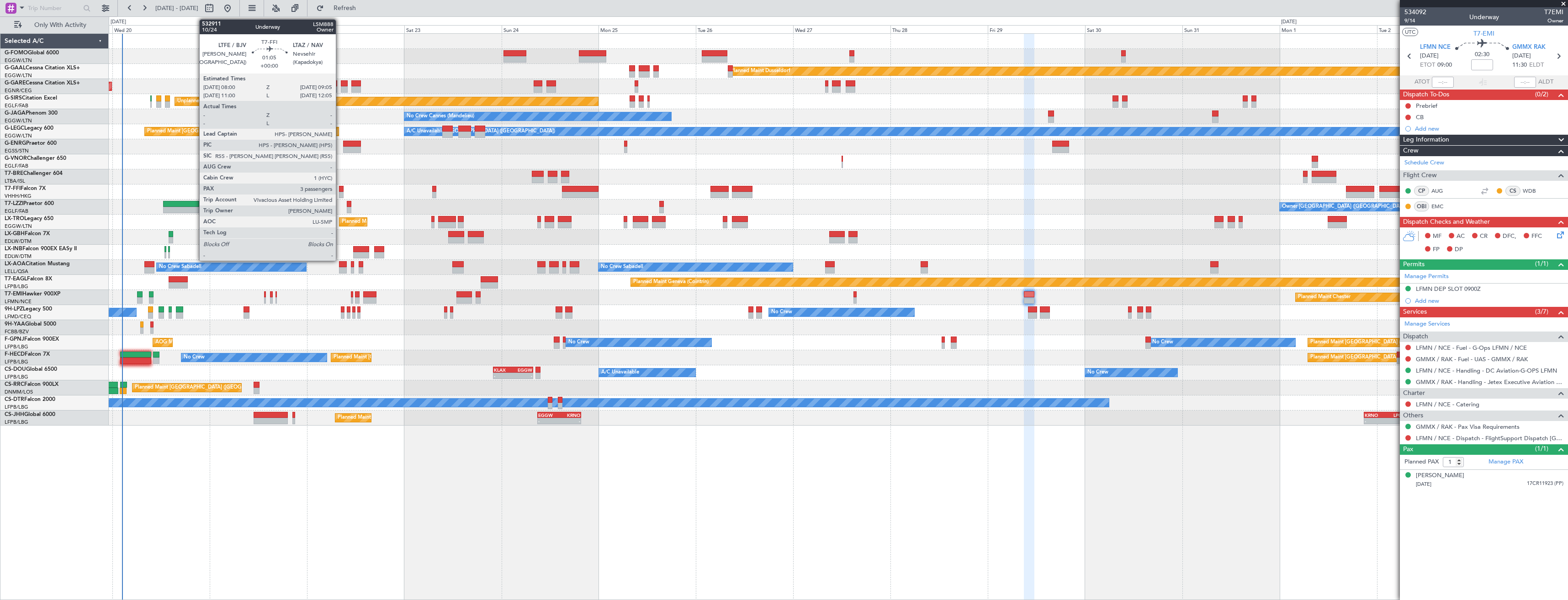
click at [340, 192] on div at bounding box center [341, 195] width 5 height 7
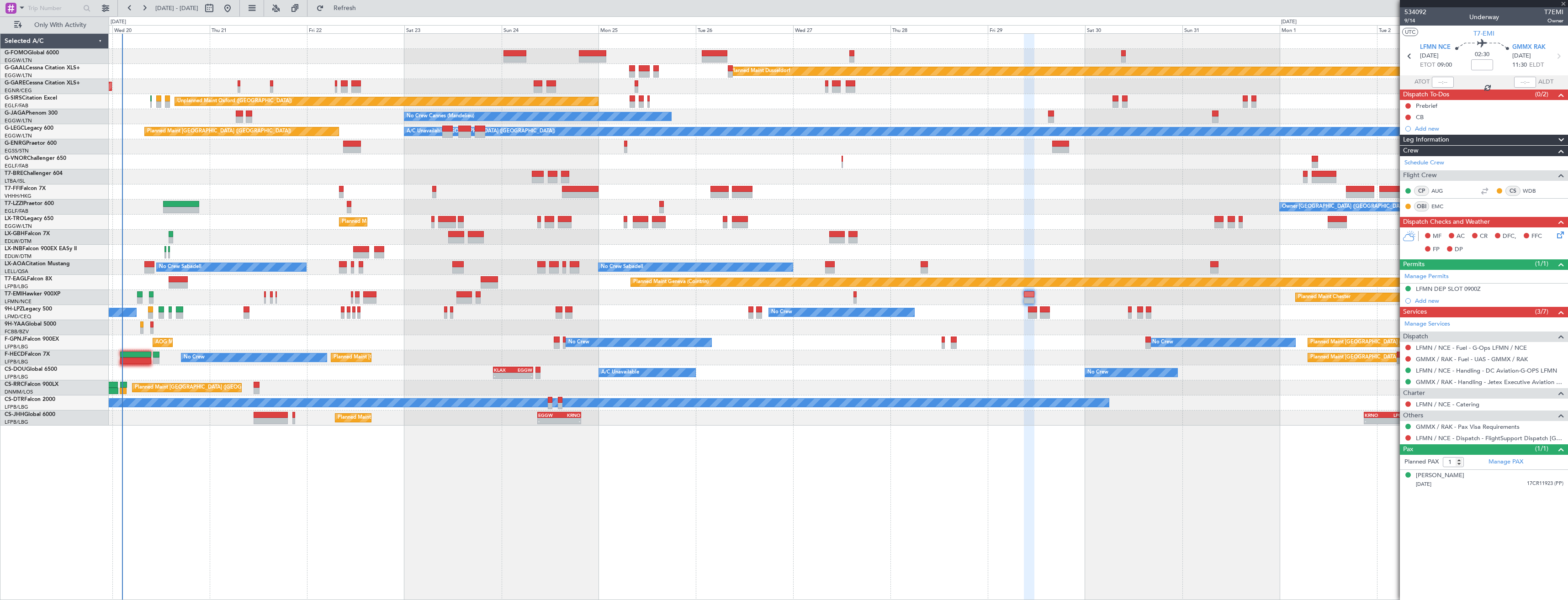
type input "3"
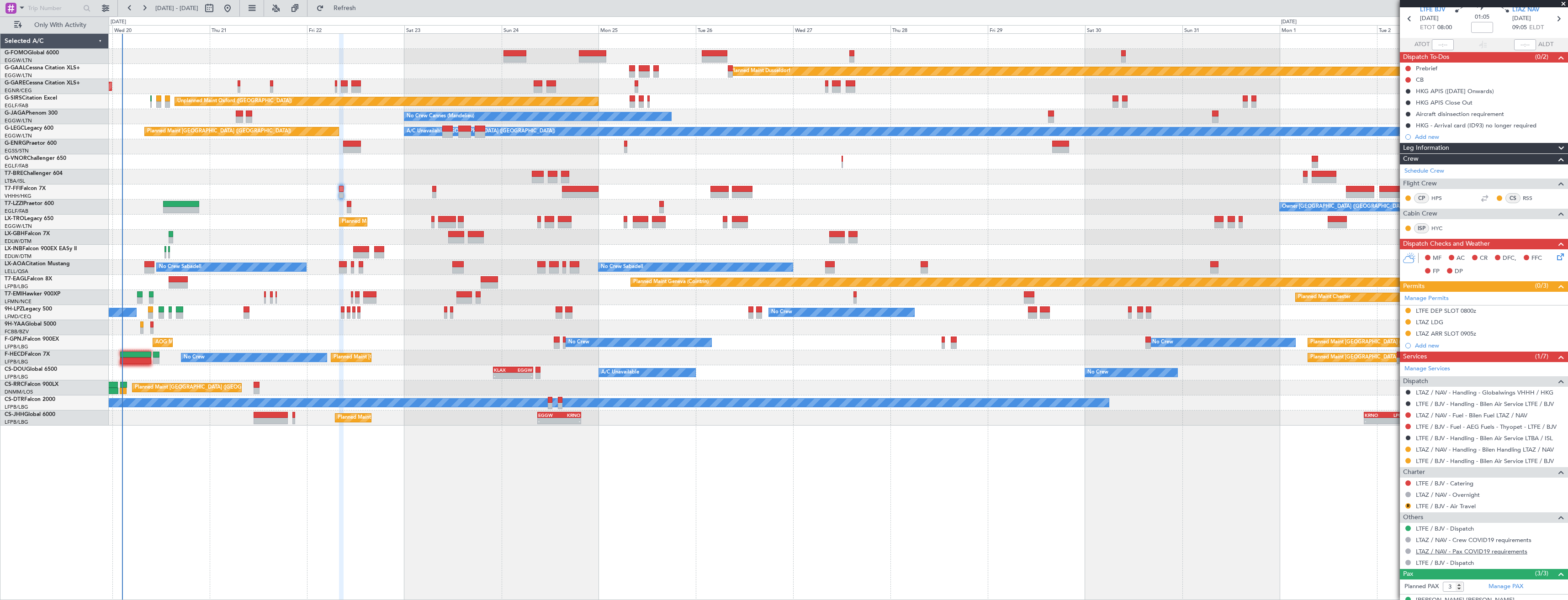
scroll to position [46, 0]
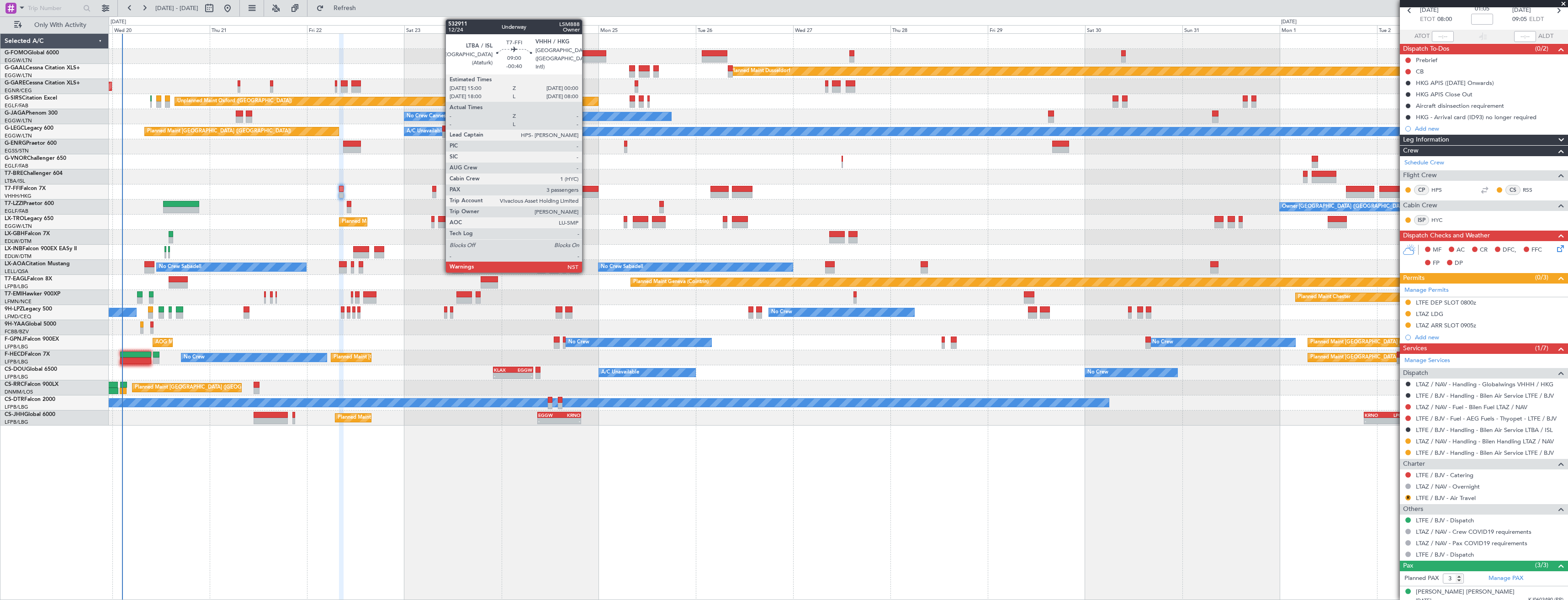
click at [586, 196] on div at bounding box center [580, 195] width 37 height 7
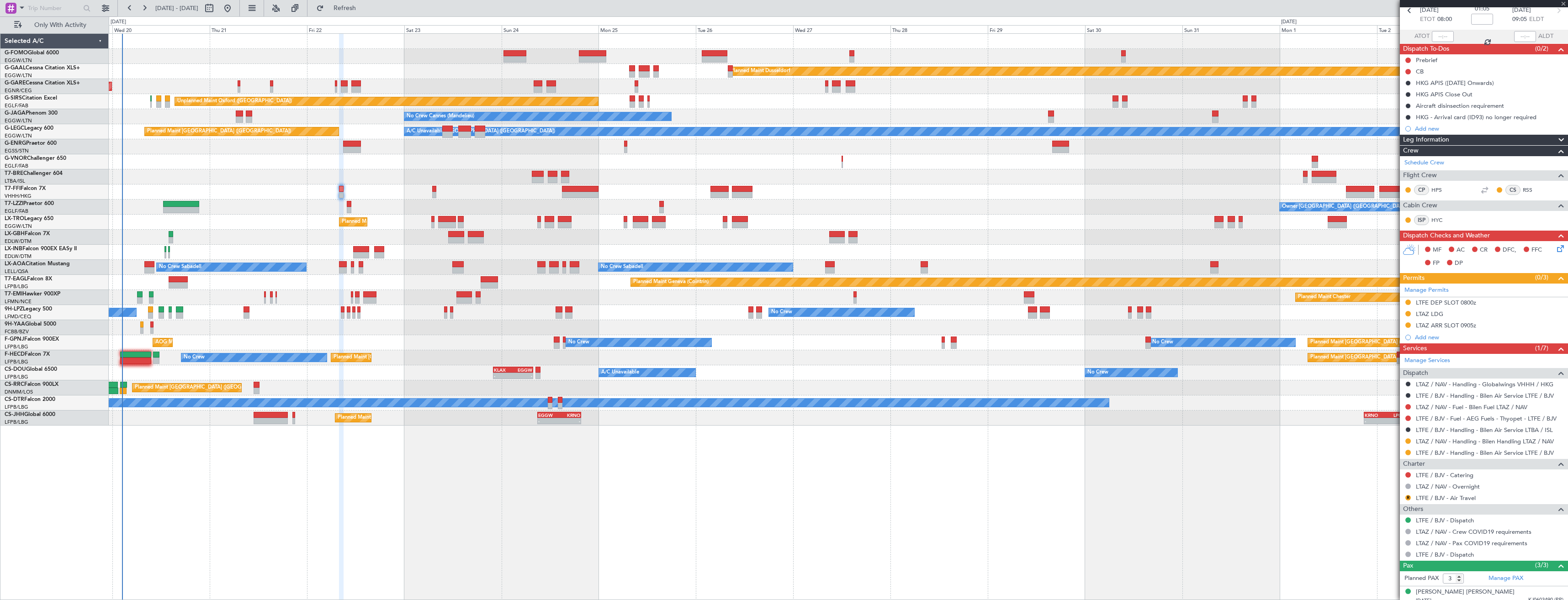
type input "-00:40"
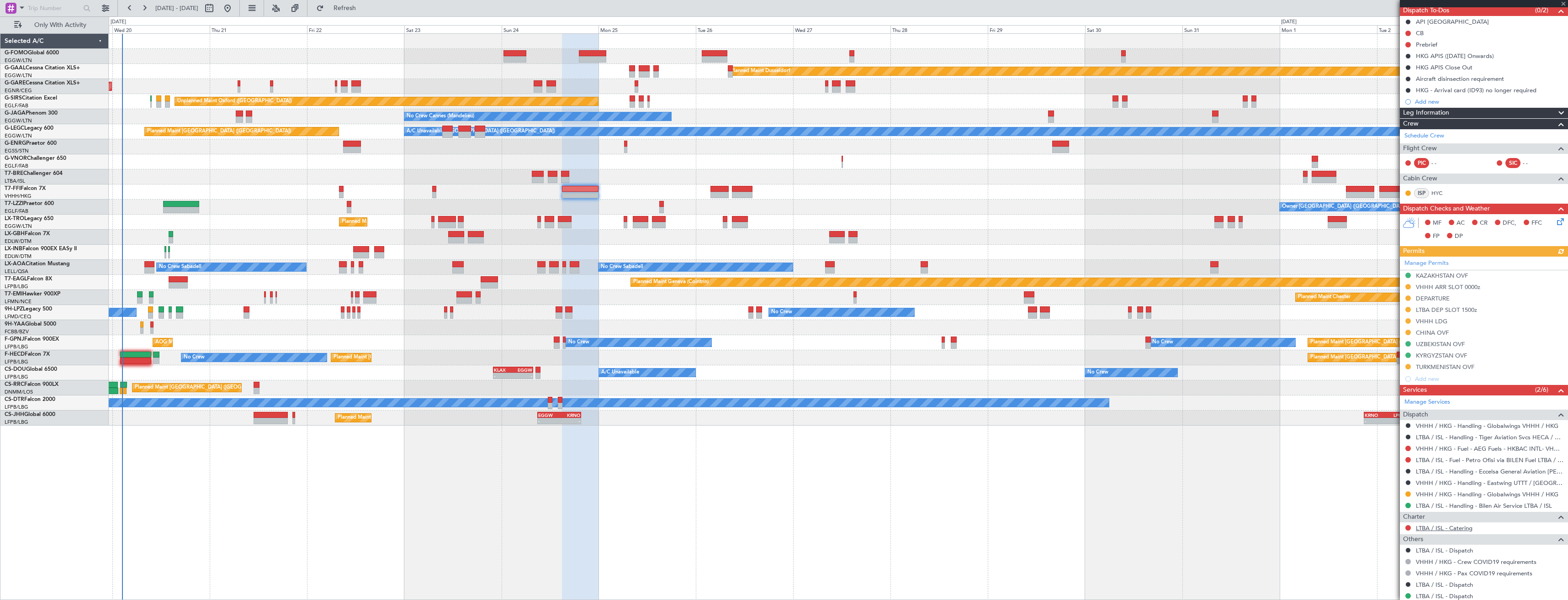
scroll to position [173, 0]
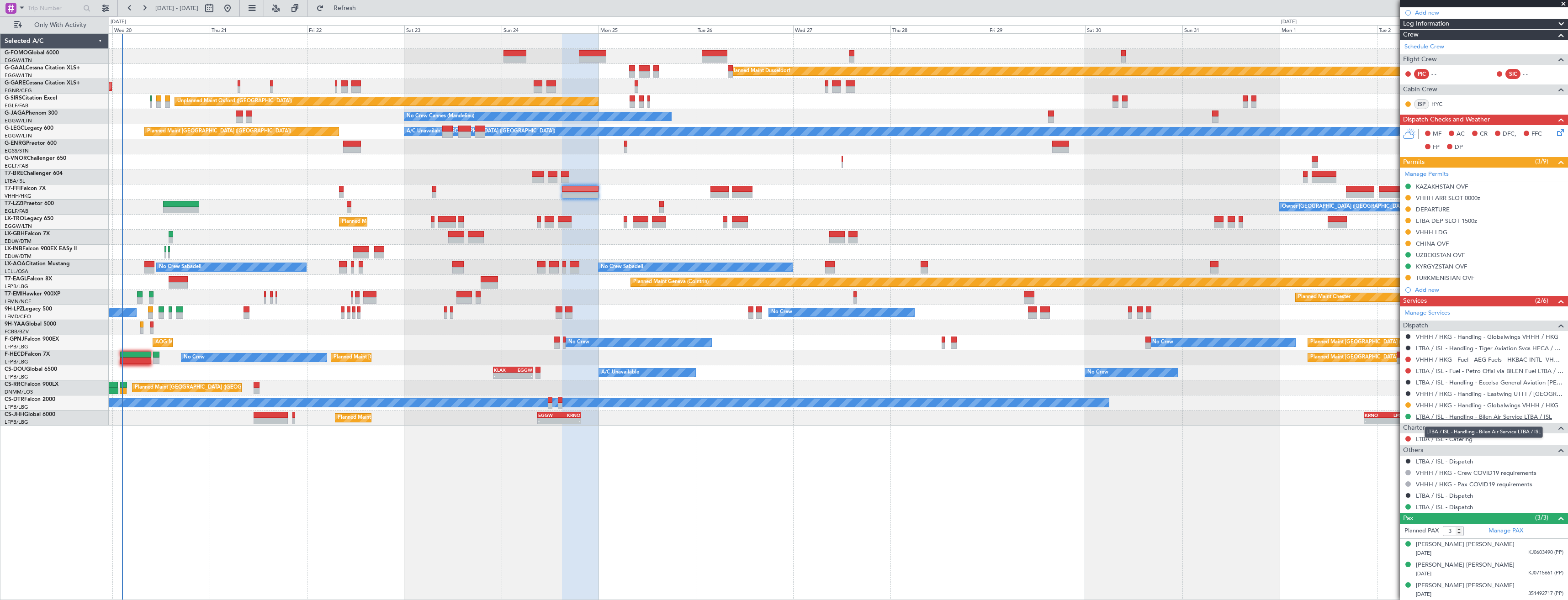
click at [1425, 419] on link "LTBA / ISL - Handling - Bilen Air Service LTBA / ISL" at bounding box center [1484, 417] width 136 height 8
click at [1438, 414] on link "LTBA / ISL - Handling - Bilen Air Service LTBA / ISL" at bounding box center [1484, 417] width 136 height 8
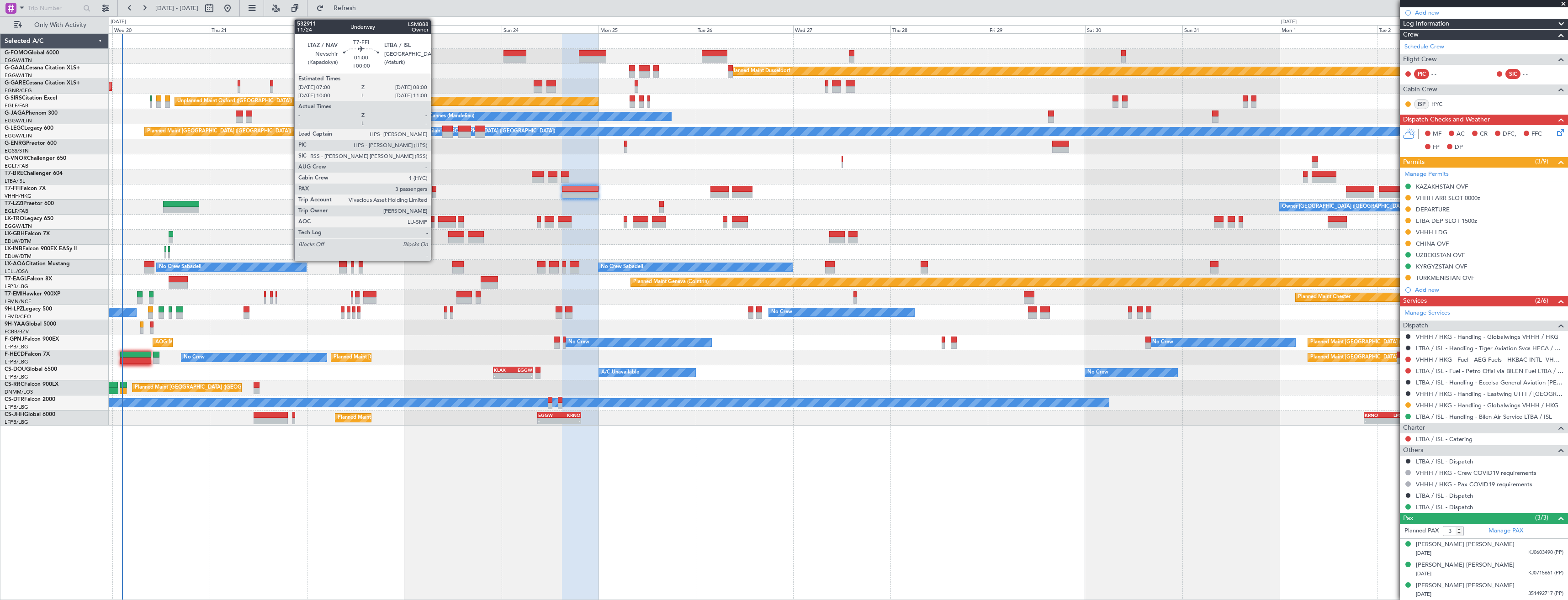
click at [435, 192] on div at bounding box center [434, 195] width 4 height 7
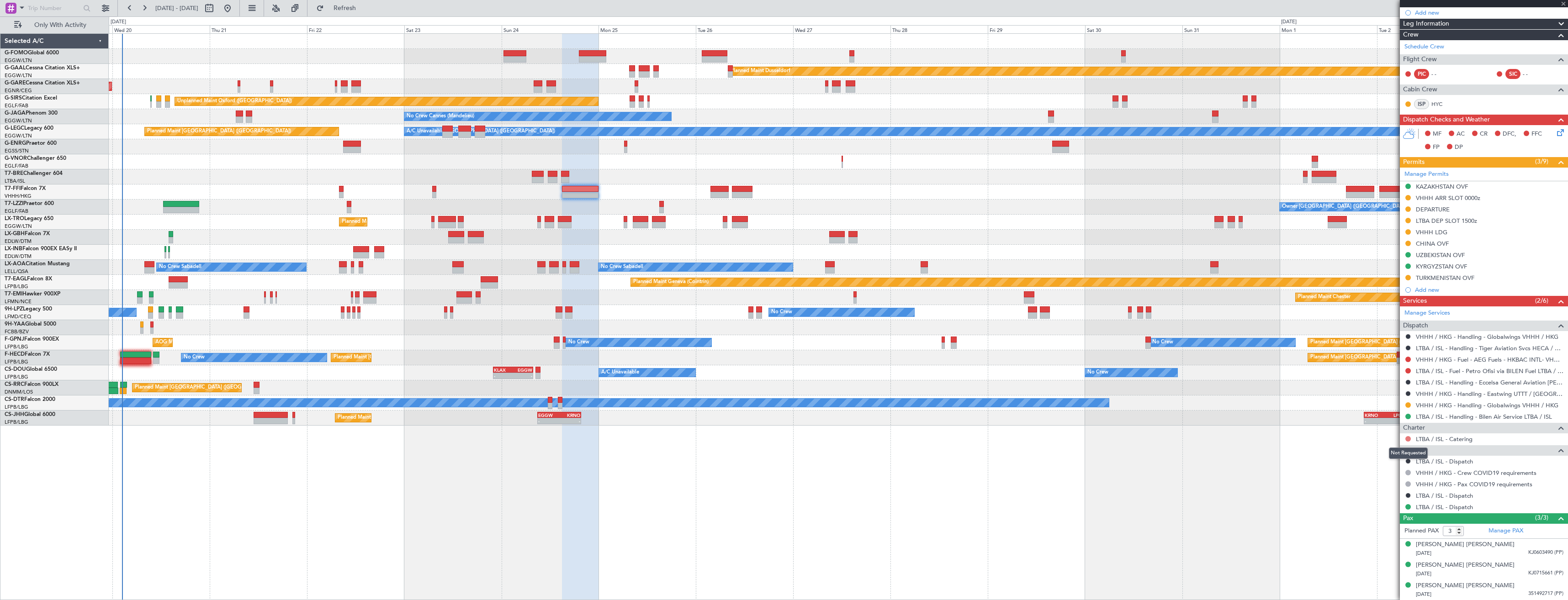
scroll to position [0, 0]
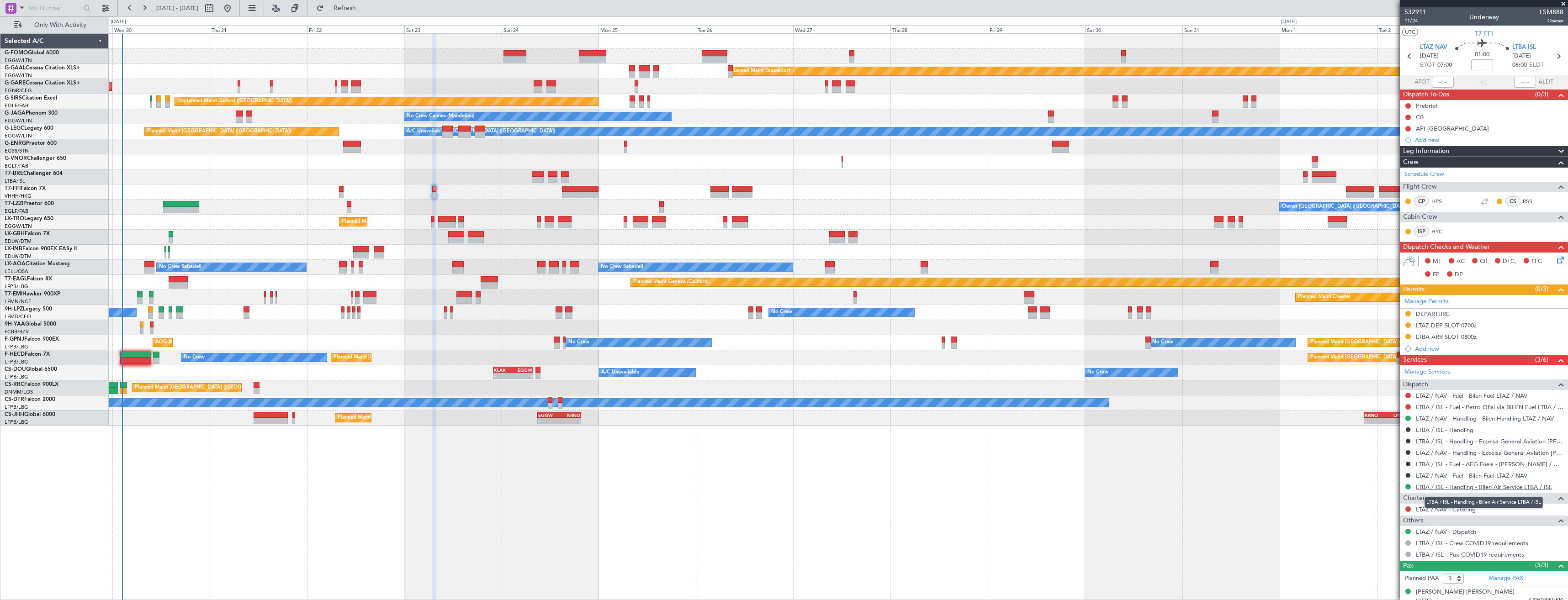
click at [1472, 490] on link "LTBA / ISL - Handling - Bilen Air Service LTBA / ISL" at bounding box center [1484, 487] width 136 height 8
click at [1432, 419] on link "LTAZ / NAV - Handling - Bilen Handling LTAZ / NAV" at bounding box center [1485, 419] width 138 height 8
click at [349, 15] on button "Refresh" at bounding box center [340, 9] width 55 height 15
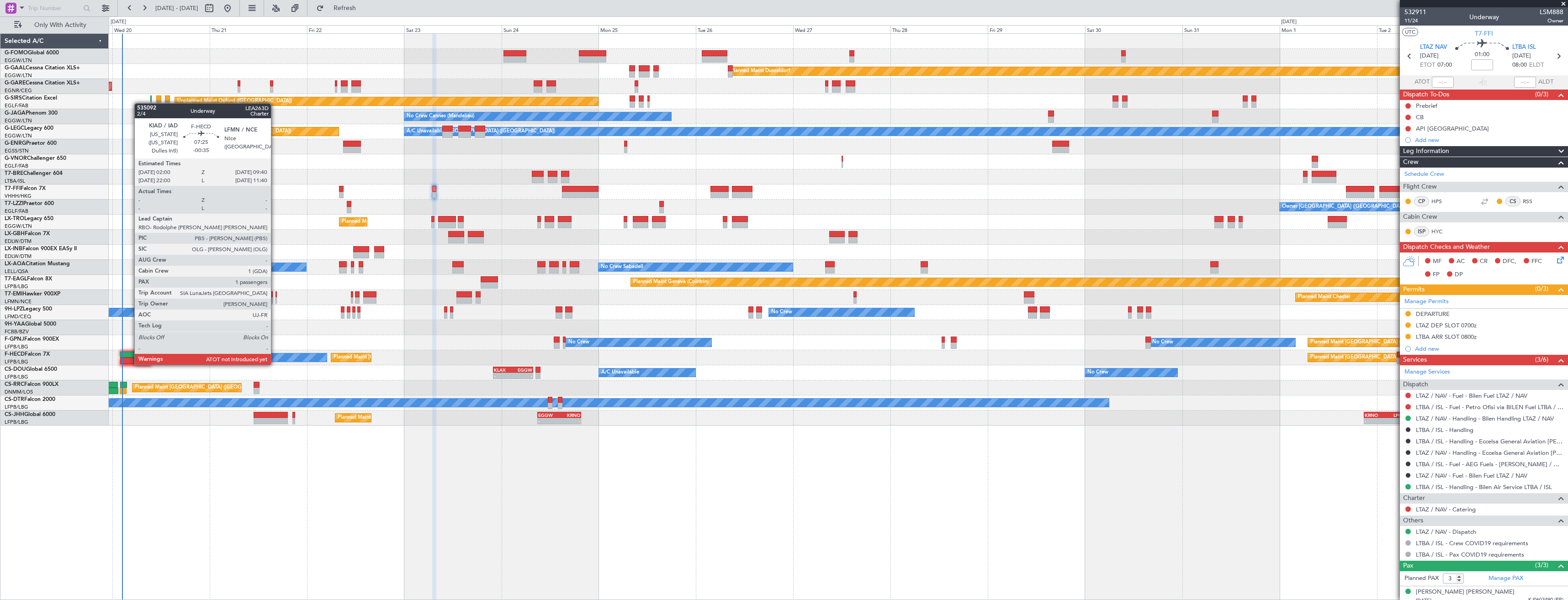
click at [130, 356] on div at bounding box center [136, 355] width 32 height 7
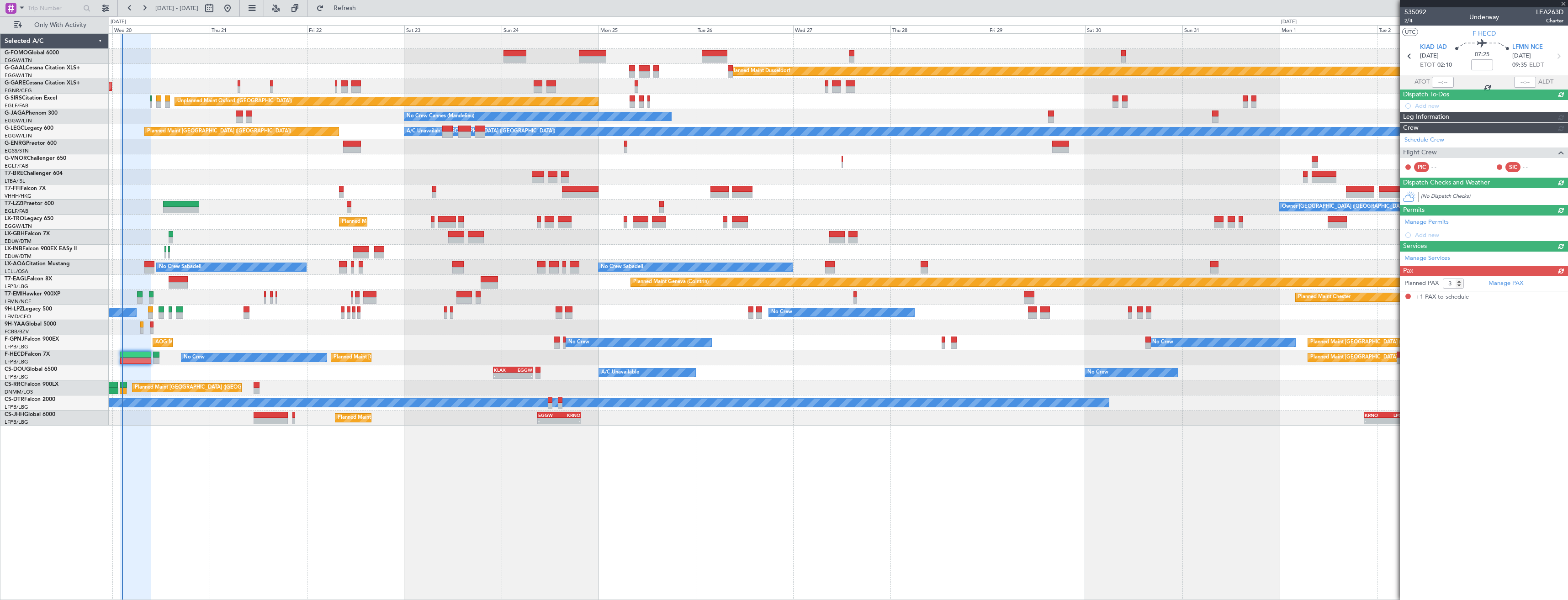
type input "-00:35"
type input "1"
click at [1552, 9] on span "LEA263D" at bounding box center [1549, 12] width 27 height 10
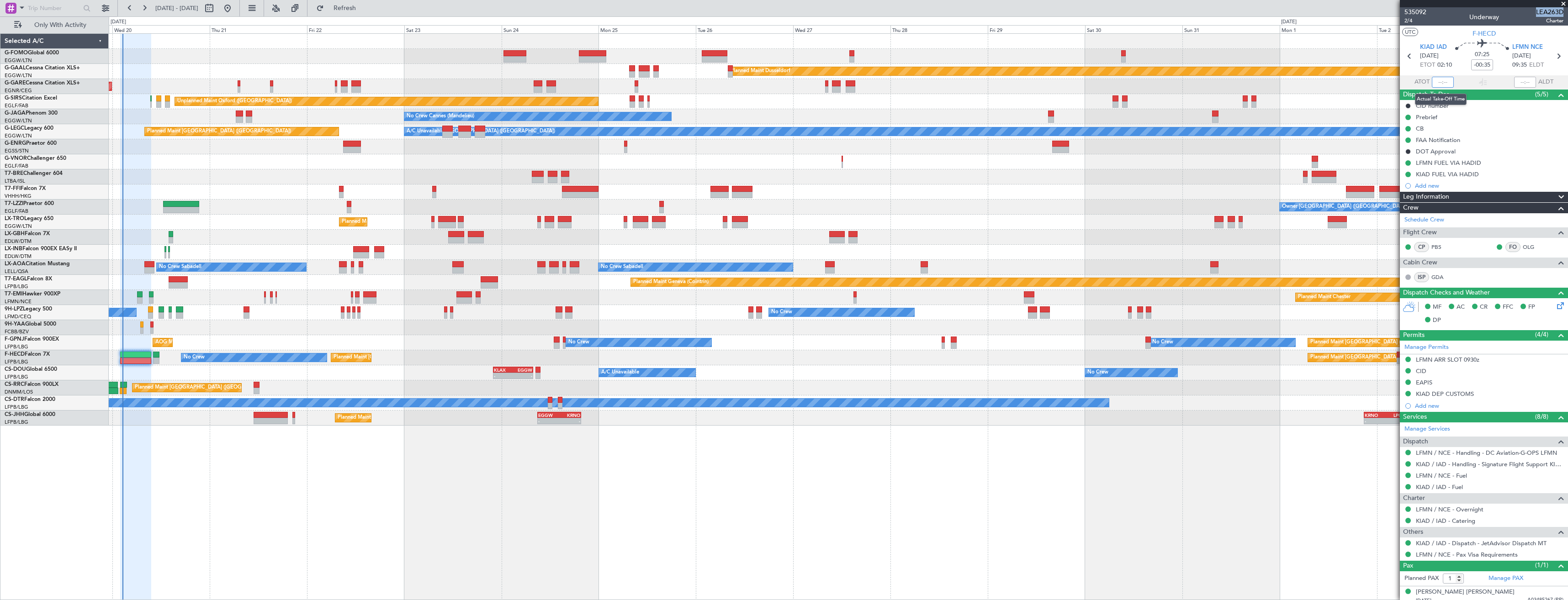
click at [1443, 80] on input "text" at bounding box center [1443, 82] width 22 height 11
type input "02:28"
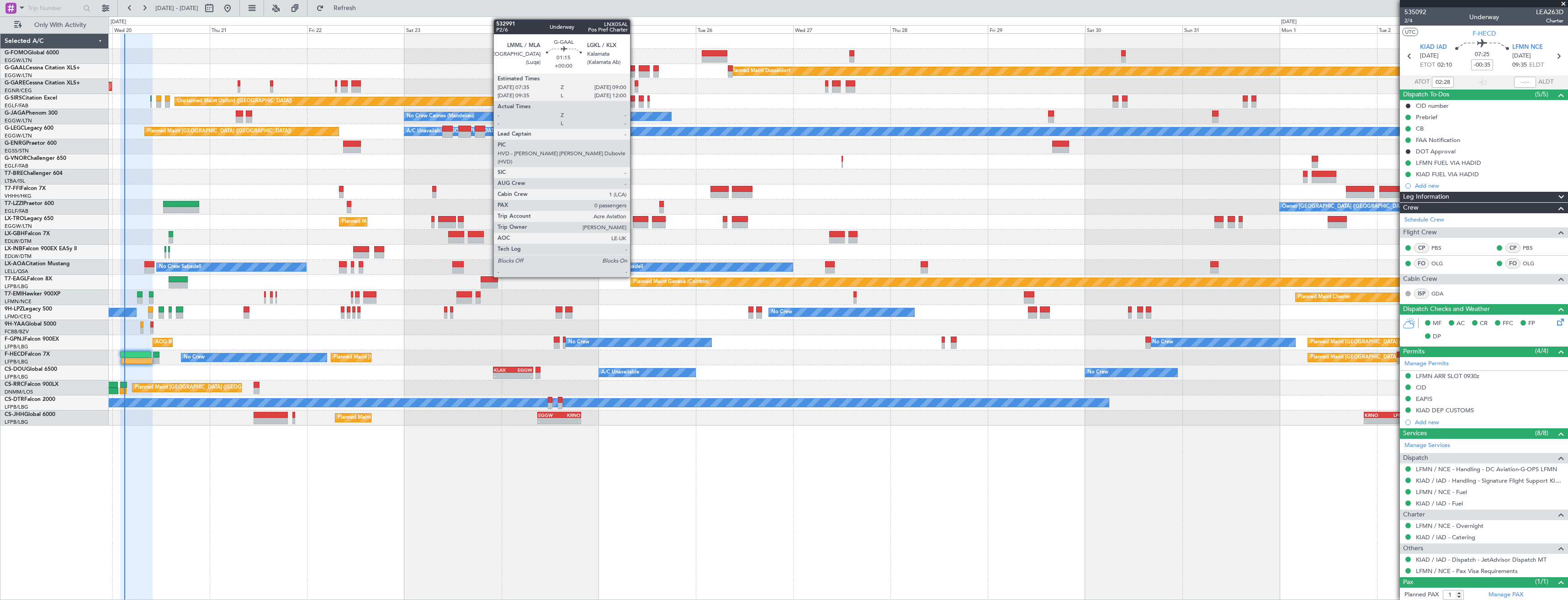
click at [634, 72] on div at bounding box center [632, 74] width 6 height 7
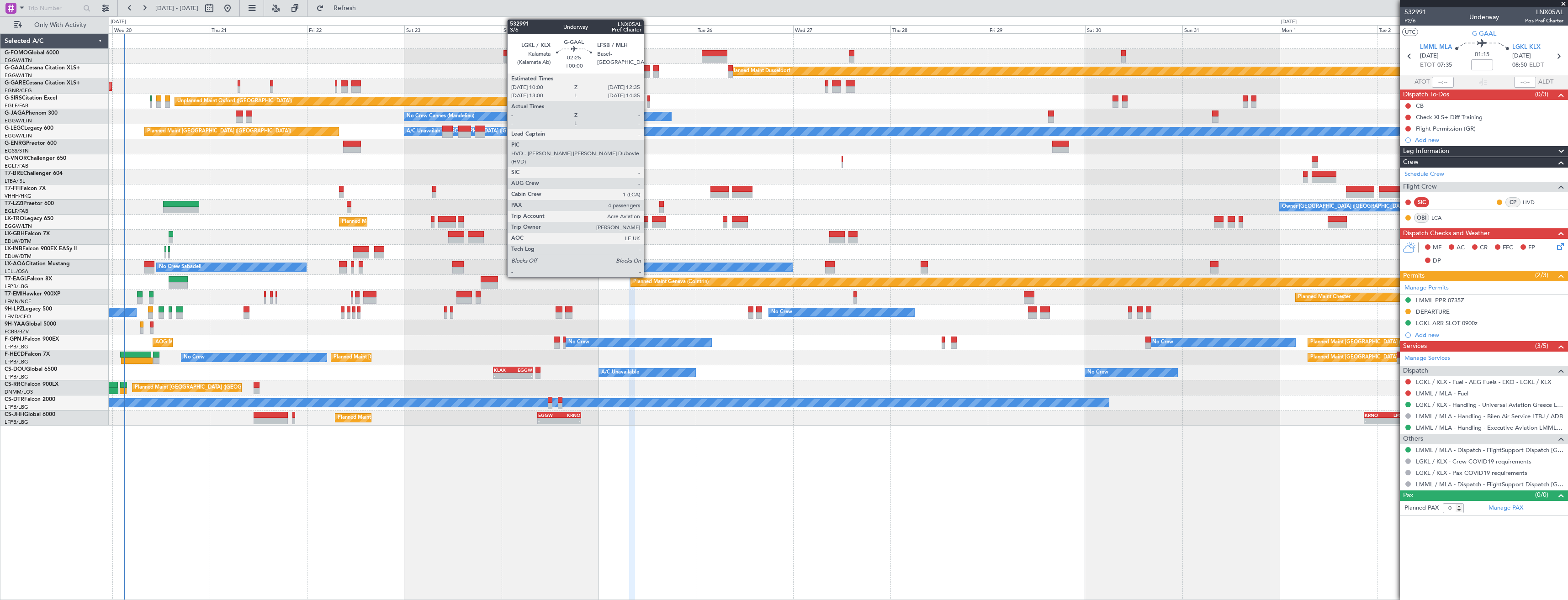
click at [648, 72] on div at bounding box center [643, 74] width 10 height 7
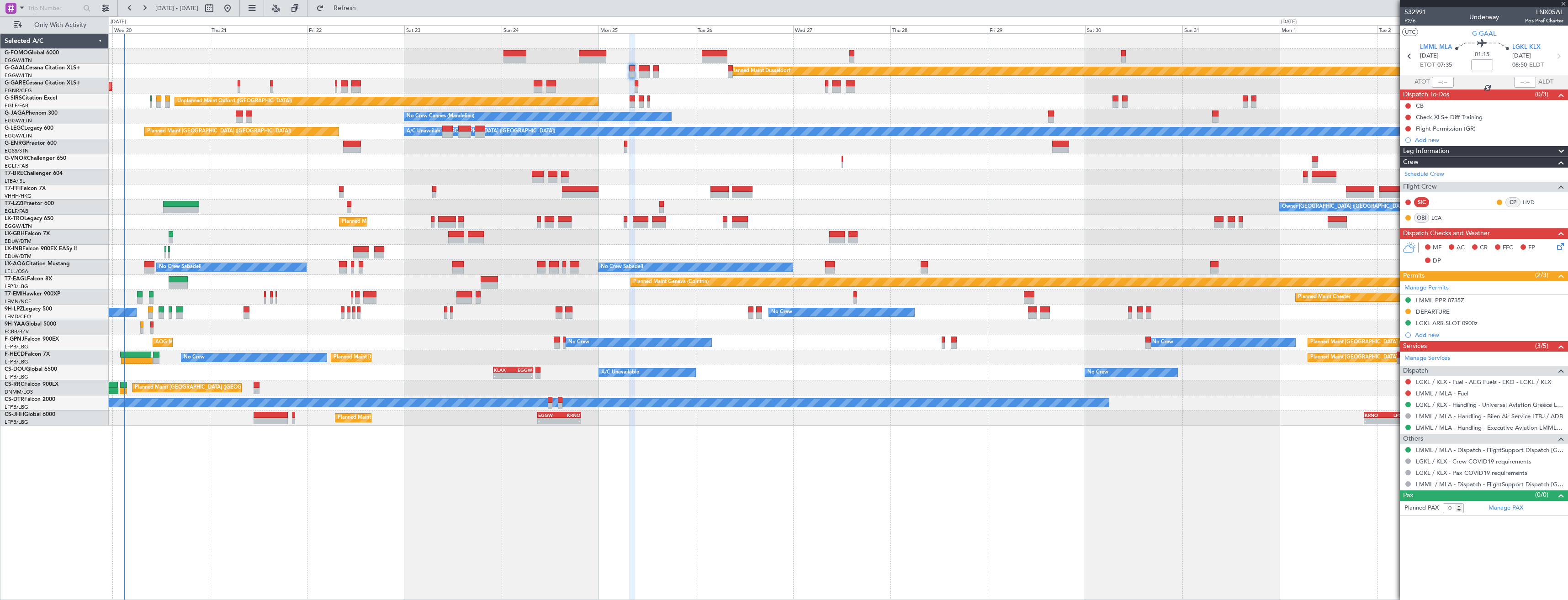
type input "4"
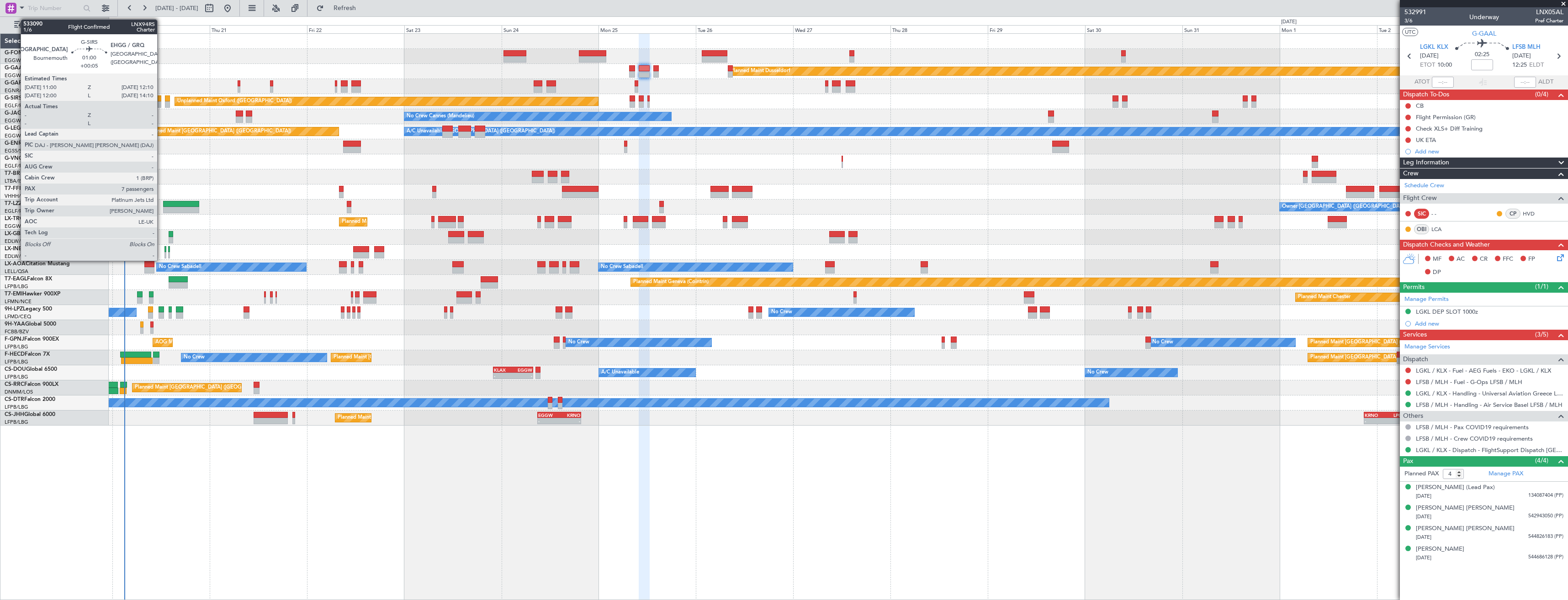
click at [161, 103] on div at bounding box center [159, 105] width 5 height 7
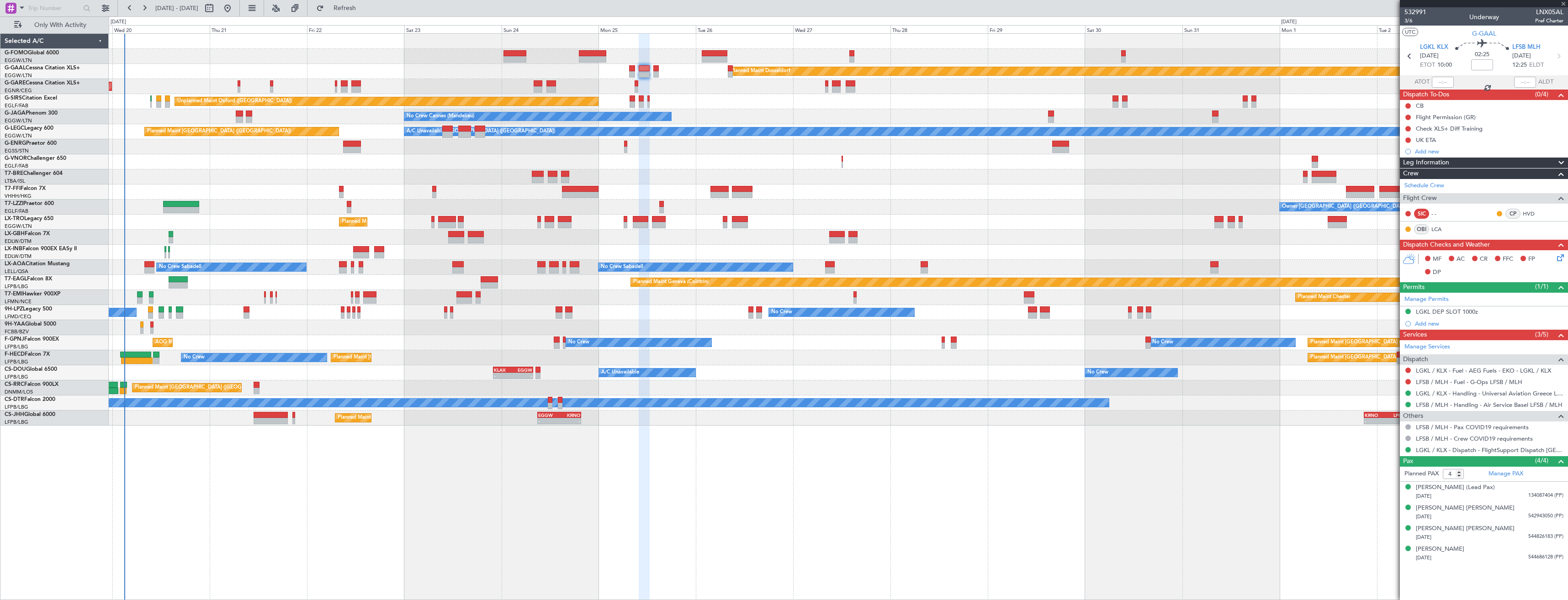
type input "+00:05"
type input "7"
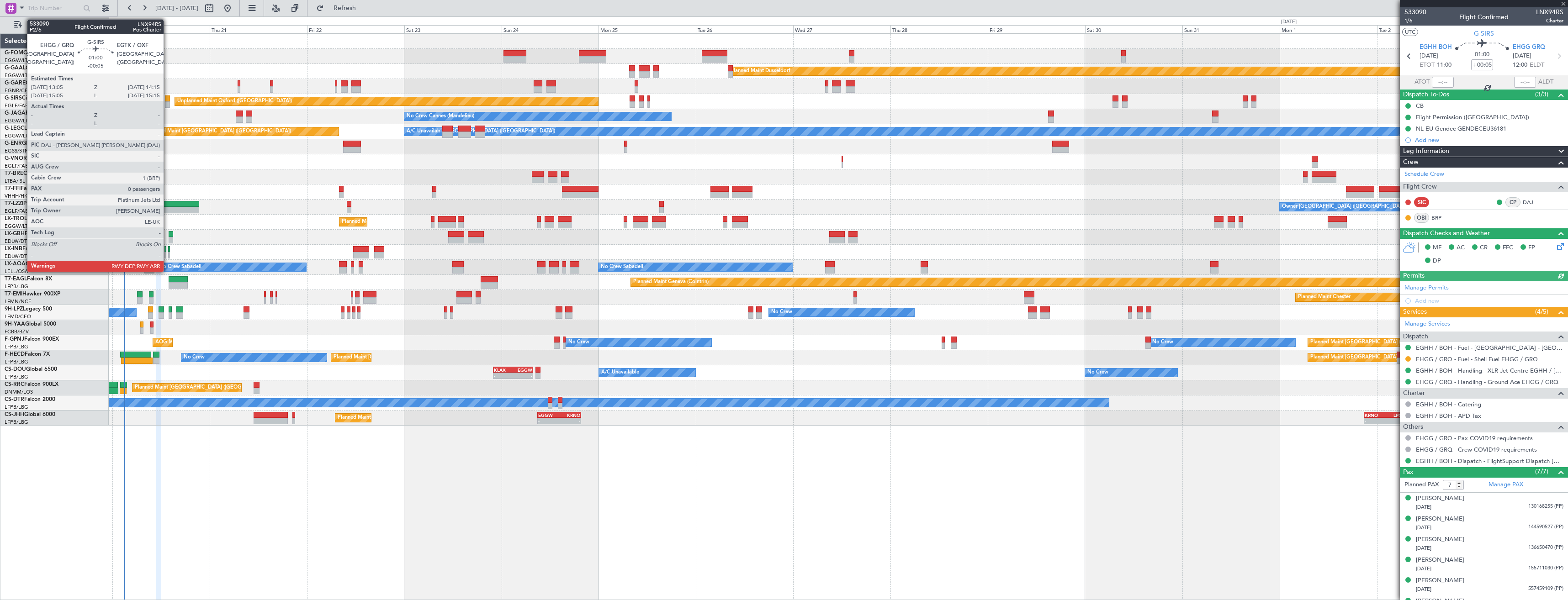
click at [167, 102] on div at bounding box center [167, 105] width 5 height 7
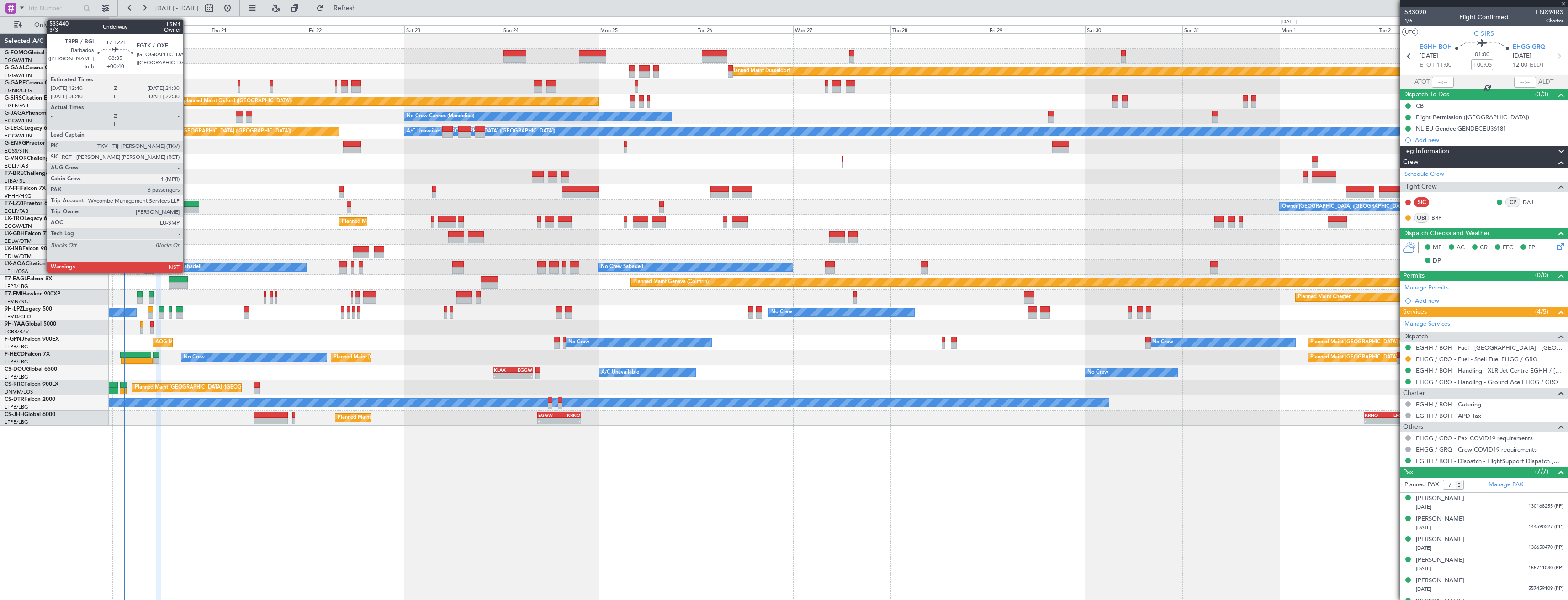
type input "-00:05"
type input "0"
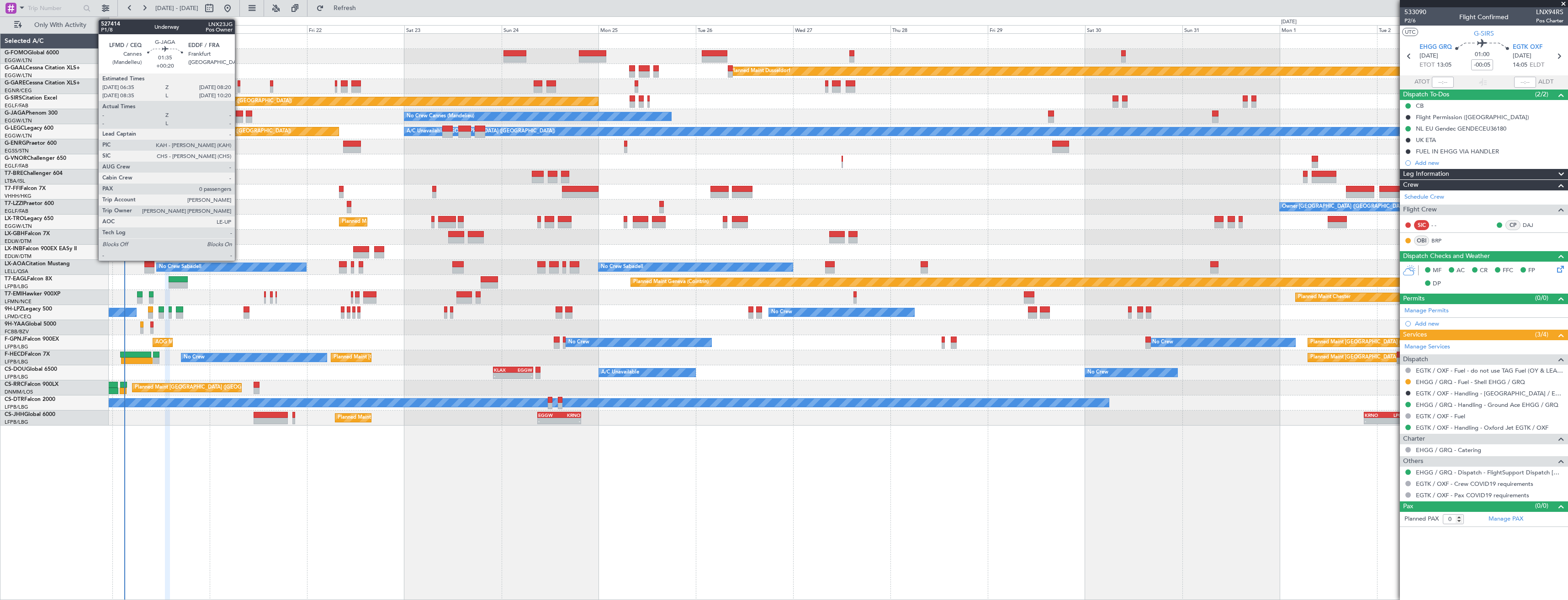
click at [239, 117] on div at bounding box center [239, 119] width 7 height 7
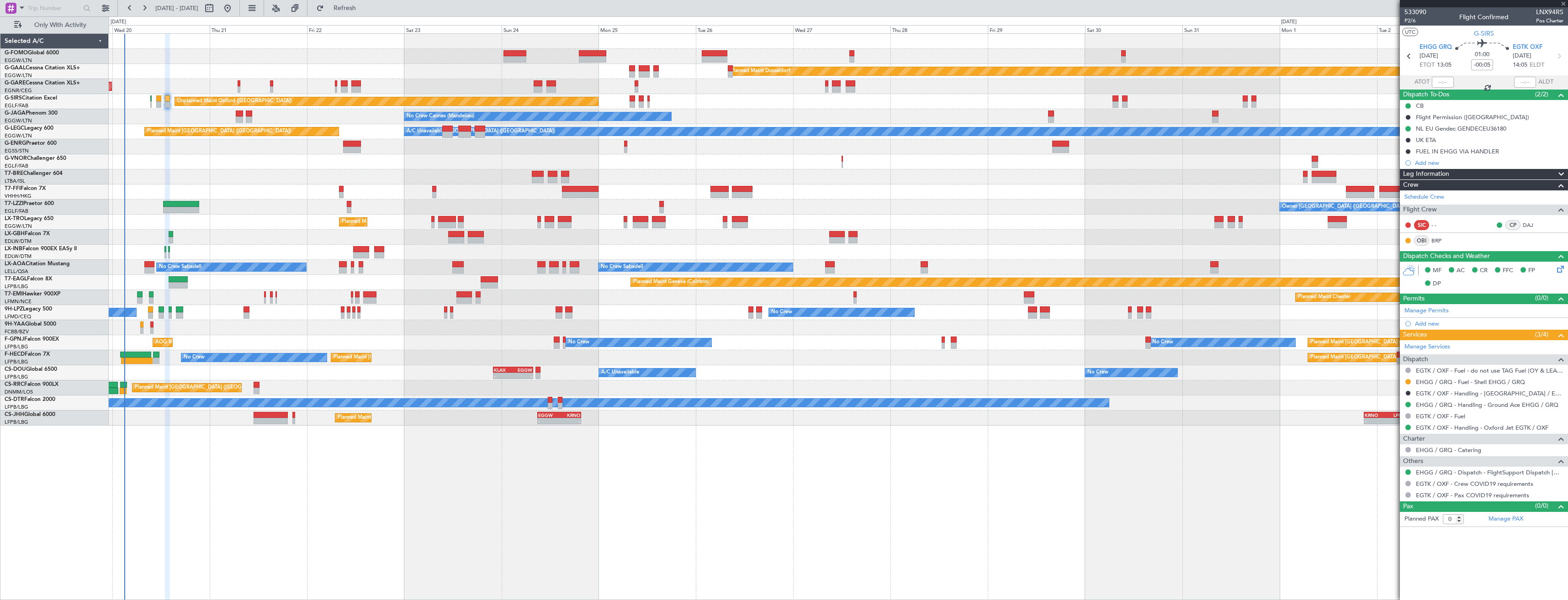
type input "+00:20"
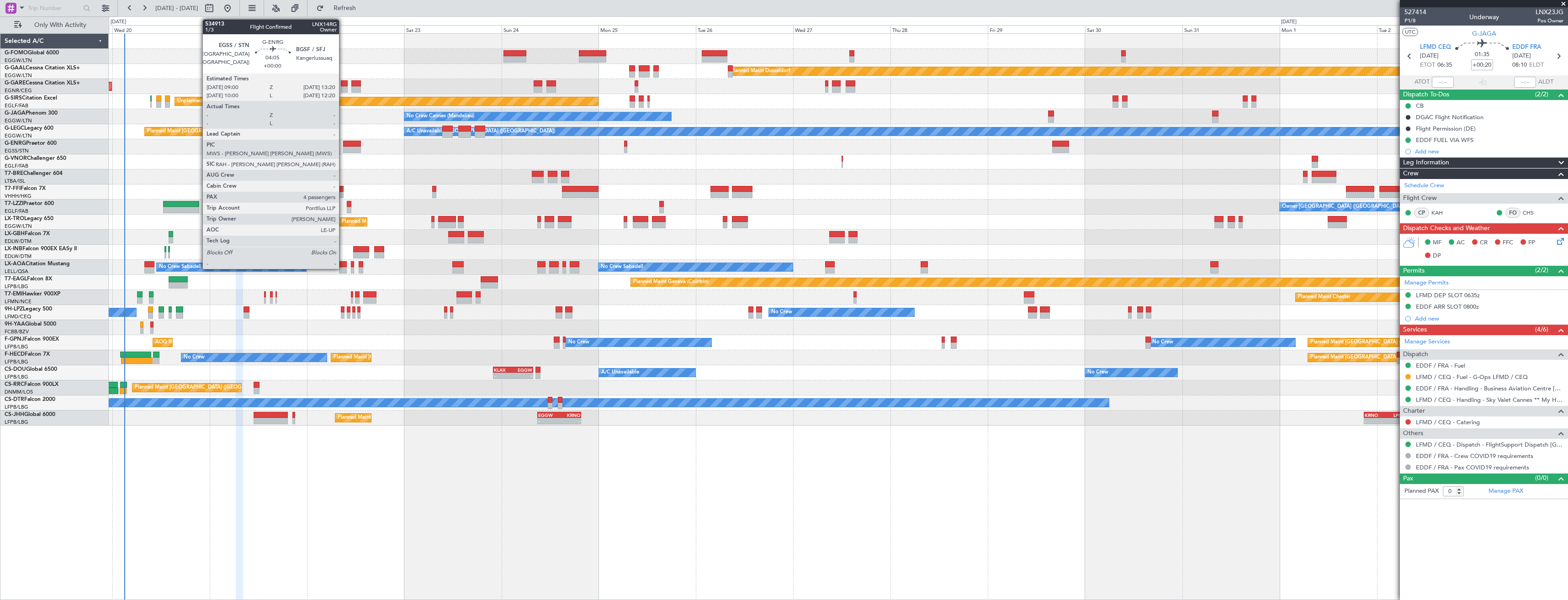
click at [343, 145] on div at bounding box center [352, 144] width 18 height 7
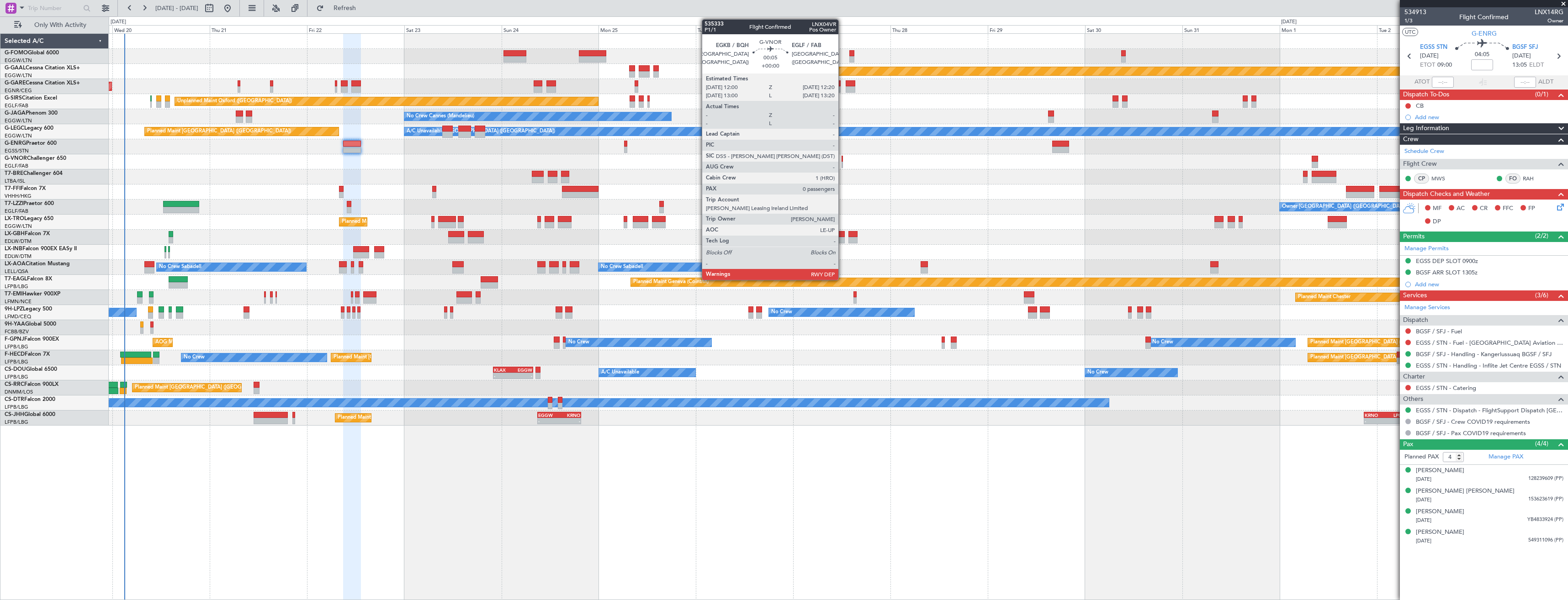
click at [842, 162] on div at bounding box center [842, 165] width 1 height 7
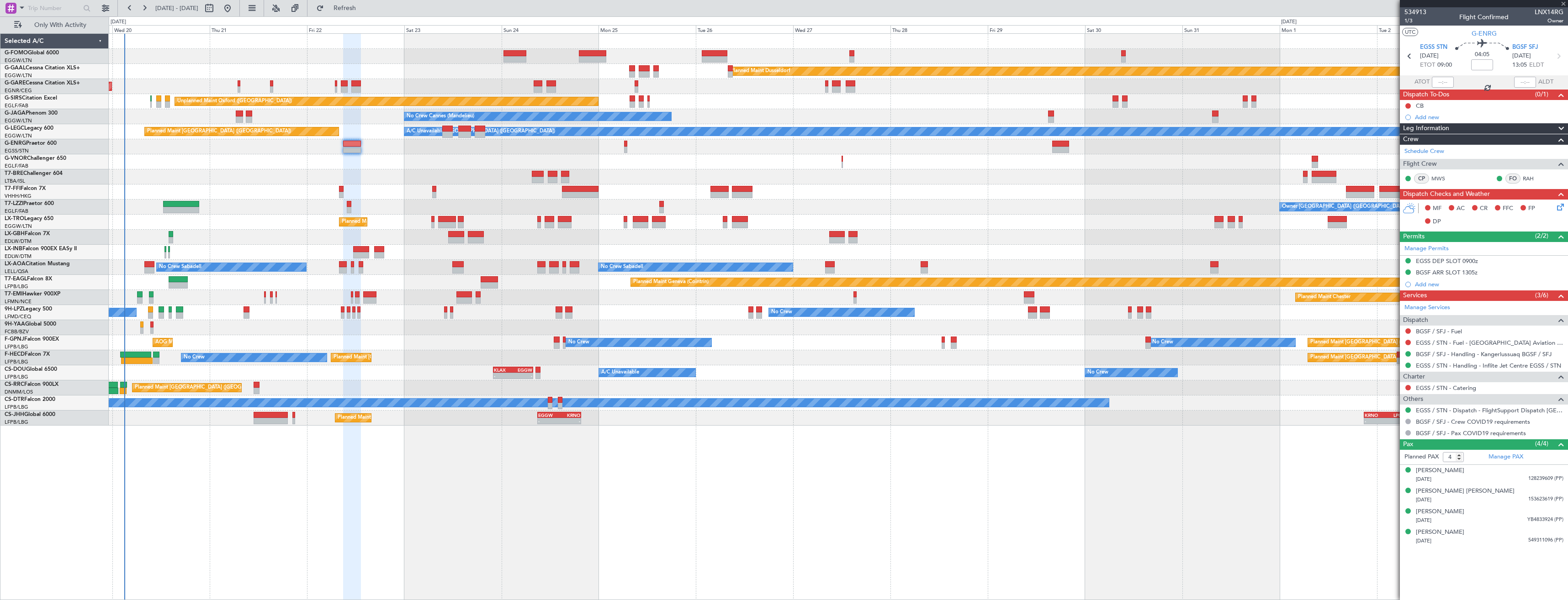
type input "0"
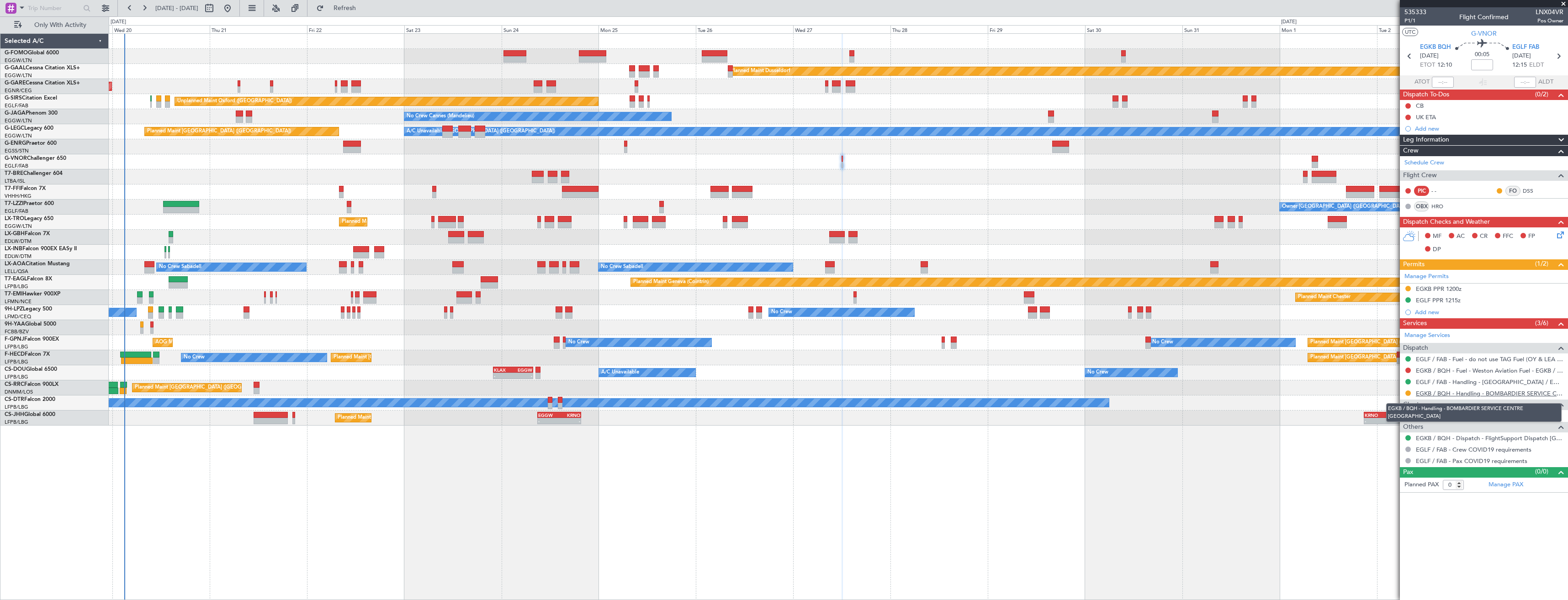
click at [1475, 396] on link "EGKB / BQH - Handling - BOMBARDIER SERVICE CENTRE [GEOGRAPHIC_DATA]" at bounding box center [1489, 393] width 147 height 8
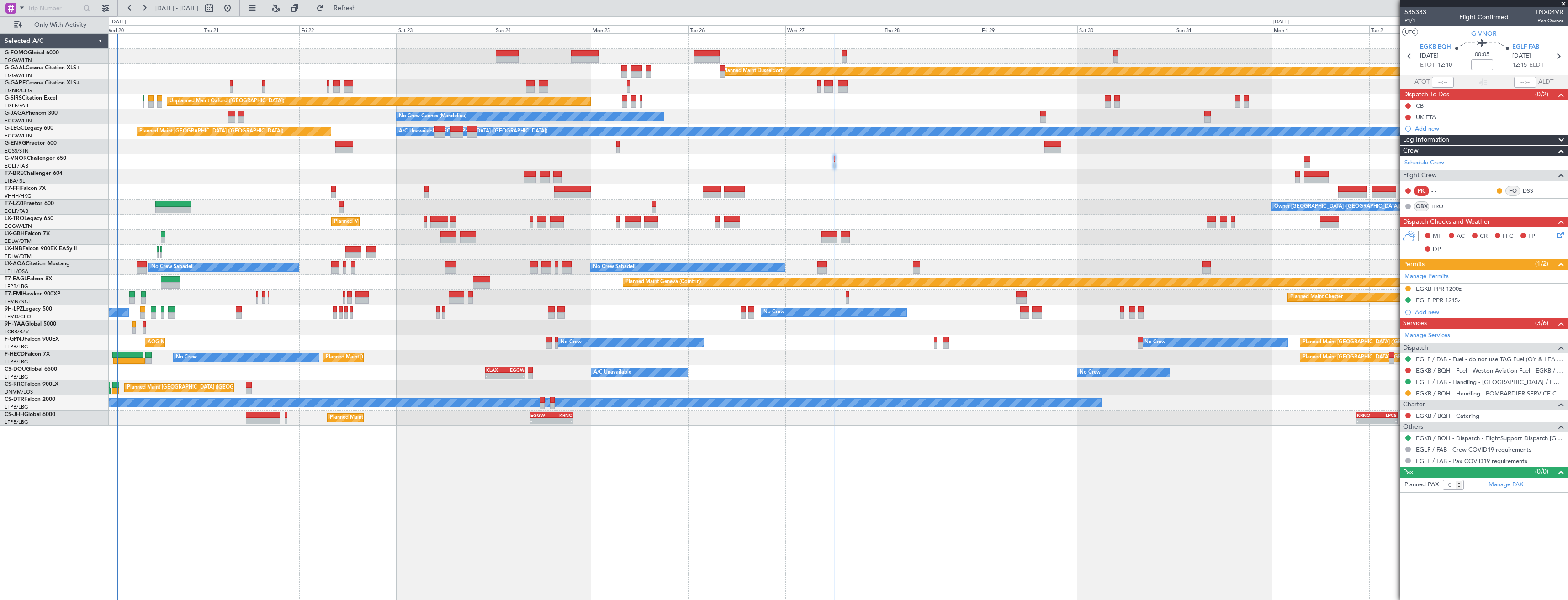
click at [167, 231] on div "Unplanned Maint [GEOGRAPHIC_DATA] ([GEOGRAPHIC_DATA])" at bounding box center [838, 237] width 1459 height 15
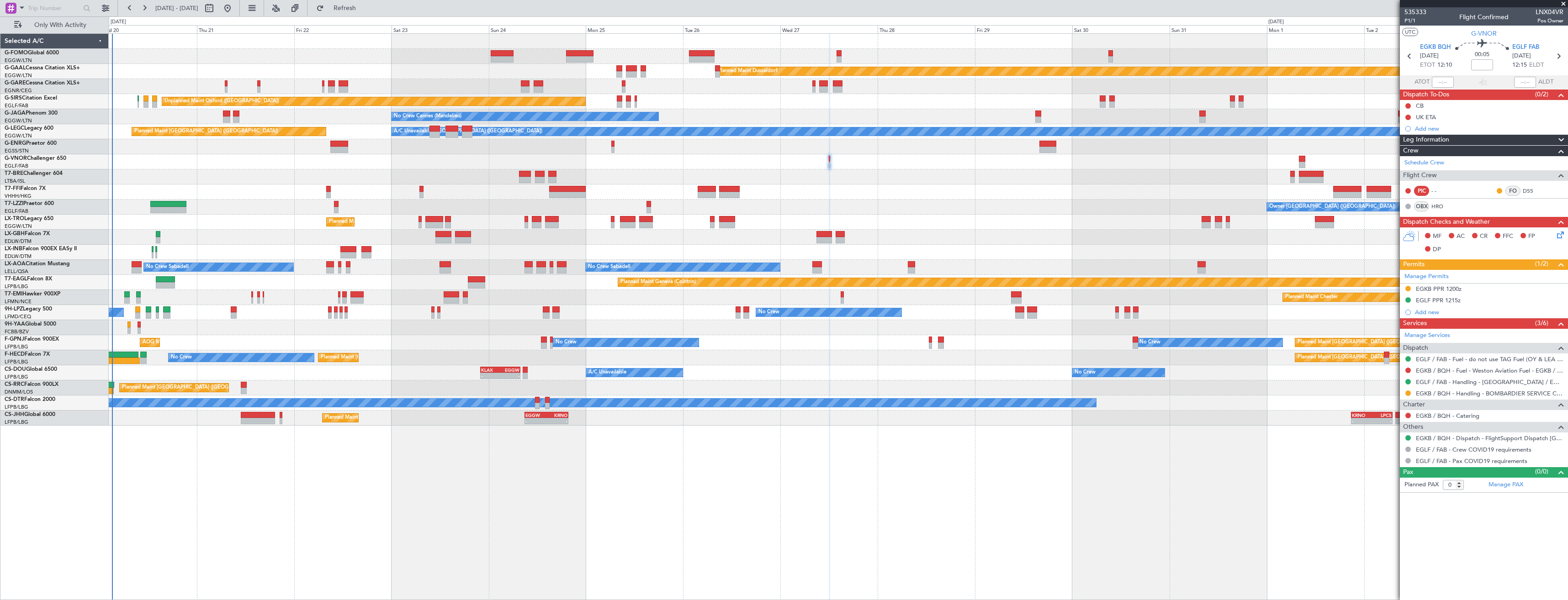
click at [177, 231] on div "Unplanned Maint [GEOGRAPHIC_DATA] ([GEOGRAPHIC_DATA])" at bounding box center [838, 237] width 1459 height 15
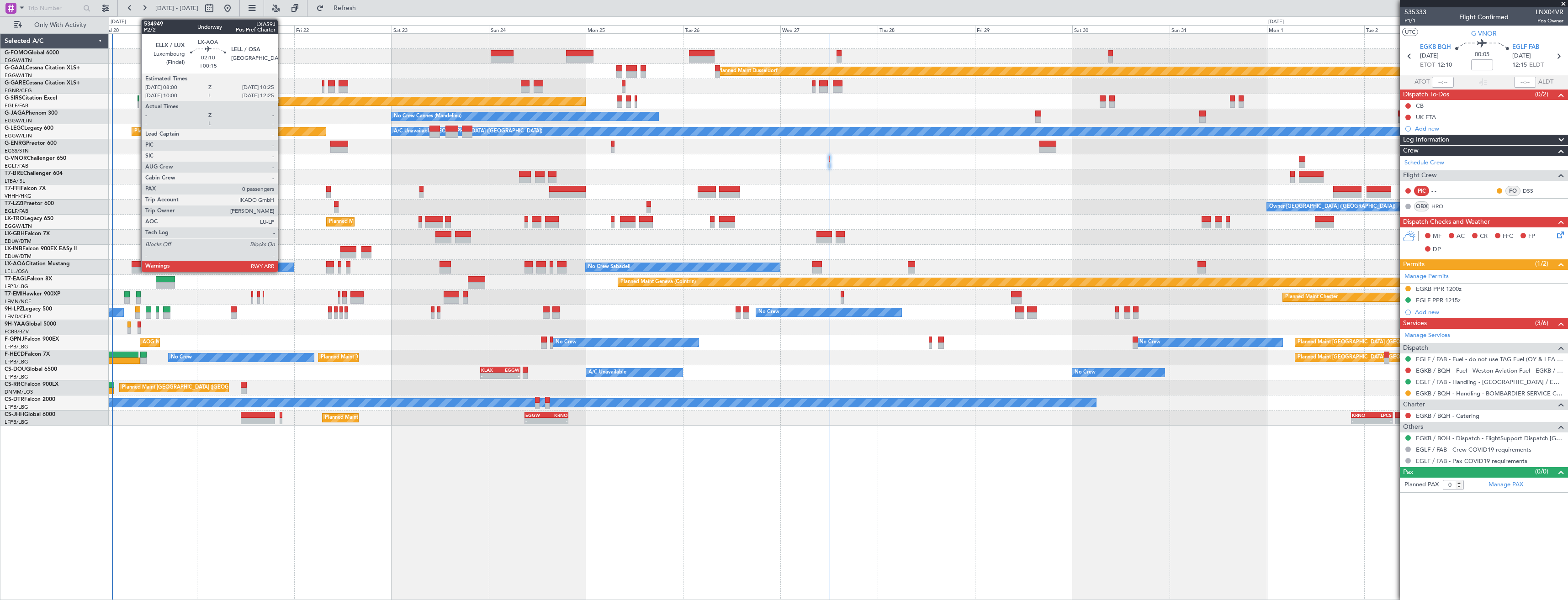
click at [136, 268] on div at bounding box center [136, 270] width 10 height 7
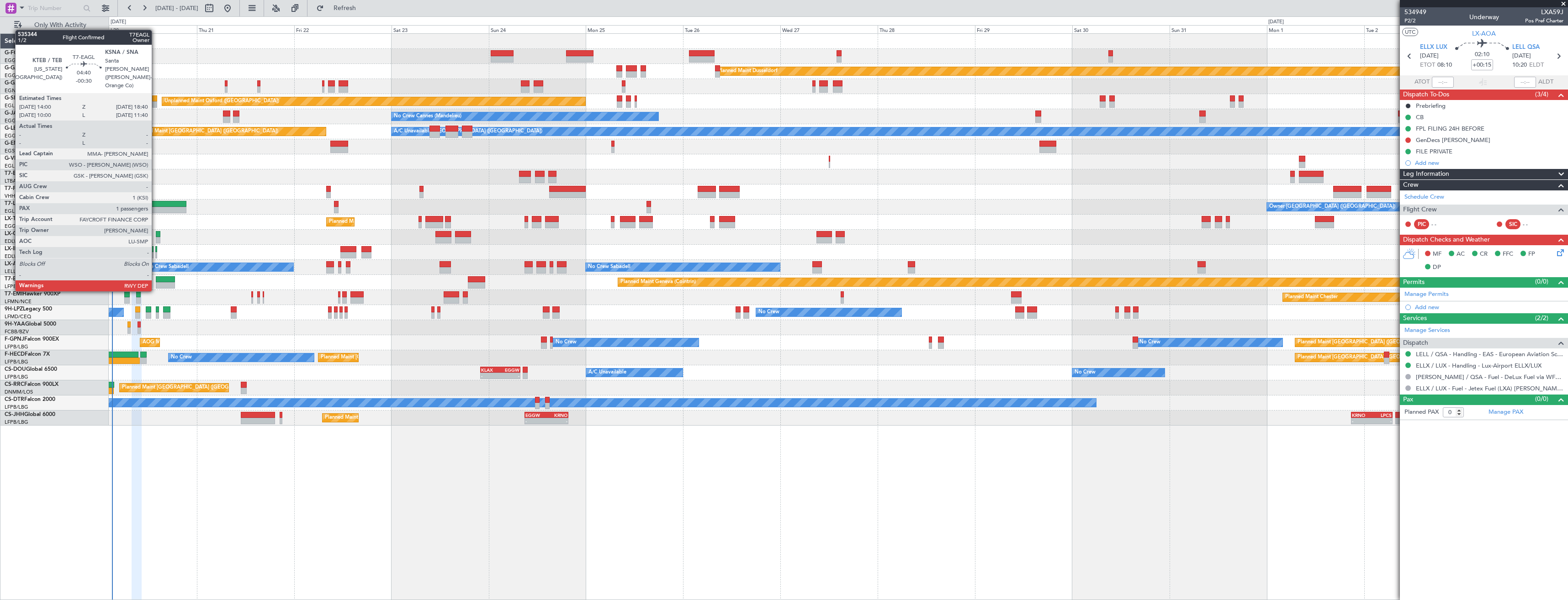
click at [156, 282] on div at bounding box center [166, 285] width 19 height 7
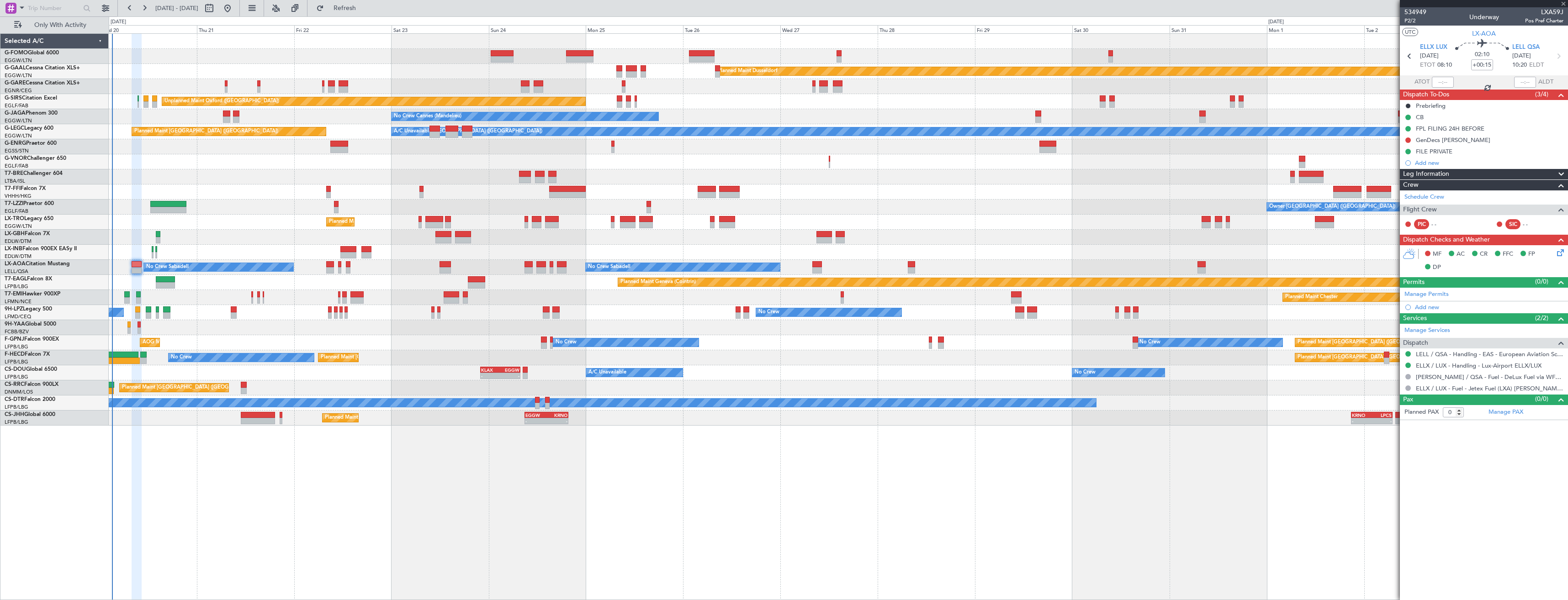
type input "-00:30"
type input "1"
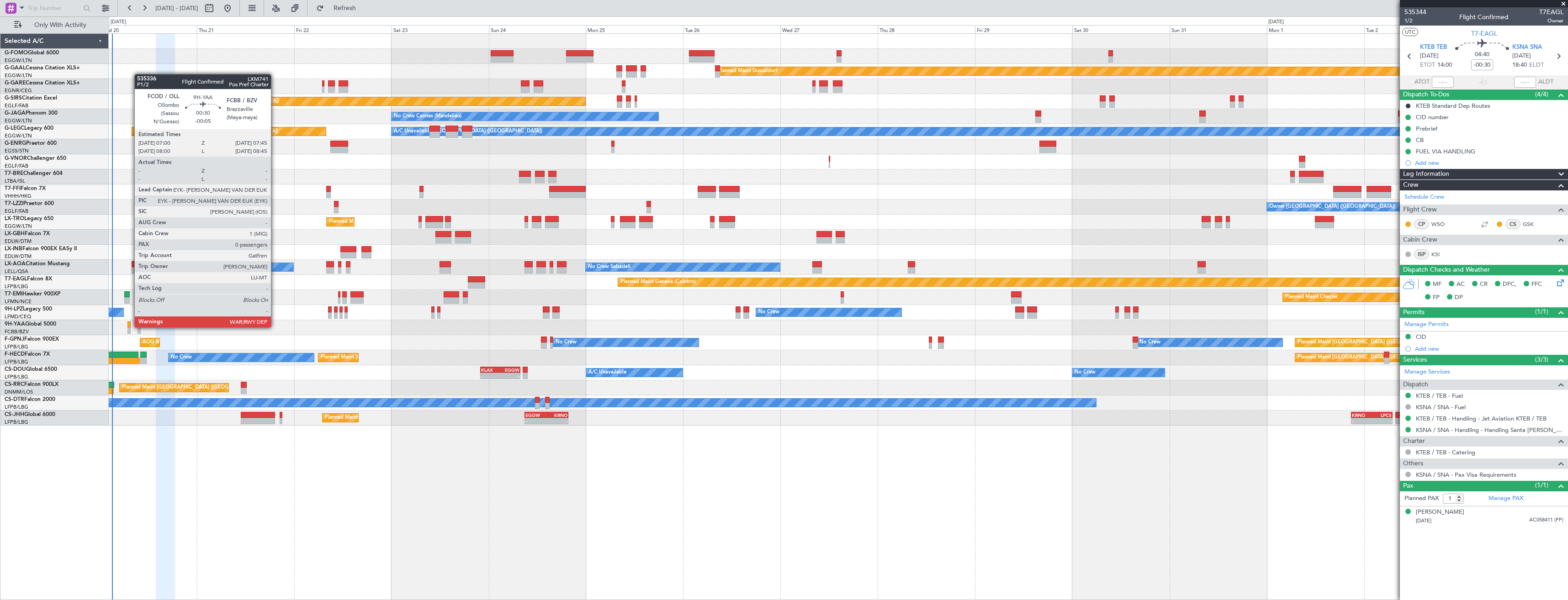
click at [130, 327] on div at bounding box center [128, 324] width 3 height 7
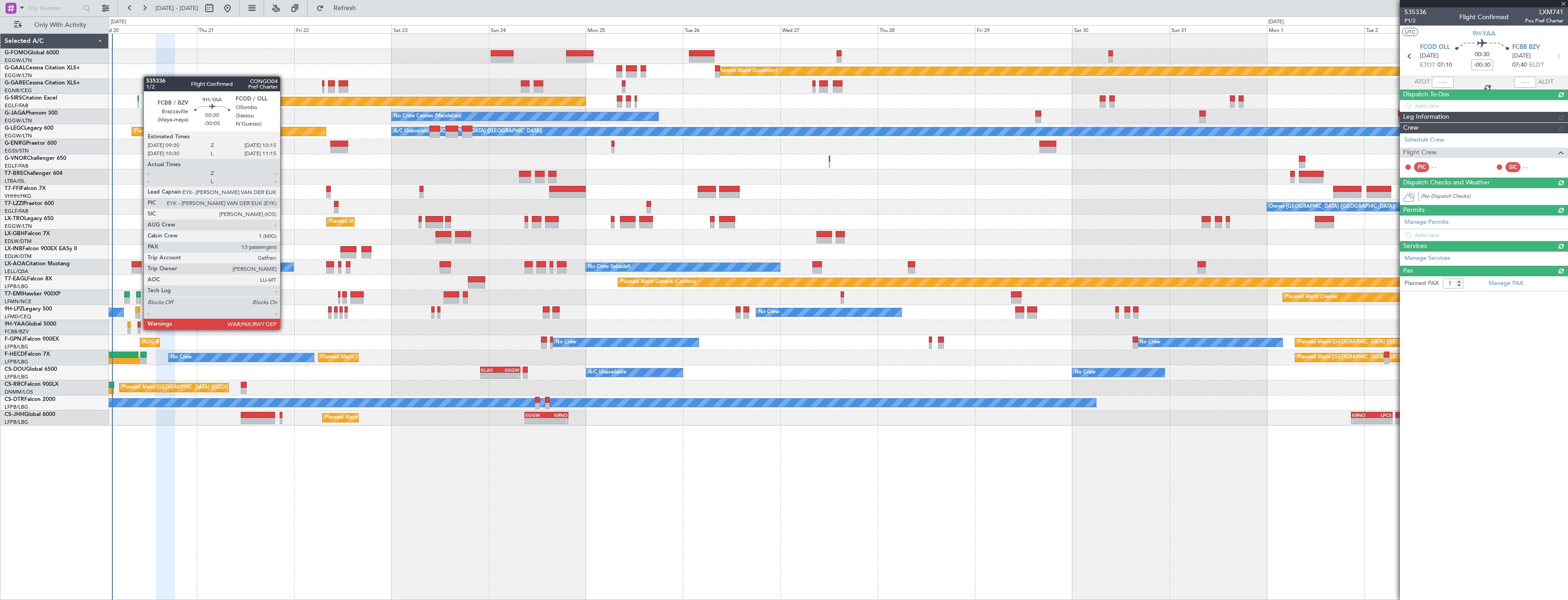
type input "-00:05"
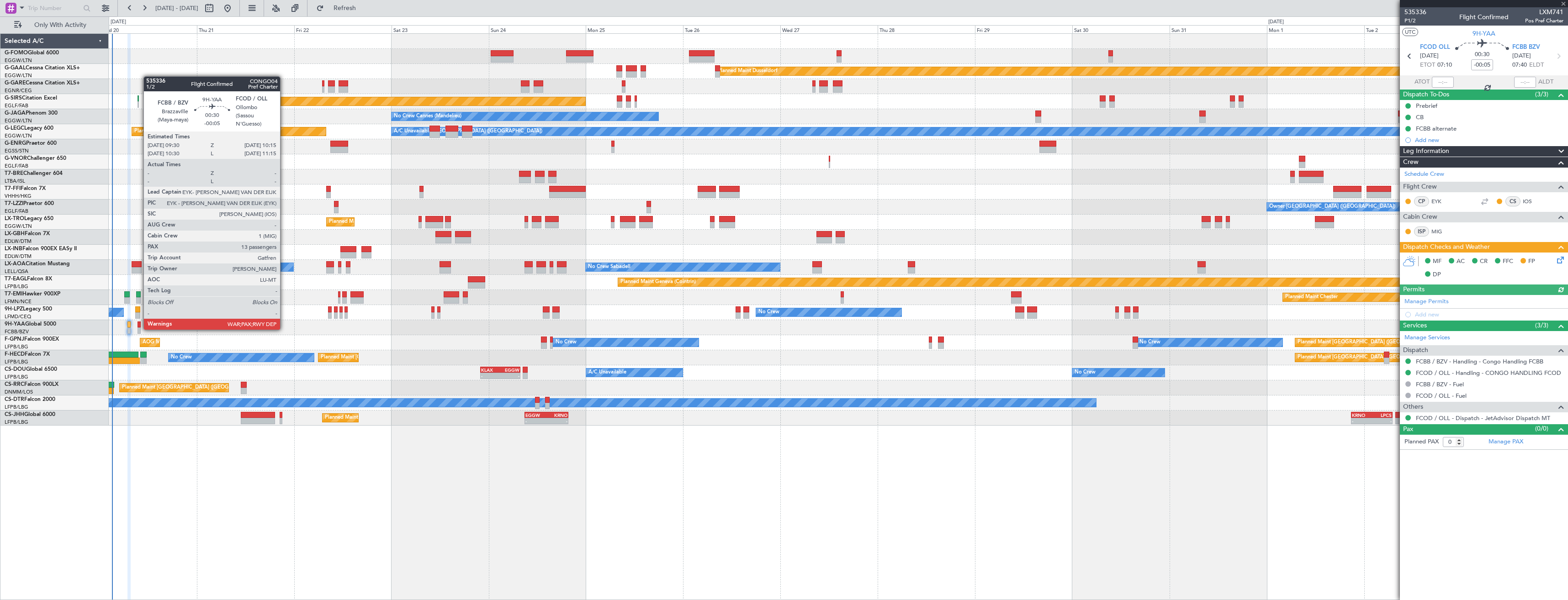
click at [139, 329] on div at bounding box center [139, 330] width 3 height 7
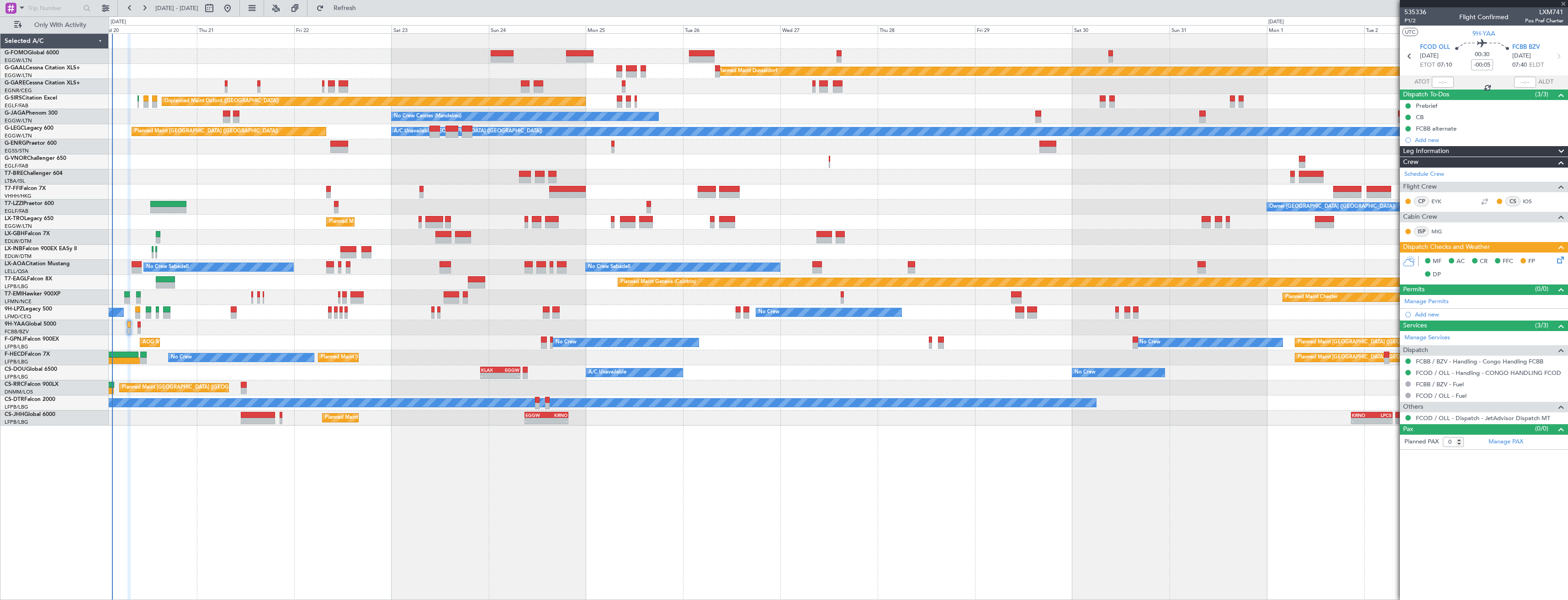
type input "13"
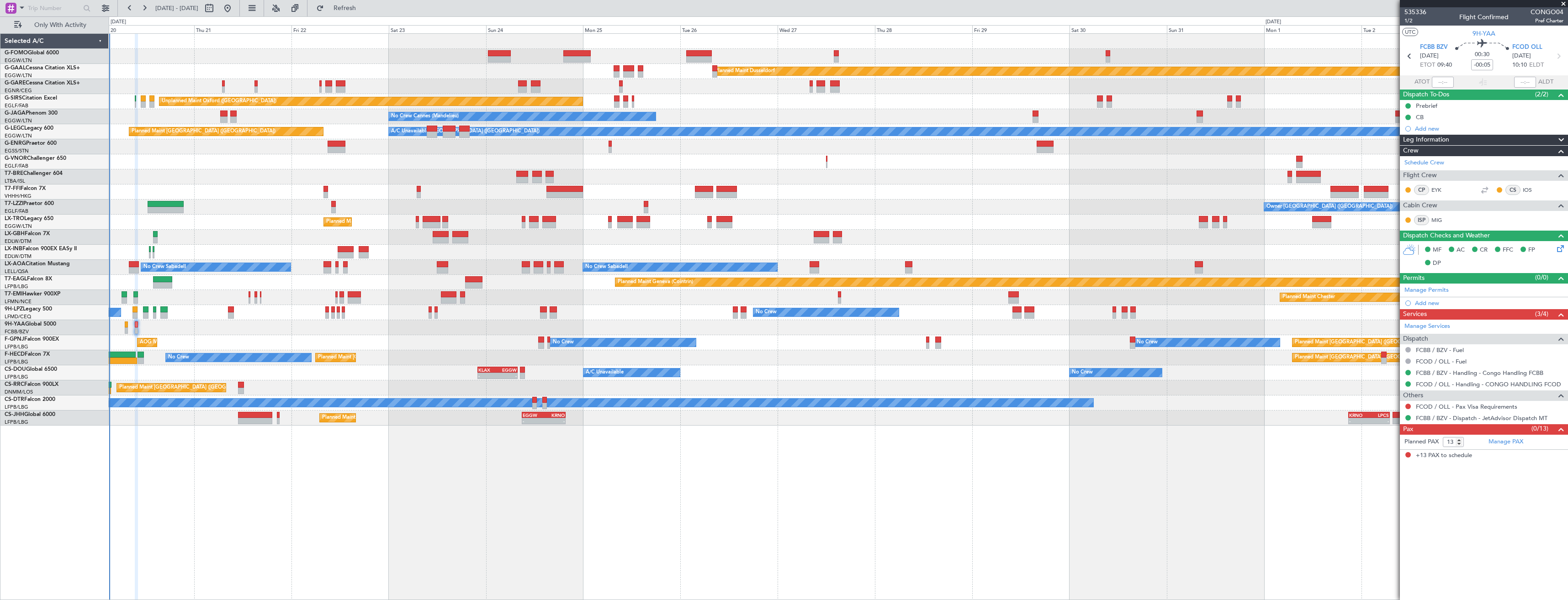
click at [201, 335] on div "Planned Maint Windsor Locks ([PERSON_NAME] Intl) Planned [GEOGRAPHIC_DATA] Unpl…" at bounding box center [838, 230] width 1459 height 392
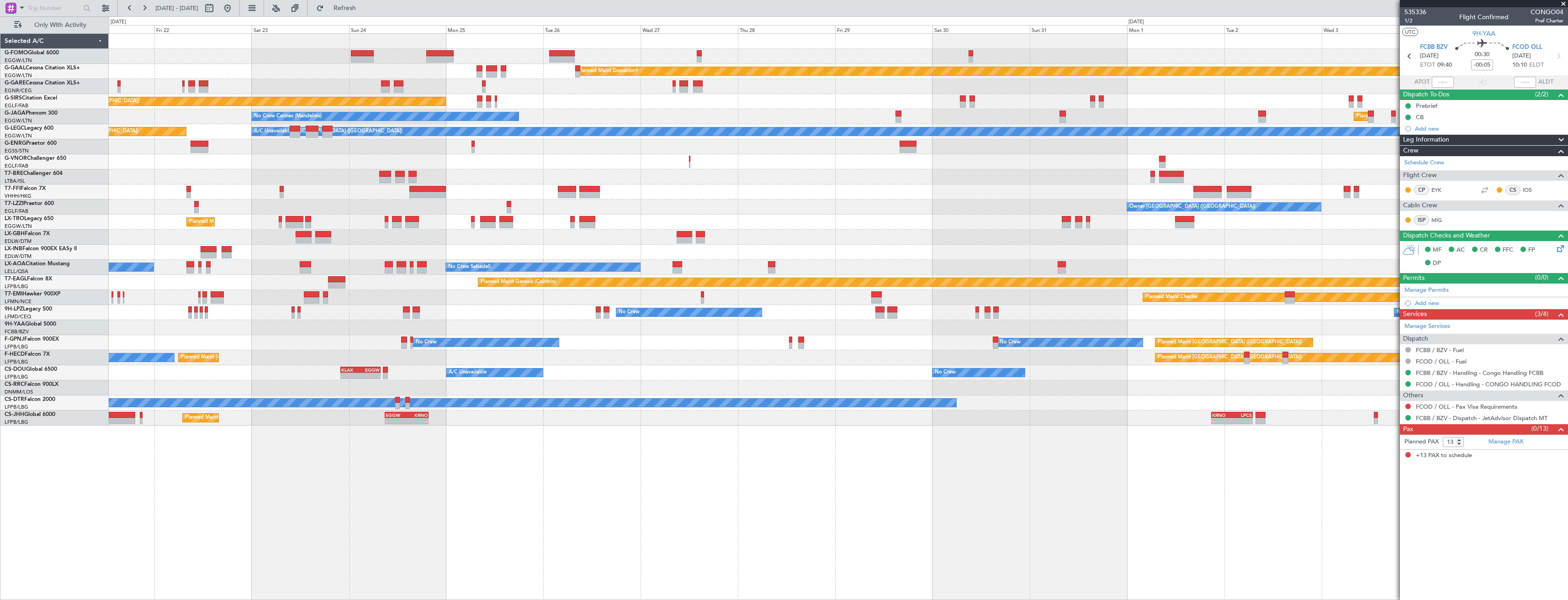
click at [52, 324] on div "Planned Maint Dusseldorf Unplanned Maint [PERSON_NAME] Unplanned Maint [GEOGRAP…" at bounding box center [784, 308] width 1568 height 584
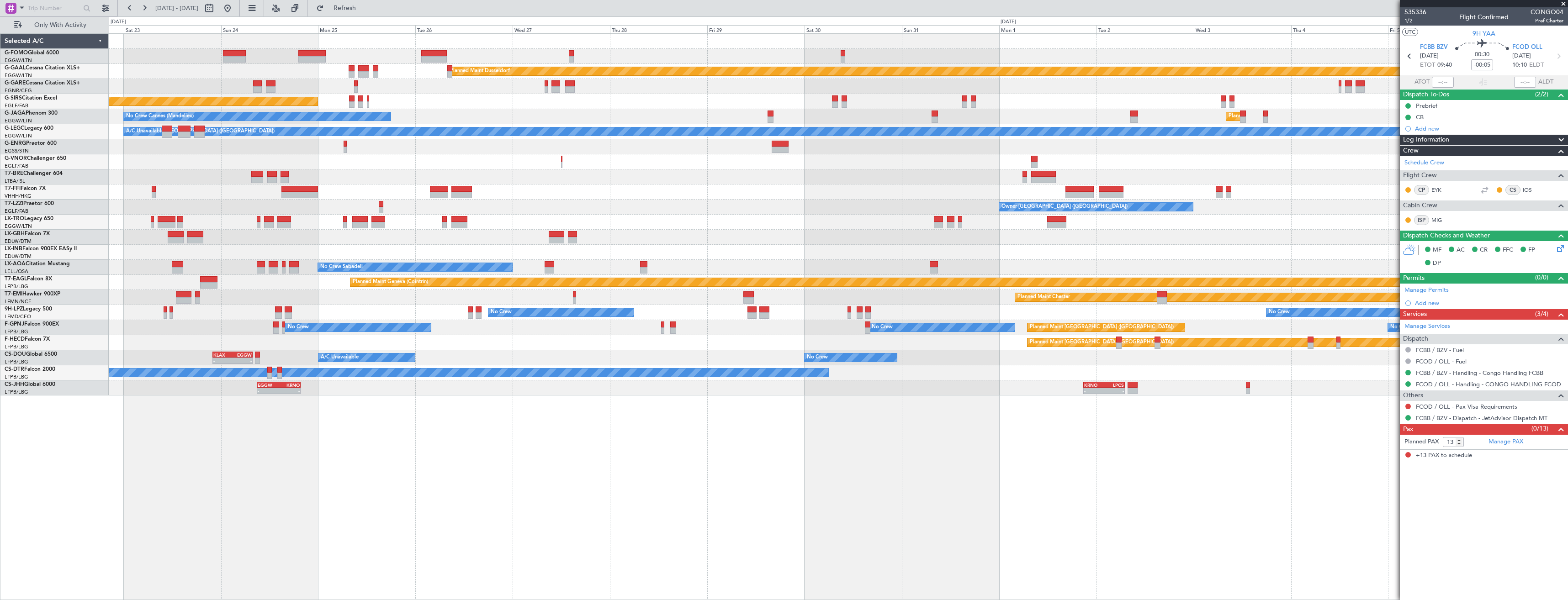
click at [125, 334] on div "Planned Maint Dusseldorf Unplanned Maint [PERSON_NAME] Unplanned Maint [GEOGRAP…" at bounding box center [838, 215] width 1459 height 361
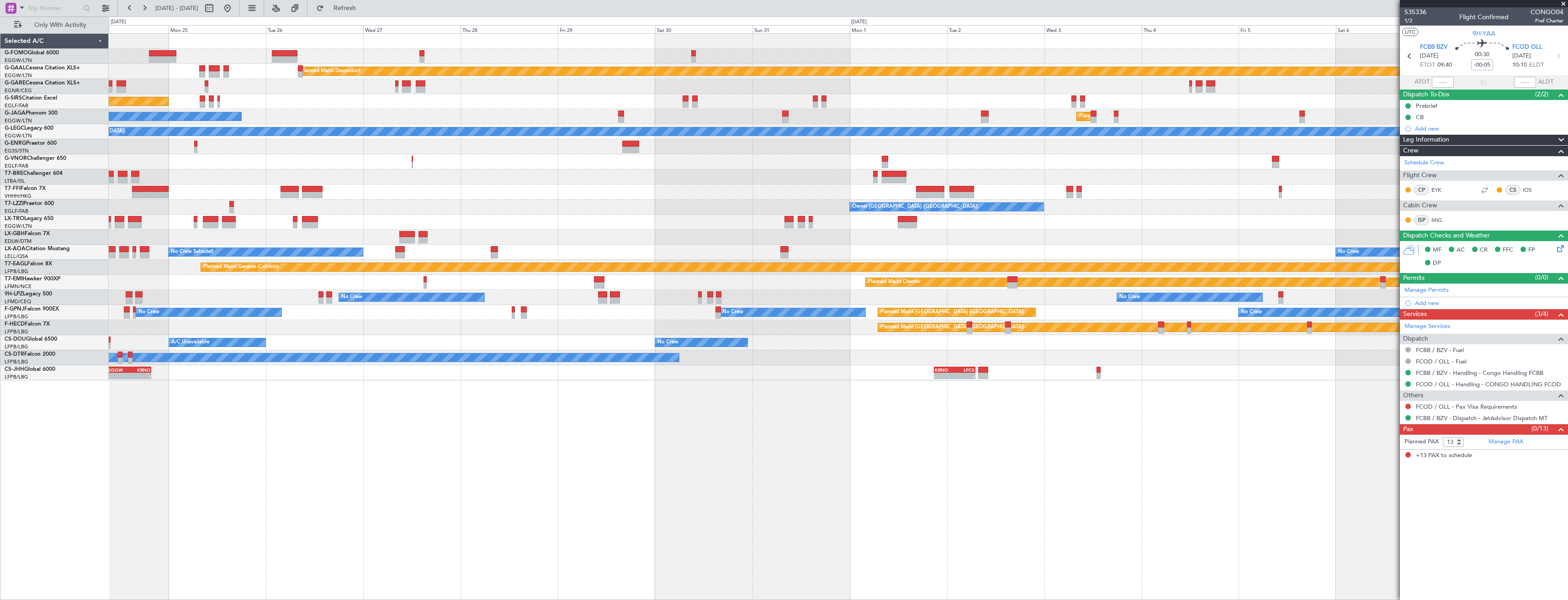
click at [92, 332] on div "Planned Maint Dusseldorf Unplanned Maint [GEOGRAPHIC_DATA] ([GEOGRAPHIC_DATA]) …" at bounding box center [784, 308] width 1568 height 584
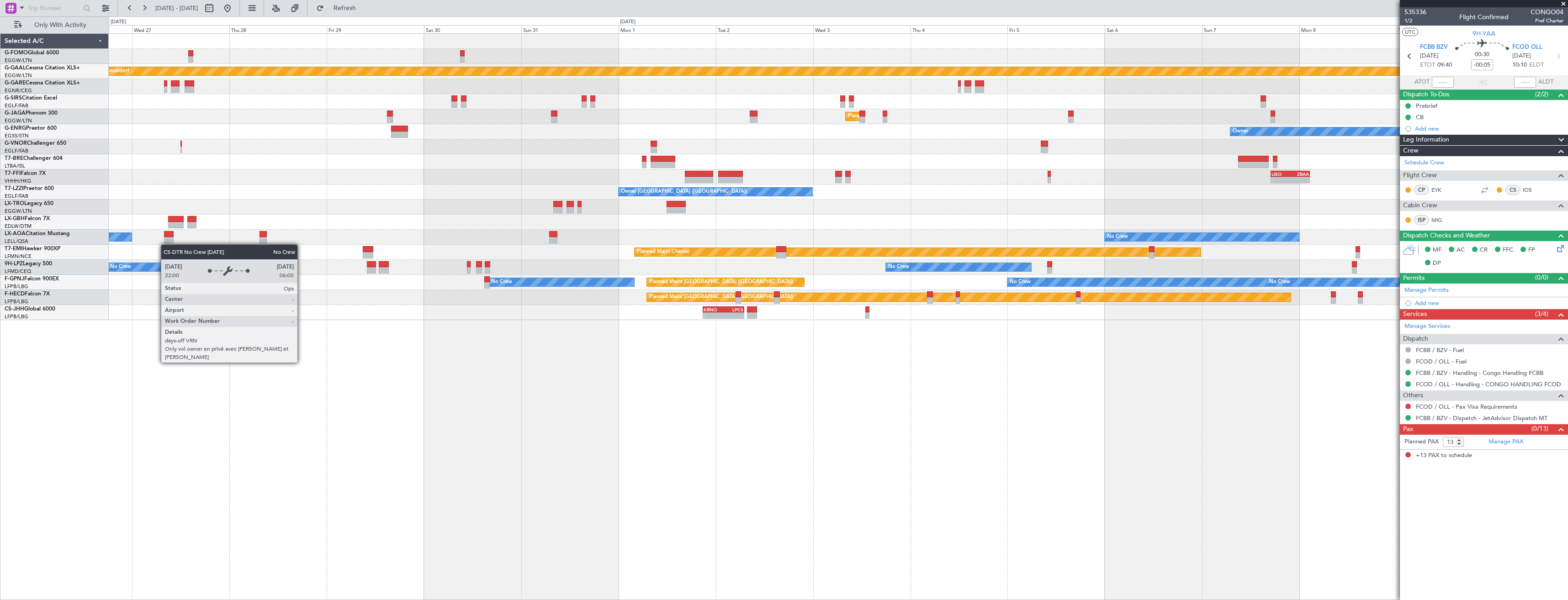
click at [177, 368] on div "Planned Maint Dusseldorf Unplanned Maint [GEOGRAPHIC_DATA] ([GEOGRAPHIC_DATA]) …" at bounding box center [838, 316] width 1459 height 567
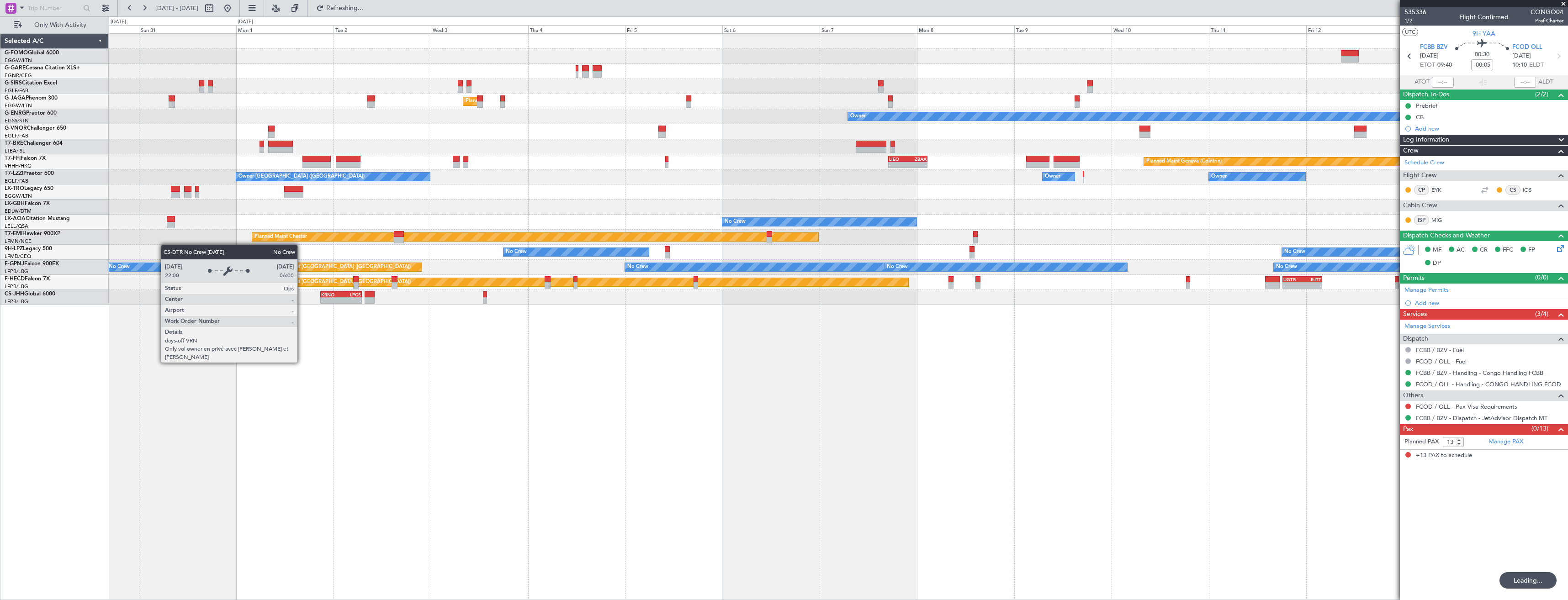
click at [137, 397] on div "Planned Maint [GEOGRAPHIC_DATA] ([GEOGRAPHIC_DATA]) Owner - - [PERSON_NAME] 17:…" at bounding box center [838, 316] width 1459 height 567
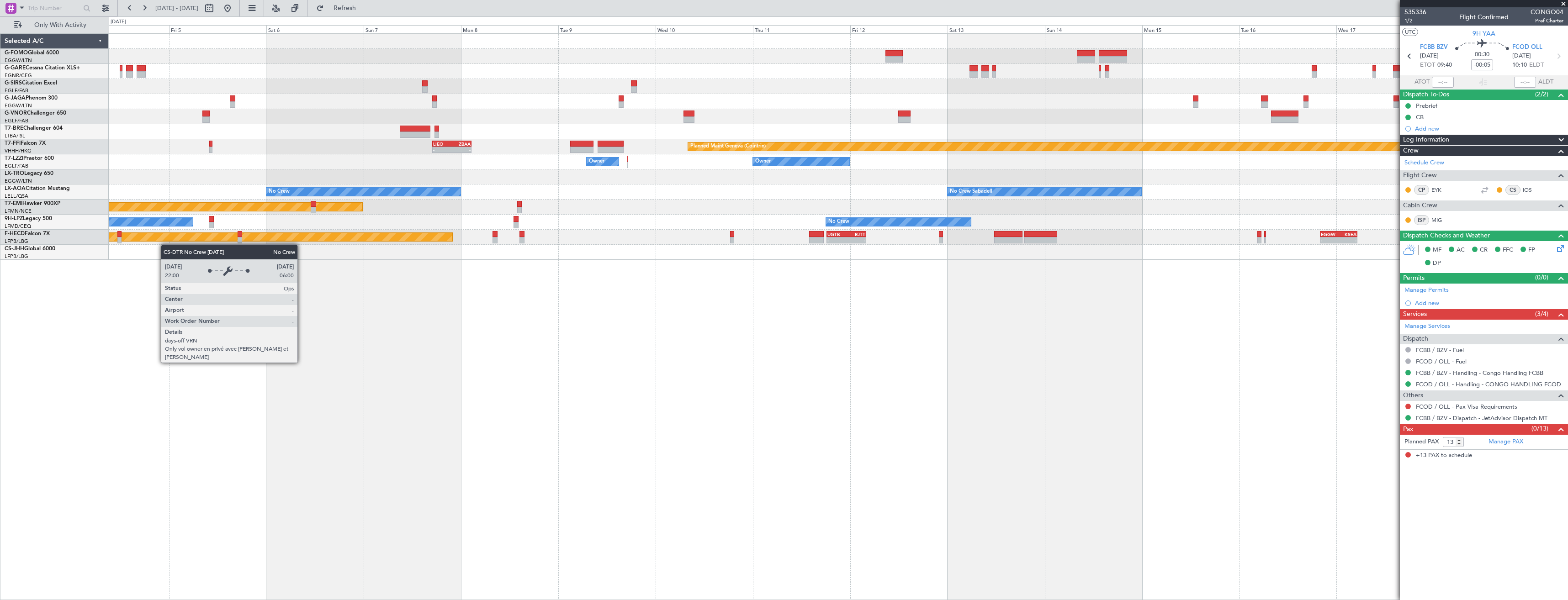
click at [266, 390] on div "Planned Maint [GEOGRAPHIC_DATA] ([GEOGRAPHIC_DATA]) Planned Maint Geneva ([GEOG…" at bounding box center [838, 316] width 1459 height 567
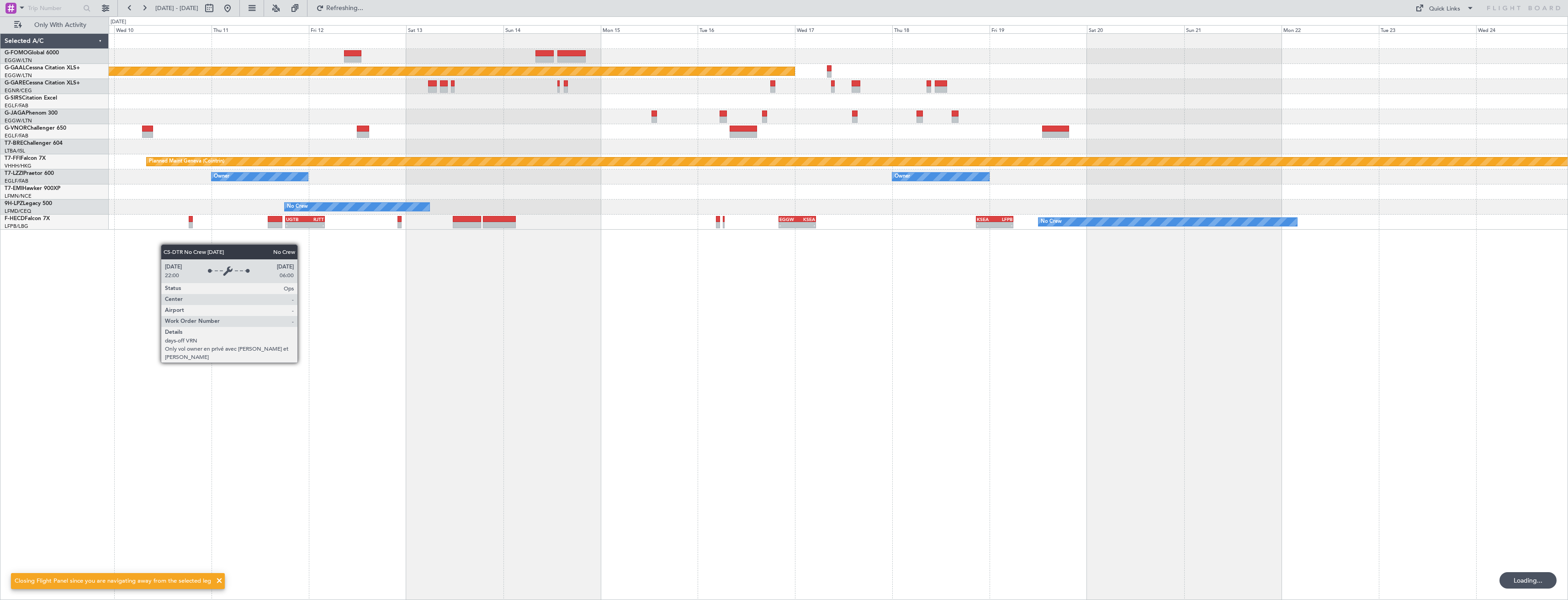
click at [283, 374] on div "Planned Maint Dusseldorf Planned Maint Geneva ([GEOGRAPHIC_DATA]) [PERSON_NAME]…" at bounding box center [838, 316] width 1459 height 567
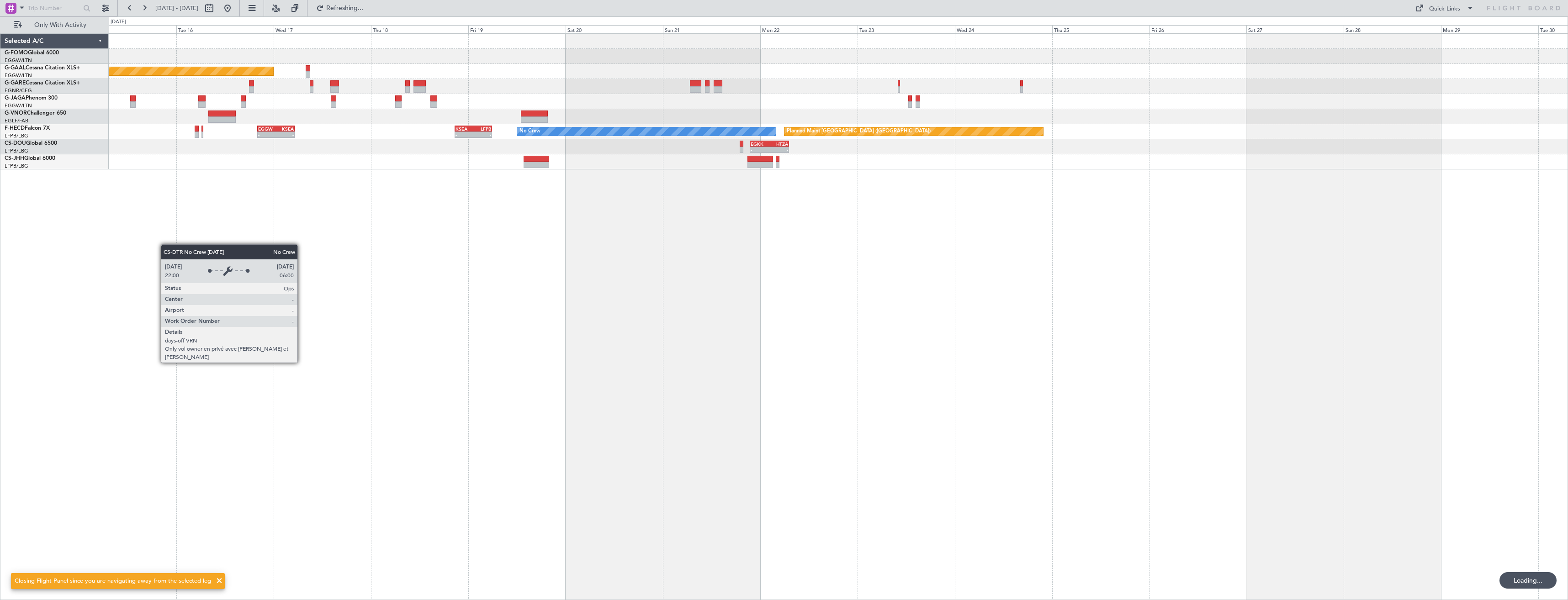
click at [242, 375] on div "Planned Maint Dusseldorf No Crew Planned Maint [GEOGRAPHIC_DATA] ([GEOGRAPHIC_D…" at bounding box center [838, 316] width 1459 height 567
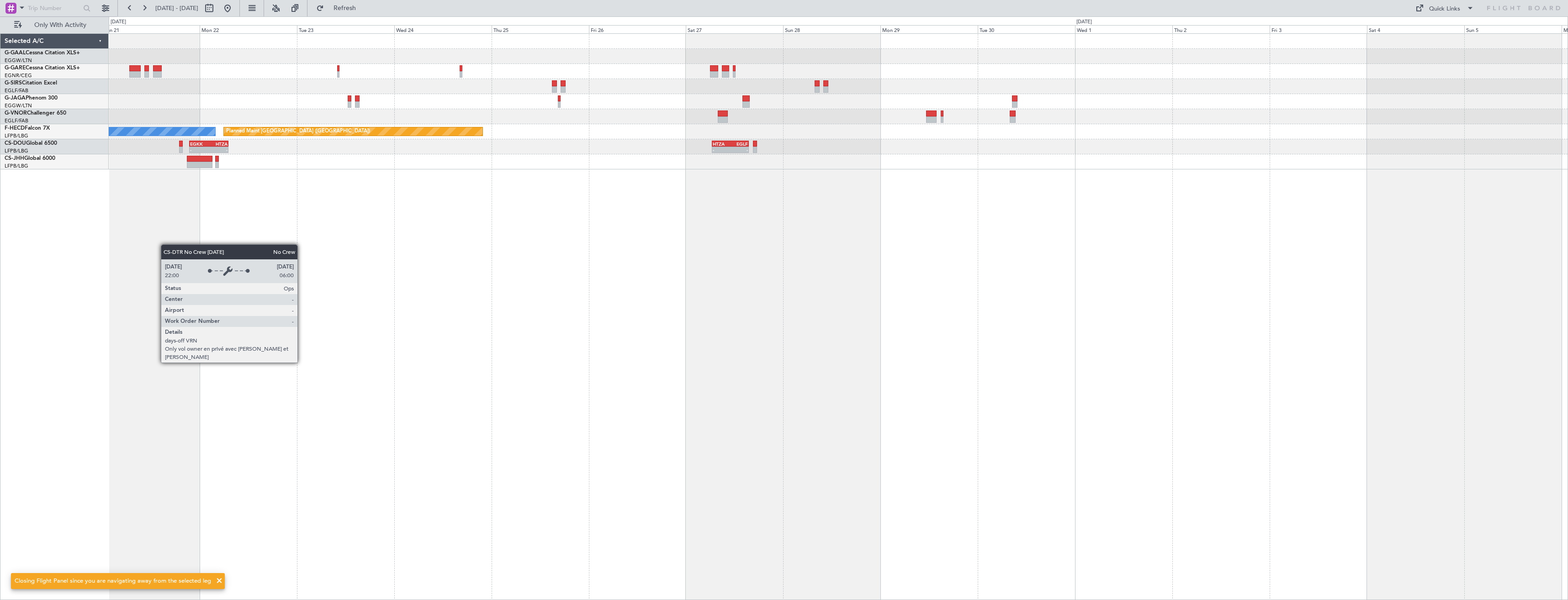
click at [133, 371] on div "No Crew Planned Maint [GEOGRAPHIC_DATA] ([GEOGRAPHIC_DATA]) KSEA 20:45 Z LFPB 0…" at bounding box center [838, 316] width 1459 height 567
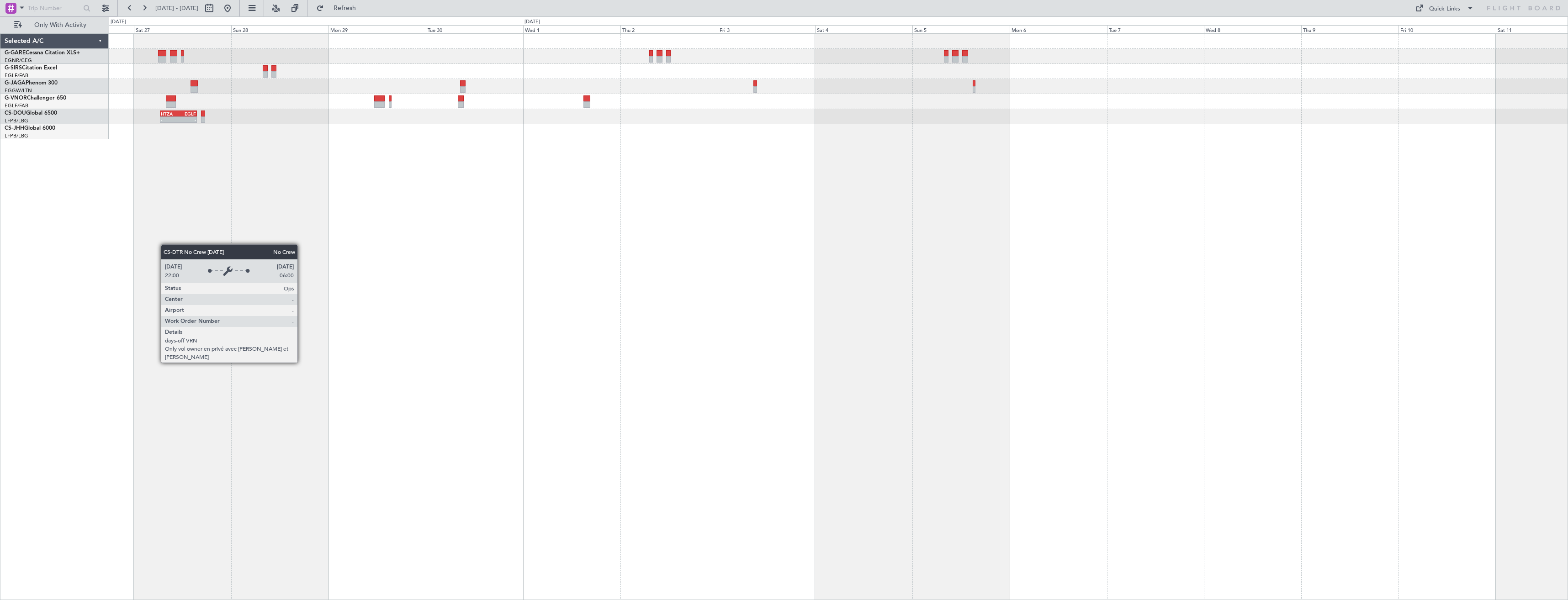
click at [211, 354] on div "- - HTZA 06:30 Z EGLF 15:35 Z" at bounding box center [838, 316] width 1459 height 567
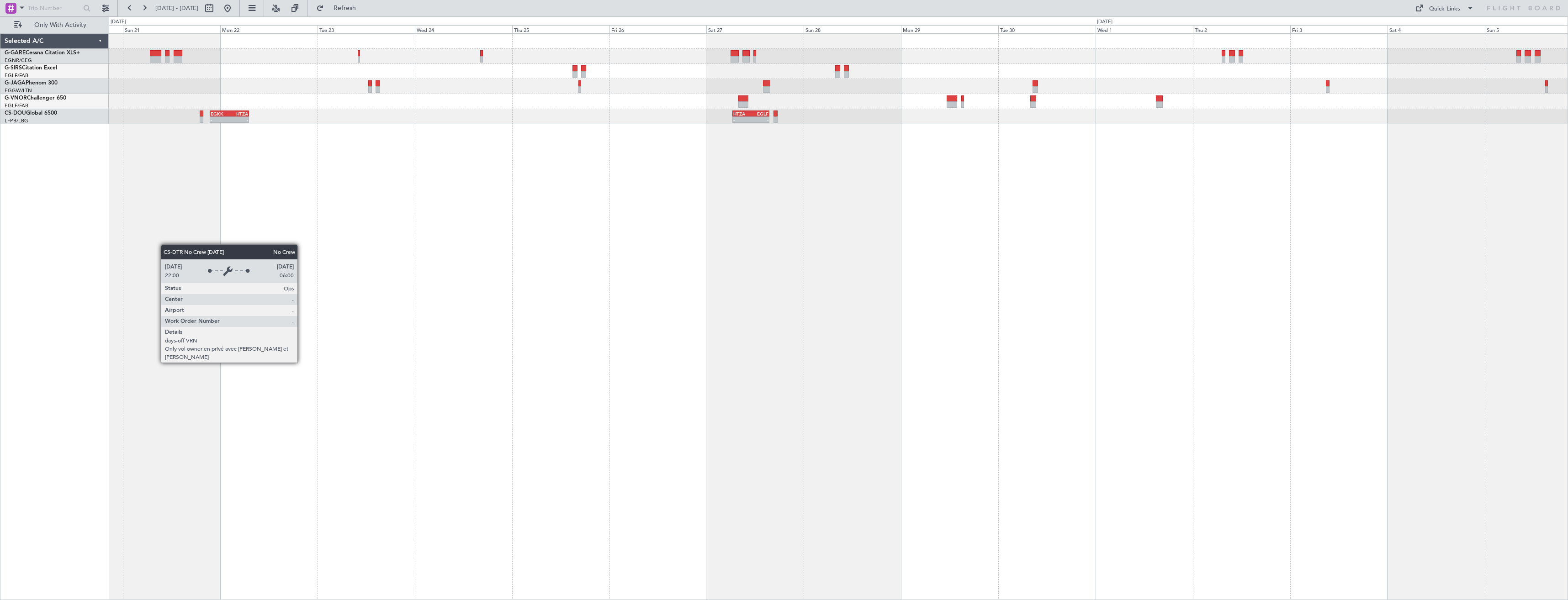
click at [1280, 323] on div "- - HTZA 06:30 Z EGLF 15:35 Z EGKK 21:30 Z HTZA 07:10 Z - -" at bounding box center [838, 316] width 1459 height 567
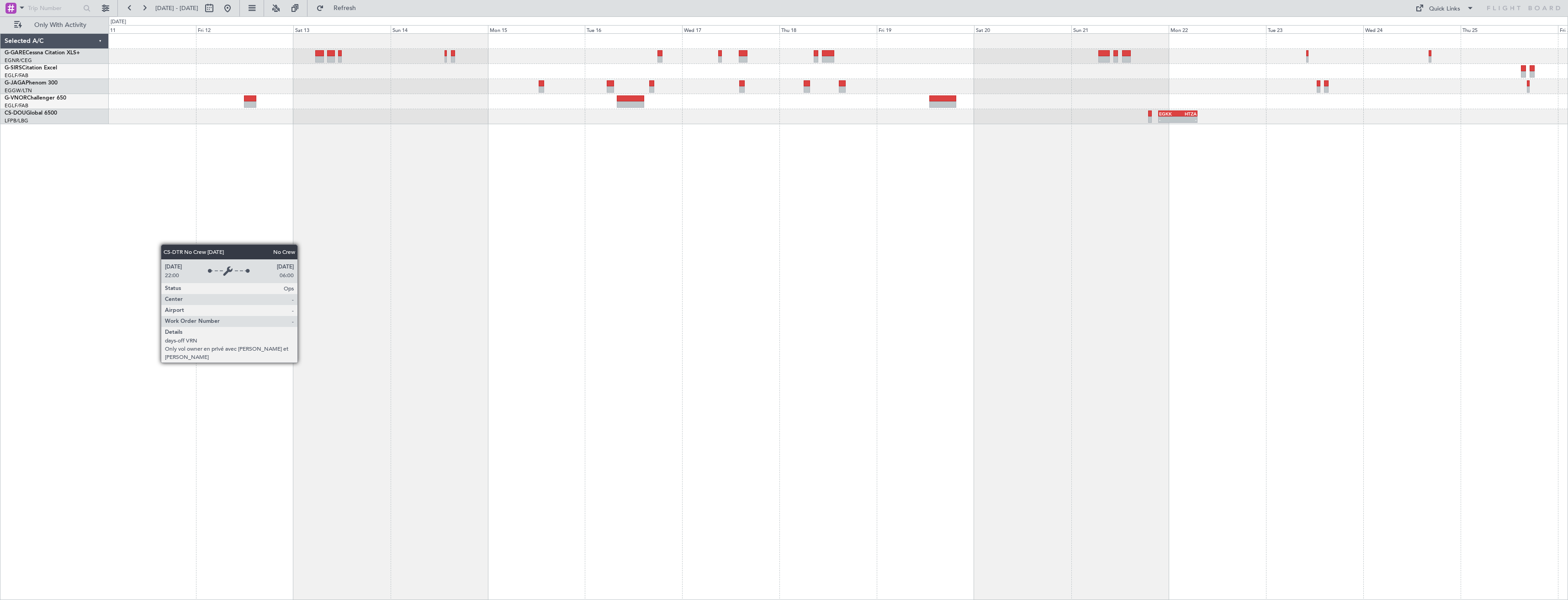
click at [1070, 302] on div "EGKK 21:30 Z HTZA 07:10 Z - - - - HTZA 06:30 Z EGLF 15:35 Z" at bounding box center [838, 316] width 1459 height 567
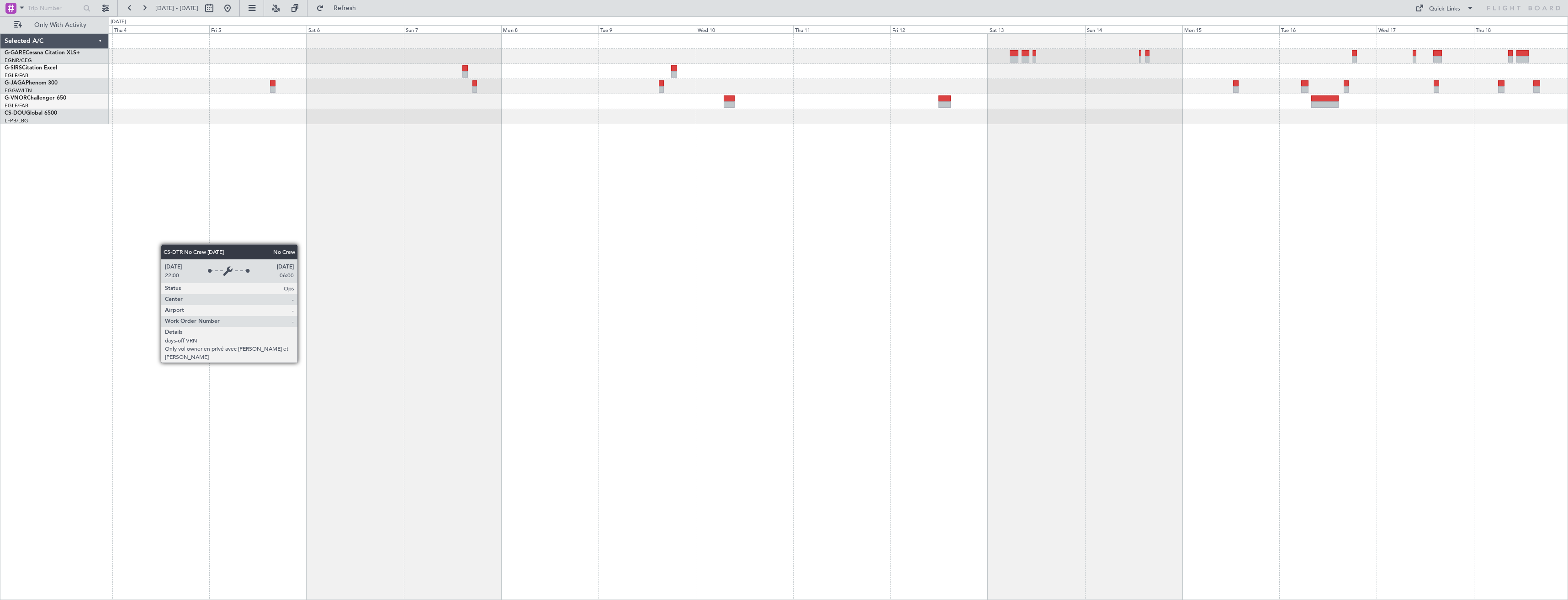
click at [1037, 293] on div "EGKK 21:30 Z HTZA 07:10 Z - -" at bounding box center [838, 316] width 1459 height 567
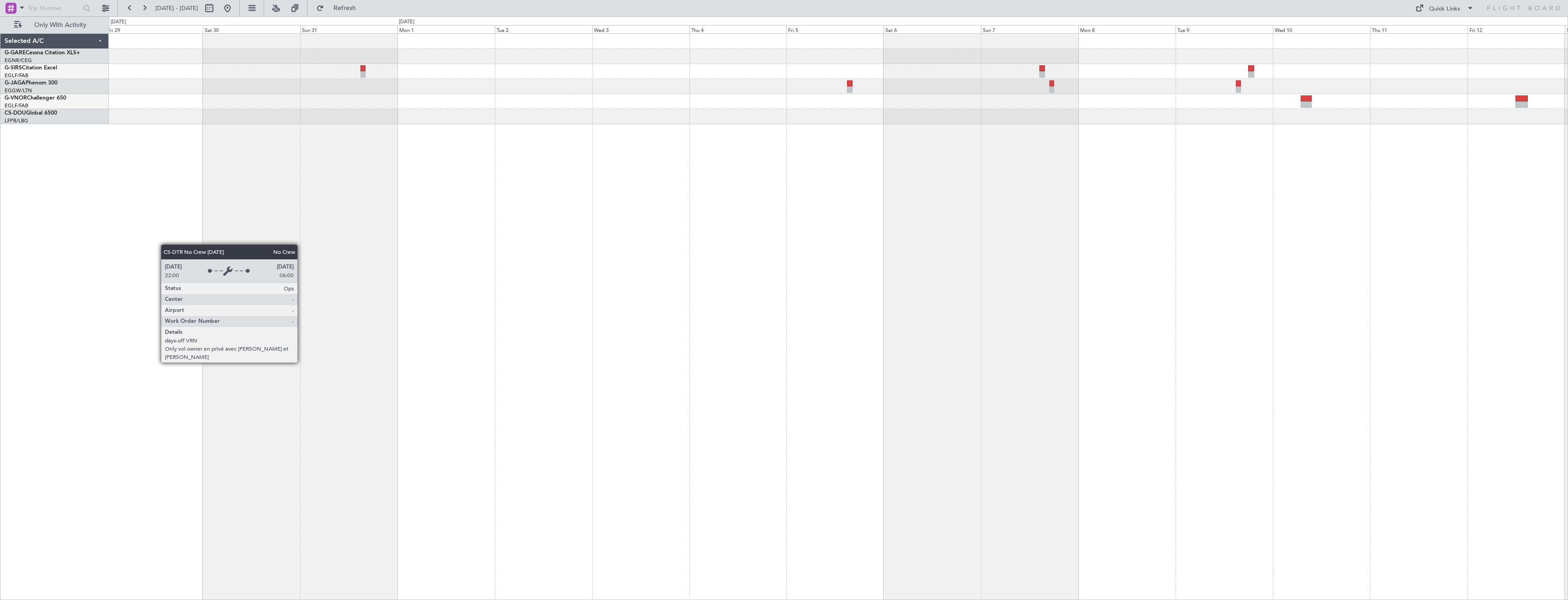
click at [975, 282] on div at bounding box center [838, 316] width 1459 height 567
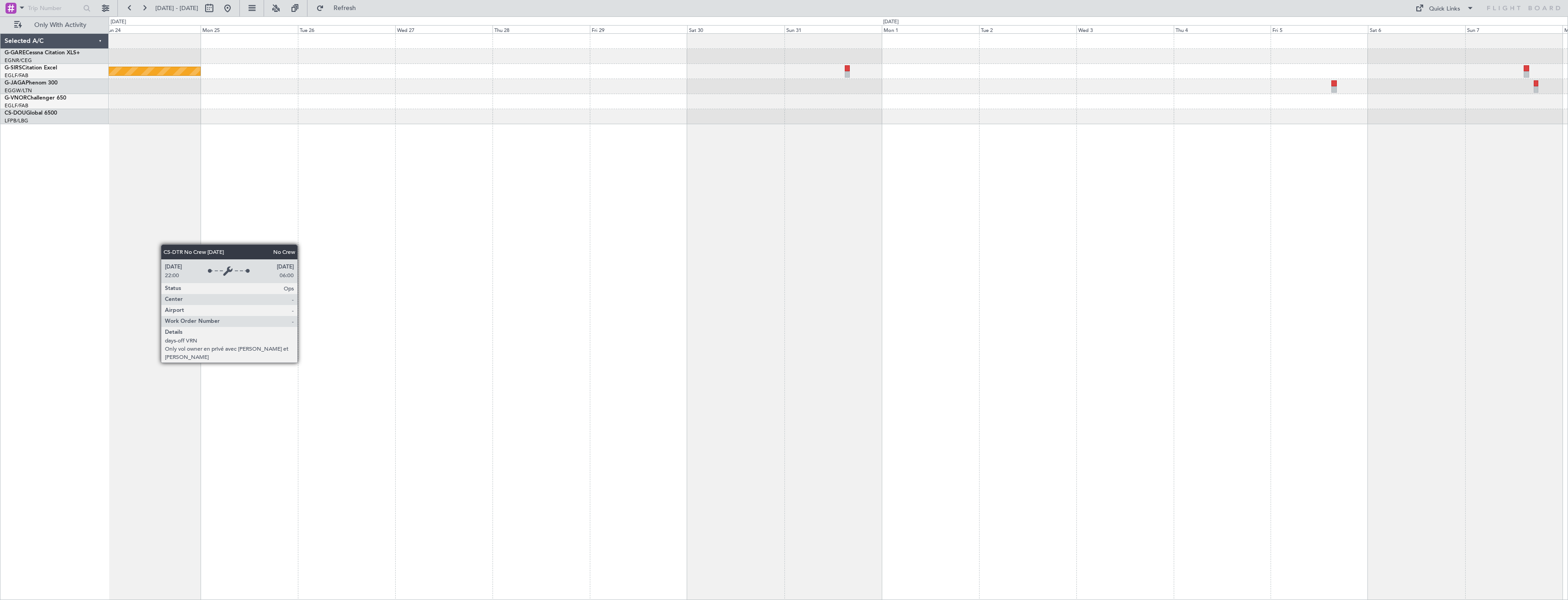
click at [1065, 277] on div "Unplanned Maint Oxford ([GEOGRAPHIC_DATA])" at bounding box center [838, 316] width 1459 height 567
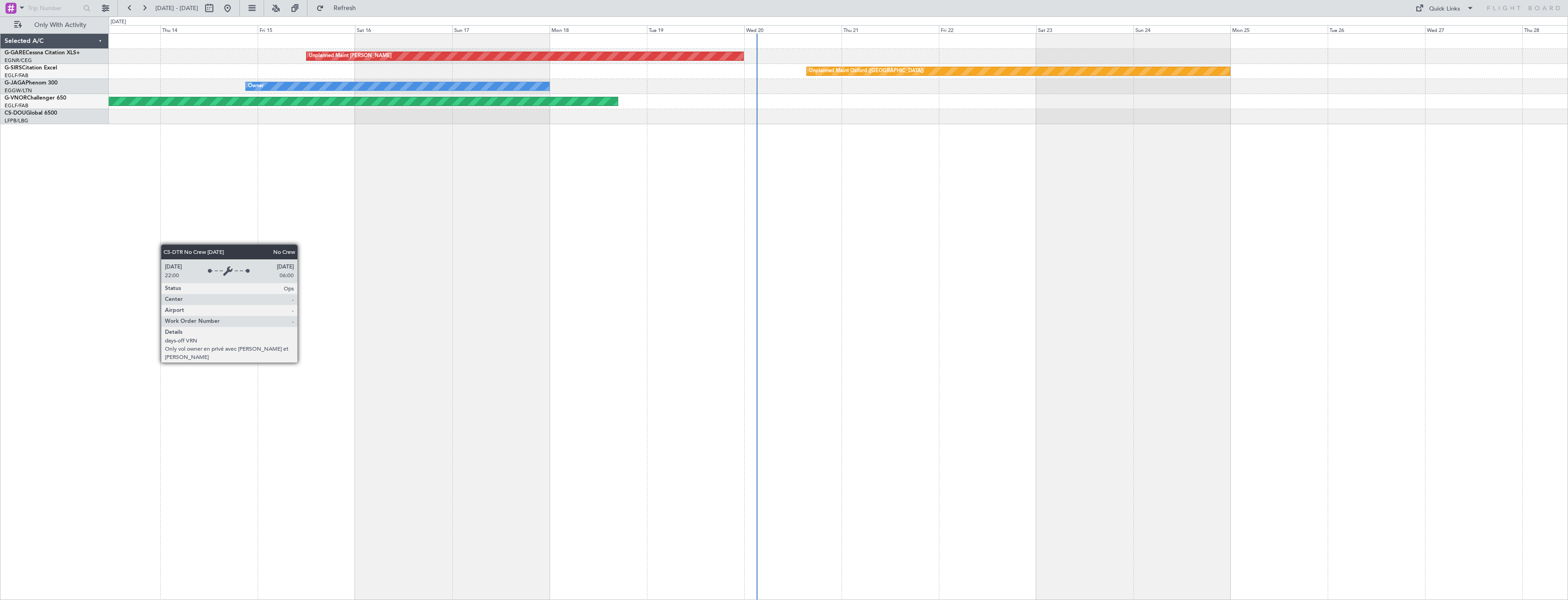
click at [996, 263] on div "Unplanned Maint [PERSON_NAME] Unplanned Maint [GEOGRAPHIC_DATA] ([GEOGRAPHIC_DA…" at bounding box center [838, 316] width 1459 height 567
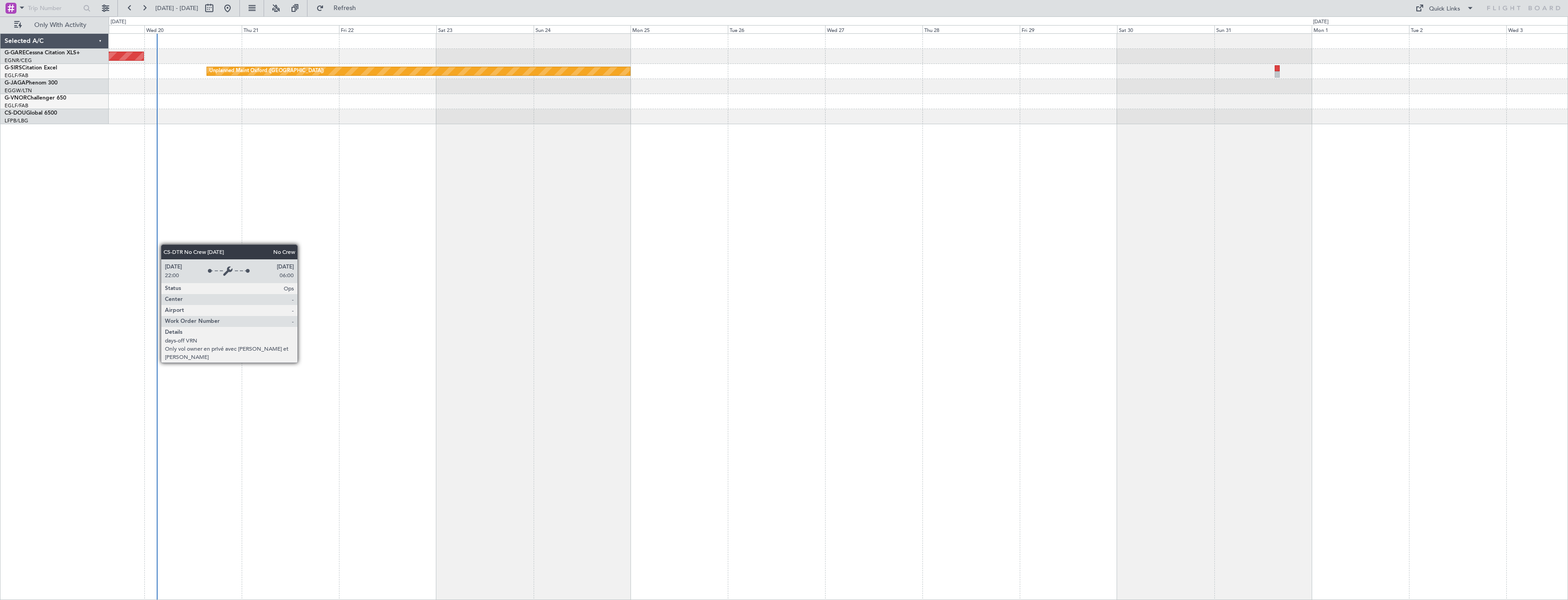
click at [145, 265] on div "Unplanned Maint [PERSON_NAME] Unplanned Maint [GEOGRAPHIC_DATA] ([GEOGRAPHIC_DA…" at bounding box center [838, 316] width 1459 height 567
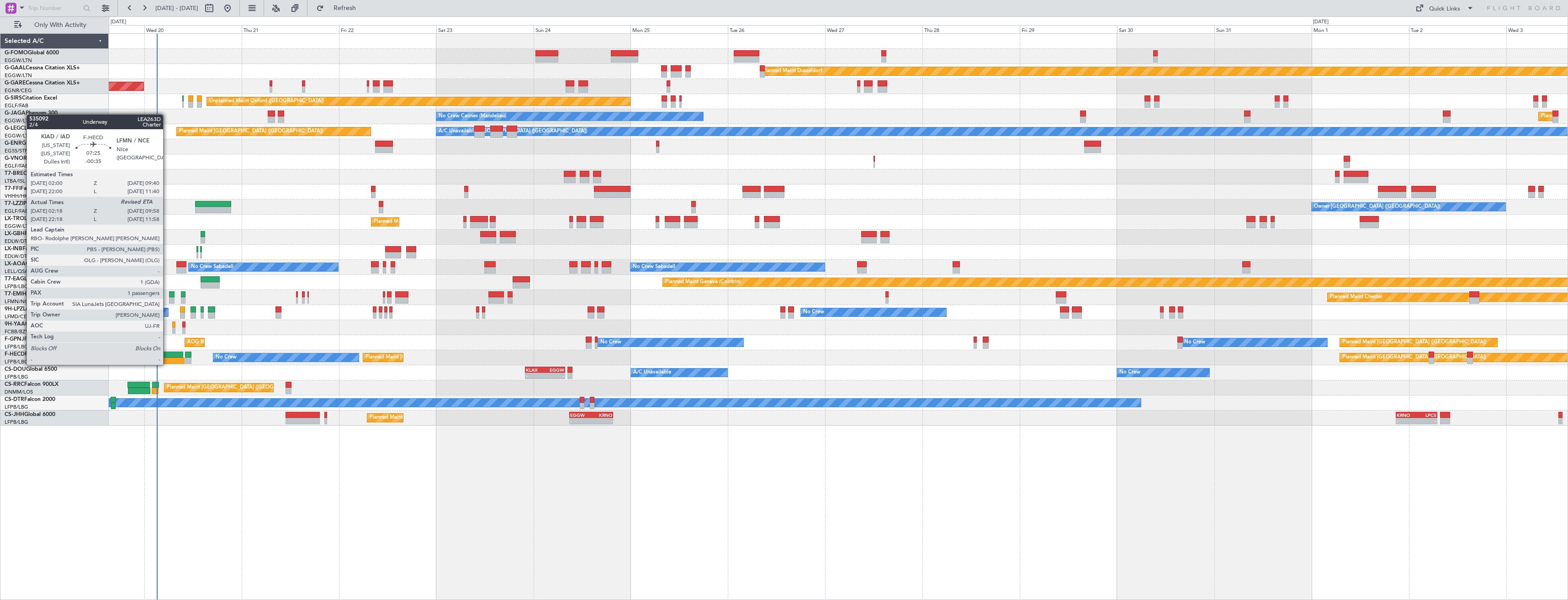
click at [167, 356] on div at bounding box center [168, 355] width 32 height 7
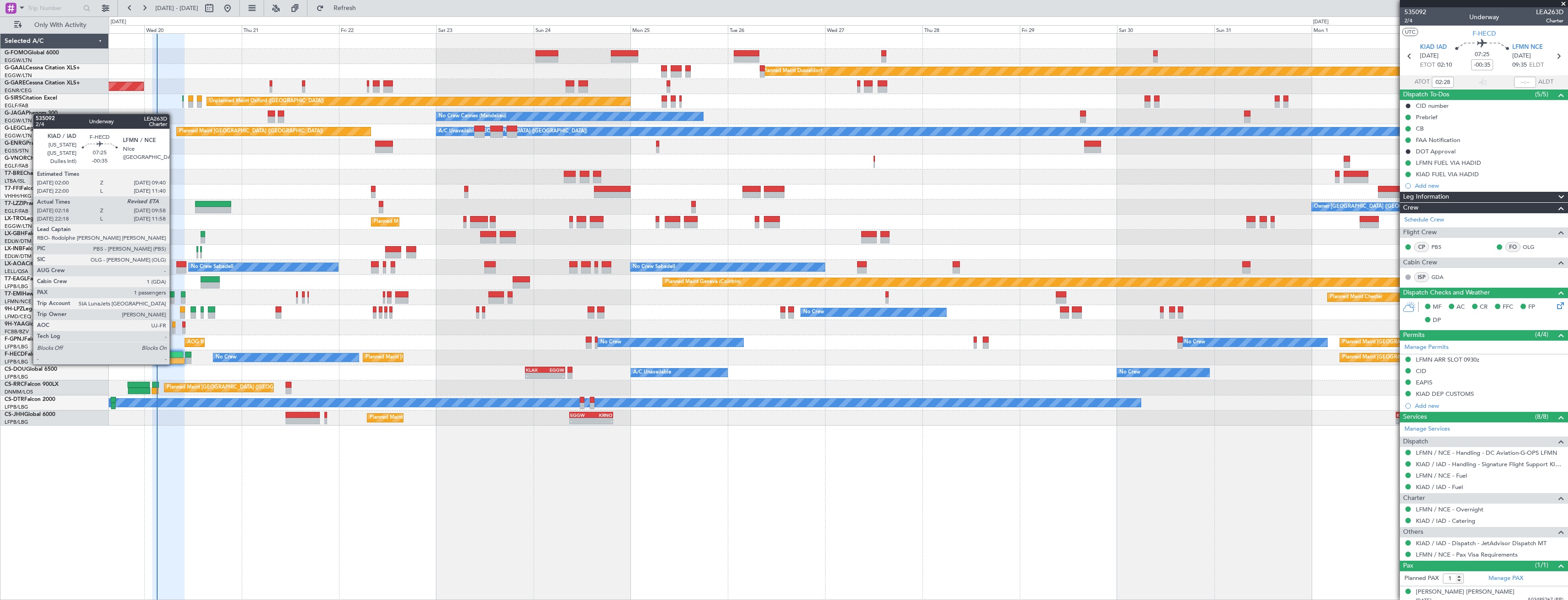
click at [173, 355] on div at bounding box center [168, 355] width 32 height 7
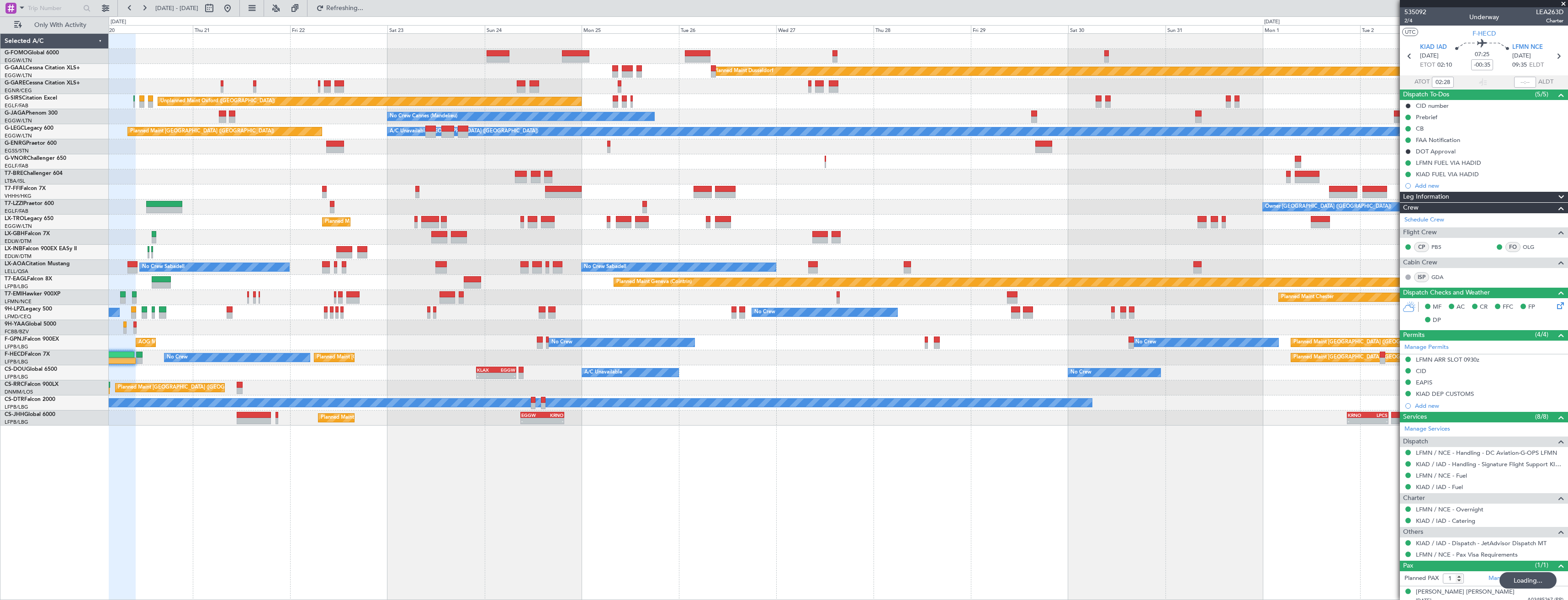
click at [416, 330] on div at bounding box center [838, 327] width 1459 height 15
